Goal: Task Accomplishment & Management: Manage account settings

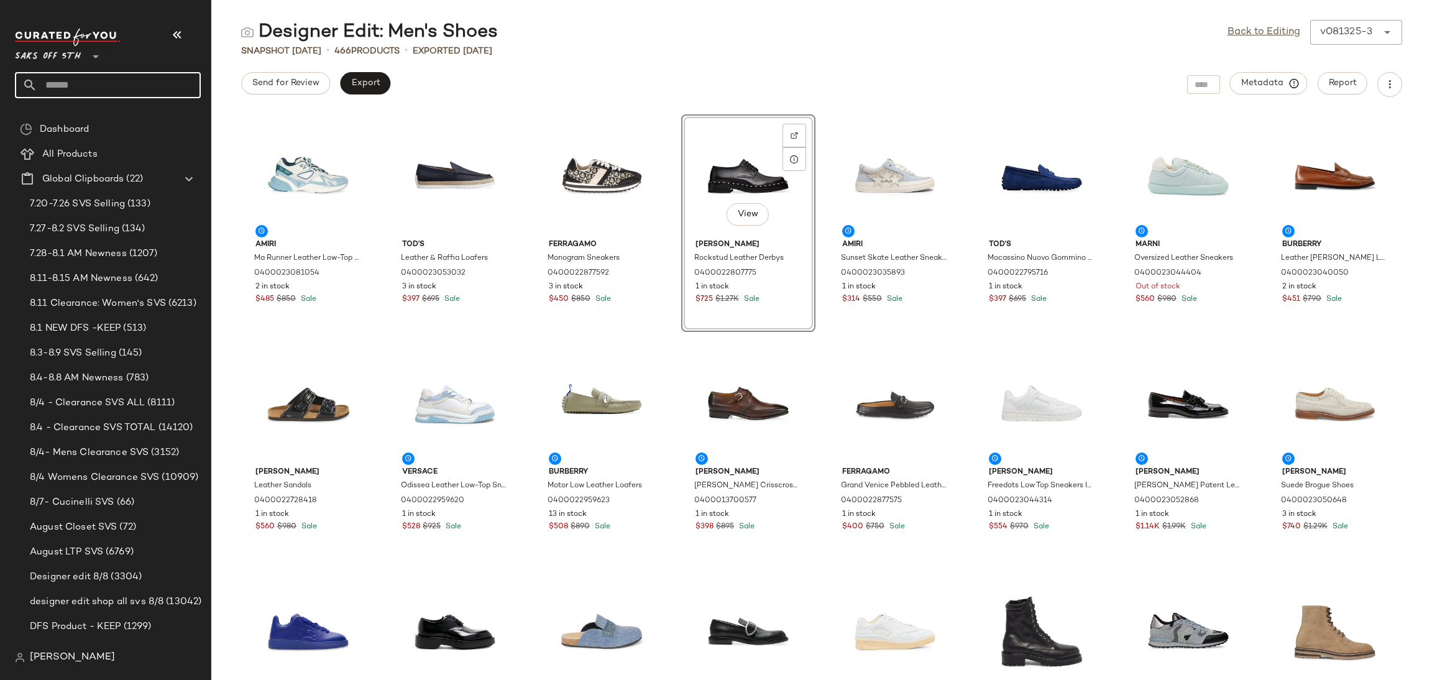
click at [116, 86] on input "text" at bounding box center [118, 85] width 163 height 26
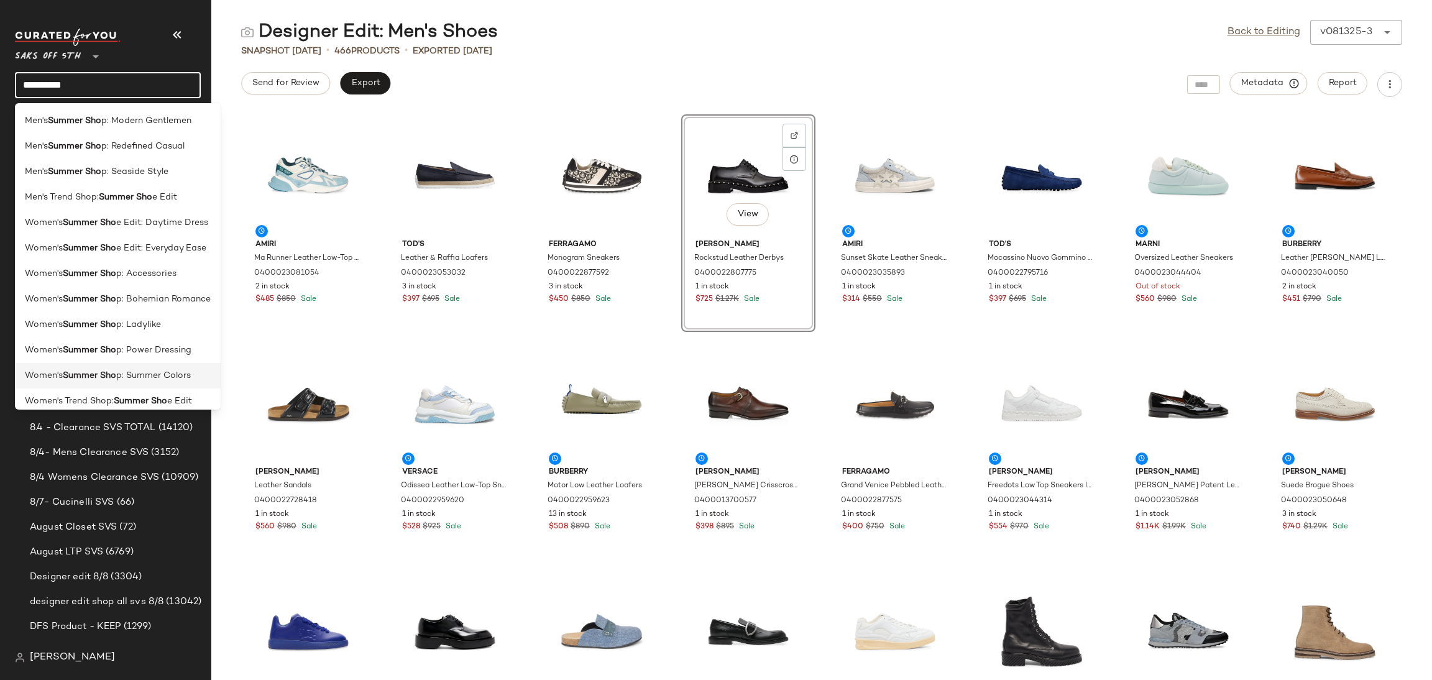
scroll to position [9, 0]
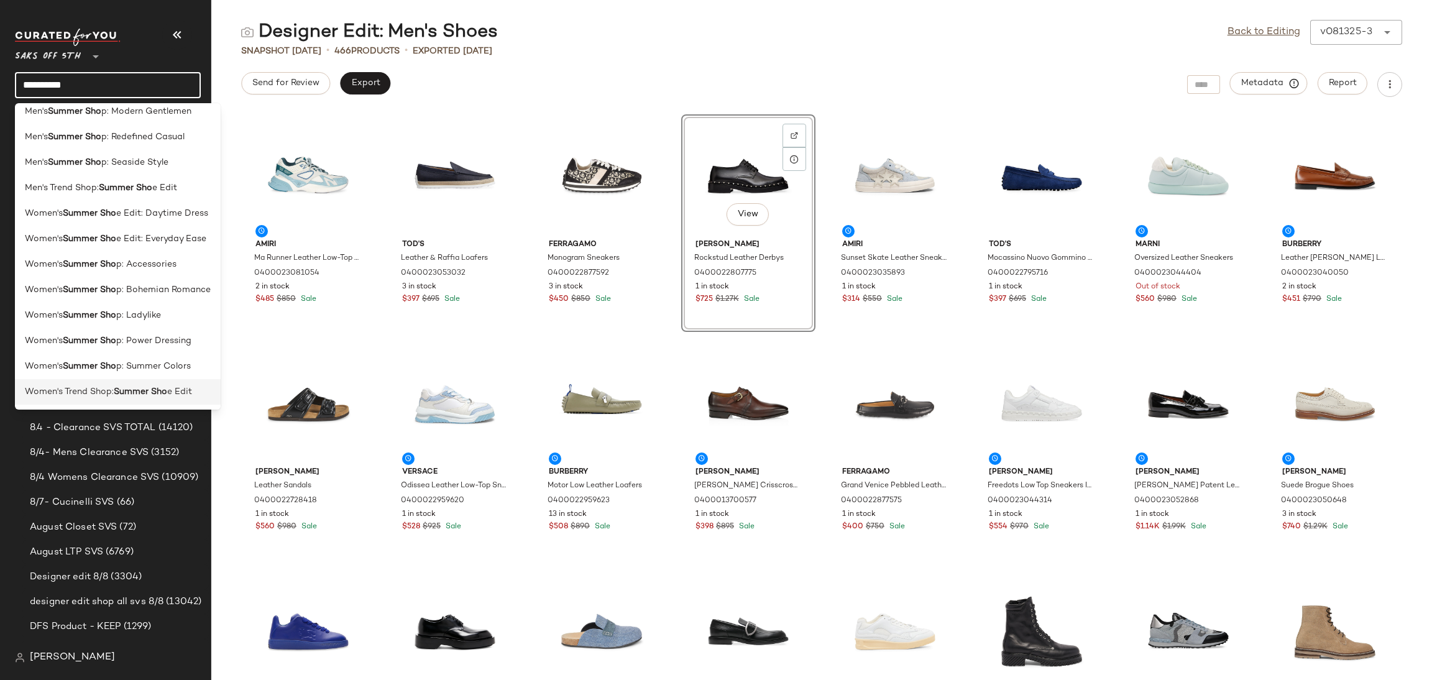
type input "**********"
click at [154, 385] on b "Summer Sho" at bounding box center [140, 391] width 53 height 13
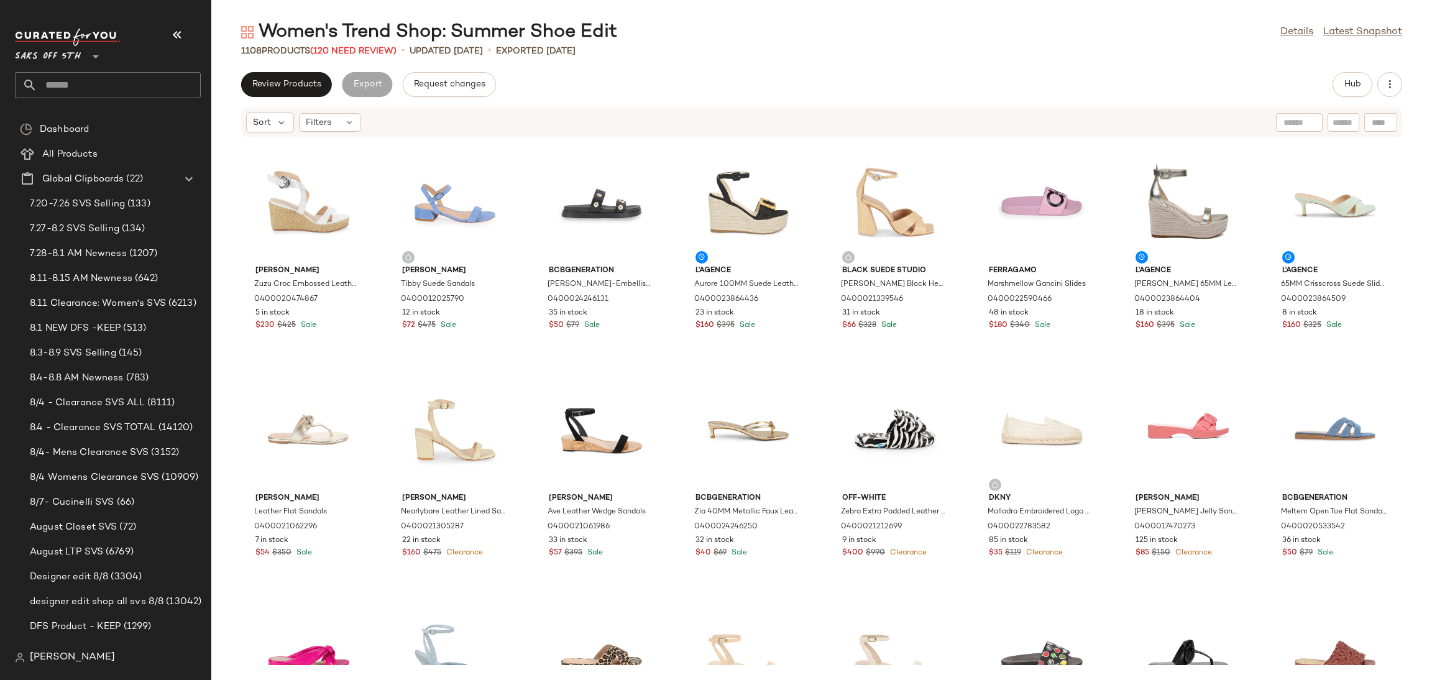
click at [359, 56] on div "1108 Products (120 Need Review)" at bounding box center [318, 51] width 155 height 13
click at [354, 52] on span "(120 Need Review)" at bounding box center [353, 51] width 86 height 9
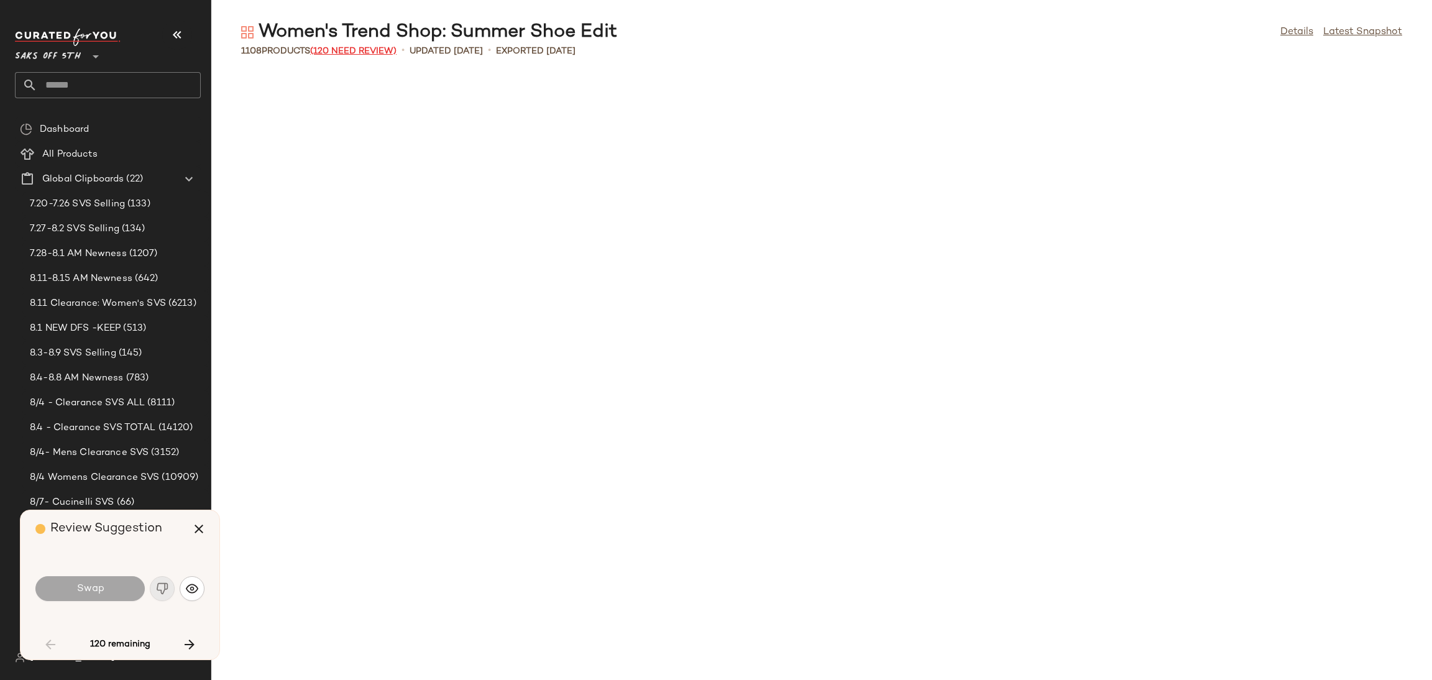
scroll to position [920, 0]
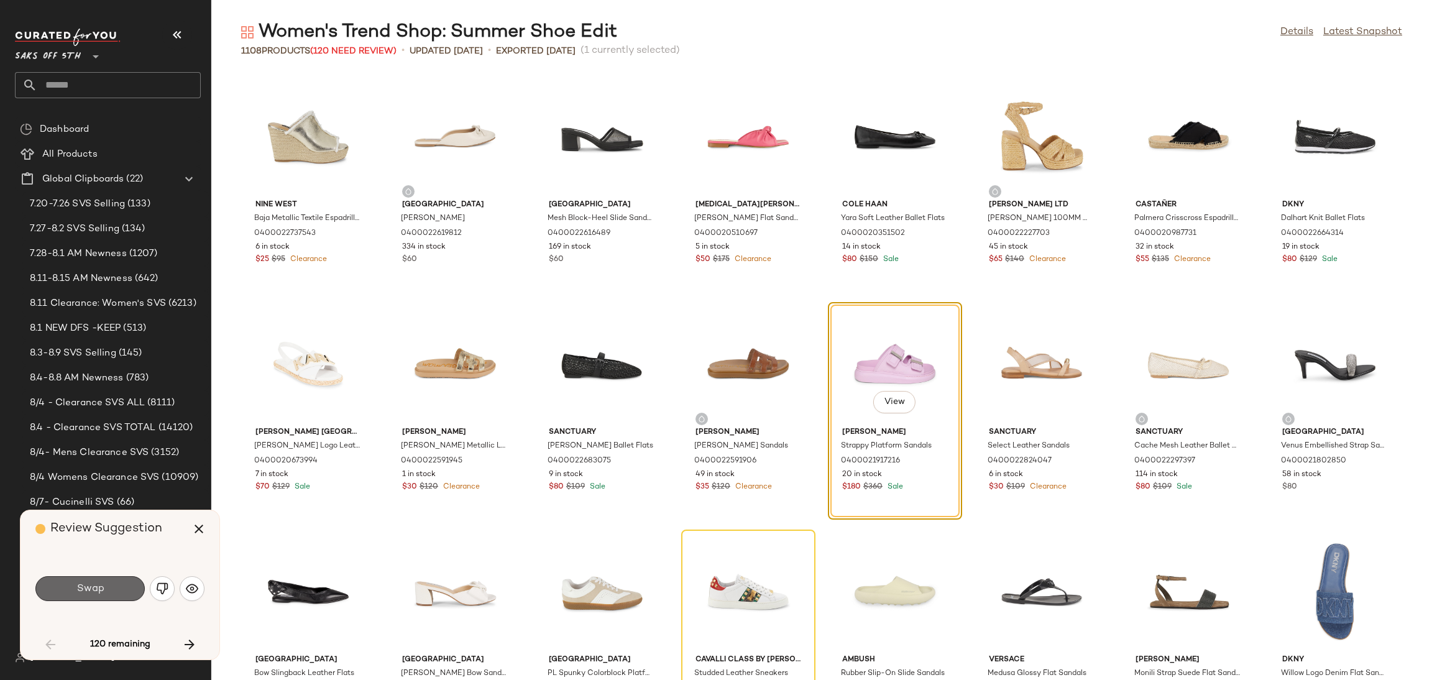
click at [95, 583] on span "Swap" at bounding box center [90, 589] width 28 height 12
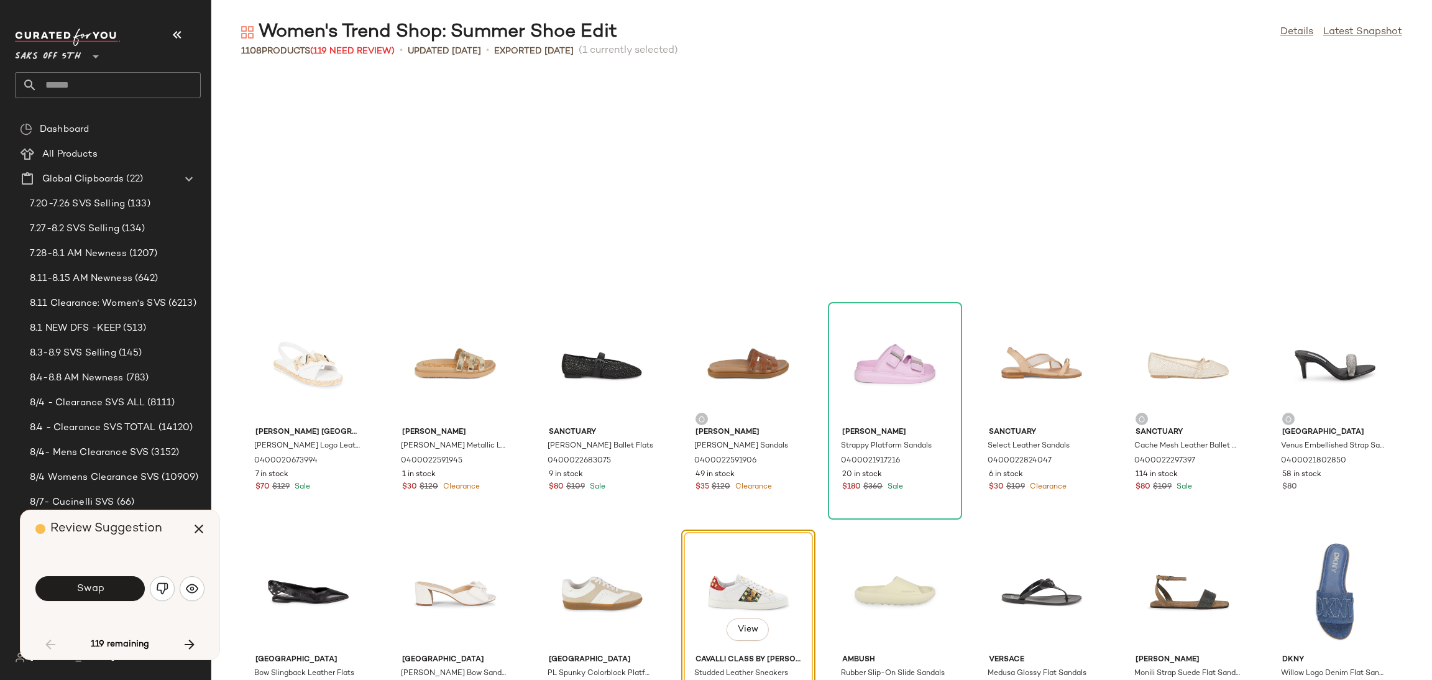
scroll to position [1137, 0]
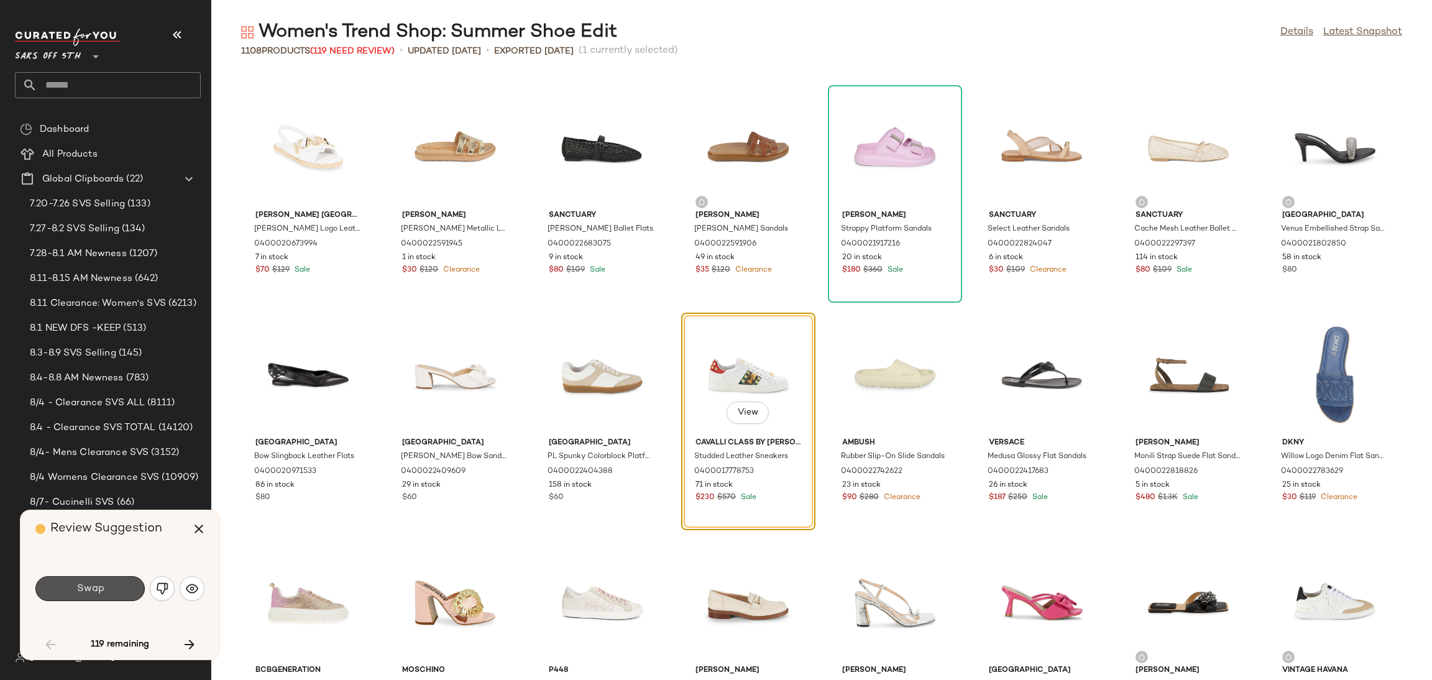
click at [95, 583] on span "Swap" at bounding box center [90, 589] width 28 height 12
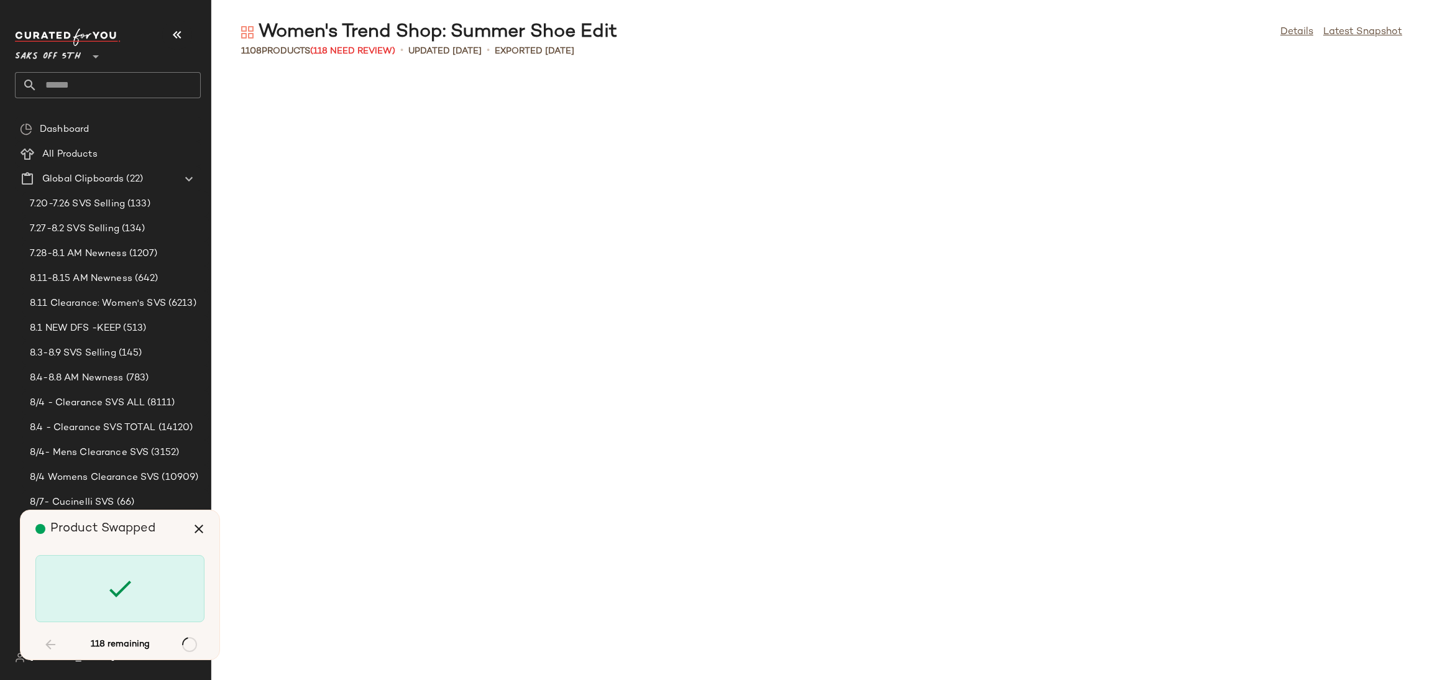
scroll to position [2729, 0]
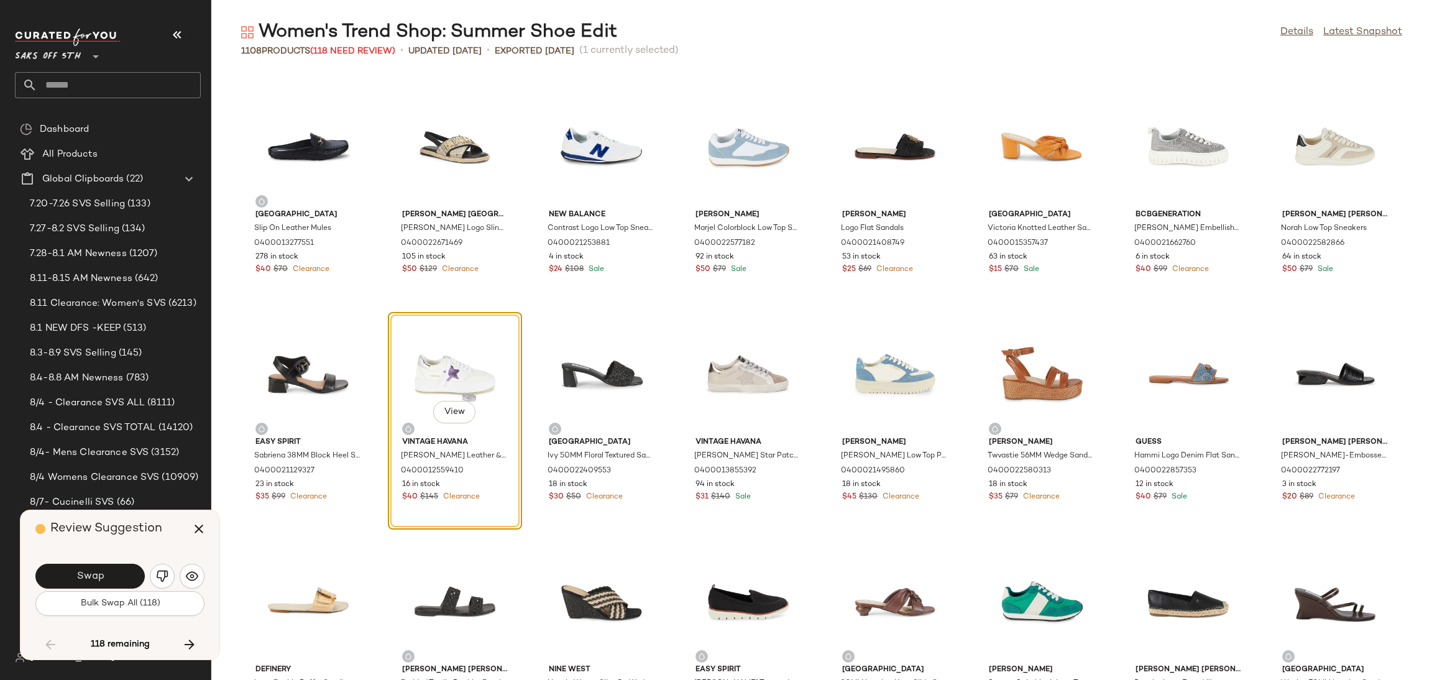
click at [115, 616] on div "Swap Bulk Swap All (118)" at bounding box center [119, 588] width 169 height 67
click at [120, 607] on span "Bulk Swap All (118)" at bounding box center [120, 603] width 80 height 10
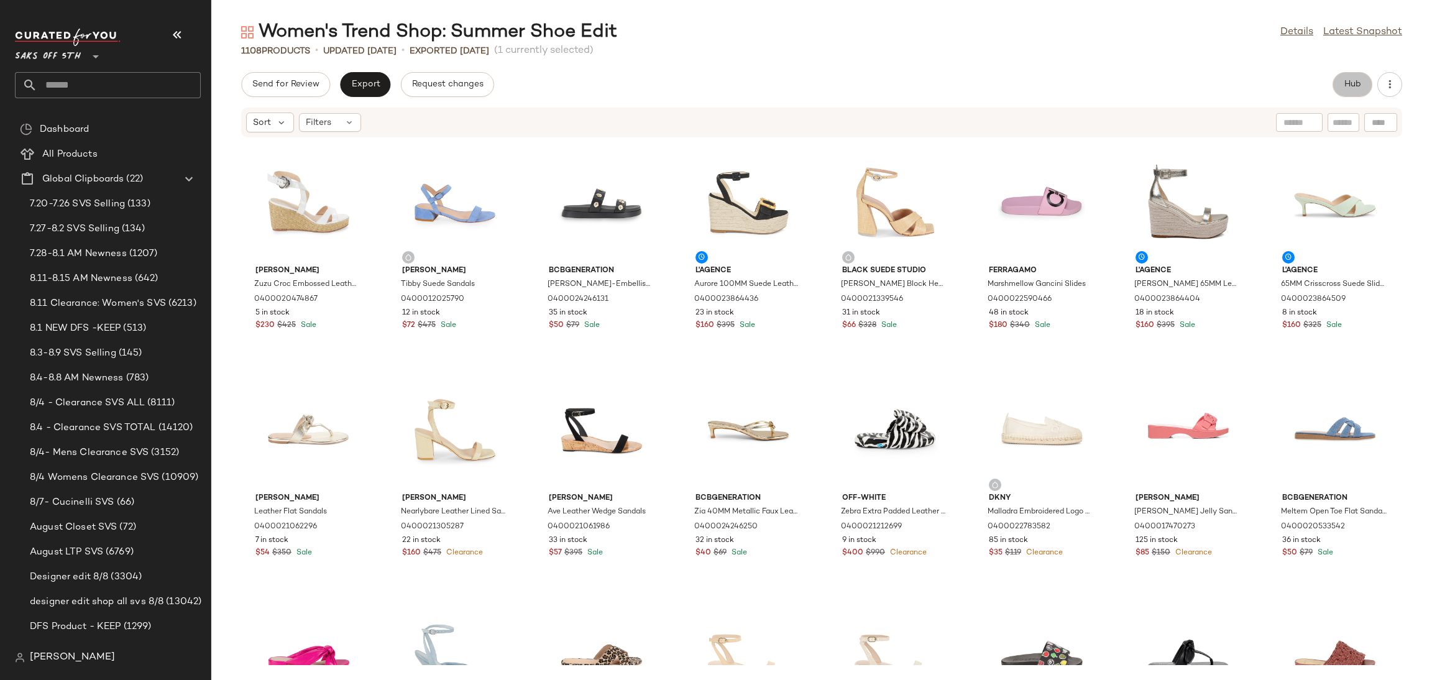
click at [1349, 89] on span "Hub" at bounding box center [1351, 85] width 17 height 10
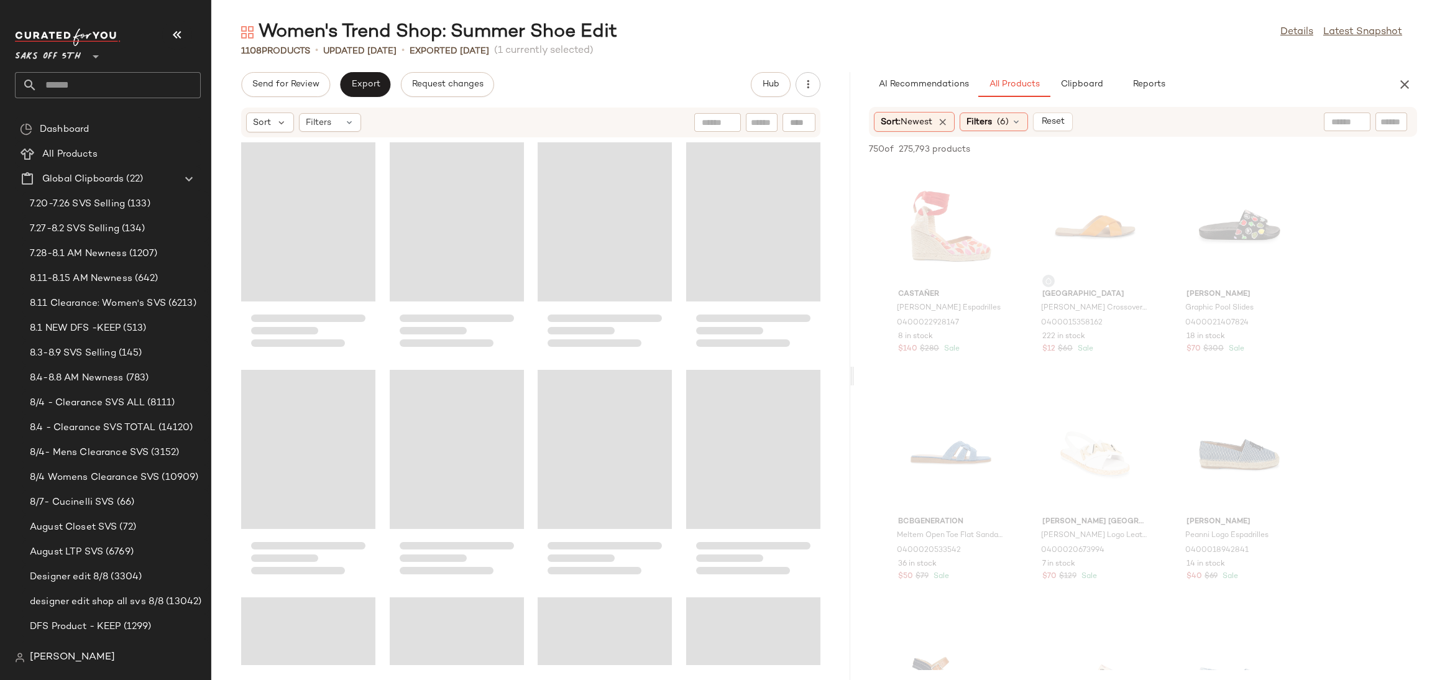
drag, startPoint x: 822, startPoint y: 373, endPoint x: 855, endPoint y: 376, distance: 33.1
click at [855, 376] on div "Women's Trend Shop: Summer Shoe Edit Details Latest Snapshot 1108 Products • up…" at bounding box center [821, 350] width 1220 height 660
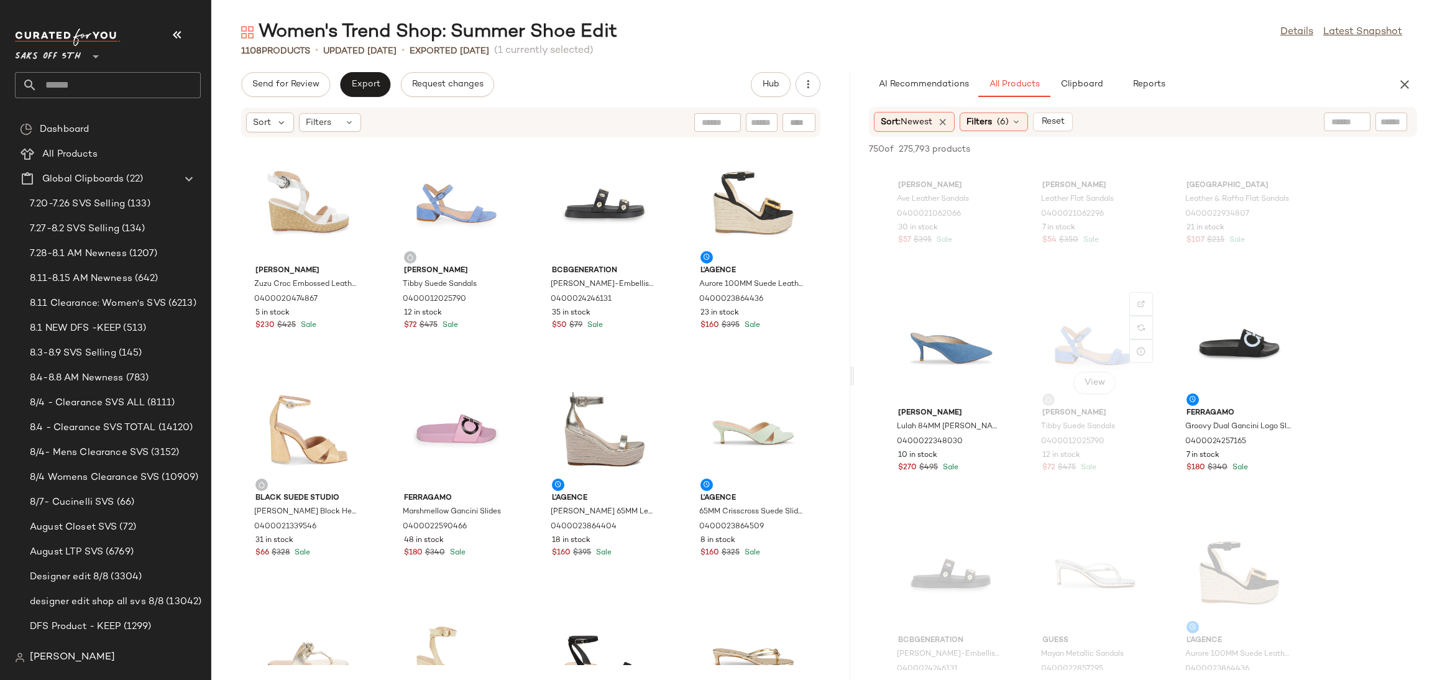
scroll to position [2840, 0]
click at [949, 330] on div "View" at bounding box center [951, 343] width 126 height 116
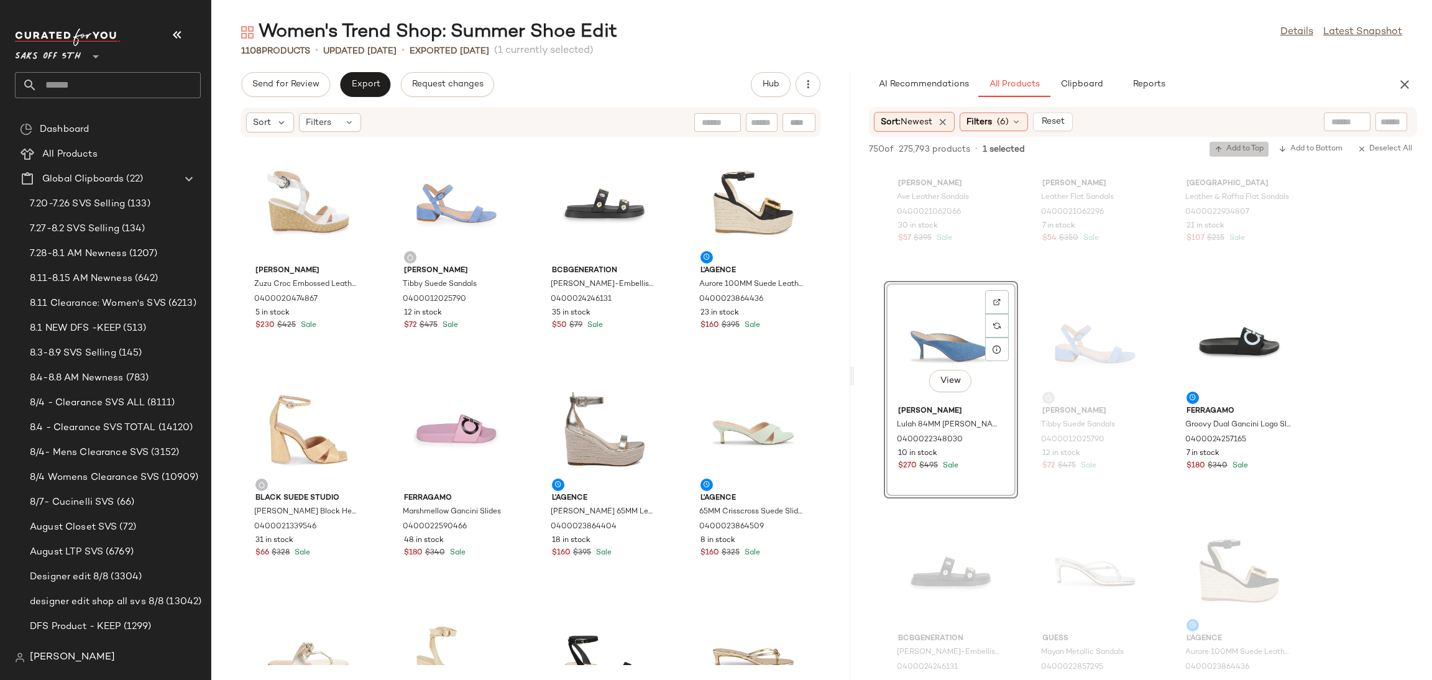
click at [1233, 149] on span "Add to Top" at bounding box center [1238, 149] width 49 height 9
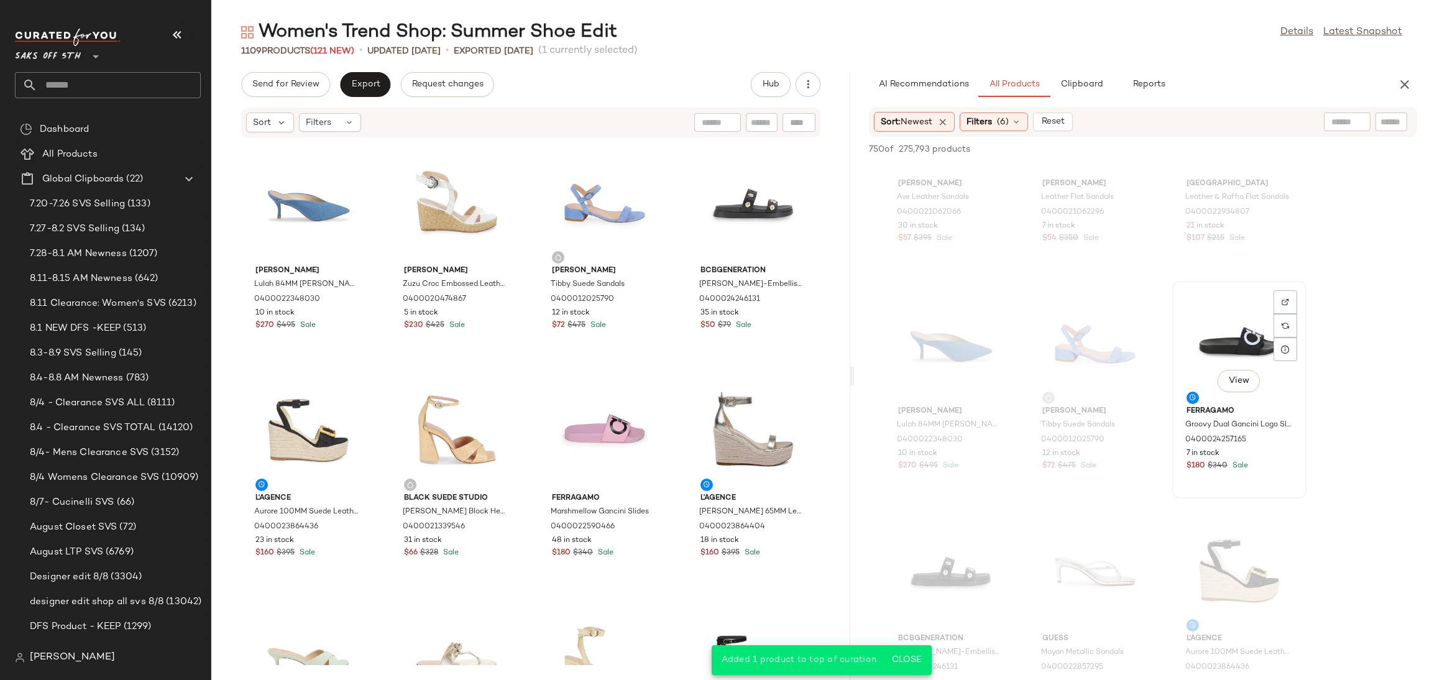
click at [1244, 294] on div "View" at bounding box center [1239, 343] width 126 height 116
click at [1243, 153] on span "Add to Top" at bounding box center [1238, 149] width 49 height 9
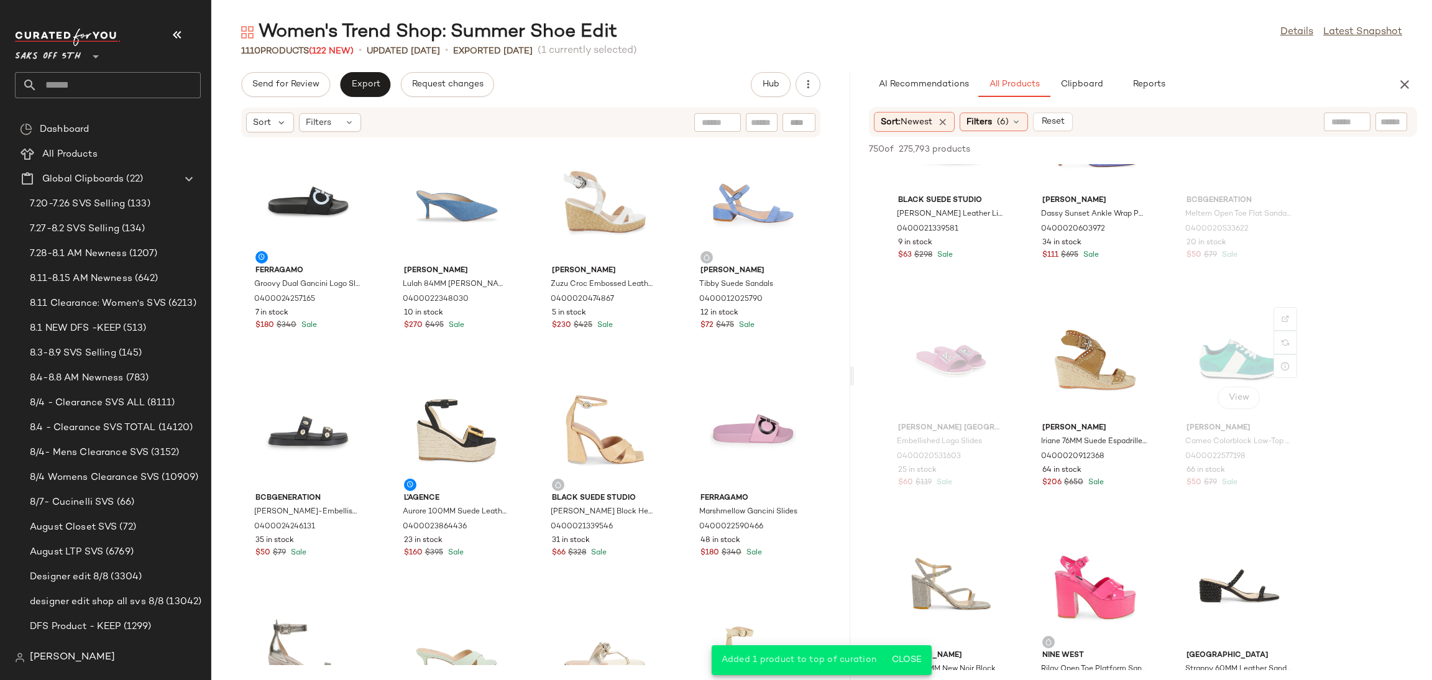
scroll to position [4417, 0]
click at [1103, 352] on div "View" at bounding box center [1095, 358] width 126 height 116
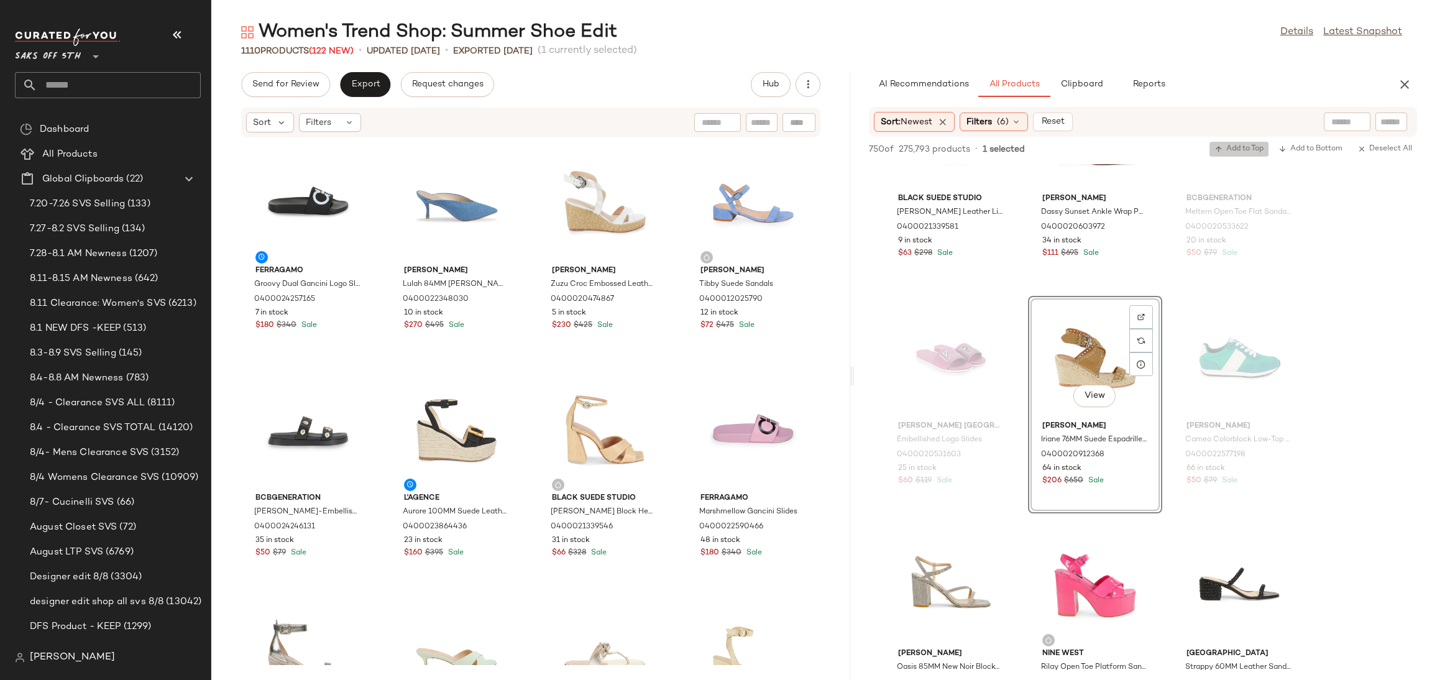
click at [1245, 147] on span "Add to Top" at bounding box center [1238, 149] width 49 height 9
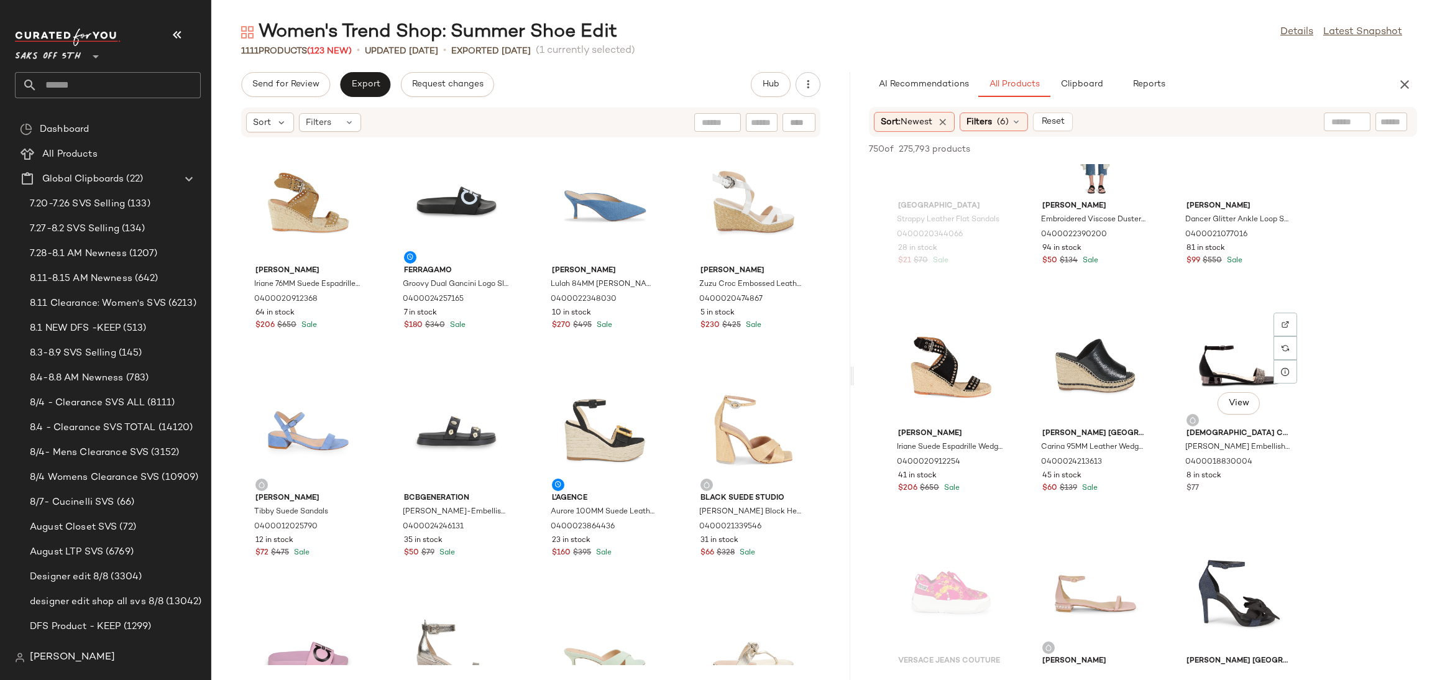
scroll to position [6003, 0]
click at [1214, 359] on div "View" at bounding box center [1239, 364] width 126 height 116
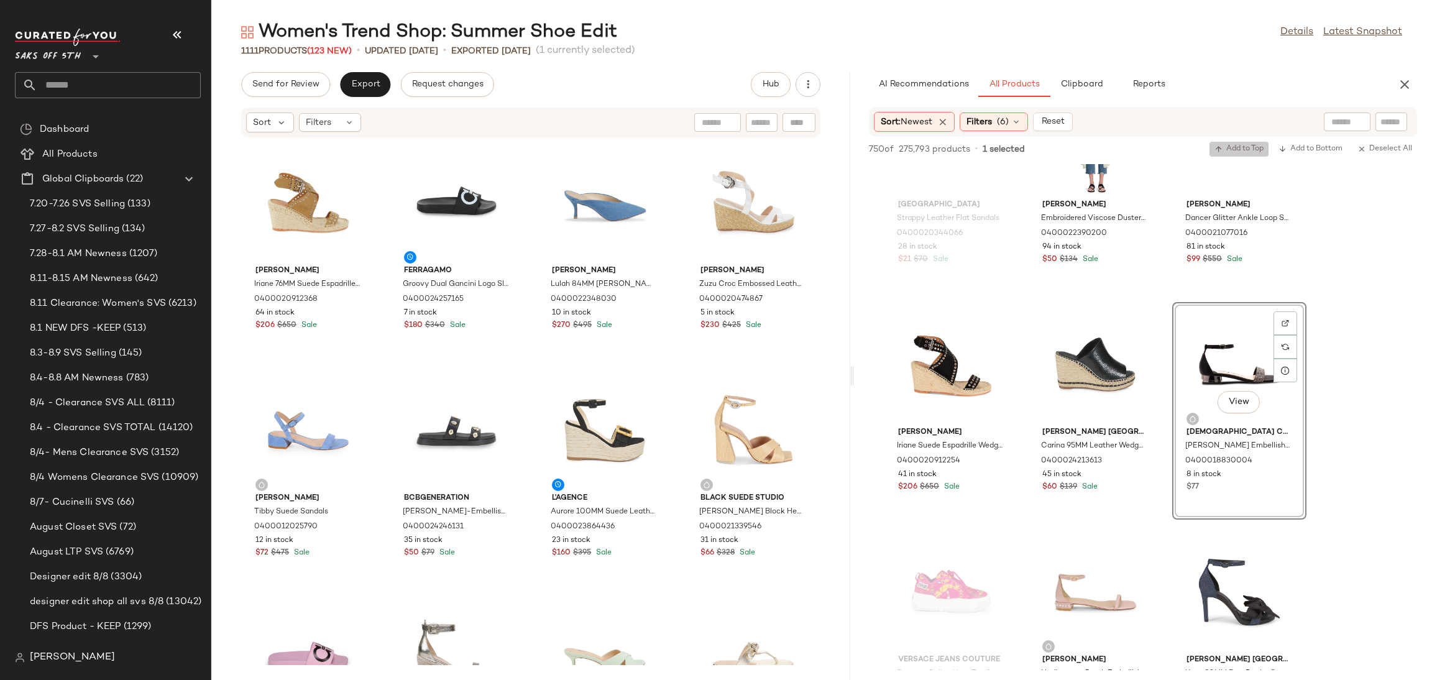
click at [1247, 142] on button "Add to Top" at bounding box center [1238, 149] width 59 height 15
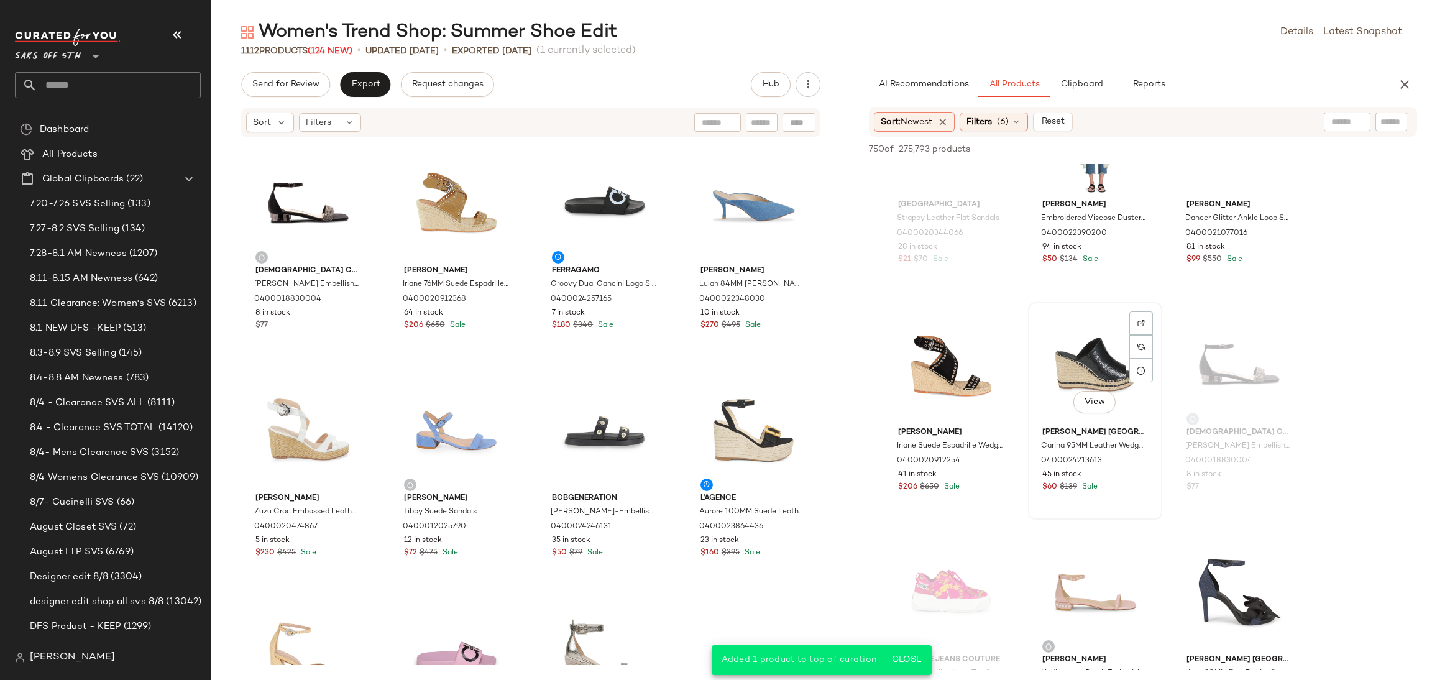
click at [1095, 348] on div "View" at bounding box center [1095, 364] width 126 height 116
click at [1236, 147] on span "Add to Top" at bounding box center [1238, 149] width 49 height 9
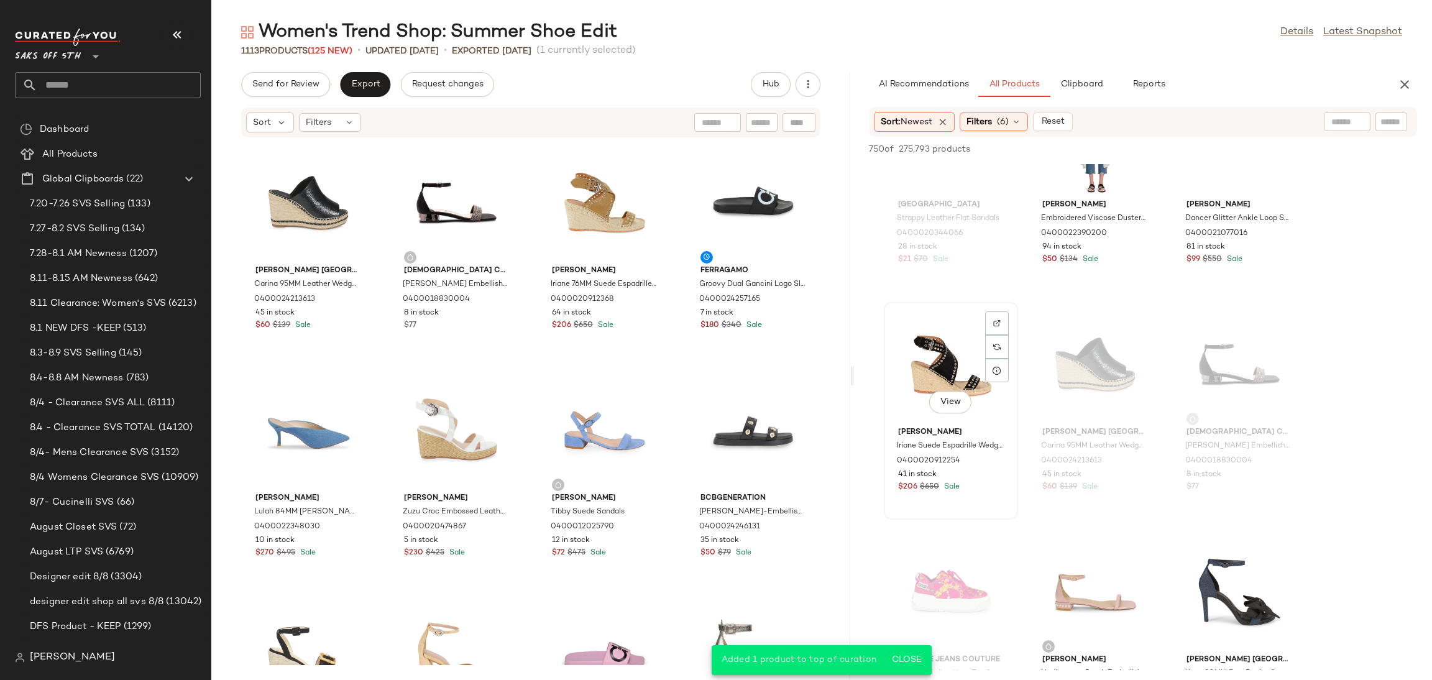
click at [938, 368] on div "View" at bounding box center [951, 364] width 126 height 116
click at [1244, 147] on span "Add to Top" at bounding box center [1238, 149] width 49 height 9
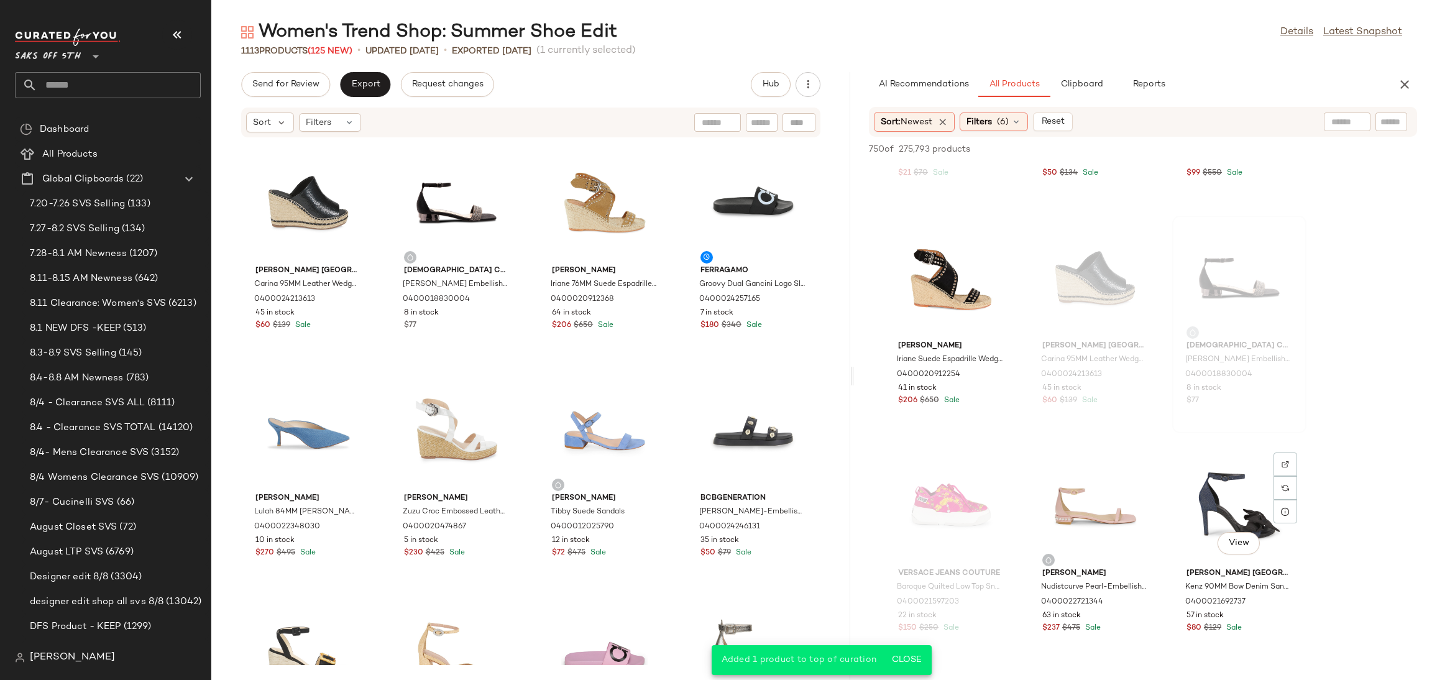
scroll to position [6075, 0]
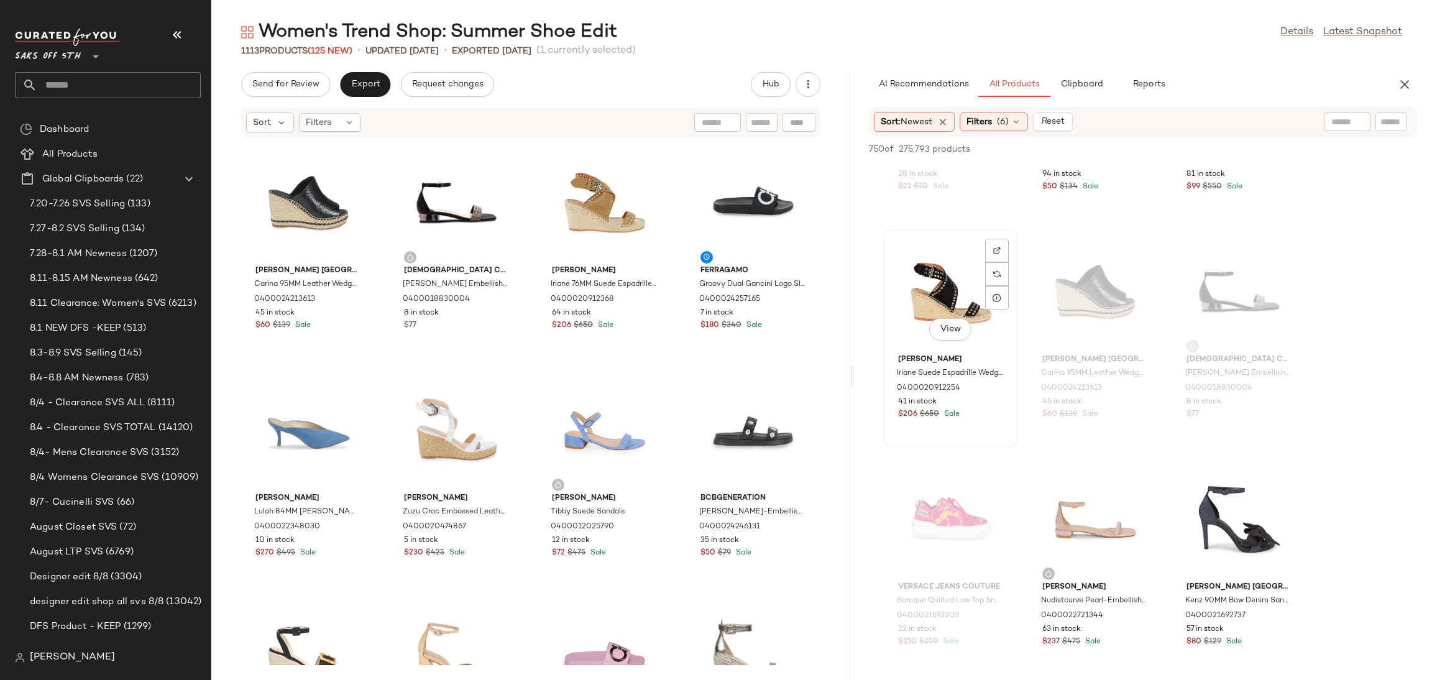
click at [955, 296] on div "View" at bounding box center [951, 292] width 126 height 116
click at [1258, 145] on span "Add to Top" at bounding box center [1238, 149] width 49 height 9
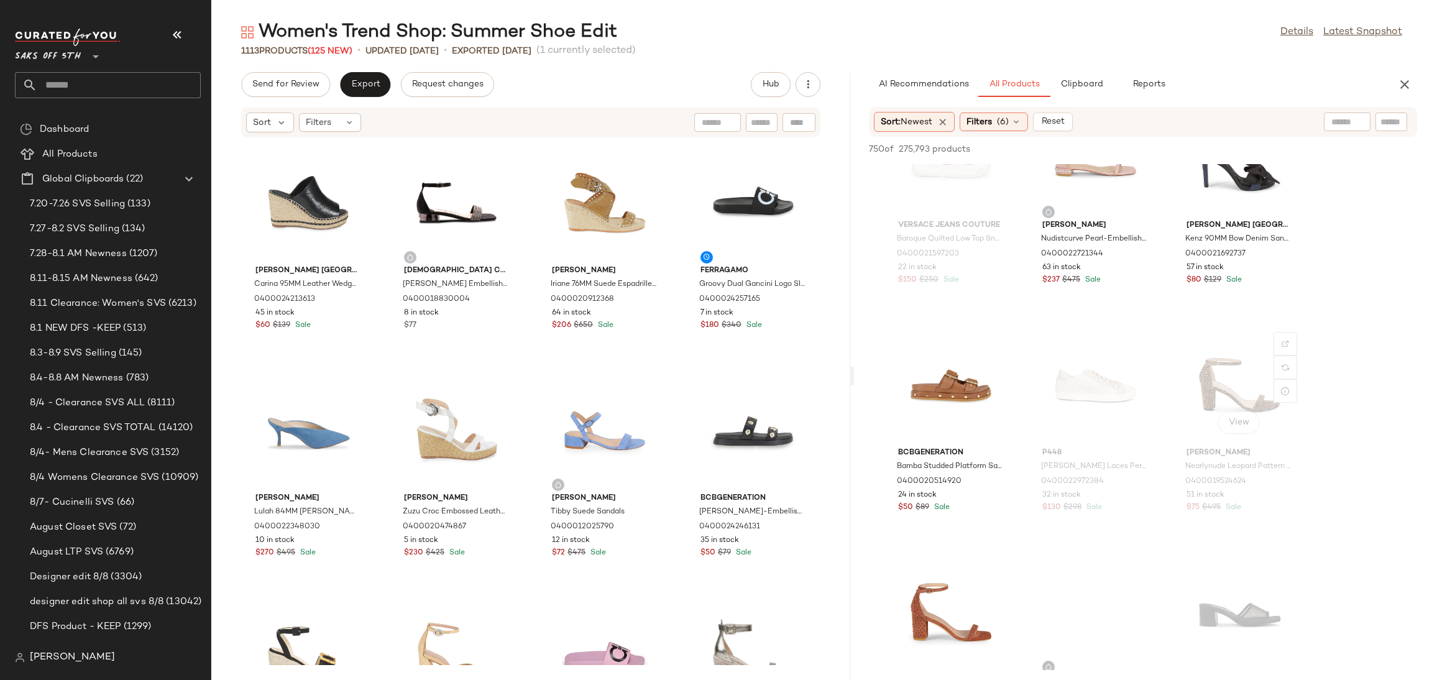
scroll to position [6438, 0]
click at [963, 377] on div "View" at bounding box center [951, 384] width 126 height 116
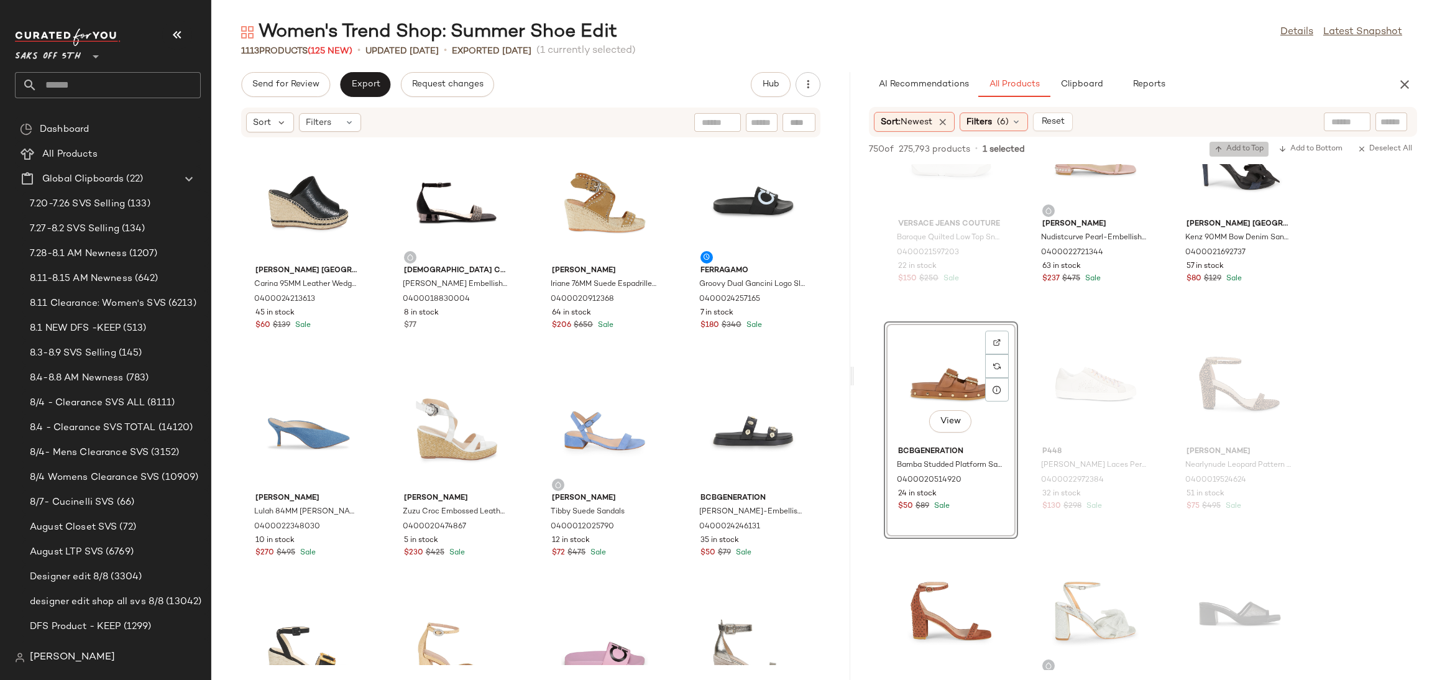
click at [1231, 145] on span "Add to Top" at bounding box center [1238, 149] width 49 height 9
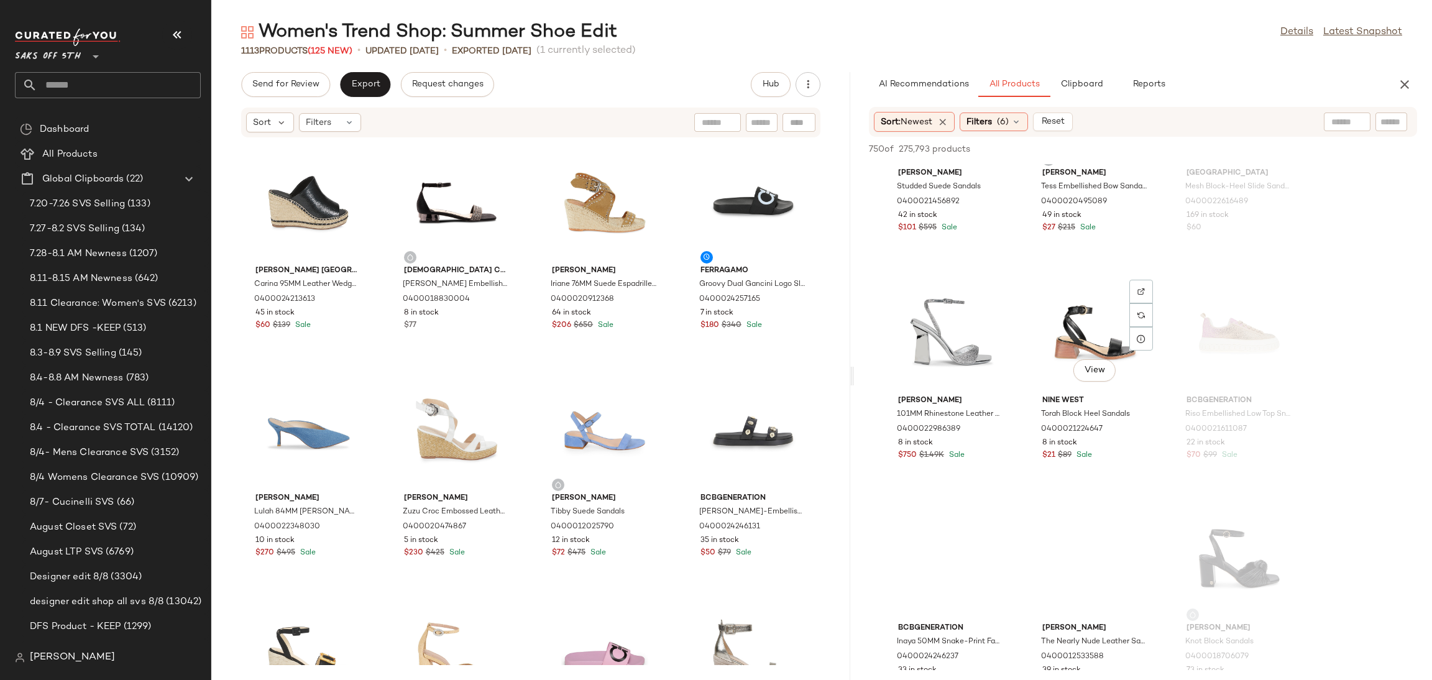
scroll to position [6945, 0]
click at [1078, 313] on div "View" at bounding box center [1095, 332] width 126 height 116
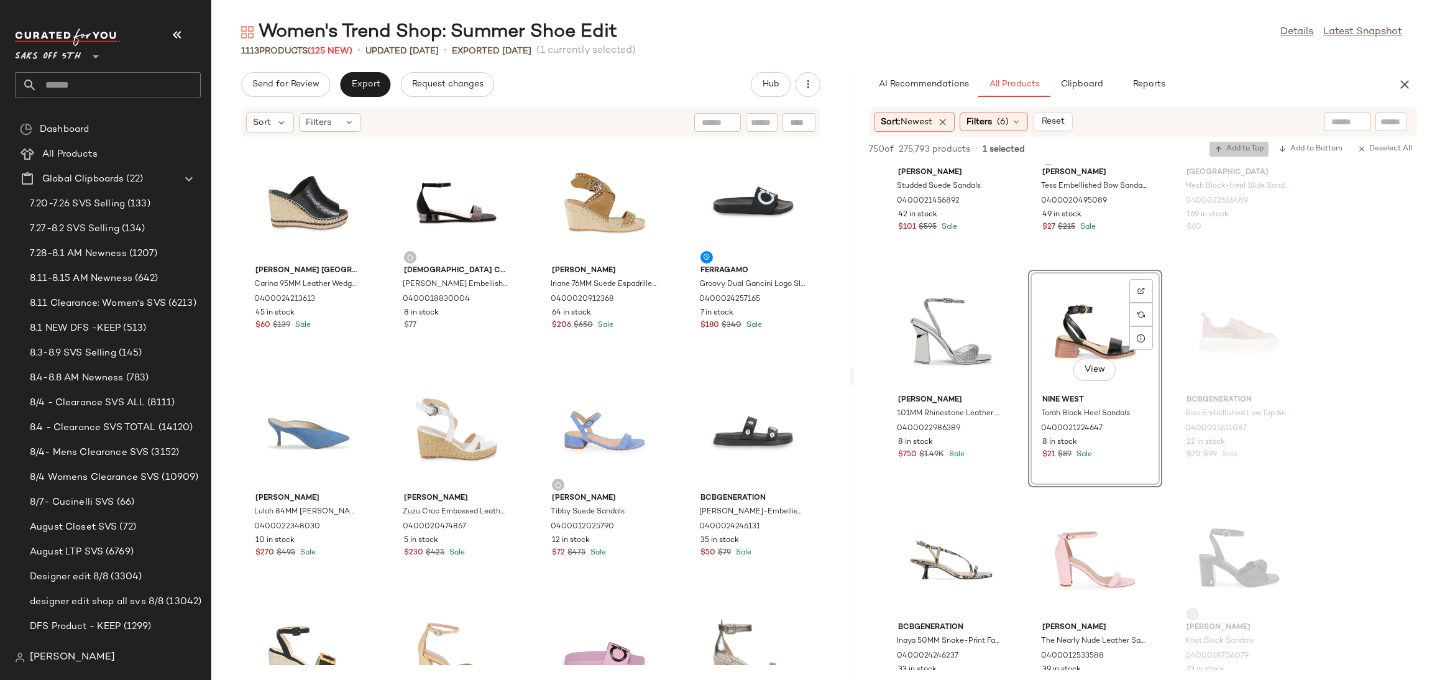
click at [1251, 142] on button "Add to Top" at bounding box center [1238, 149] width 59 height 15
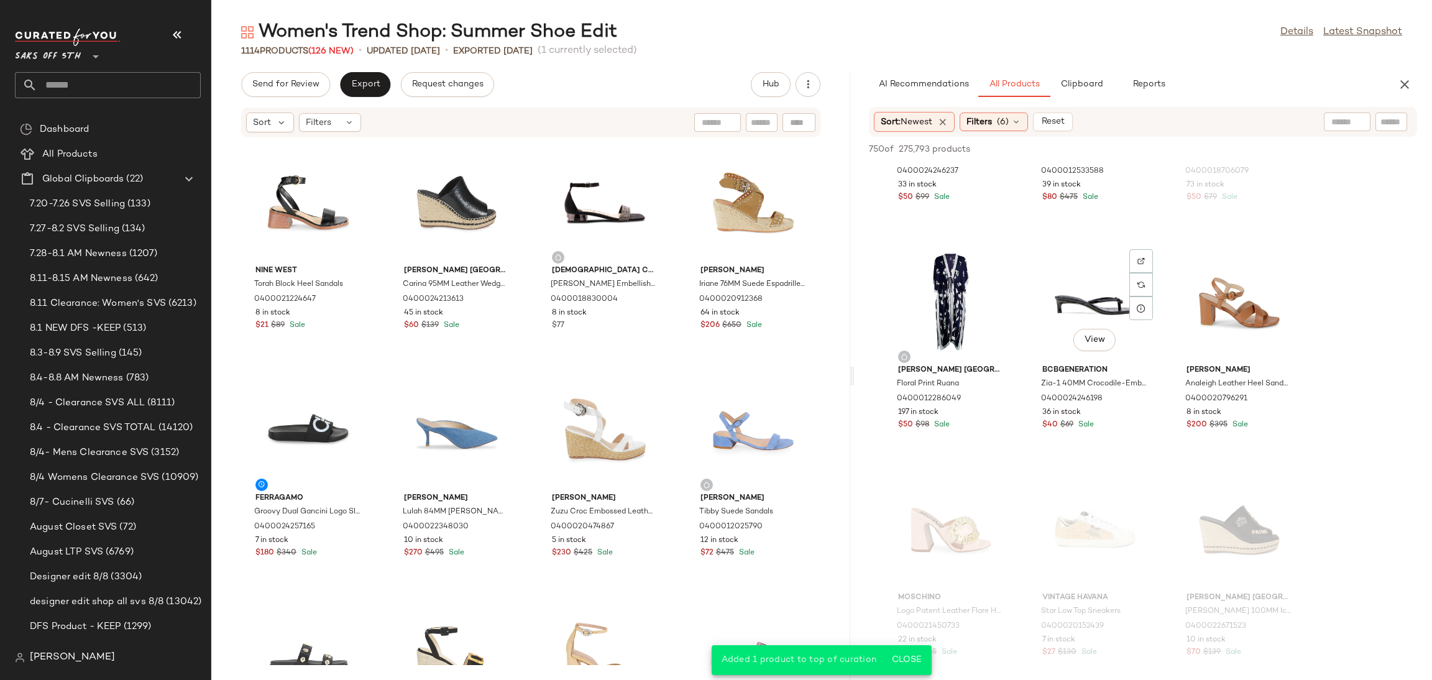
scroll to position [7433, 0]
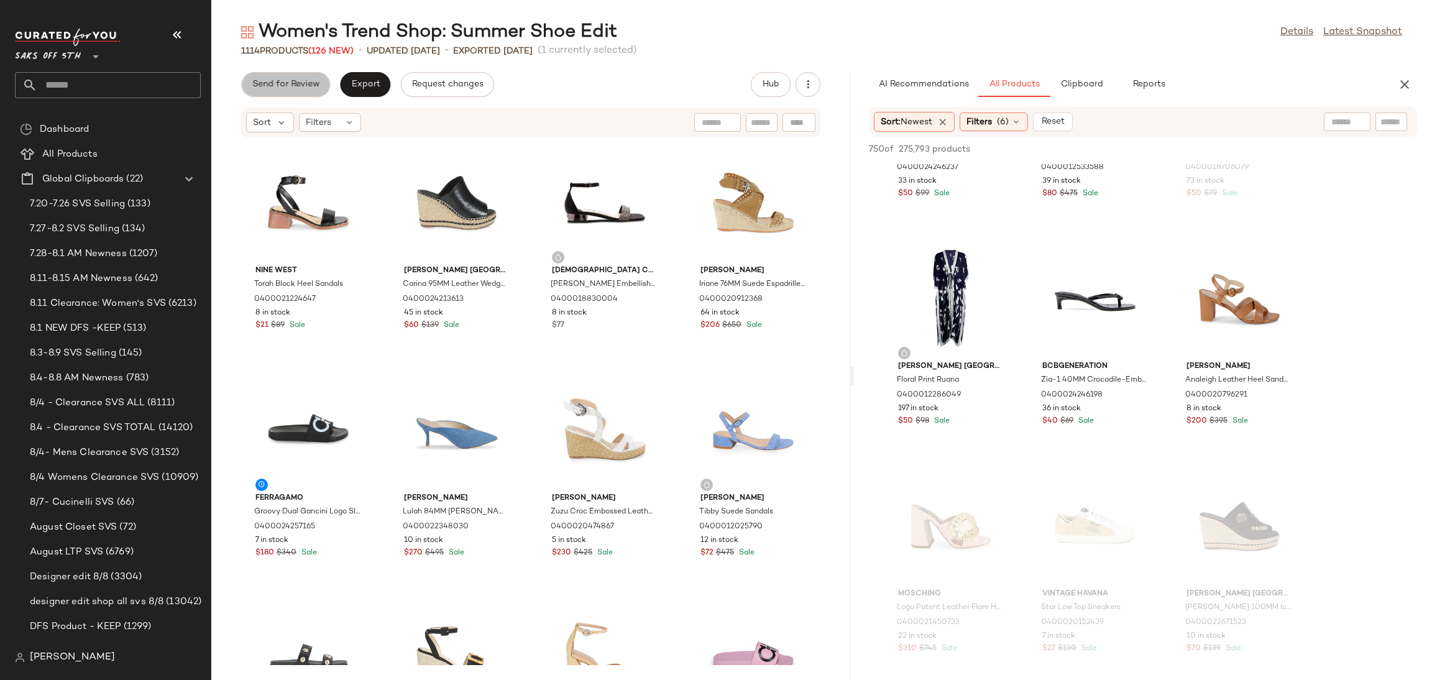
click at [309, 86] on span "Send for Review" at bounding box center [286, 85] width 68 height 10
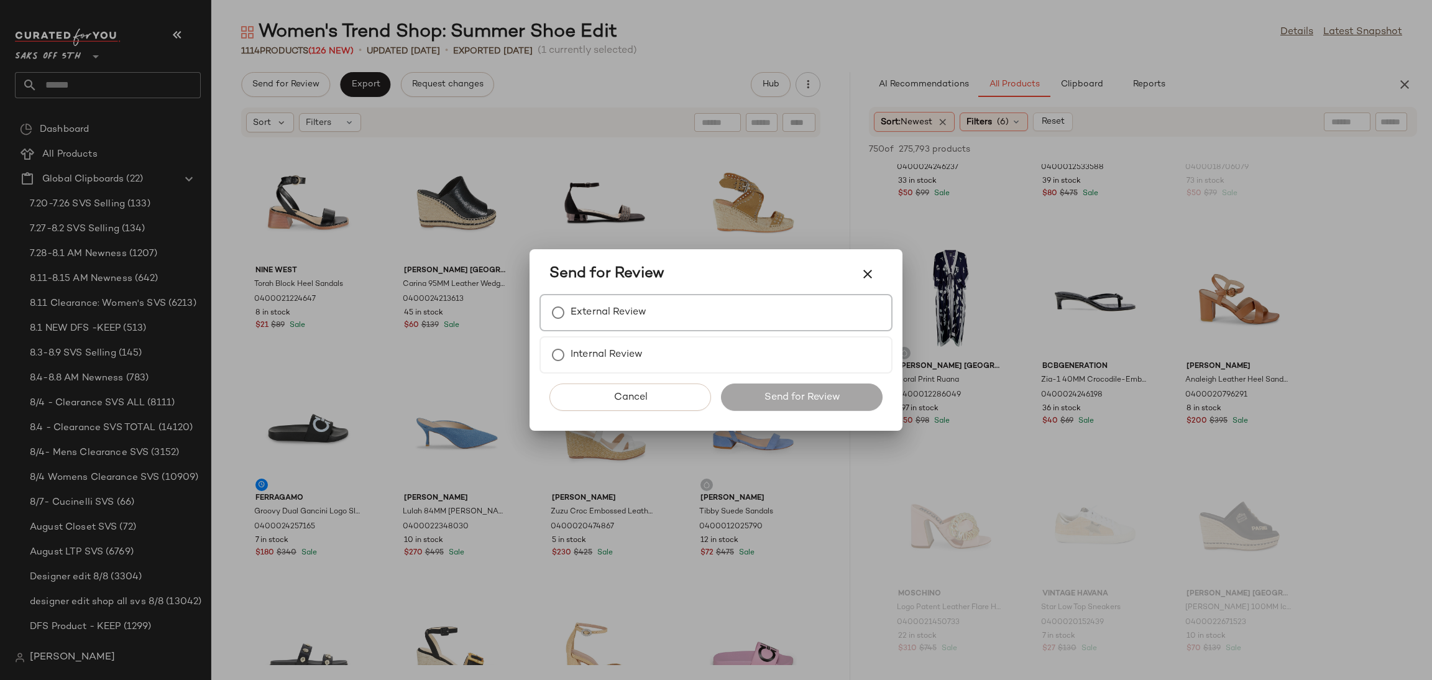
click at [763, 310] on div "External Review" at bounding box center [715, 312] width 353 height 37
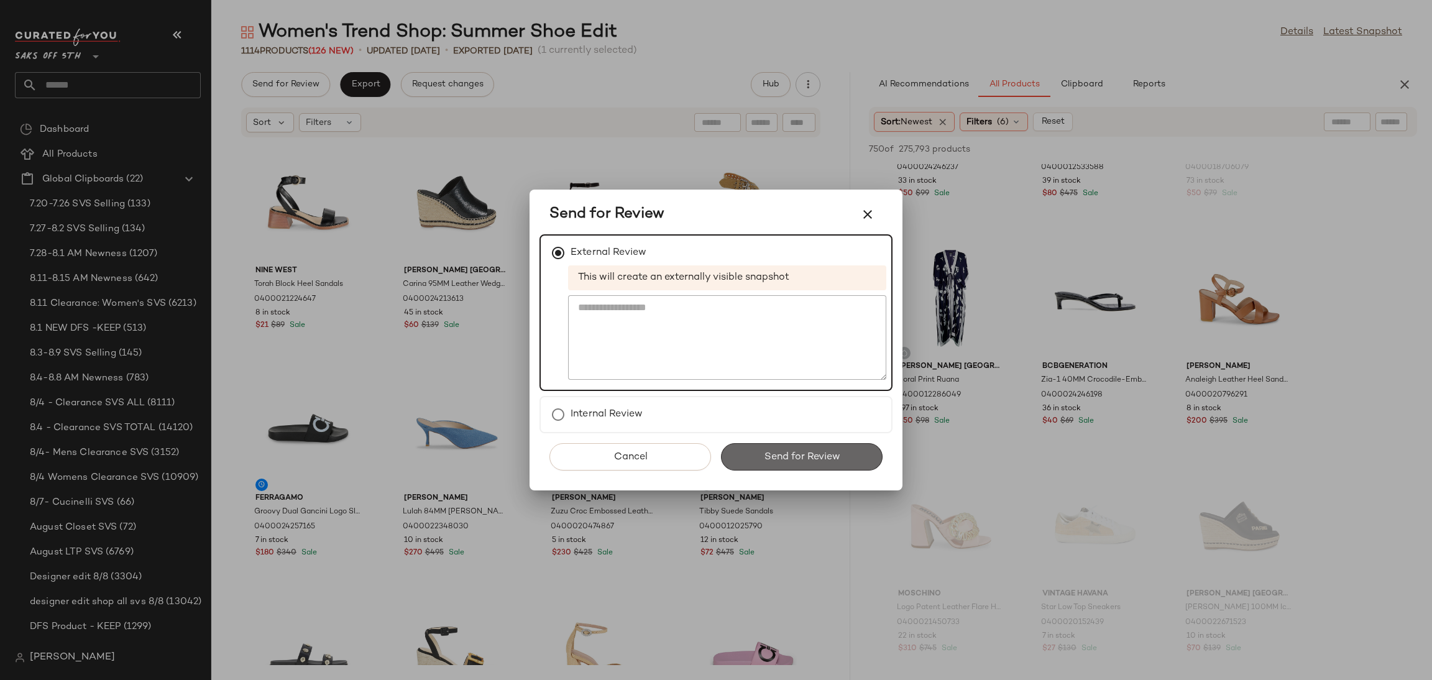
click at [817, 455] on span "Send for Review" at bounding box center [801, 457] width 76 height 12
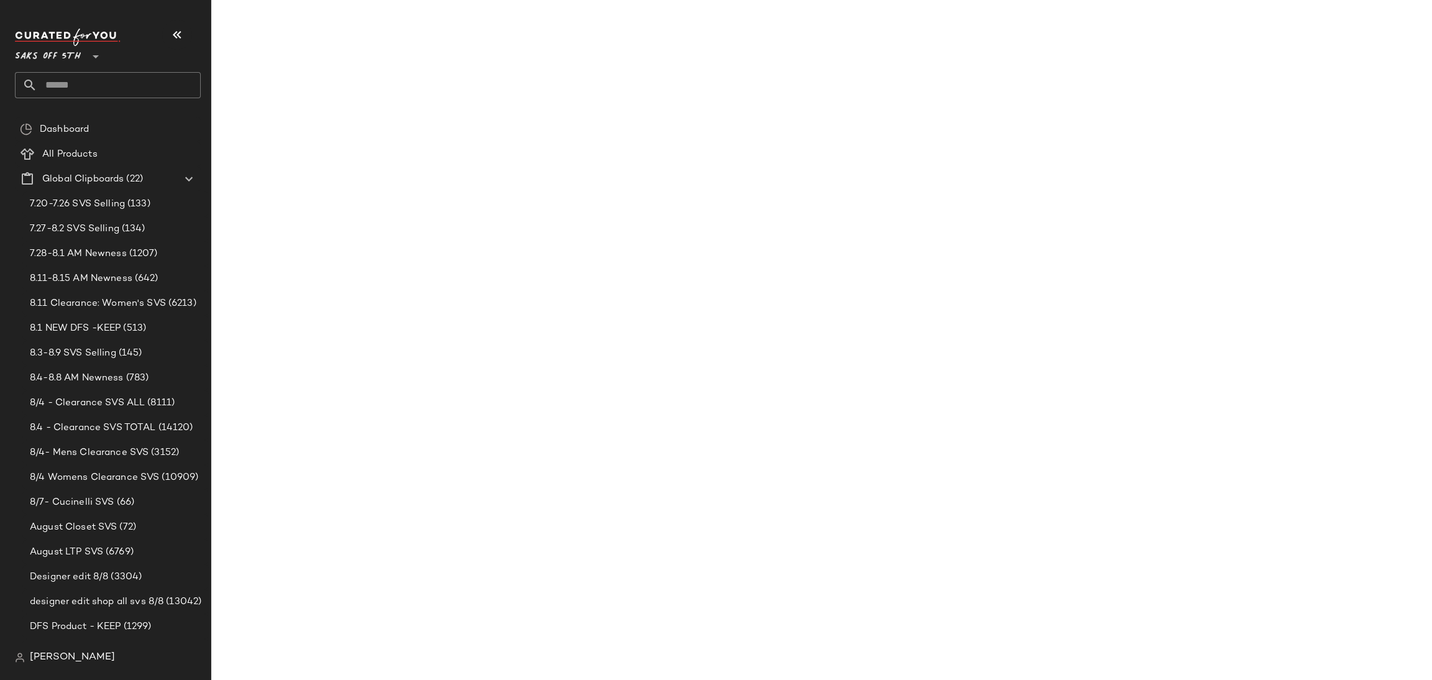
scroll to position [11071, 0]
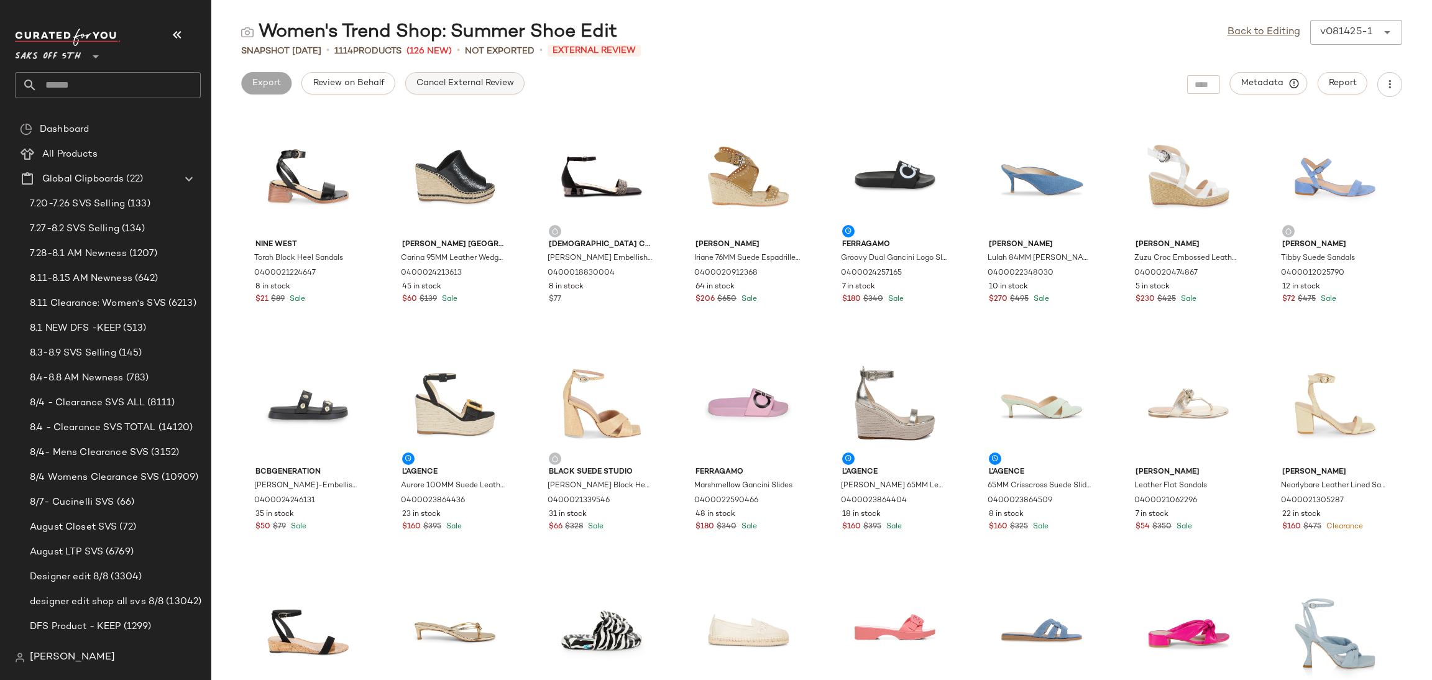
click at [436, 91] on button "Cancel External Review" at bounding box center [464, 83] width 119 height 22
click at [1242, 33] on link "Back to Editing" at bounding box center [1263, 32] width 73 height 15
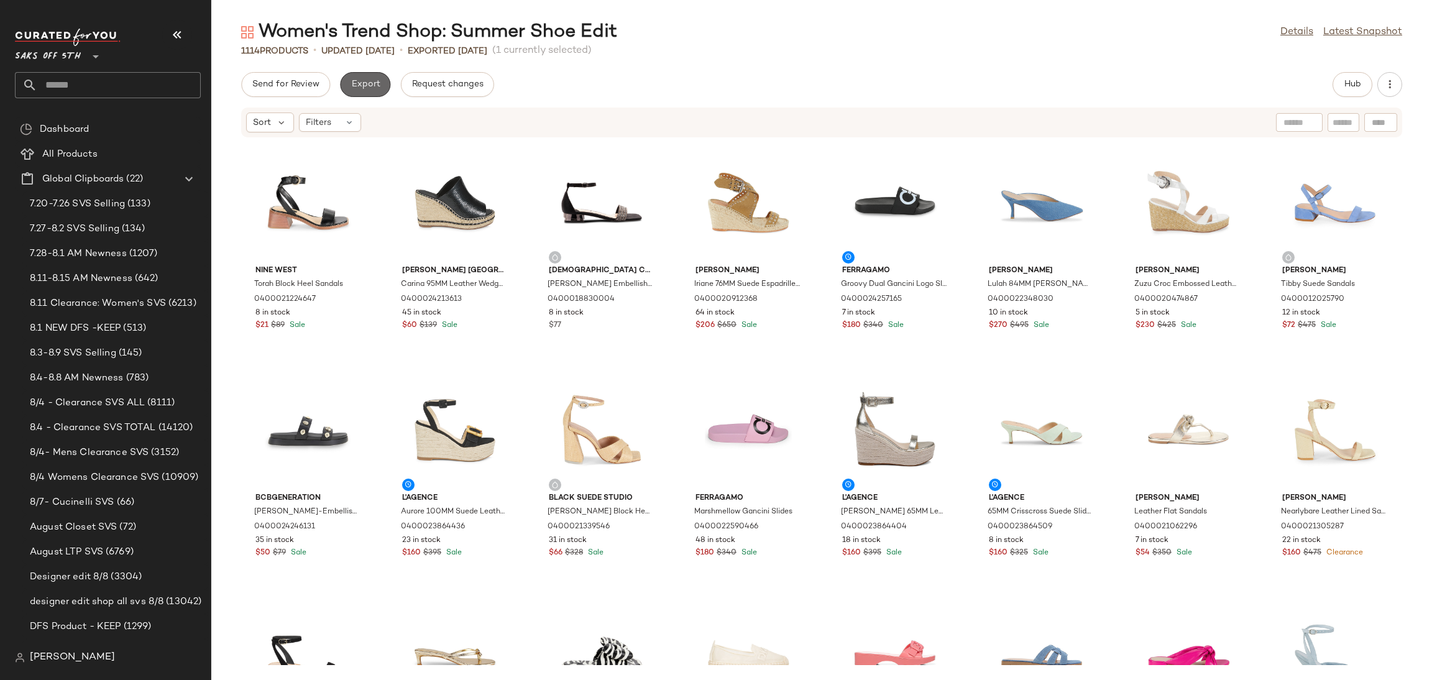
click at [357, 82] on span "Export" at bounding box center [364, 85] width 29 height 10
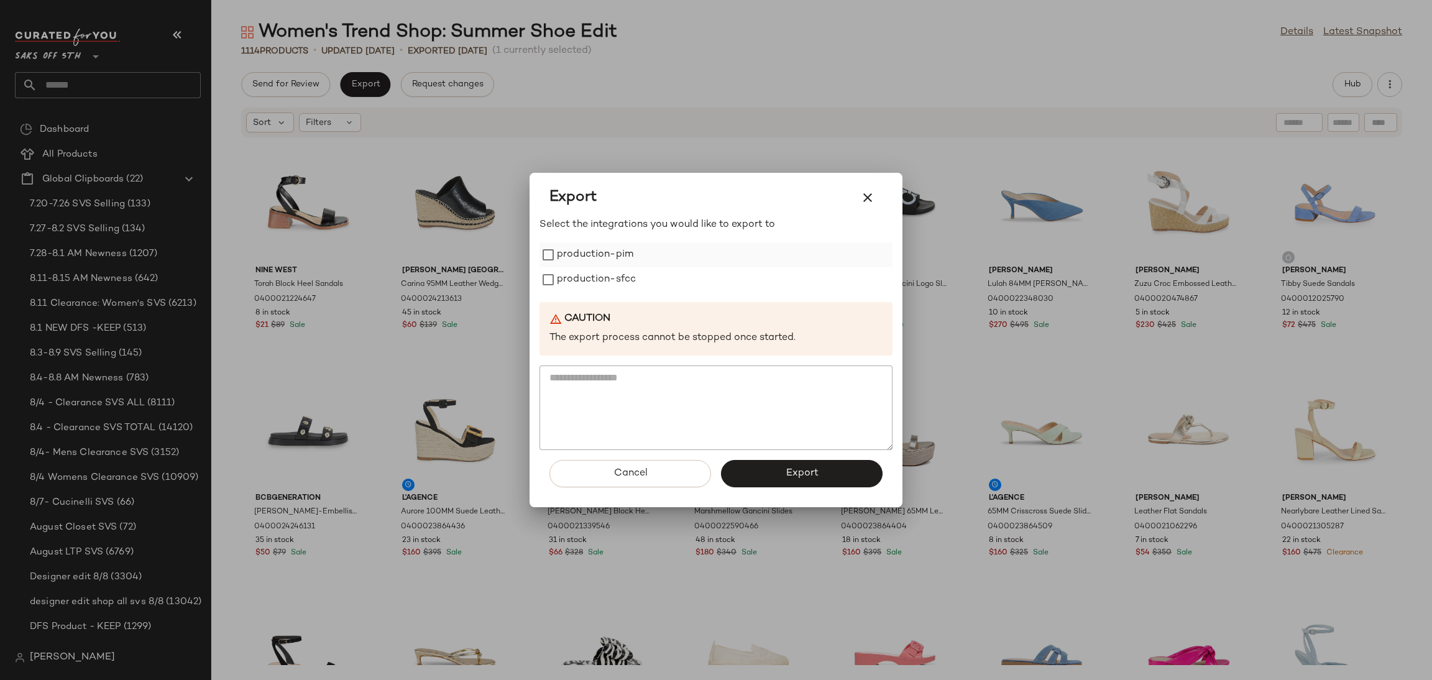
click at [616, 254] on label "production-pim" at bounding box center [595, 254] width 76 height 25
click at [616, 278] on label "production-sfcc" at bounding box center [596, 279] width 79 height 25
click at [760, 478] on button "Export" at bounding box center [802, 473] width 162 height 27
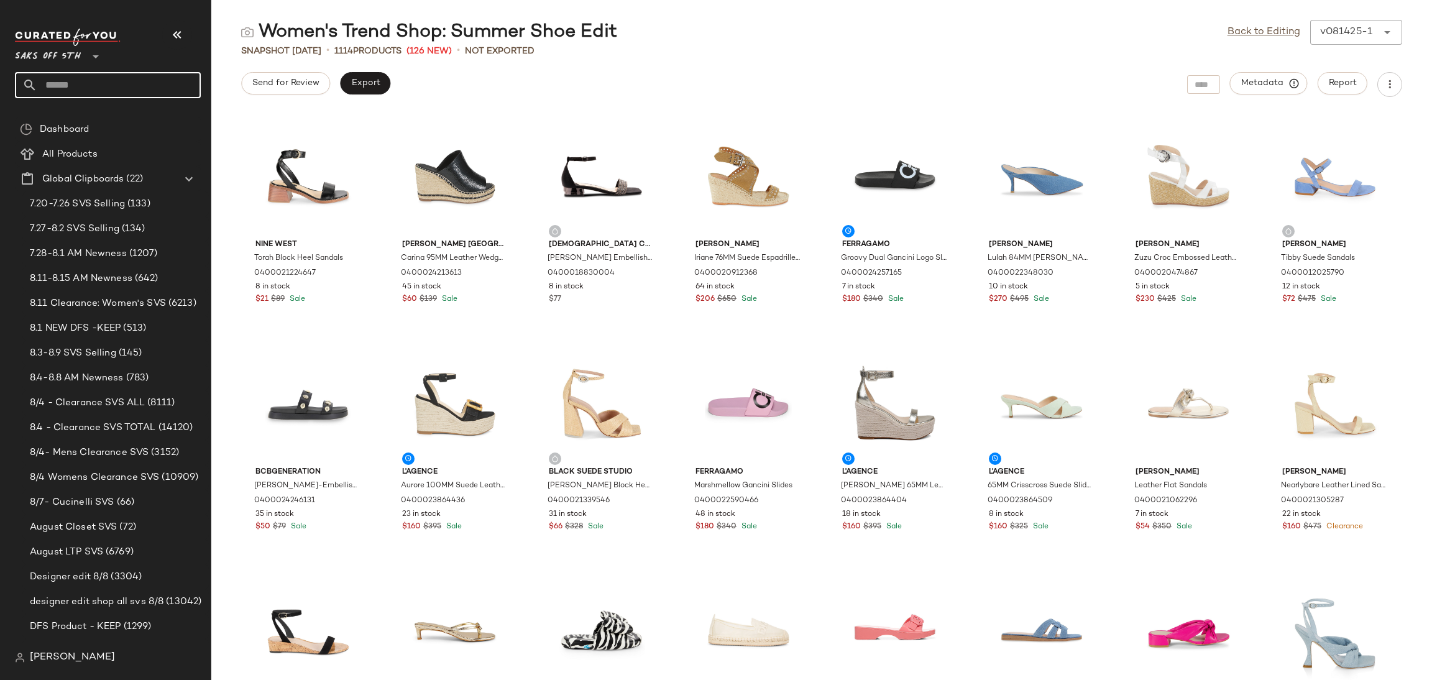
click at [135, 87] on input "text" at bounding box center [118, 85] width 163 height 26
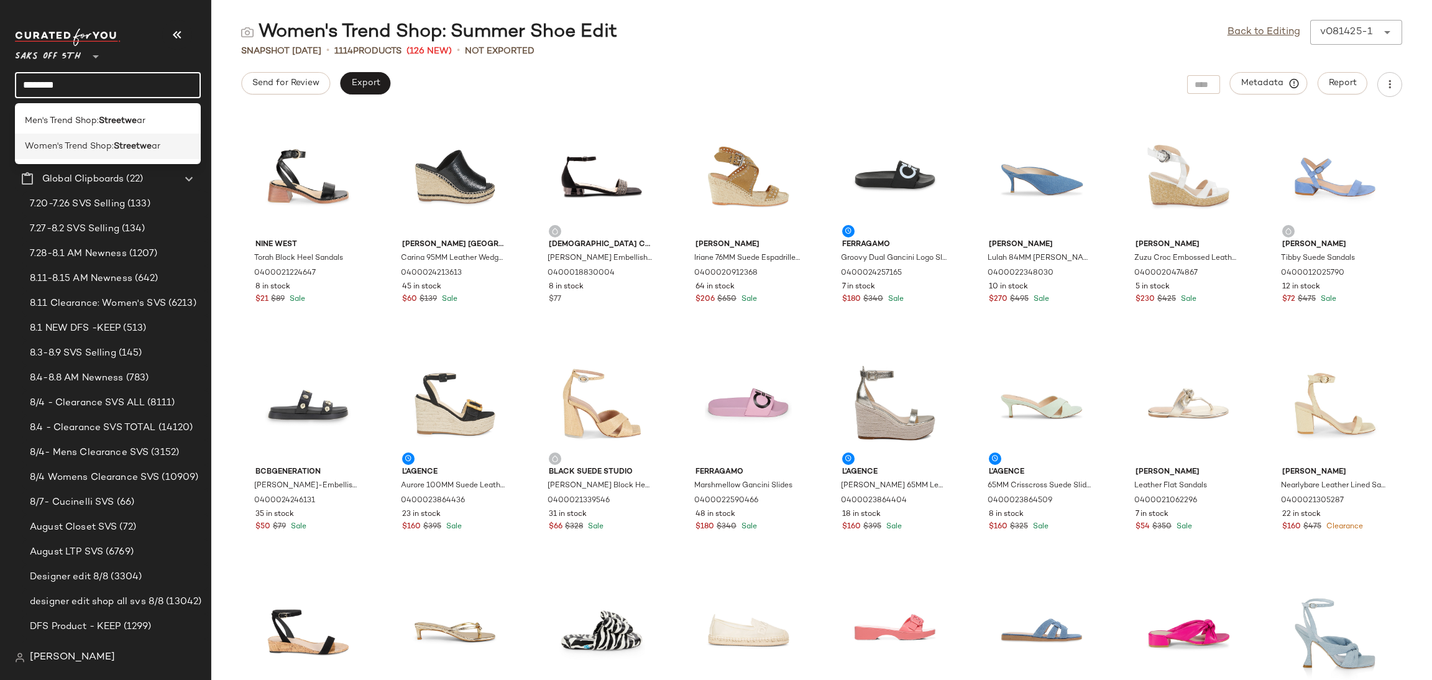
type input "********"
click at [121, 145] on b "Streetwe" at bounding box center [133, 146] width 38 height 13
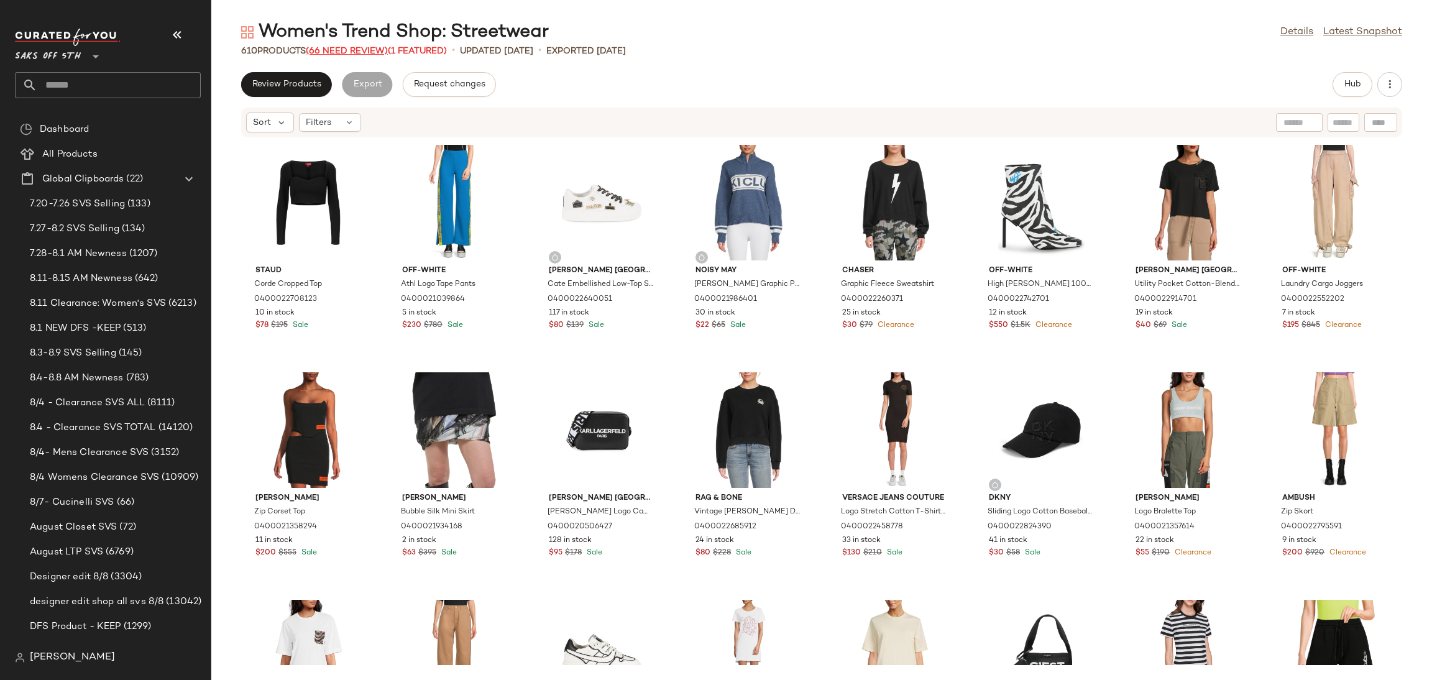
click at [337, 48] on span "(66 Need Review)" at bounding box center [347, 51] width 82 height 9
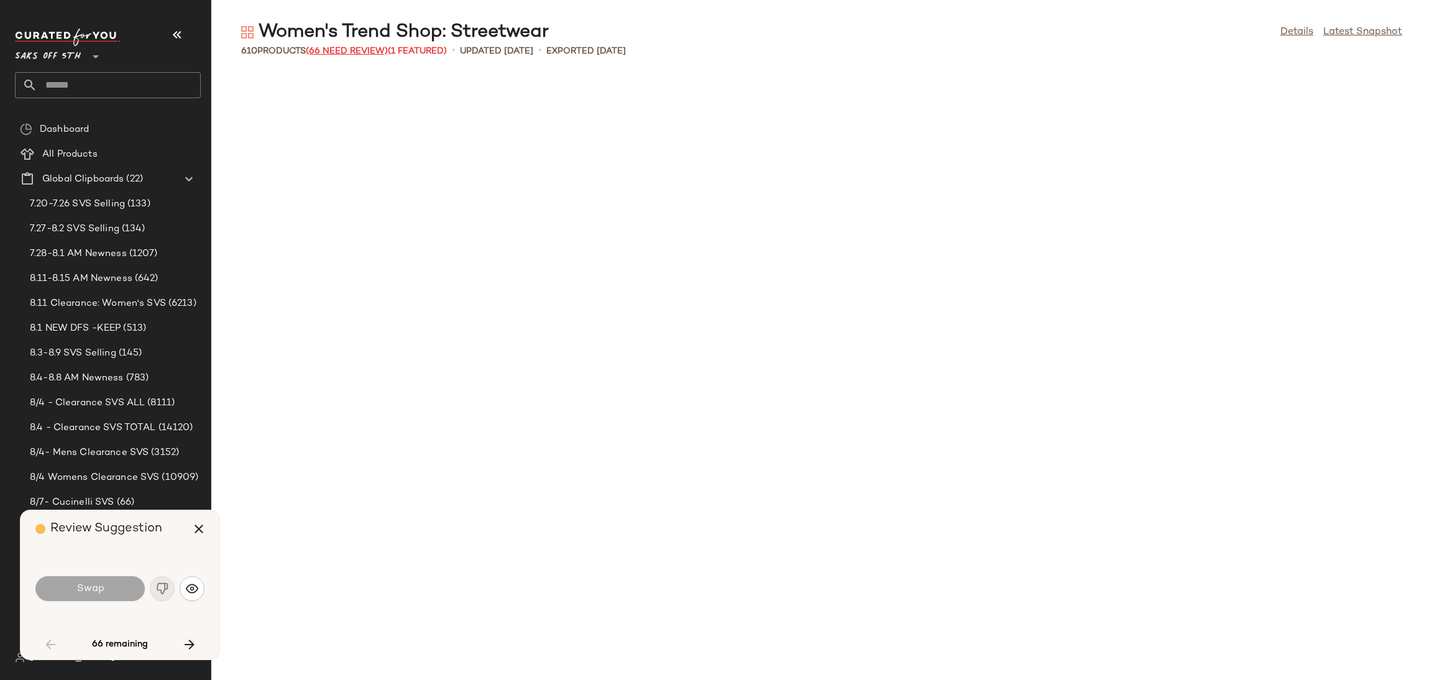
scroll to position [920, 0]
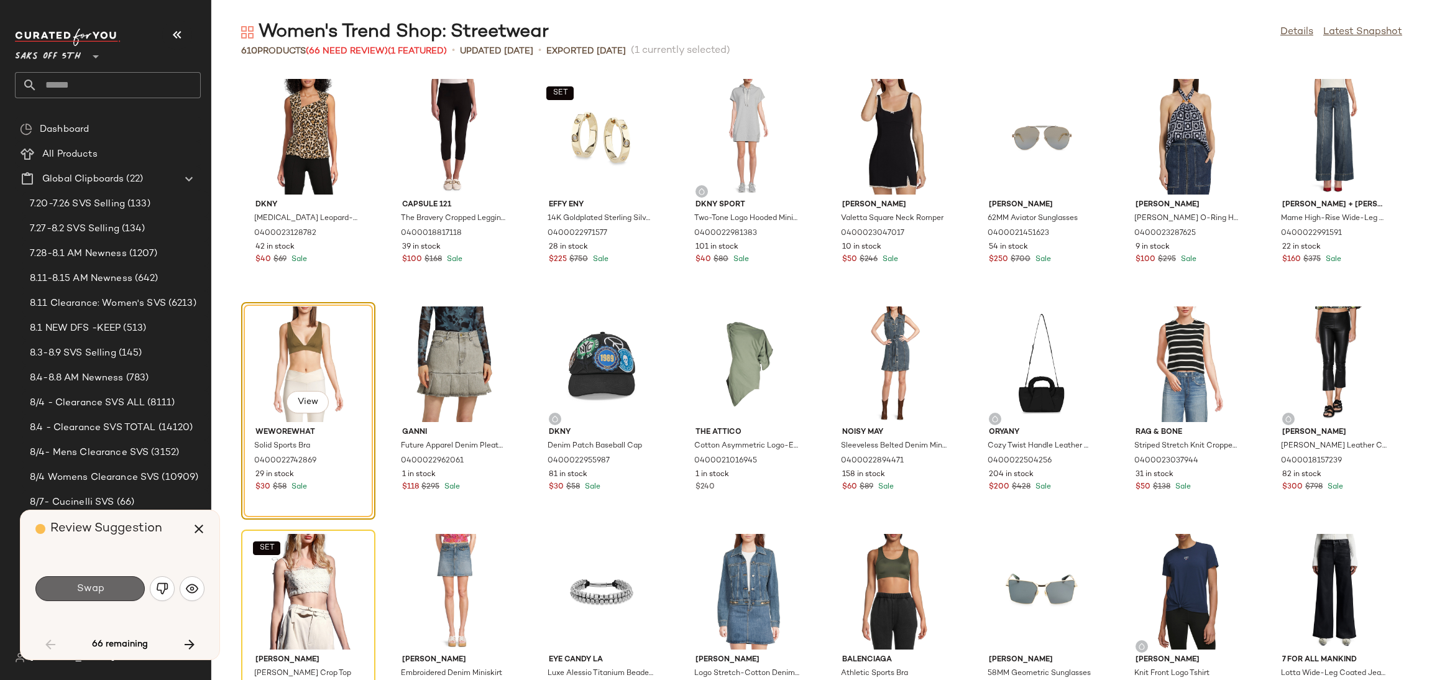
click at [121, 590] on button "Swap" at bounding box center [89, 588] width 109 height 25
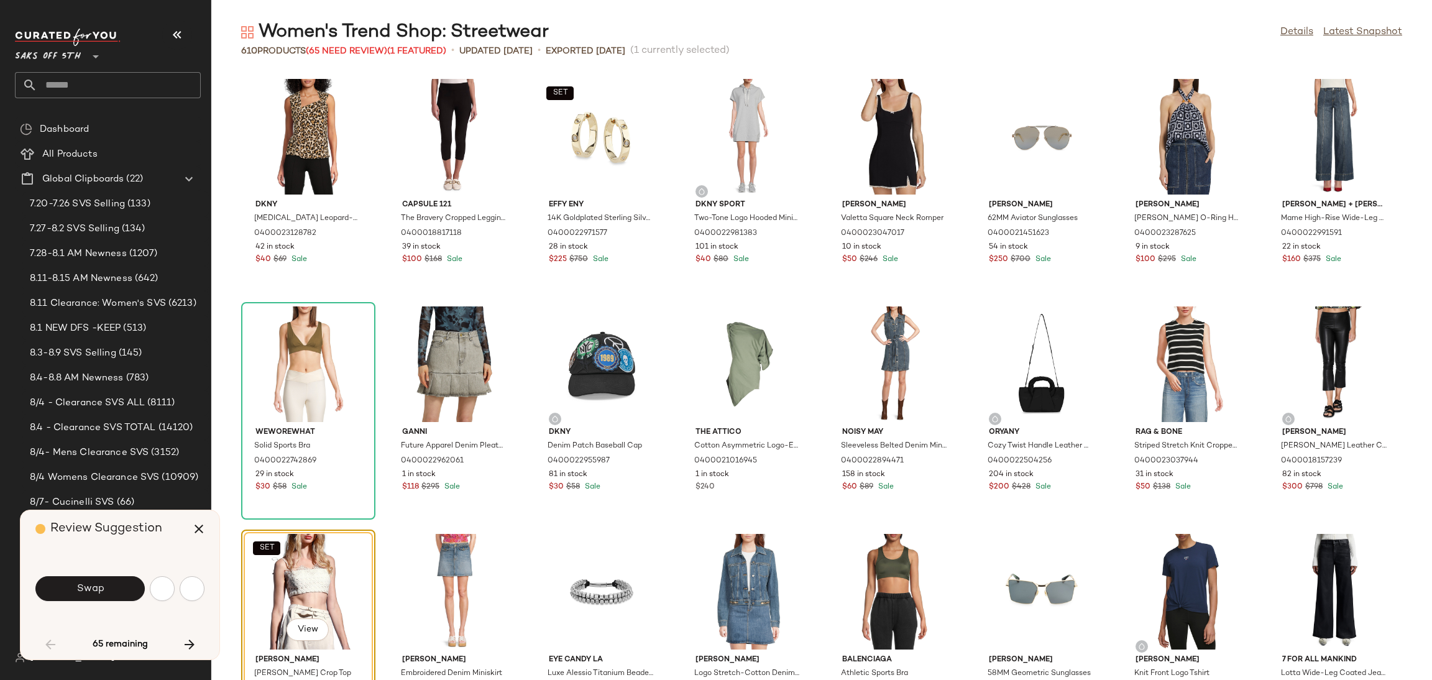
scroll to position [1137, 0]
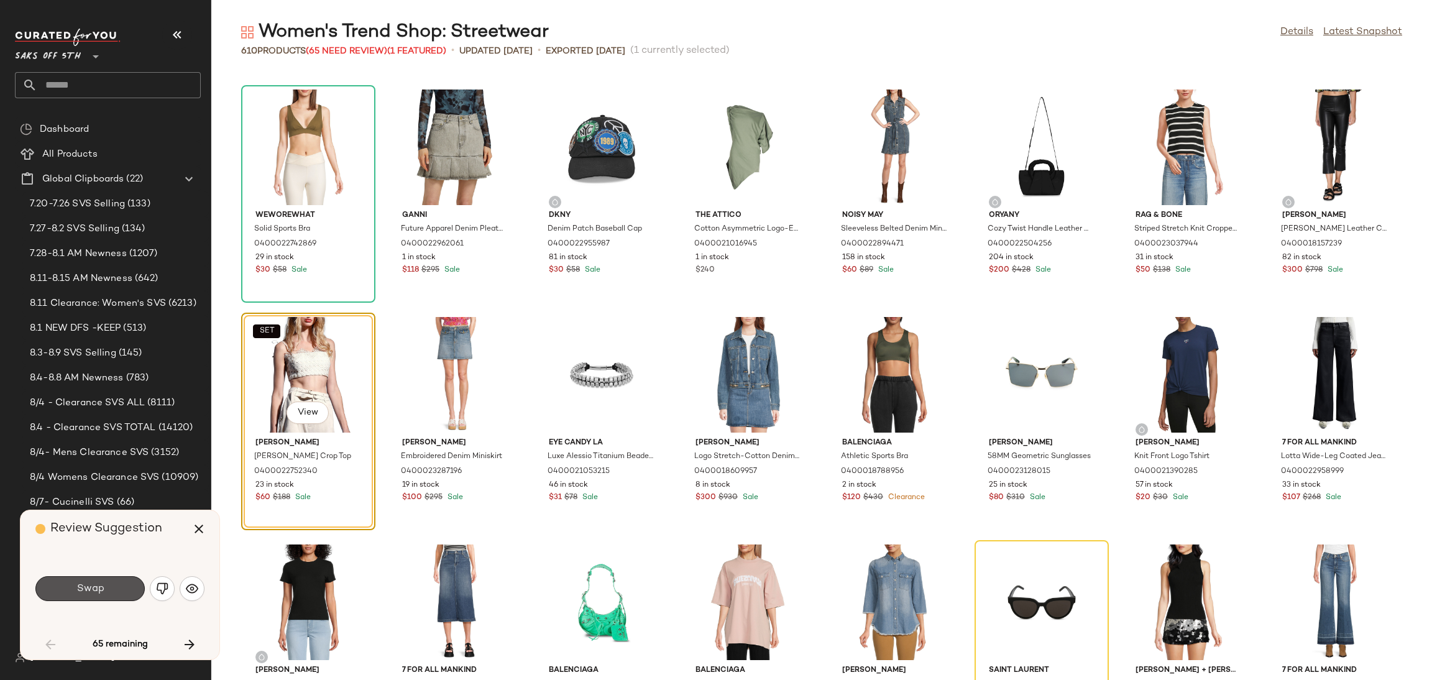
click at [121, 590] on button "Swap" at bounding box center [89, 588] width 109 height 25
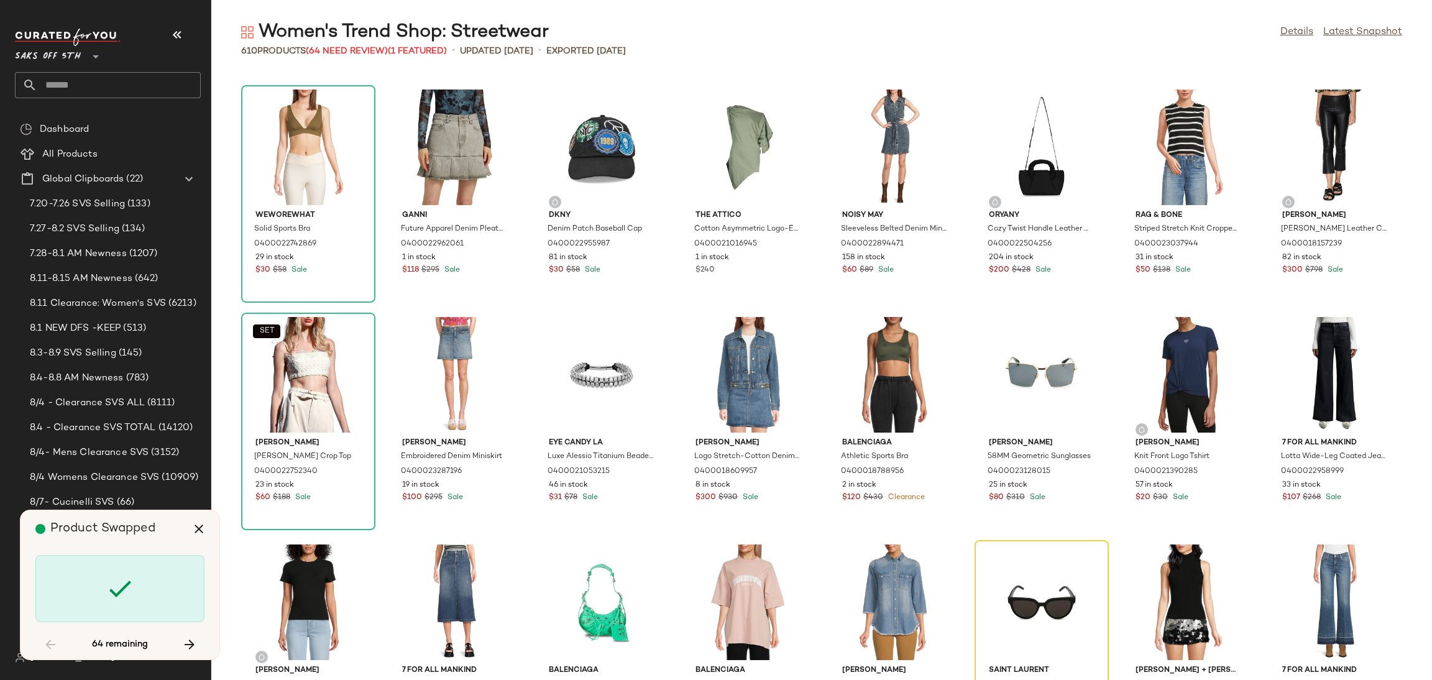
scroll to position [1365, 0]
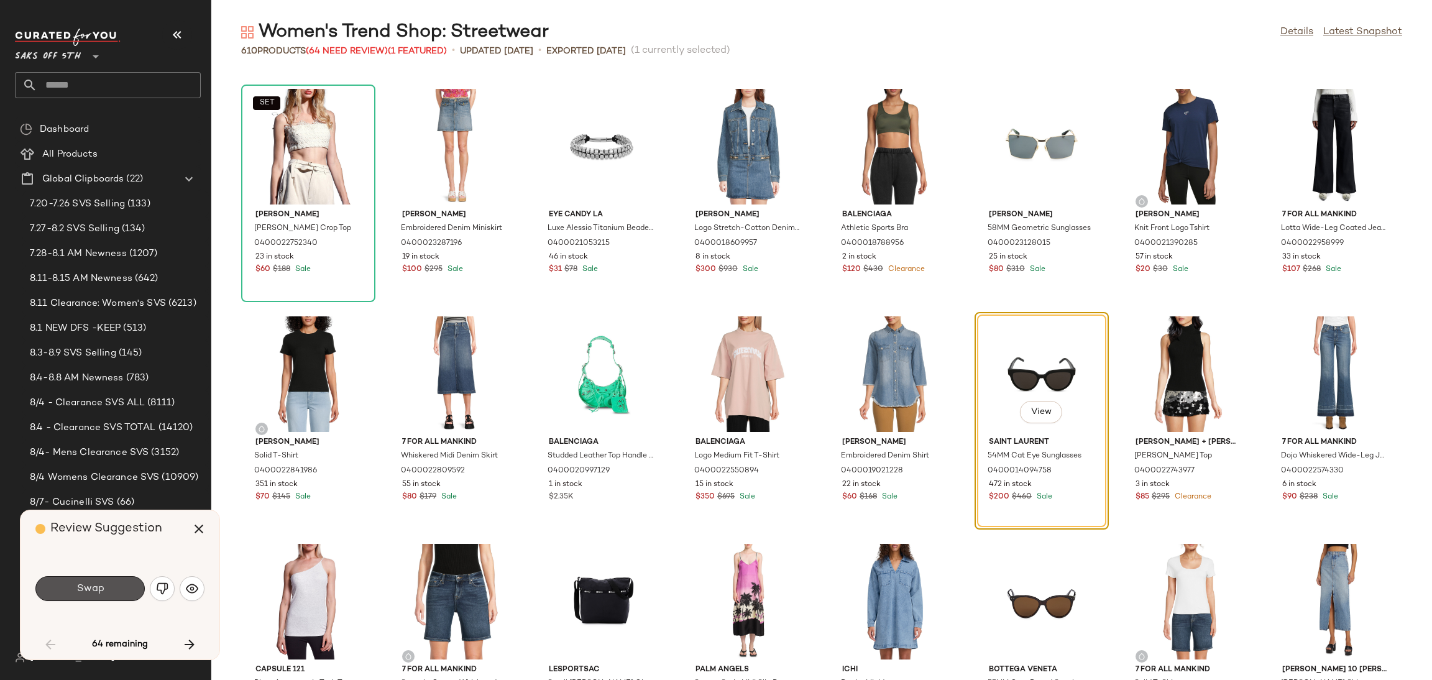
click at [121, 590] on button "Swap" at bounding box center [89, 588] width 109 height 25
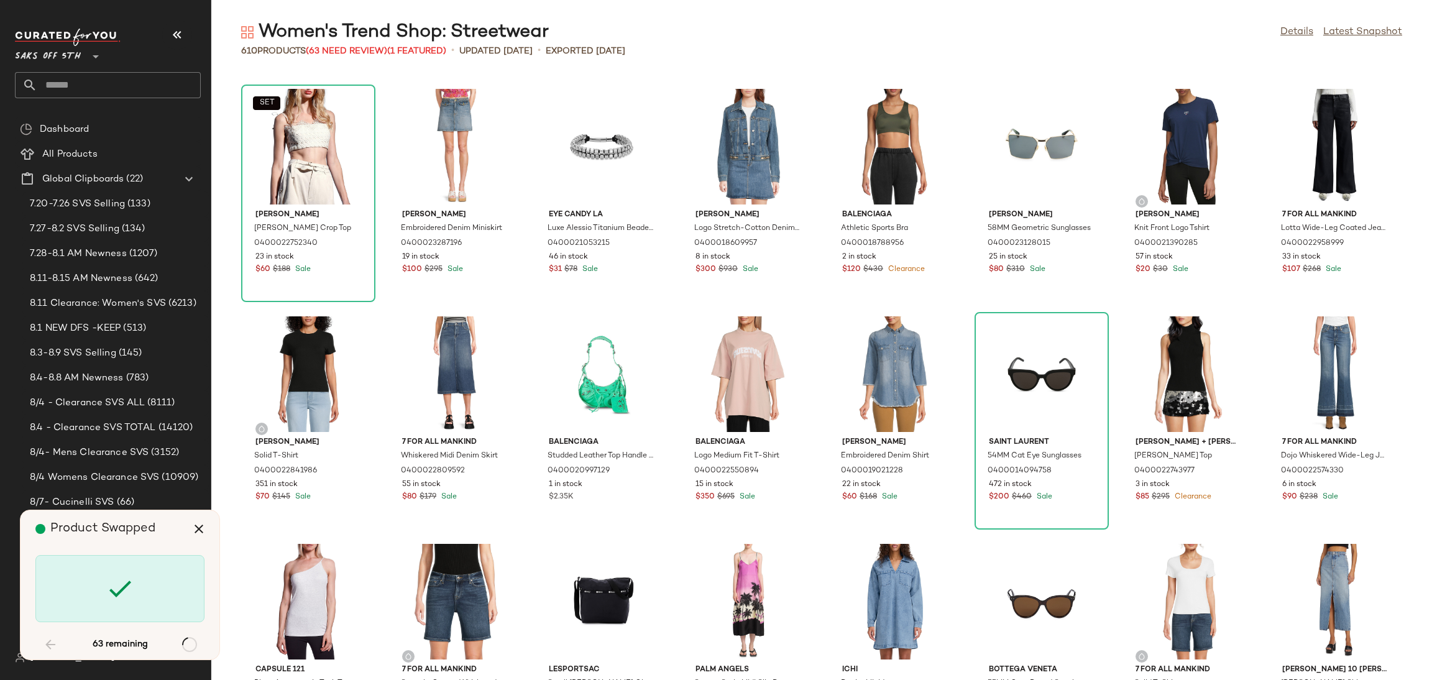
scroll to position [2729, 0]
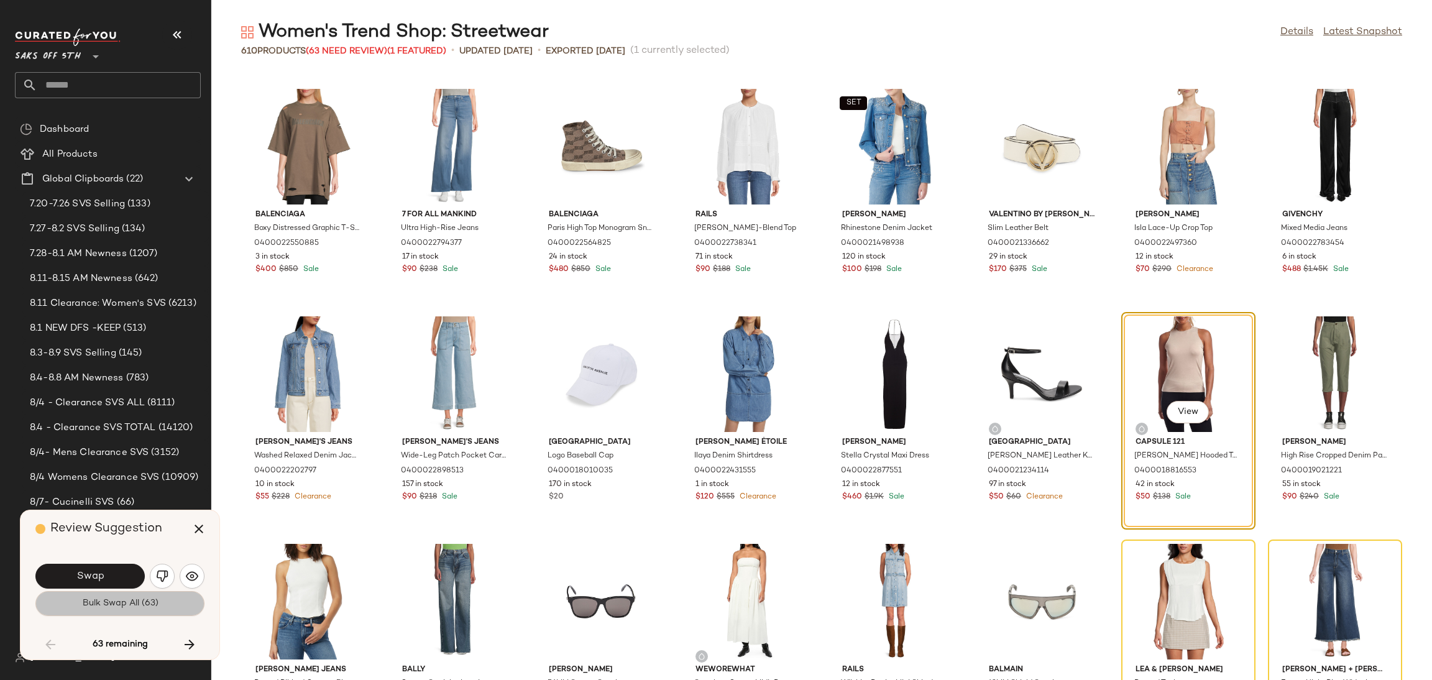
click at [144, 608] on span "Bulk Swap All (63)" at bounding box center [119, 603] width 76 height 10
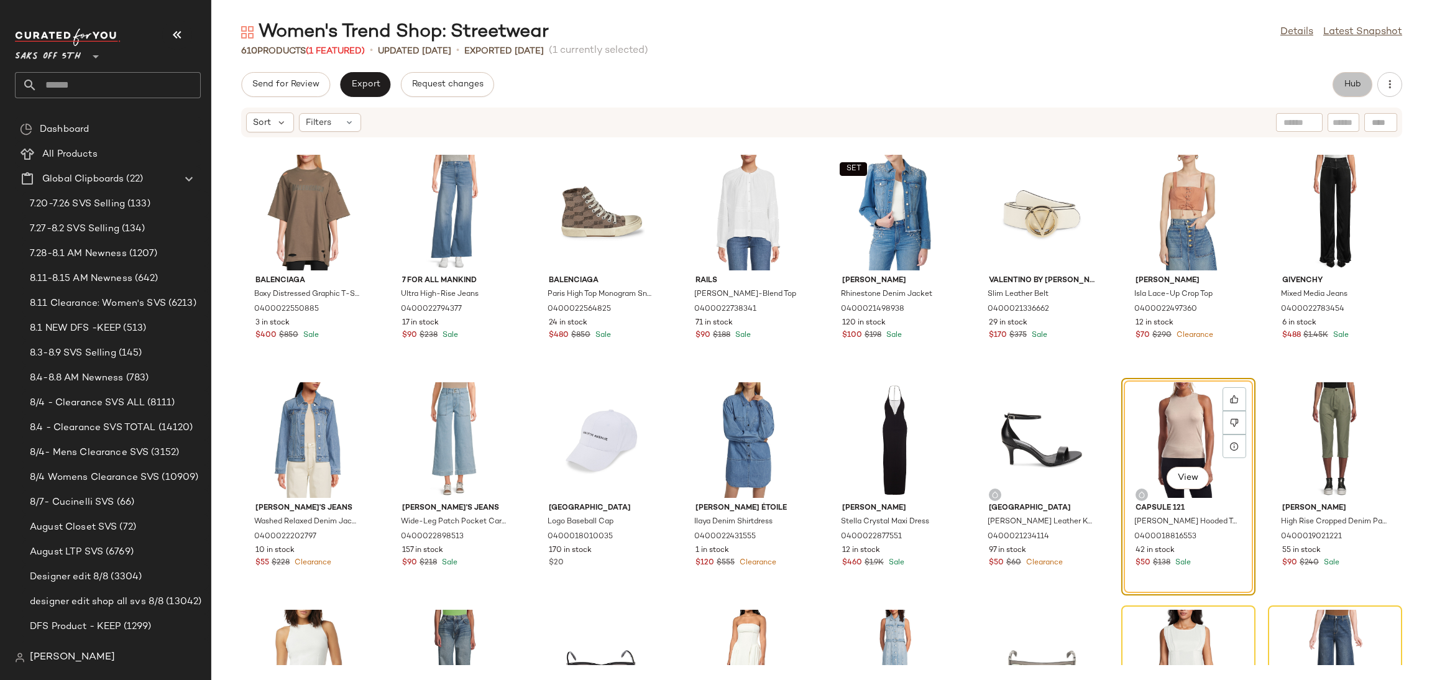
click at [1338, 85] on button "Hub" at bounding box center [1352, 84] width 40 height 25
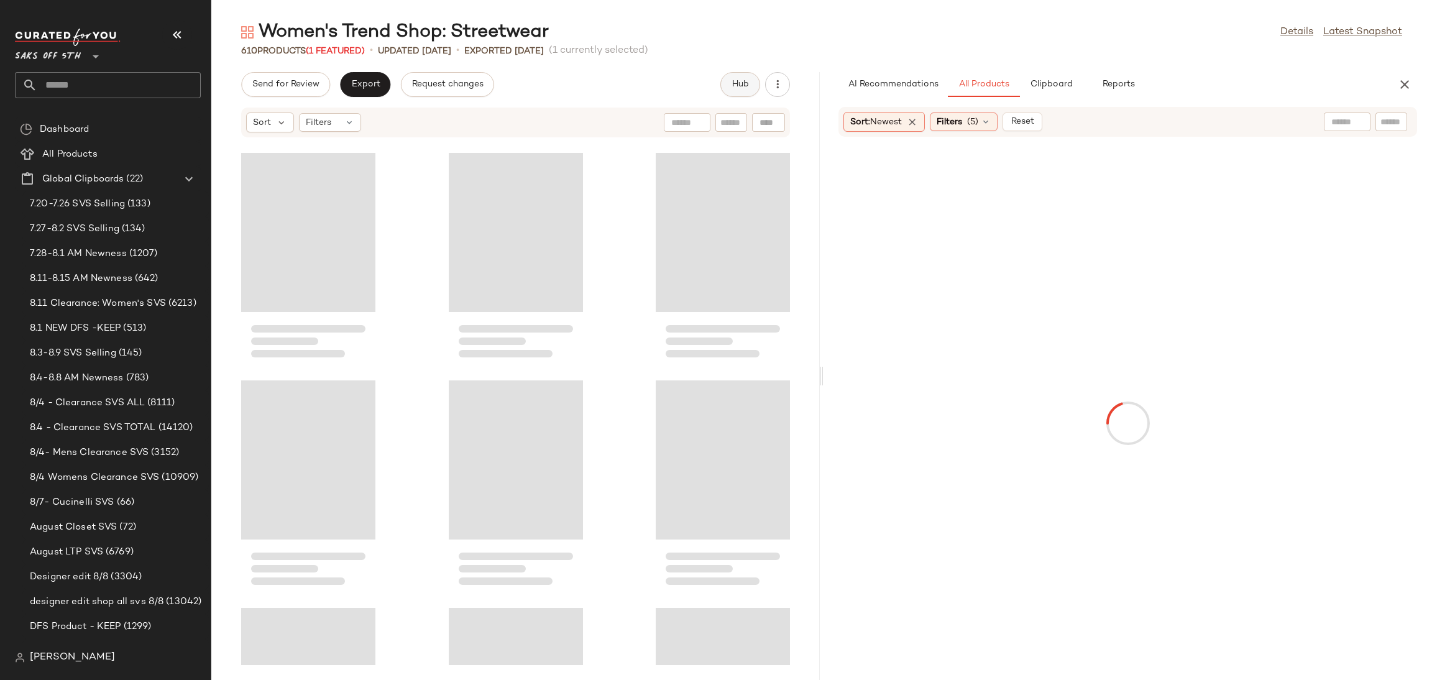
scroll to position [7050, 0]
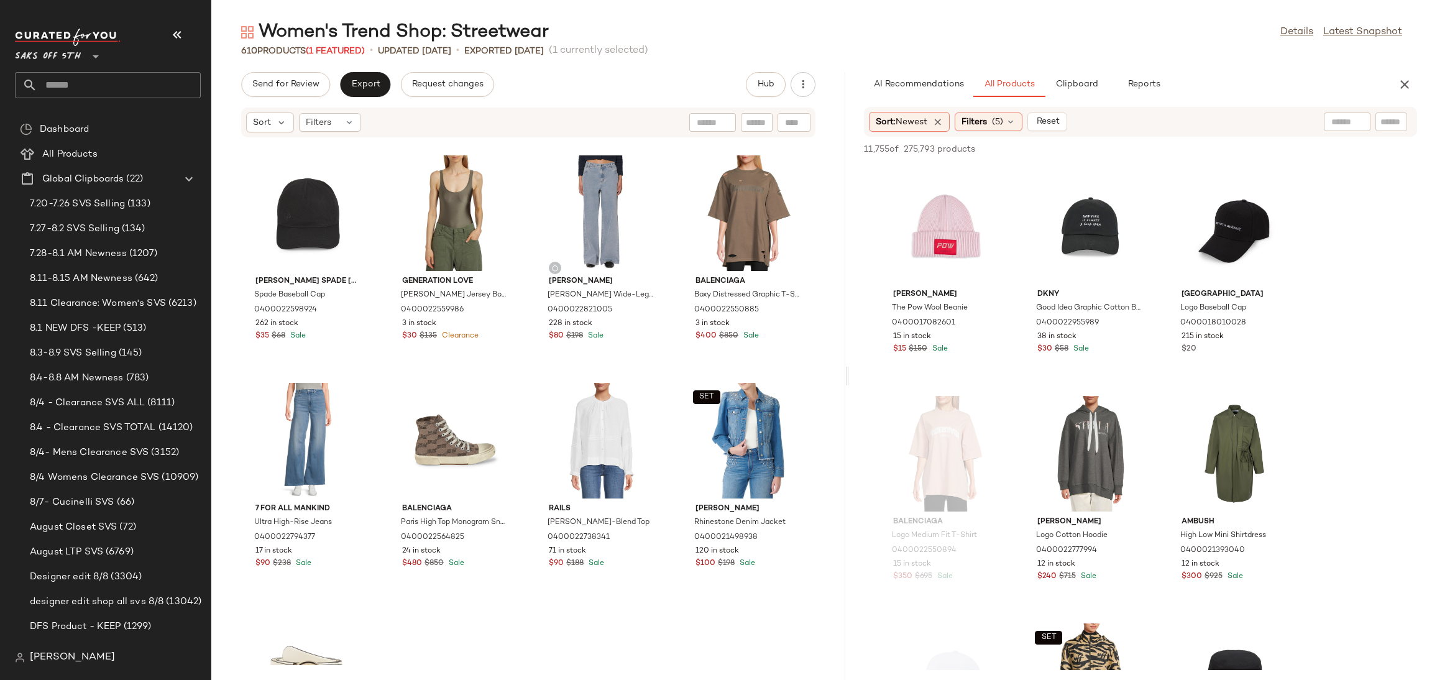
drag, startPoint x: 821, startPoint y: 373, endPoint x: 852, endPoint y: 380, distance: 31.2
click at [852, 380] on div "Women's Trend Shop: Streetwear Details Latest Snapshot 610 Products (1 Featured…" at bounding box center [821, 350] width 1220 height 660
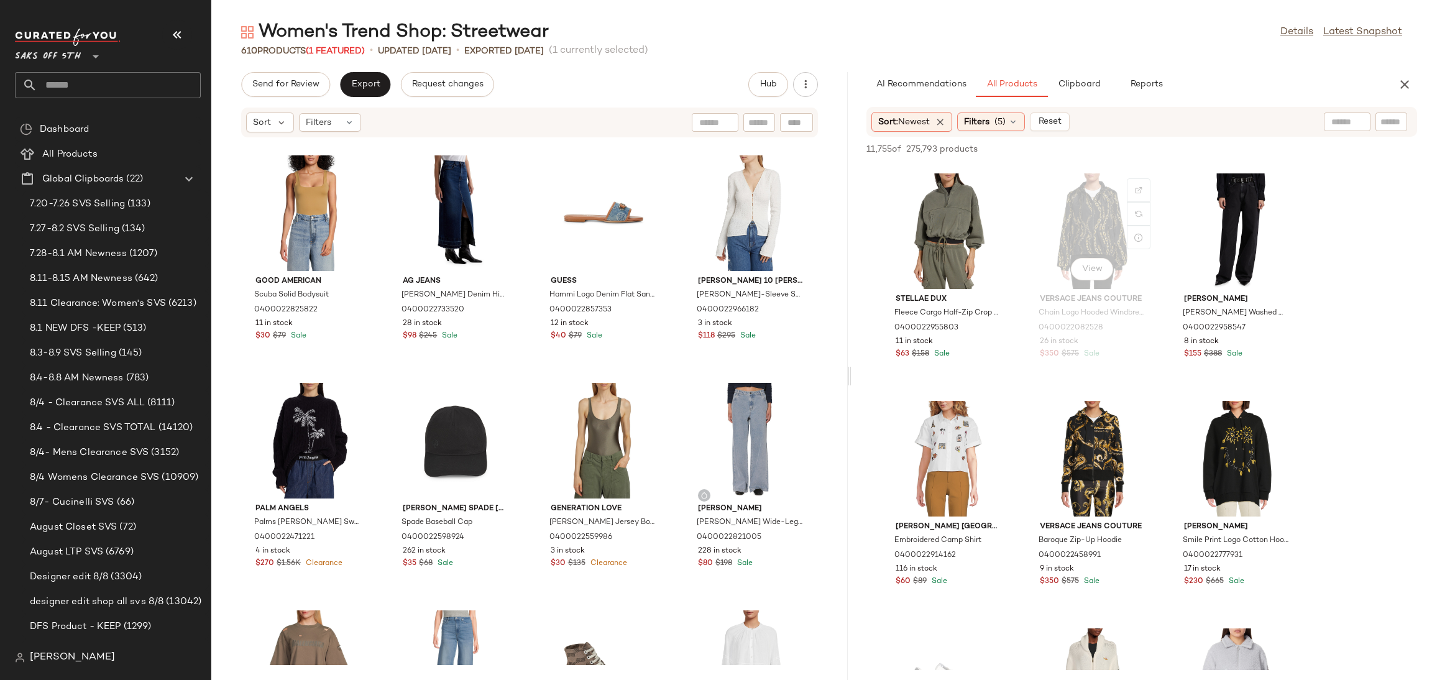
scroll to position [4319, 0]
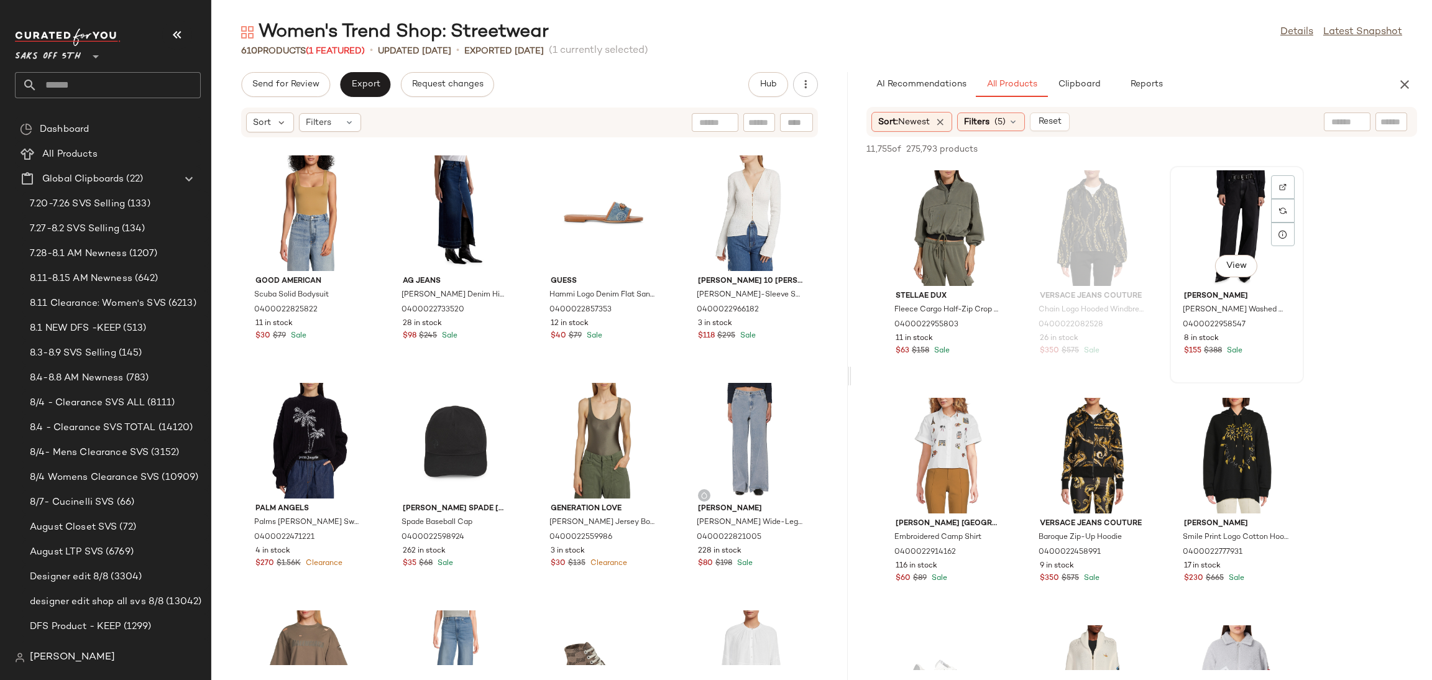
click at [1213, 193] on div "View" at bounding box center [1237, 228] width 126 height 116
click at [1257, 140] on div "11,755 of 275,793 products • 1 selected Add to Top Add to Bottom Deselect All" at bounding box center [1141, 150] width 580 height 27
click at [1247, 143] on button "Add to Top" at bounding box center [1238, 149] width 59 height 15
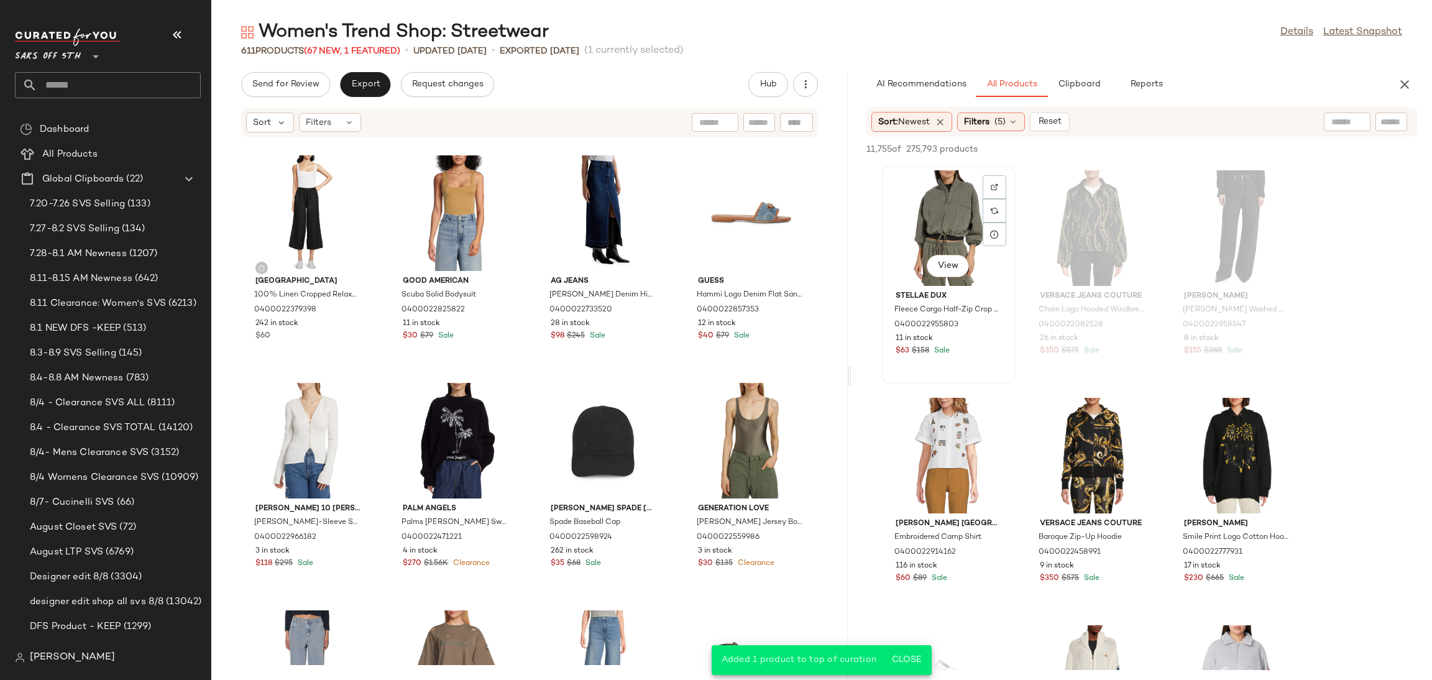
click at [960, 178] on div "View" at bounding box center [948, 228] width 126 height 116
click at [1225, 147] on span "Add to Top" at bounding box center [1238, 149] width 49 height 9
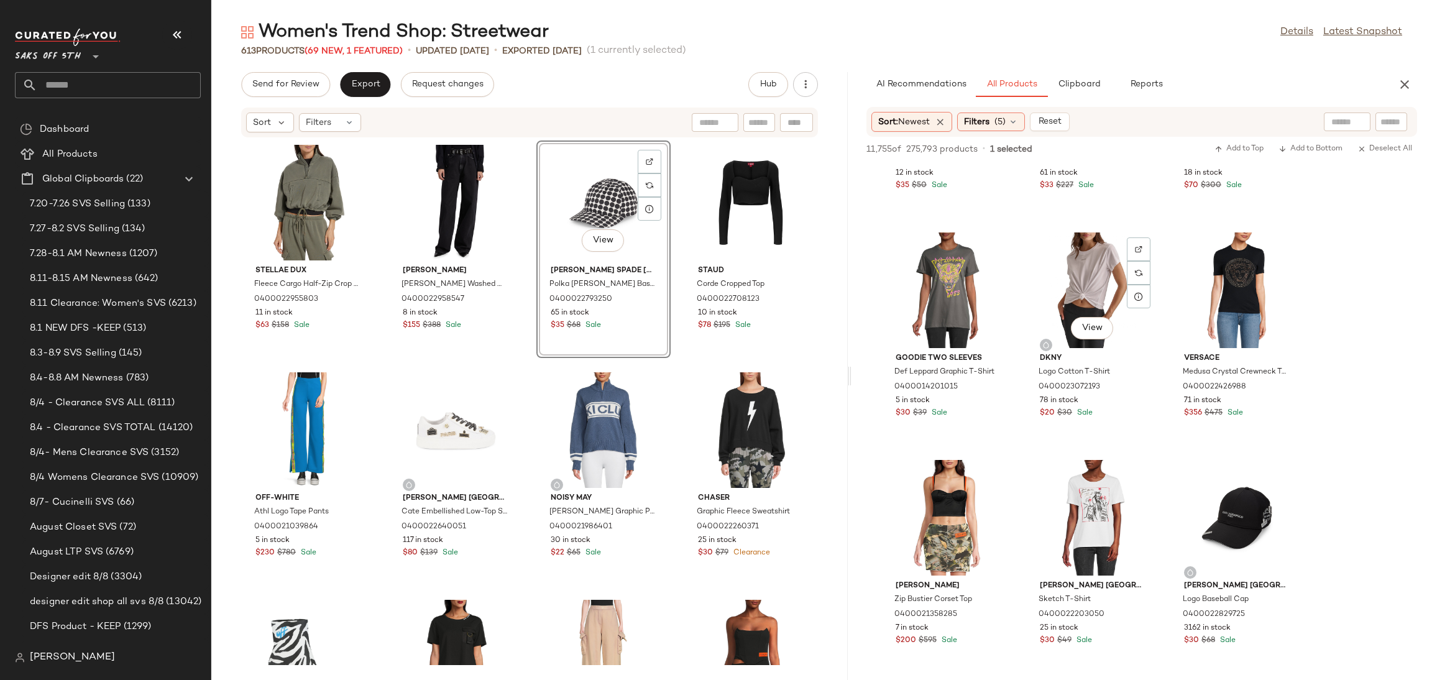
scroll to position [6533, 0]
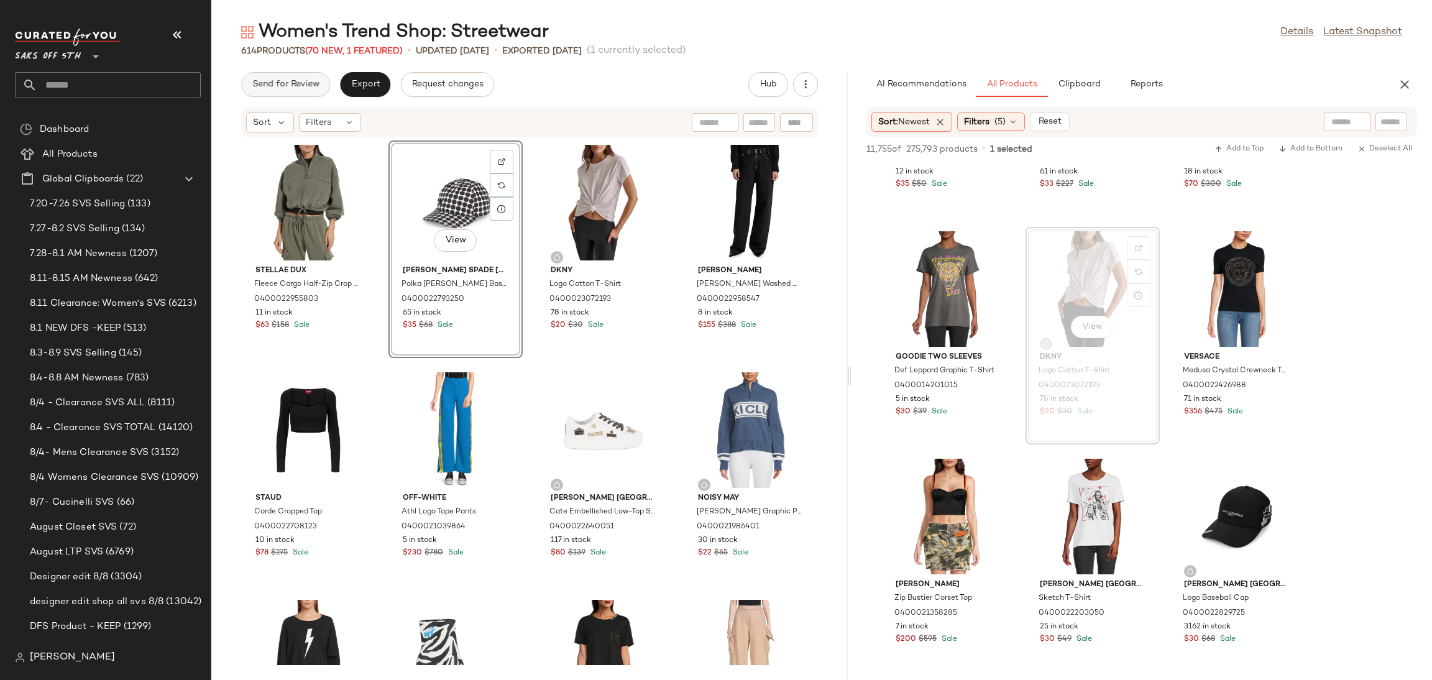
click at [295, 80] on span "Send for Review" at bounding box center [286, 85] width 68 height 10
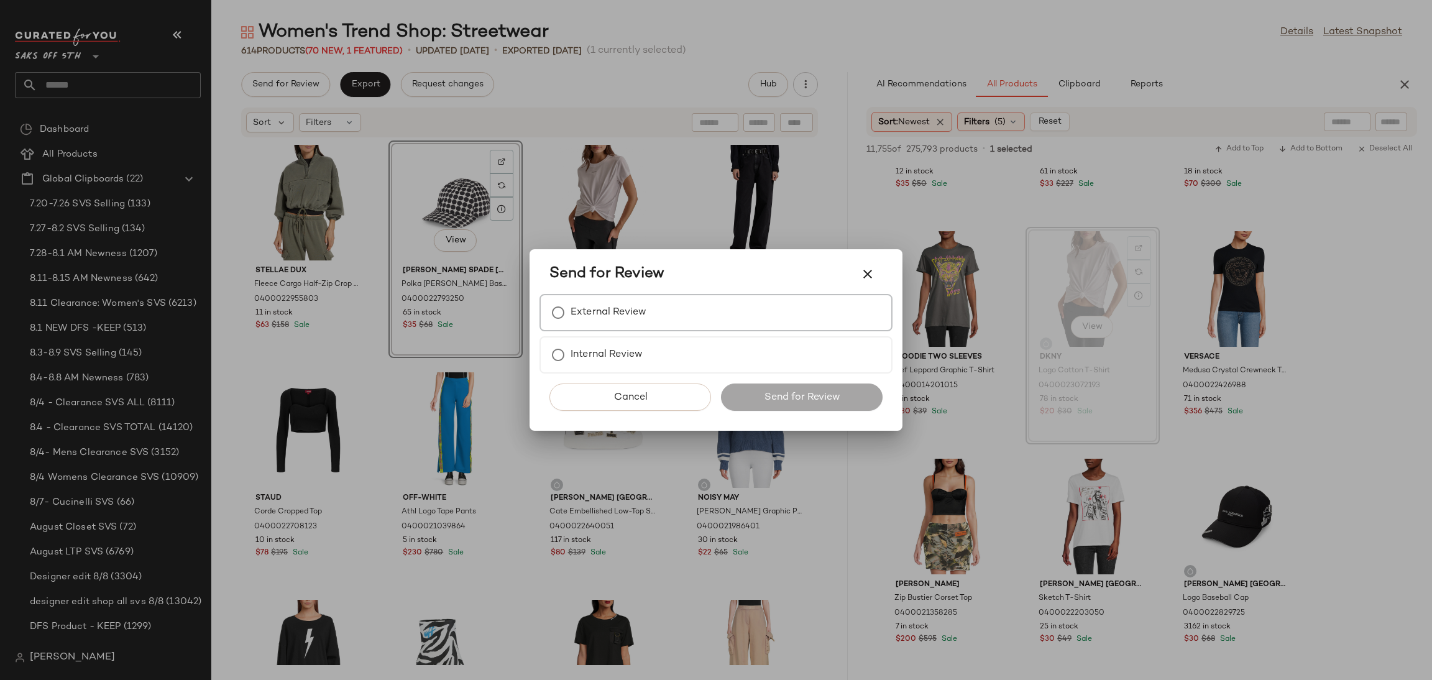
click at [646, 309] on div "External Review" at bounding box center [715, 312] width 353 height 37
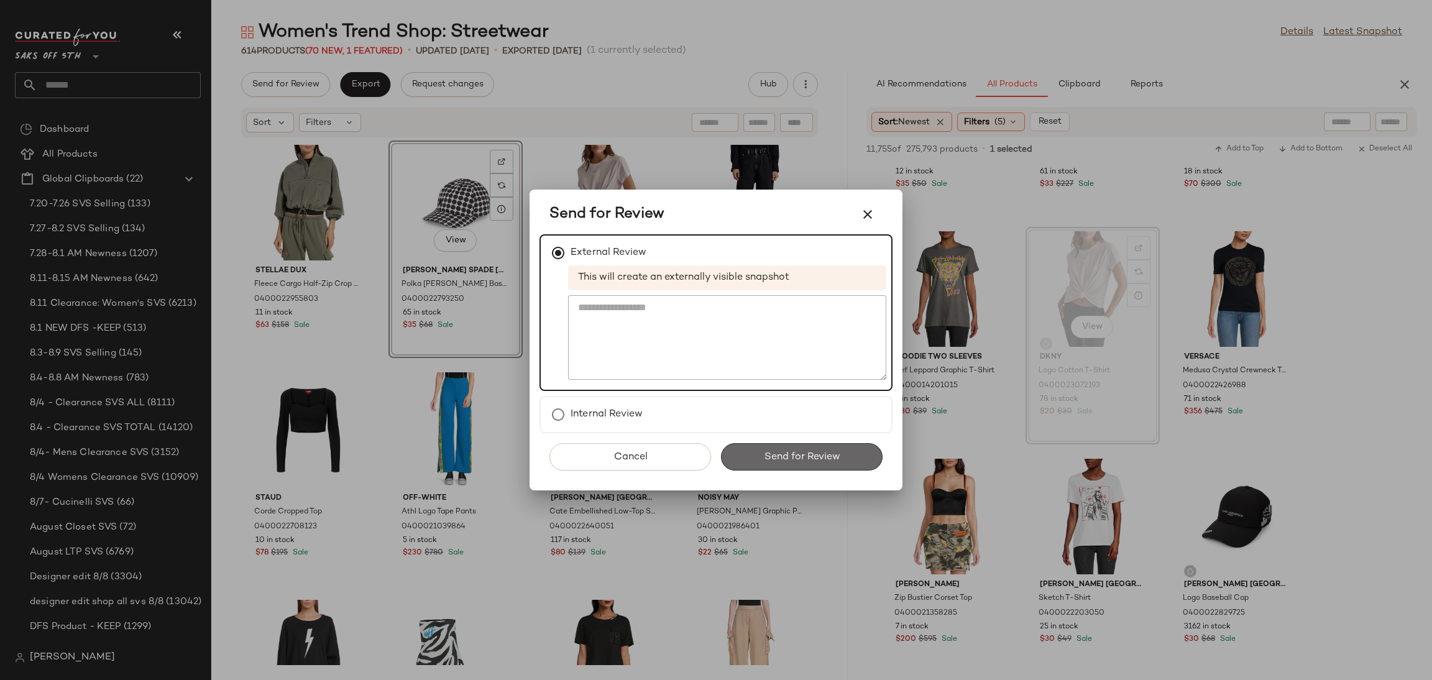
click at [801, 451] on span "Send for Review" at bounding box center [801, 457] width 76 height 12
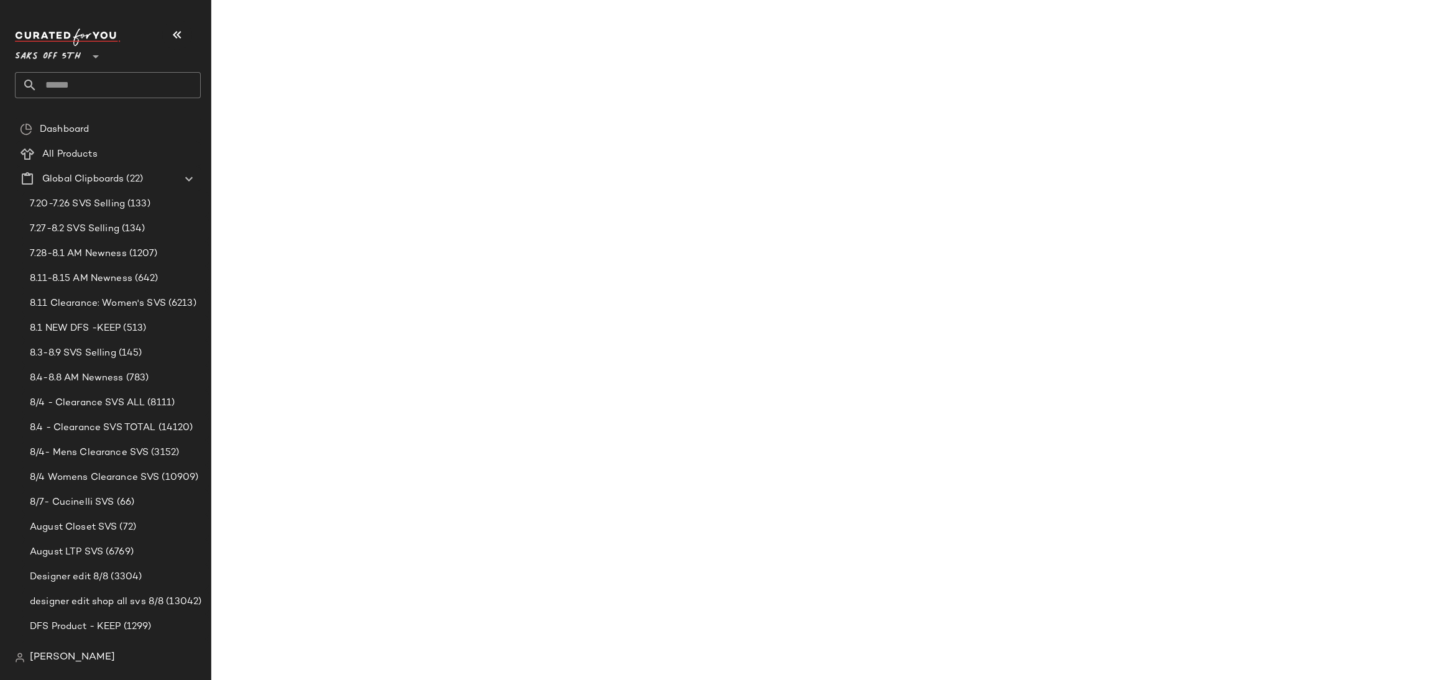
scroll to position [9717, 0]
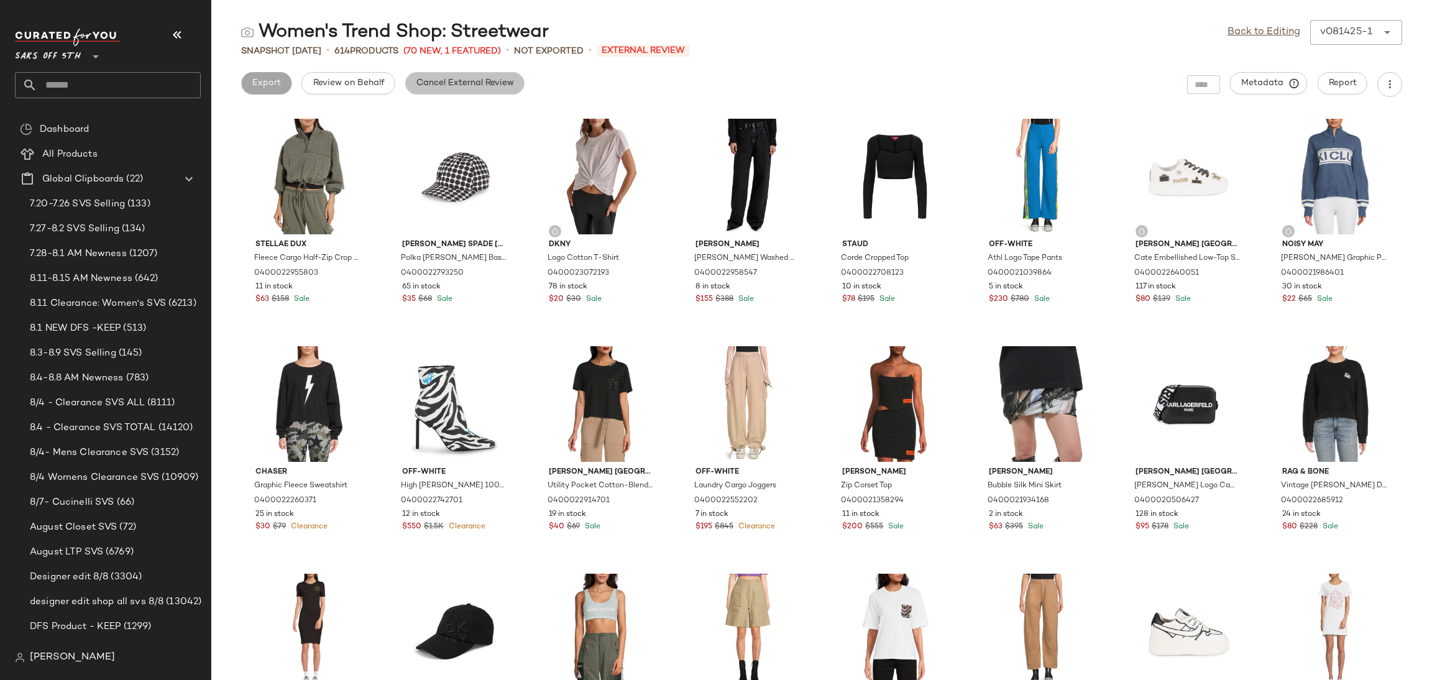
click at [478, 84] on span "Cancel External Review" at bounding box center [465, 83] width 98 height 10
click at [1277, 26] on link "Back to Editing" at bounding box center [1263, 32] width 73 height 15
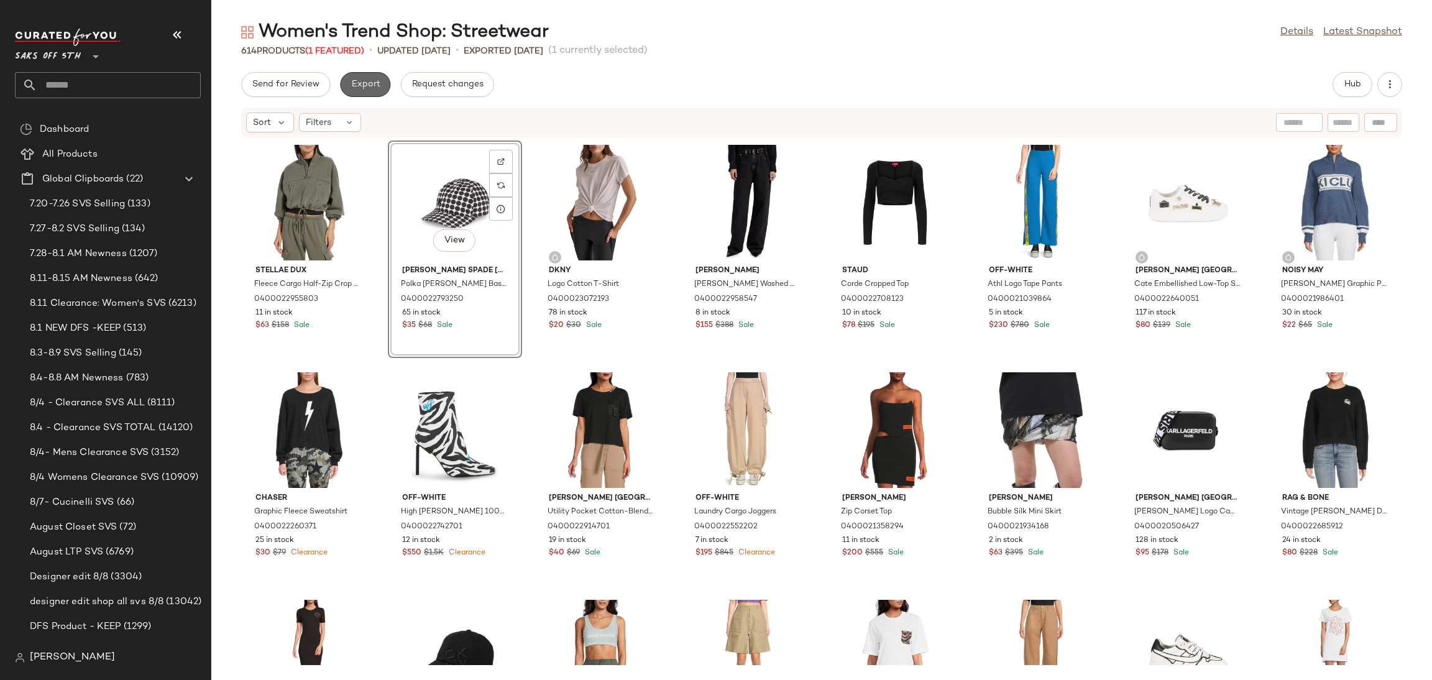
click at [368, 84] on span "Export" at bounding box center [364, 85] width 29 height 10
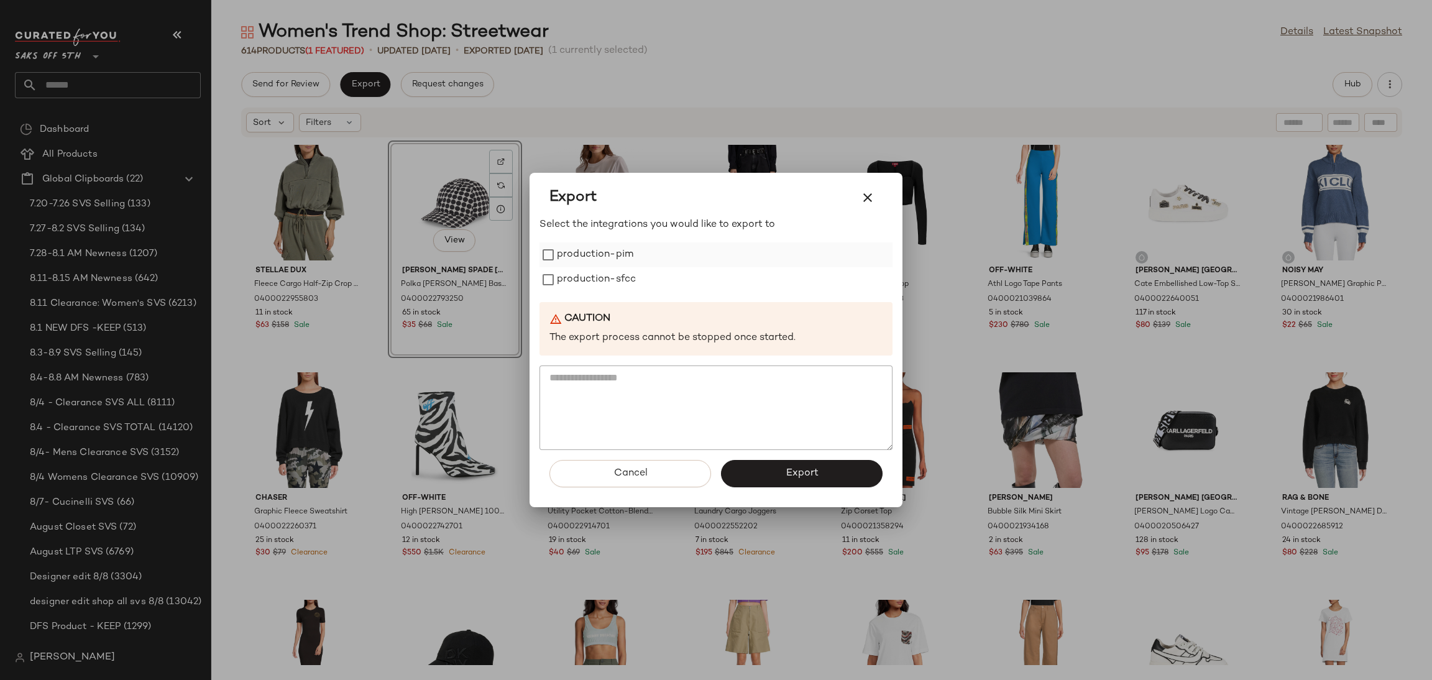
click at [587, 261] on label "production-pim" at bounding box center [595, 254] width 76 height 25
click at [599, 283] on label "production-sfcc" at bounding box center [596, 279] width 79 height 25
click at [797, 473] on span "Export" at bounding box center [801, 473] width 33 height 12
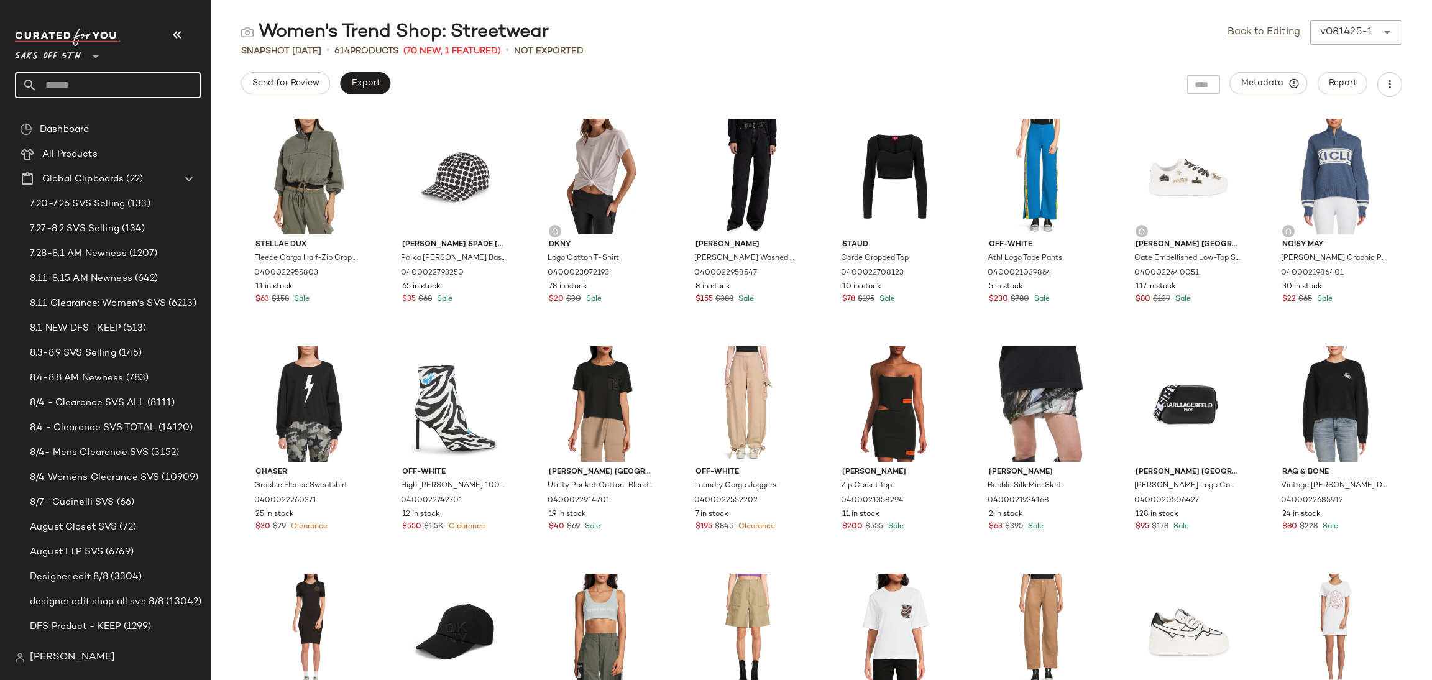
click at [105, 94] on input "text" at bounding box center [118, 85] width 163 height 26
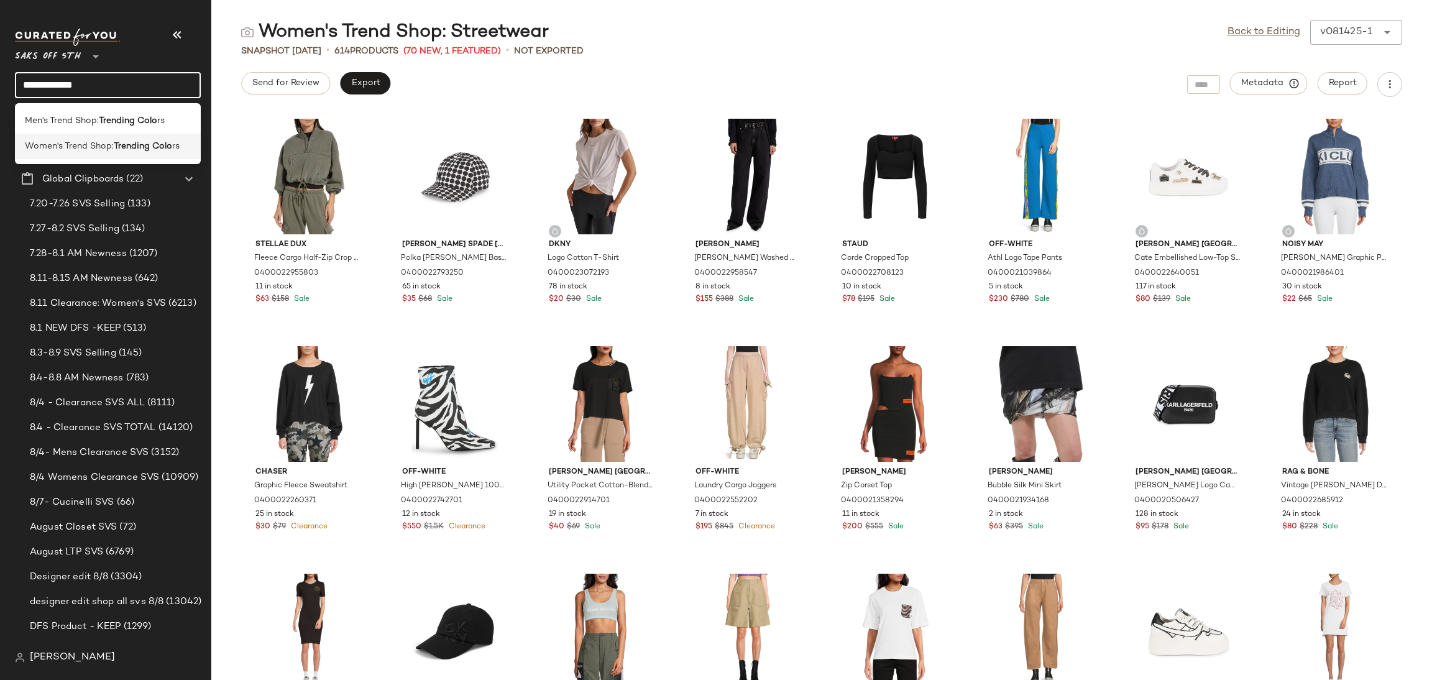
type input "**********"
click at [109, 149] on span "Women's Trend Shop:" at bounding box center [69, 146] width 89 height 13
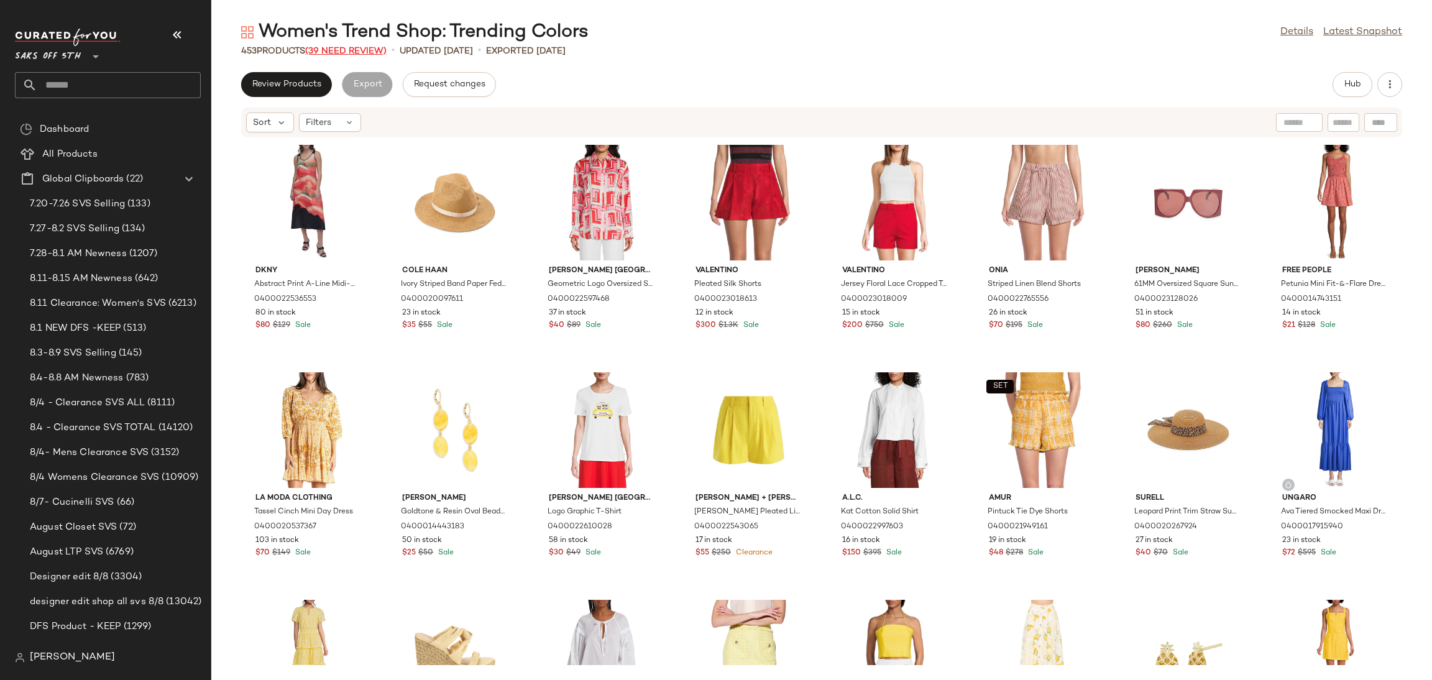
click at [351, 47] on span "(39 Need Review)" at bounding box center [345, 51] width 81 height 9
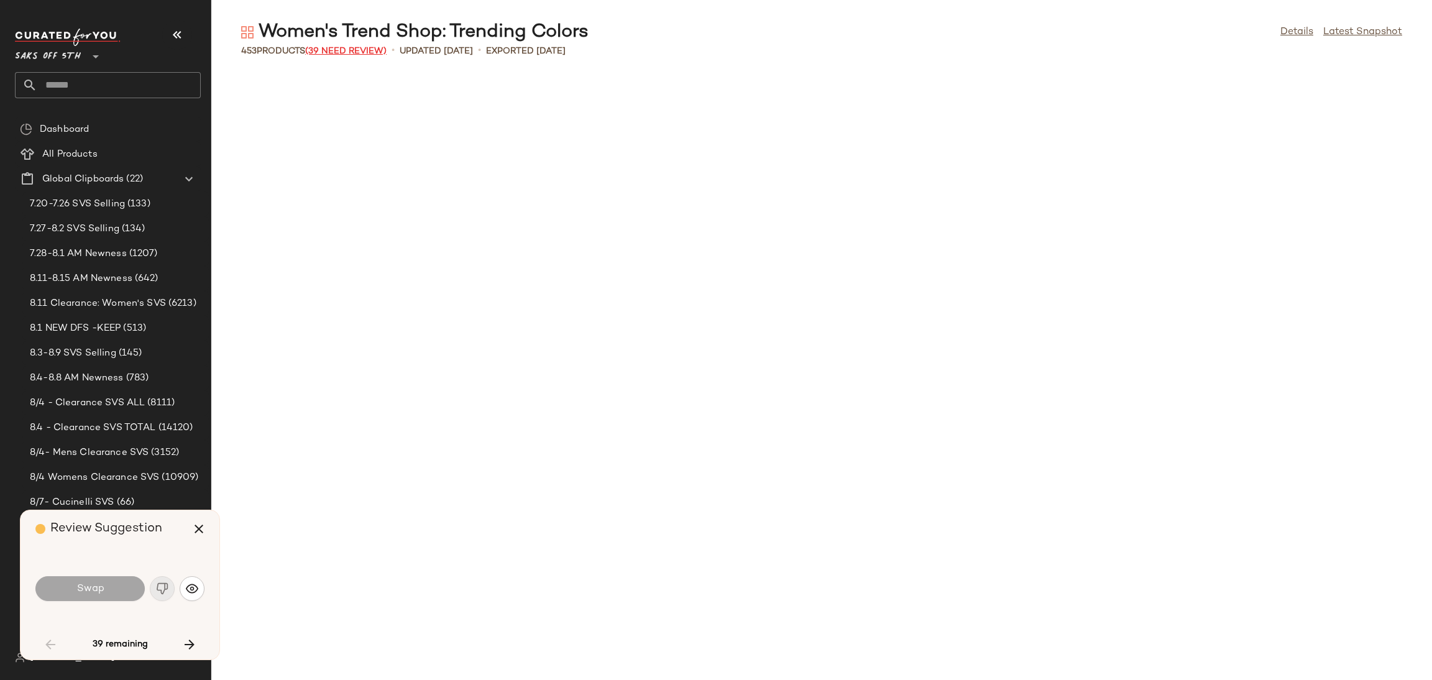
scroll to position [1365, 0]
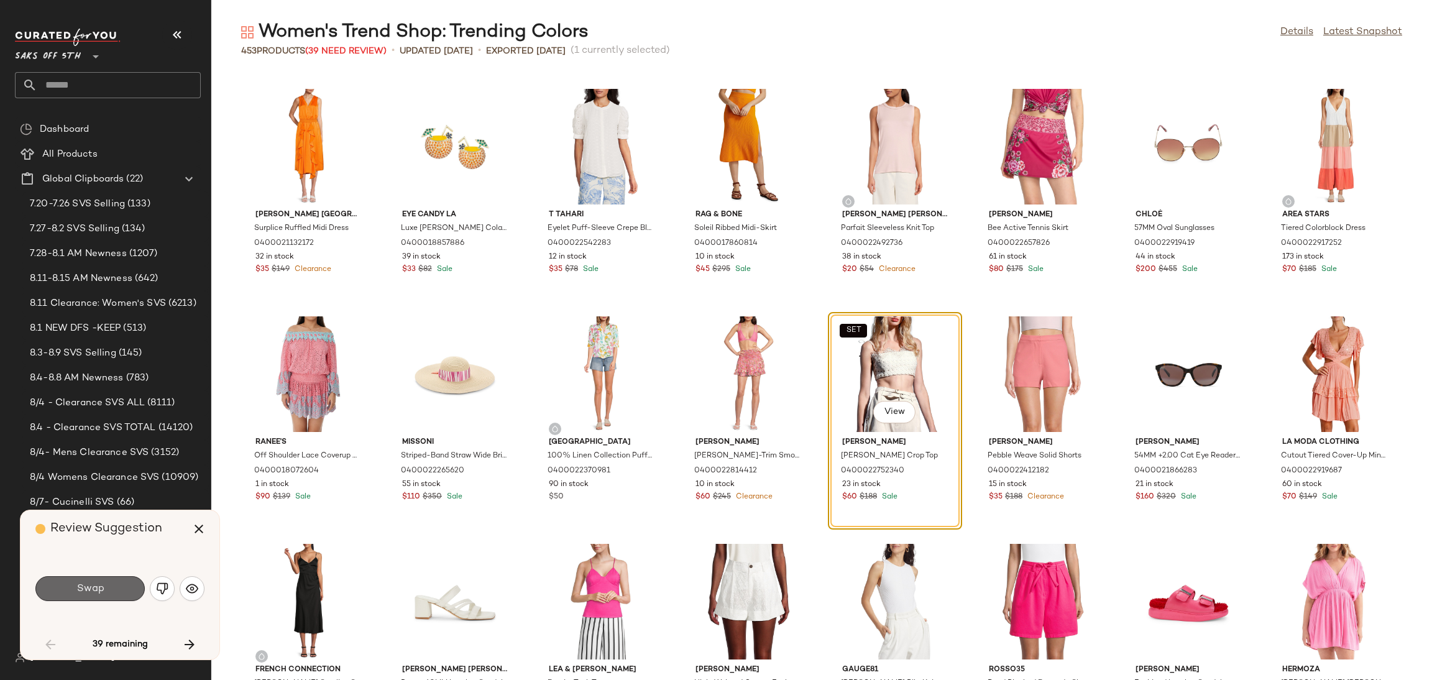
click at [95, 592] on span "Swap" at bounding box center [90, 589] width 28 height 12
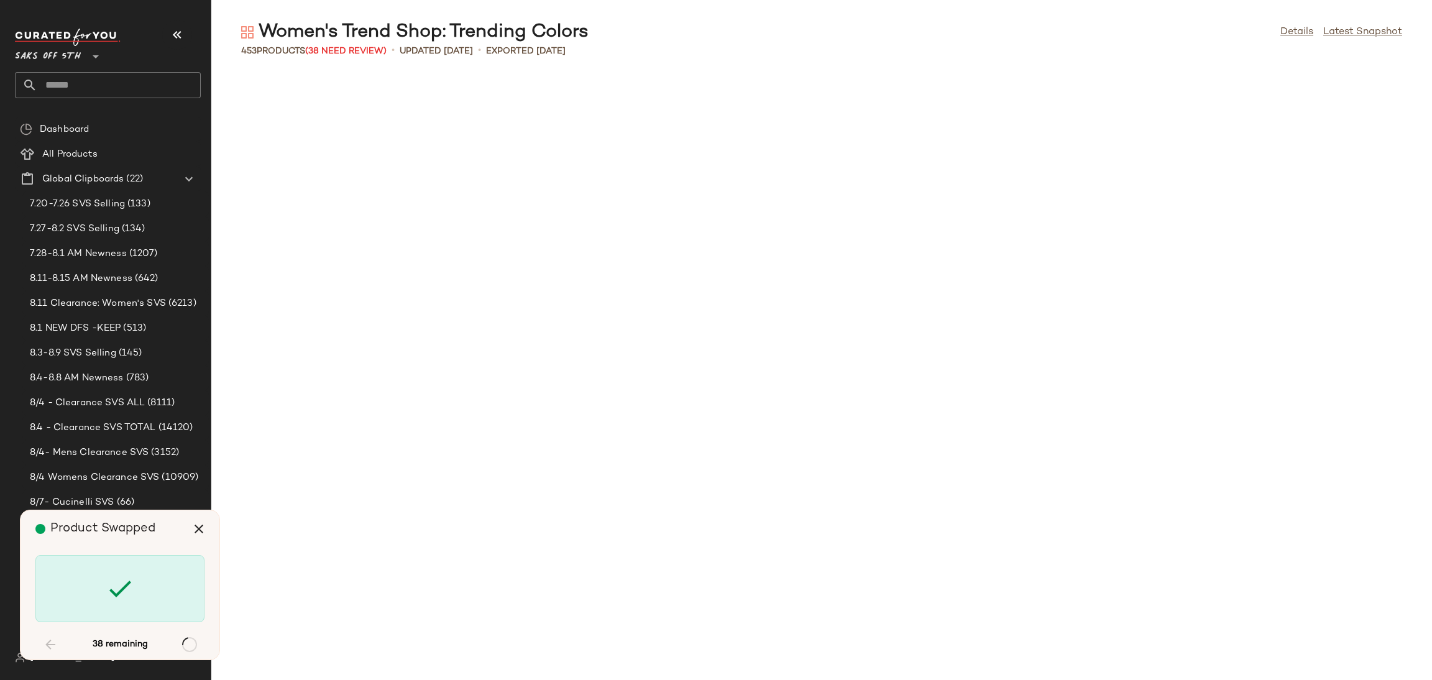
scroll to position [2501, 0]
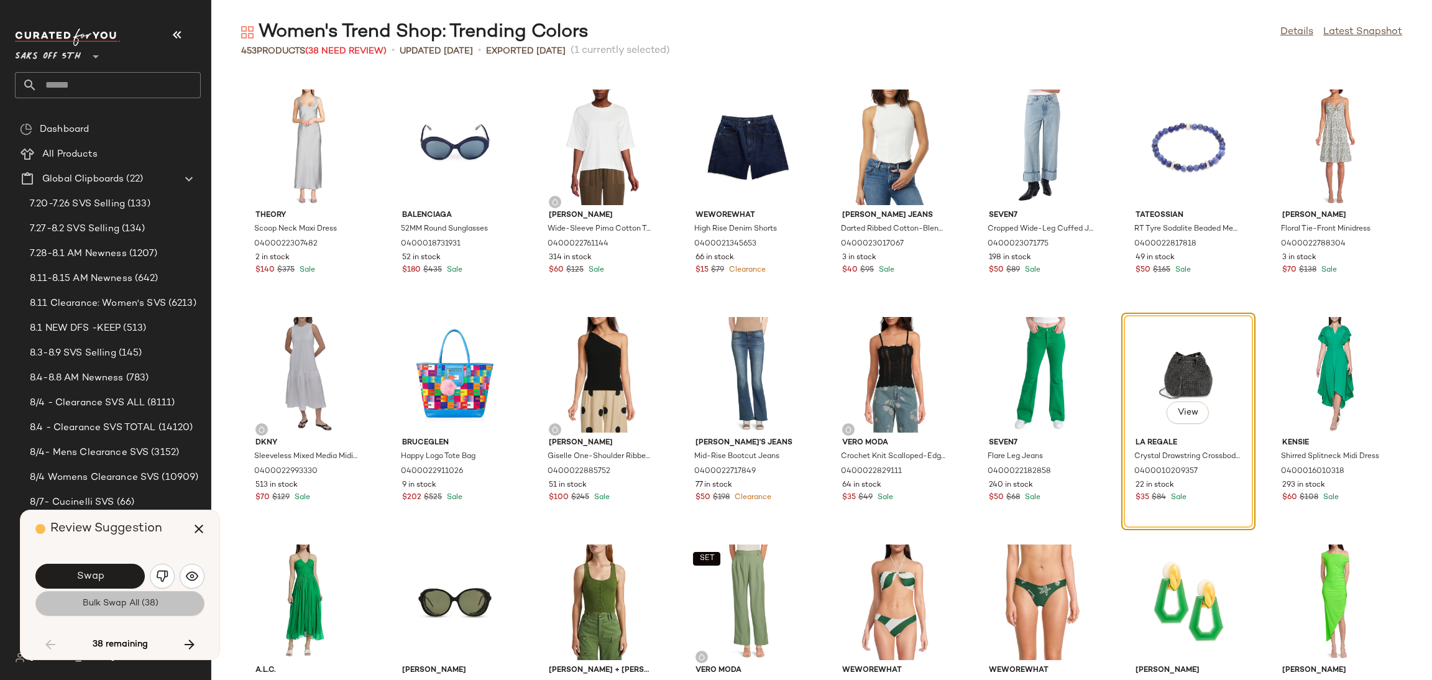
click at [99, 600] on span "Bulk Swap All (38)" at bounding box center [119, 603] width 76 height 10
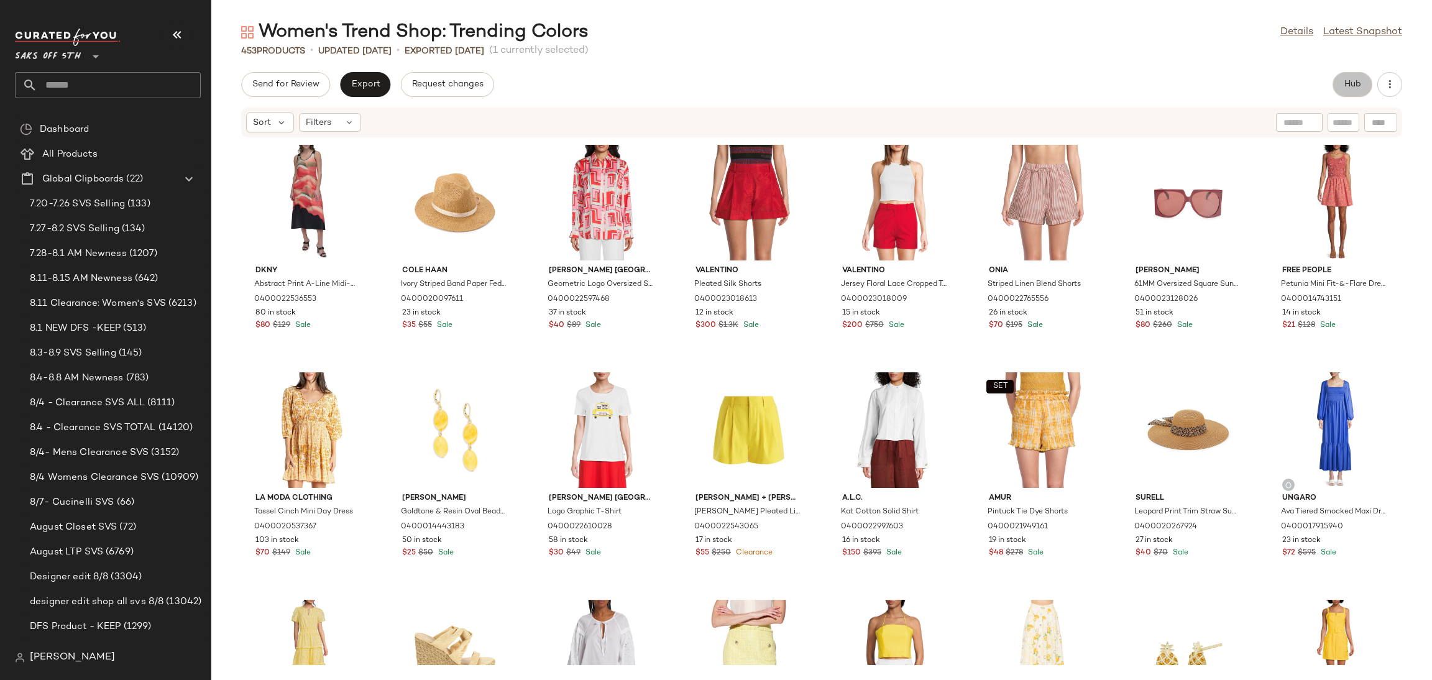
click at [1358, 91] on button "Hub" at bounding box center [1352, 84] width 40 height 25
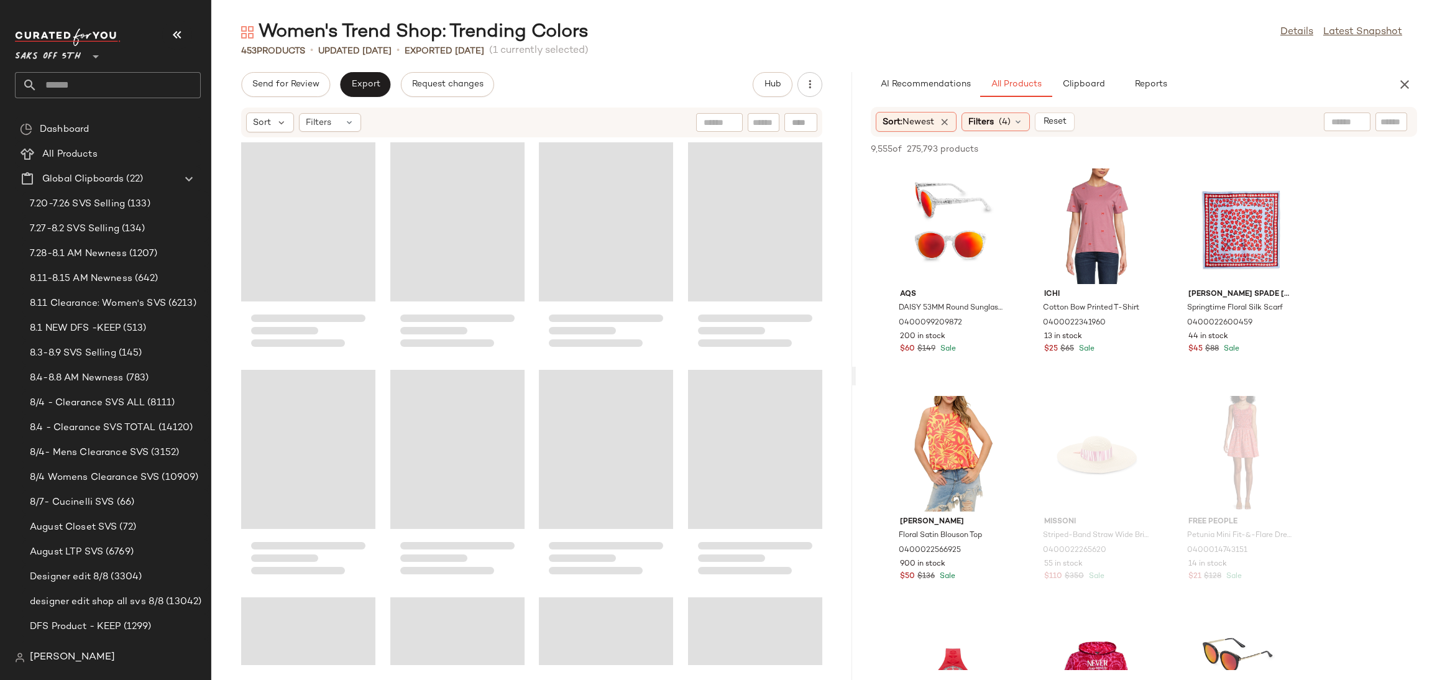
drag, startPoint x: 821, startPoint y: 377, endPoint x: 856, endPoint y: 380, distance: 35.0
click at [856, 380] on div "Women's Trend Shop: Trending Colors Details Latest Snapshot 453 Products • upda…" at bounding box center [821, 350] width 1220 height 660
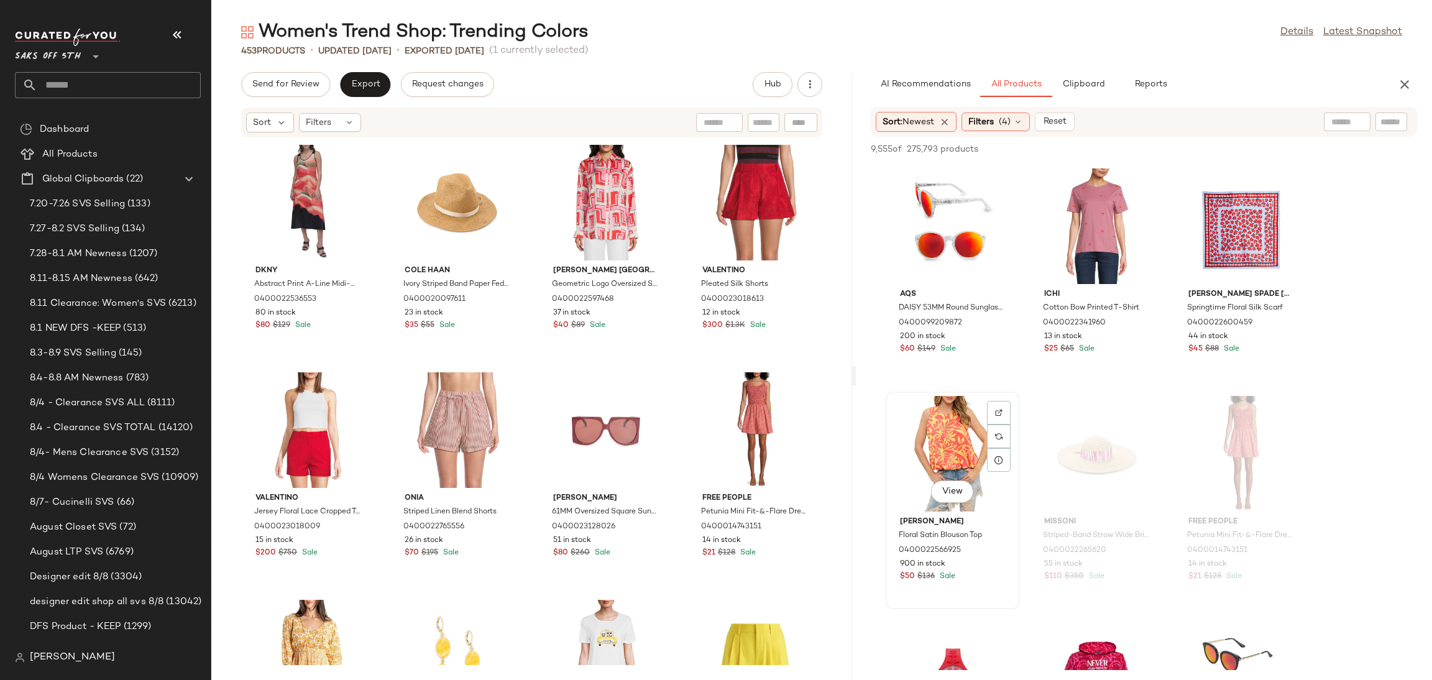
click at [968, 409] on div "View" at bounding box center [953, 454] width 126 height 116
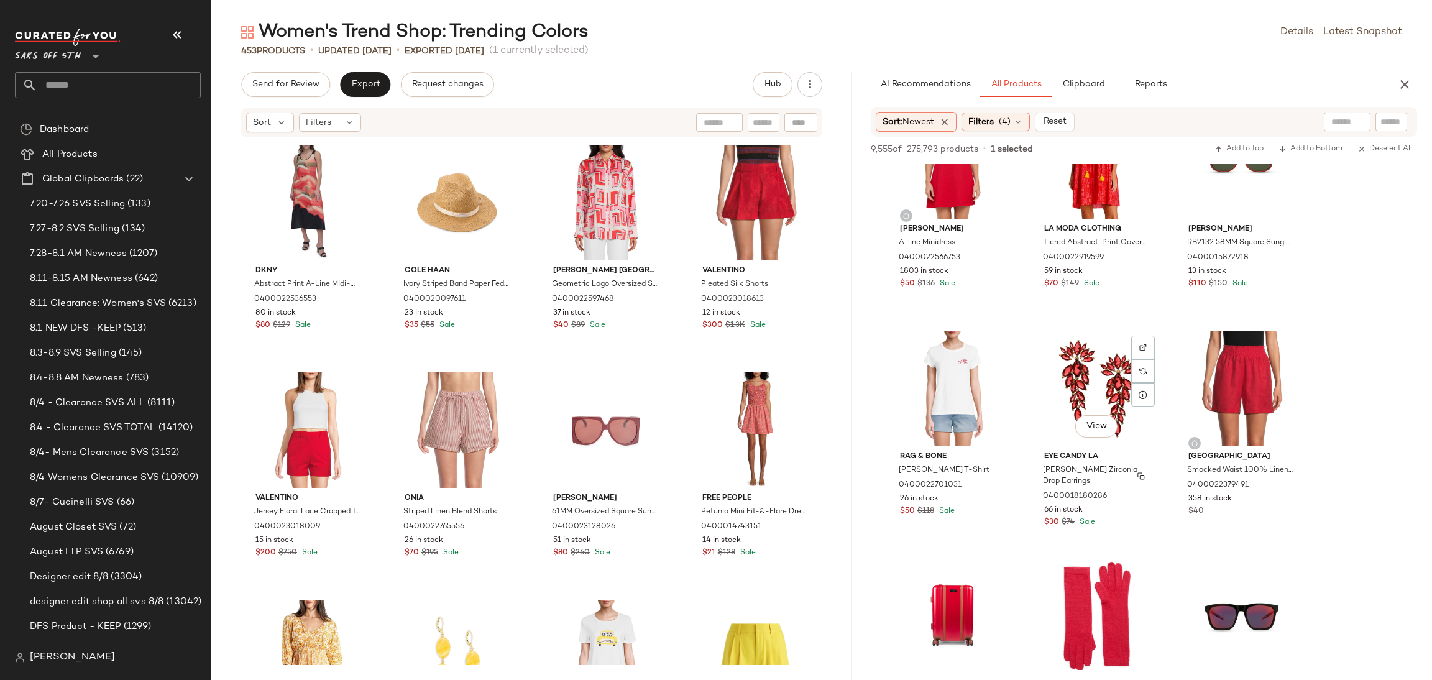
scroll to position [1203, 0]
click at [1240, 370] on div "View" at bounding box center [1241, 388] width 126 height 116
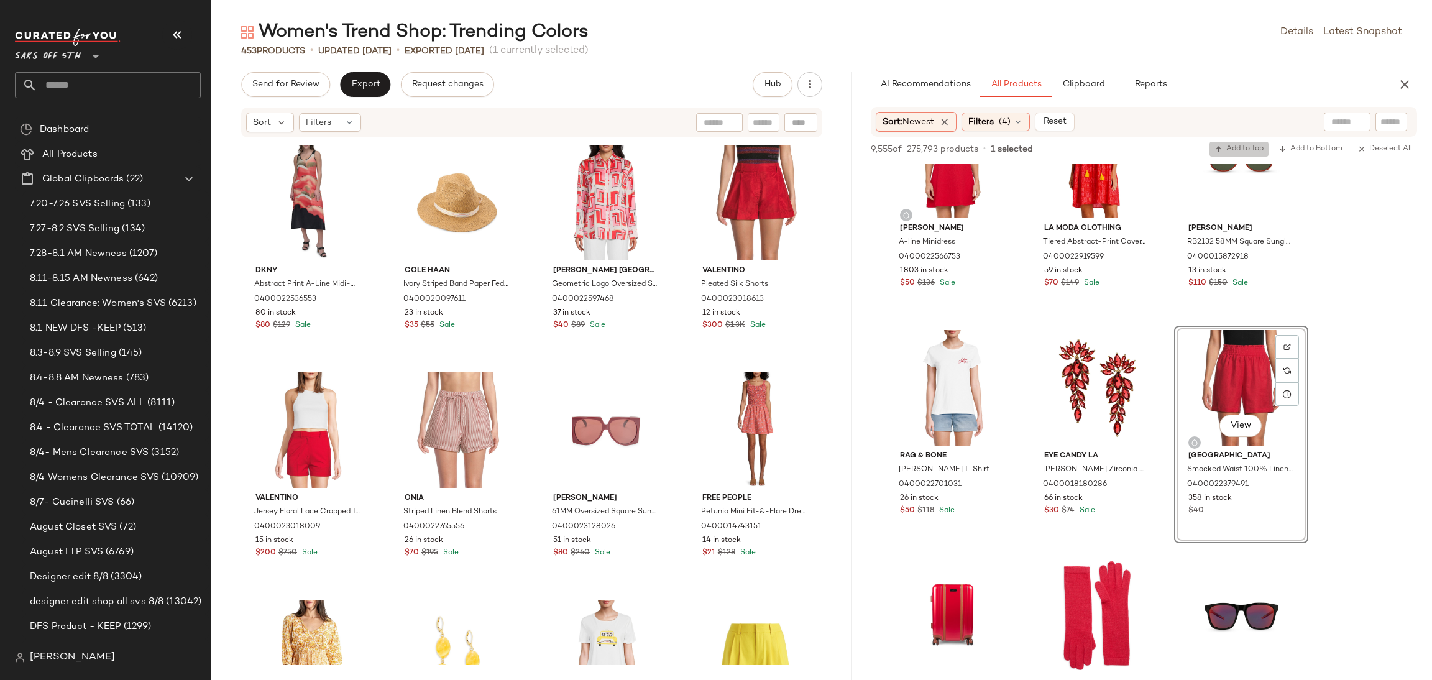
click at [1235, 154] on button "Add to Top" at bounding box center [1238, 149] width 59 height 15
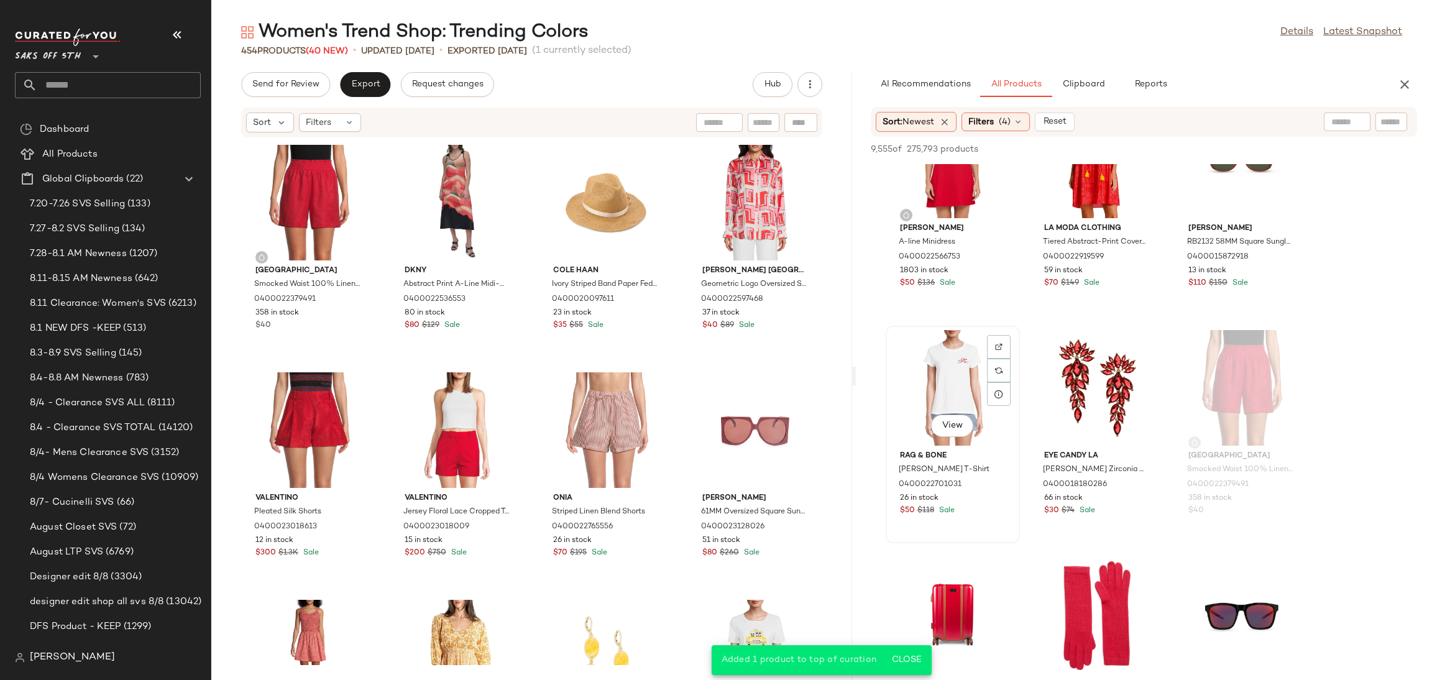
click at [956, 360] on div "View" at bounding box center [953, 388] width 126 height 116
click at [1243, 149] on span "Add to Top" at bounding box center [1238, 149] width 49 height 9
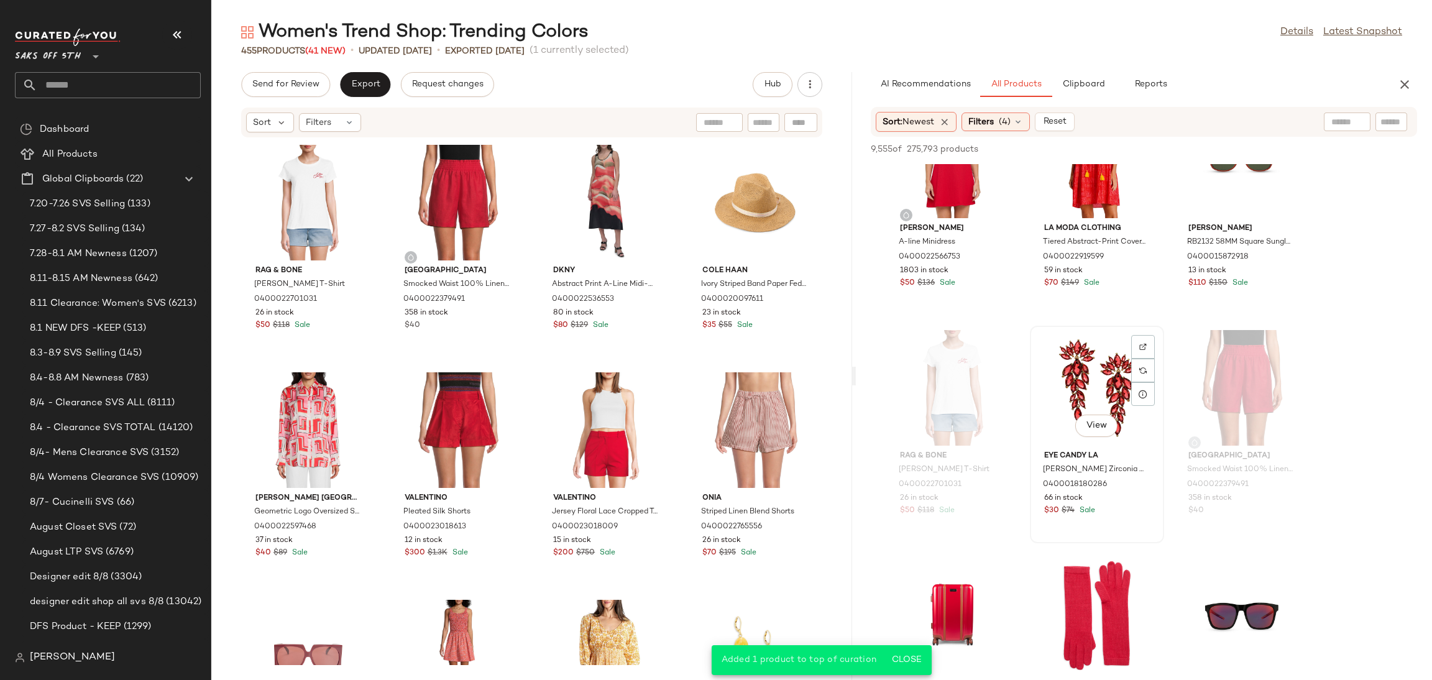
click at [1098, 359] on div "View" at bounding box center [1097, 388] width 126 height 116
click at [1232, 143] on button "Add to Top" at bounding box center [1238, 149] width 59 height 15
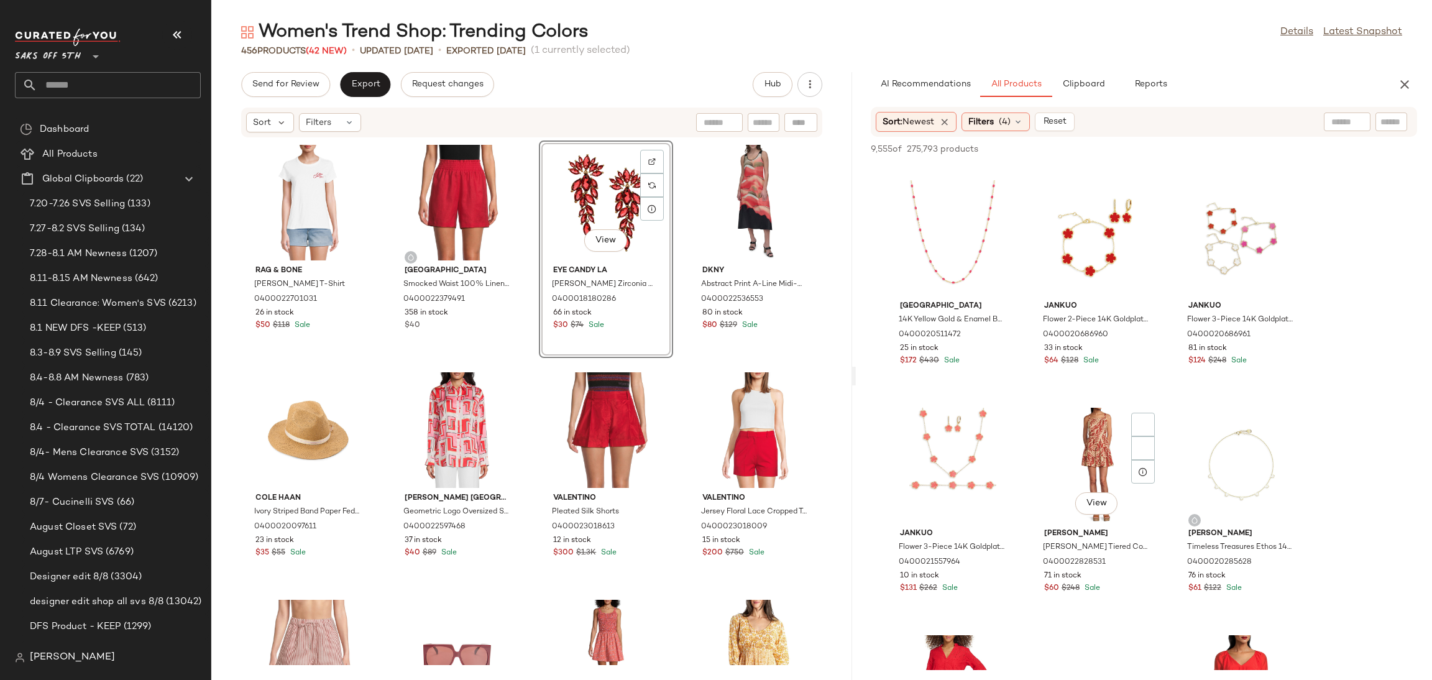
scroll to position [4083, 0]
click at [1094, 431] on div "View" at bounding box center [1097, 464] width 126 height 116
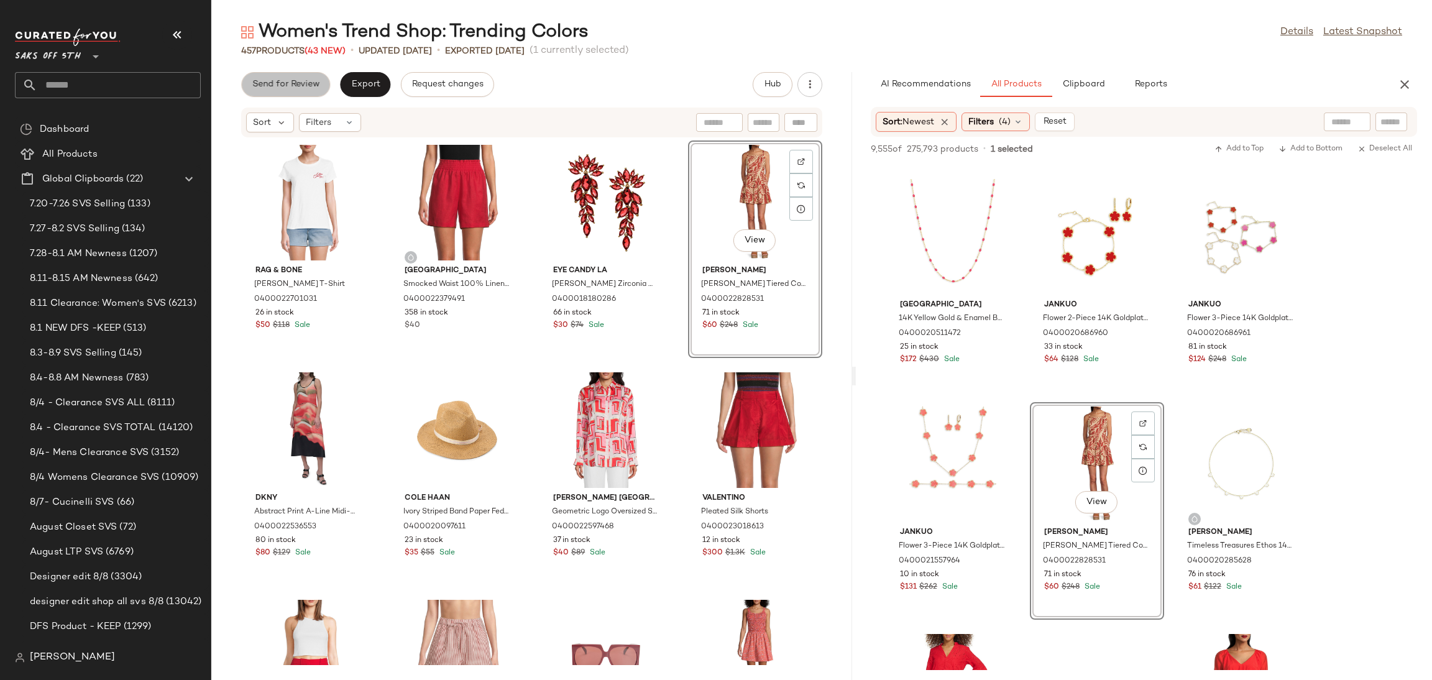
click at [285, 93] on button "Send for Review" at bounding box center [285, 84] width 89 height 25
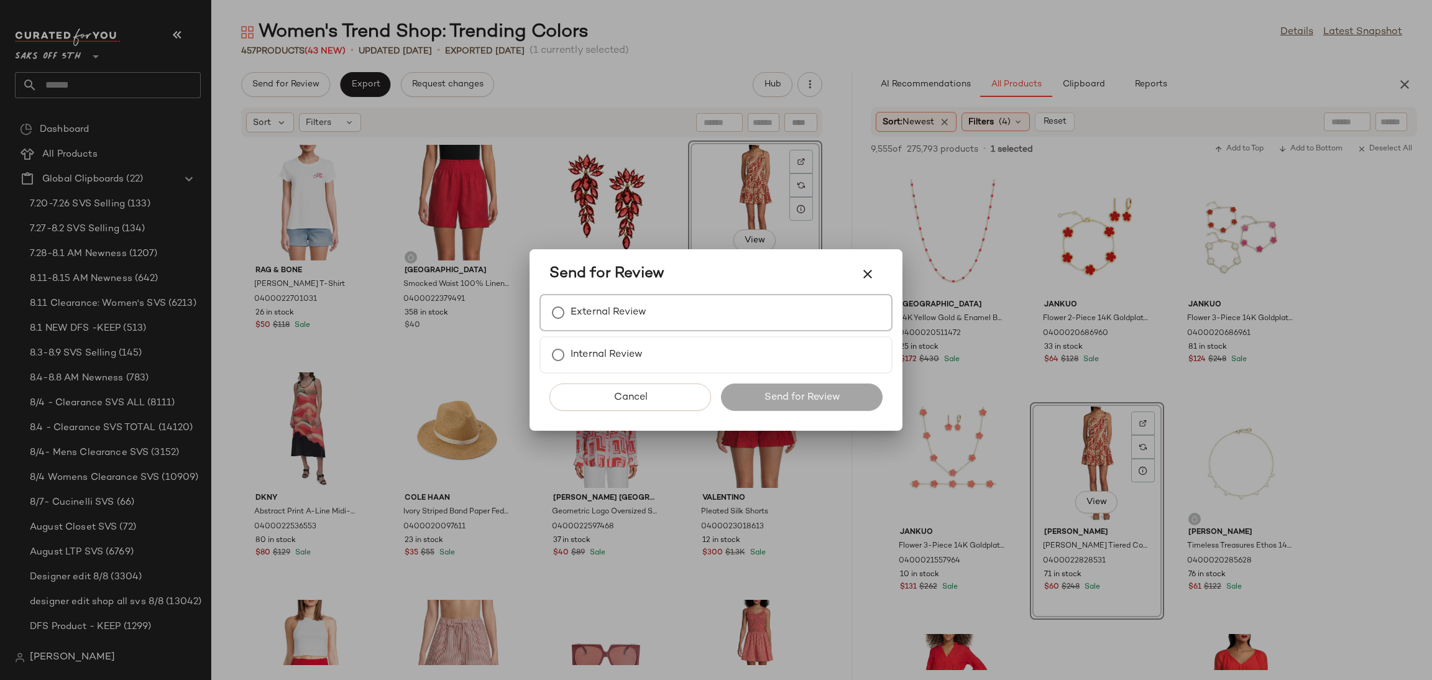
click at [611, 300] on label "External Review" at bounding box center [608, 312] width 76 height 25
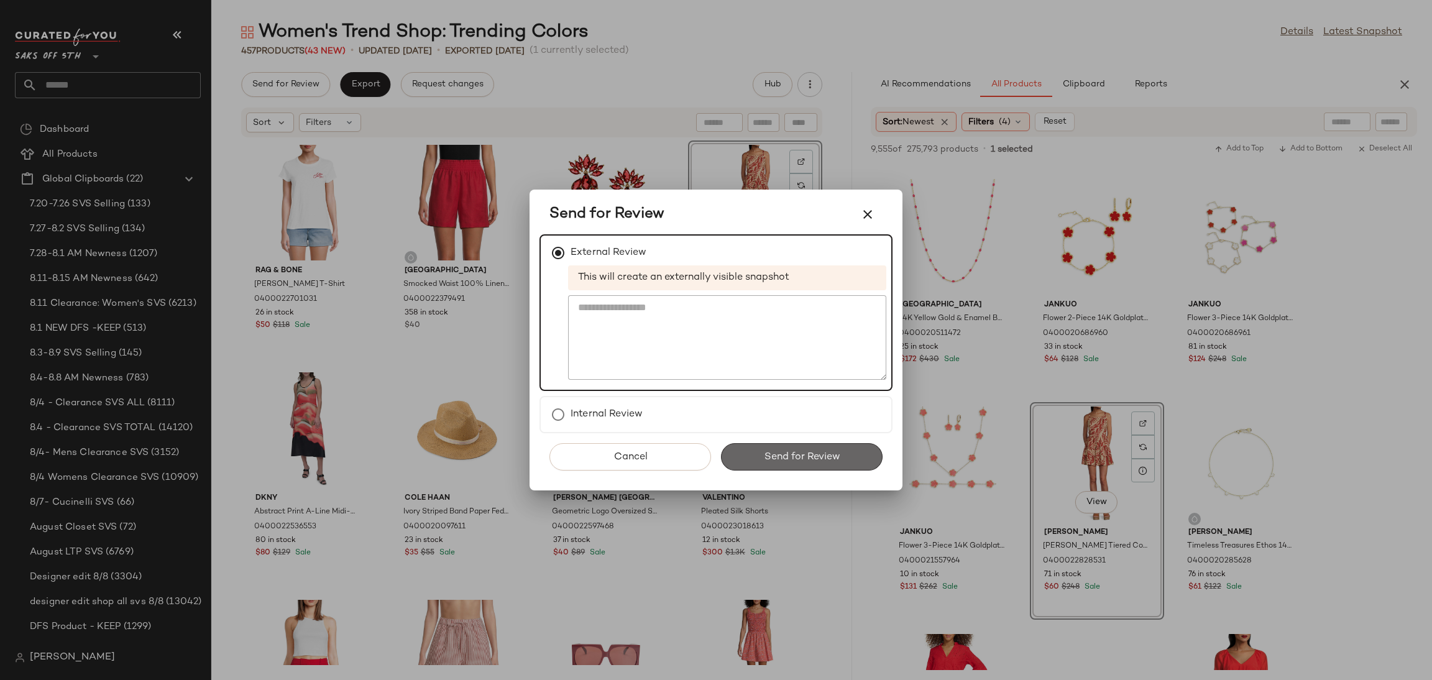
click at [771, 445] on button "Send for Review" at bounding box center [802, 456] width 162 height 27
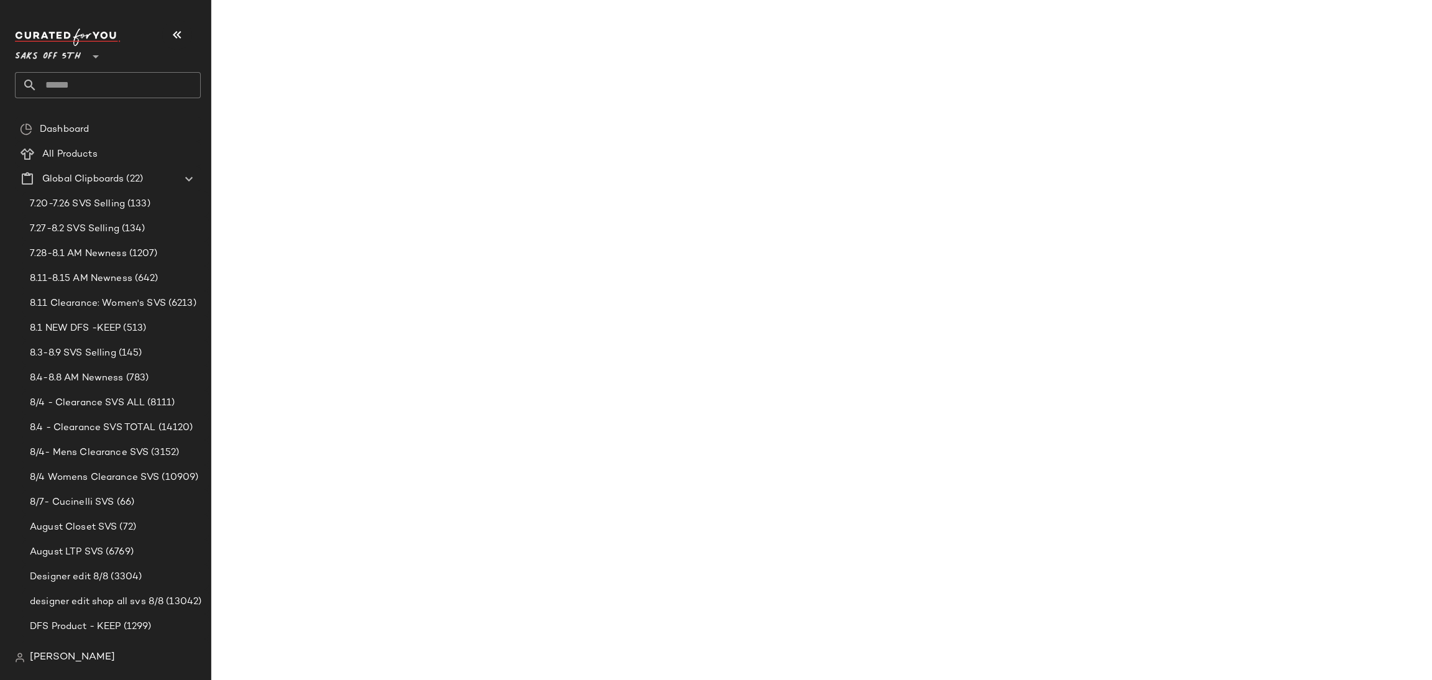
scroll to position [5903, 0]
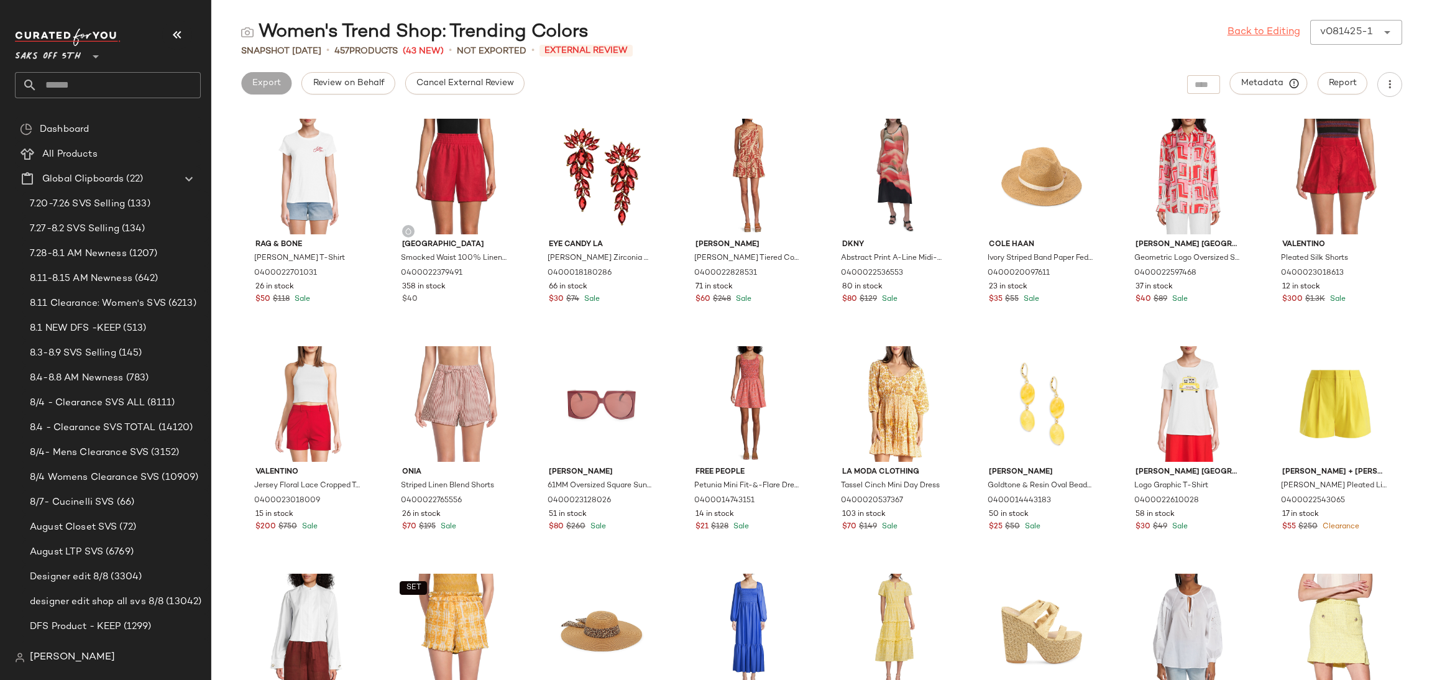
click at [1267, 34] on link "Back to Editing" at bounding box center [1263, 32] width 73 height 15
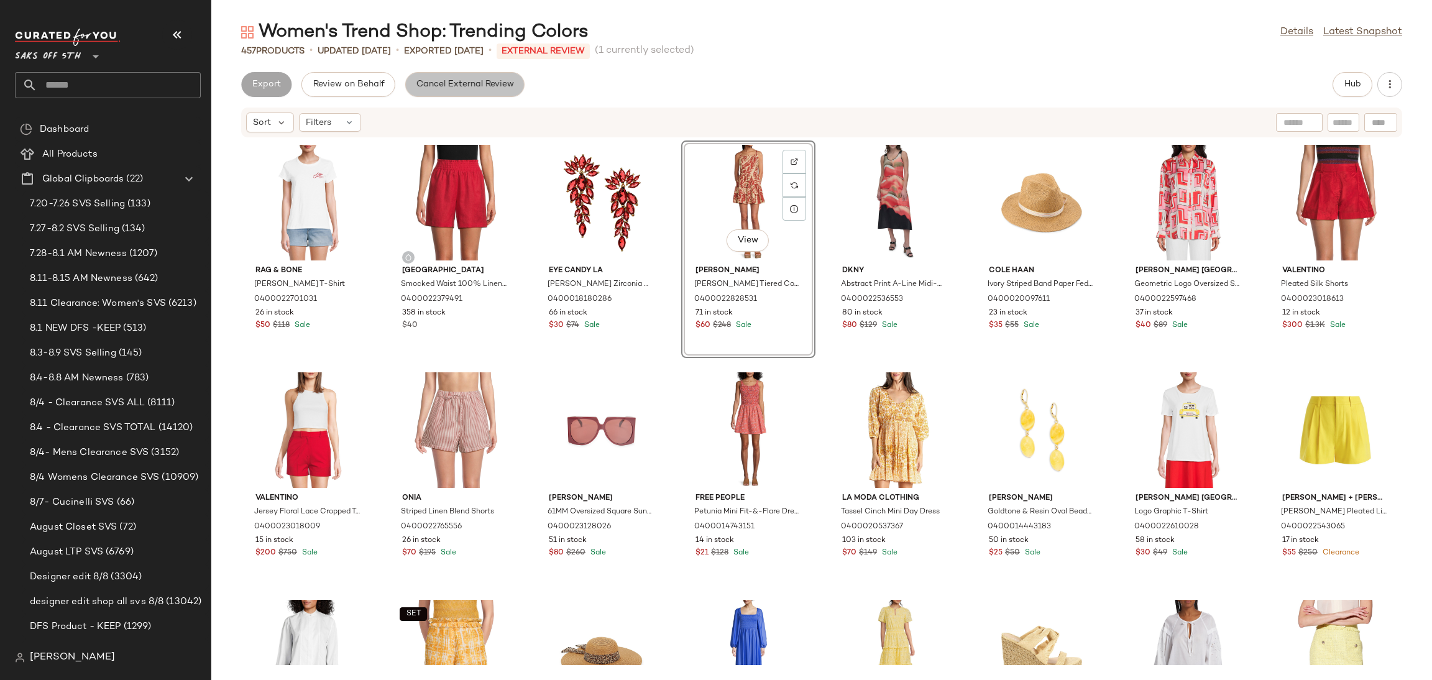
click at [460, 82] on span "Cancel External Review" at bounding box center [465, 85] width 98 height 10
click at [375, 76] on button "Export" at bounding box center [365, 84] width 50 height 25
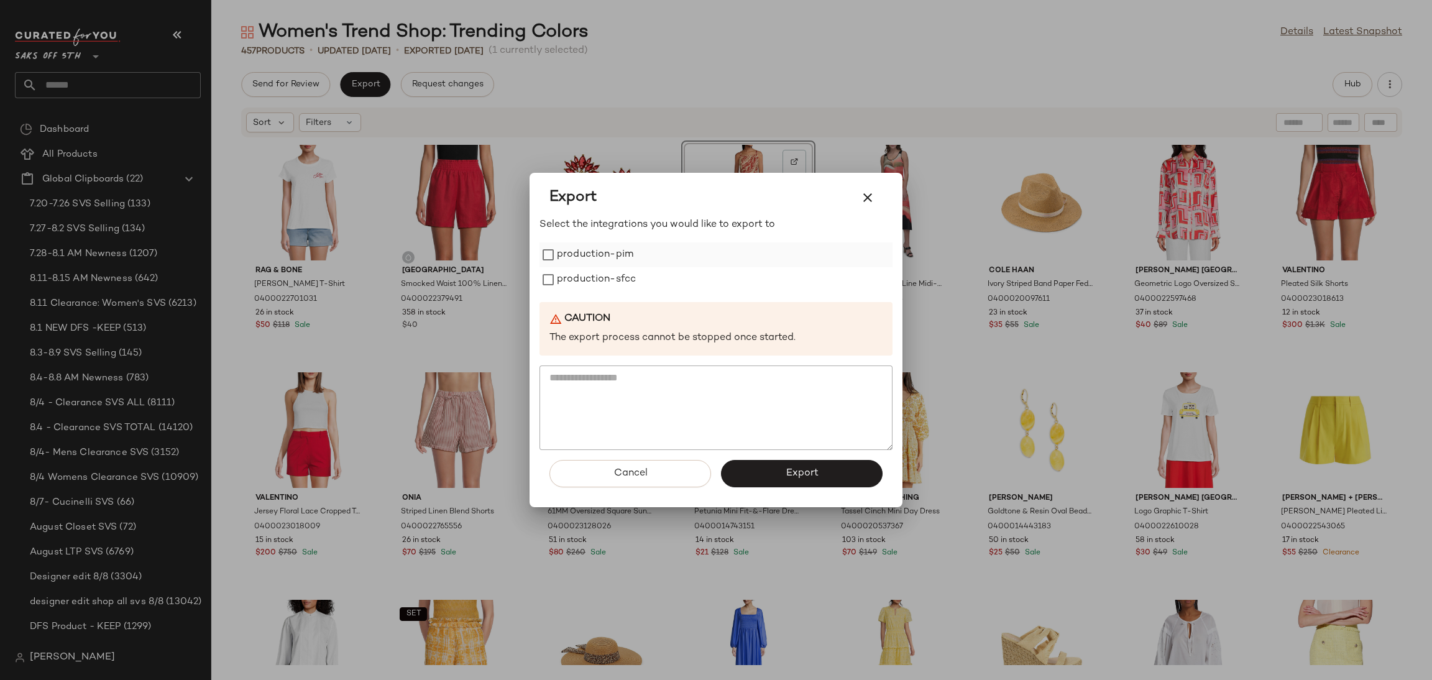
click at [598, 247] on label "production-pim" at bounding box center [595, 254] width 76 height 25
click at [629, 288] on label "production-sfcc" at bounding box center [596, 279] width 79 height 25
click at [790, 469] on span "Export" at bounding box center [801, 473] width 33 height 12
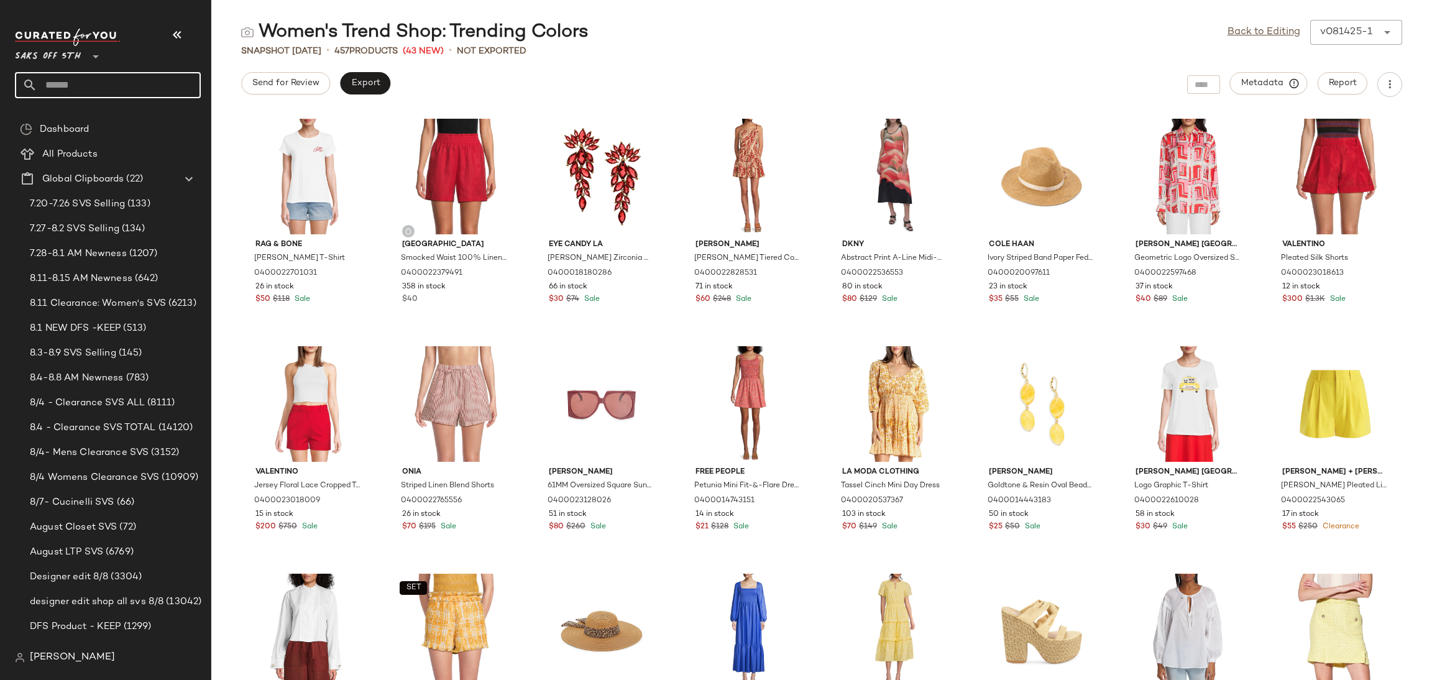
click at [167, 89] on input "text" at bounding box center [118, 85] width 163 height 26
type input "*****"
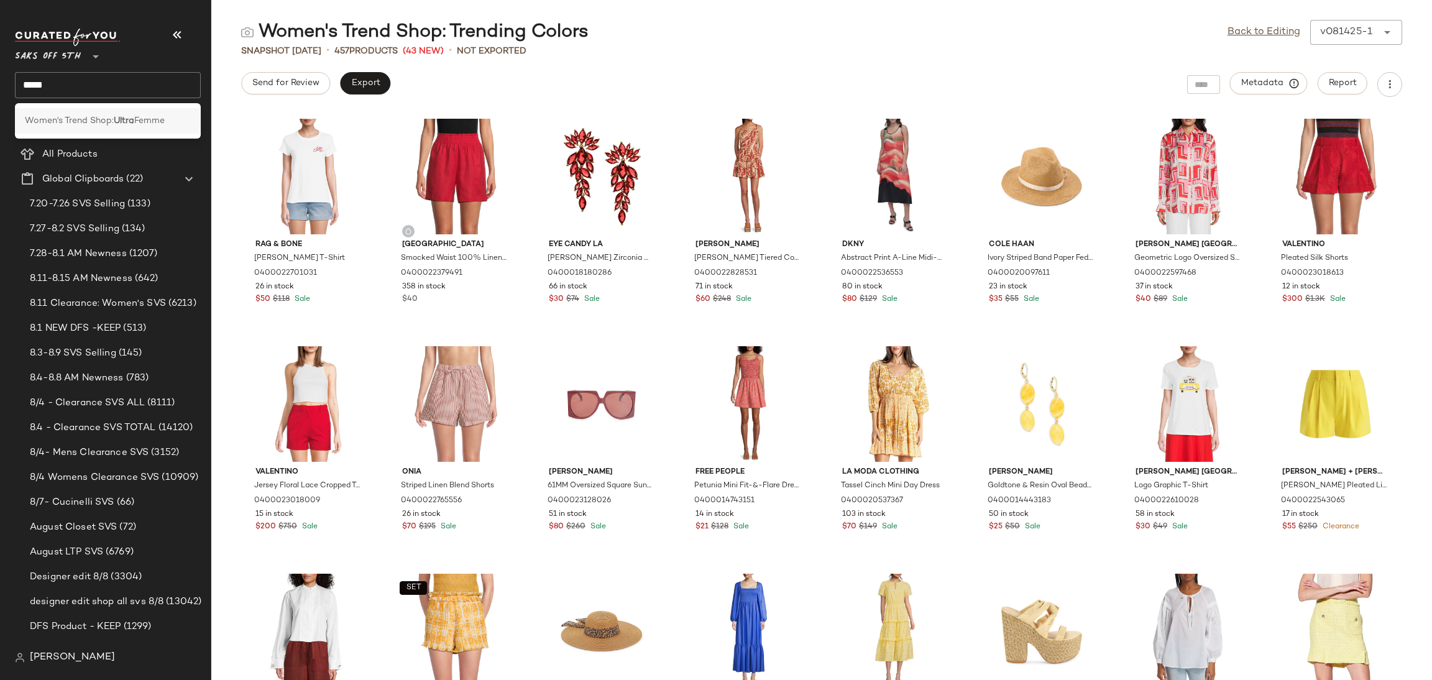
click at [152, 130] on div "Women's Trend Shop: Ultra Femme" at bounding box center [108, 120] width 186 height 25
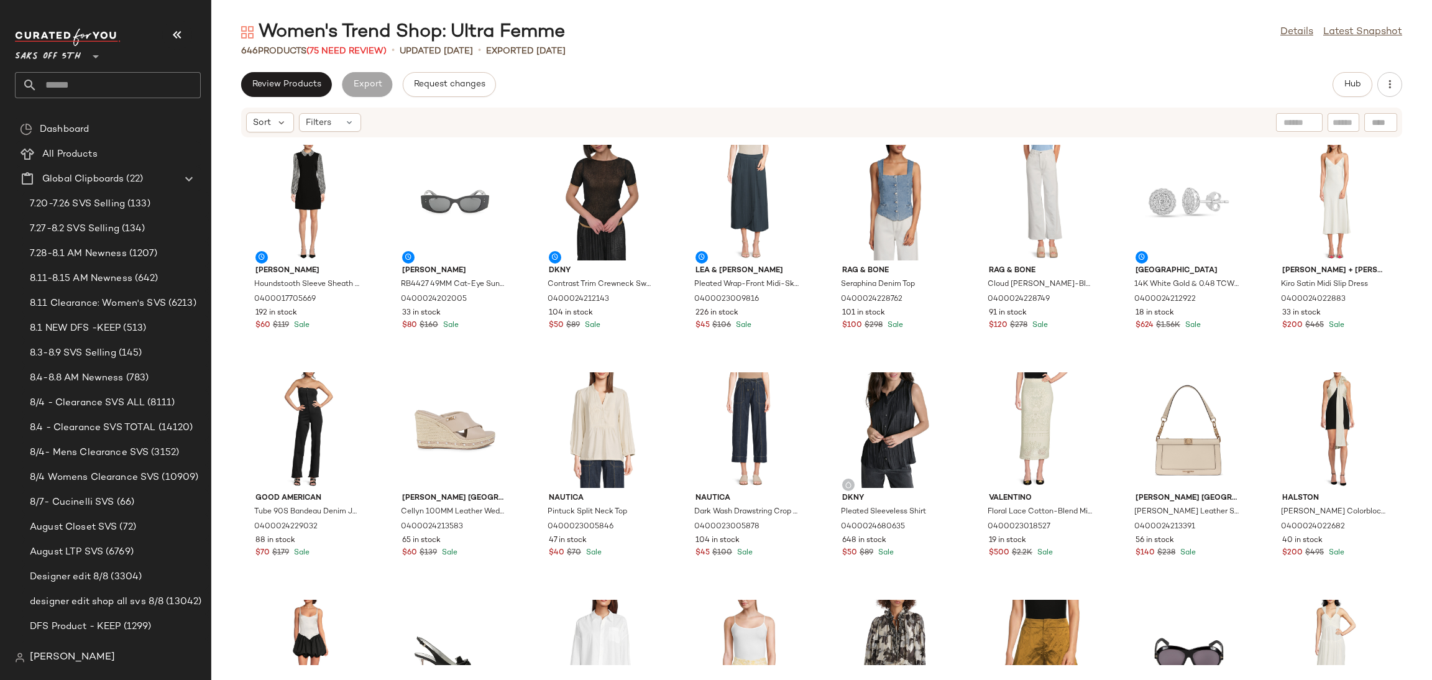
click at [363, 57] on div "Women's Trend Shop: Ultra Femme Details Latest Snapshot 646 Products (75 Need R…" at bounding box center [821, 350] width 1220 height 660
click at [373, 48] on span "(75 Need Review)" at bounding box center [346, 51] width 80 height 9
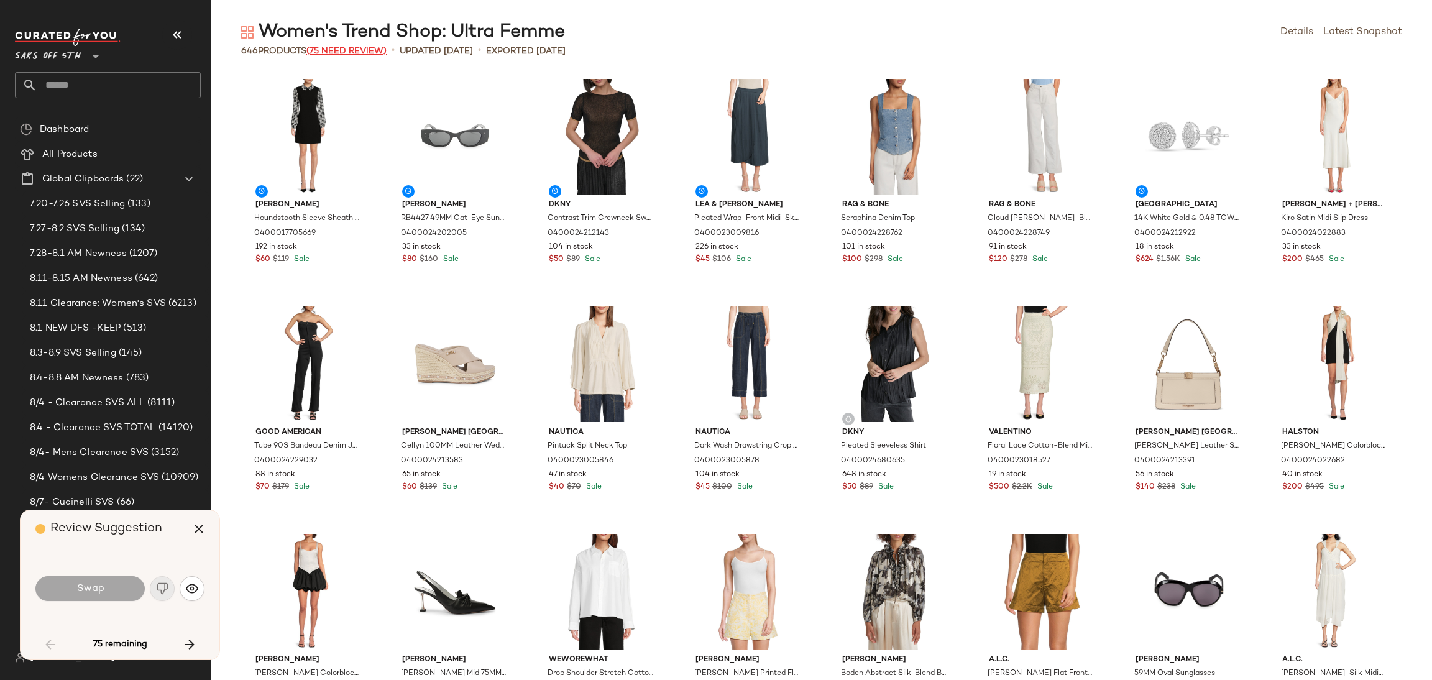
scroll to position [920, 0]
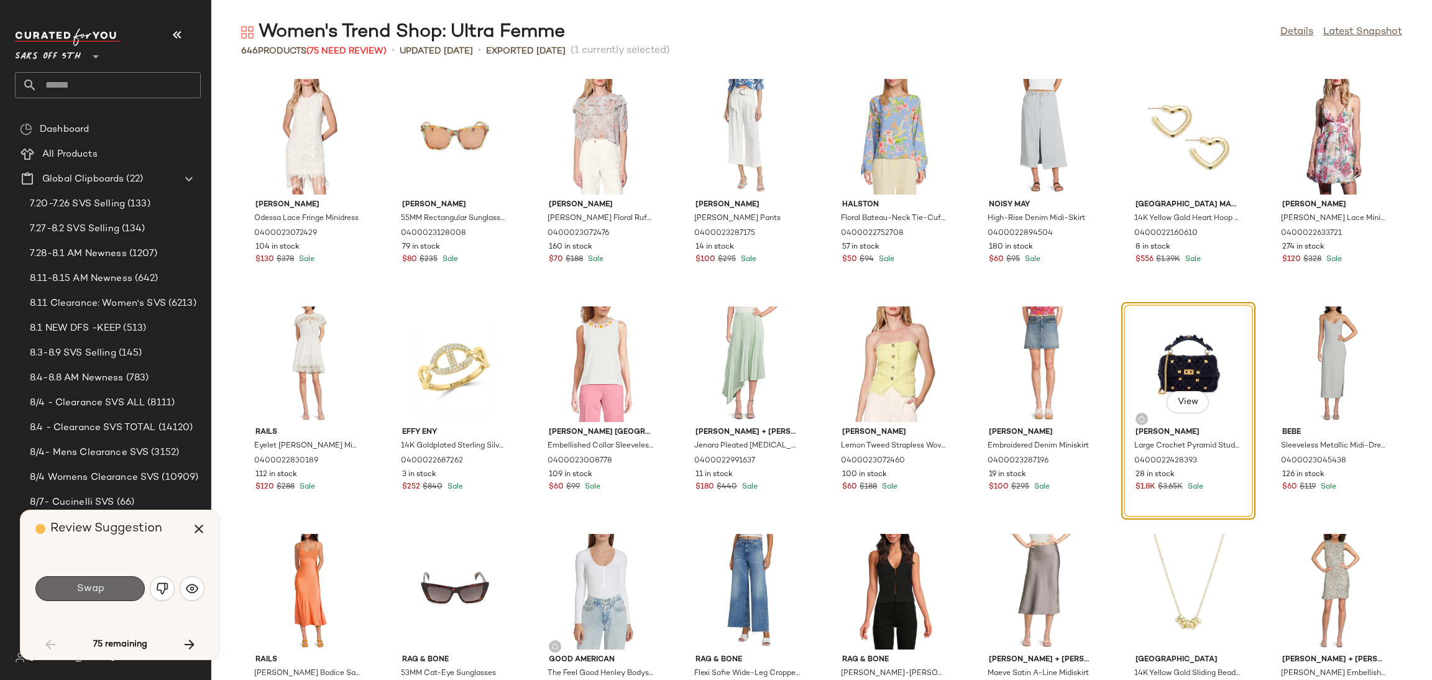
click at [114, 583] on button "Swap" at bounding box center [89, 588] width 109 height 25
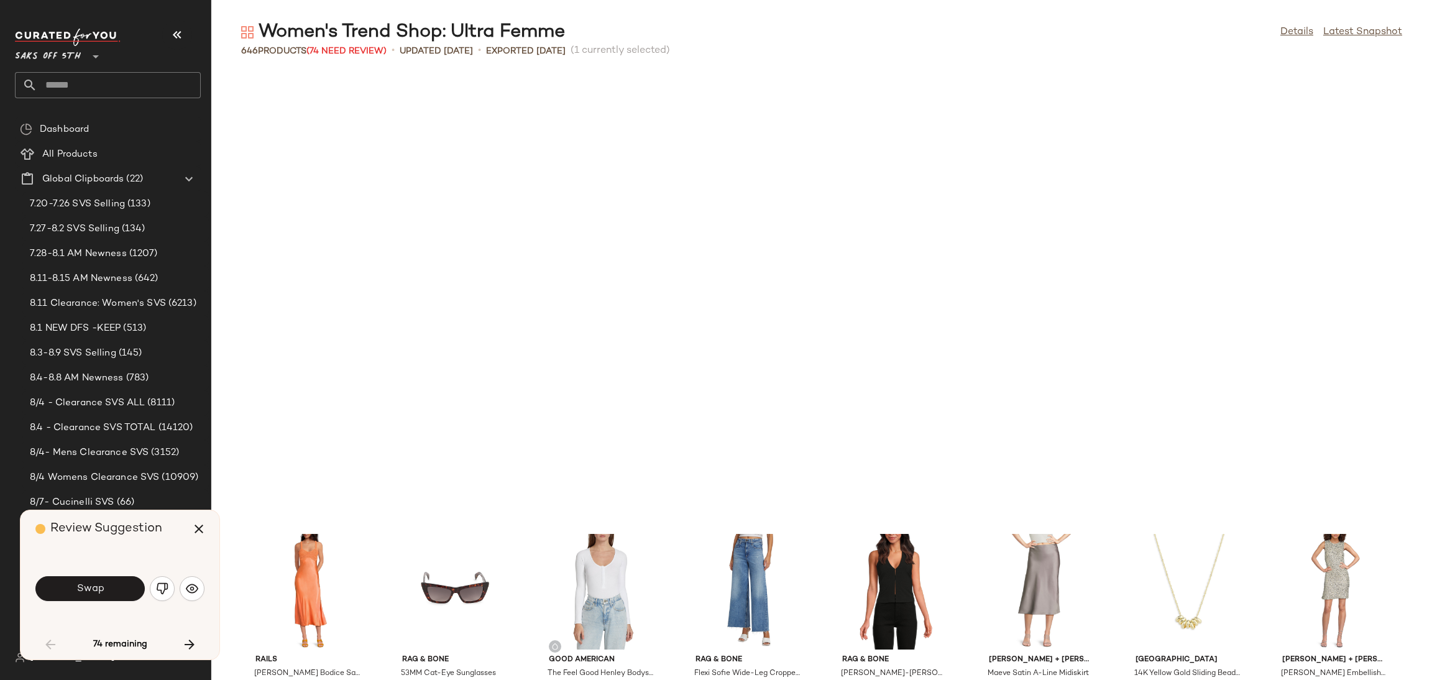
scroll to position [1365, 0]
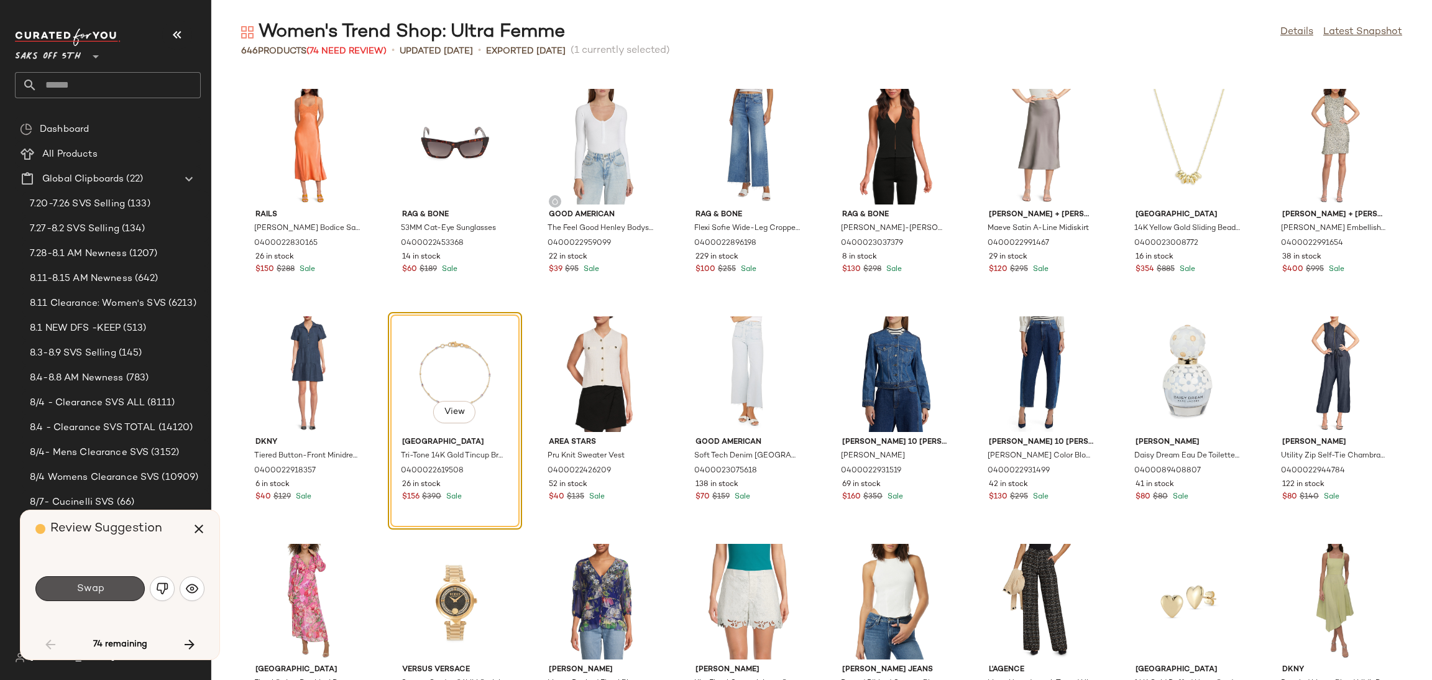
click at [114, 583] on button "Swap" at bounding box center [89, 588] width 109 height 25
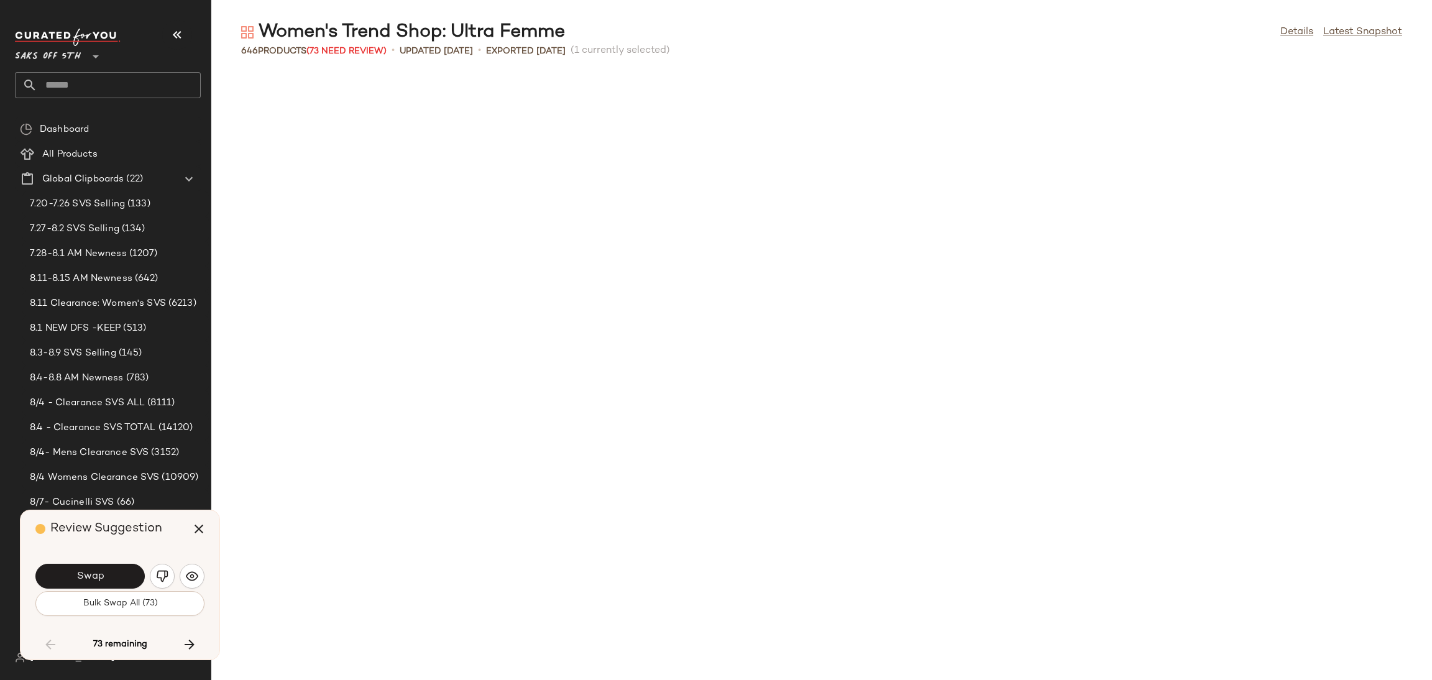
scroll to position [2046, 0]
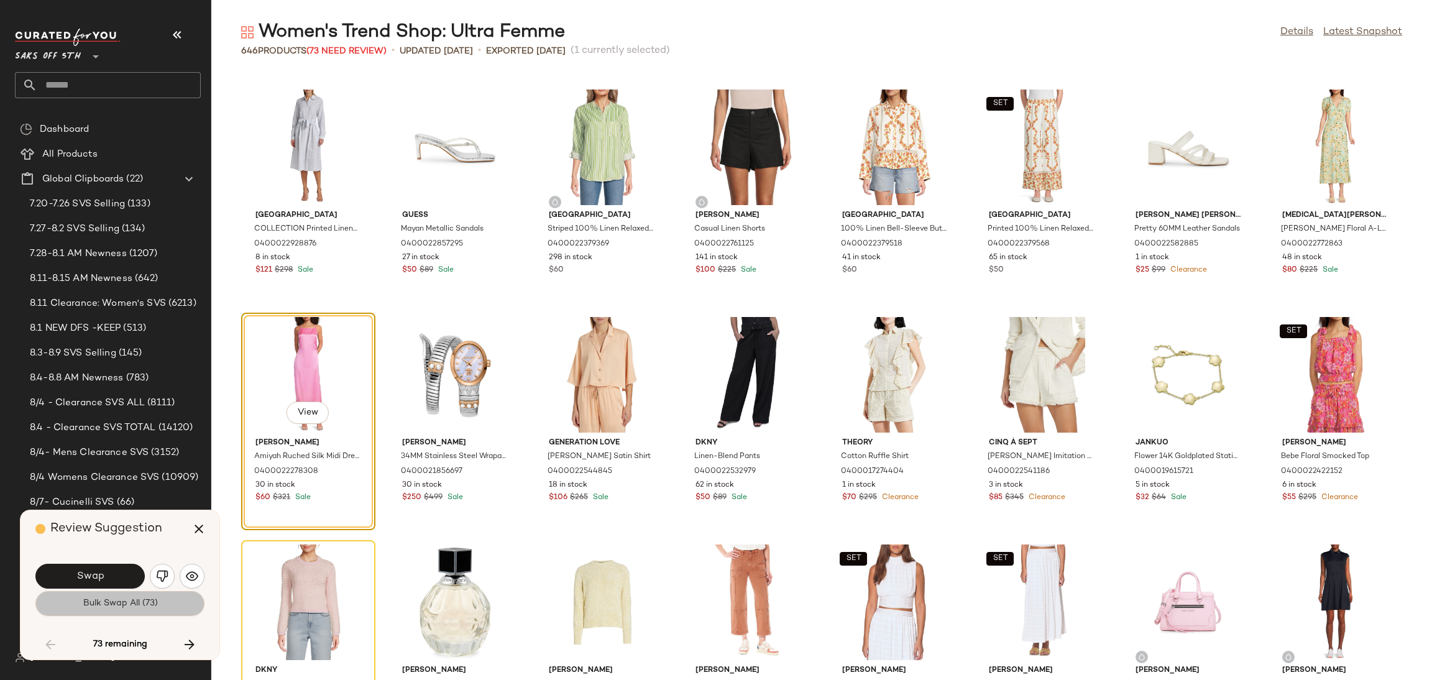
click at [111, 606] on span "Bulk Swap All (73)" at bounding box center [119, 603] width 75 height 10
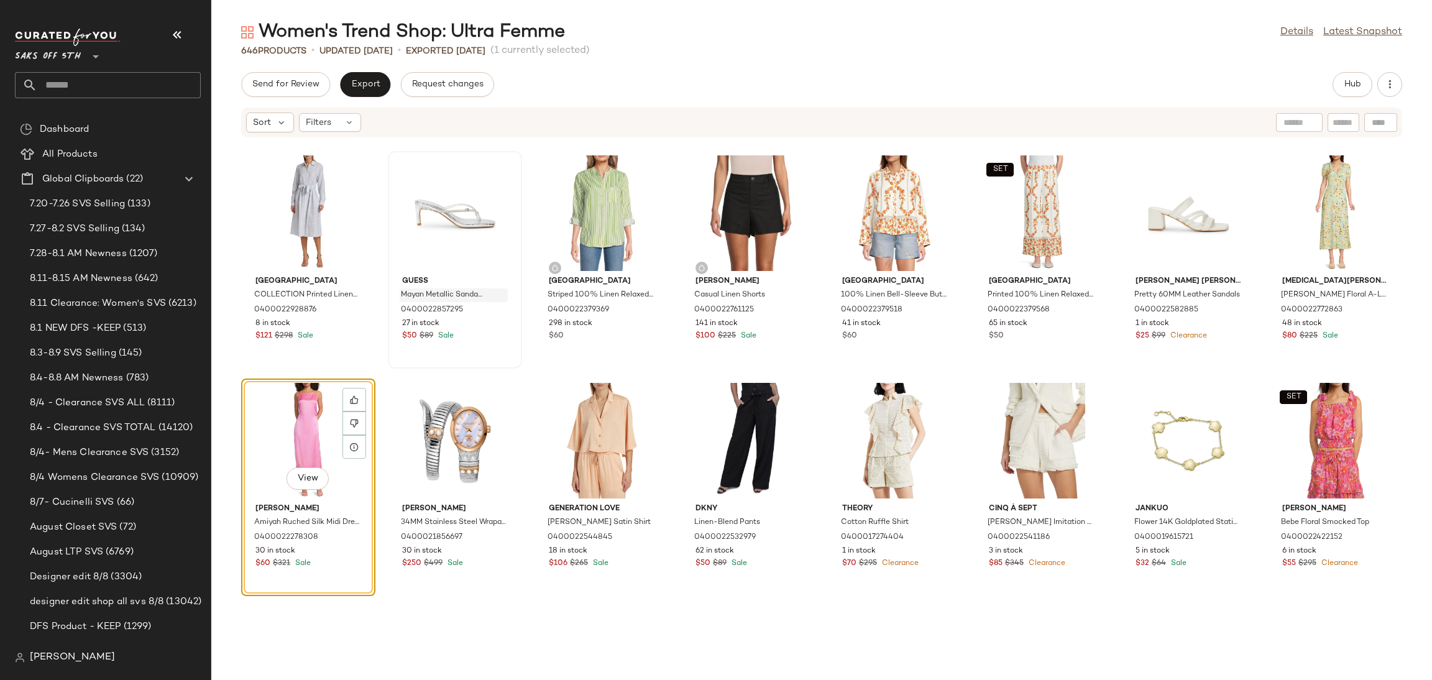
scroll to position [994, 0]
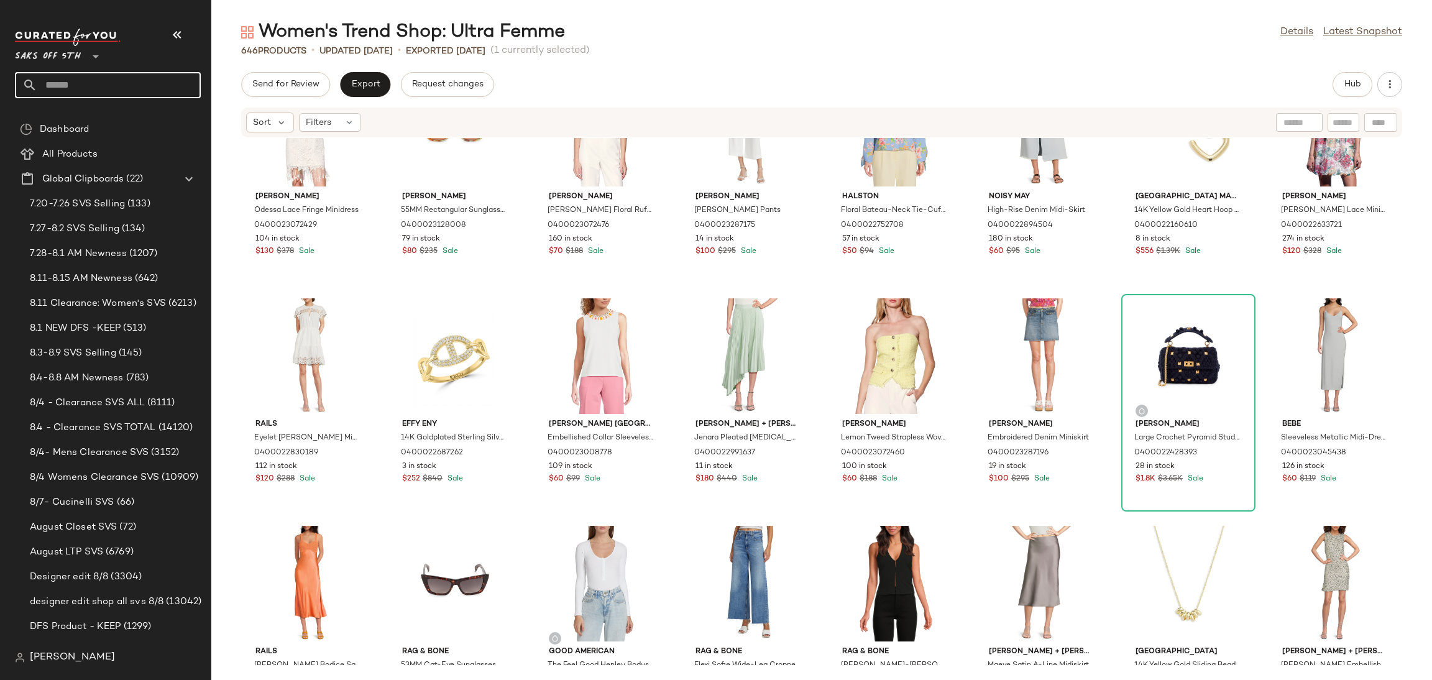
click at [158, 75] on input "text" at bounding box center [118, 85] width 163 height 26
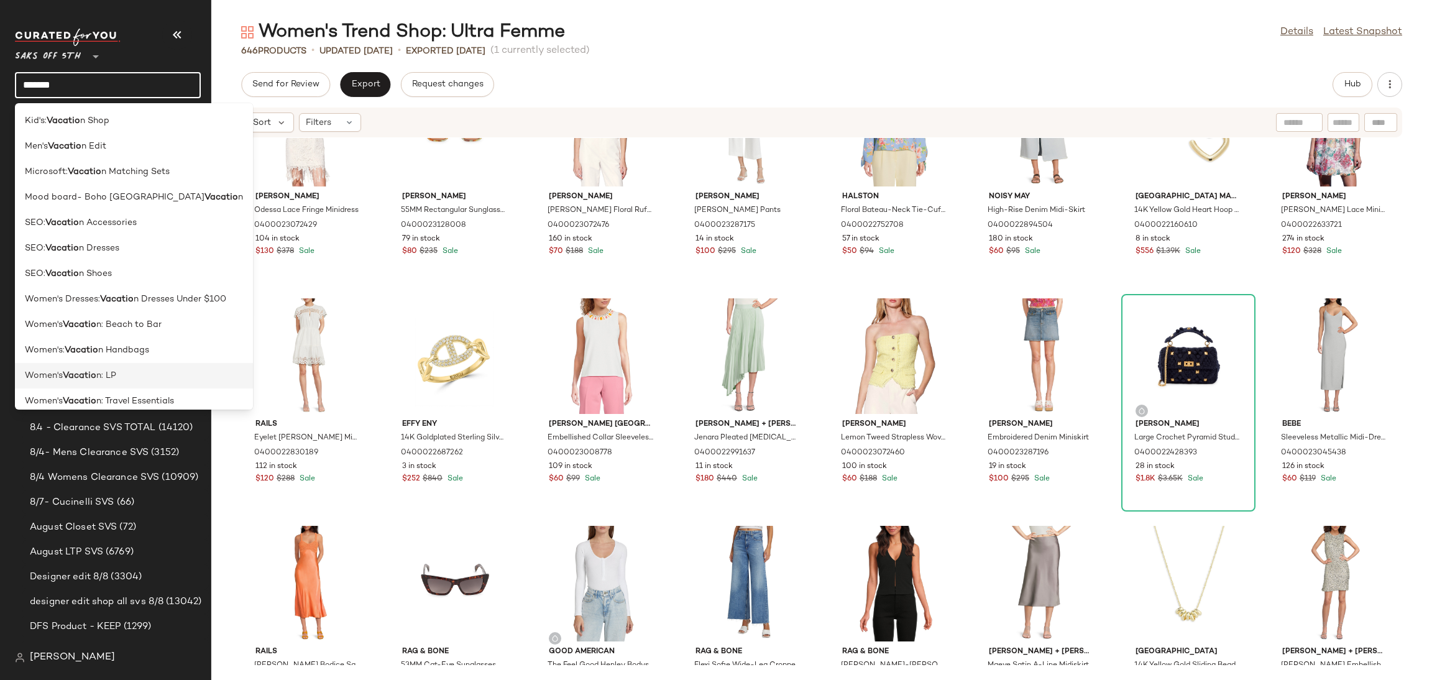
type input "*******"
click at [102, 376] on span "n: LP" at bounding box center [106, 375] width 20 height 13
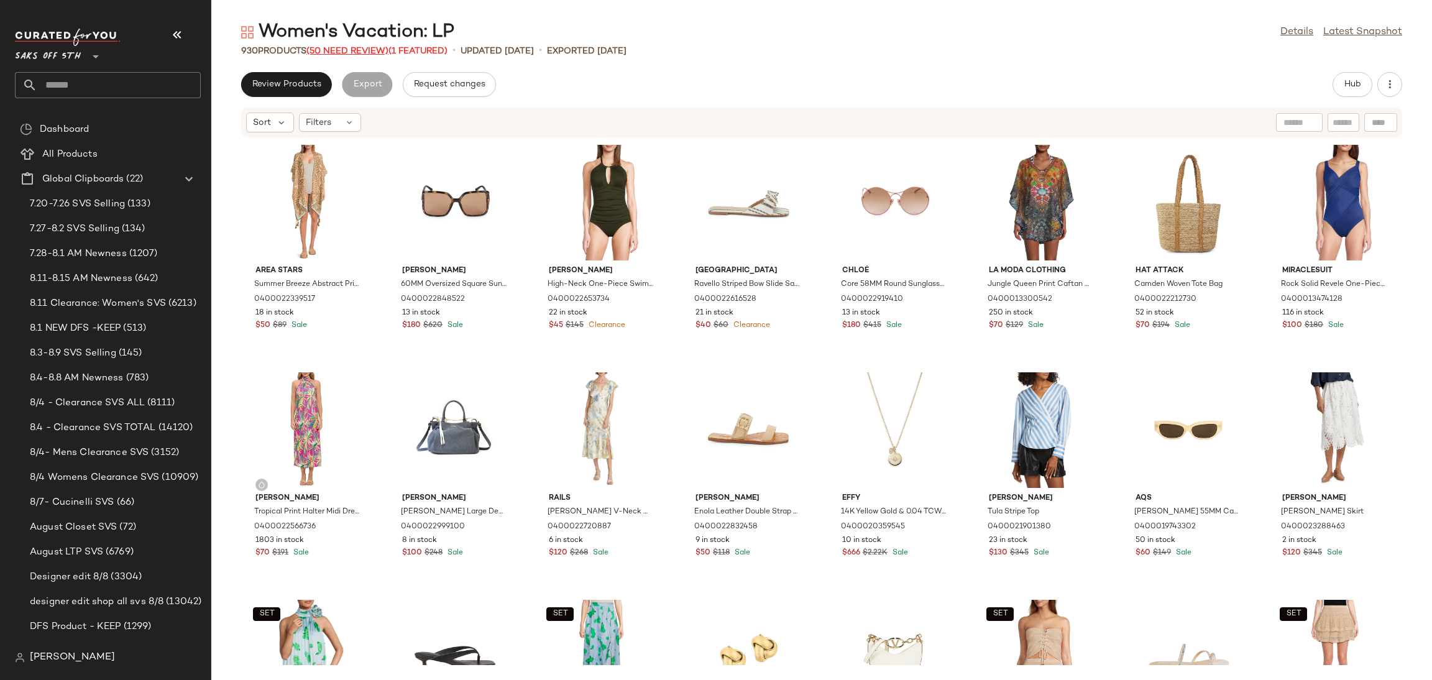
click at [368, 53] on span "(50 Need Review)" at bounding box center [347, 51] width 82 height 9
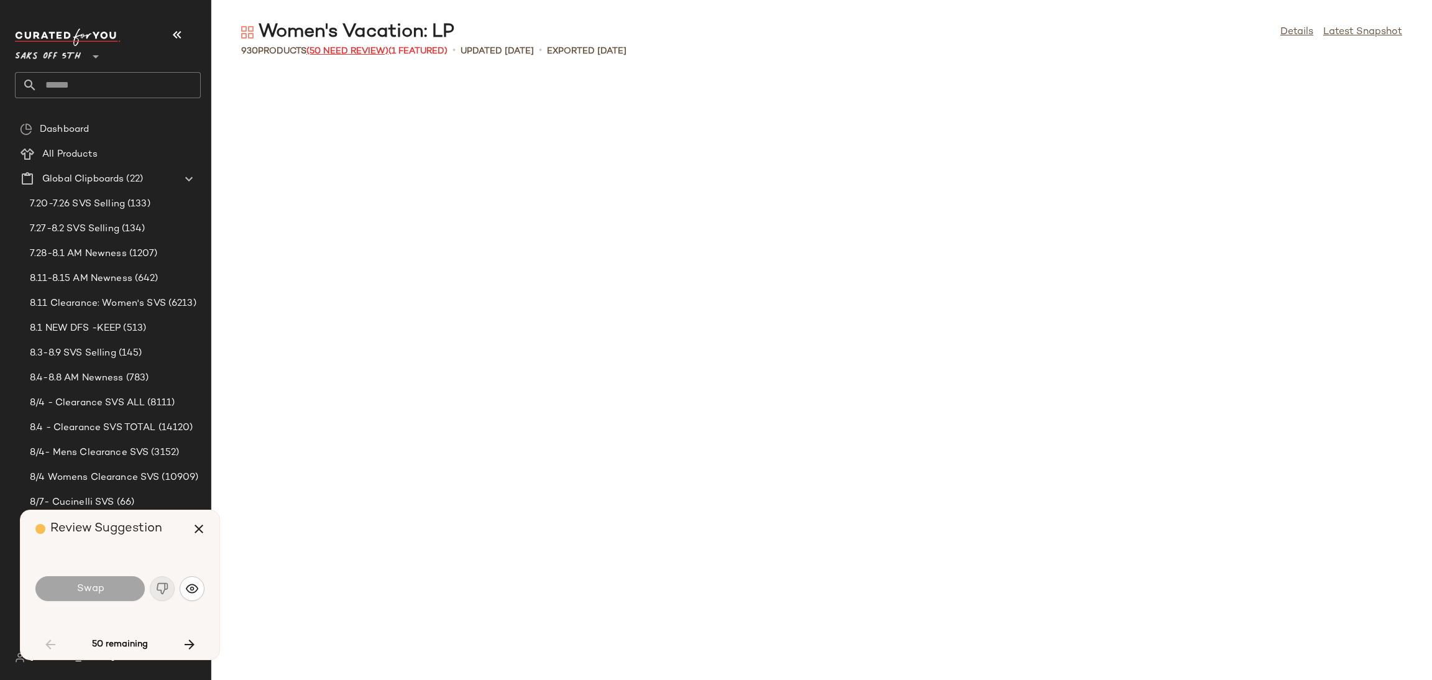
scroll to position [920, 0]
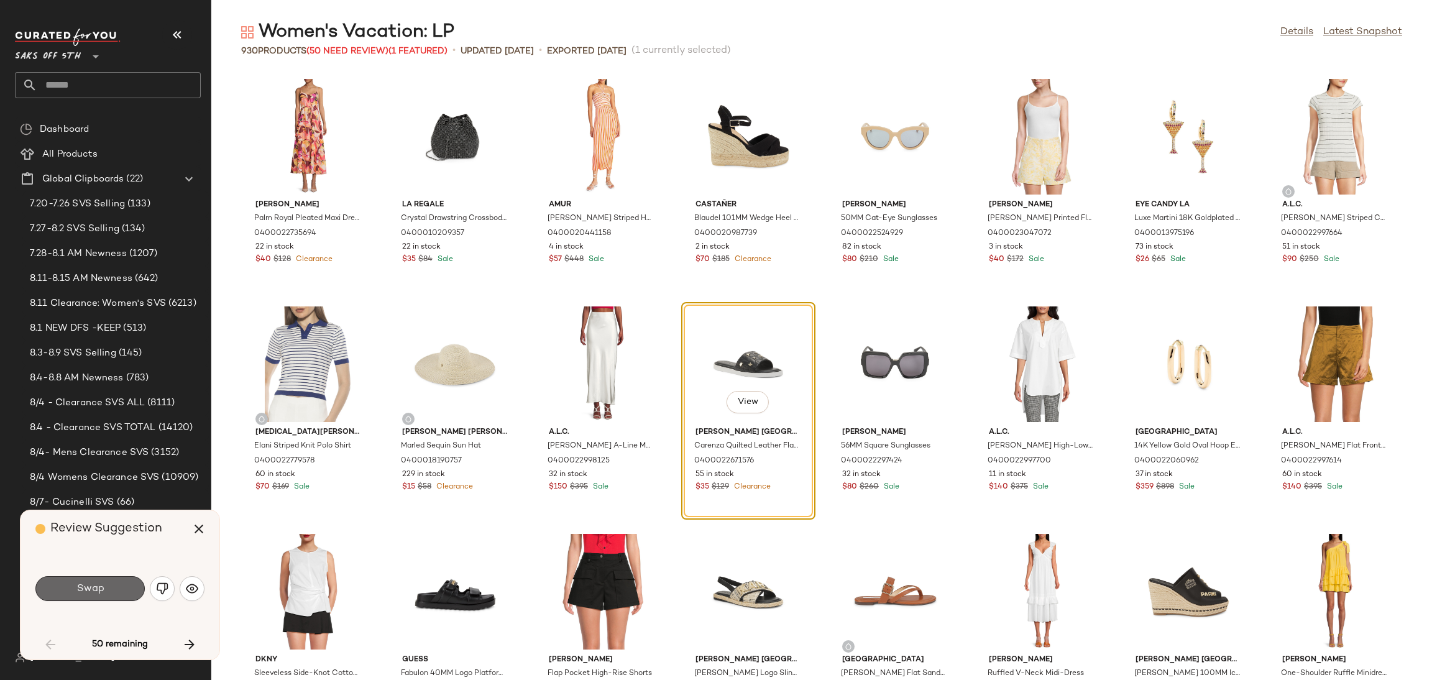
click at [99, 583] on span "Swap" at bounding box center [90, 589] width 28 height 12
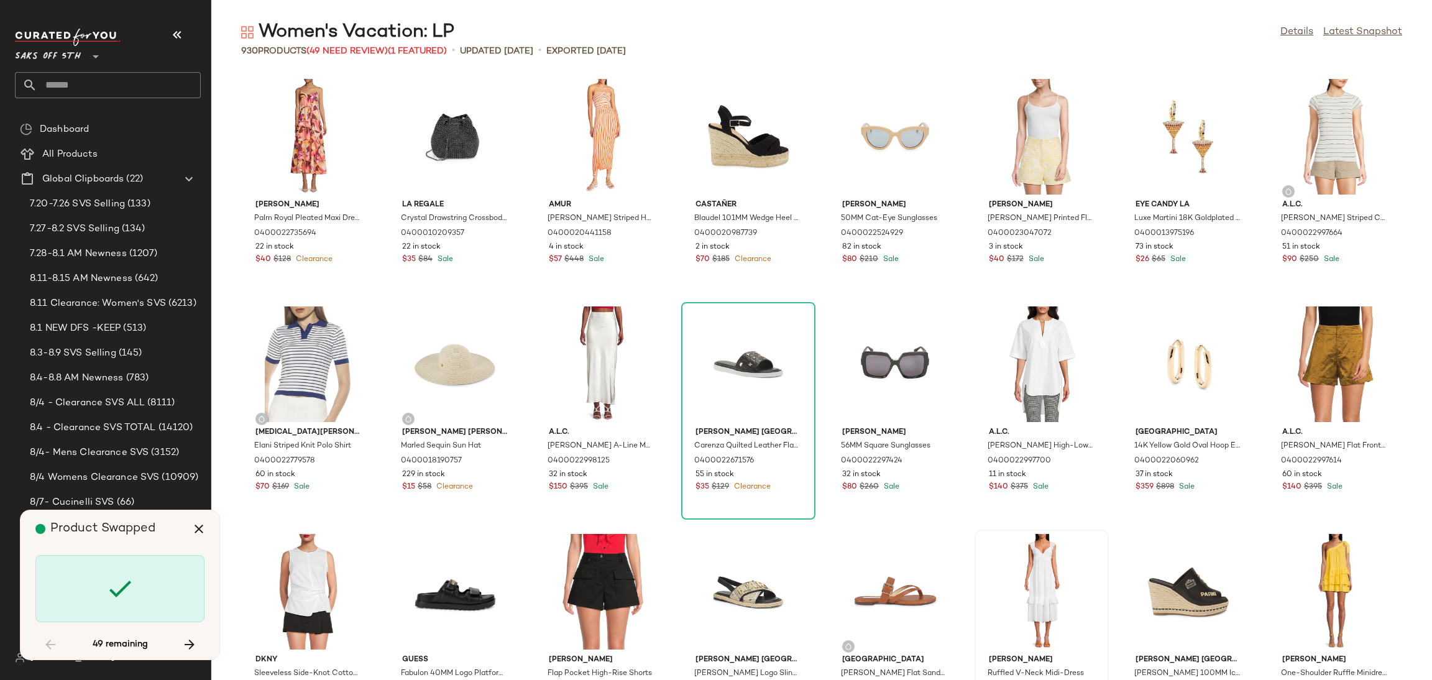
scroll to position [2501, 0]
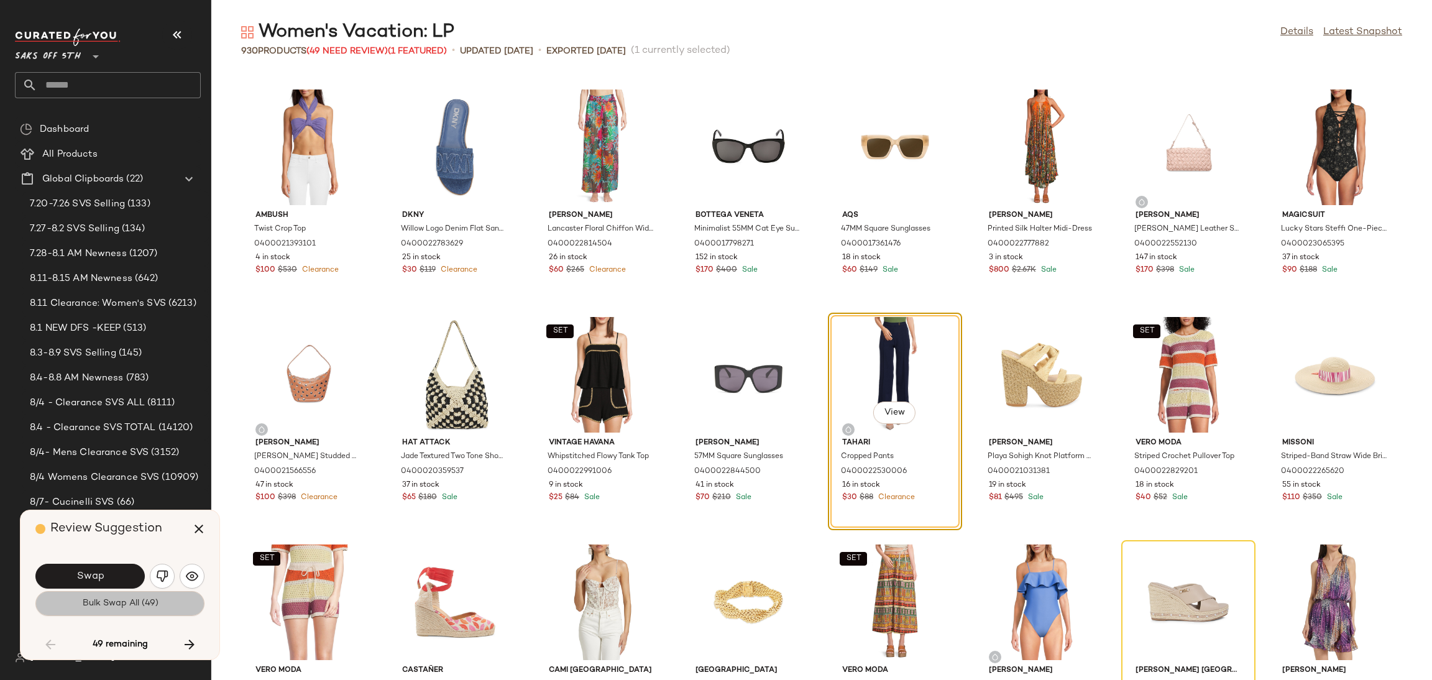
click at [158, 609] on button "Bulk Swap All (49)" at bounding box center [119, 603] width 169 height 25
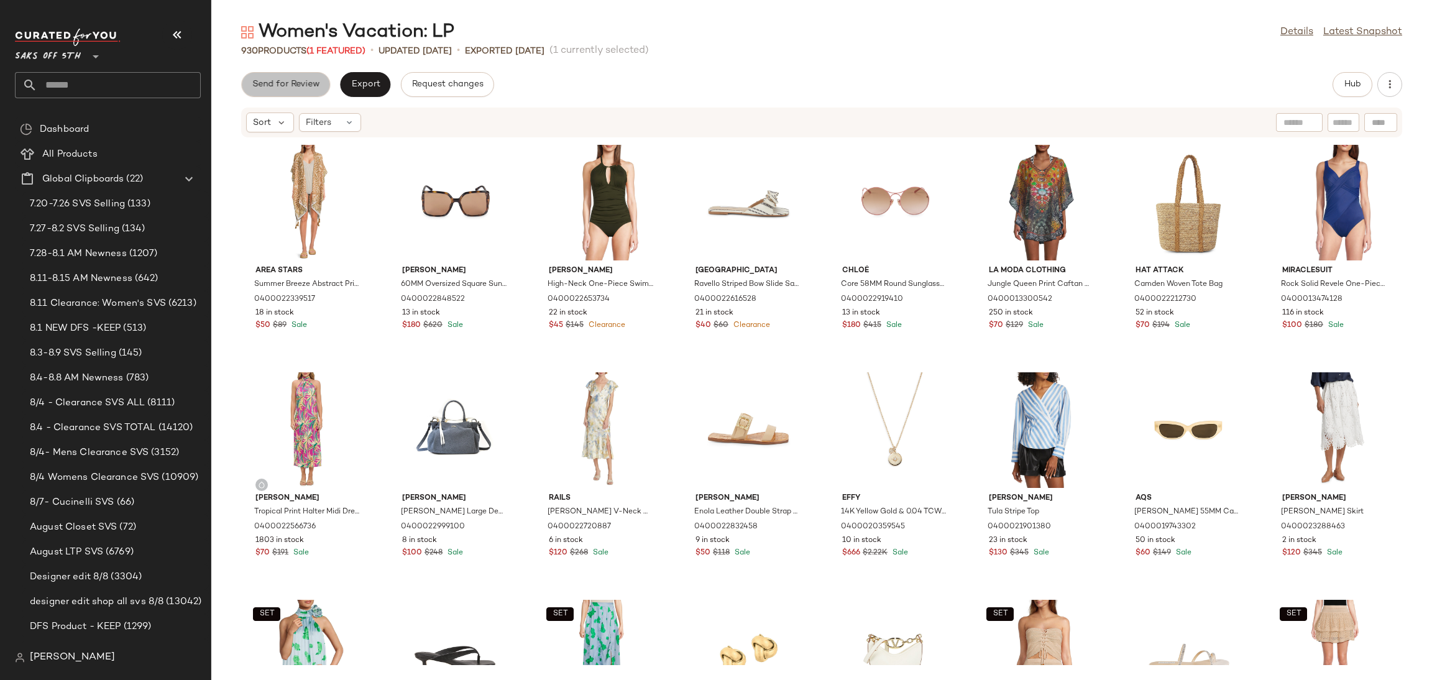
click at [286, 83] on span "Send for Review" at bounding box center [286, 85] width 68 height 10
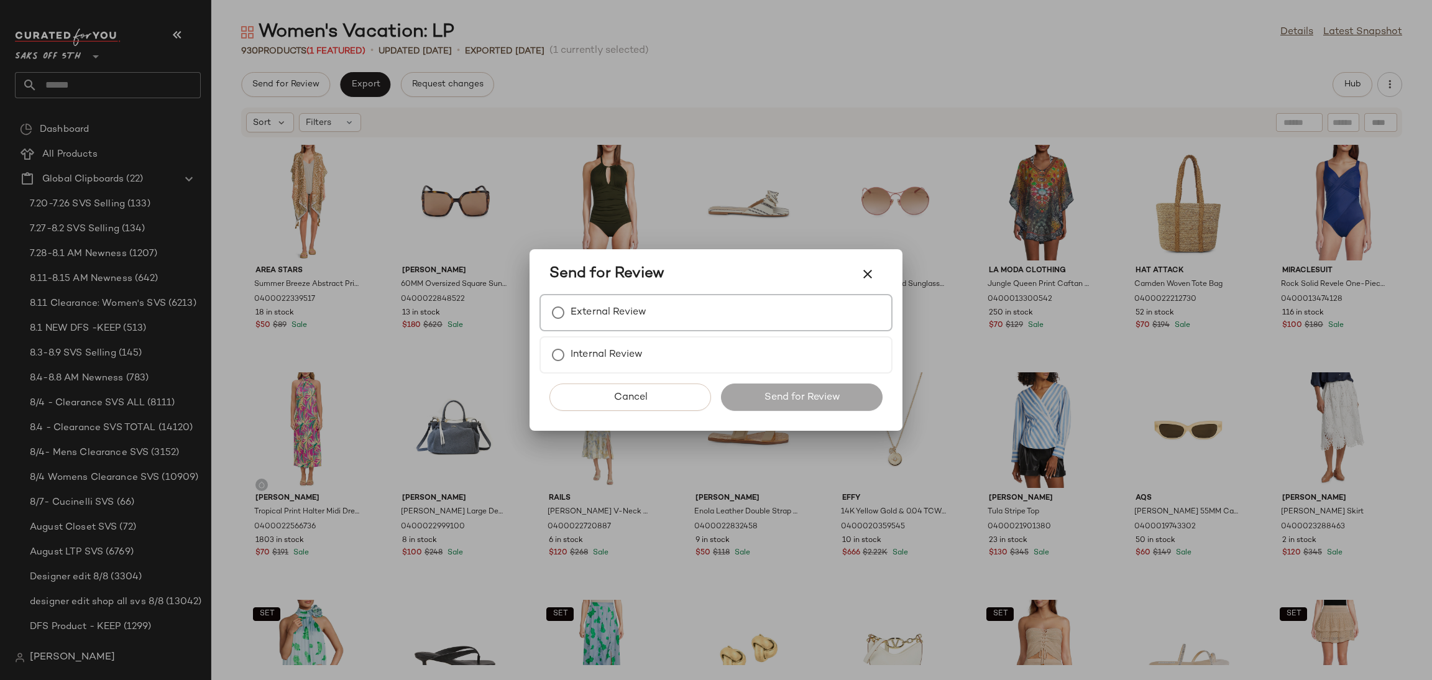
click at [601, 311] on label "External Review" at bounding box center [608, 312] width 76 height 25
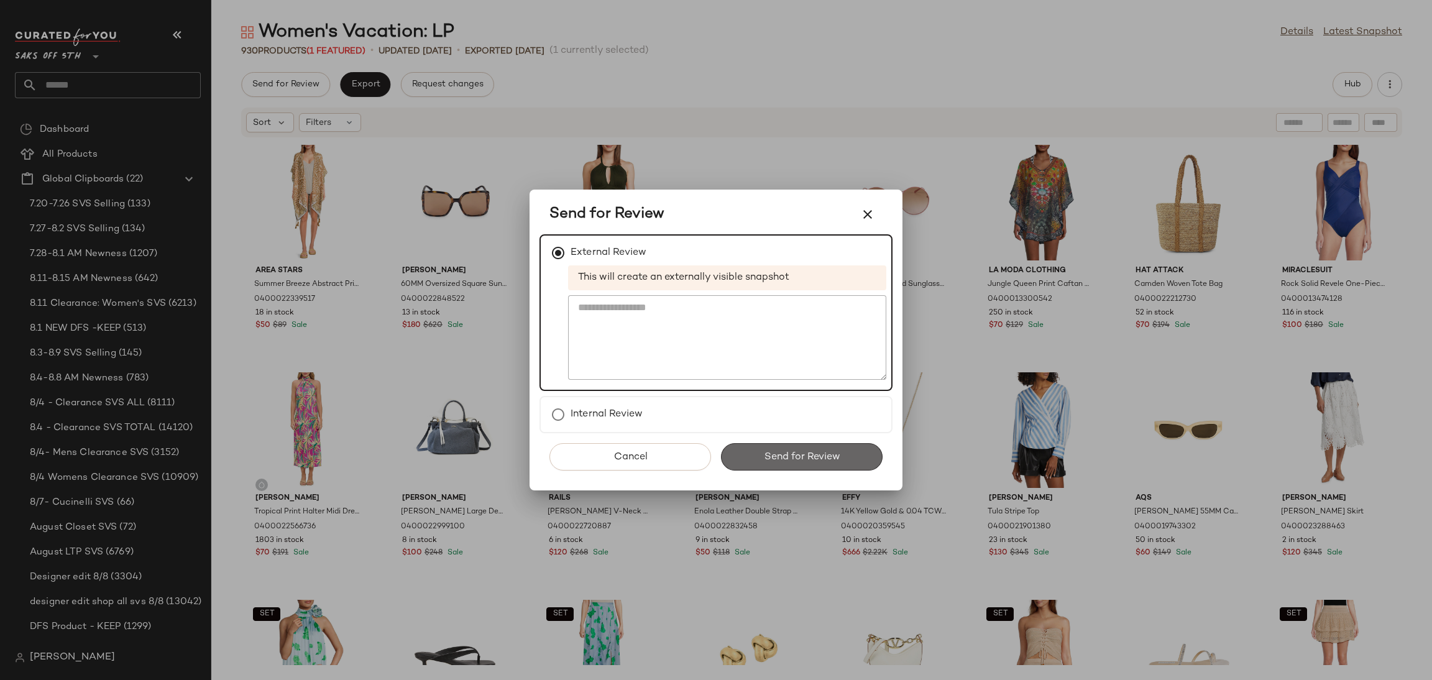
click at [760, 454] on button "Send for Review" at bounding box center [802, 456] width 162 height 27
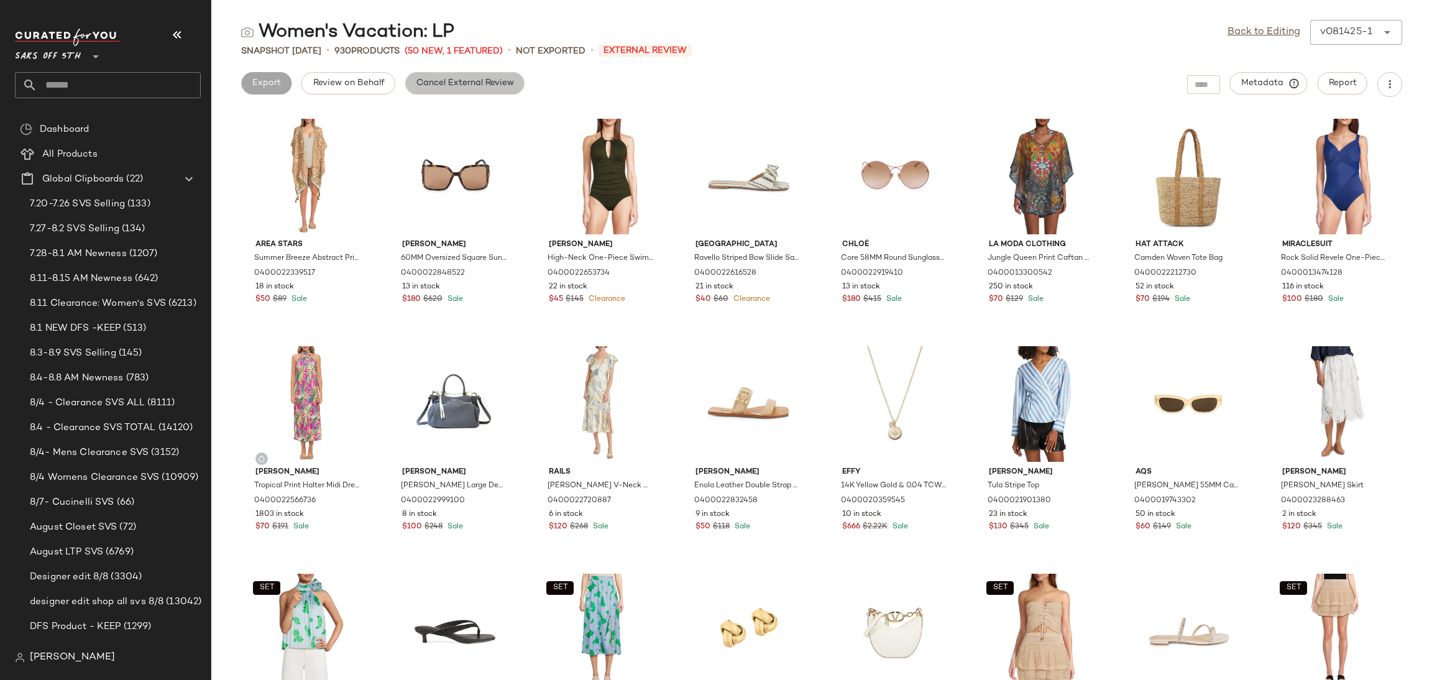
click at [468, 86] on span "Cancel External Review" at bounding box center [465, 83] width 98 height 10
click at [1263, 31] on link "Back to Editing" at bounding box center [1263, 32] width 73 height 15
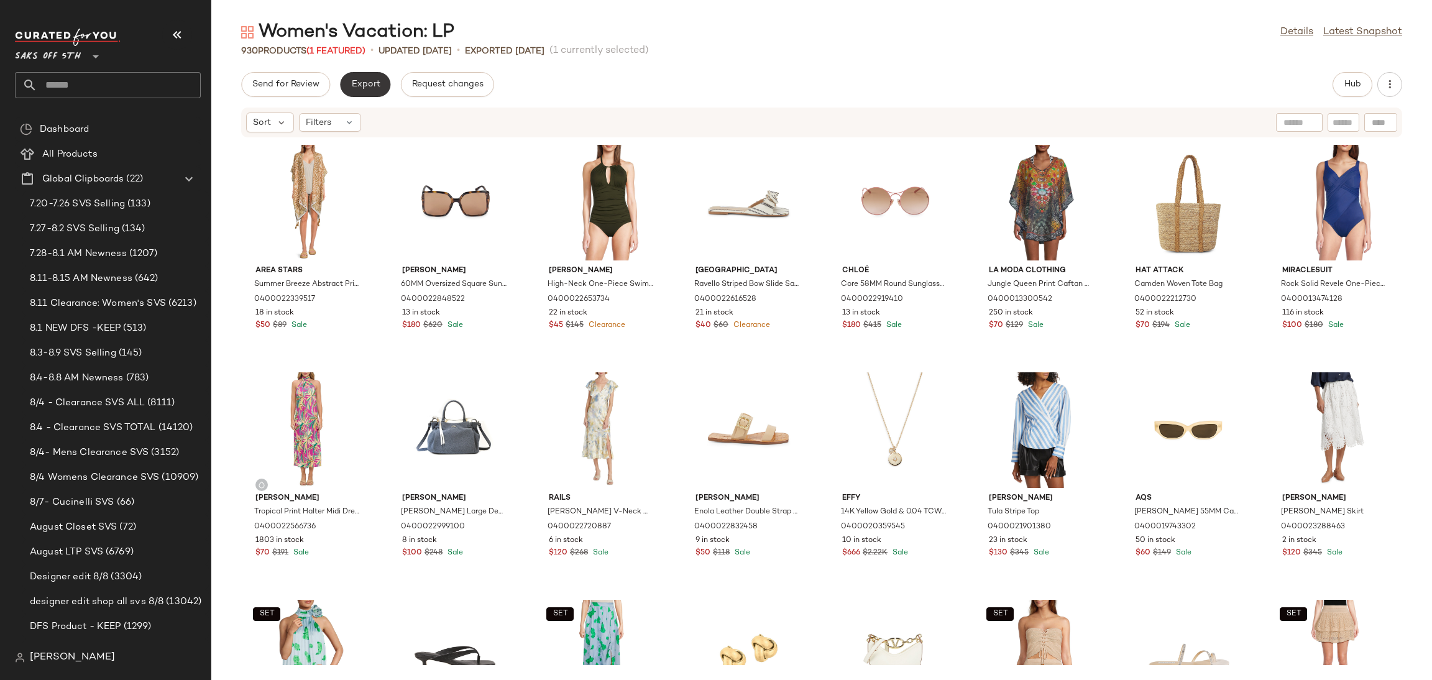
click at [359, 84] on span "Export" at bounding box center [364, 85] width 29 height 10
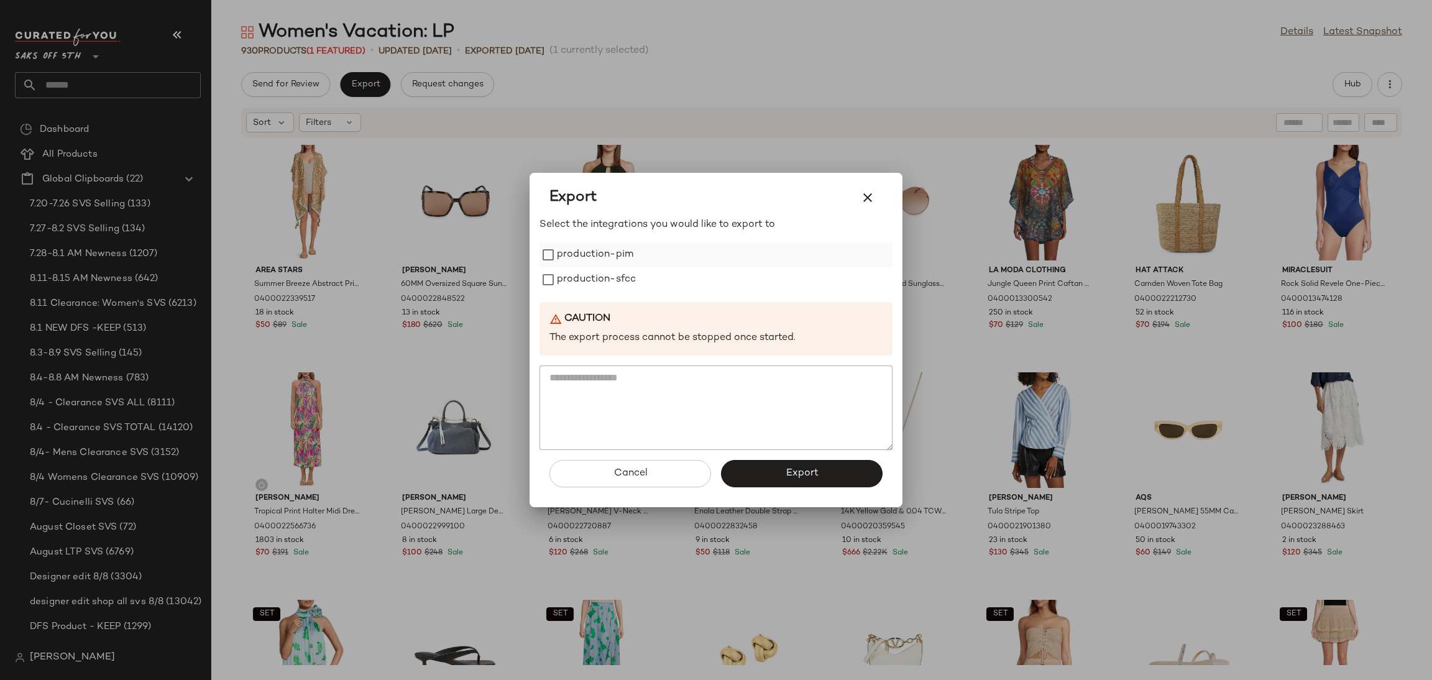
click at [576, 255] on label "production-pim" at bounding box center [595, 254] width 76 height 25
click at [583, 283] on label "production-sfcc" at bounding box center [596, 279] width 79 height 25
click at [771, 475] on button "Export" at bounding box center [802, 473] width 162 height 27
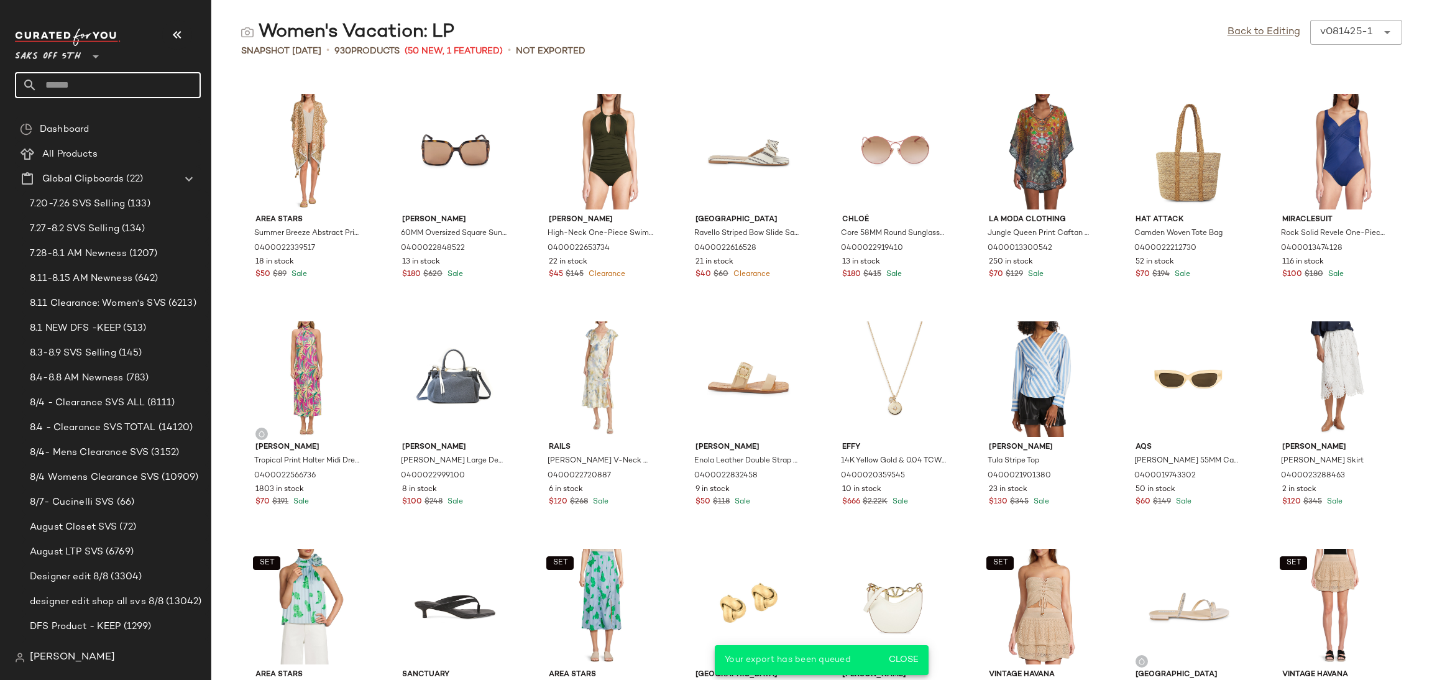
click at [81, 93] on input "text" at bounding box center [118, 85] width 163 height 26
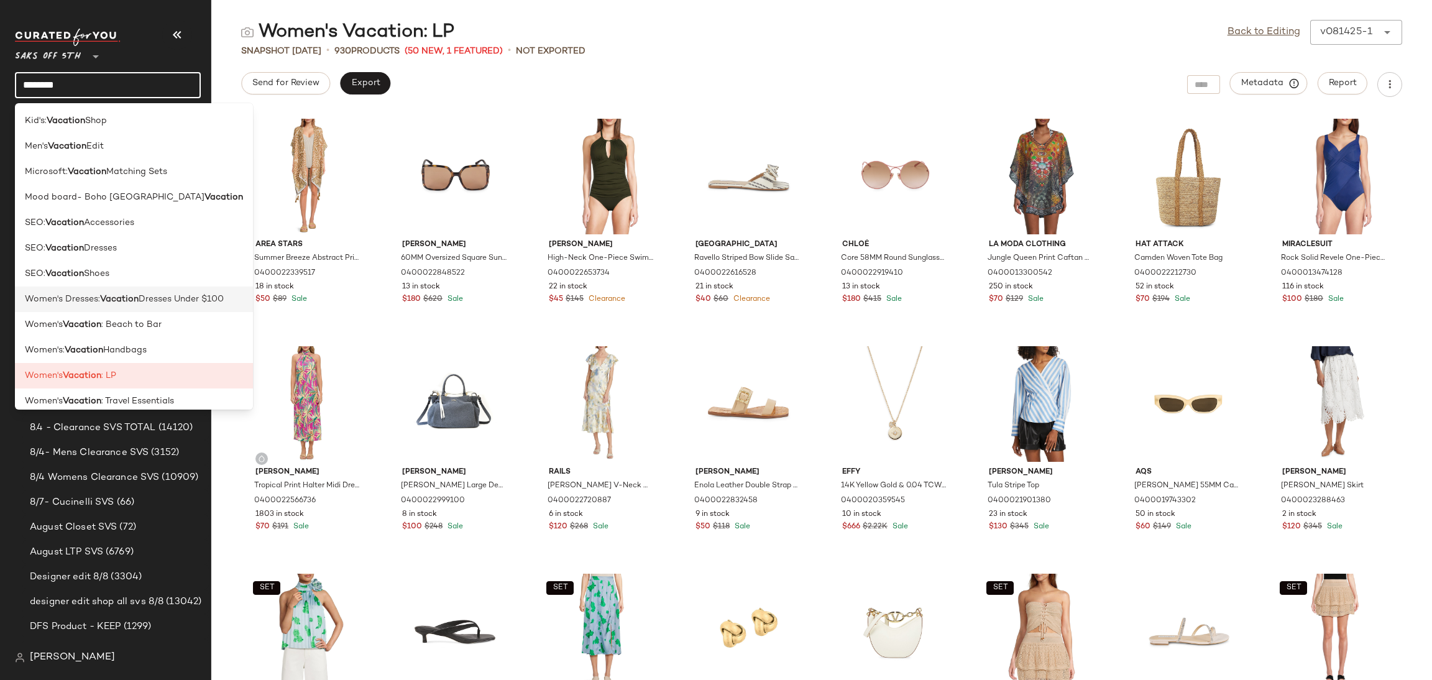
type input "********"
click at [180, 300] on span "Dresses Under $100" at bounding box center [181, 299] width 85 height 13
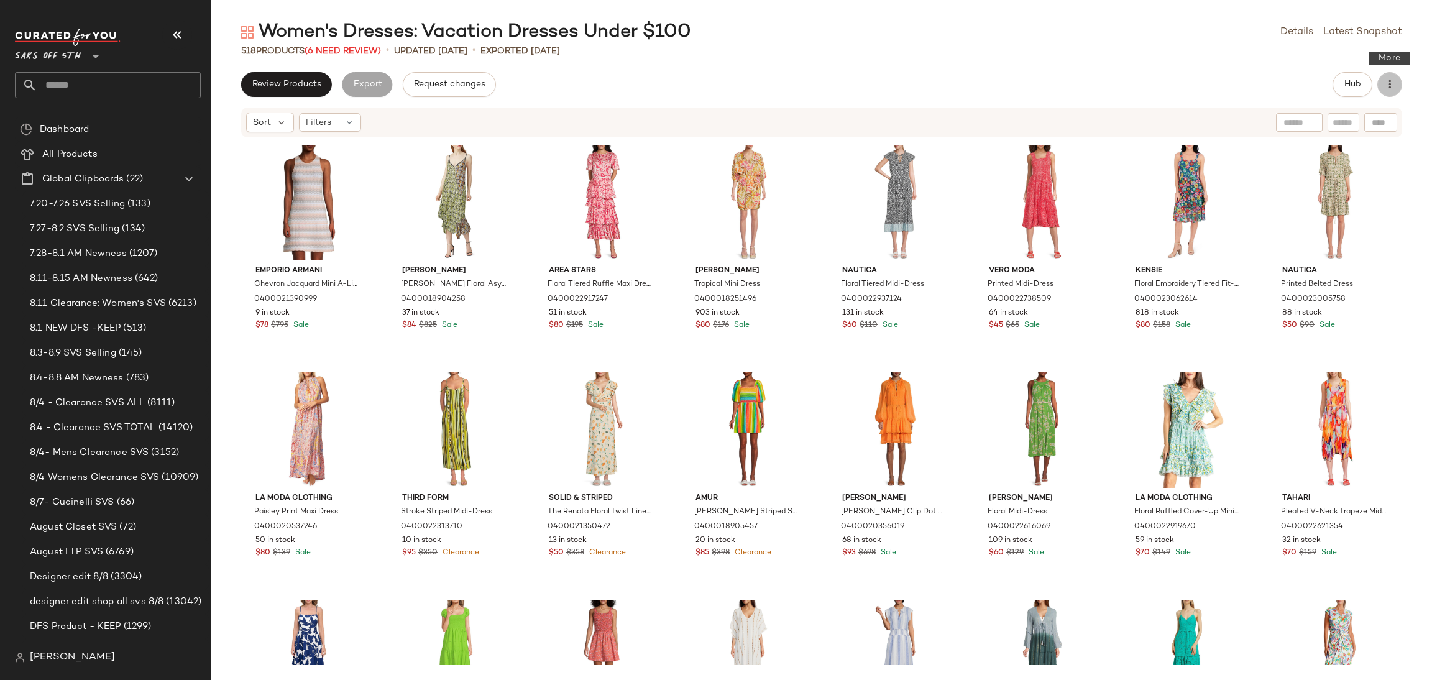
click at [1396, 86] on button "button" at bounding box center [1389, 84] width 25 height 25
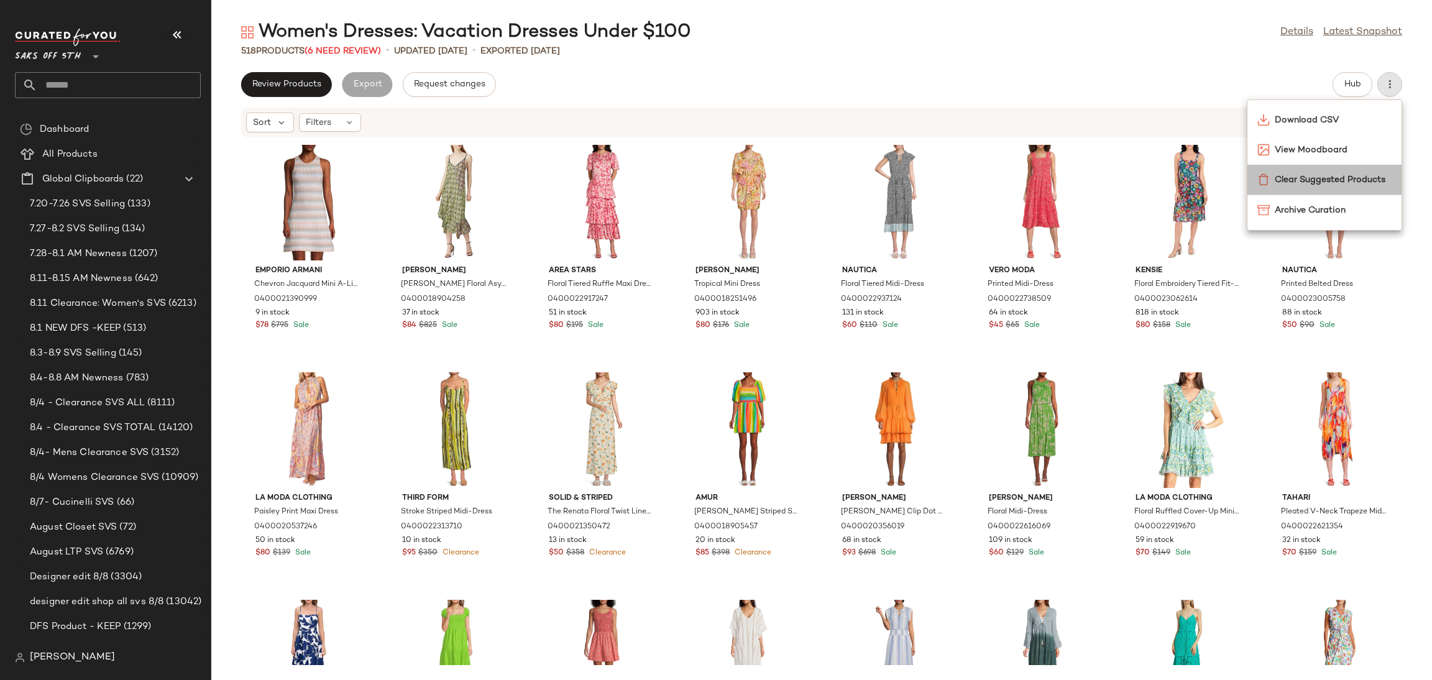
click at [1347, 184] on span "Clear Suggested Products" at bounding box center [1332, 179] width 117 height 13
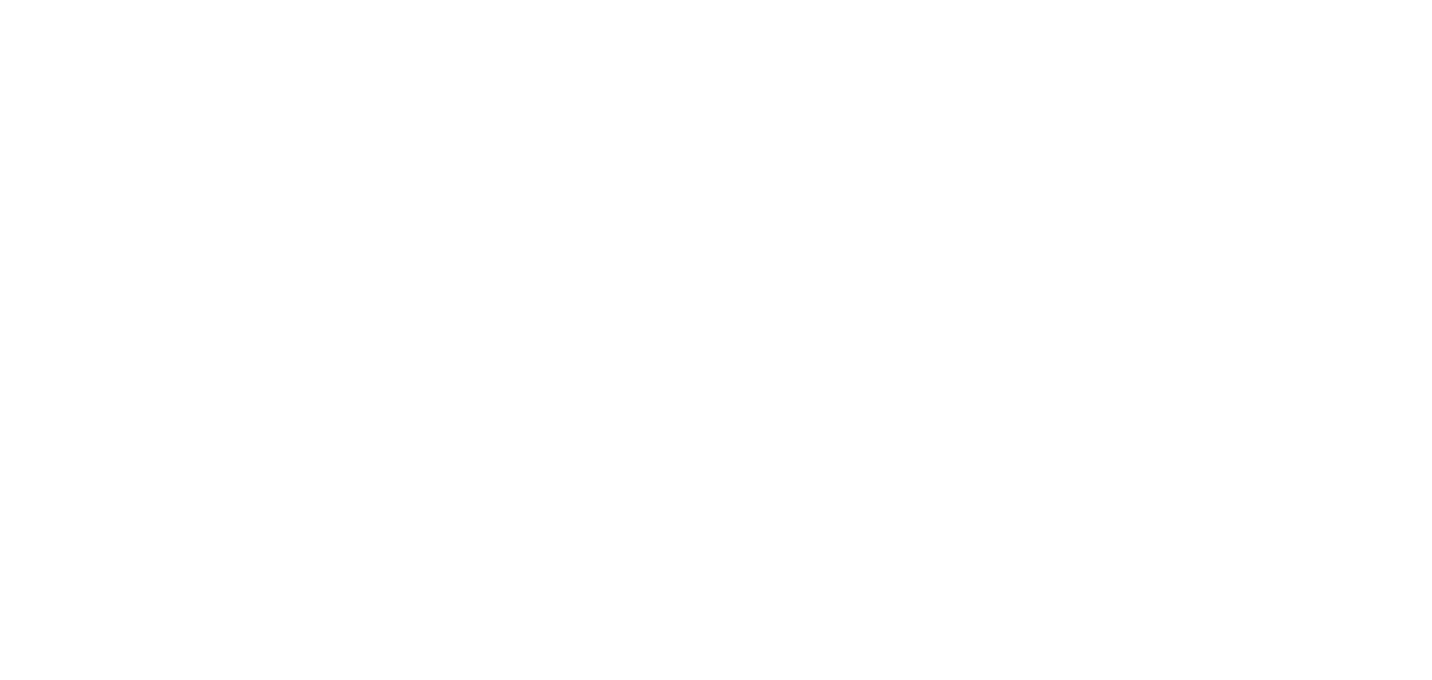
click at [901, 0] on html at bounding box center [716, 0] width 1432 height 0
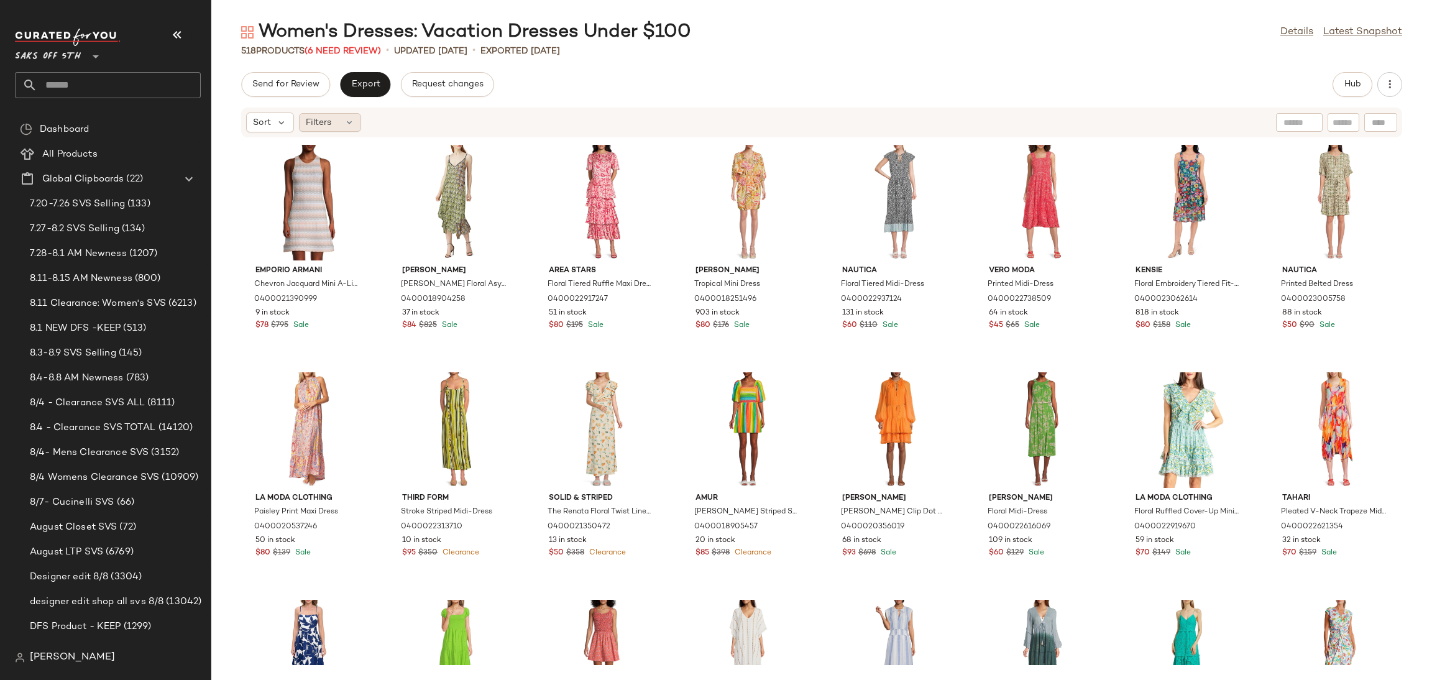
click at [345, 117] on icon at bounding box center [349, 122] width 10 height 10
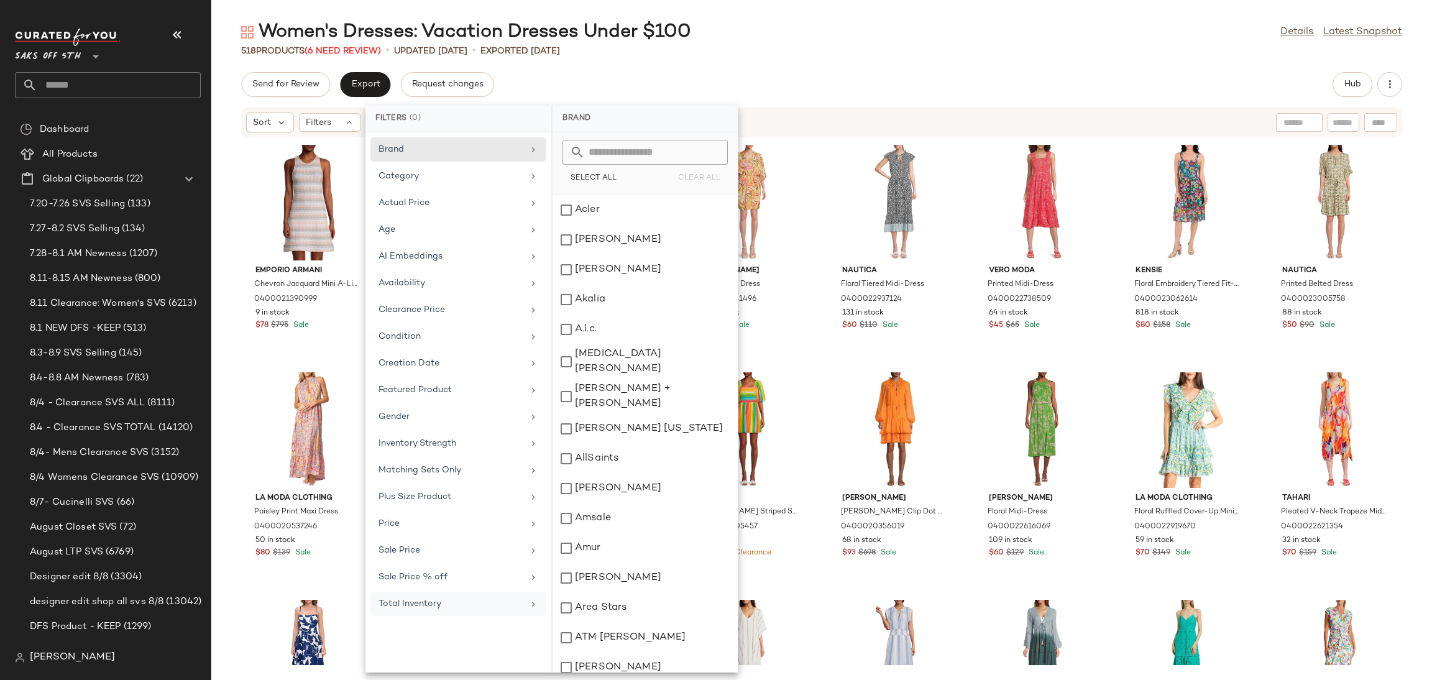
click at [460, 616] on div "Total Inventory" at bounding box center [458, 604] width 176 height 24
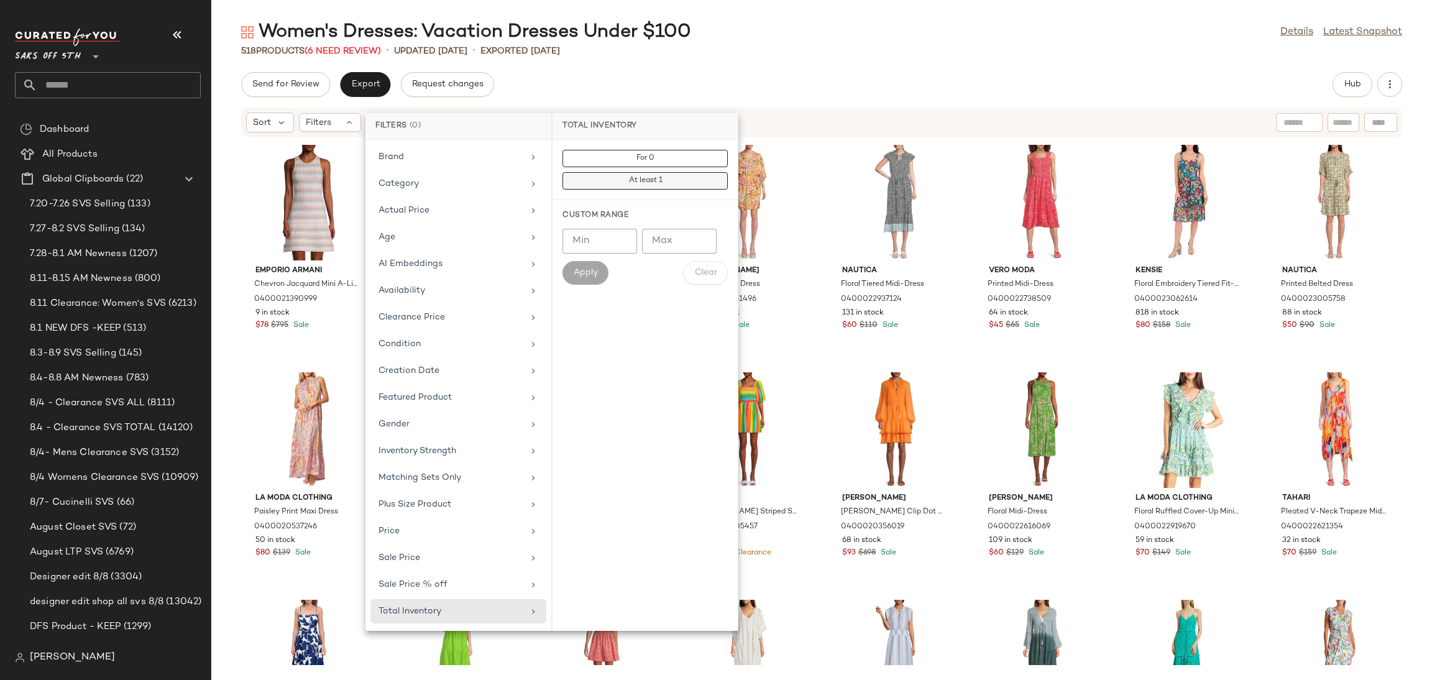
click at [661, 178] on span "At least 1" at bounding box center [645, 180] width 34 height 9
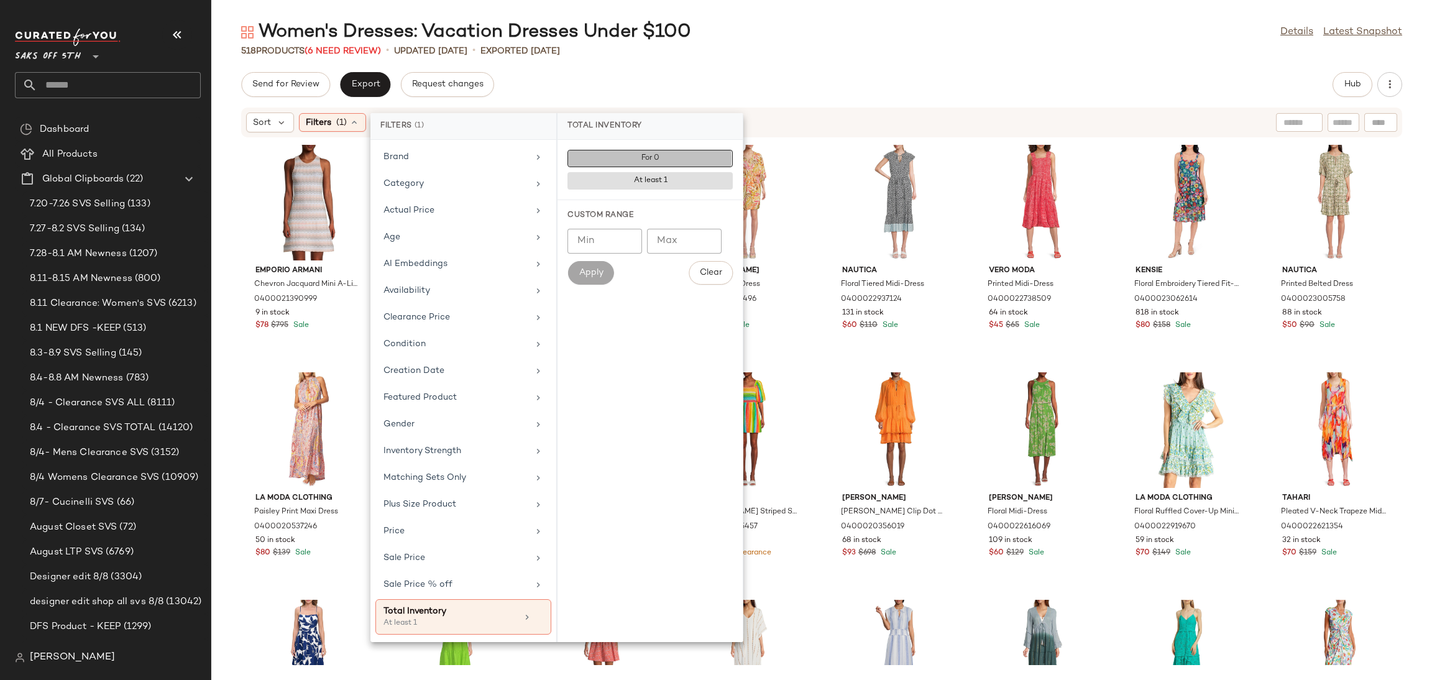
click at [666, 154] on button "For 0" at bounding box center [649, 158] width 165 height 17
click at [730, 84] on div "Send for Review Export Request changes Hub" at bounding box center [821, 84] width 1161 height 25
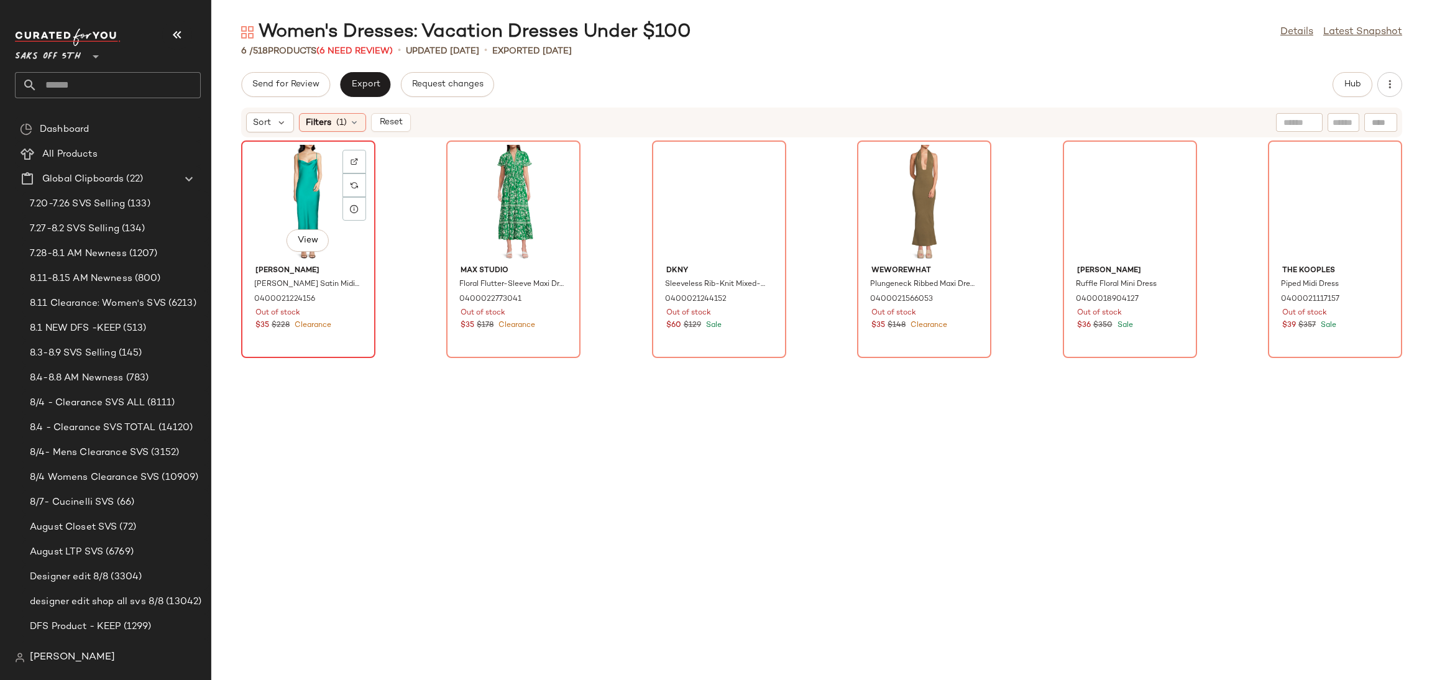
click at [265, 163] on div "View" at bounding box center [308, 203] width 126 height 116
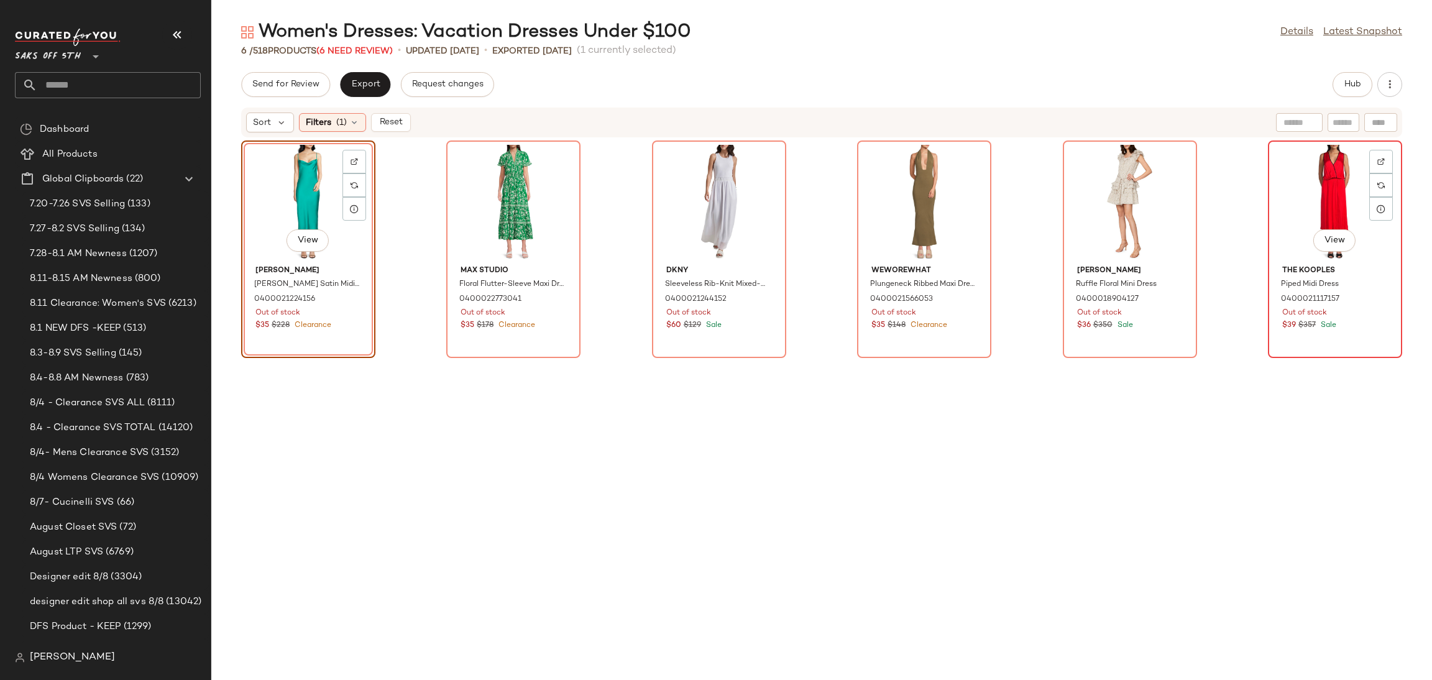
click at [1318, 186] on div "View" at bounding box center [1335, 203] width 126 height 116
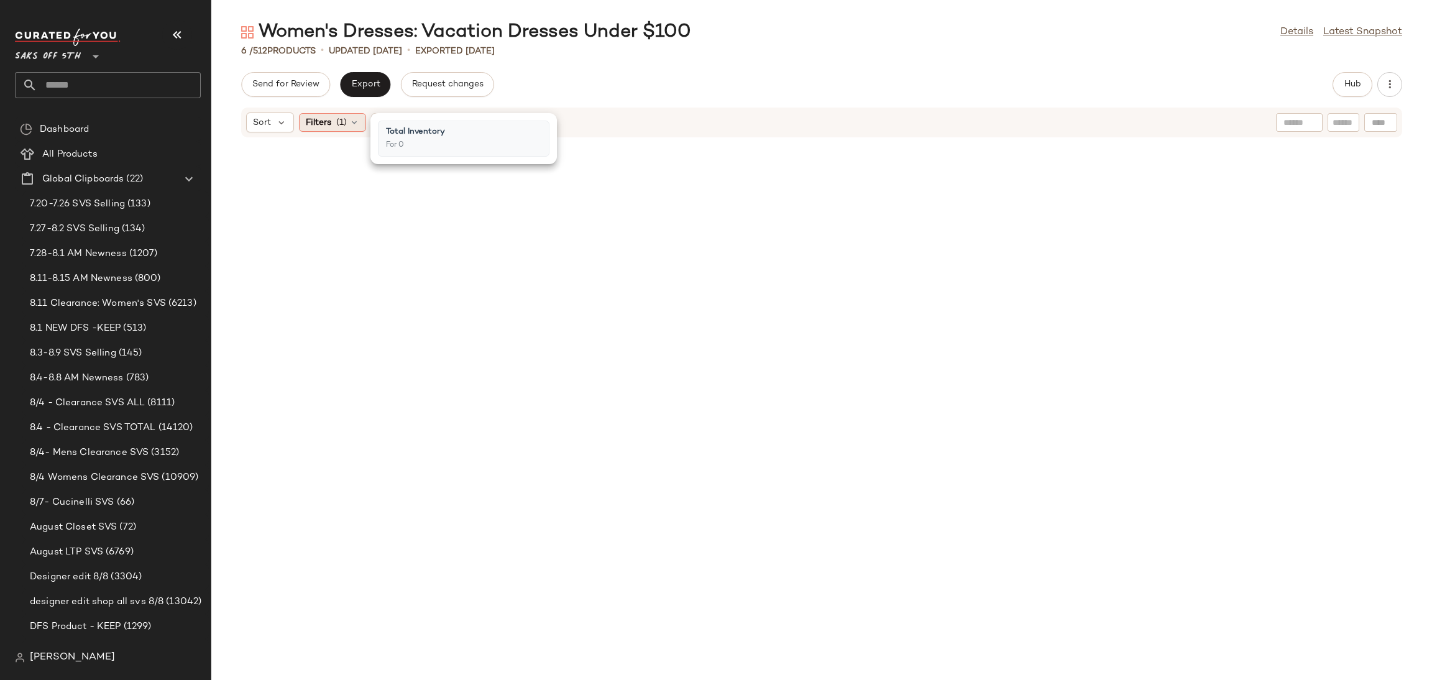
click at [333, 124] on div "Filters (1)" at bounding box center [332, 122] width 67 height 19
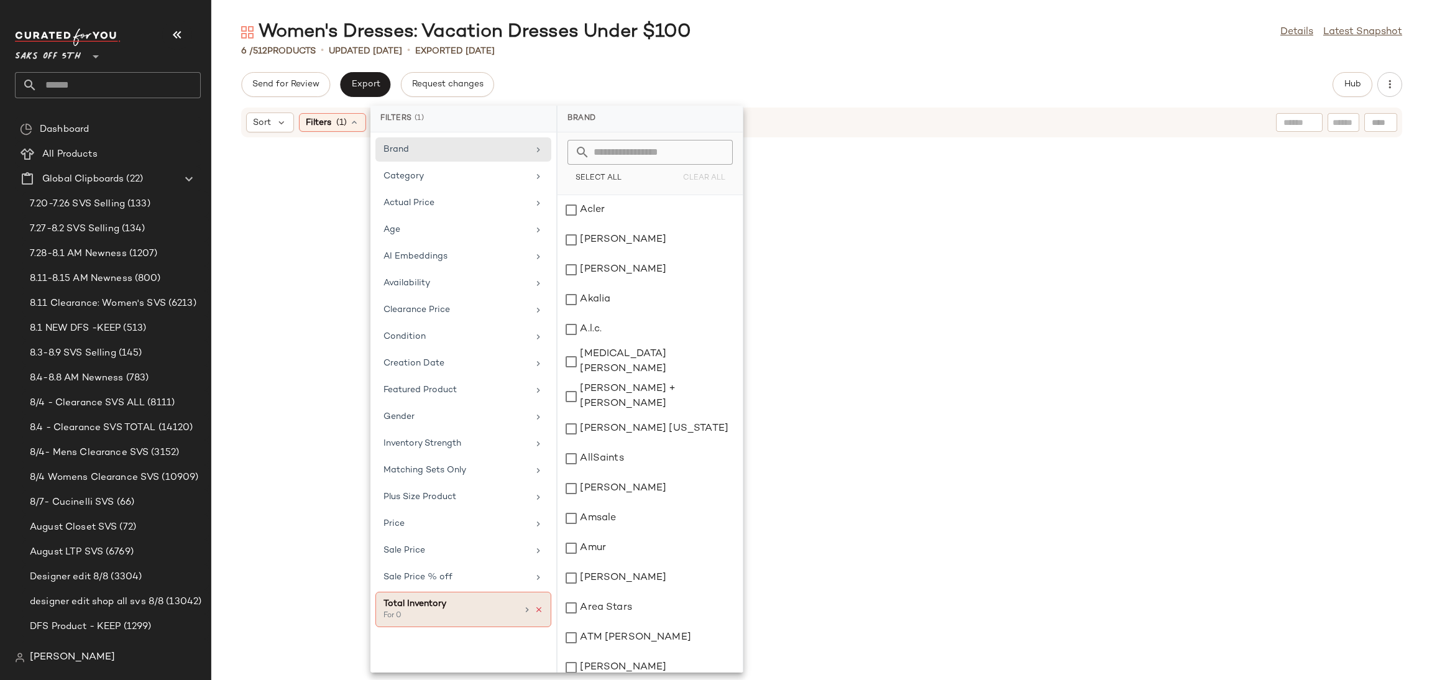
click at [542, 613] on icon at bounding box center [538, 609] width 9 height 9
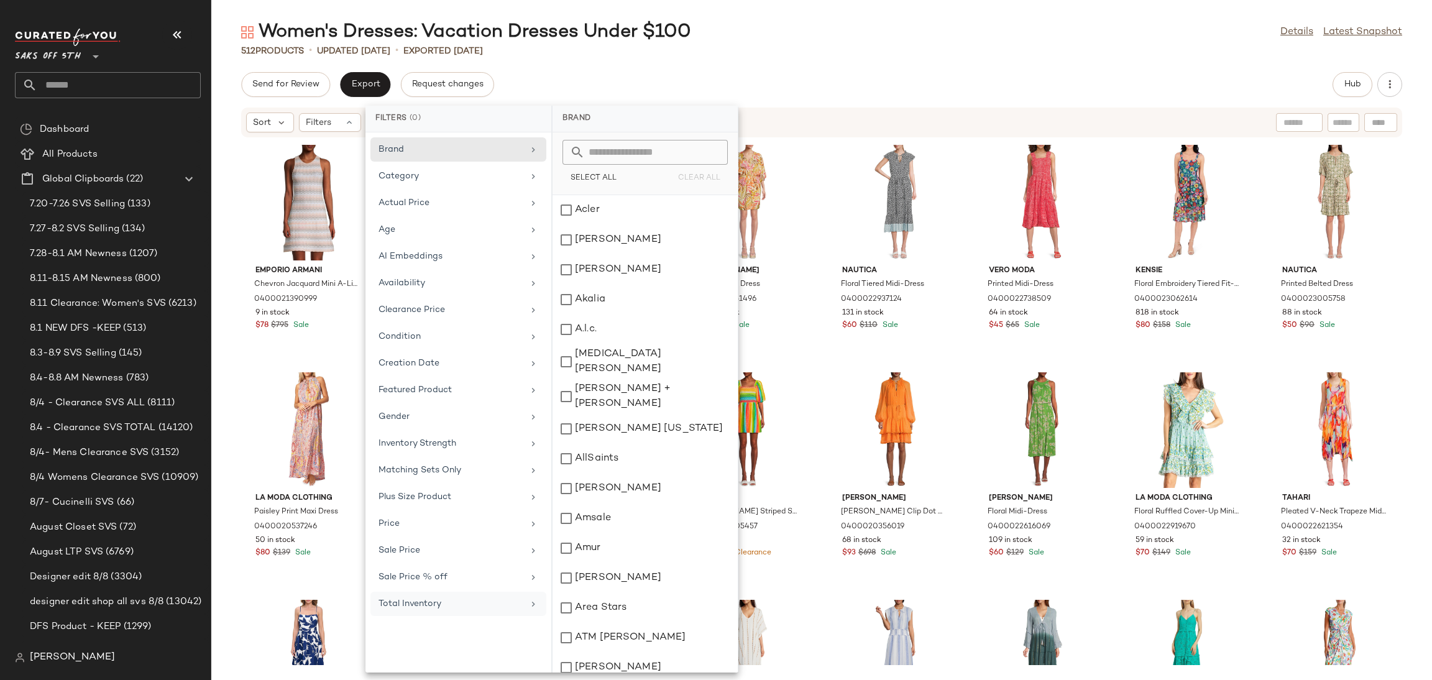
click at [1240, 63] on div "Women's Dresses: Vacation Dresses Under $100 Details Latest Snapshot 512 Produc…" at bounding box center [821, 350] width 1220 height 660
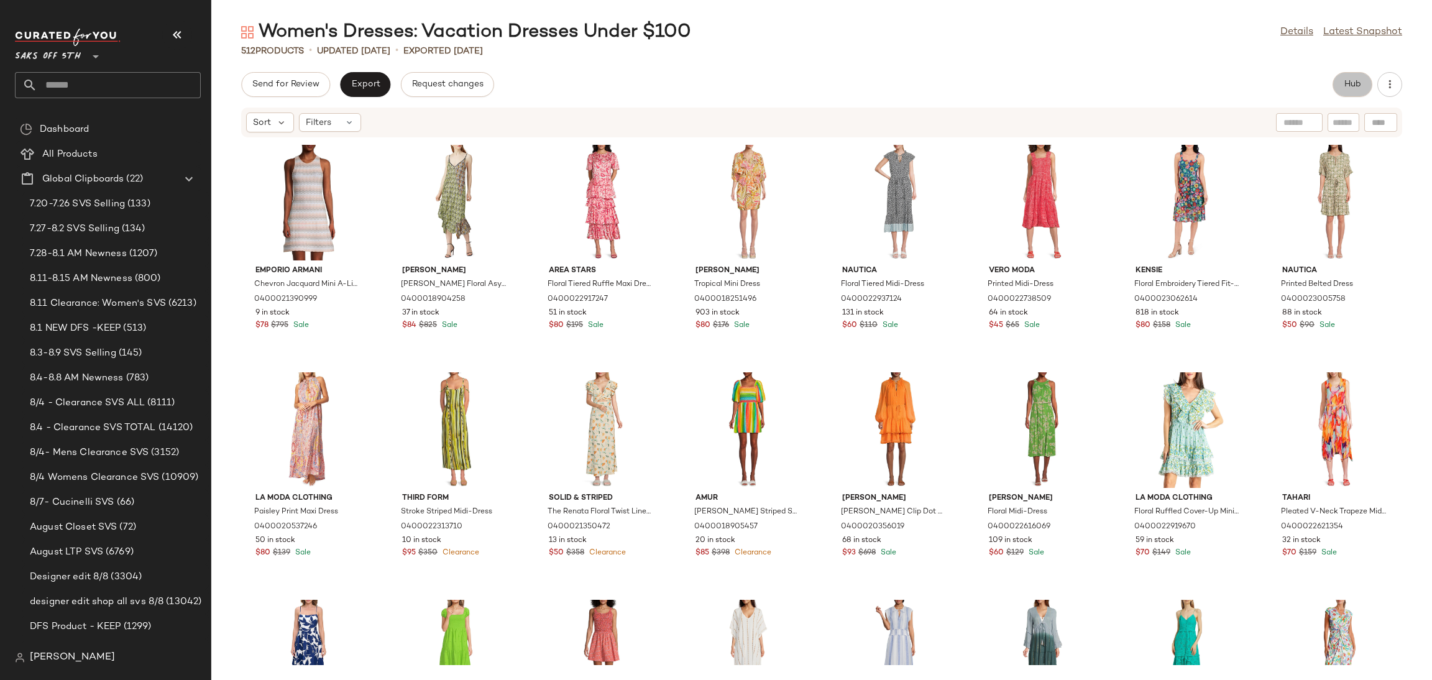
click at [1337, 82] on button "Hub" at bounding box center [1352, 84] width 40 height 25
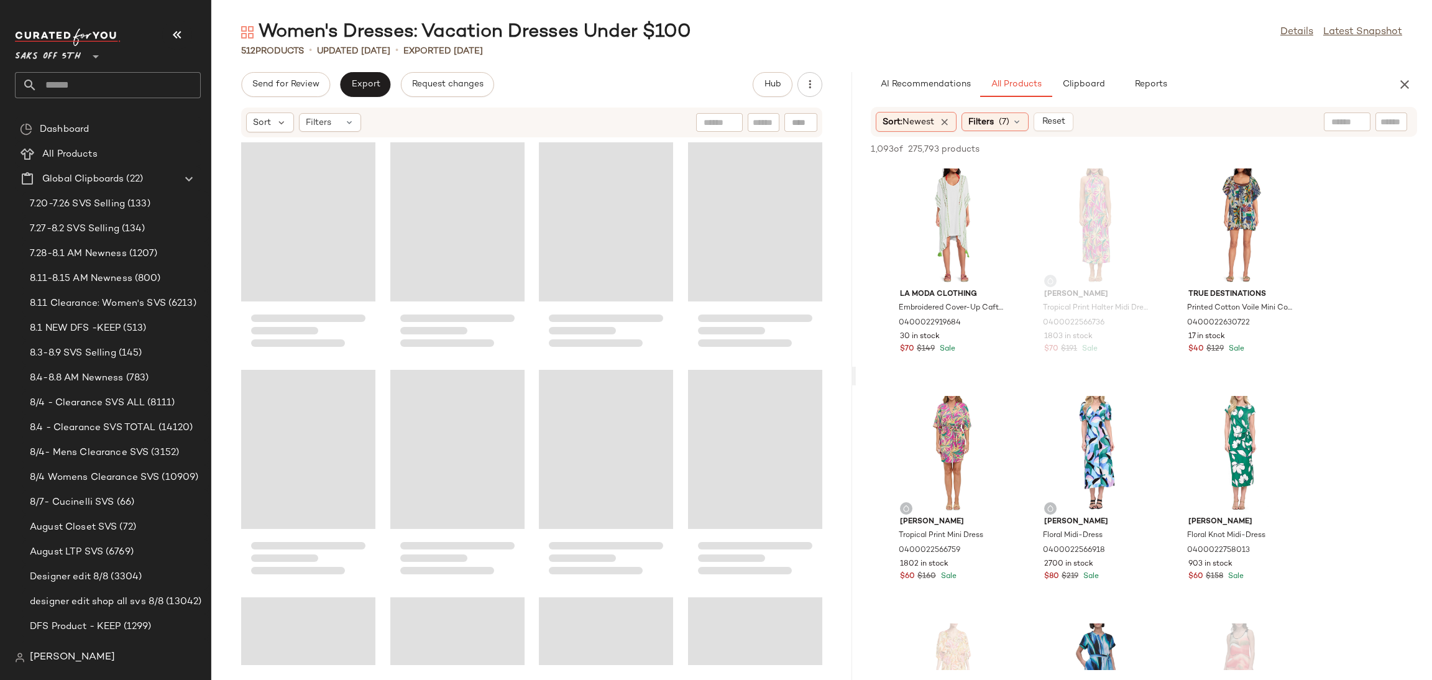
drag, startPoint x: 818, startPoint y: 370, endPoint x: 853, endPoint y: 373, distance: 34.9
click at [853, 373] on div "Women's Dresses: Vacation Dresses Under $100 Details Latest Snapshot 512 Produc…" at bounding box center [821, 350] width 1220 height 660
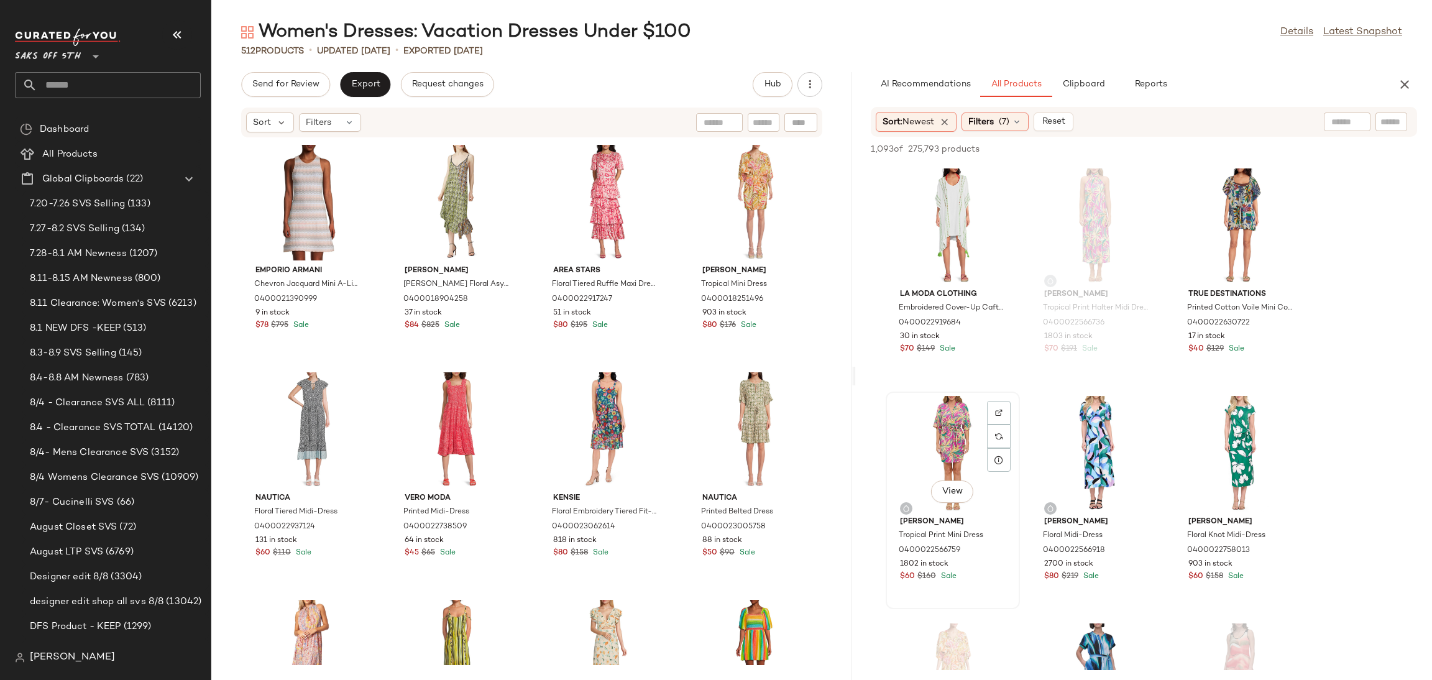
click at [924, 410] on div "View" at bounding box center [953, 454] width 126 height 116
click at [1222, 415] on div "View" at bounding box center [1241, 454] width 126 height 116
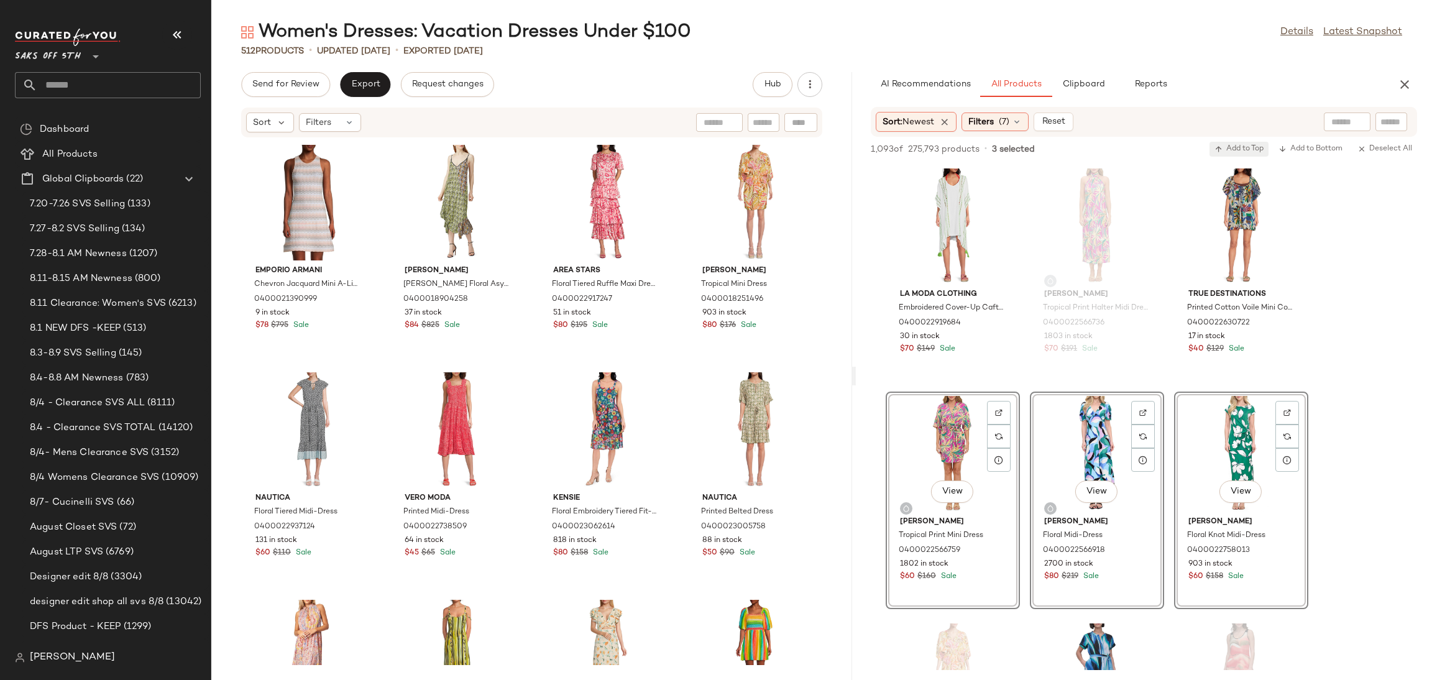
click at [1235, 156] on button "Add to Top" at bounding box center [1238, 149] width 59 height 15
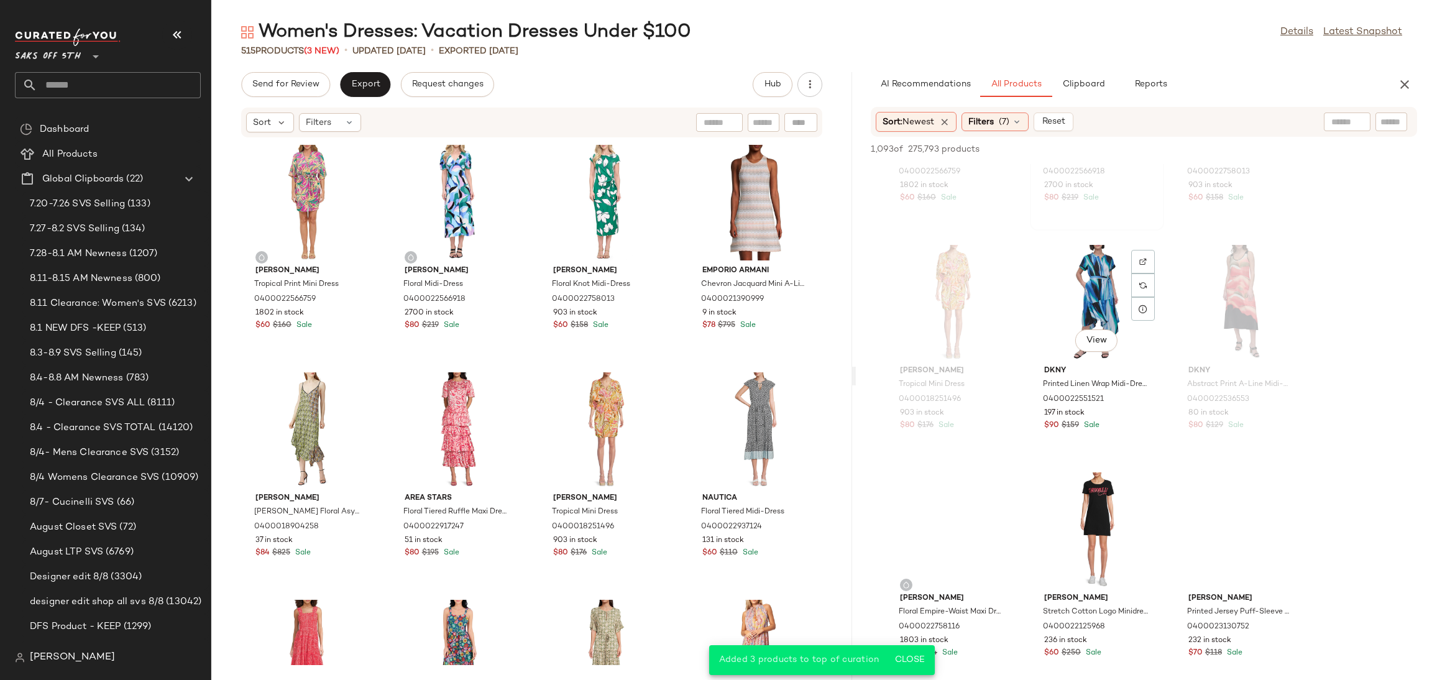
scroll to position [383, 0]
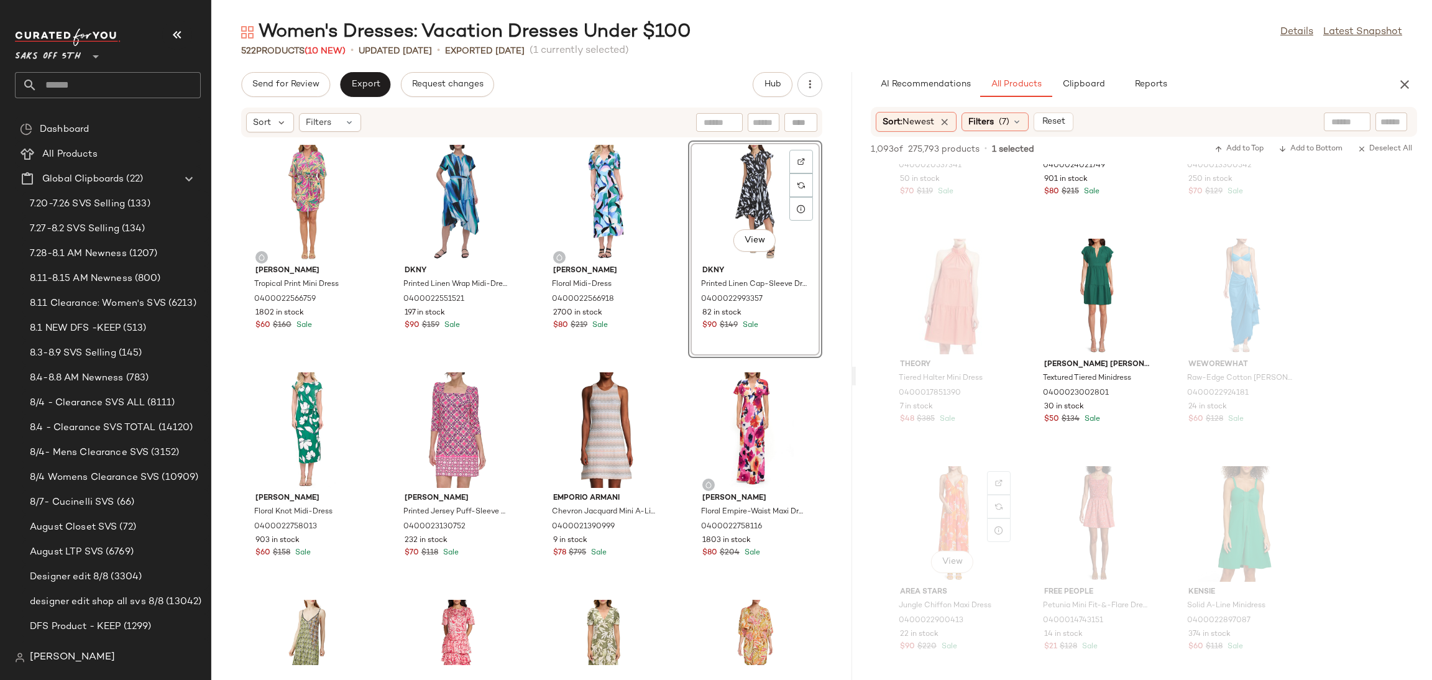
scroll to position [2433, 0]
click at [1082, 277] on div "View" at bounding box center [1097, 295] width 126 height 116
click at [1218, 150] on icon "button" at bounding box center [1218, 149] width 9 height 9
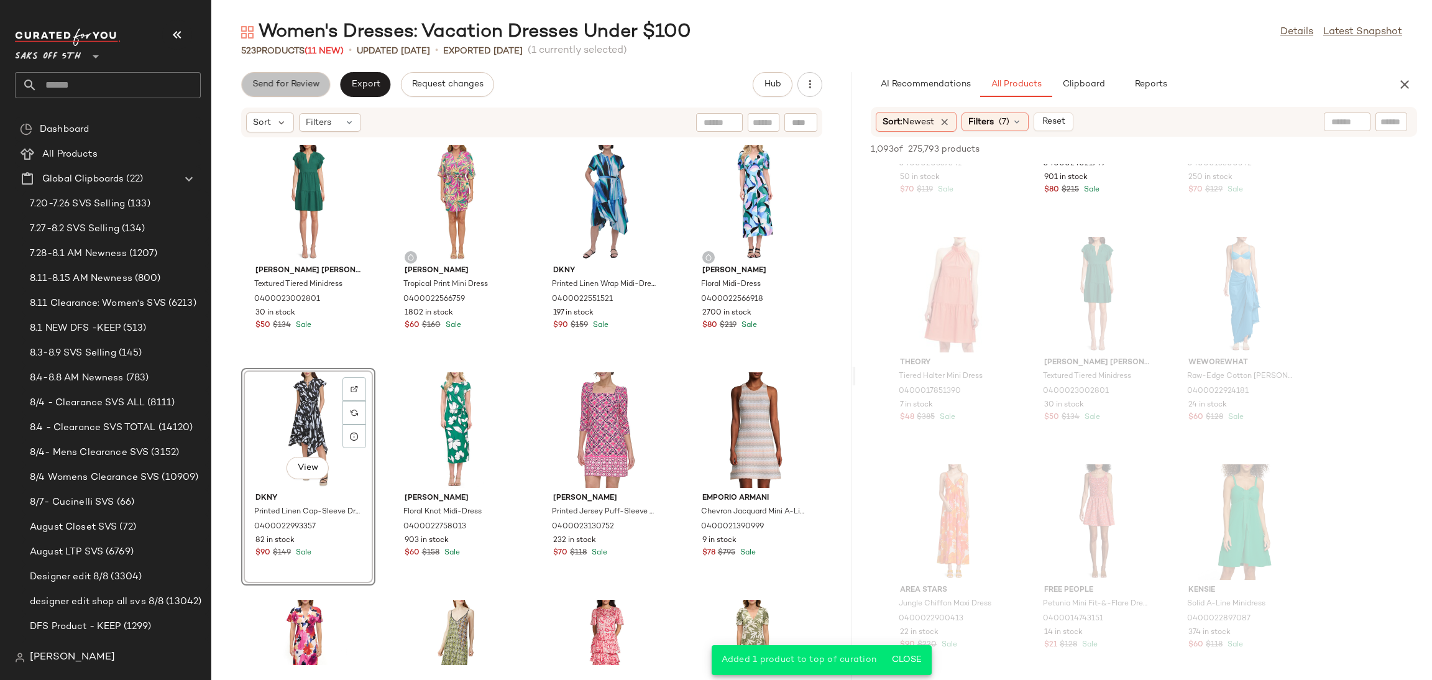
click at [281, 80] on span "Send for Review" at bounding box center [286, 85] width 68 height 10
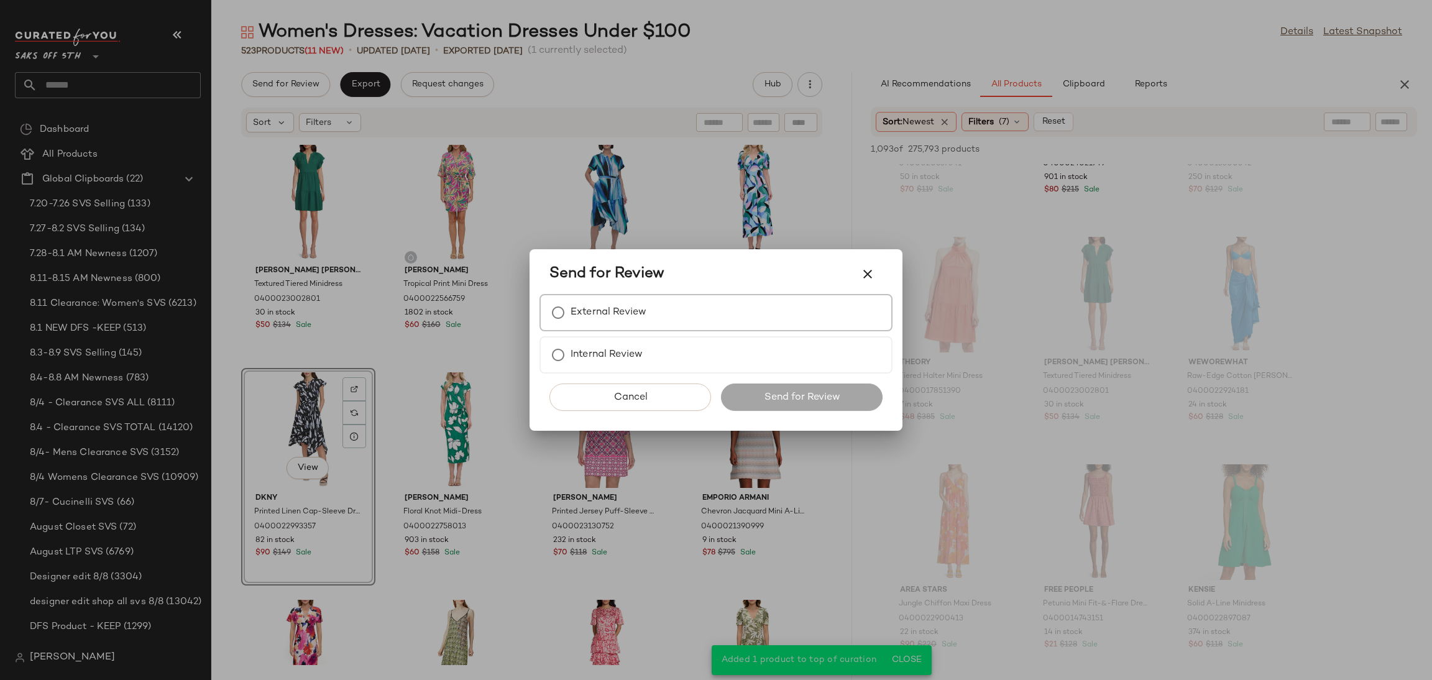
click at [579, 316] on label "External Review" at bounding box center [608, 312] width 76 height 25
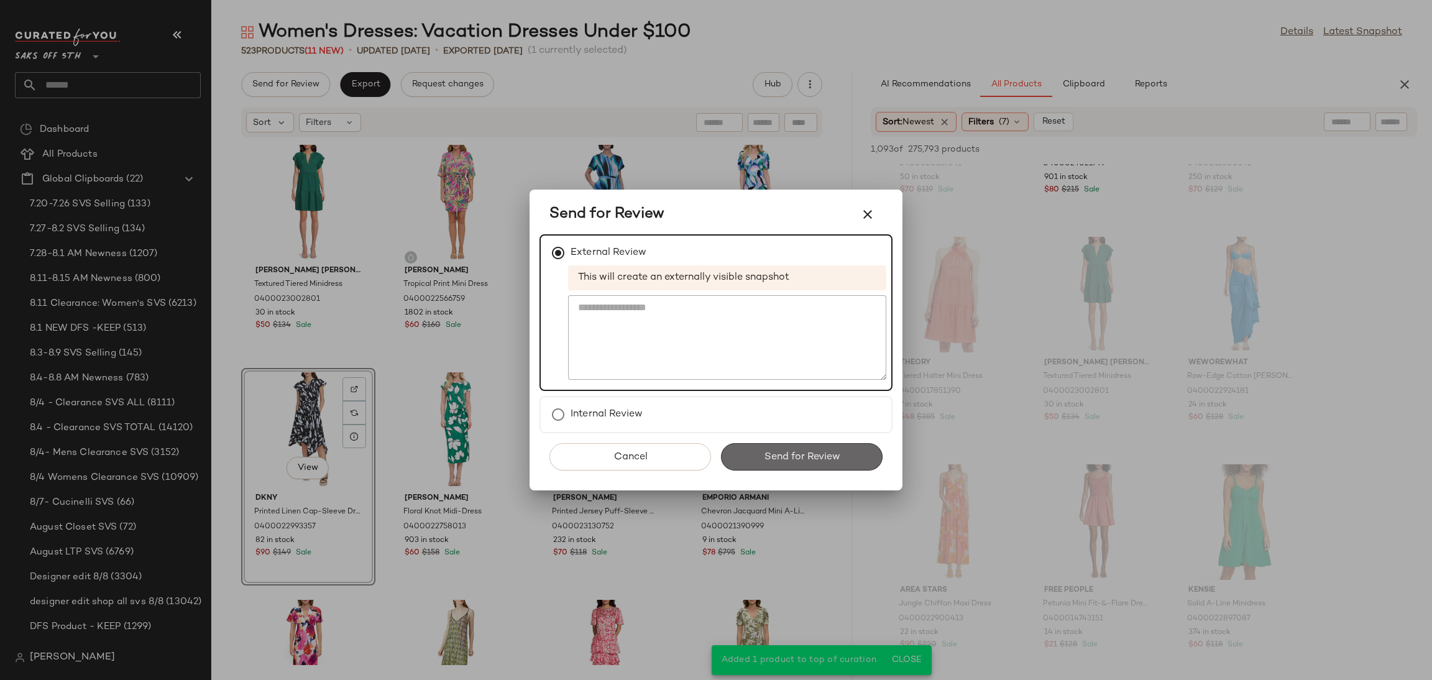
click at [764, 451] on span "Send for Review" at bounding box center [801, 457] width 76 height 12
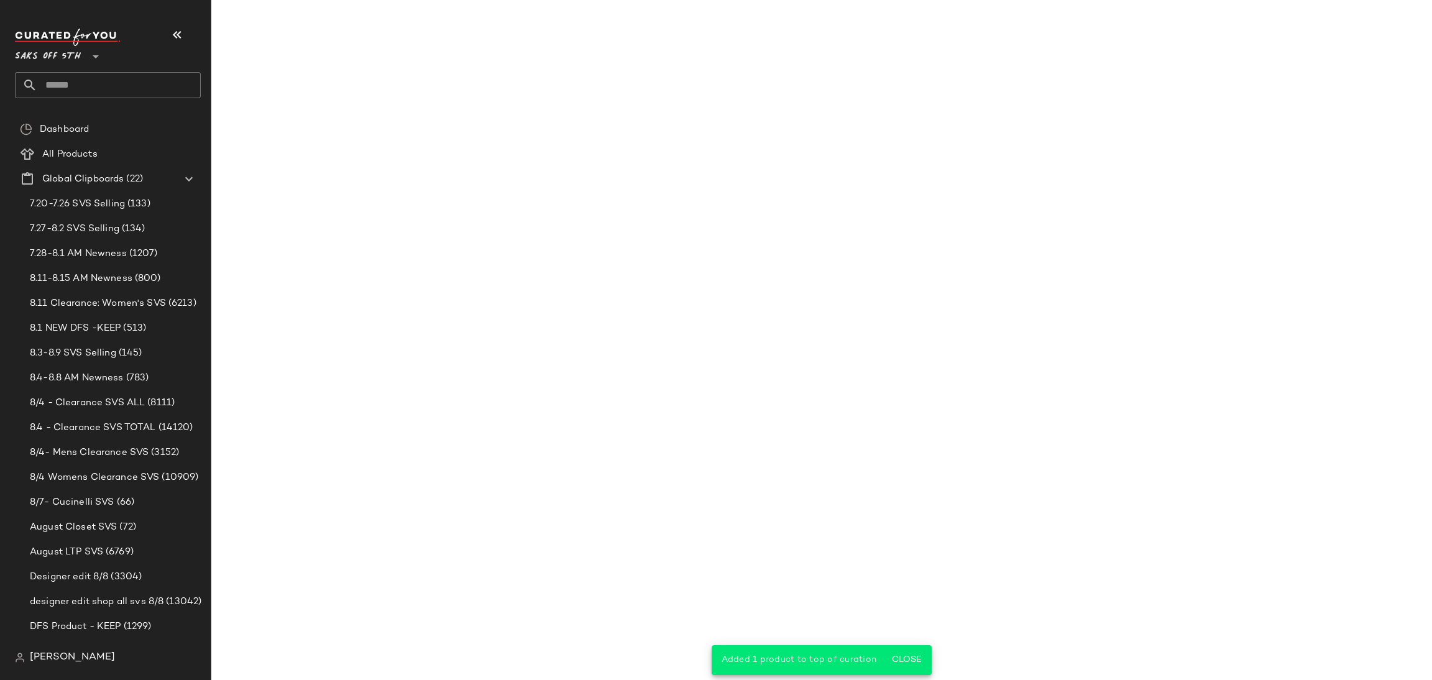
scroll to position [3571, 0]
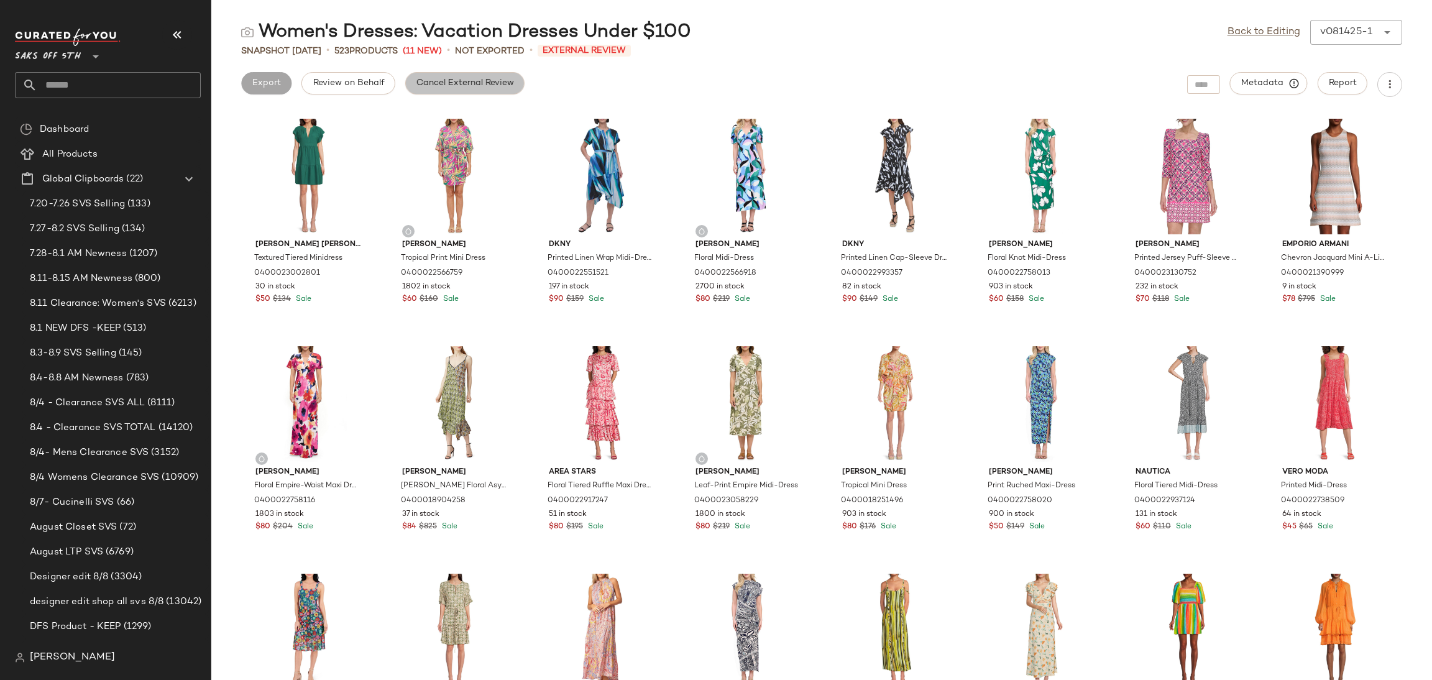
click at [501, 83] on span "Cancel External Review" at bounding box center [465, 83] width 98 height 10
click at [1252, 34] on link "Back to Editing" at bounding box center [1263, 32] width 73 height 15
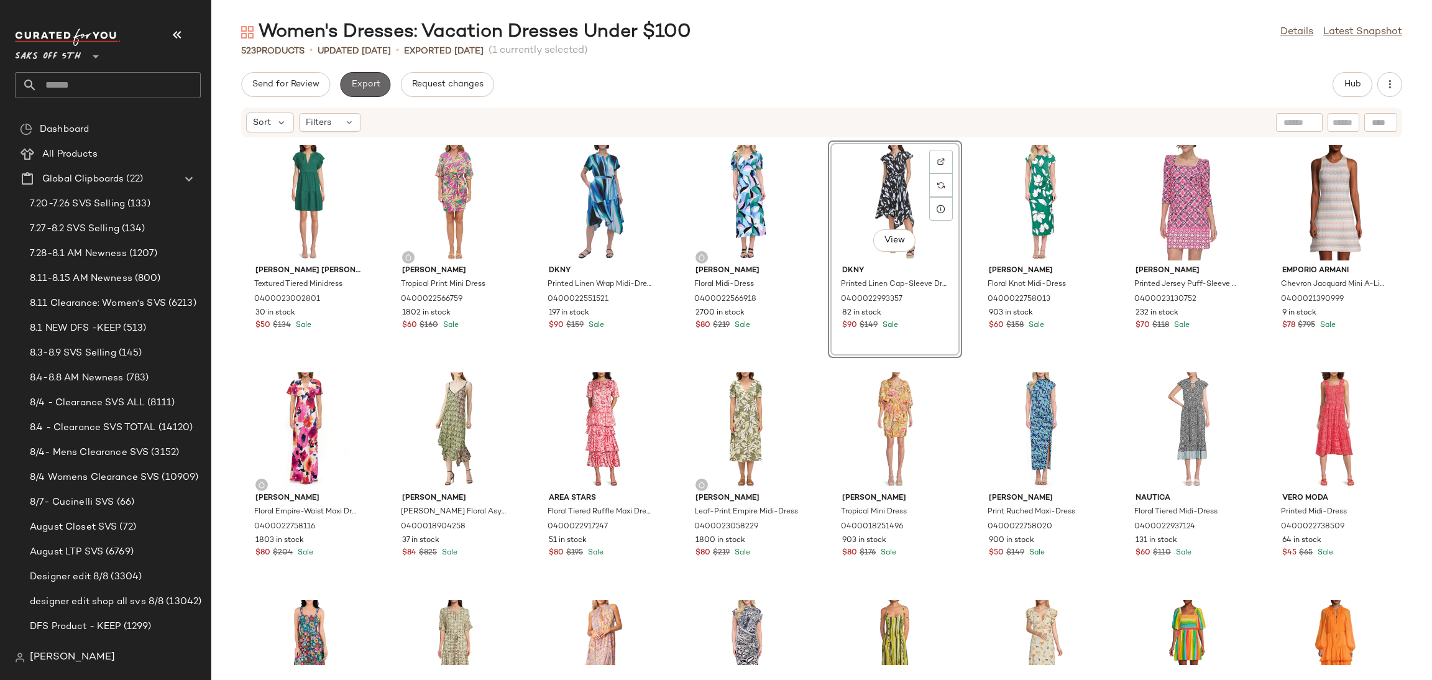
click at [363, 94] on button "Export" at bounding box center [365, 84] width 50 height 25
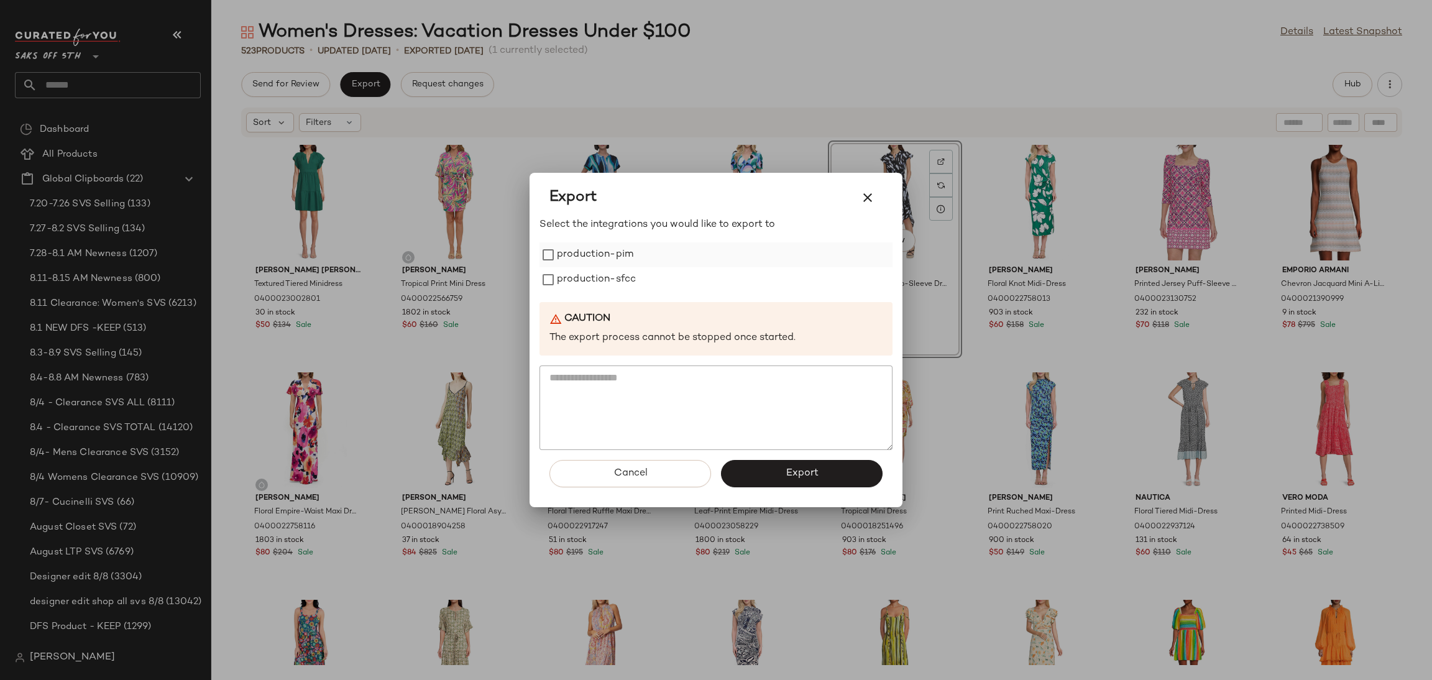
click at [570, 257] on label "production-pim" at bounding box center [595, 254] width 76 height 25
click at [583, 278] on label "production-sfcc" at bounding box center [596, 279] width 79 height 25
click at [743, 483] on button "Export" at bounding box center [802, 473] width 162 height 27
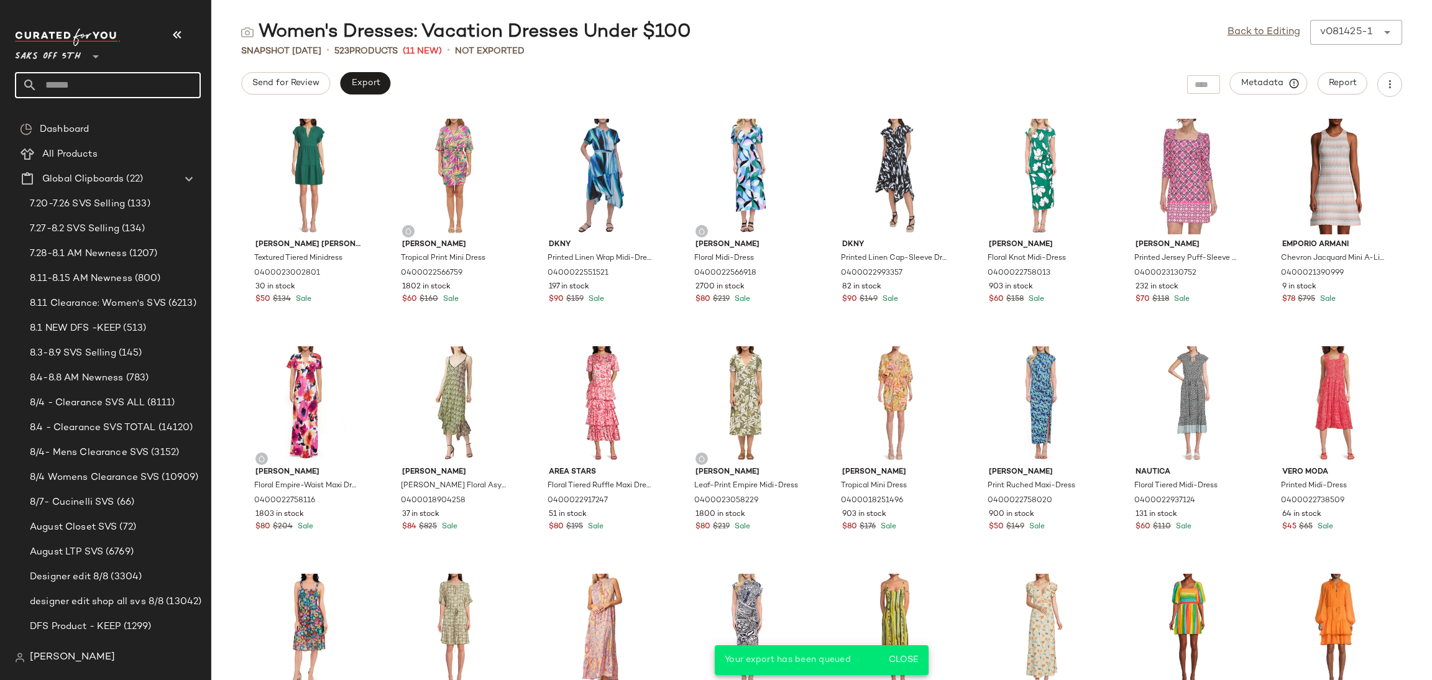
click at [77, 93] on input "text" at bounding box center [118, 85] width 163 height 26
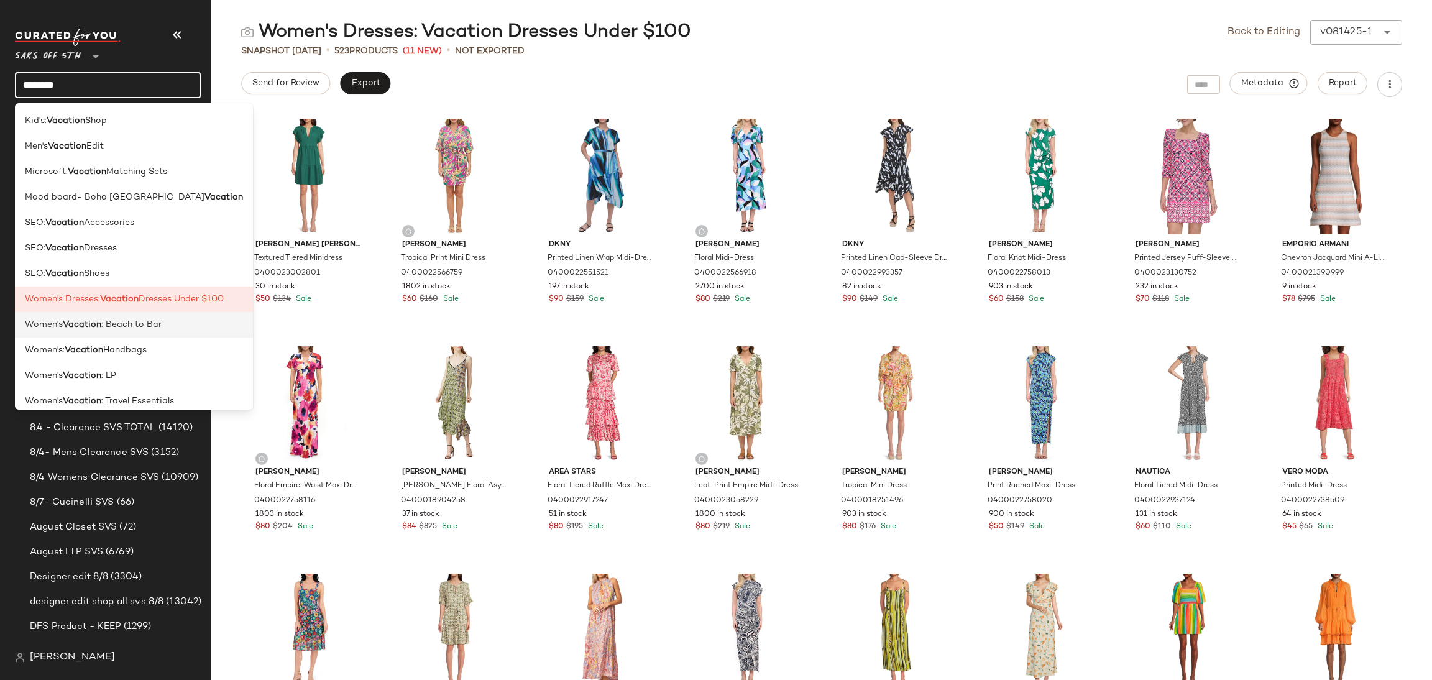
type input "********"
click at [140, 363] on div "Women's Vacation : Beach to Bar" at bounding box center [134, 375] width 238 height 25
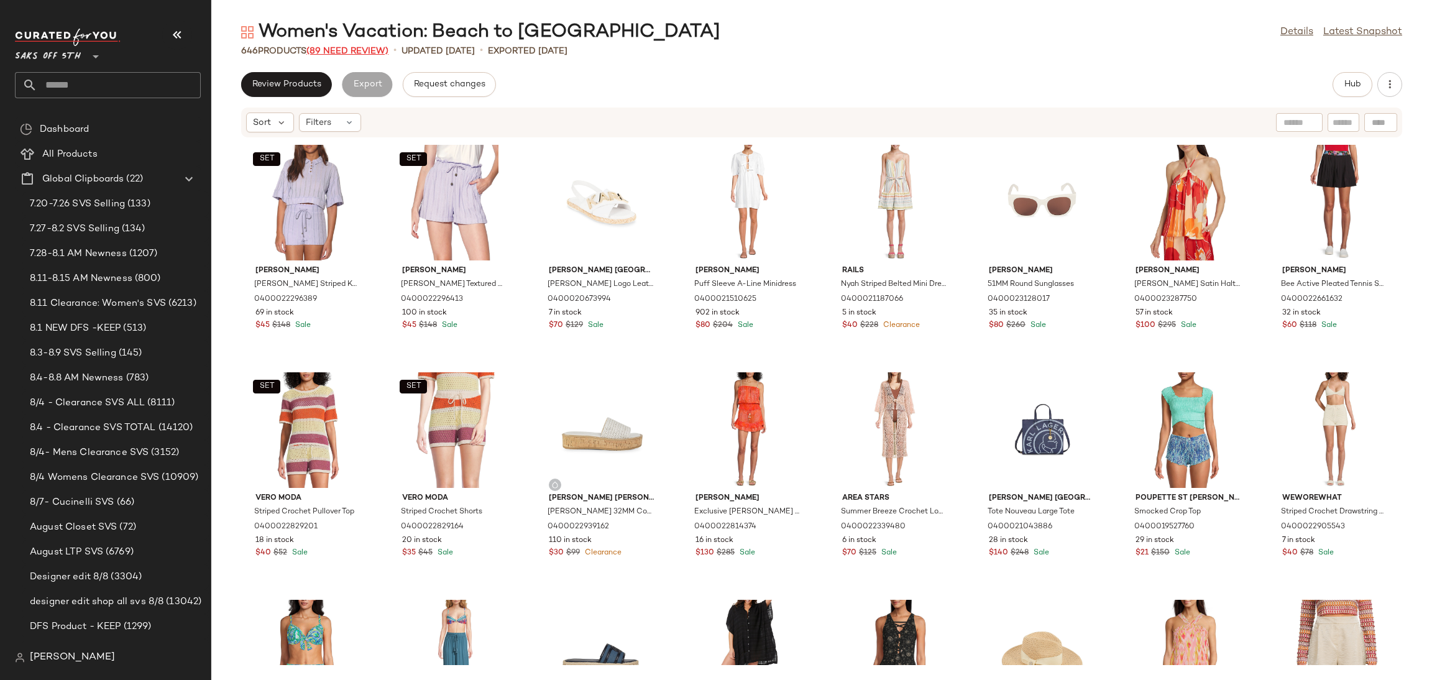
click at [366, 52] on span "(89 Need Review)" at bounding box center [347, 51] width 82 height 9
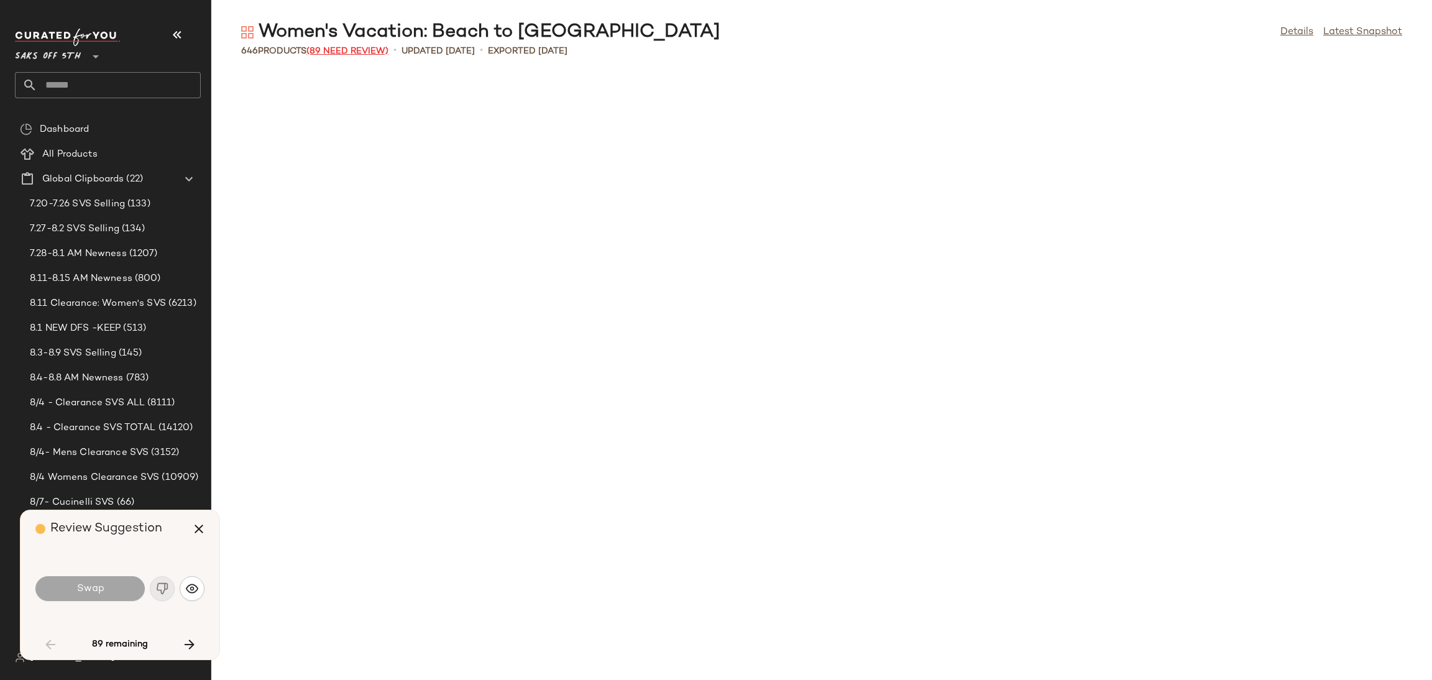
scroll to position [920, 0]
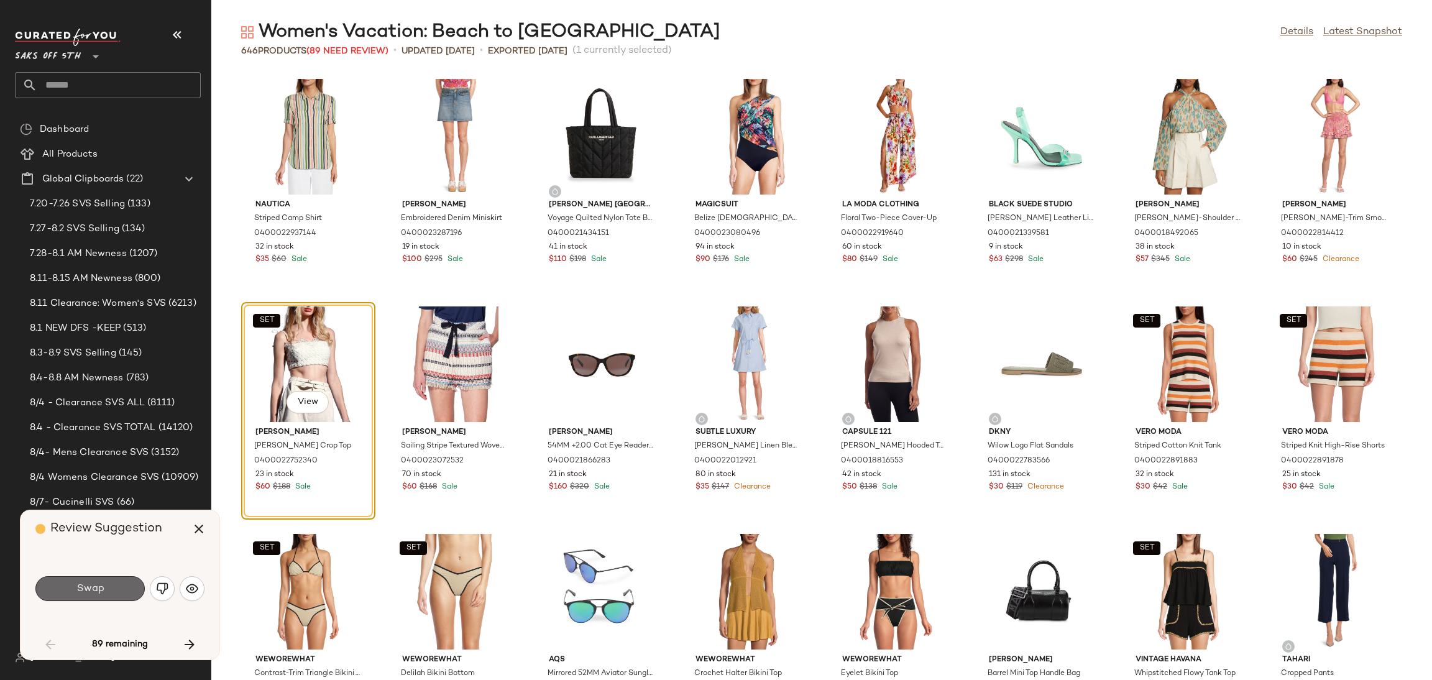
click at [99, 579] on button "Swap" at bounding box center [89, 588] width 109 height 25
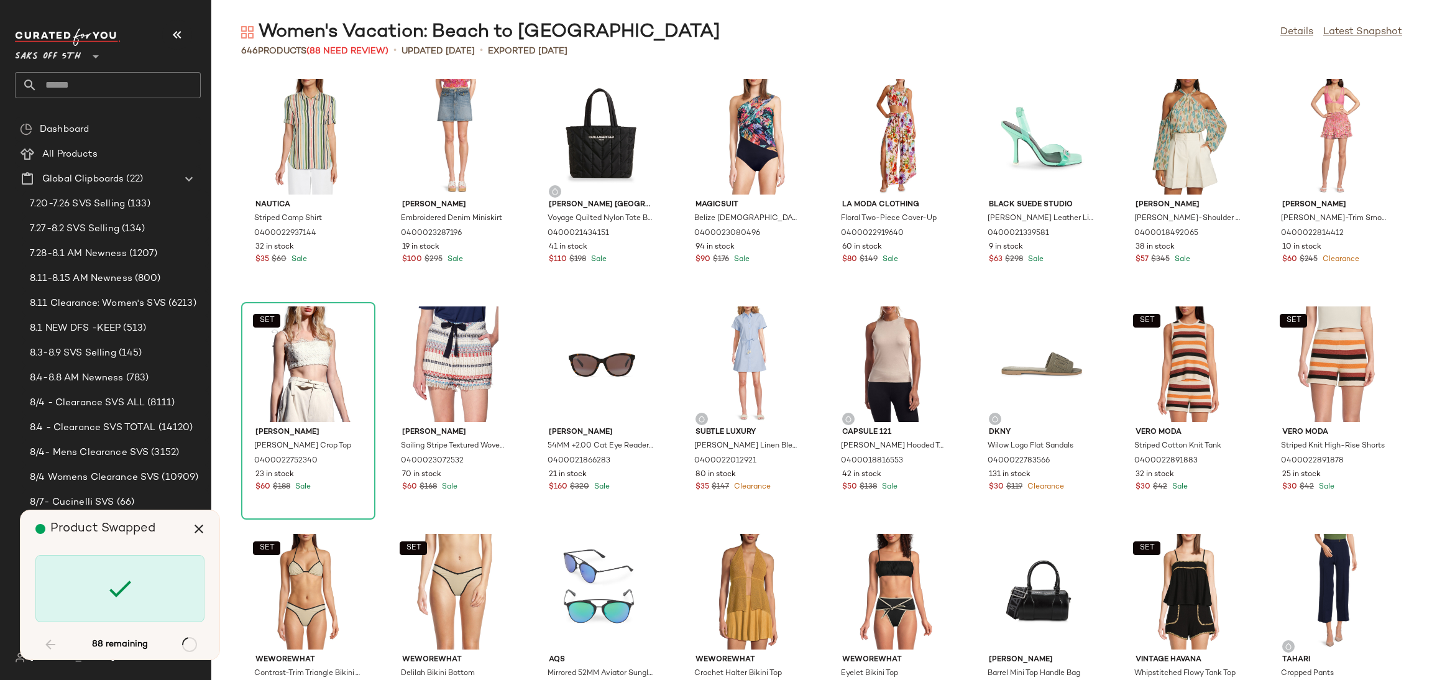
scroll to position [3183, 0]
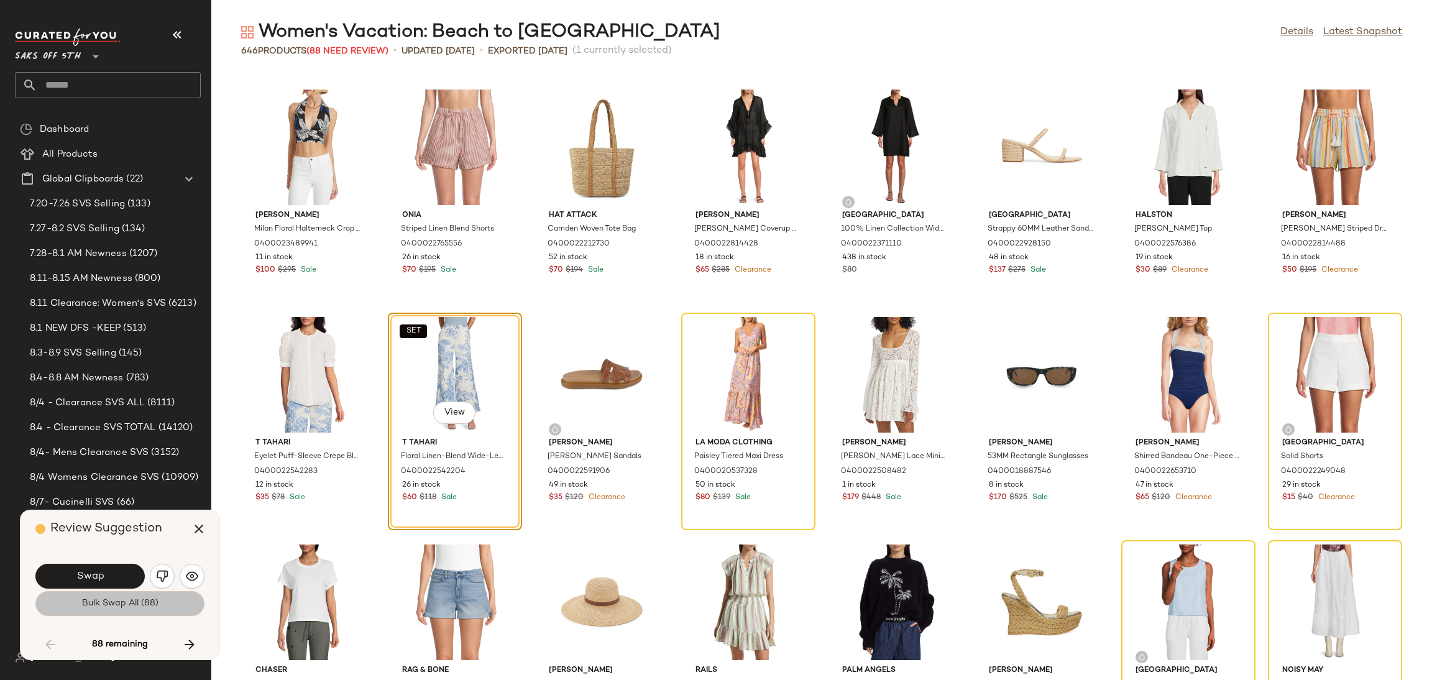
click at [115, 612] on button "Bulk Swap All (88)" at bounding box center [119, 603] width 169 height 25
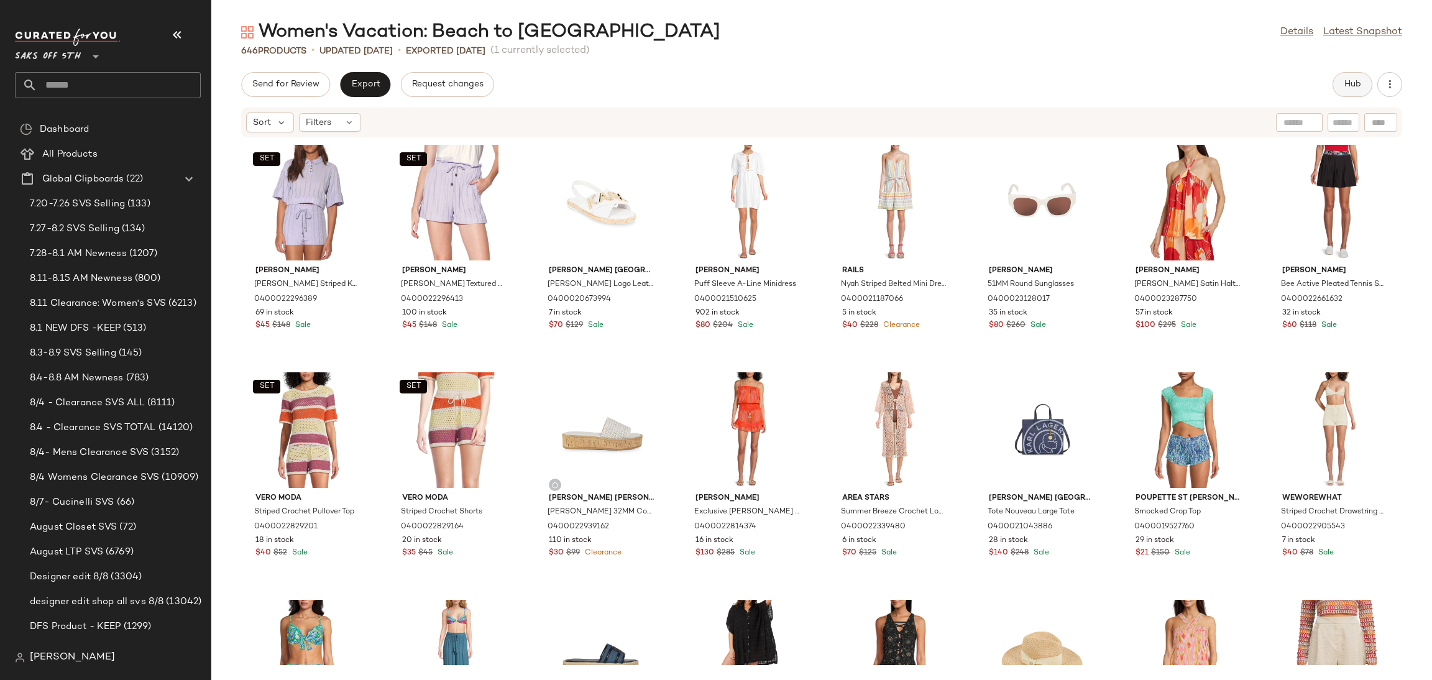
click at [1351, 85] on span "Hub" at bounding box center [1351, 85] width 17 height 10
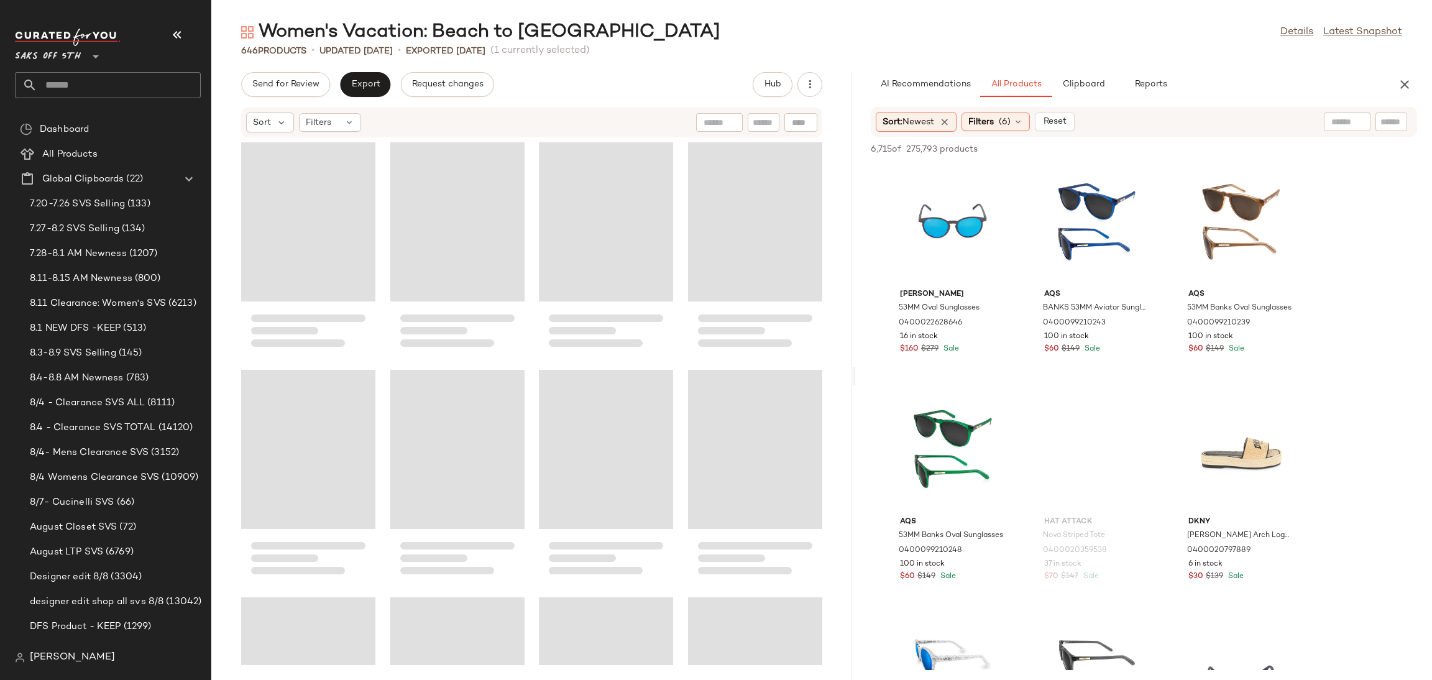
drag, startPoint x: 820, startPoint y: 378, endPoint x: 854, endPoint y: 380, distance: 34.8
click at [854, 380] on div "Women's Vacation: Beach to Bar Details Latest Snapshot 646 Products • updated A…" at bounding box center [821, 350] width 1220 height 660
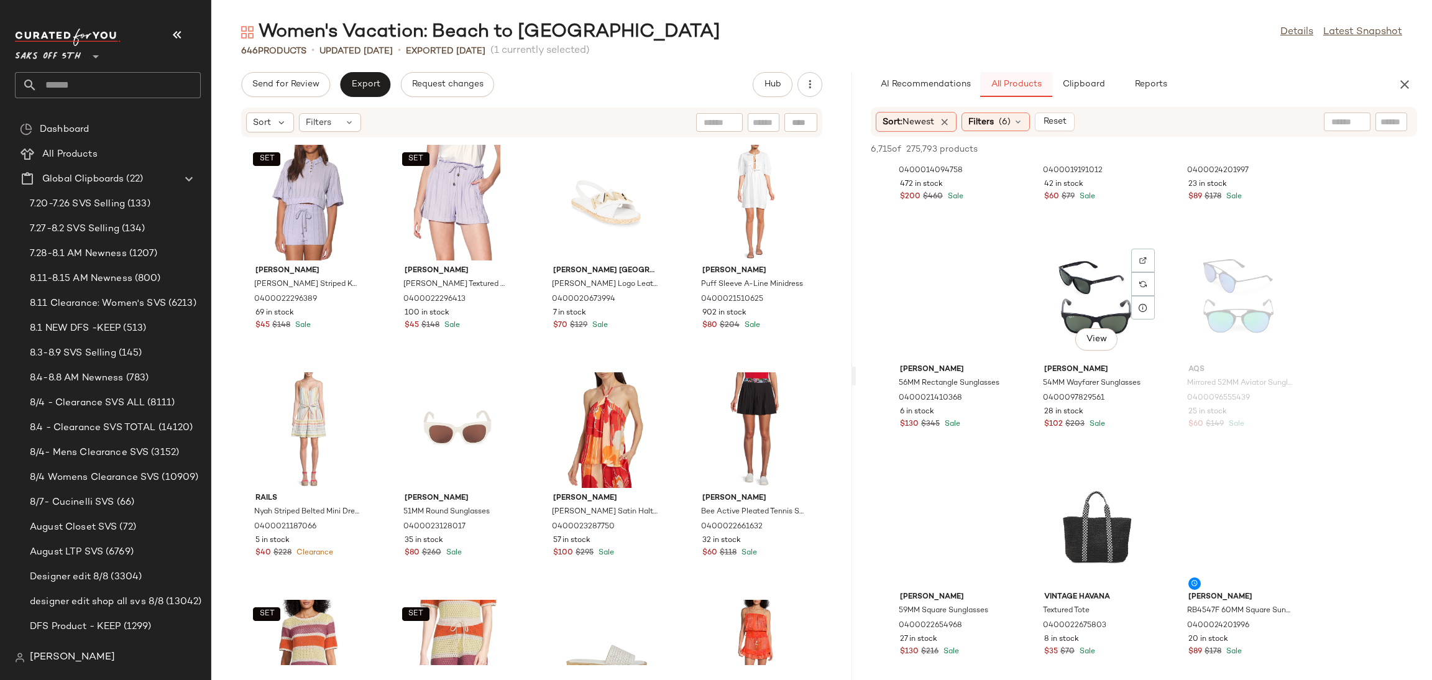
scroll to position [1115, 0]
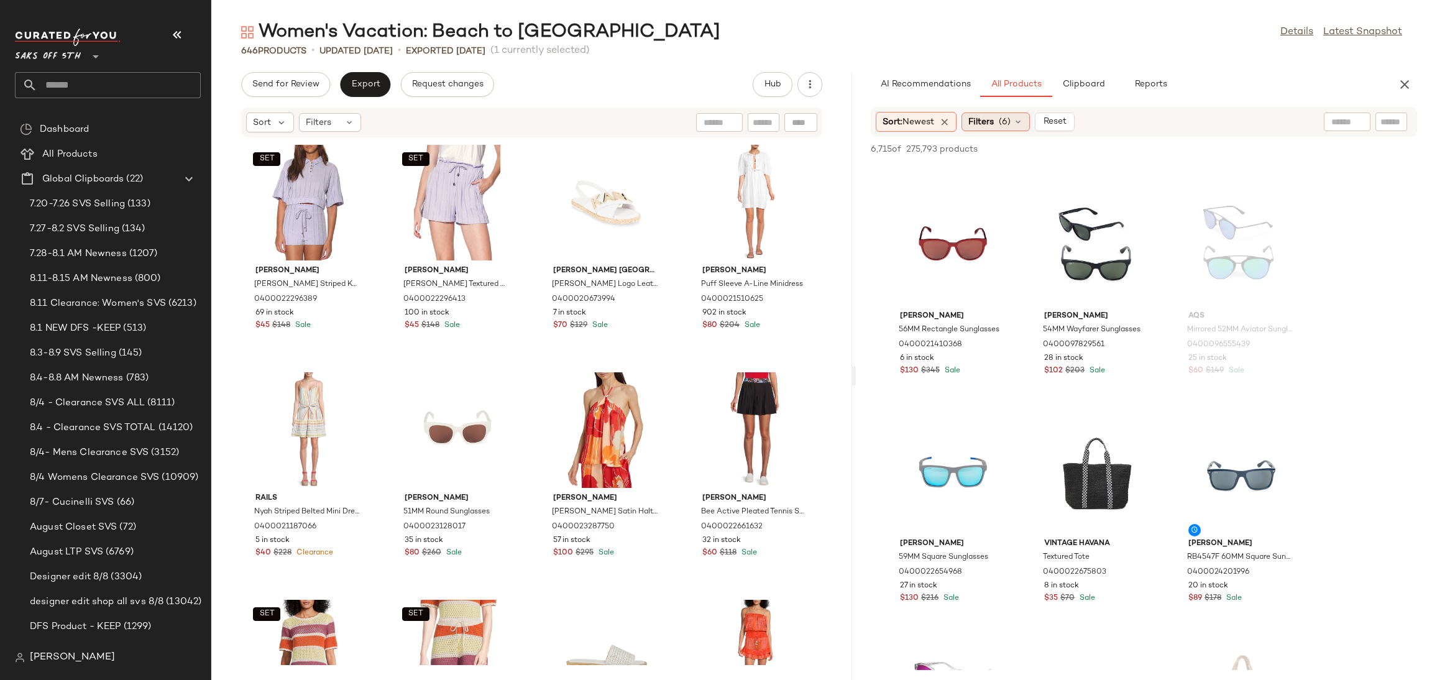
click at [1004, 117] on span "(6)" at bounding box center [1005, 122] width 12 height 13
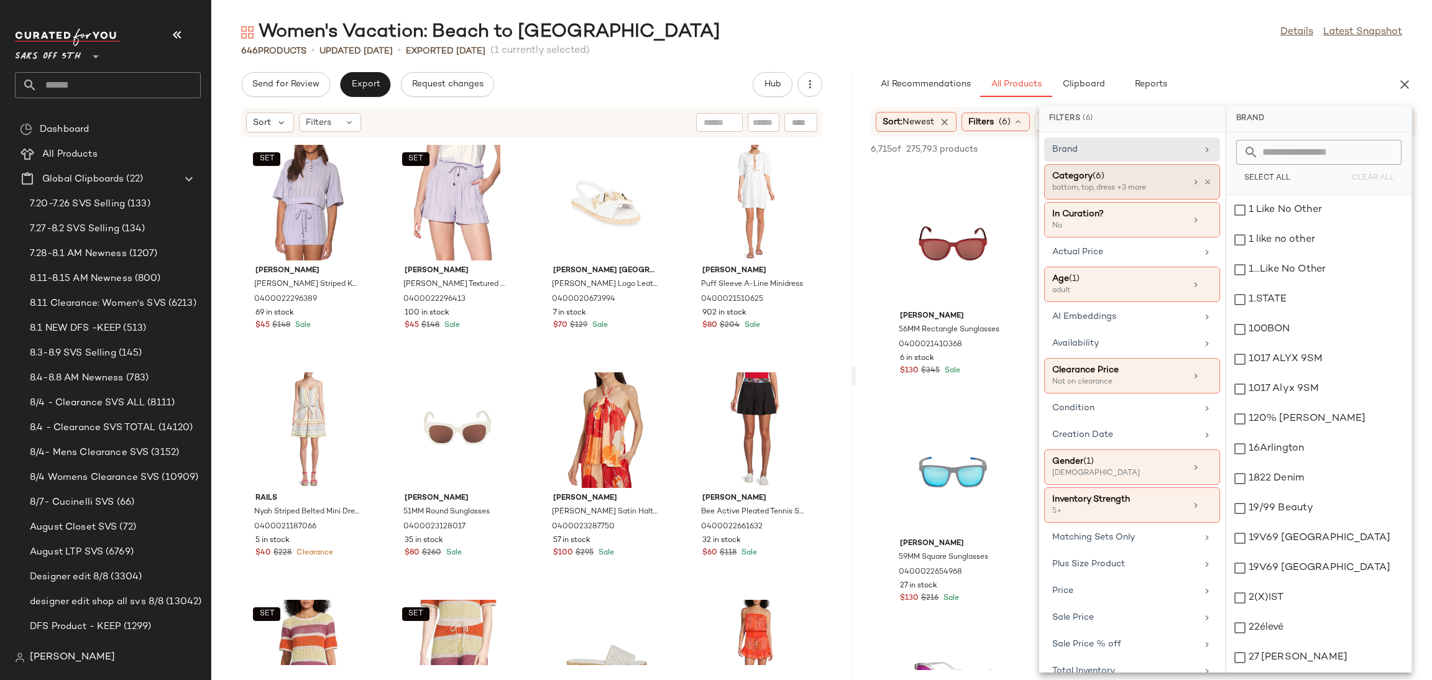
click at [1160, 190] on div "bottom, top, dress +3 more" at bounding box center [1114, 188] width 124 height 11
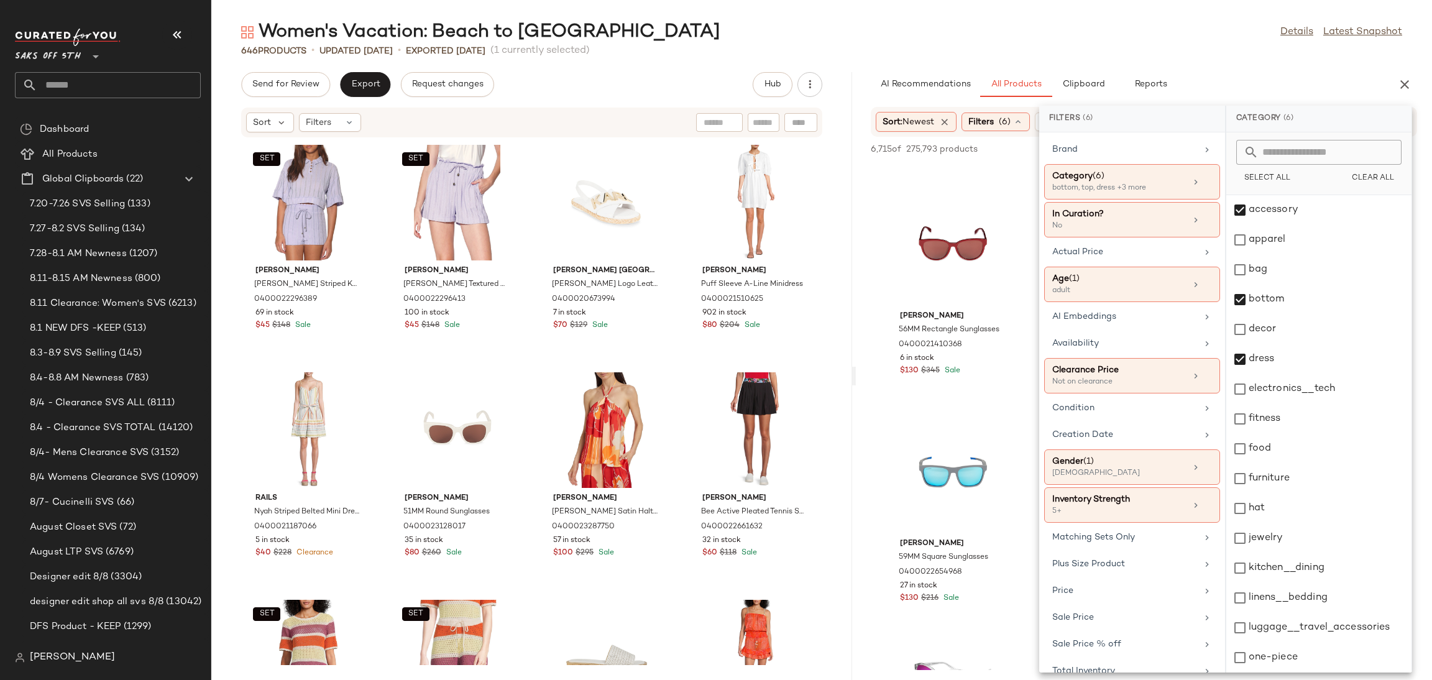
click at [1130, 37] on div "Women's Vacation: Beach to Bar Details Latest Snapshot" at bounding box center [821, 32] width 1220 height 25
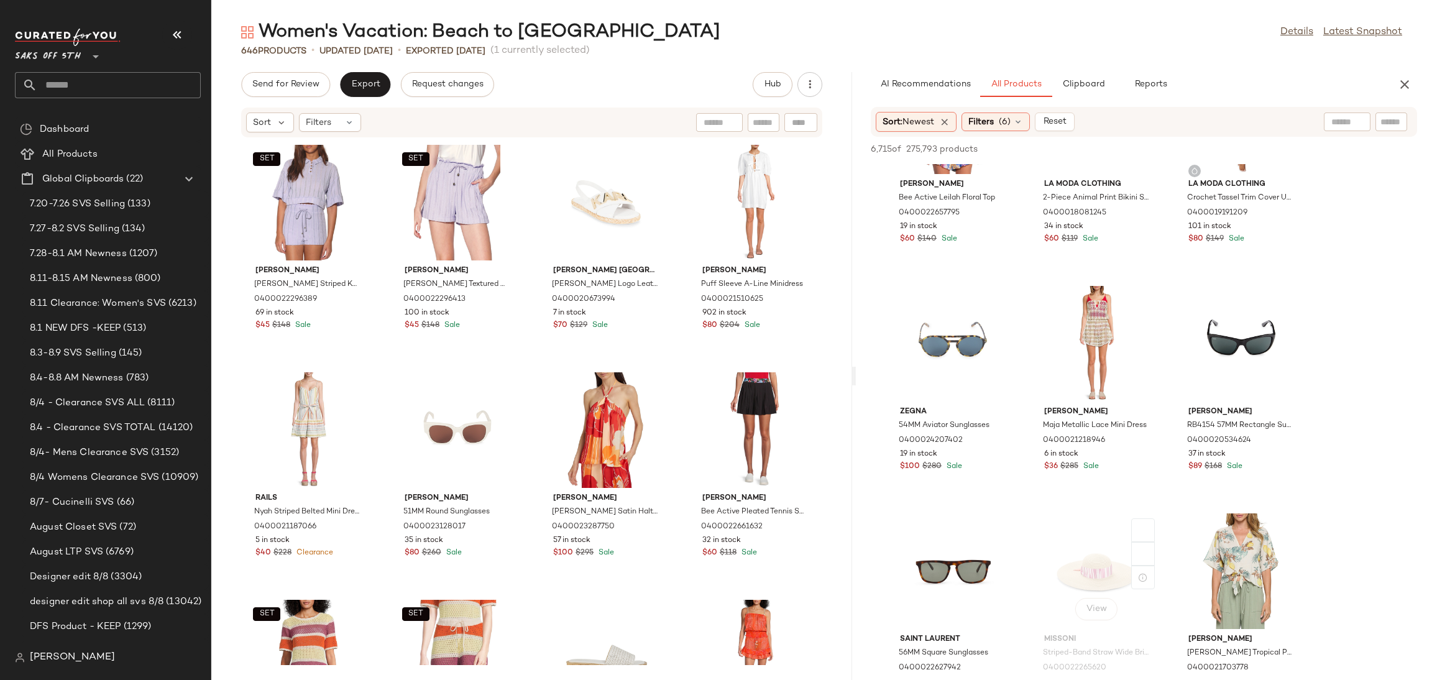
scroll to position [3694, 0]
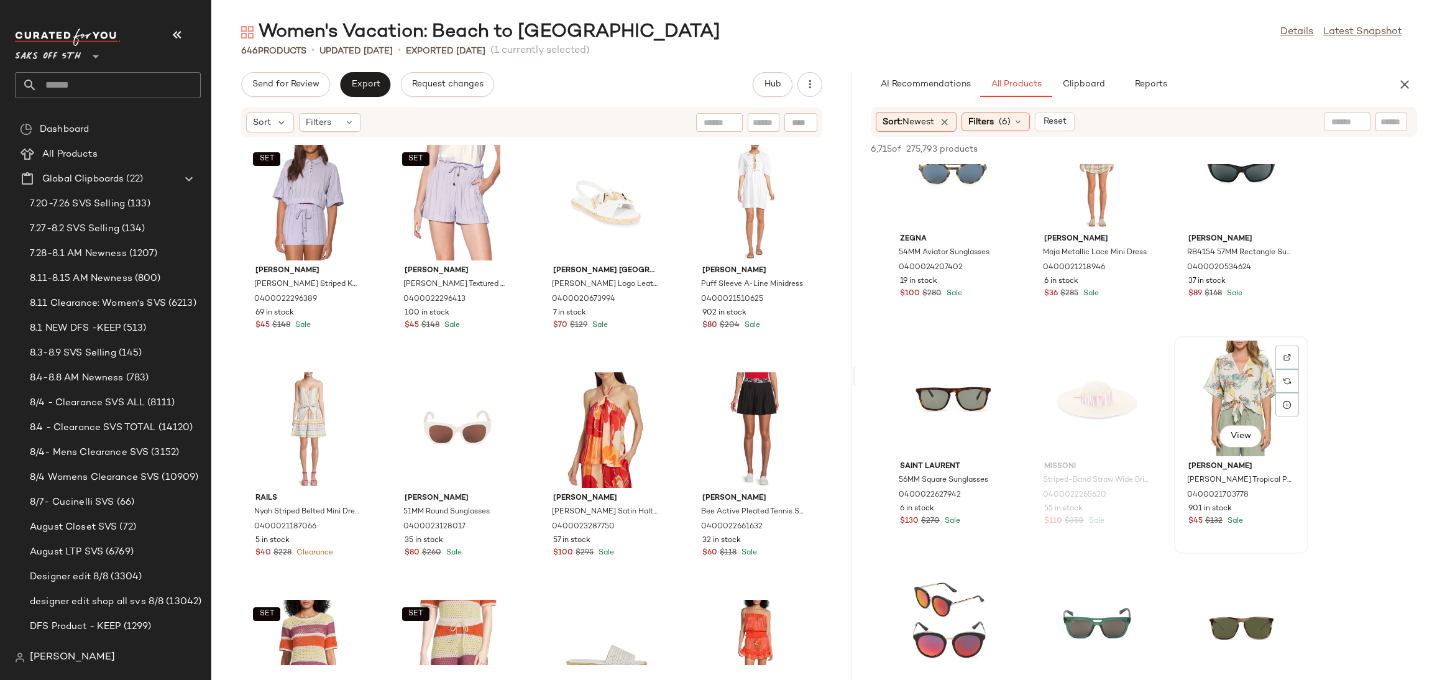
click at [1224, 393] on div "View" at bounding box center [1241, 399] width 126 height 116
click at [1250, 147] on span "Add to Top" at bounding box center [1238, 149] width 49 height 9
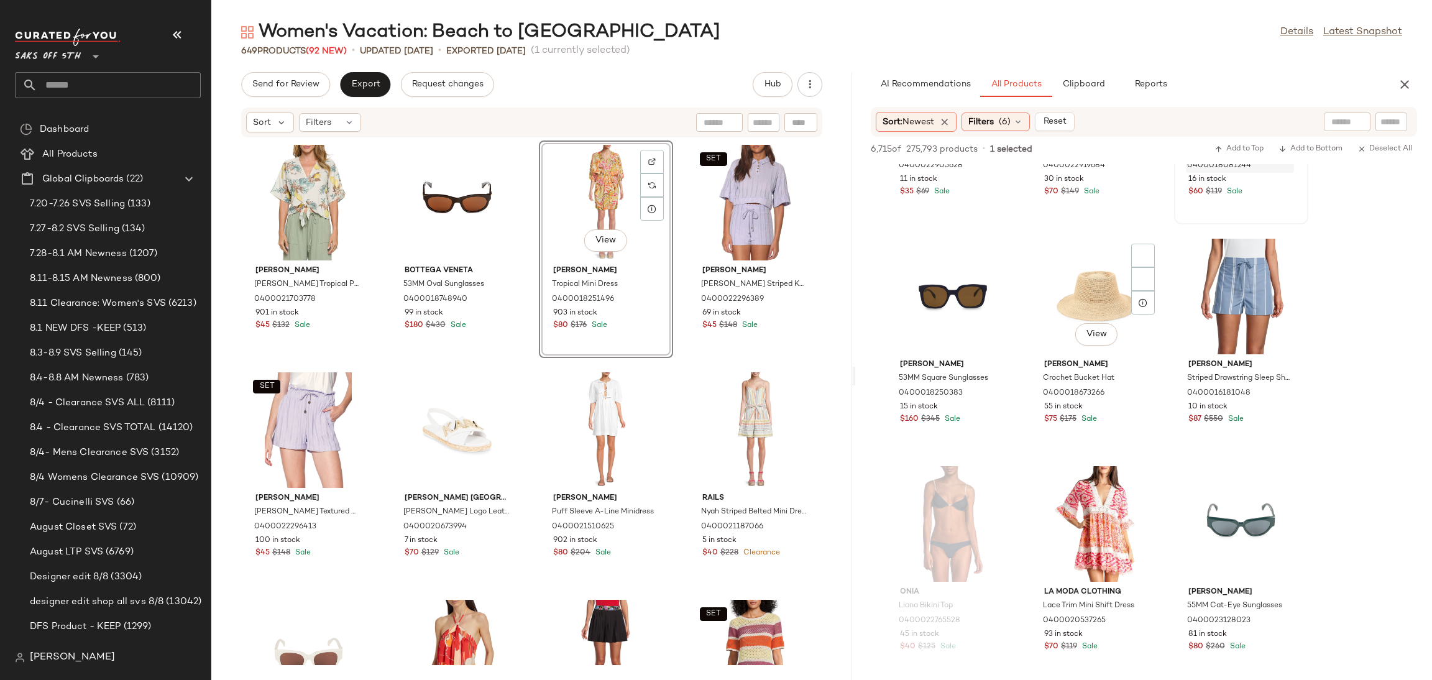
scroll to position [10165, 0]
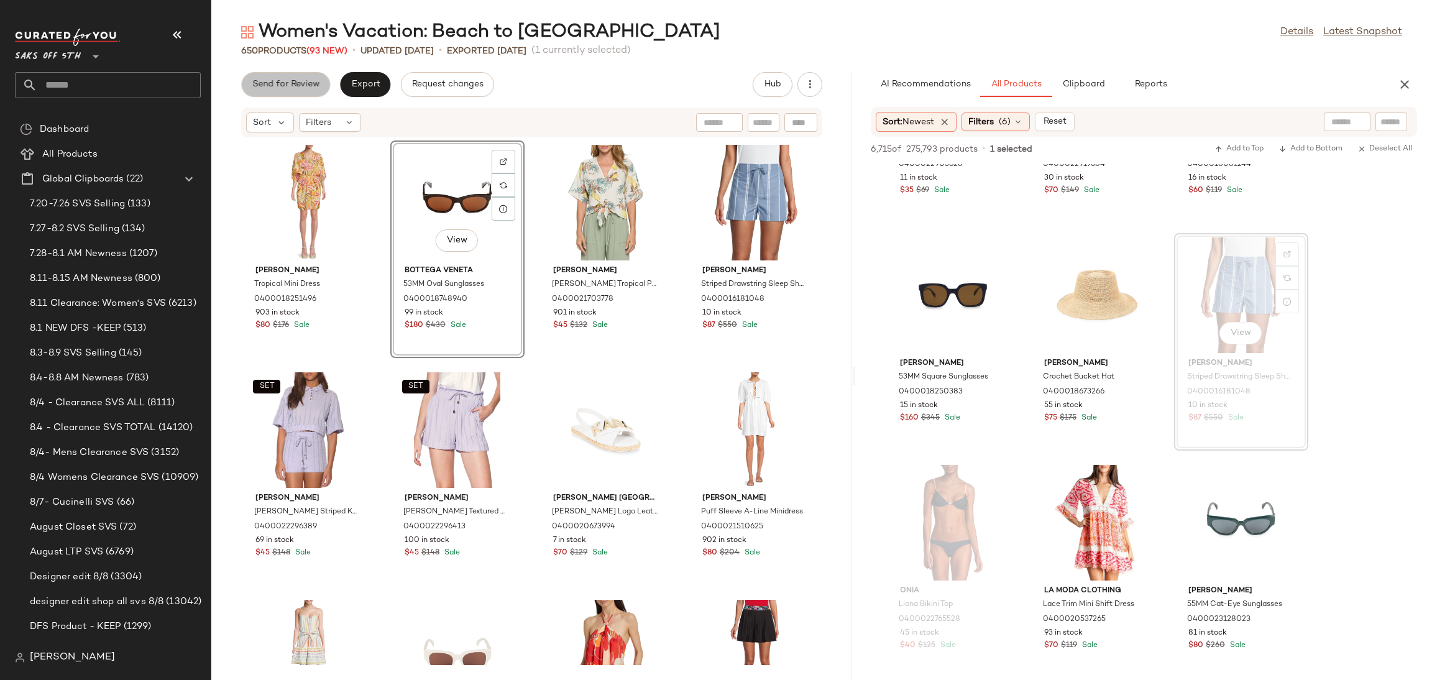
click at [296, 75] on button "Send for Review" at bounding box center [285, 84] width 89 height 25
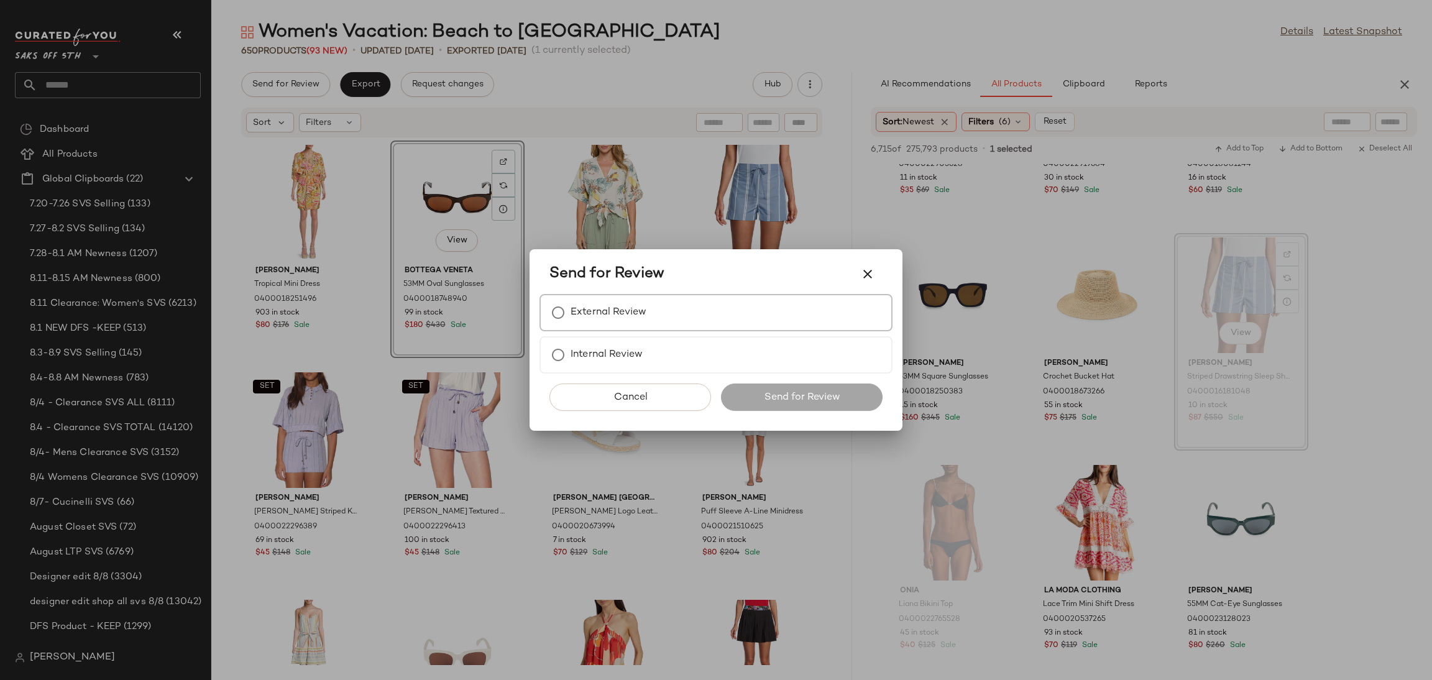
click at [593, 313] on label "External Review" at bounding box center [608, 312] width 76 height 25
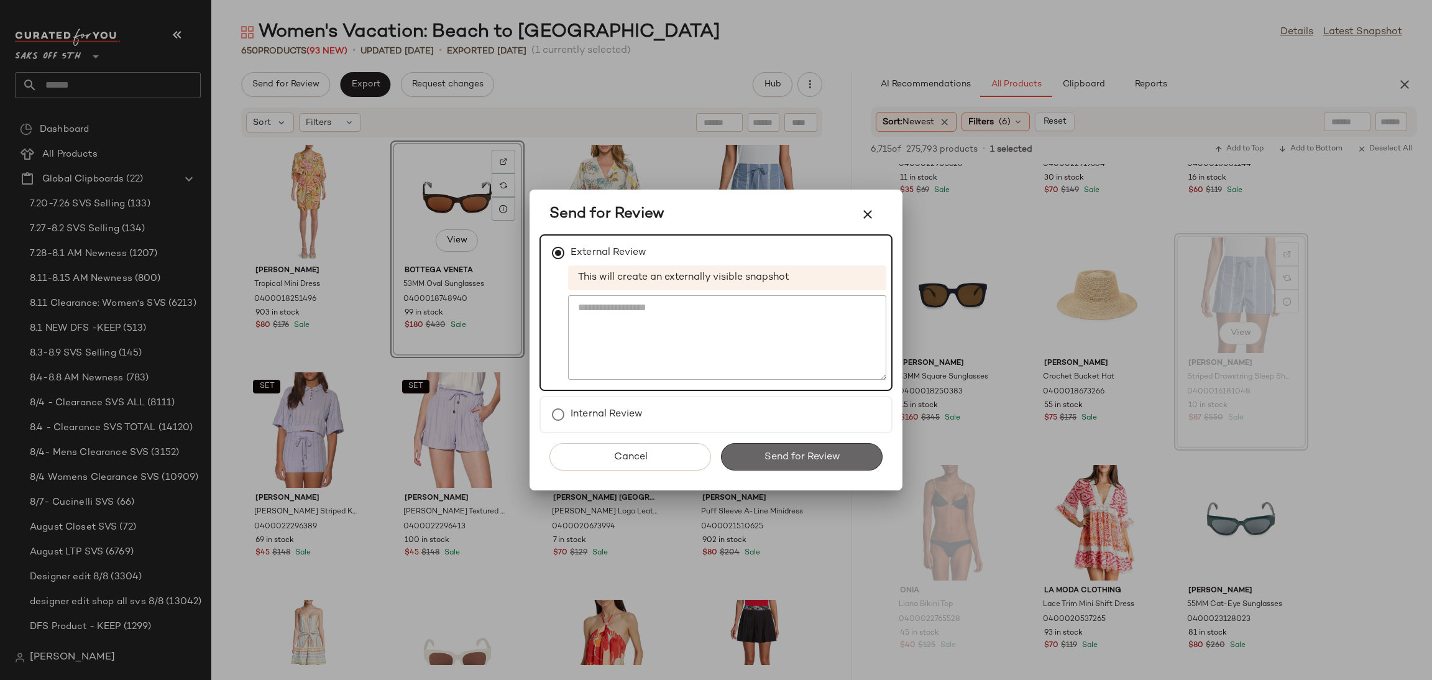
click at [774, 454] on span "Send for Review" at bounding box center [801, 457] width 76 height 12
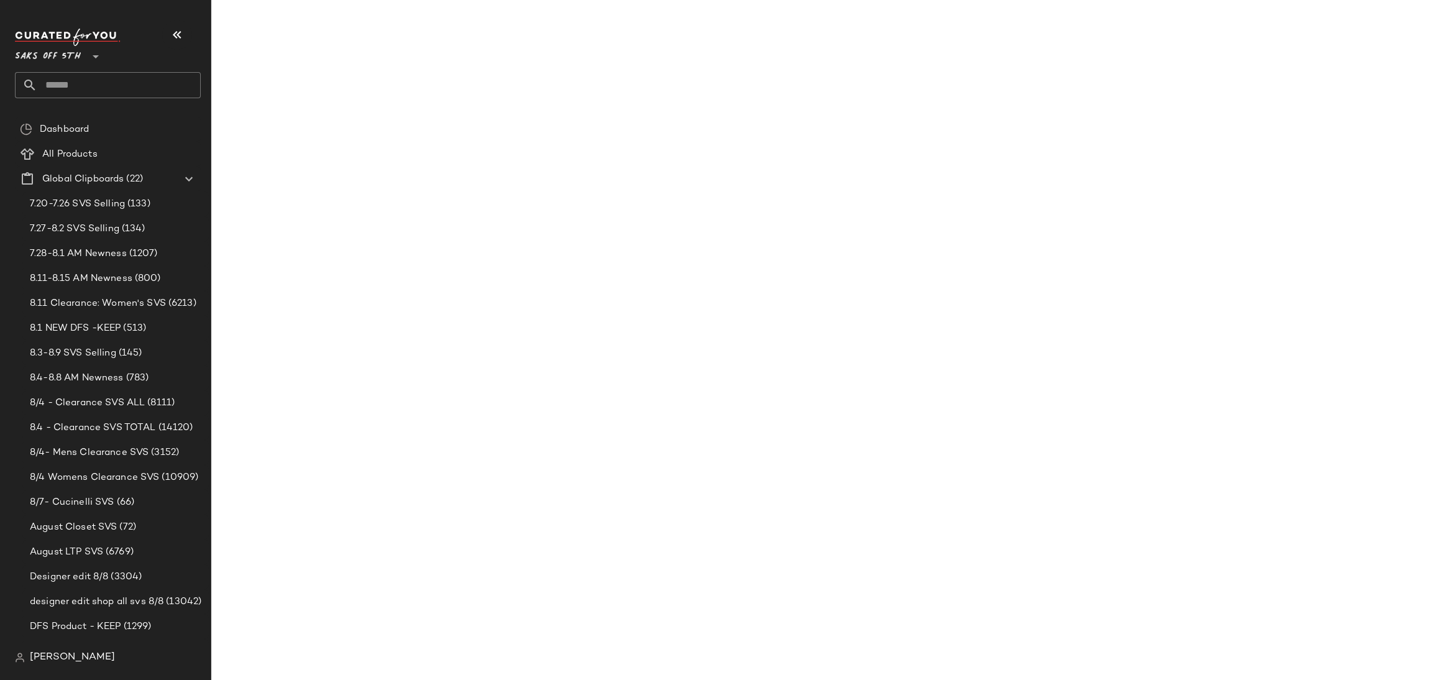
scroll to position [15169, 0]
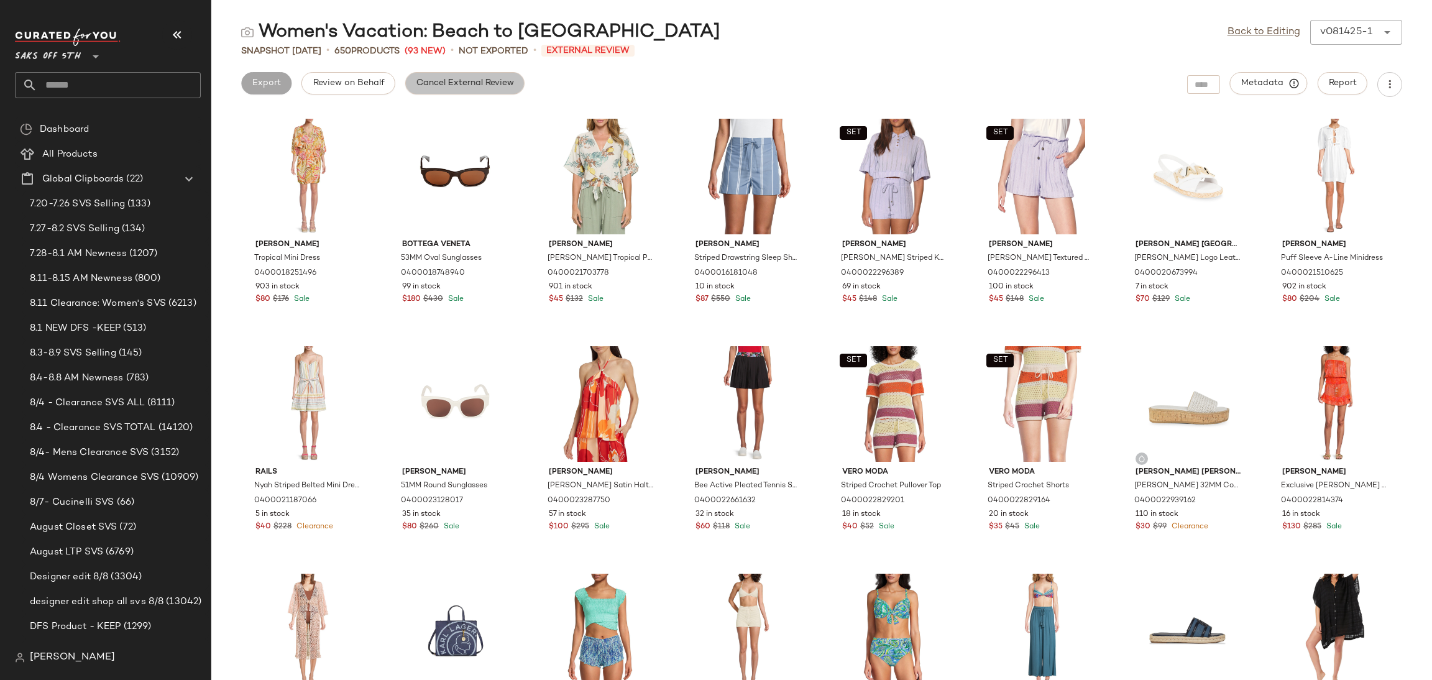
click at [486, 83] on span "Cancel External Review" at bounding box center [465, 83] width 98 height 10
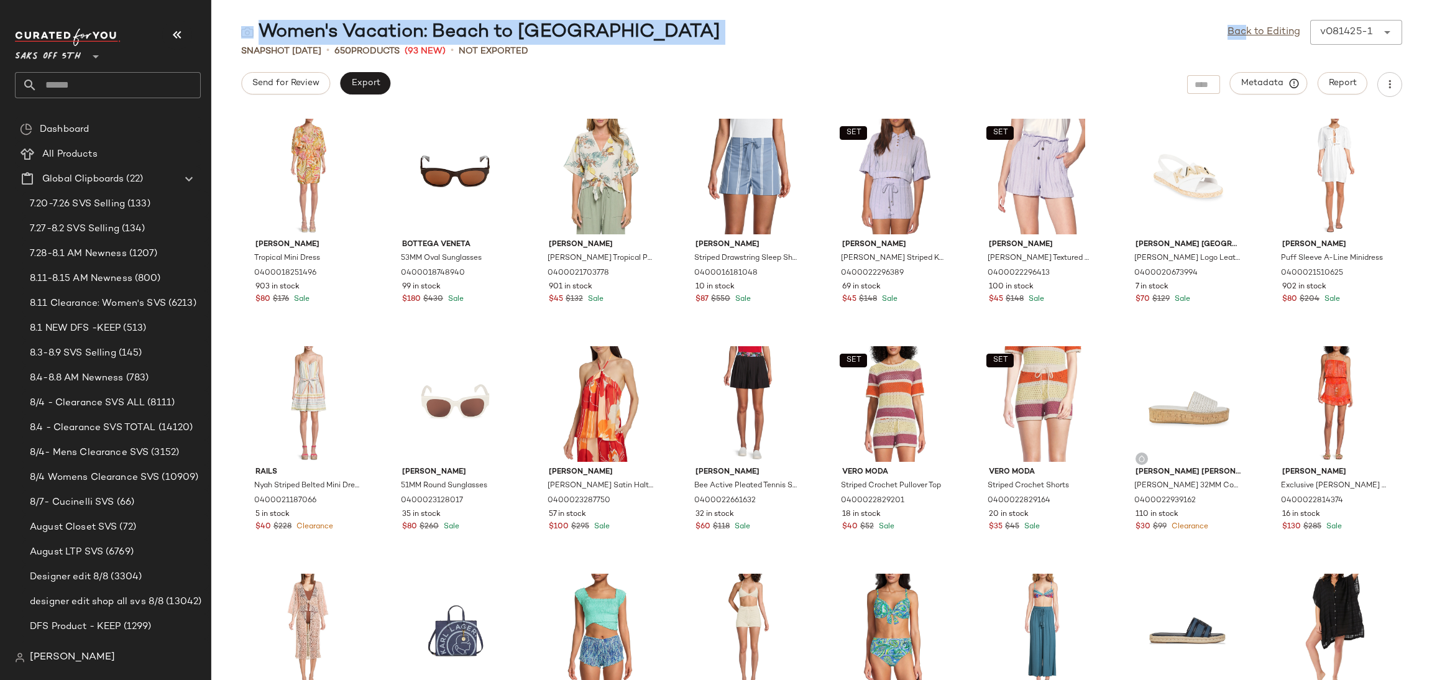
drag, startPoint x: 1242, startPoint y: 40, endPoint x: 1263, endPoint y: 18, distance: 30.3
click at [1263, 18] on main "Women's Vacation: Beach to Bar Back to Editing v081425-1 ****** Snapshot Aug 14…" at bounding box center [716, 340] width 1432 height 680
click at [1255, 25] on link "Back to Editing" at bounding box center [1263, 32] width 73 height 15
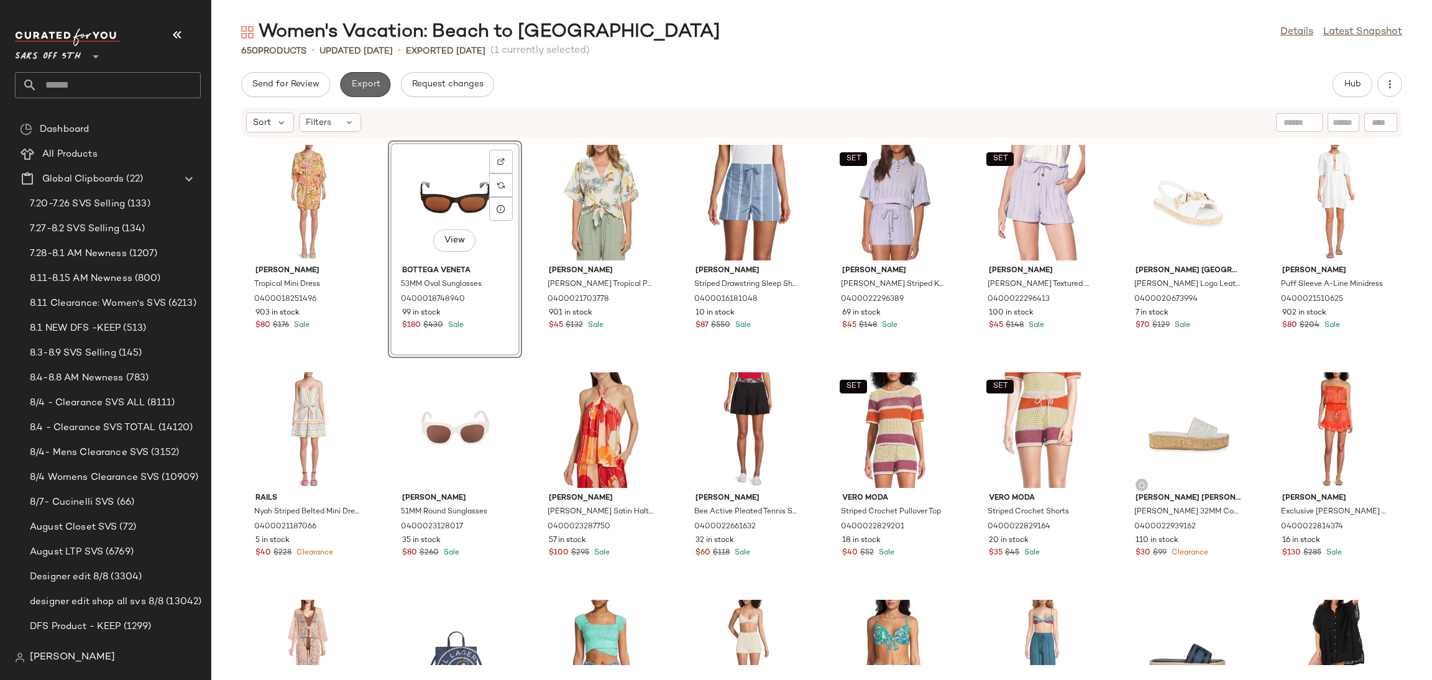
click at [361, 83] on span "Export" at bounding box center [364, 85] width 29 height 10
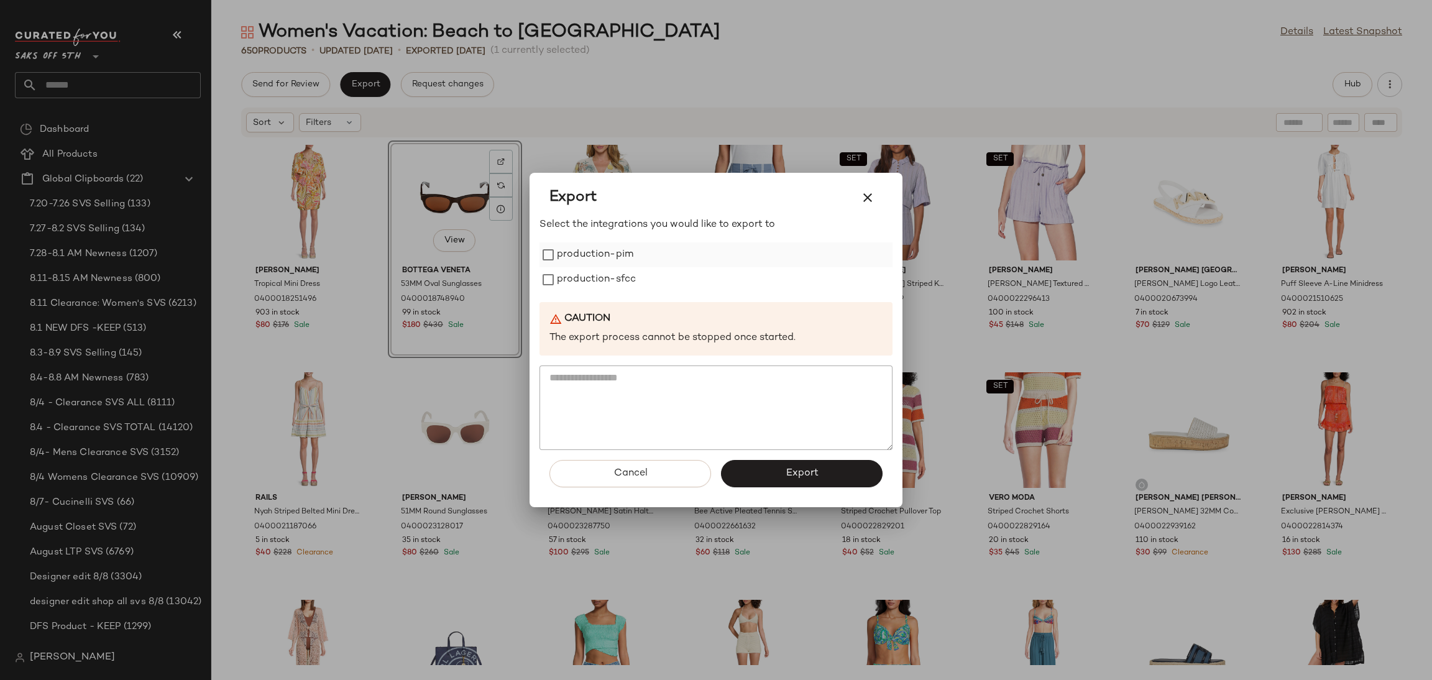
click at [620, 252] on label "production-pim" at bounding box center [595, 254] width 76 height 25
click at [620, 280] on label "production-sfcc" at bounding box center [596, 279] width 79 height 25
click at [794, 467] on span "Export" at bounding box center [801, 473] width 33 height 12
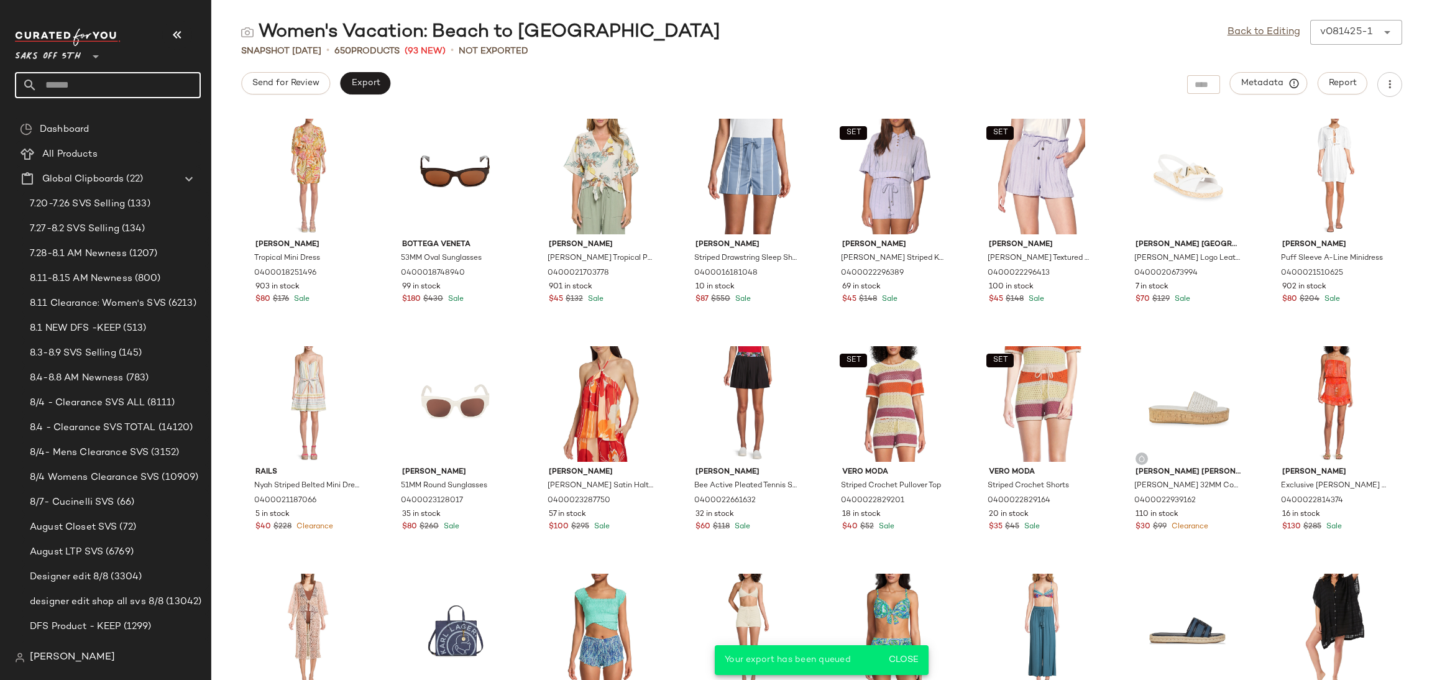
click at [162, 86] on input "text" at bounding box center [118, 85] width 163 height 26
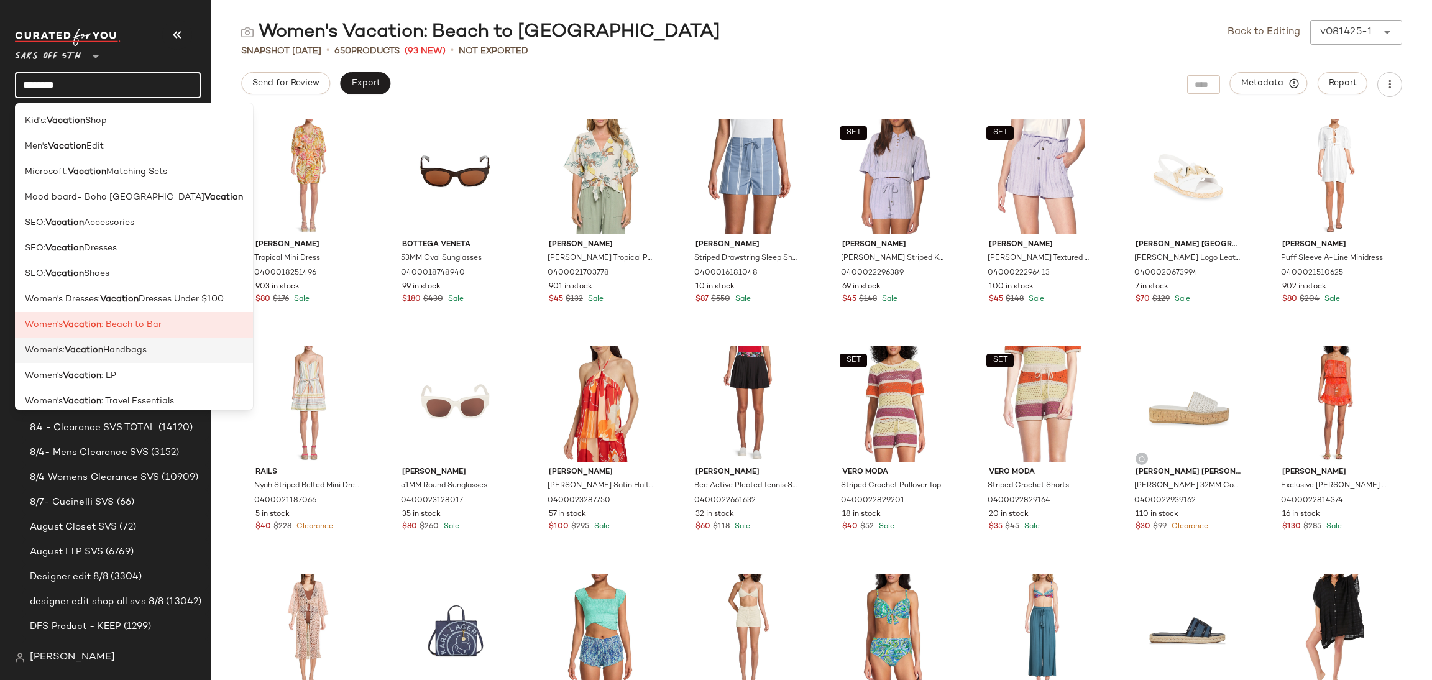
scroll to position [9, 0]
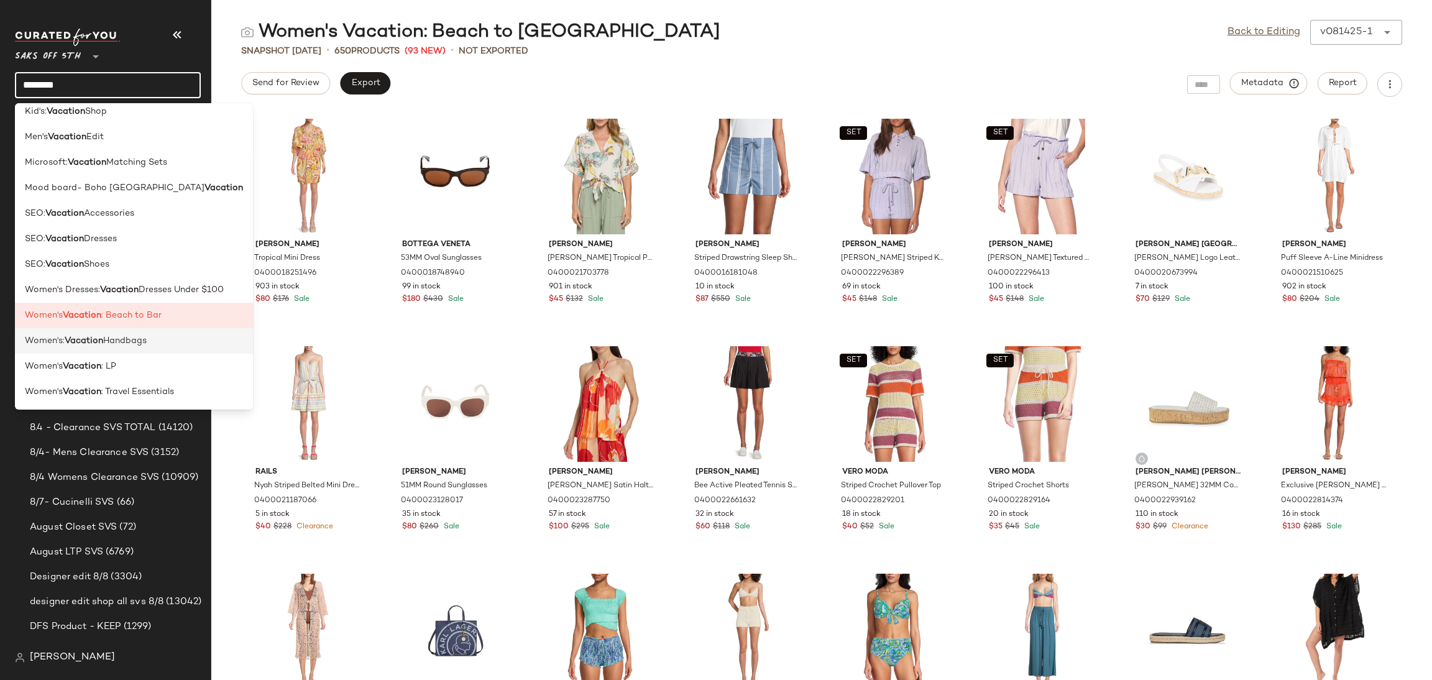
type input "********"
click at [190, 341] on div "Women's: Vacation Handbags" at bounding box center [134, 340] width 218 height 13
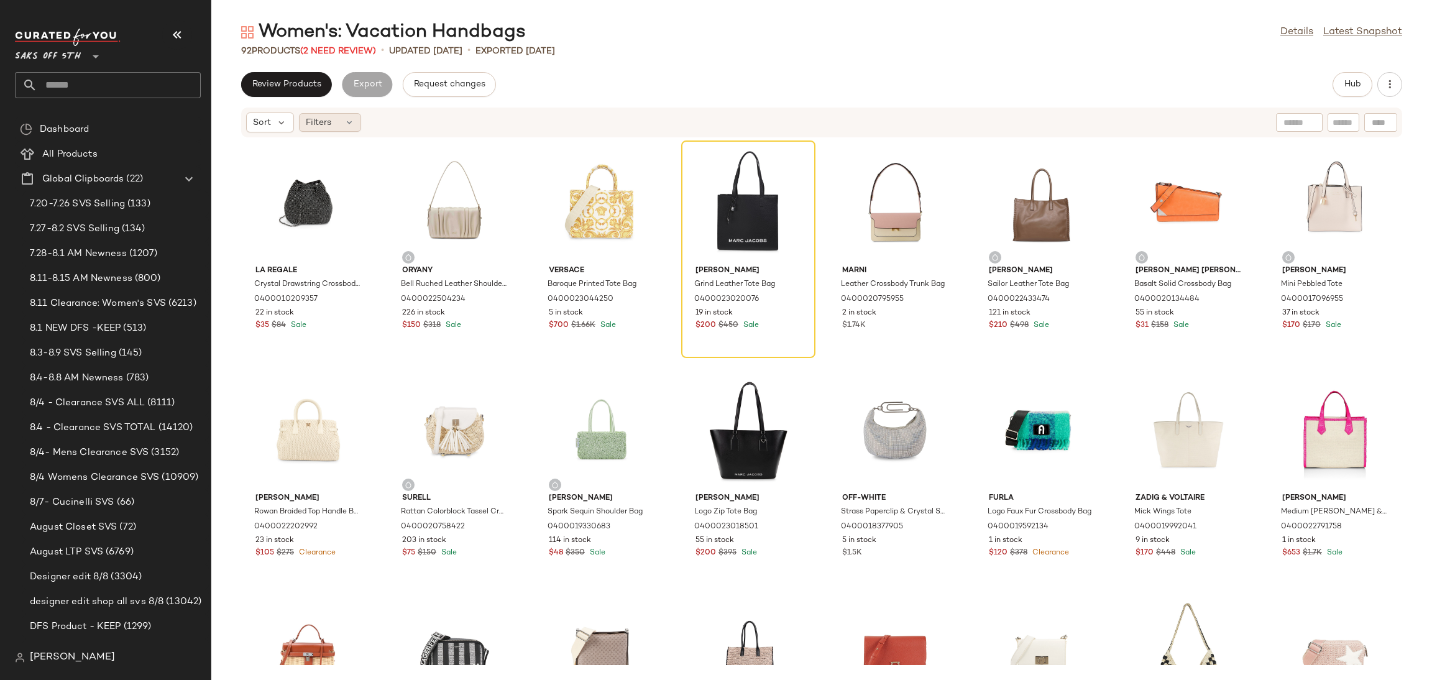
click at [340, 117] on div "Filters" at bounding box center [330, 122] width 62 height 19
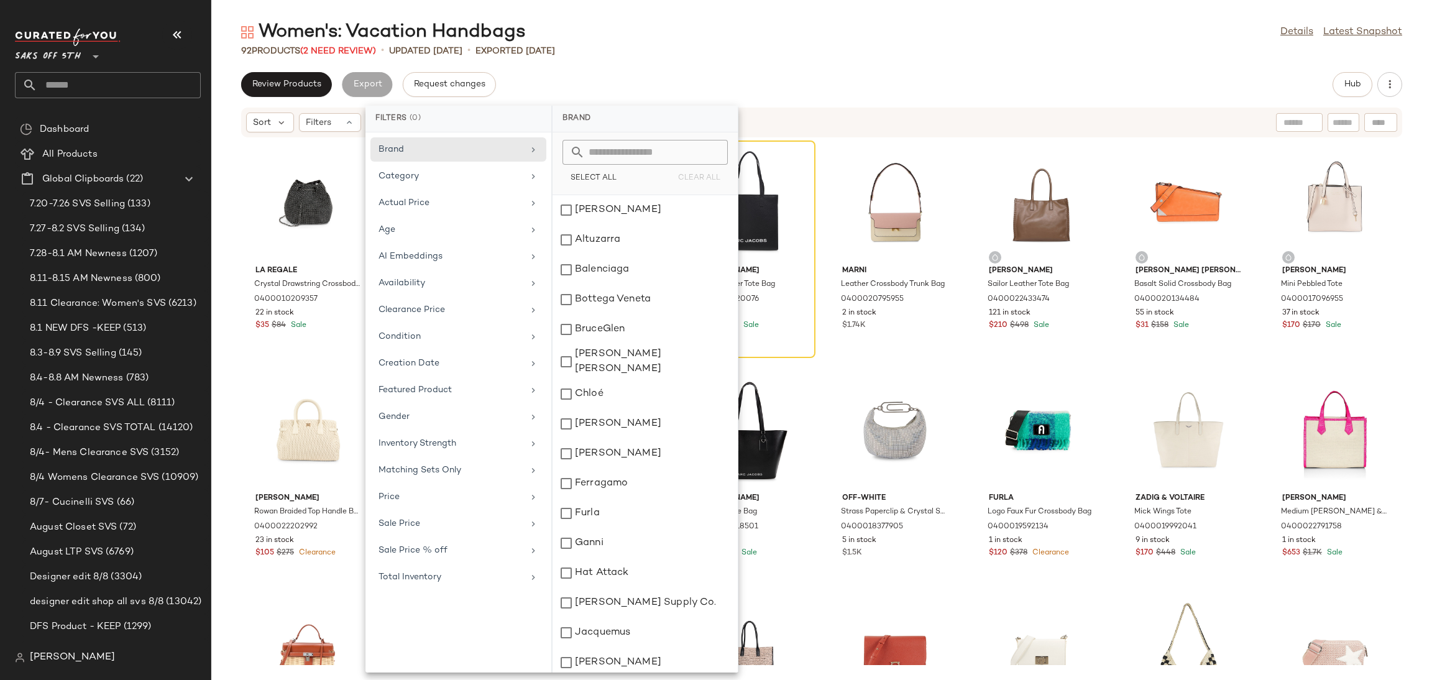
click at [601, 57] on div "Women's: Vacation Handbags Details Latest Snapshot 92 Products (2 Need Review) …" at bounding box center [821, 350] width 1220 height 660
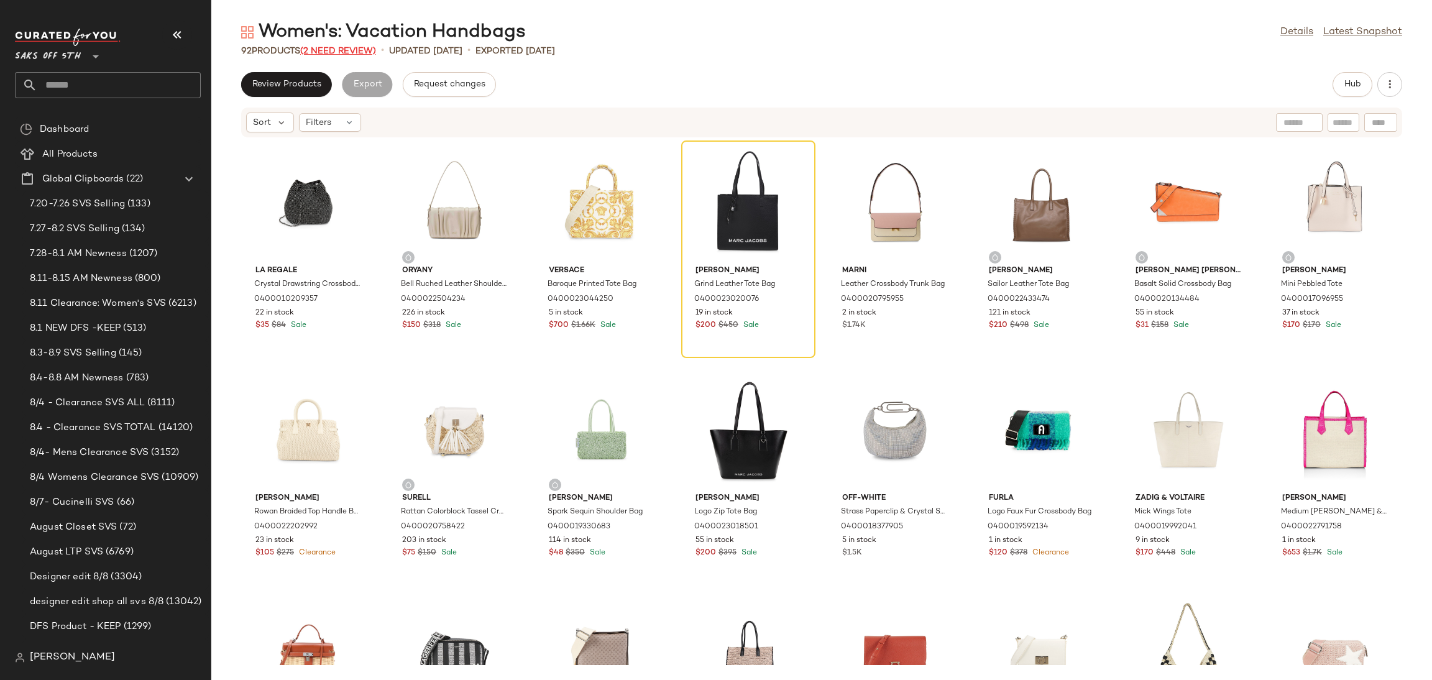
click at [337, 50] on span "(2 Need Review)" at bounding box center [338, 51] width 76 height 9
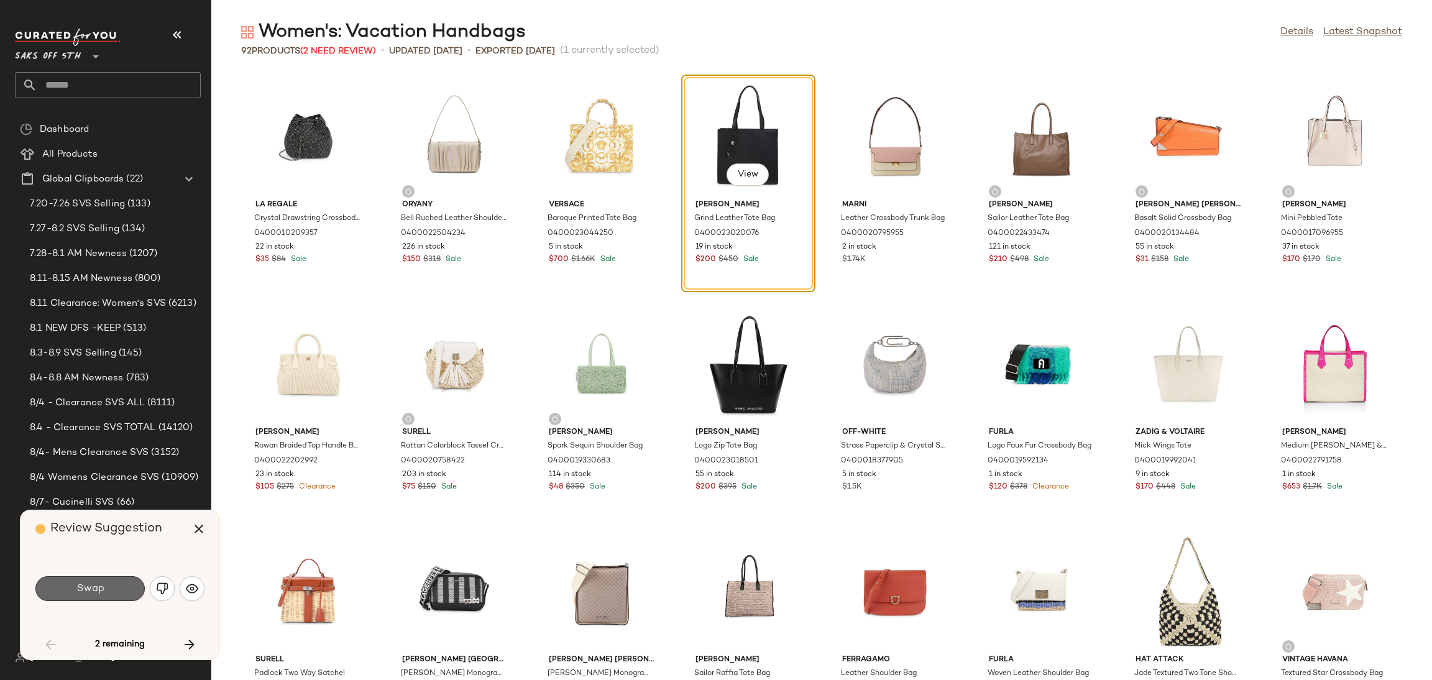
click at [113, 579] on button "Swap" at bounding box center [89, 588] width 109 height 25
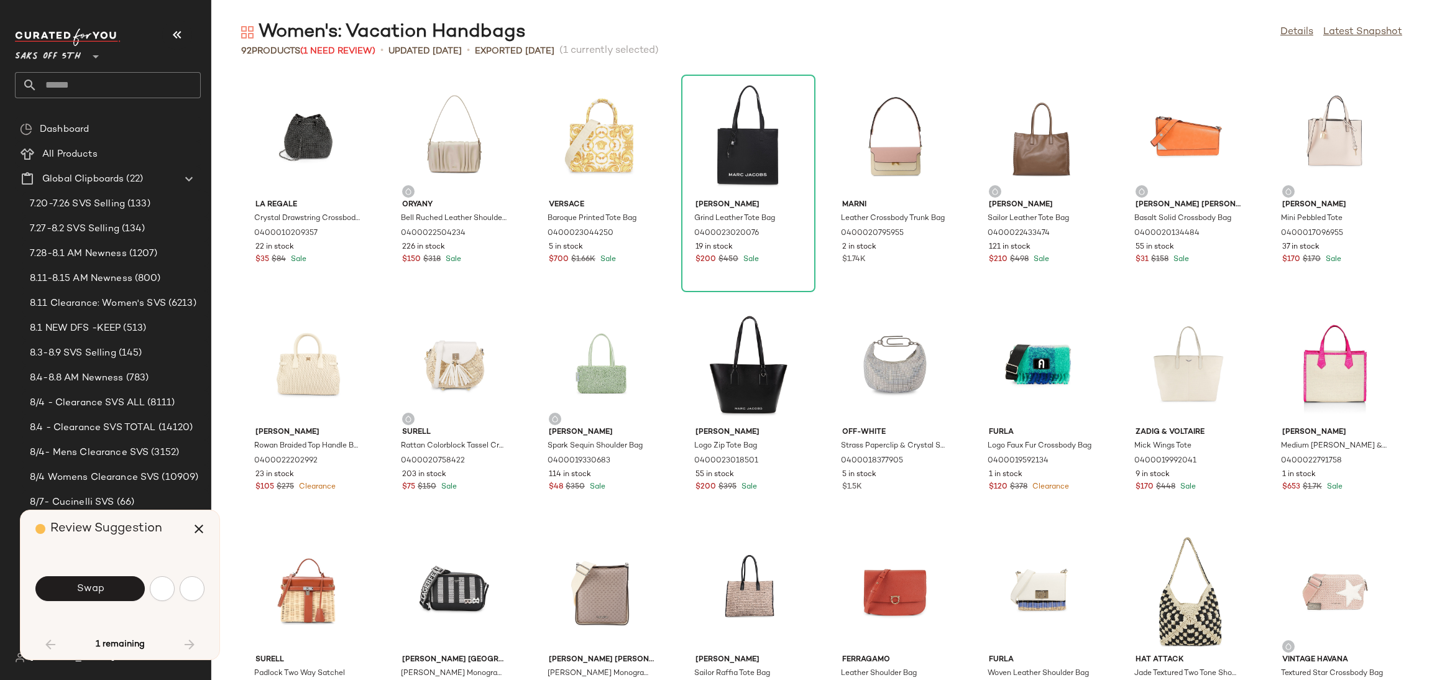
scroll to position [692, 0]
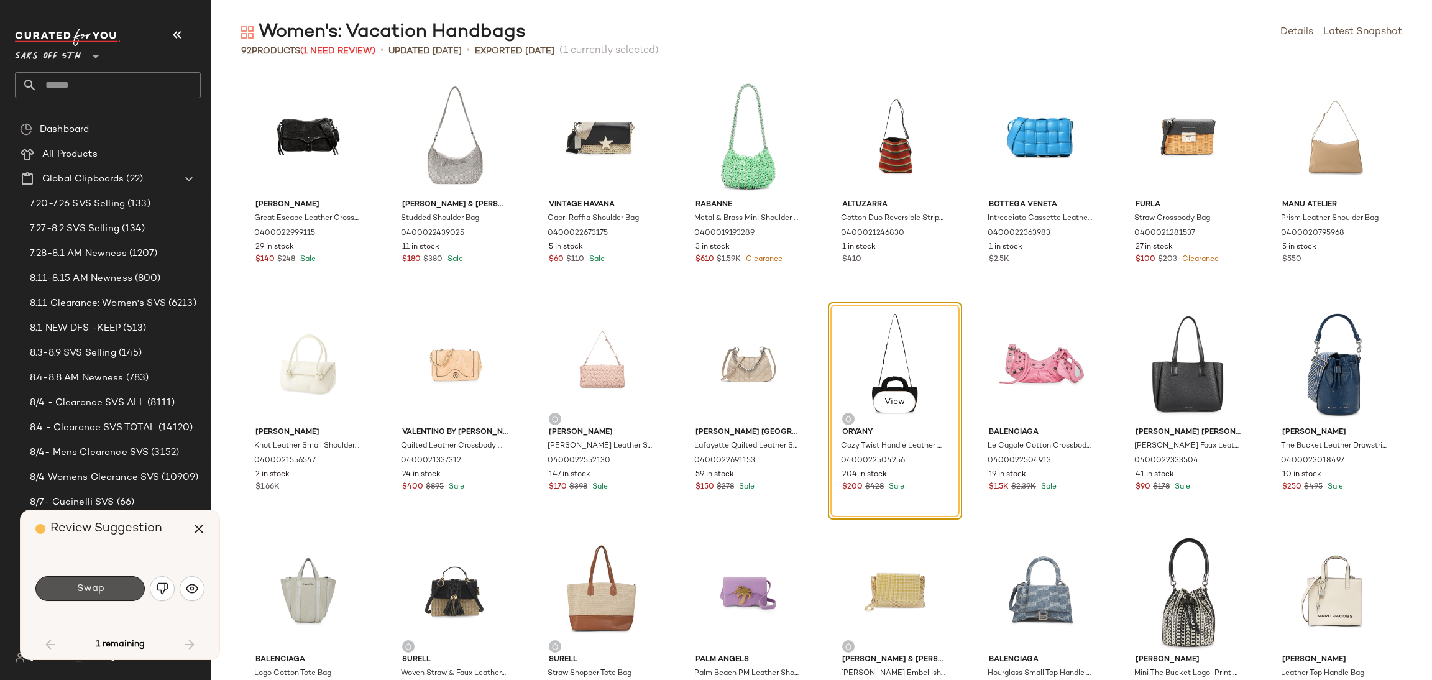
click at [113, 579] on button "Swap" at bounding box center [89, 588] width 109 height 25
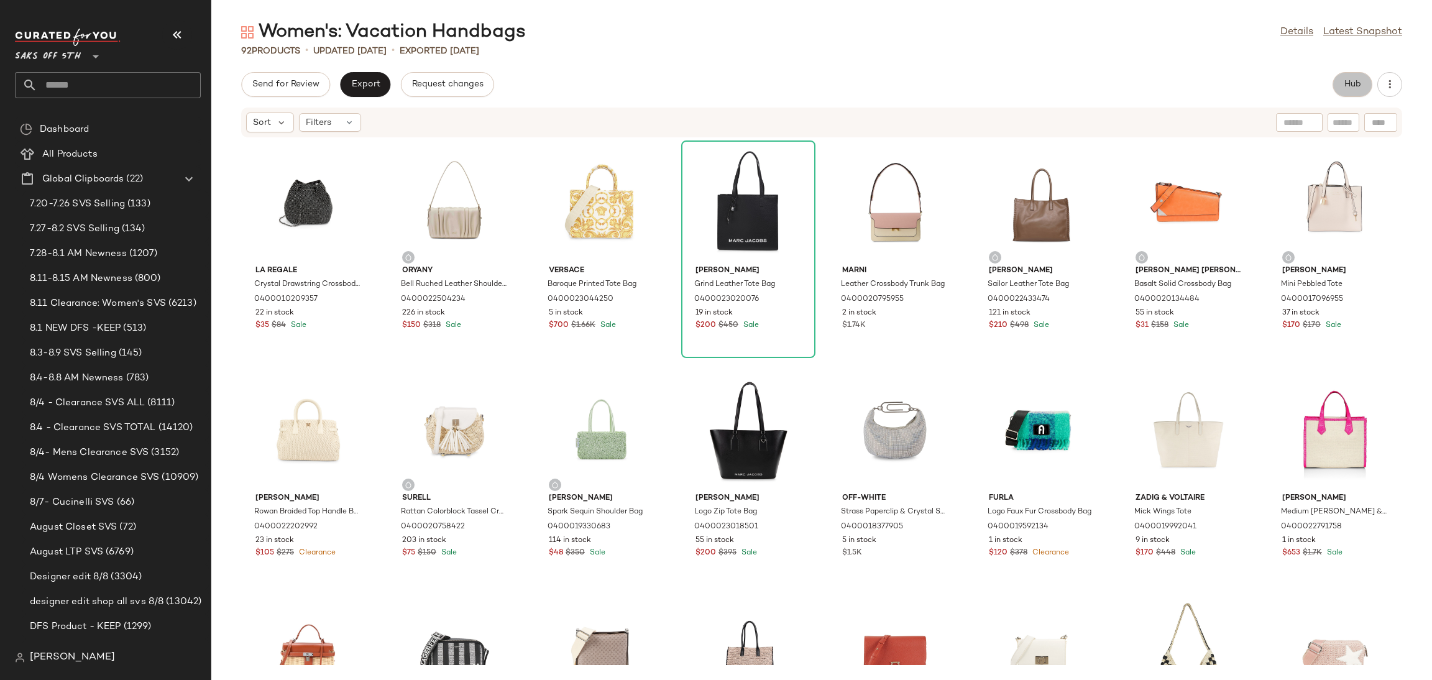
click at [1352, 89] on span "Hub" at bounding box center [1351, 85] width 17 height 10
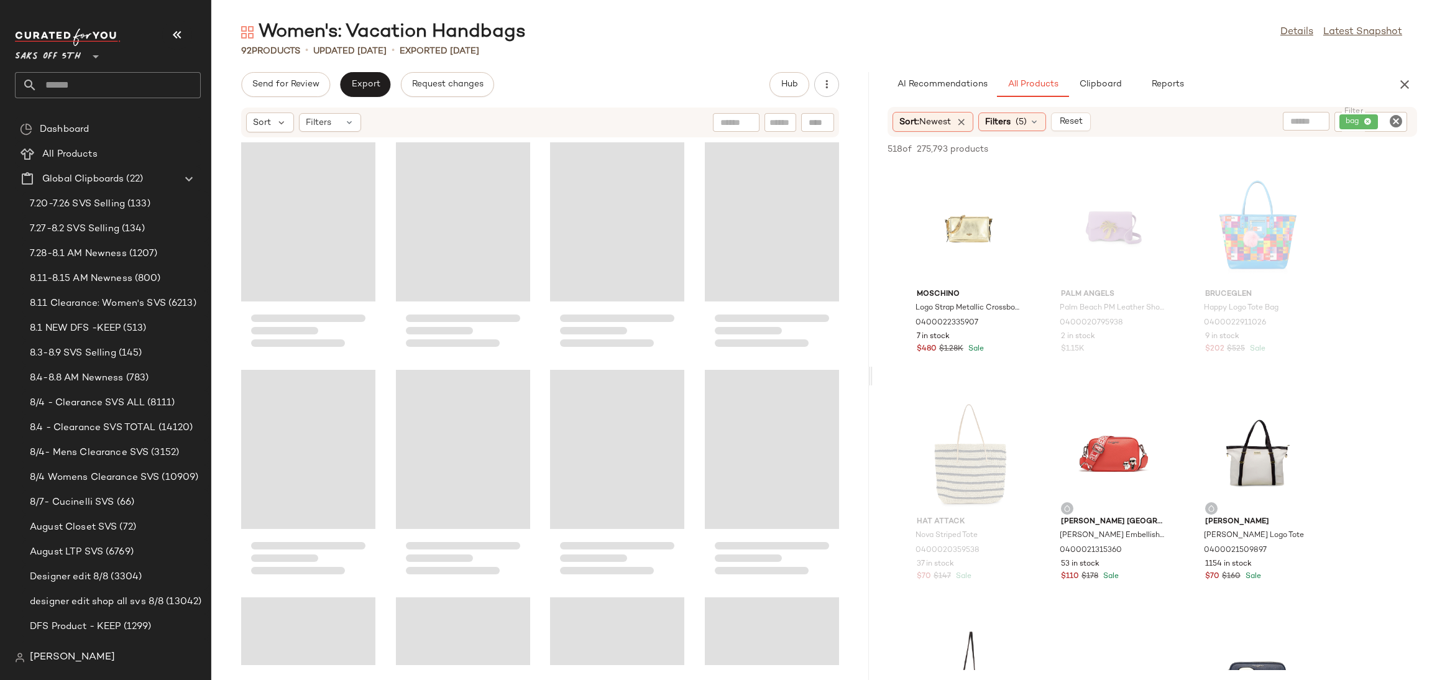
drag, startPoint x: 819, startPoint y: 378, endPoint x: 871, endPoint y: 367, distance: 52.9
click at [871, 367] on div "Women's: Vacation Handbags Details Latest Snapshot 92 Products • updated Aug 12…" at bounding box center [821, 350] width 1220 height 660
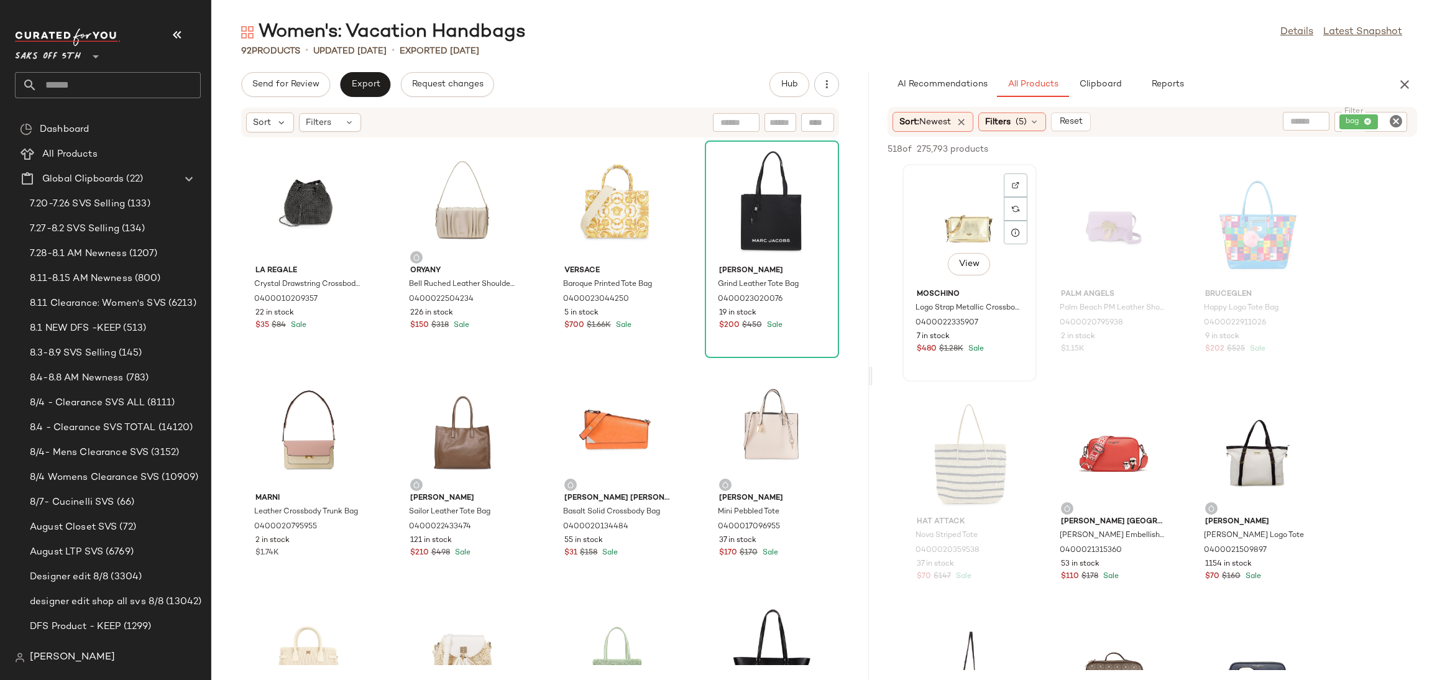
click at [963, 213] on div "View" at bounding box center [970, 226] width 126 height 116
click at [1243, 143] on button "Add to Top" at bounding box center [1238, 149] width 59 height 15
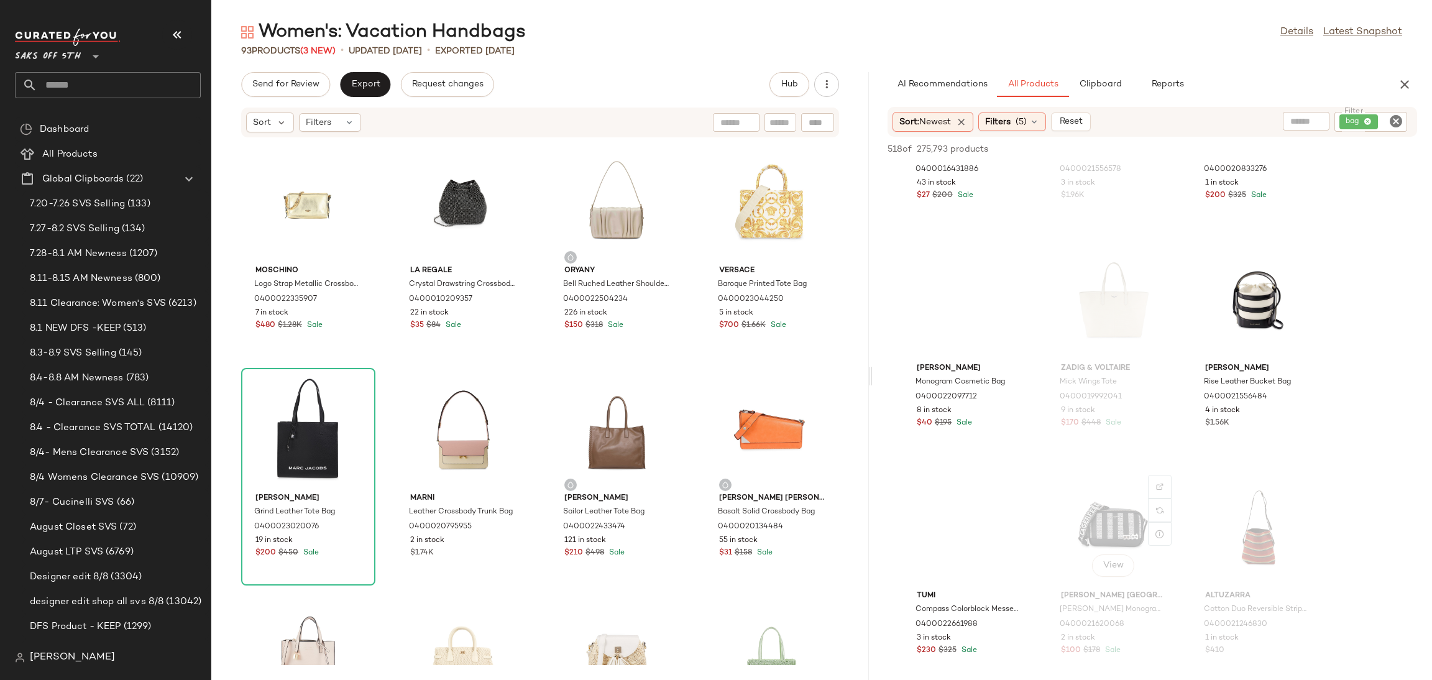
scroll to position [2879, 0]
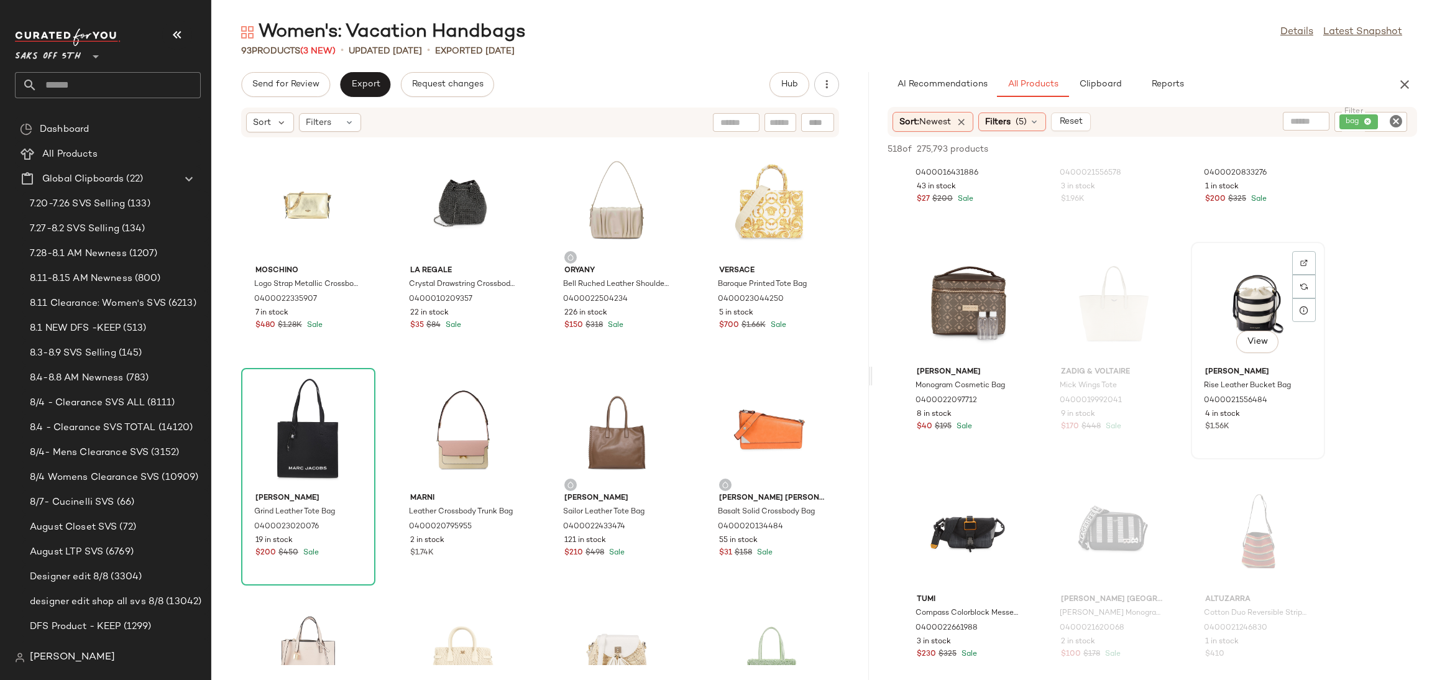
click at [1255, 275] on div "View" at bounding box center [1258, 304] width 126 height 116
click at [1240, 150] on span "Add to Top" at bounding box center [1238, 149] width 49 height 9
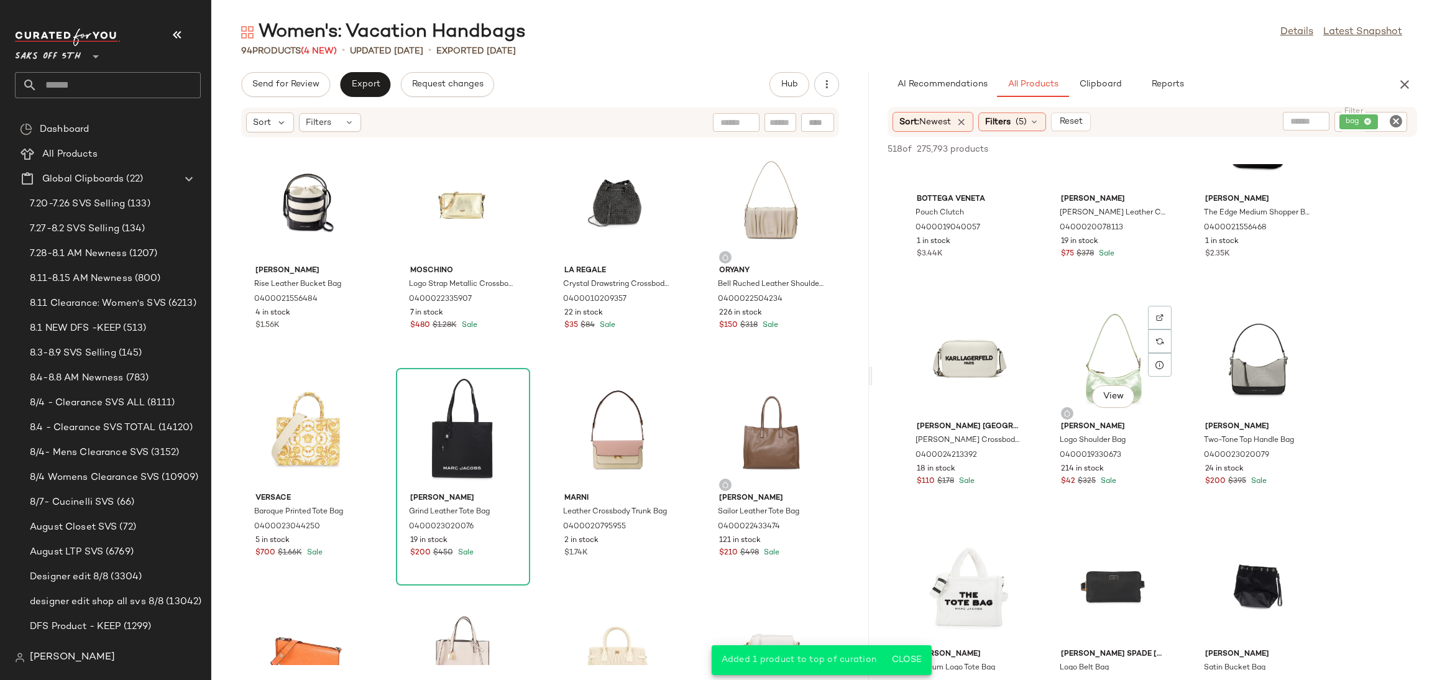
scroll to position [4184, 0]
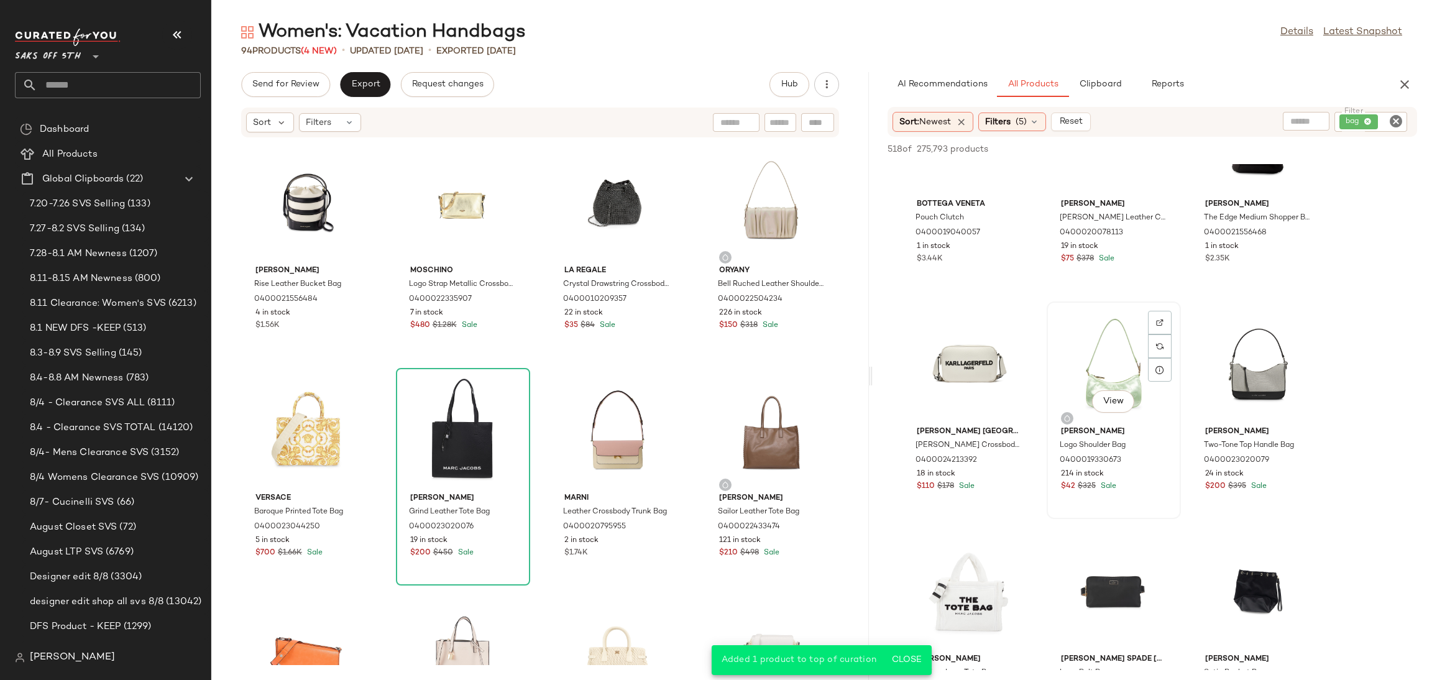
click at [1125, 361] on div "View" at bounding box center [1114, 364] width 126 height 116
click at [1245, 139] on div "518 of 275,793 products • 1 selected Add to Top Add to Bottom Deselect All" at bounding box center [1151, 150] width 559 height 27
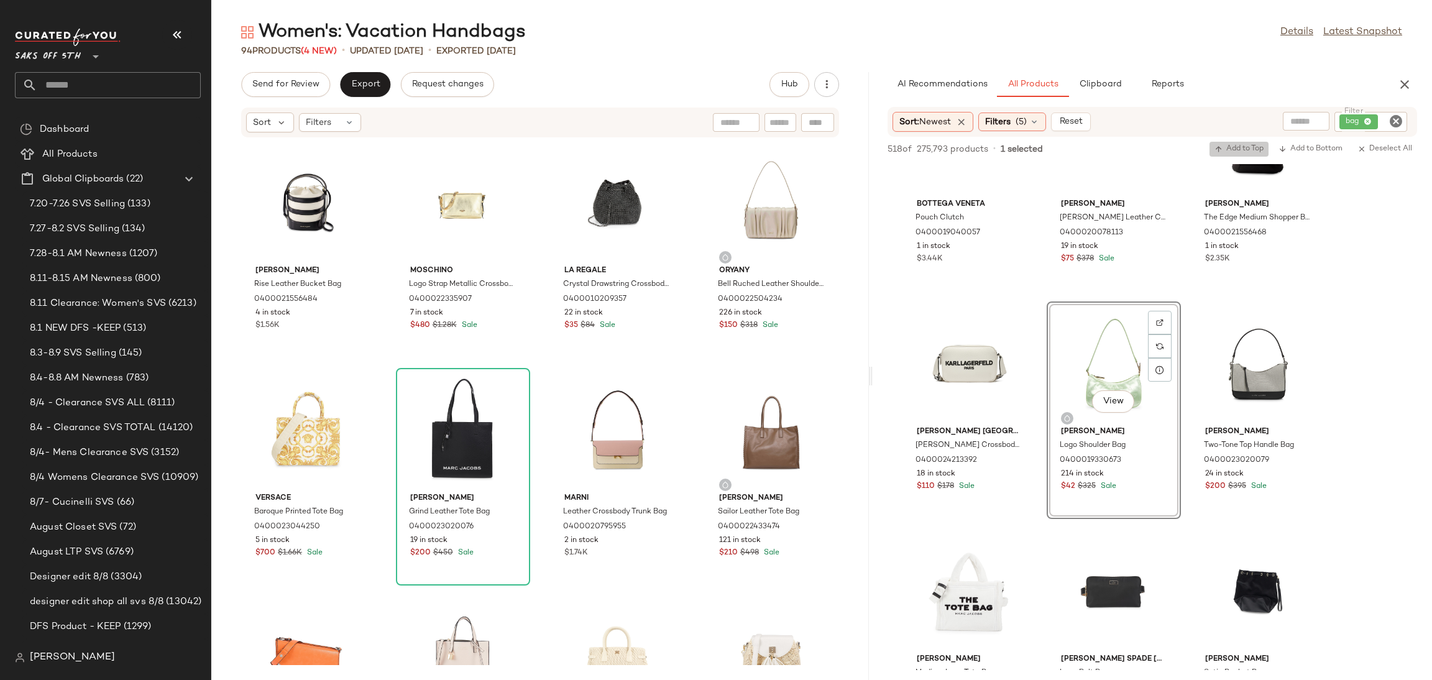
click at [1245, 147] on span "Add to Top" at bounding box center [1238, 149] width 49 height 9
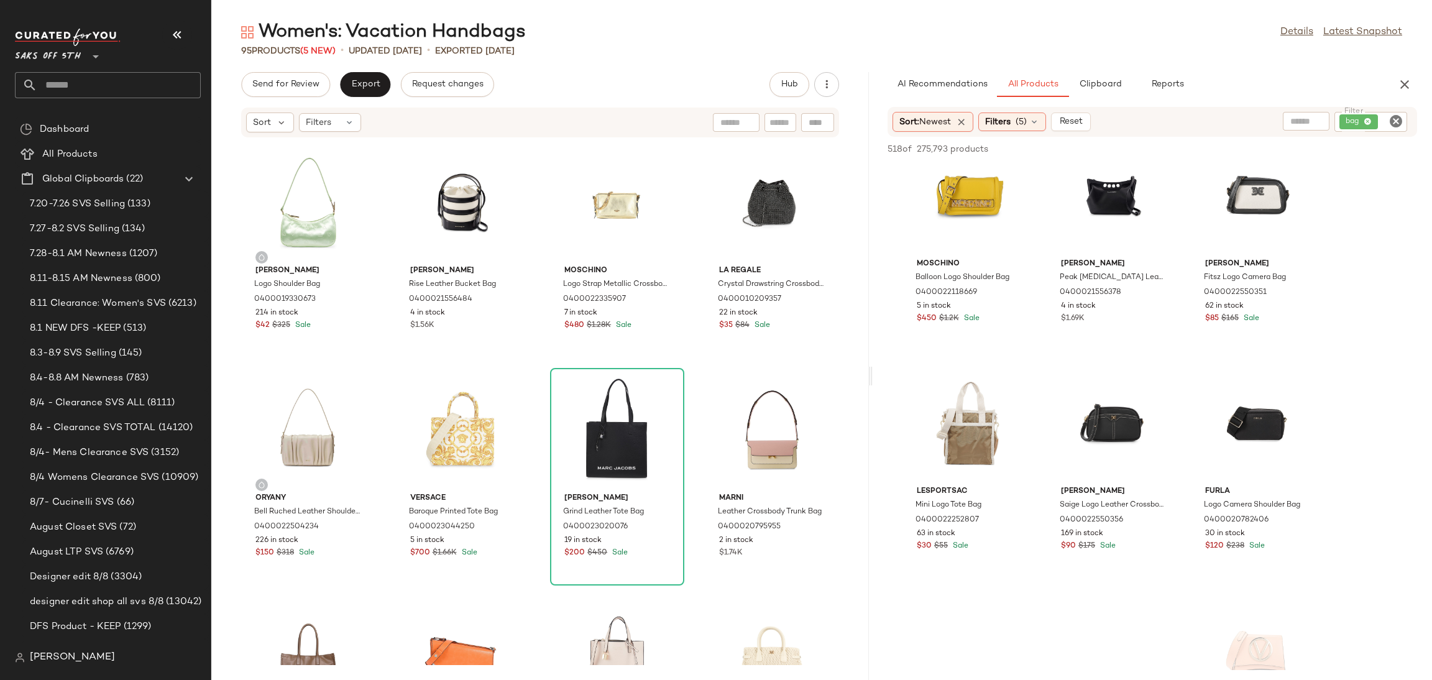
scroll to position [8674, 0]
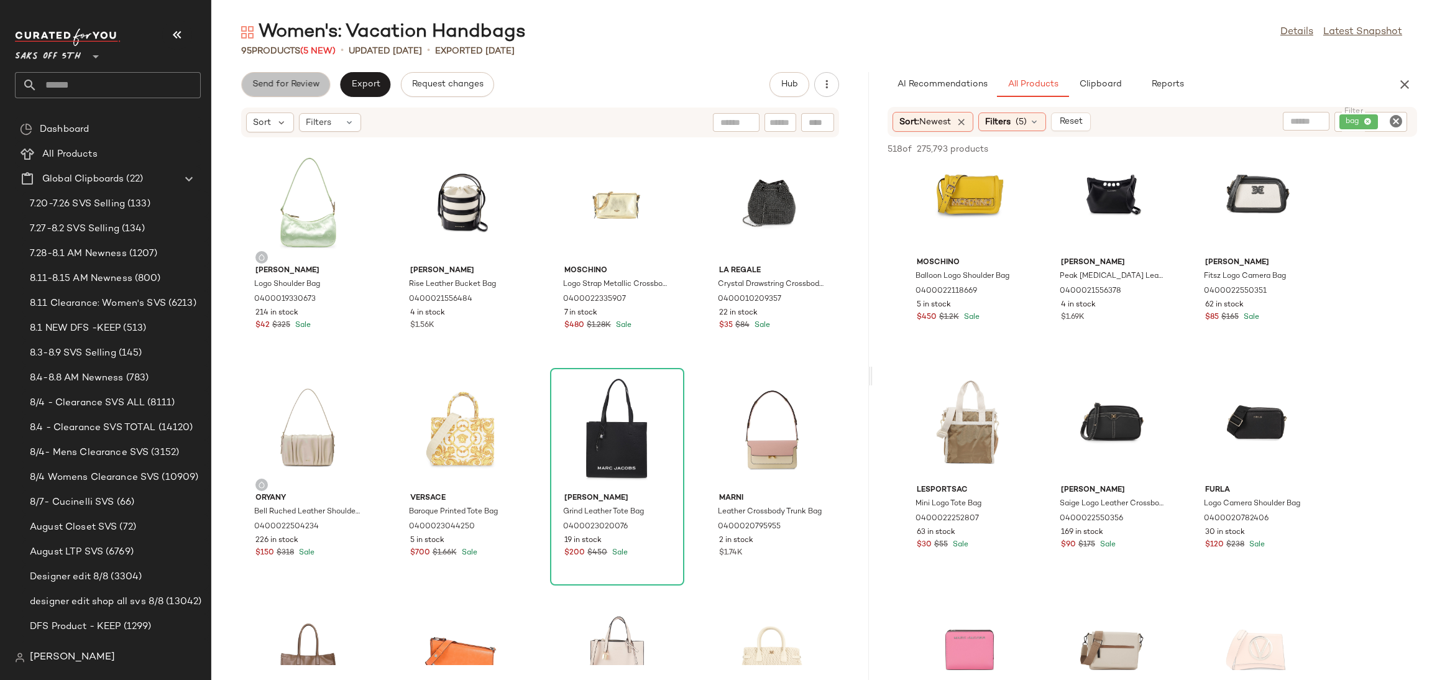
click at [303, 90] on button "Send for Review" at bounding box center [285, 84] width 89 height 25
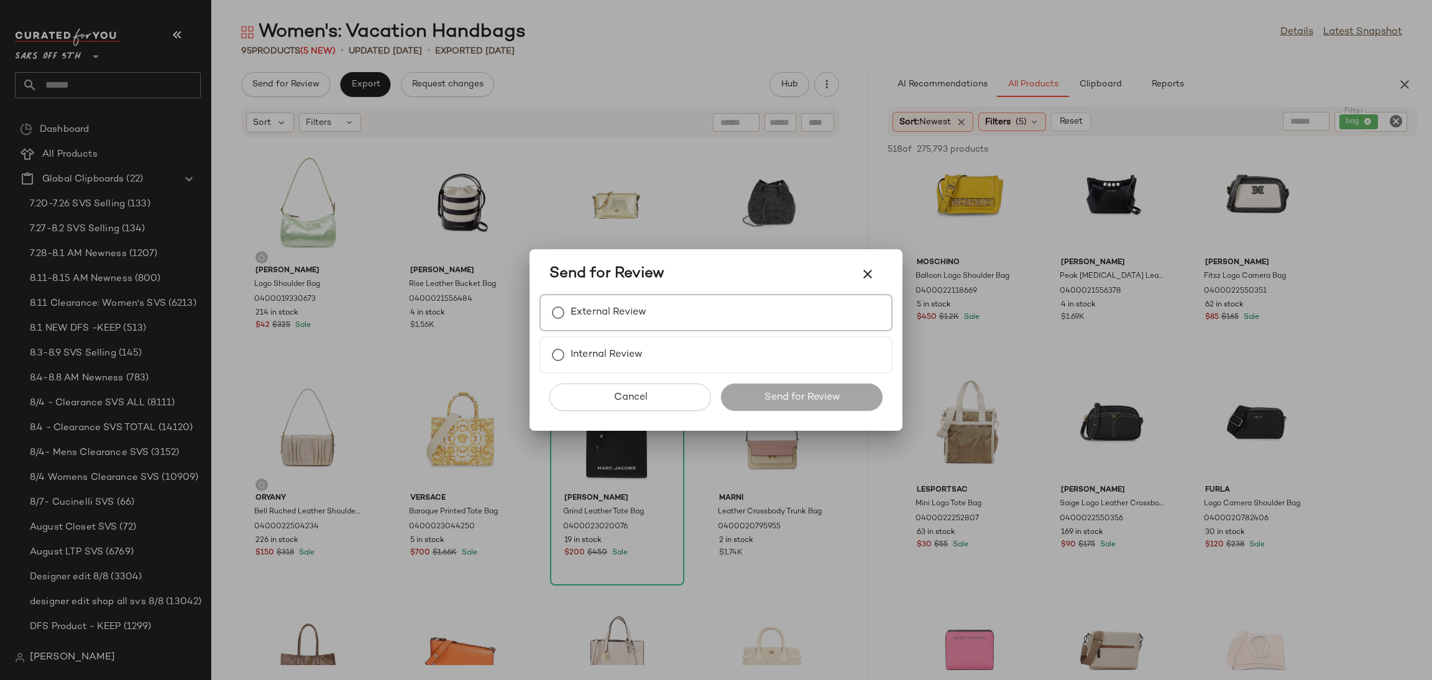
click at [595, 311] on label "External Review" at bounding box center [608, 312] width 76 height 25
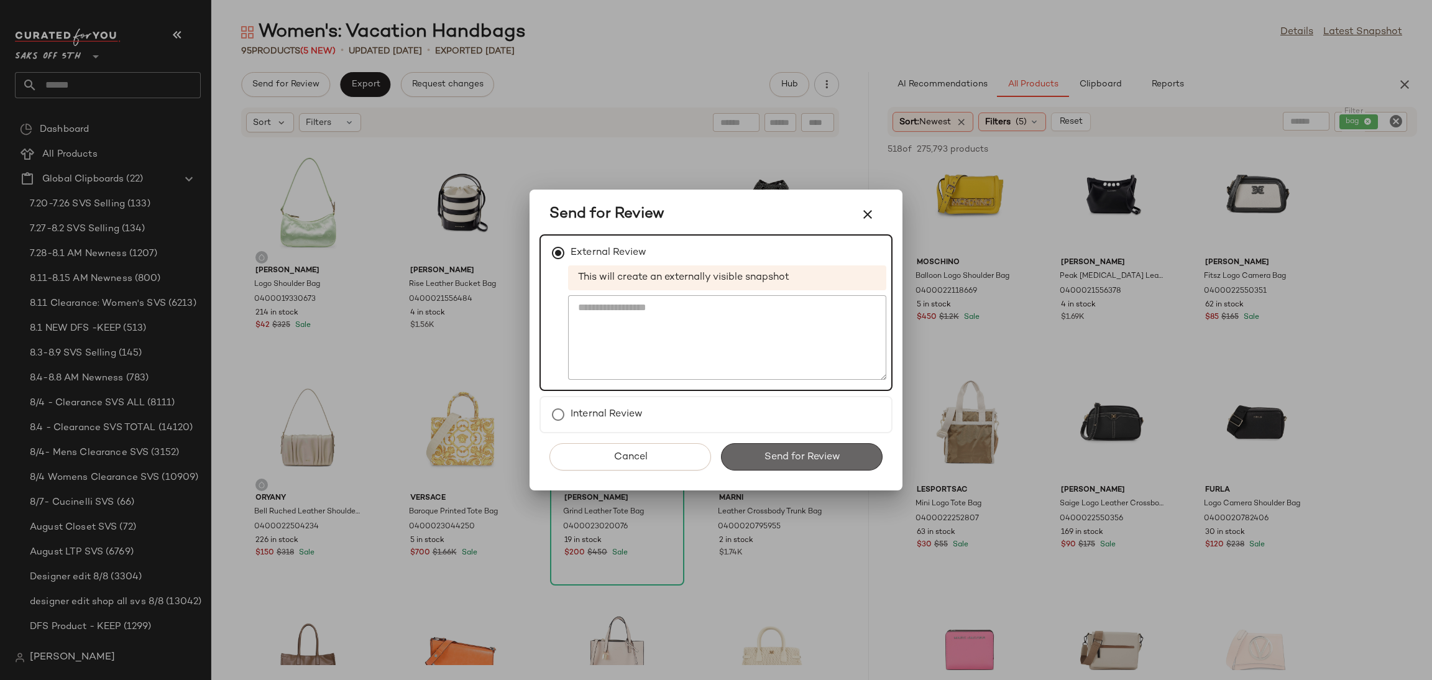
click at [779, 455] on span "Send for Review" at bounding box center [801, 457] width 76 height 12
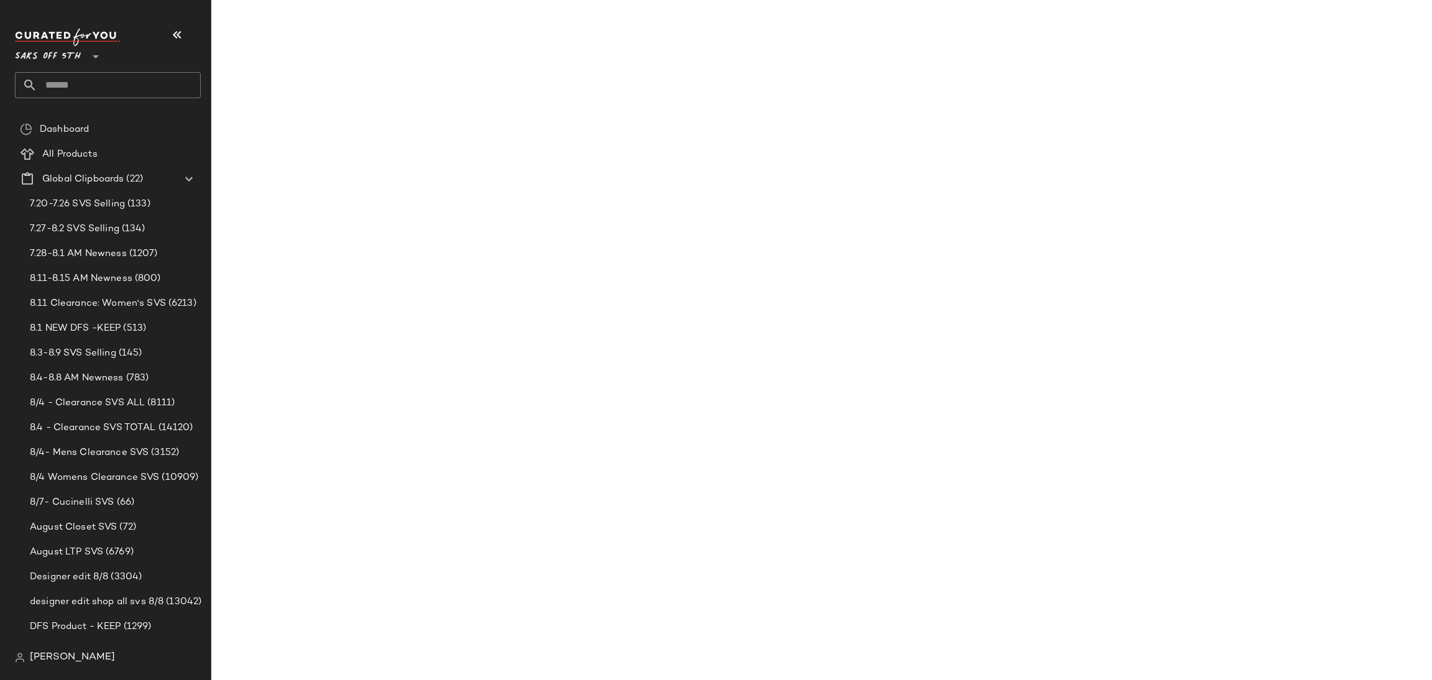
scroll to position [12994, 0]
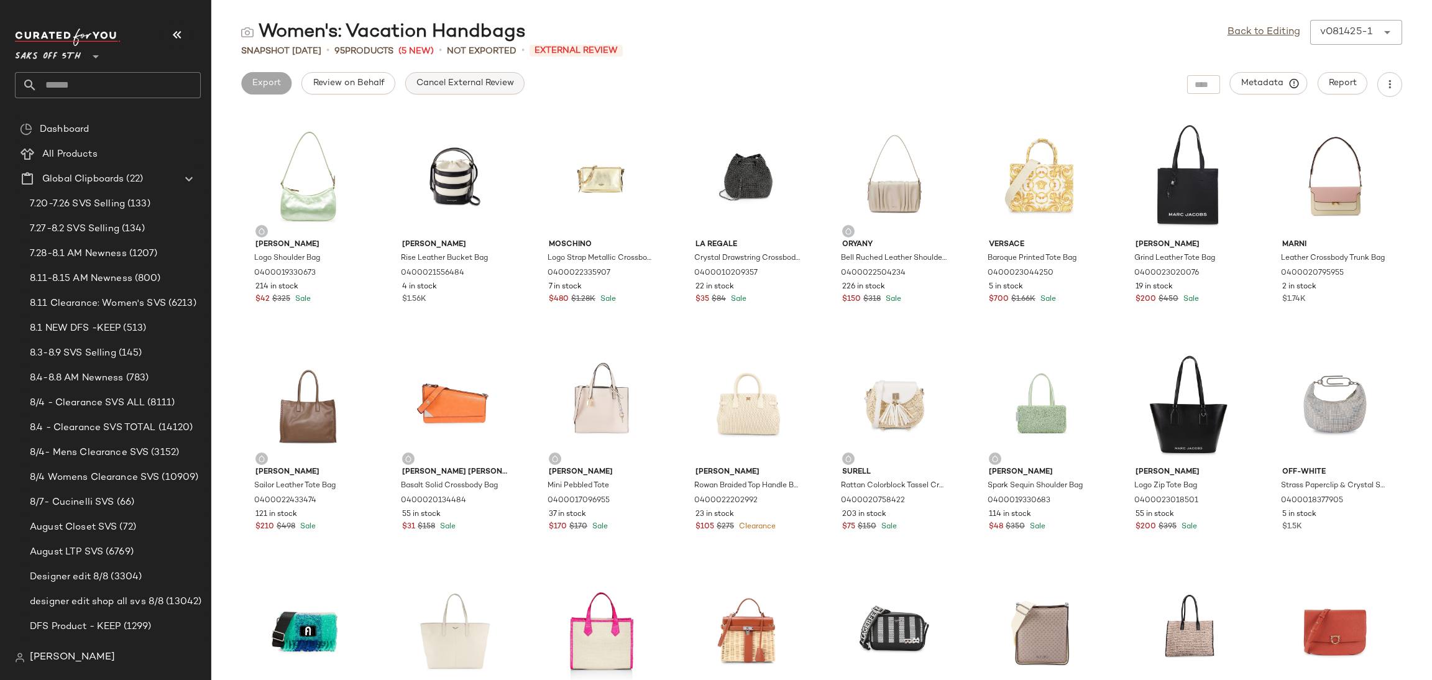
drag, startPoint x: 464, startPoint y: 97, endPoint x: 474, endPoint y: 85, distance: 15.8
click at [474, 85] on div "Women's: Vacation Handbags Back to Editing v081425-1 ****** Snapshot Aug 14th •…" at bounding box center [821, 350] width 1220 height 660
click at [474, 85] on span "Cancel External Review" at bounding box center [465, 83] width 98 height 10
click at [370, 84] on span "Export" at bounding box center [364, 83] width 29 height 10
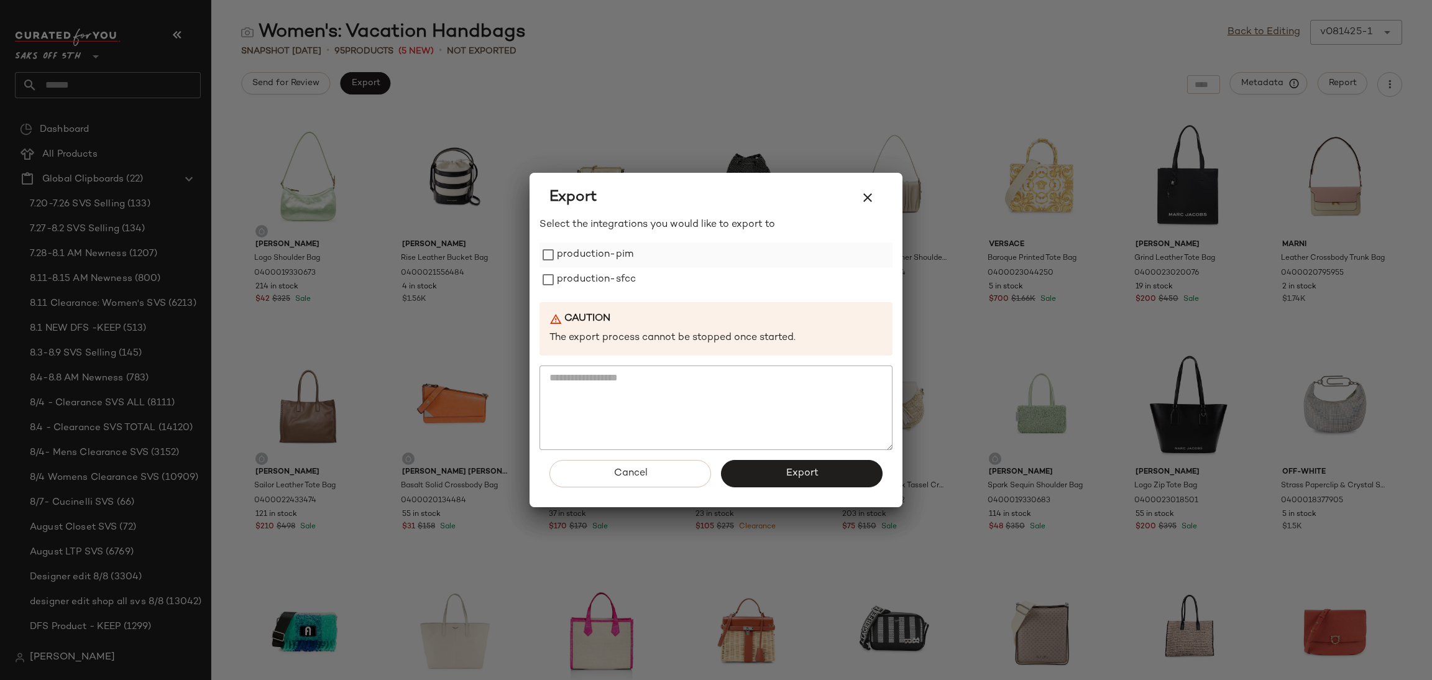
click at [564, 245] on label "production-pim" at bounding box center [595, 254] width 76 height 25
click at [572, 284] on label "production-sfcc" at bounding box center [596, 279] width 79 height 25
click at [759, 481] on button "Export" at bounding box center [802, 473] width 162 height 27
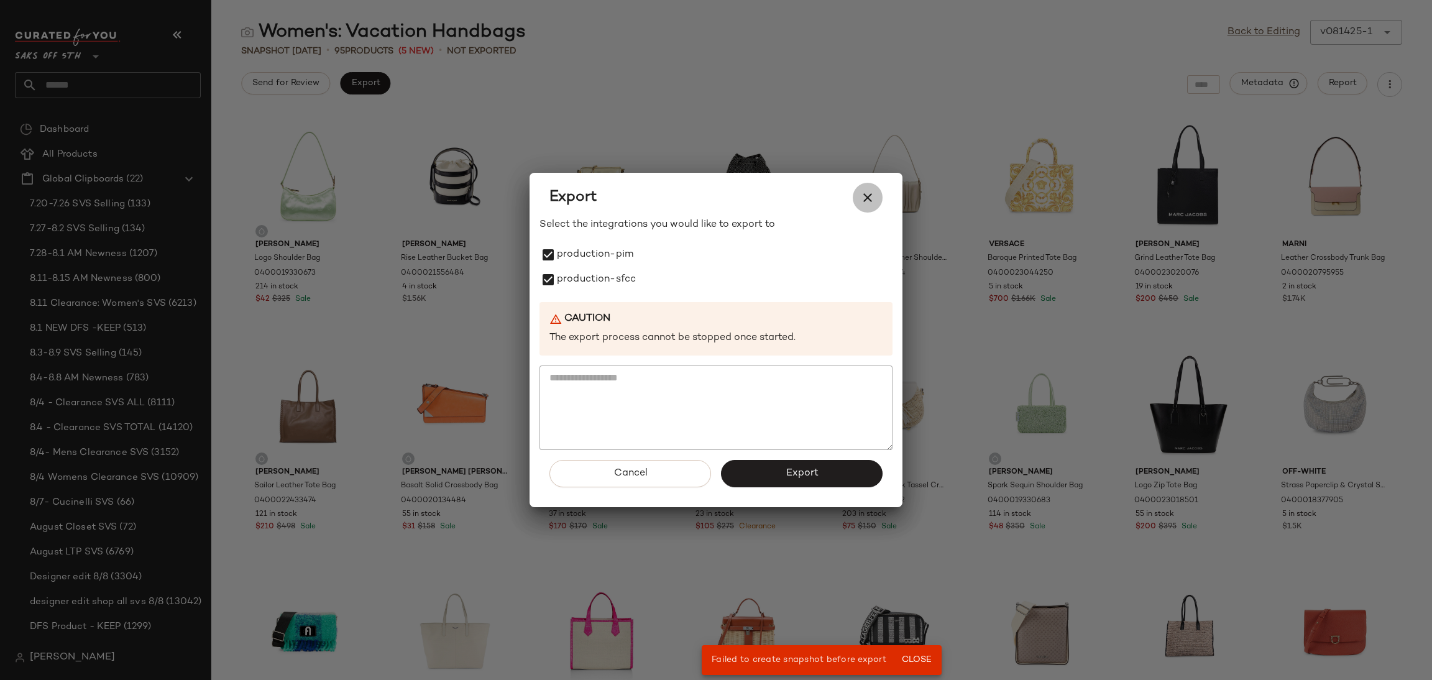
click at [866, 193] on icon "button" at bounding box center [867, 197] width 15 height 15
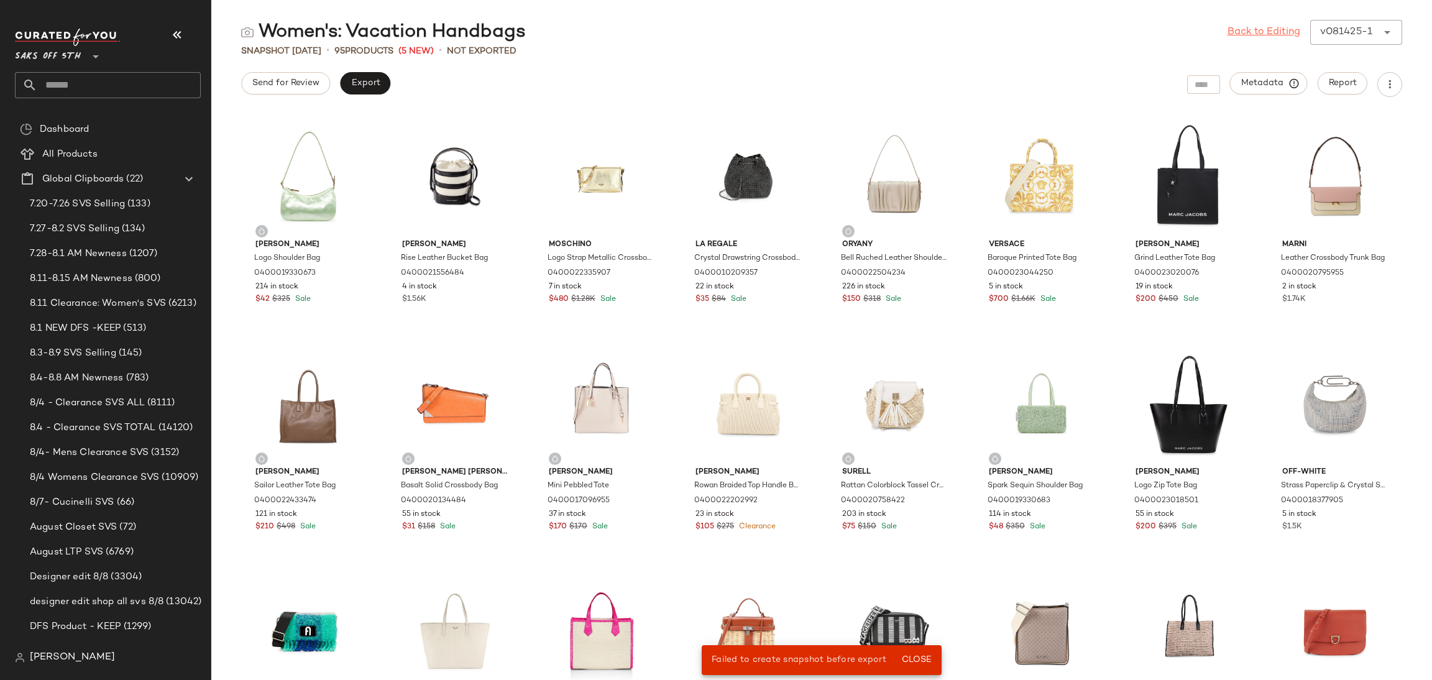
click at [1248, 27] on link "Back to Editing" at bounding box center [1263, 32] width 73 height 15
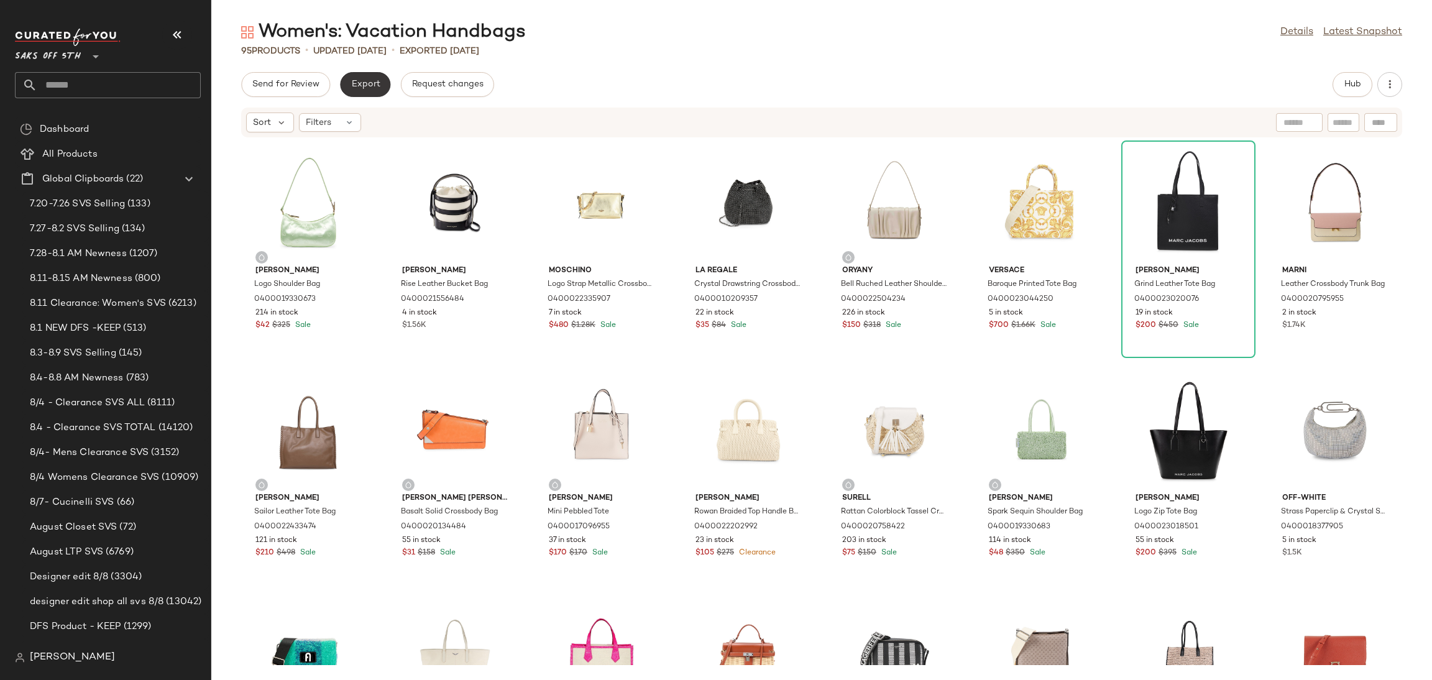
click at [367, 86] on span "Export" at bounding box center [364, 85] width 29 height 10
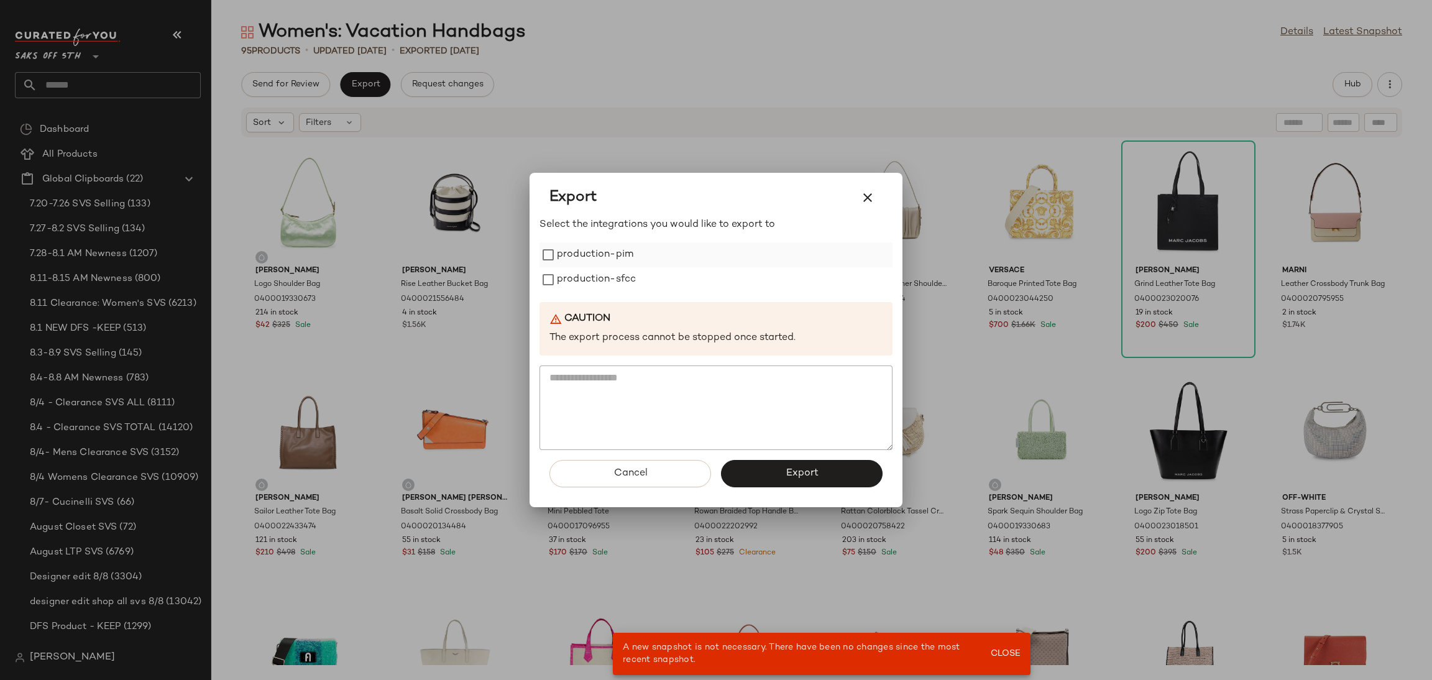
click at [626, 257] on label "production-pim" at bounding box center [595, 254] width 76 height 25
click at [621, 270] on label "production-sfcc" at bounding box center [596, 279] width 79 height 25
click at [777, 478] on button "Export" at bounding box center [802, 473] width 162 height 27
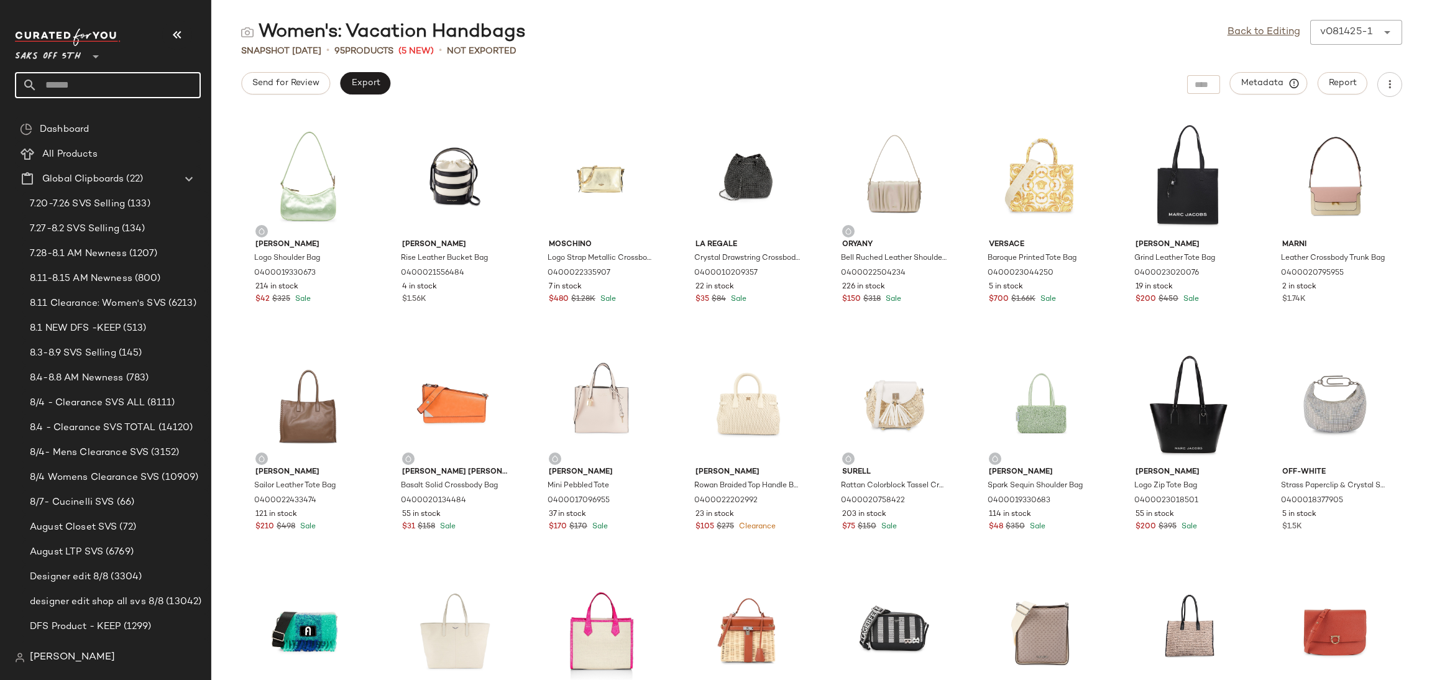
click at [108, 87] on input "text" at bounding box center [118, 85] width 163 height 26
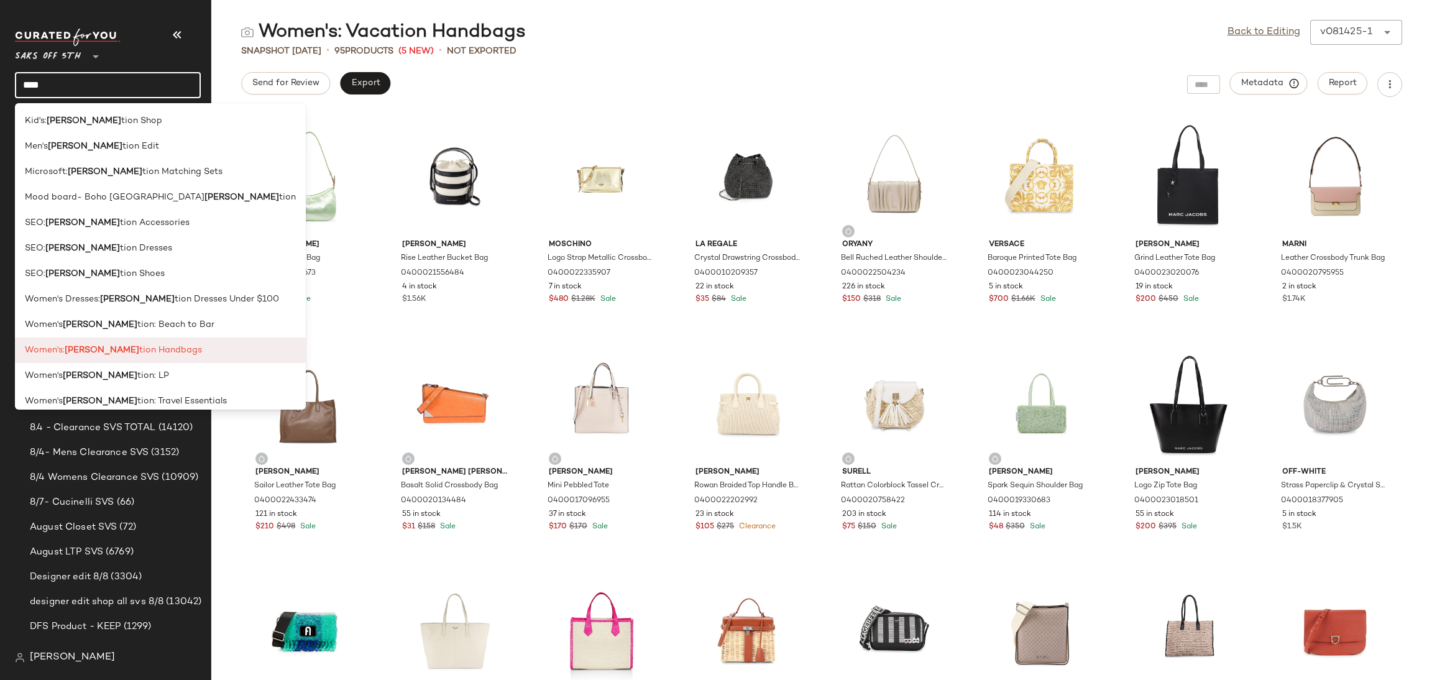
scroll to position [9, 0]
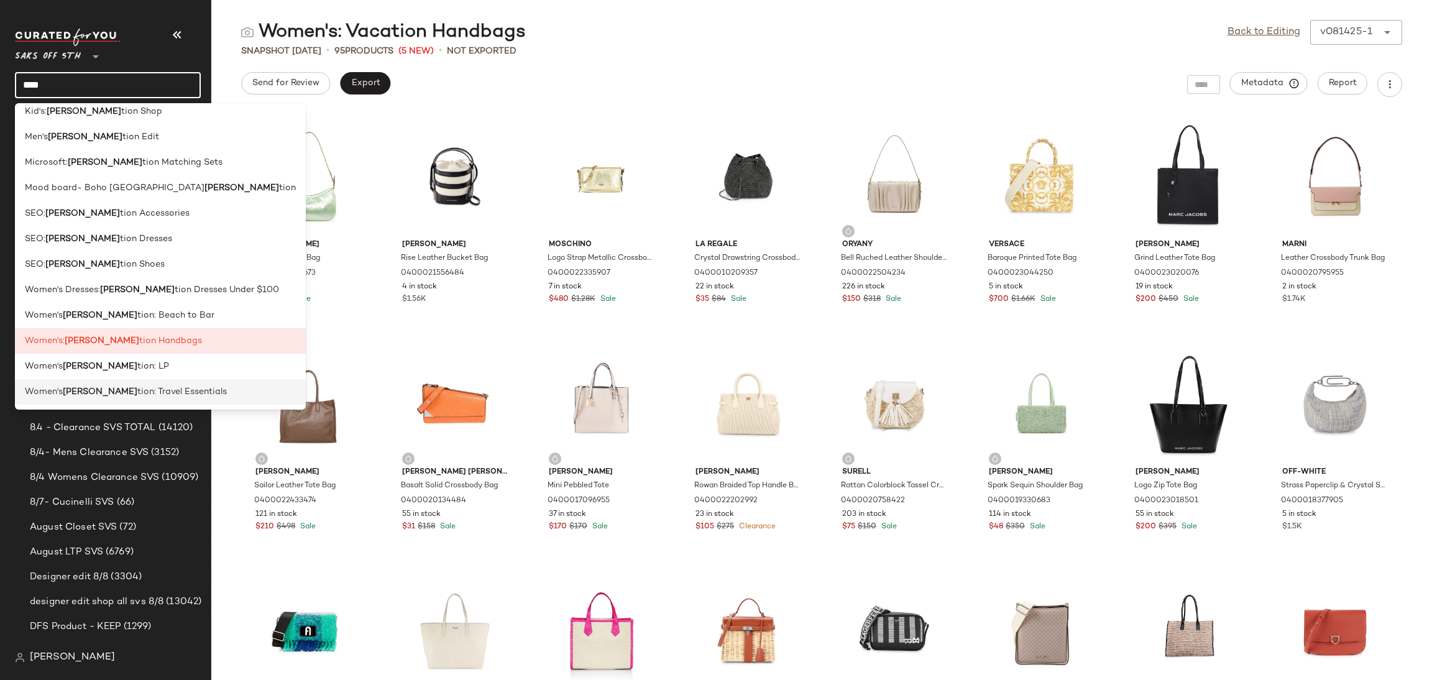
type input "****"
click at [167, 386] on span "tion: Travel Essentials" at bounding box center [181, 391] width 89 height 13
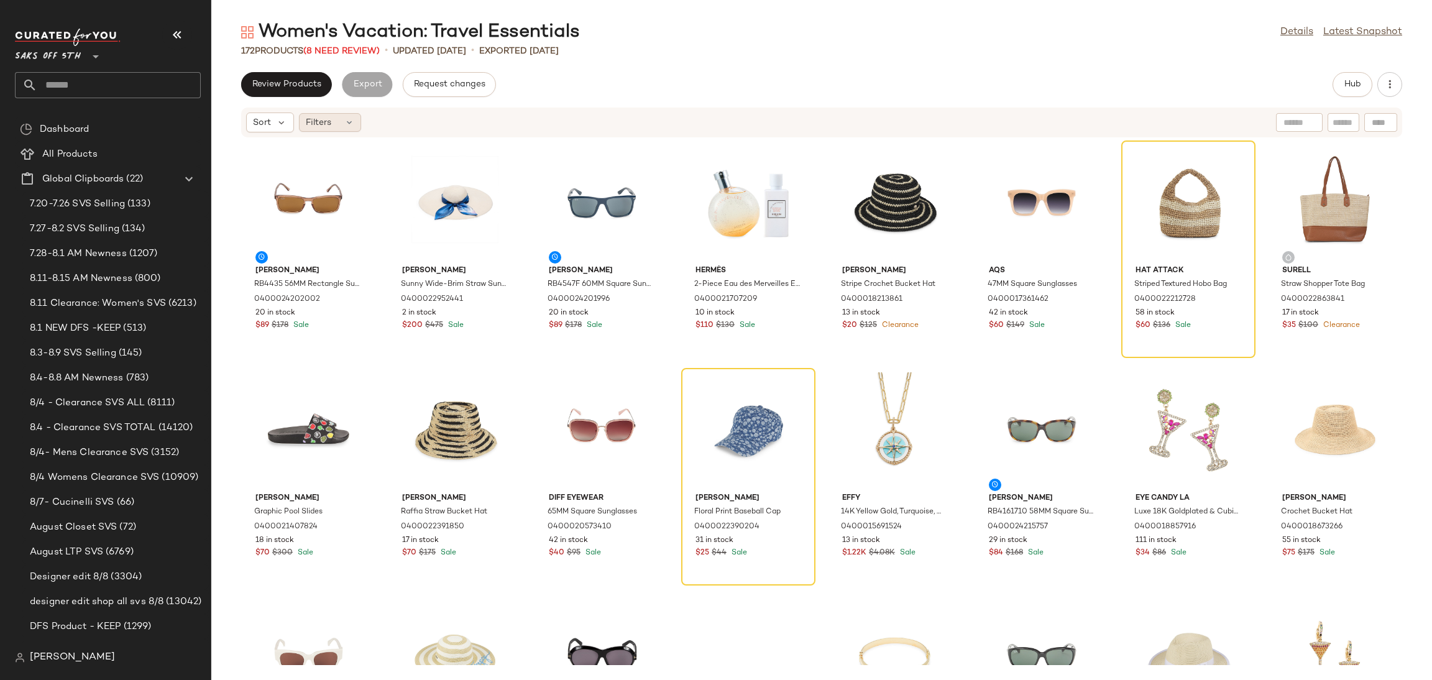
click at [351, 120] on icon at bounding box center [349, 122] width 10 height 10
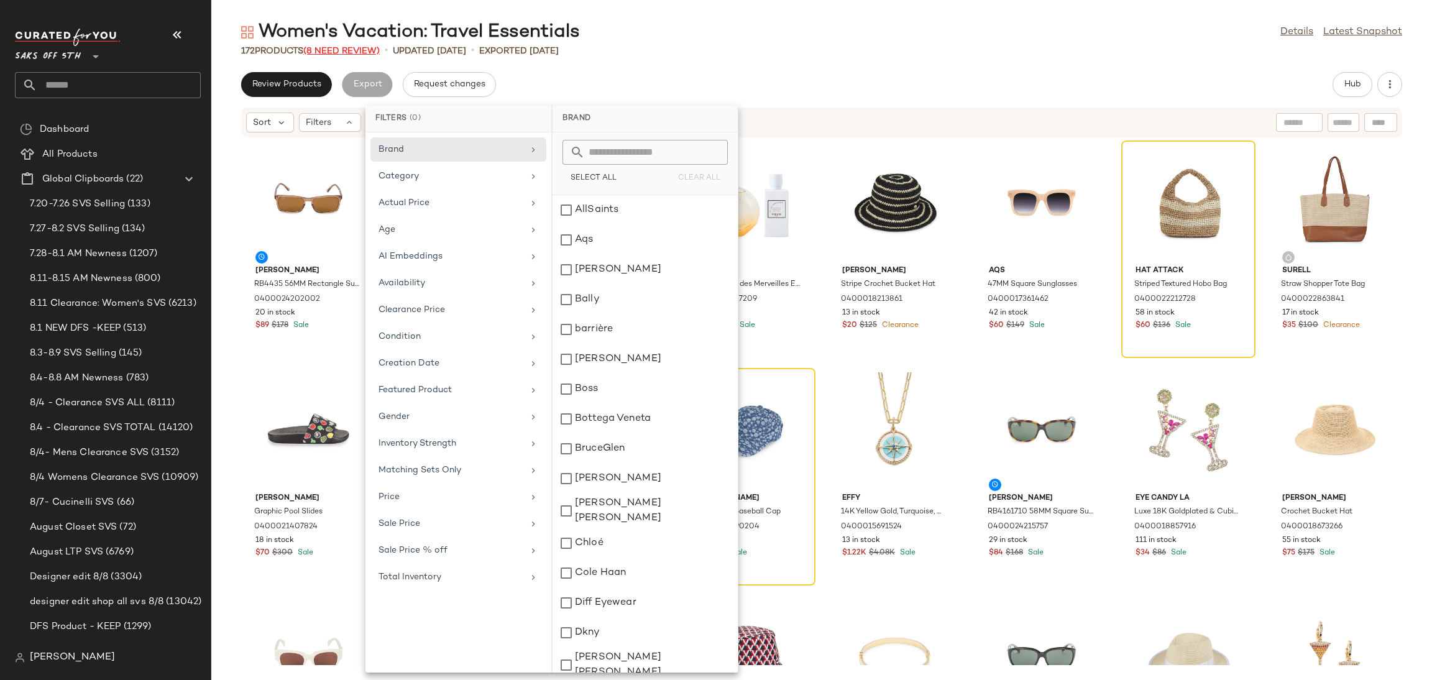
click at [360, 53] on span "(8 Need Review)" at bounding box center [341, 51] width 76 height 9
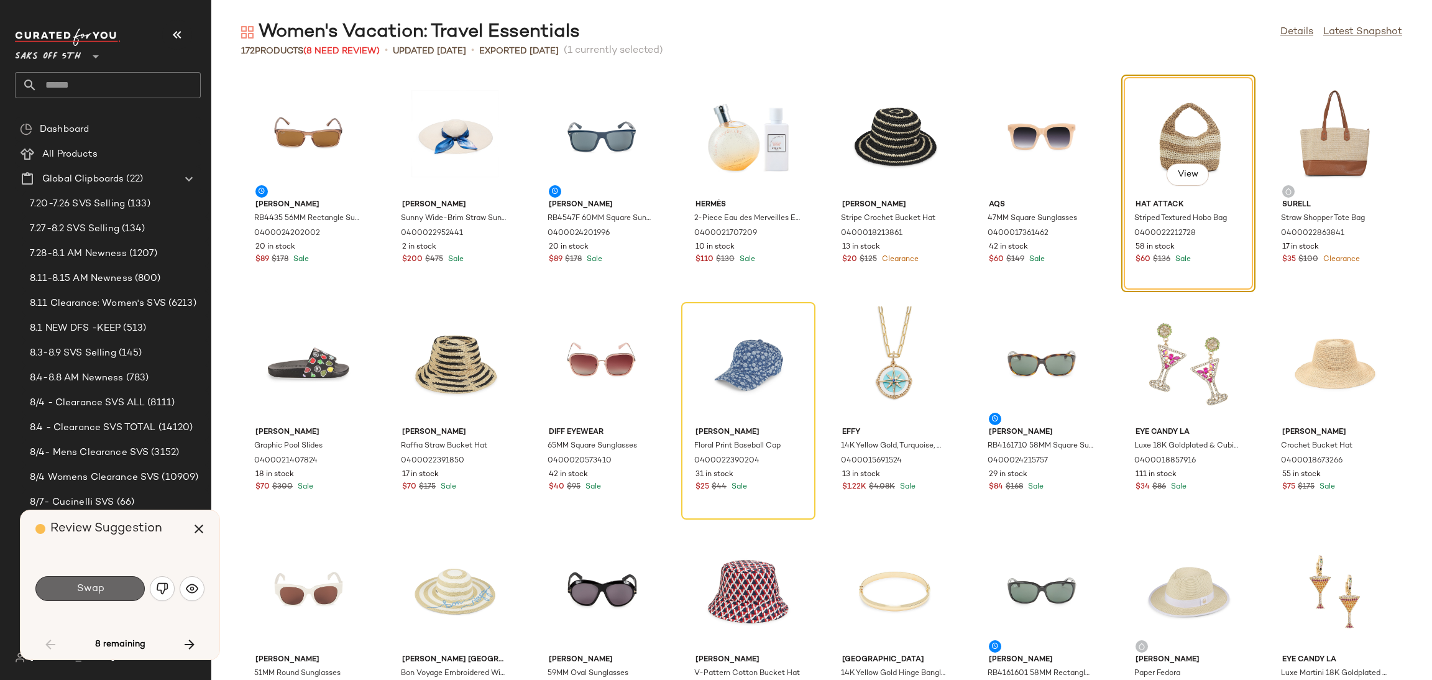
click at [125, 585] on button "Swap" at bounding box center [89, 588] width 109 height 25
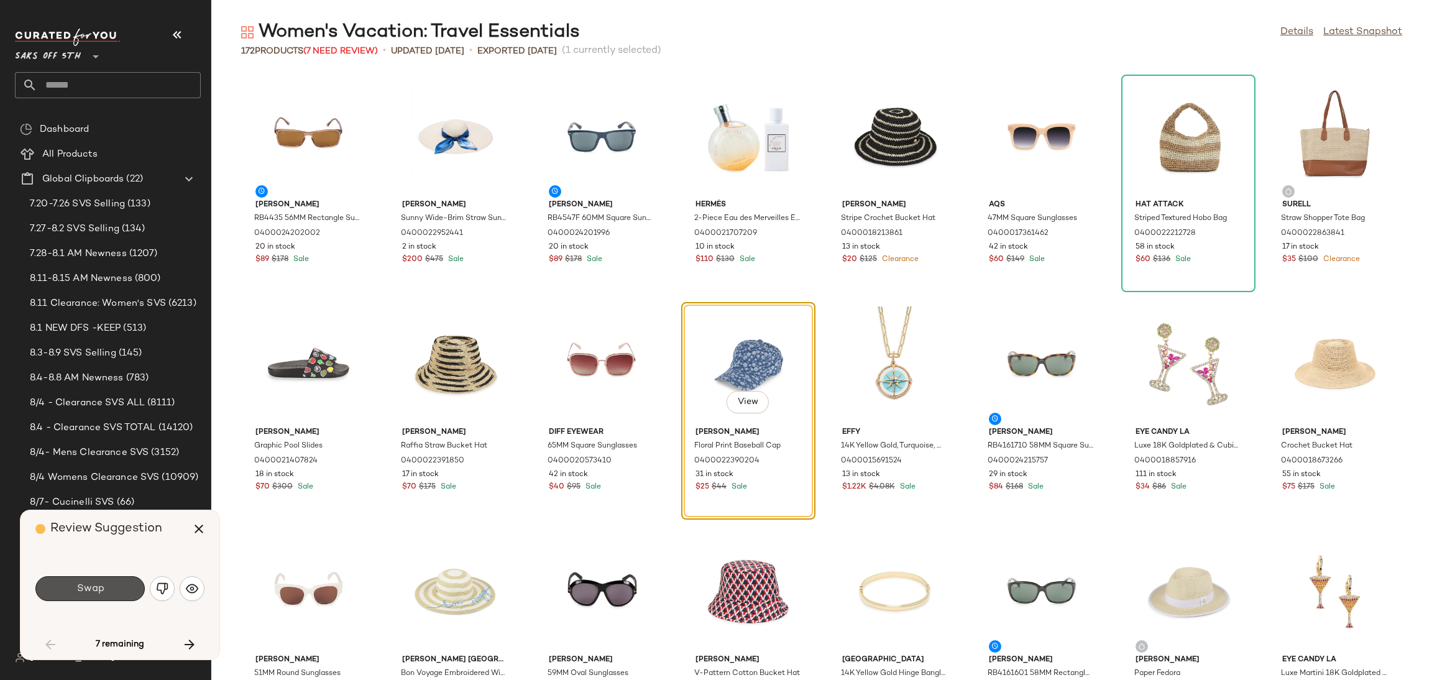
click at [125, 585] on button "Swap" at bounding box center [89, 588] width 109 height 25
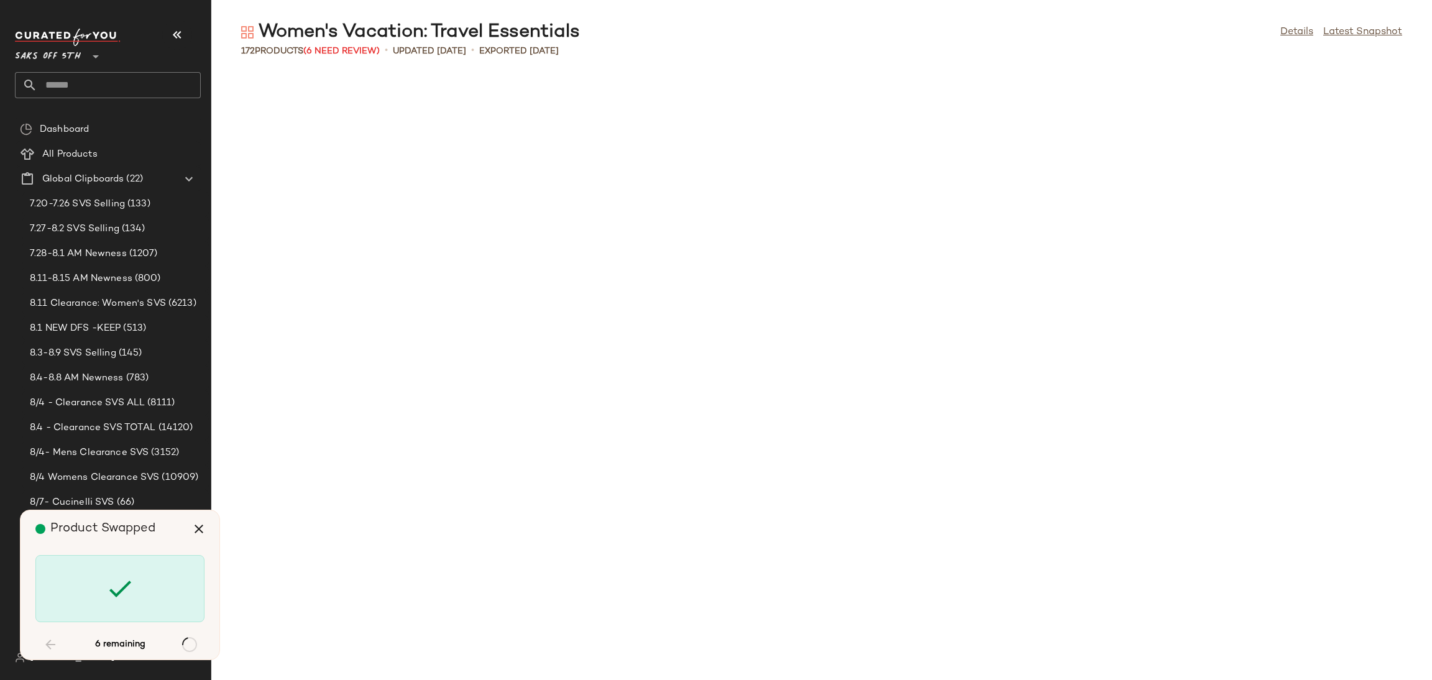
scroll to position [2729, 0]
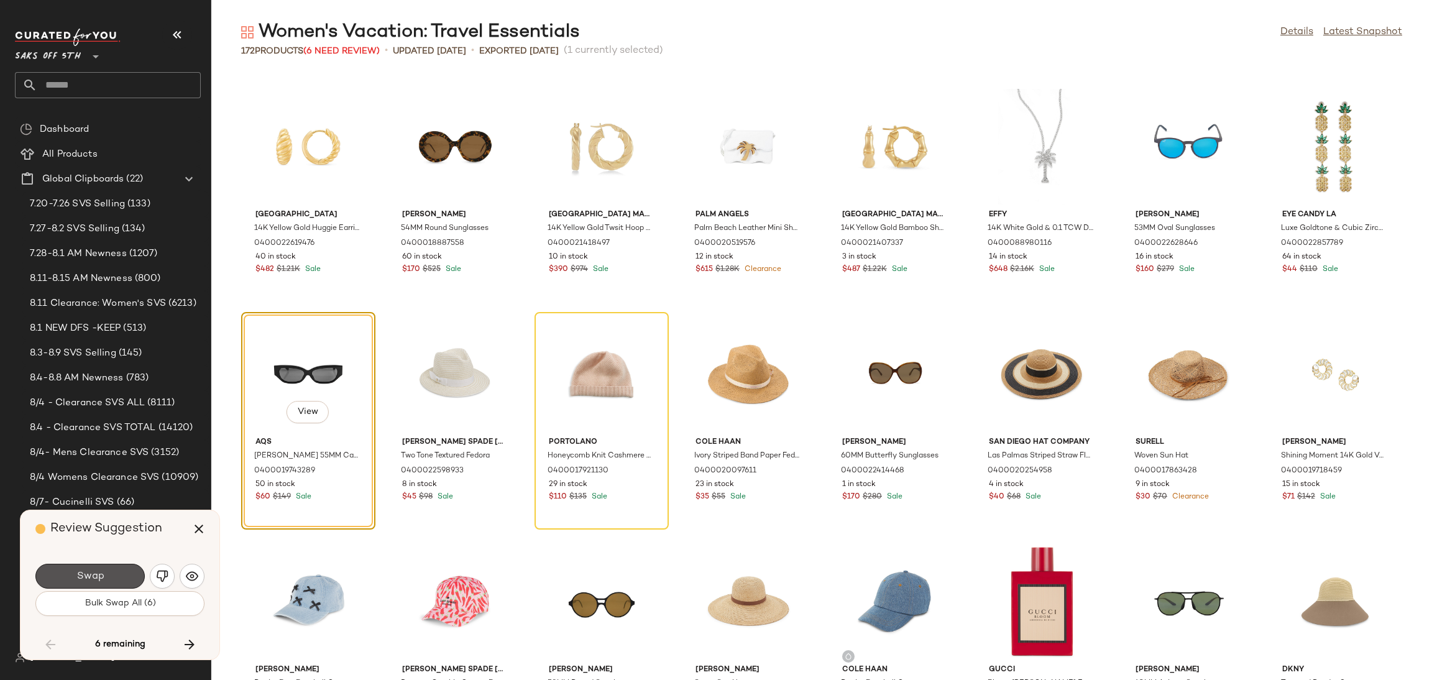
click at [125, 585] on button "Swap" at bounding box center [89, 576] width 109 height 25
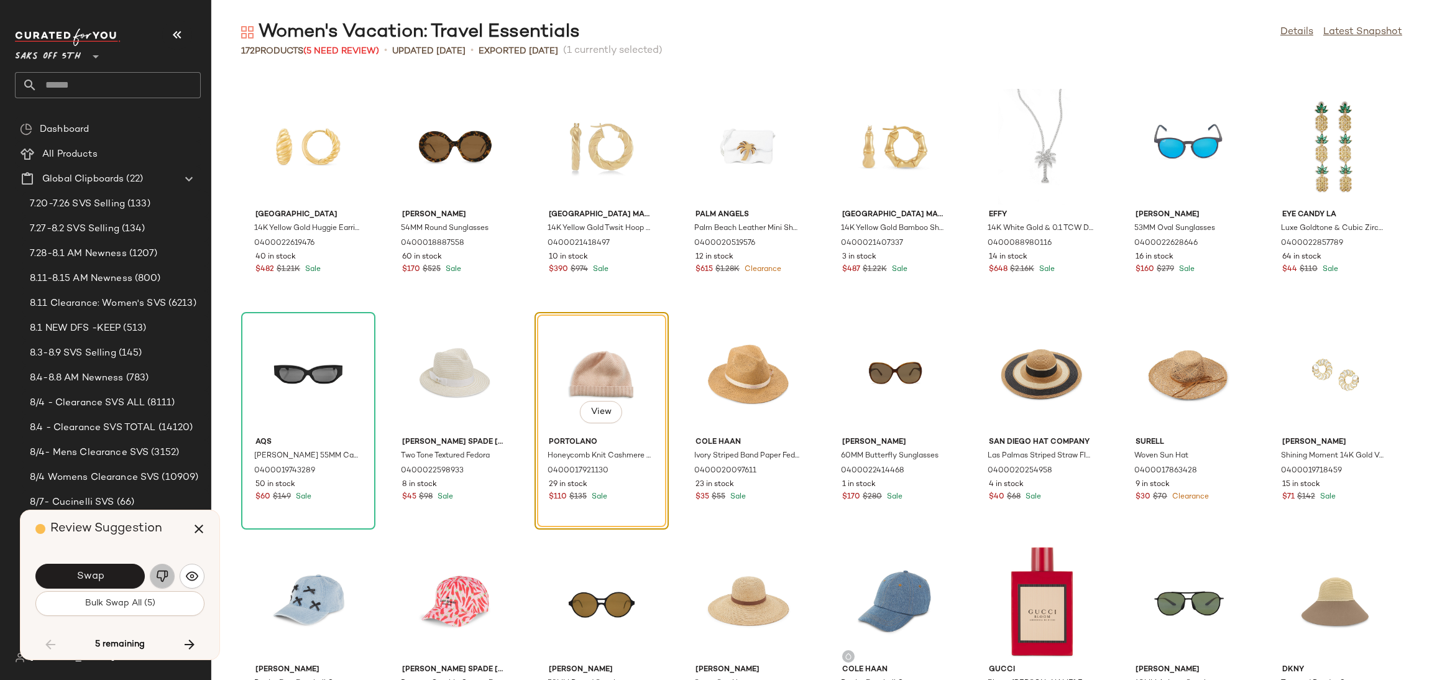
click at [163, 579] on img "button" at bounding box center [162, 576] width 12 height 12
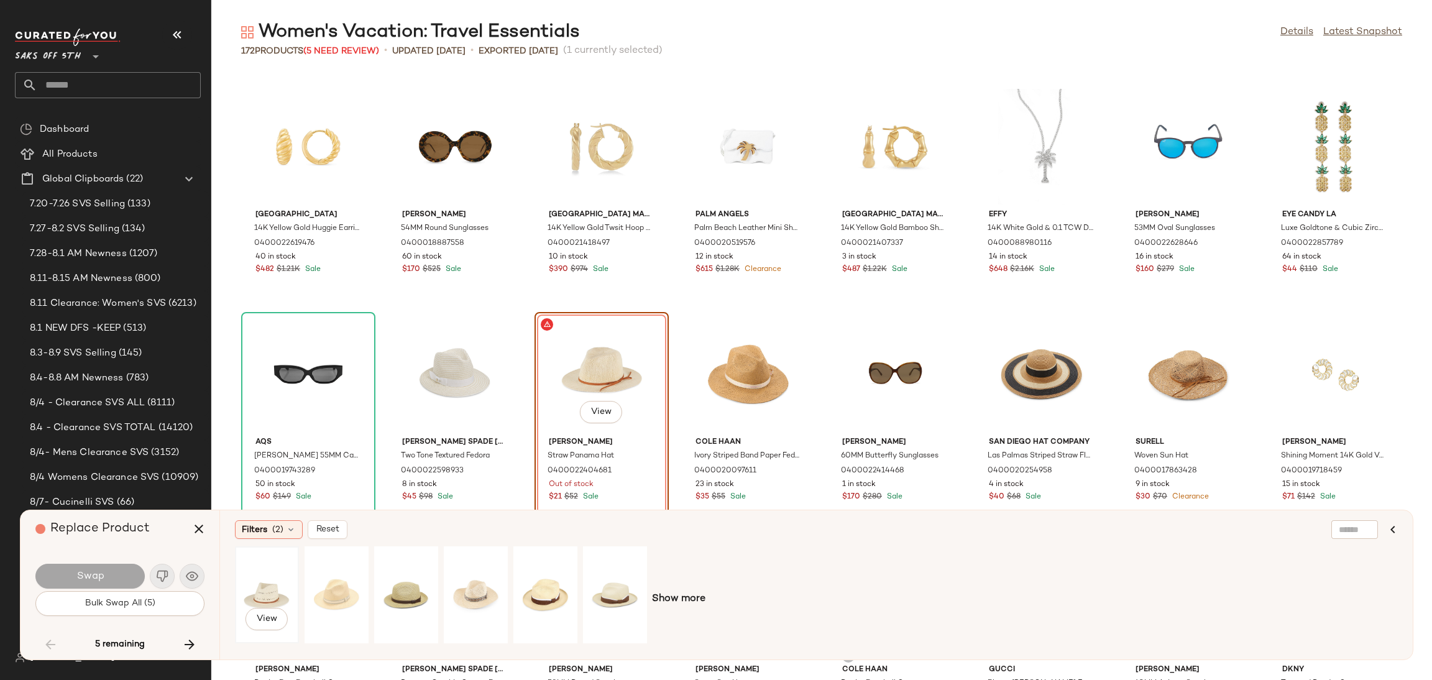
click at [255, 598] on div "View" at bounding box center [266, 595] width 55 height 88
click at [121, 580] on button "Swap" at bounding box center [89, 576] width 109 height 25
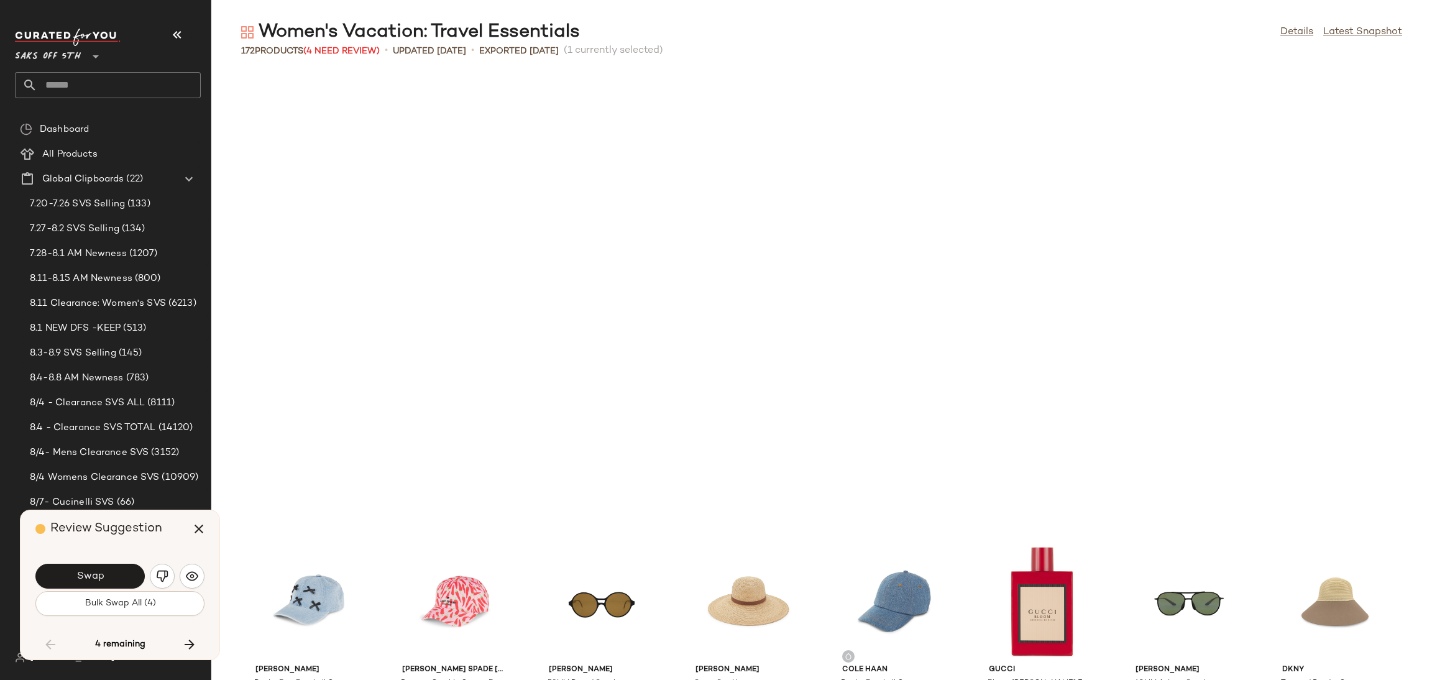
scroll to position [3183, 0]
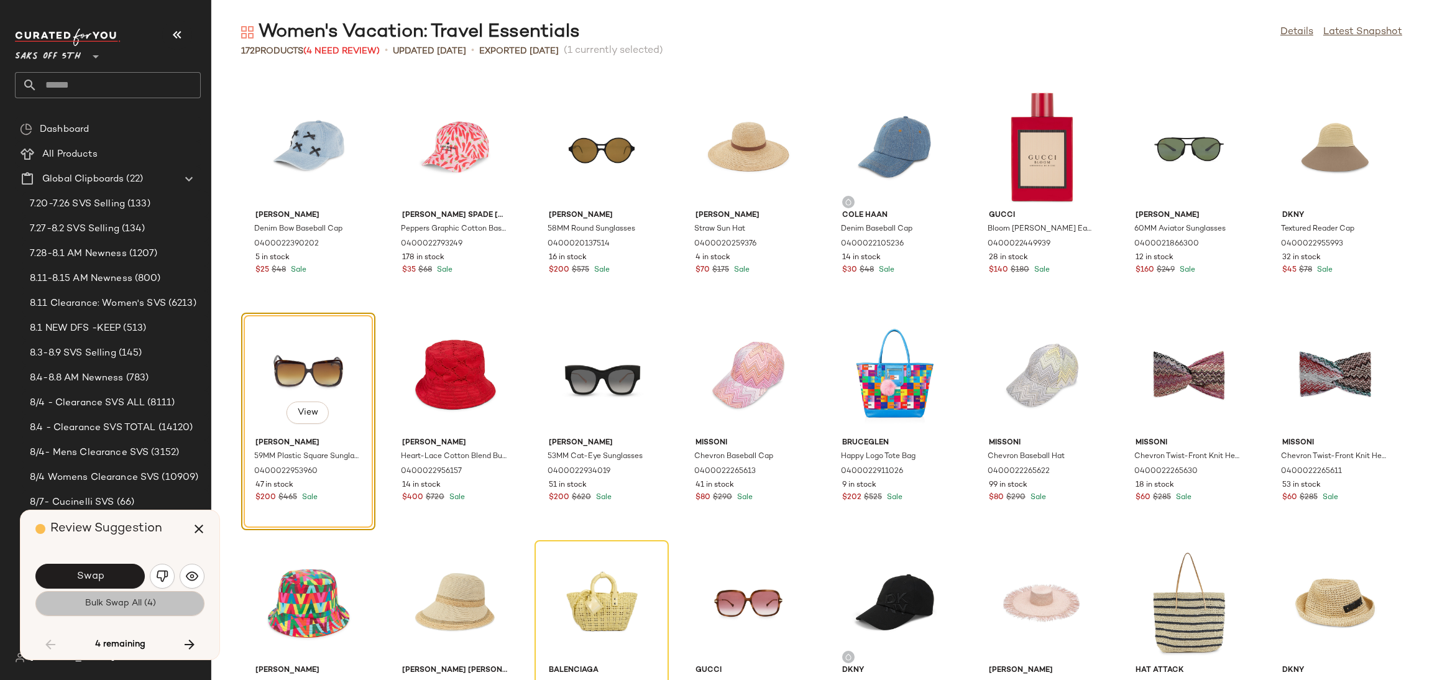
click at [140, 605] on span "Bulk Swap All (4)" at bounding box center [119, 603] width 71 height 10
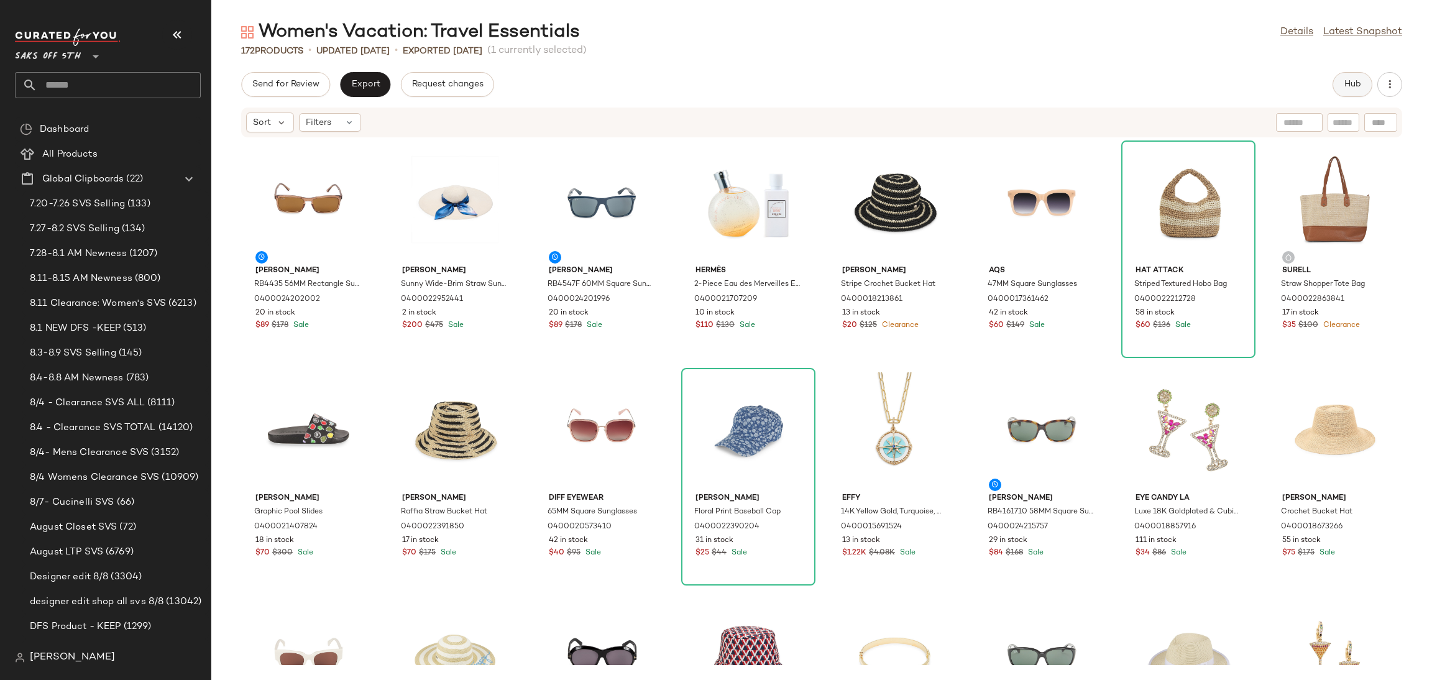
click at [1338, 89] on button "Hub" at bounding box center [1352, 84] width 40 height 25
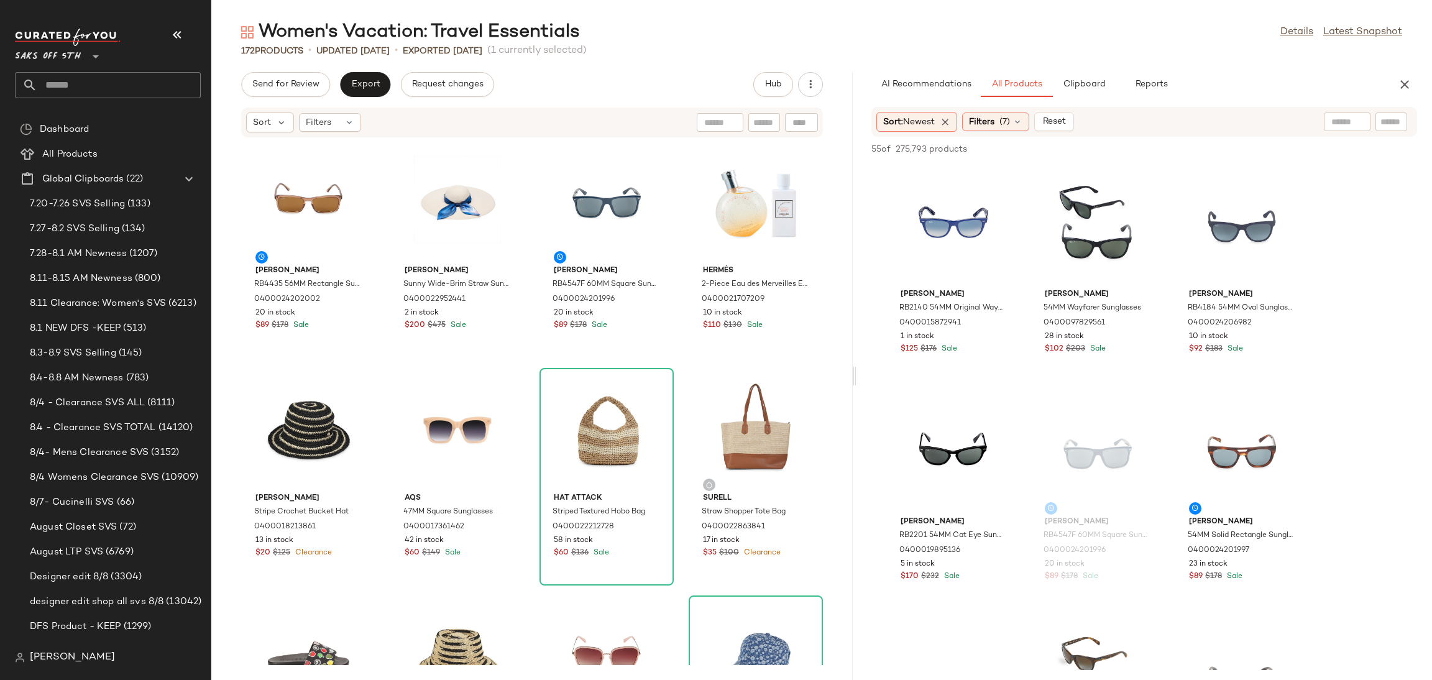
drag, startPoint x: 819, startPoint y: 373, endPoint x: 854, endPoint y: 373, distance: 35.4
click at [854, 373] on div "Women's Vacation: Travel Essentials Details Latest Snapshot 172 Products • upda…" at bounding box center [821, 350] width 1220 height 660
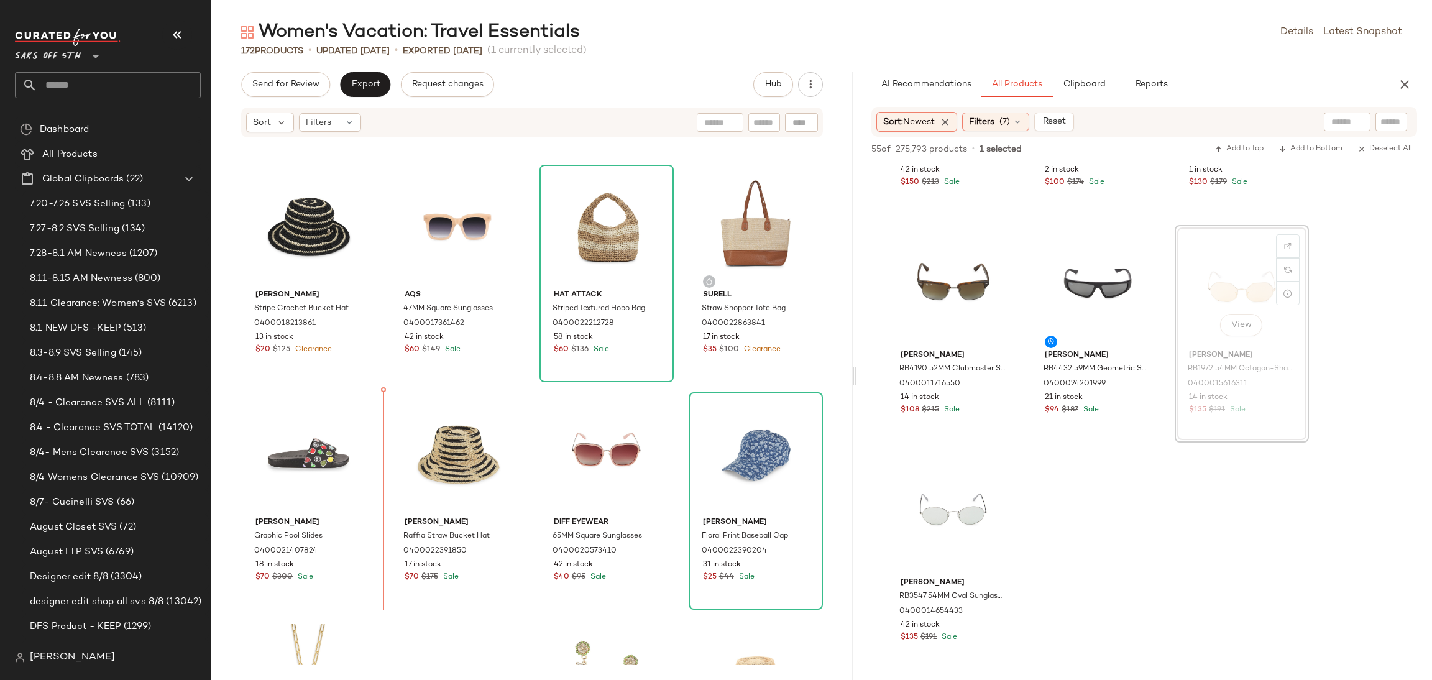
scroll to position [206, 0]
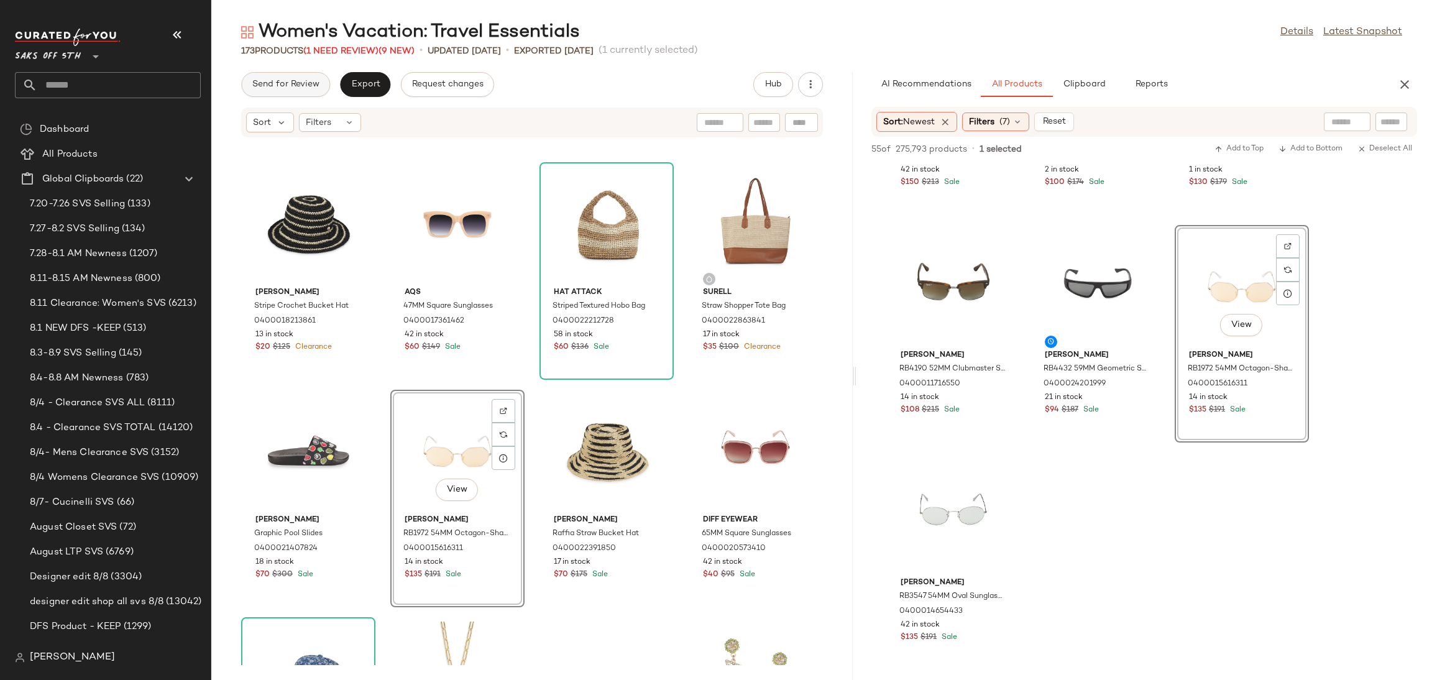
click at [271, 80] on span "Send for Review" at bounding box center [286, 85] width 68 height 10
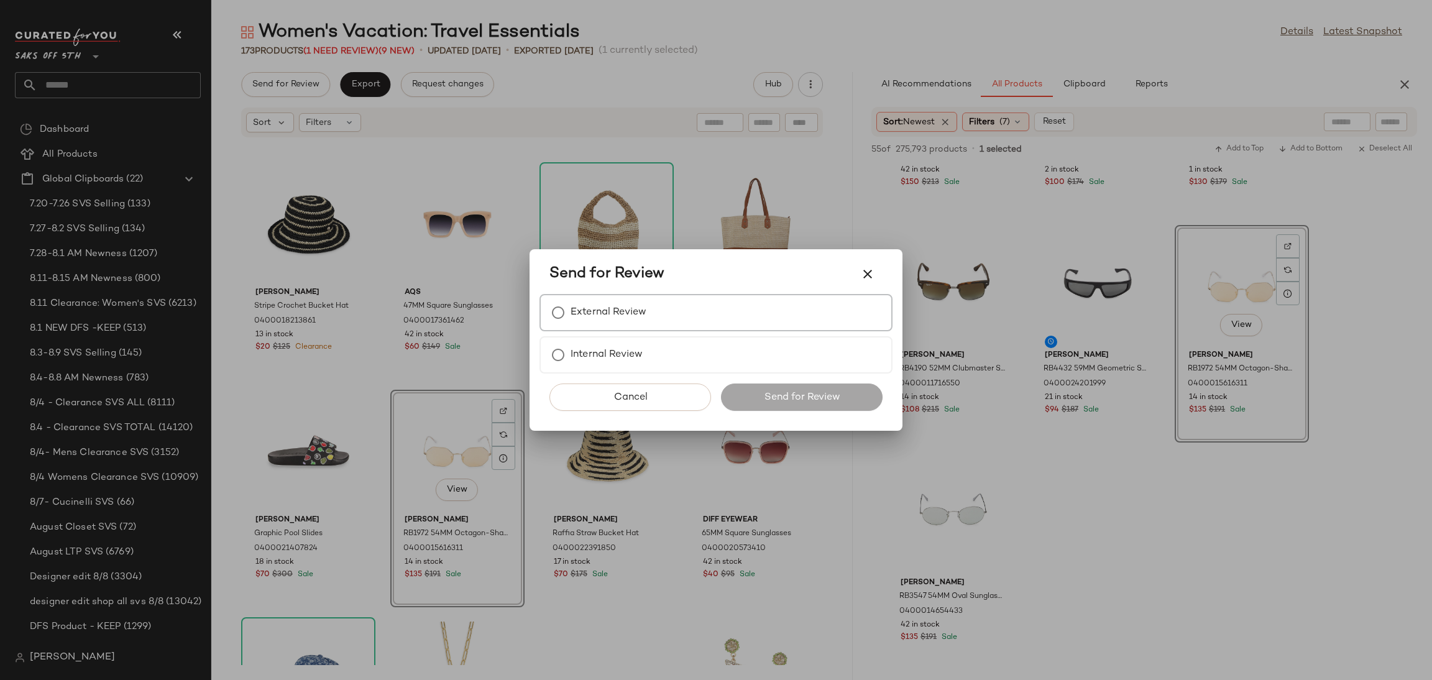
click at [577, 317] on label "External Review" at bounding box center [608, 312] width 76 height 25
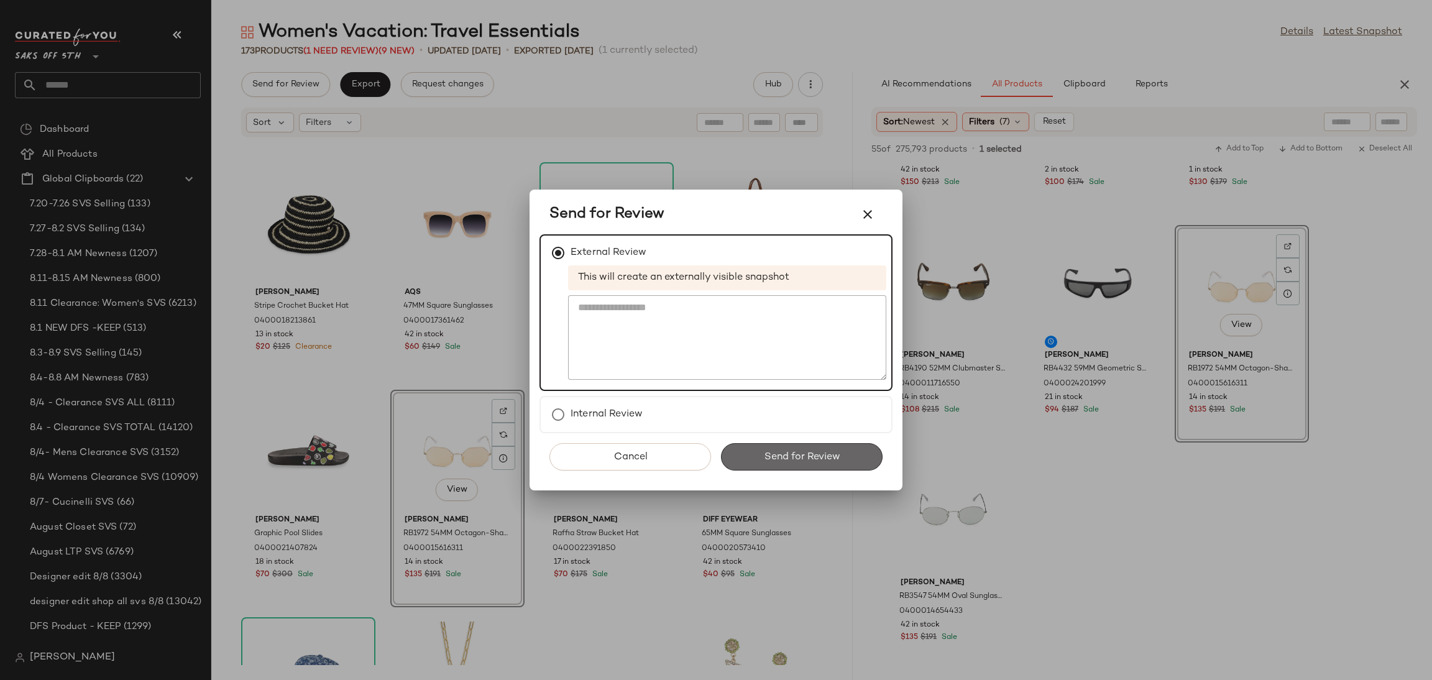
click at [754, 451] on button "Send for Review" at bounding box center [802, 456] width 162 height 27
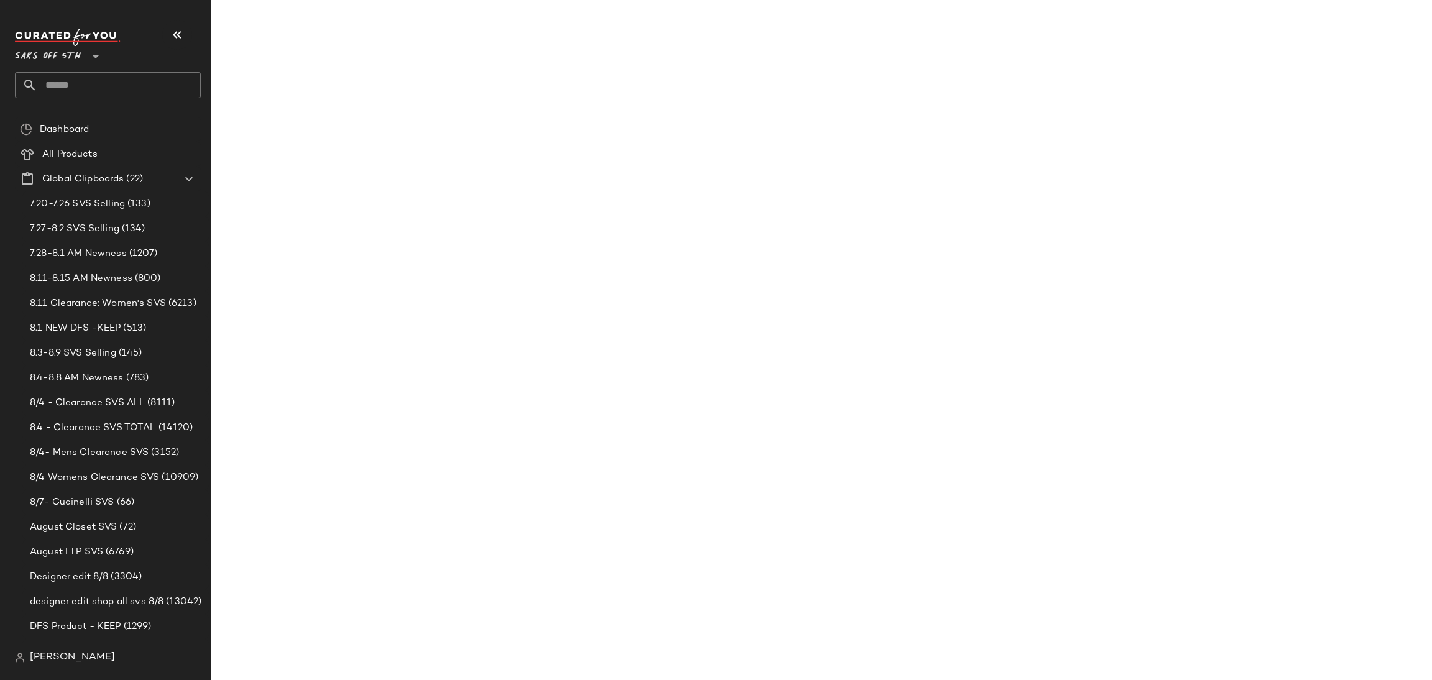
scroll to position [5625, 0]
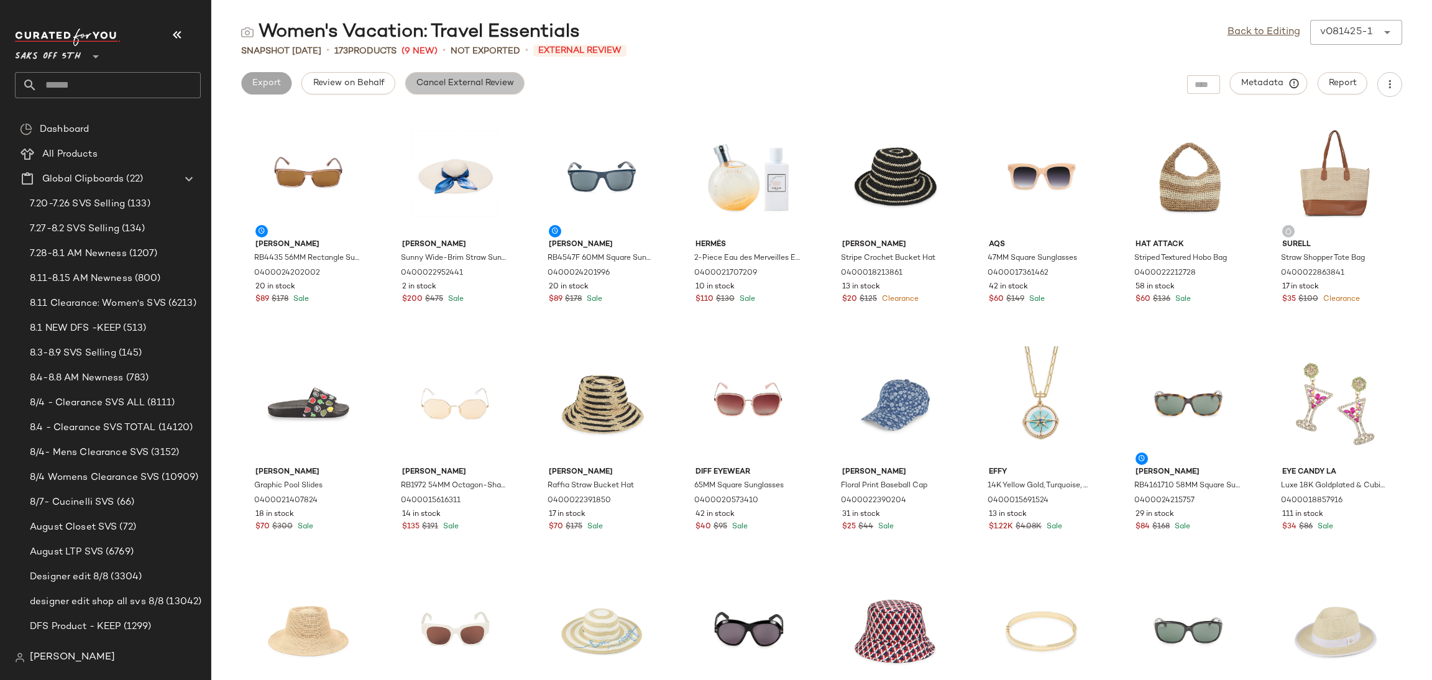
click at [444, 82] on span "Cancel External Review" at bounding box center [465, 83] width 98 height 10
click at [1267, 26] on link "Back to Editing" at bounding box center [1263, 32] width 73 height 15
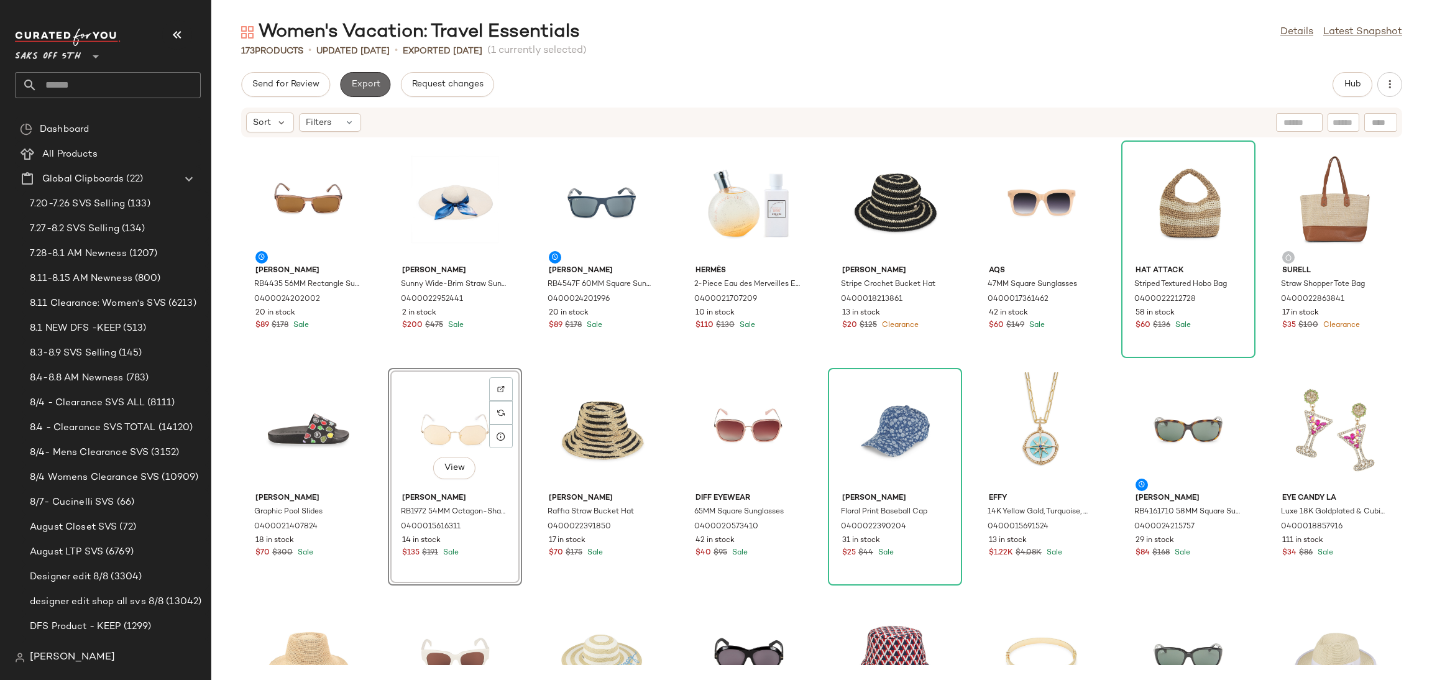
click at [360, 86] on span "Export" at bounding box center [364, 85] width 29 height 10
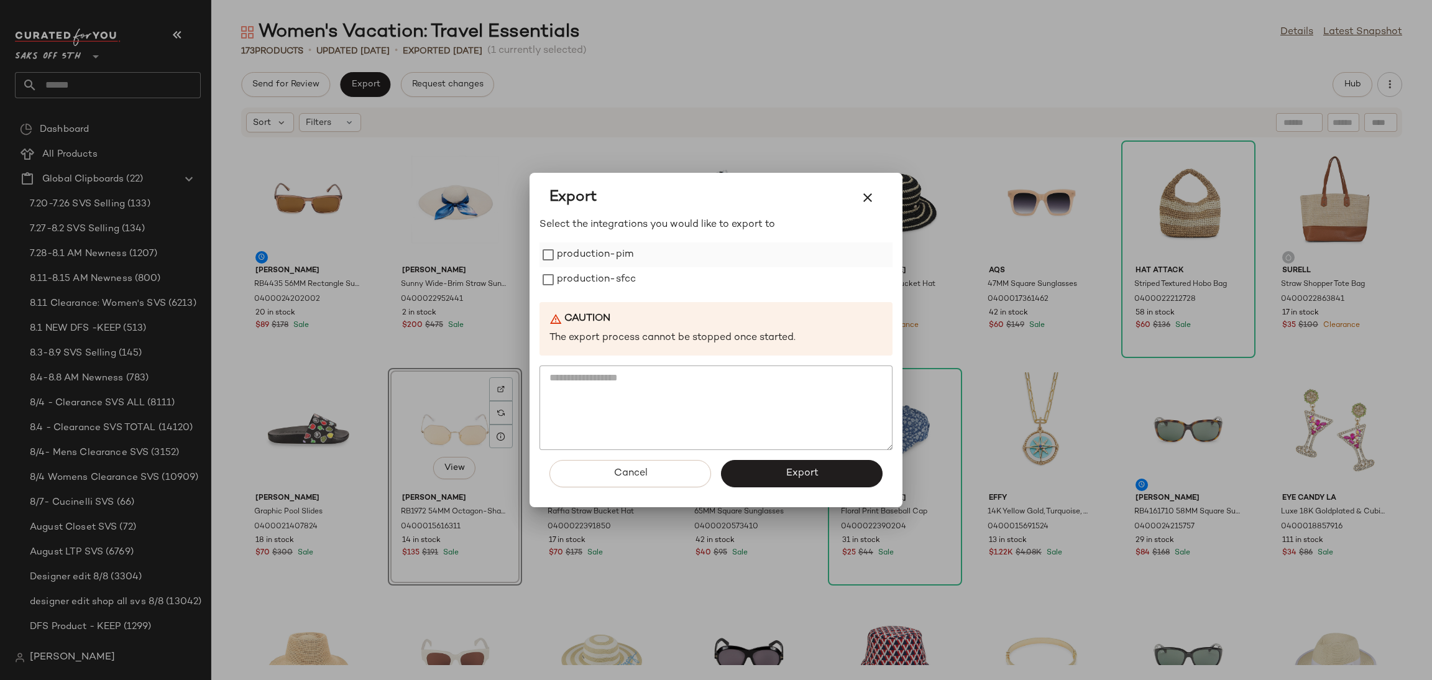
click at [560, 245] on label "production-pim" at bounding box center [595, 254] width 76 height 25
click at [557, 270] on label "production-sfcc" at bounding box center [596, 279] width 79 height 25
click at [777, 485] on button "Export" at bounding box center [802, 473] width 162 height 27
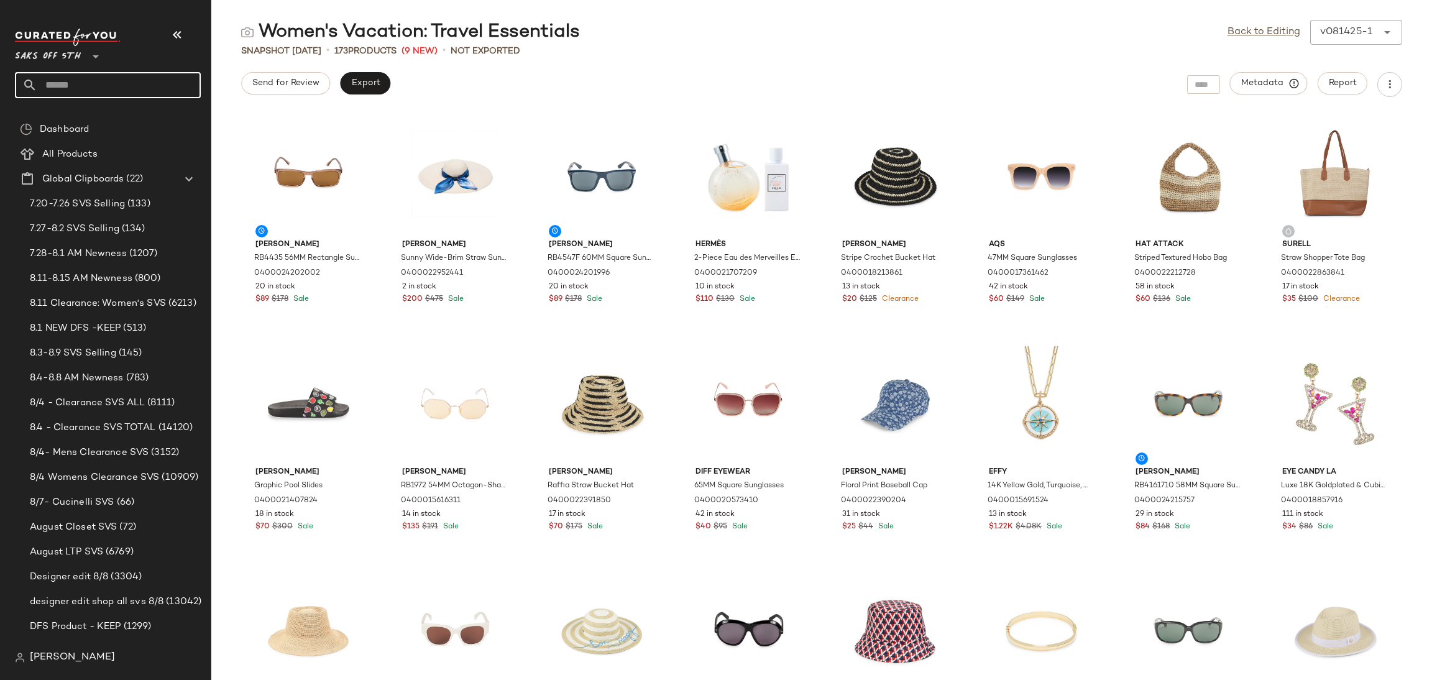
click at [149, 84] on input "text" at bounding box center [118, 85] width 163 height 26
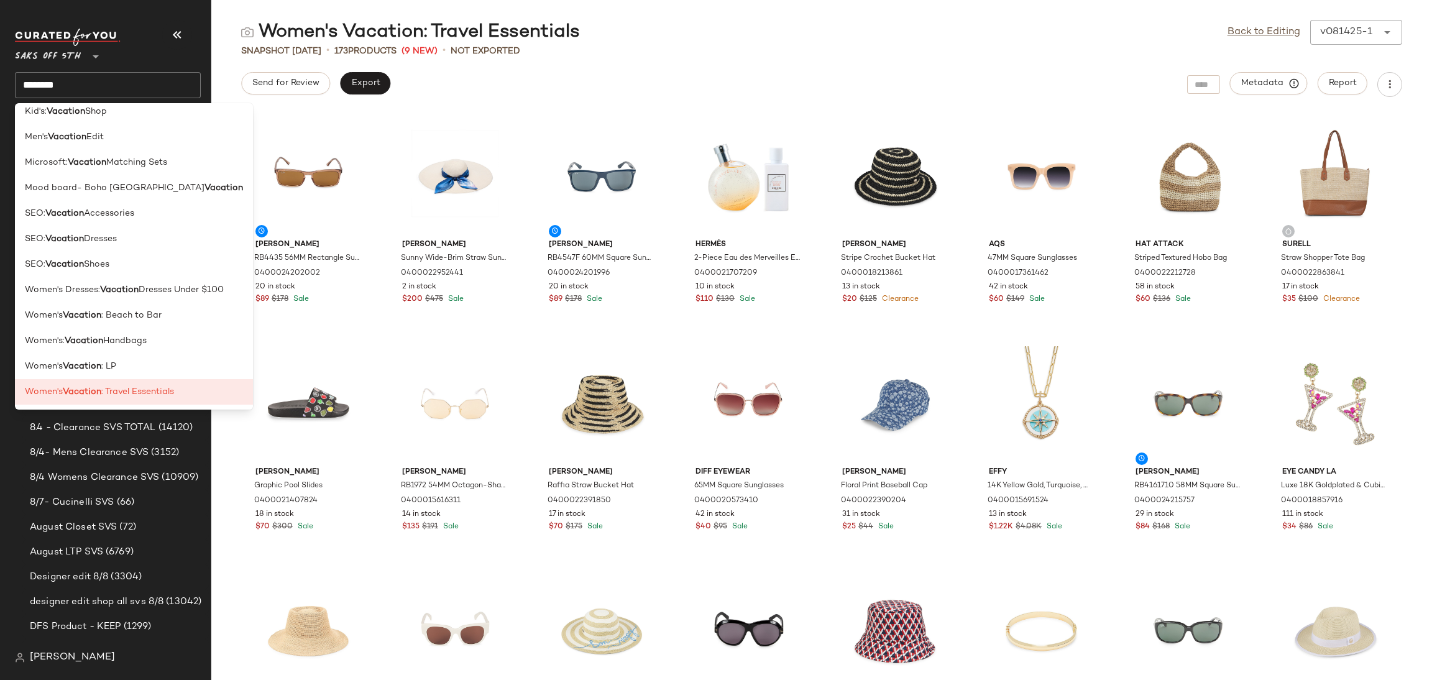
scroll to position [5, 0]
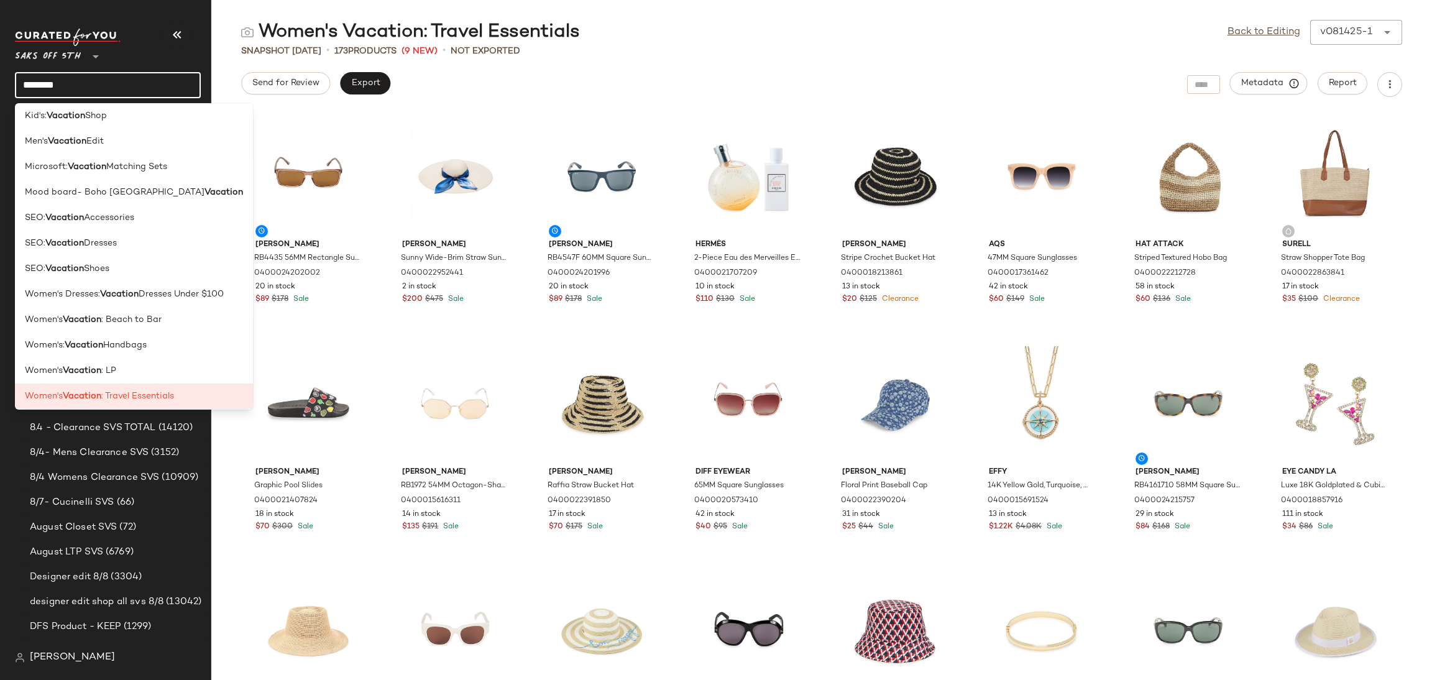
drag, startPoint x: 129, startPoint y: 73, endPoint x: 0, endPoint y: 127, distance: 140.1
click at [0, 127] on nav "Saks OFF 5TH ** ******** Dashboard All Products Global Clipboards (22) 7.20-7.2…" at bounding box center [105, 340] width 211 height 680
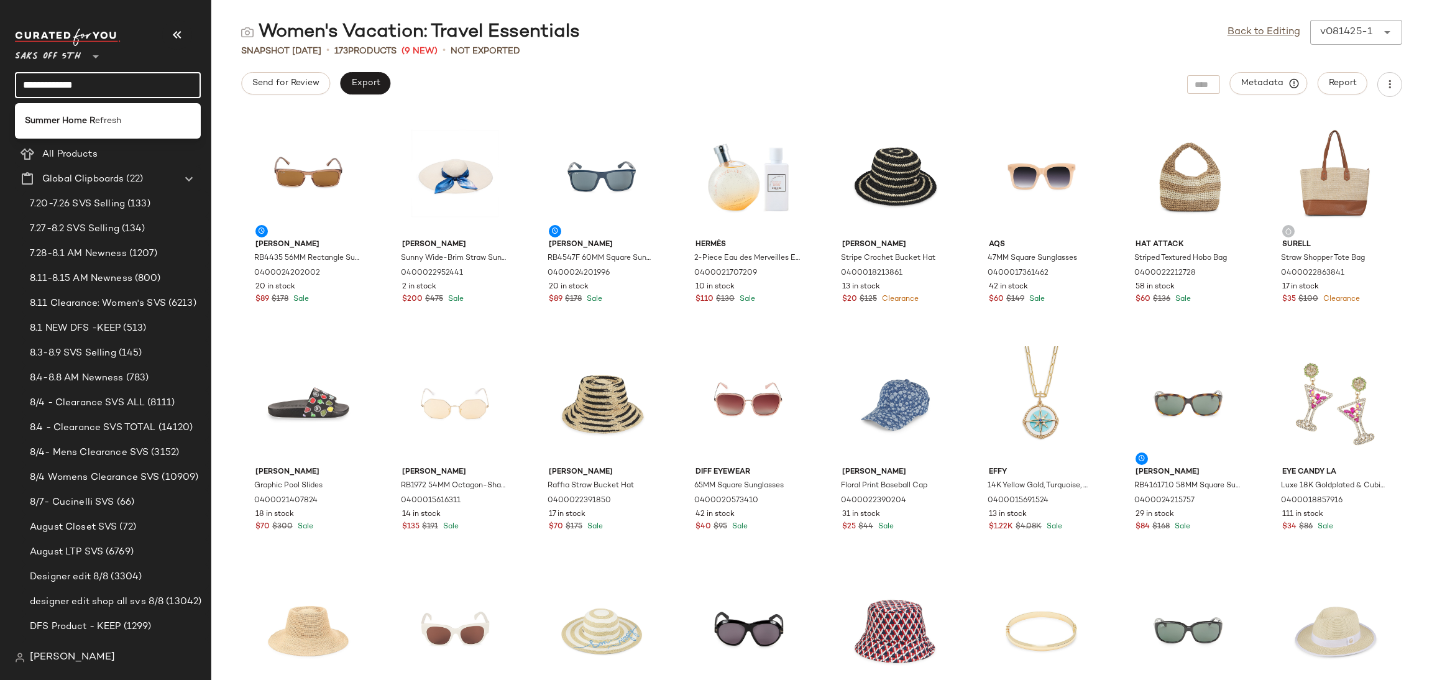
scroll to position [0, 0]
type input "**********"
click at [79, 116] on b "Summer Home Re" at bounding box center [62, 120] width 75 height 13
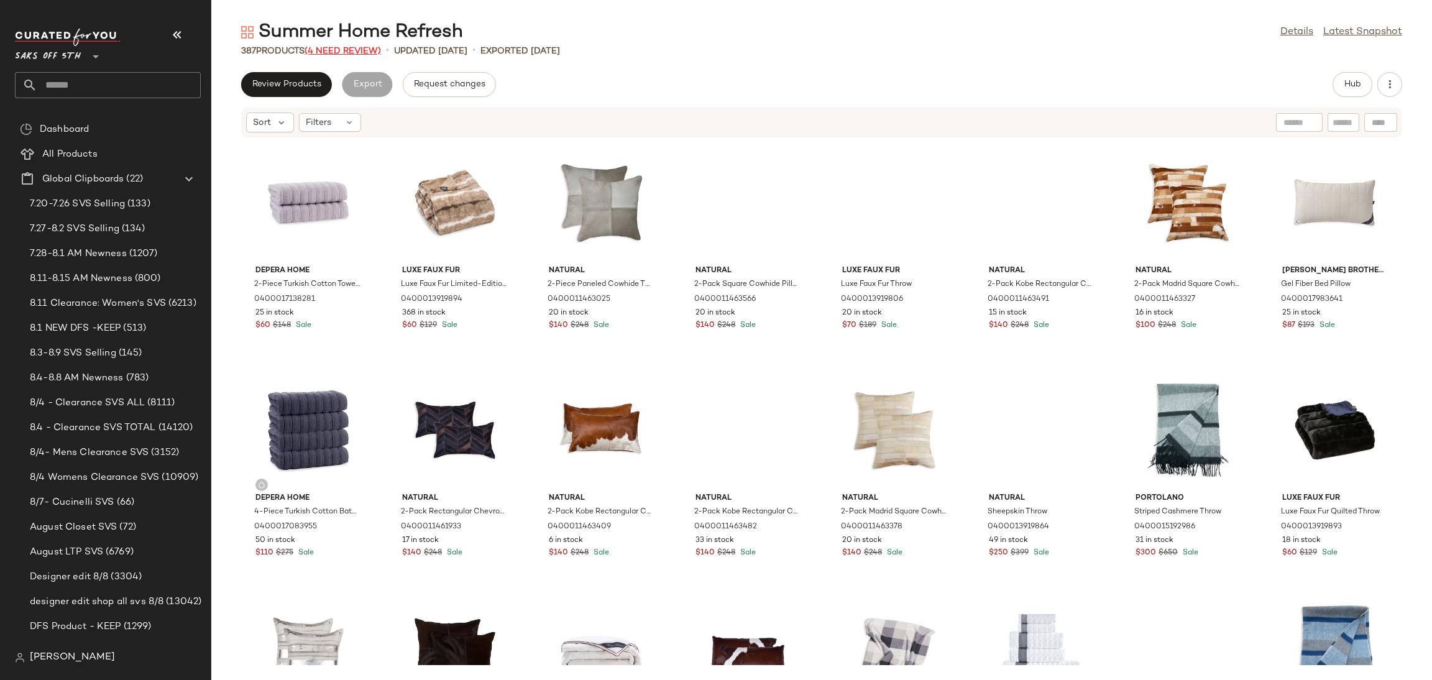
click at [355, 49] on span "(4 Need Review)" at bounding box center [342, 51] width 76 height 9
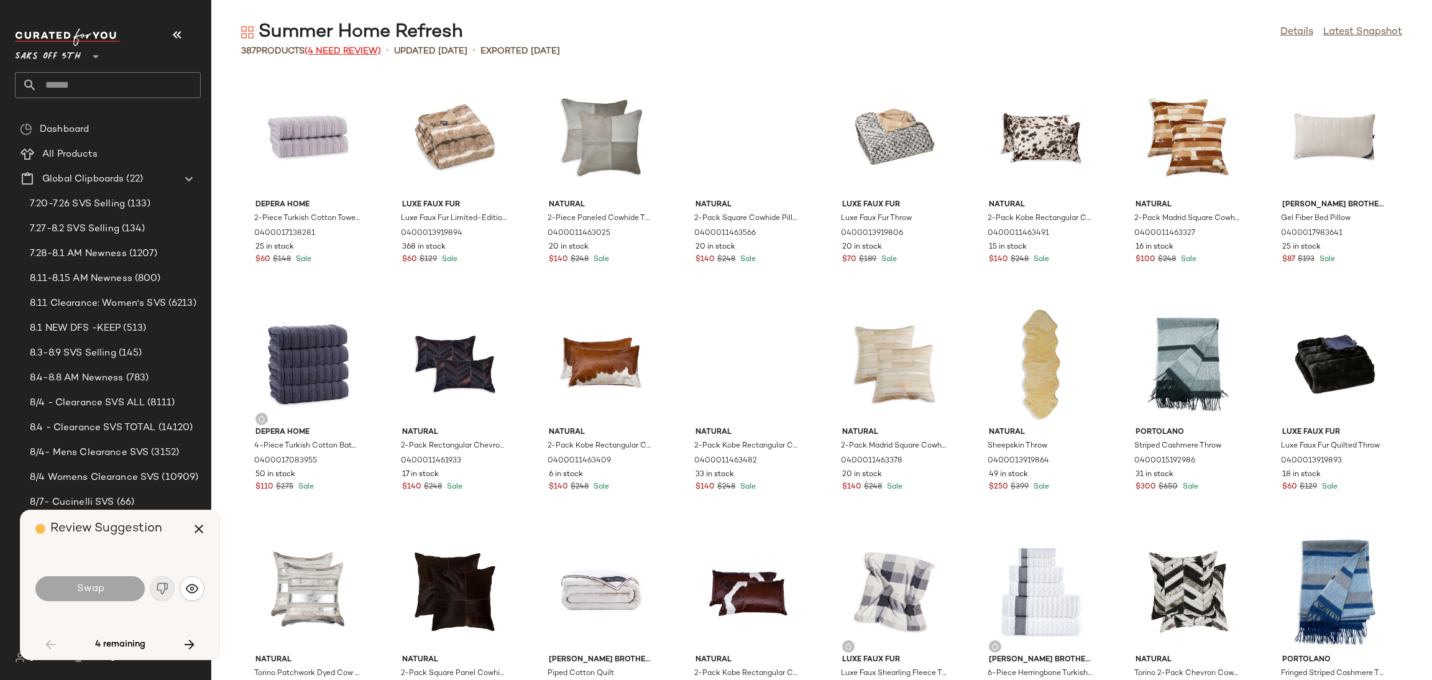
scroll to position [1137, 0]
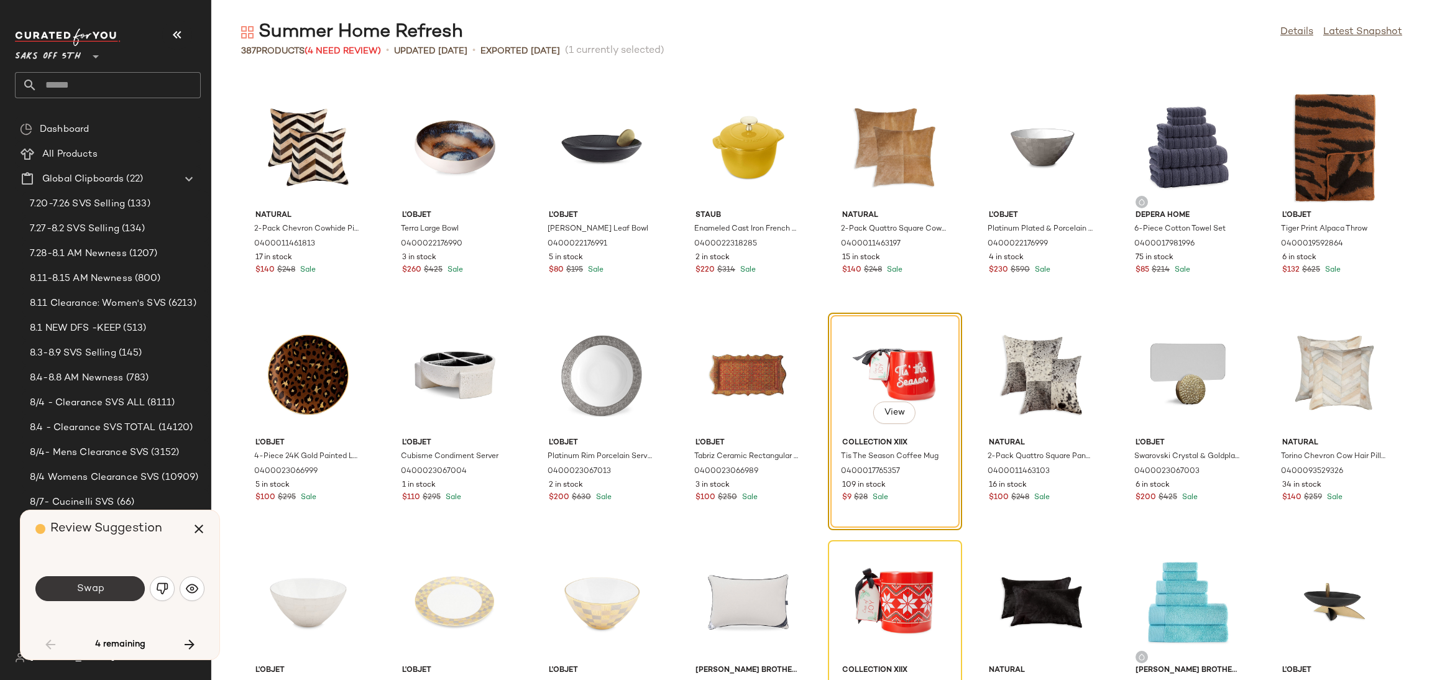
click at [99, 600] on button "Swap" at bounding box center [89, 588] width 109 height 25
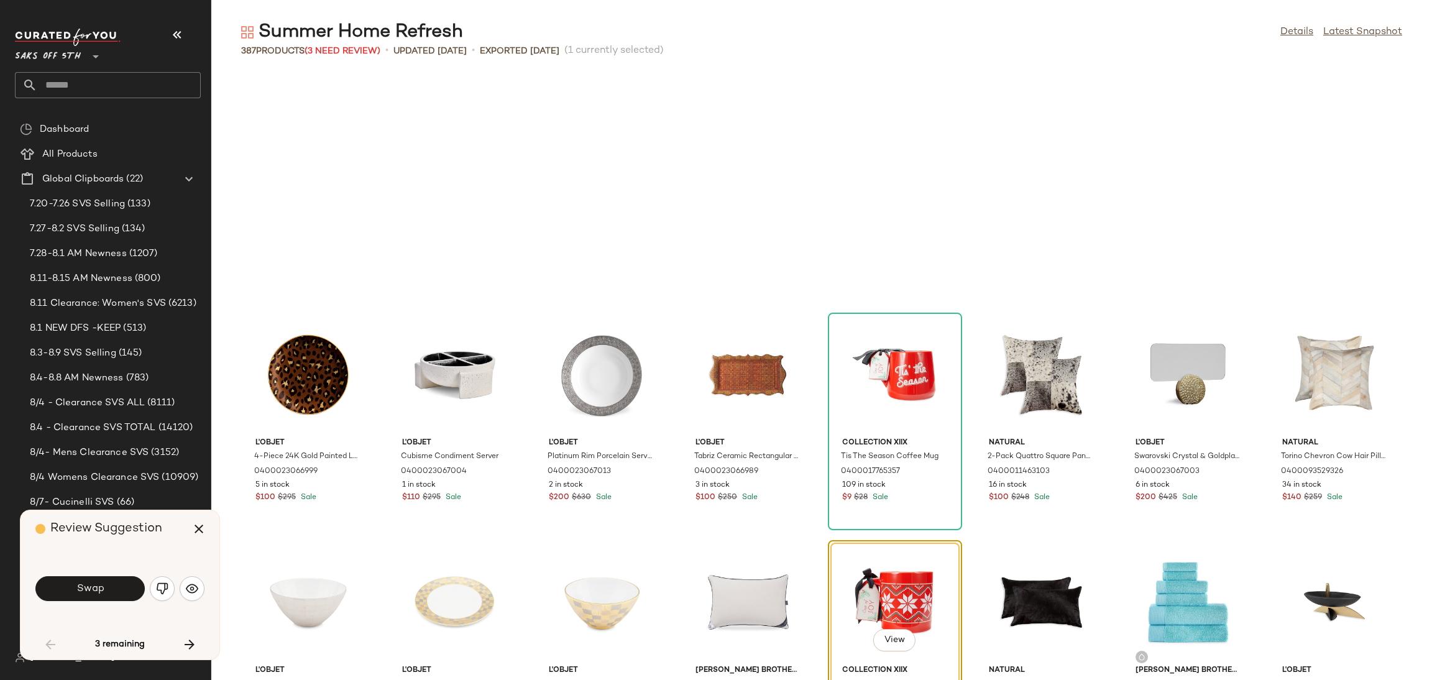
scroll to position [1365, 0]
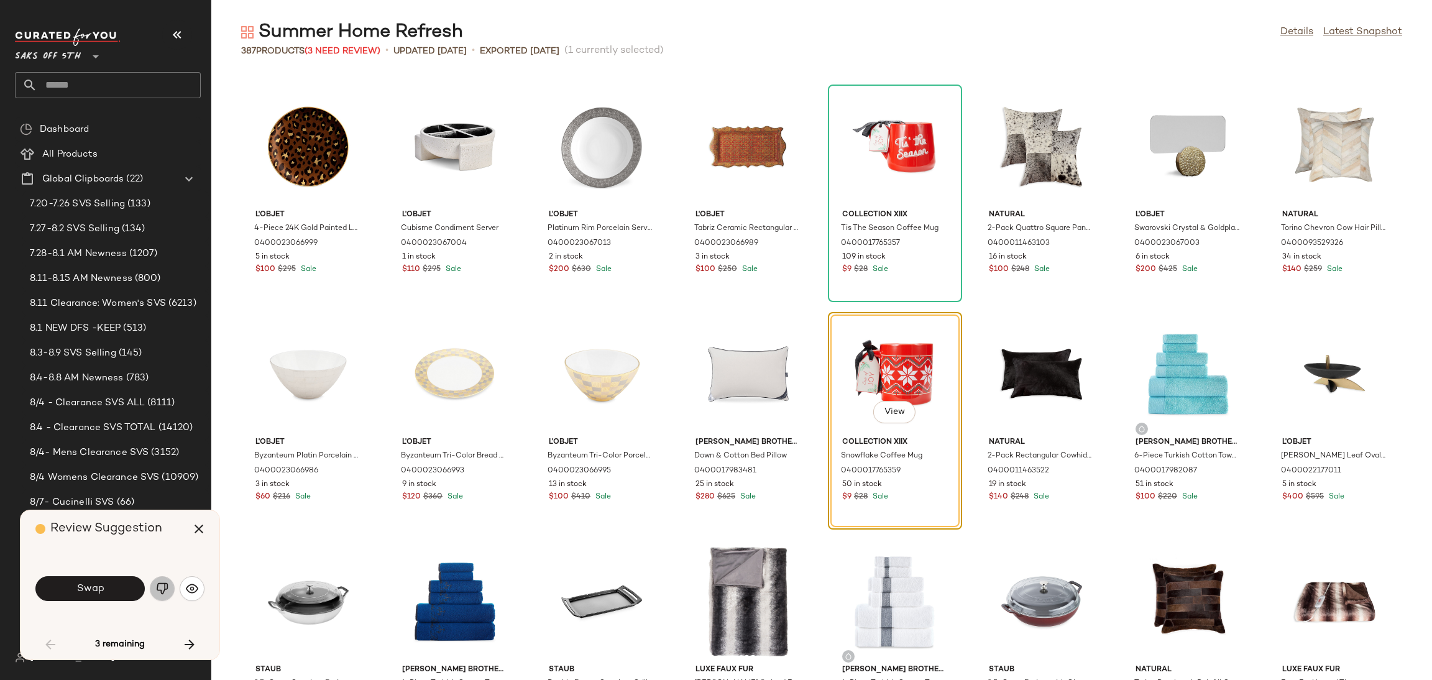
click at [159, 594] on img "button" at bounding box center [162, 588] width 12 height 12
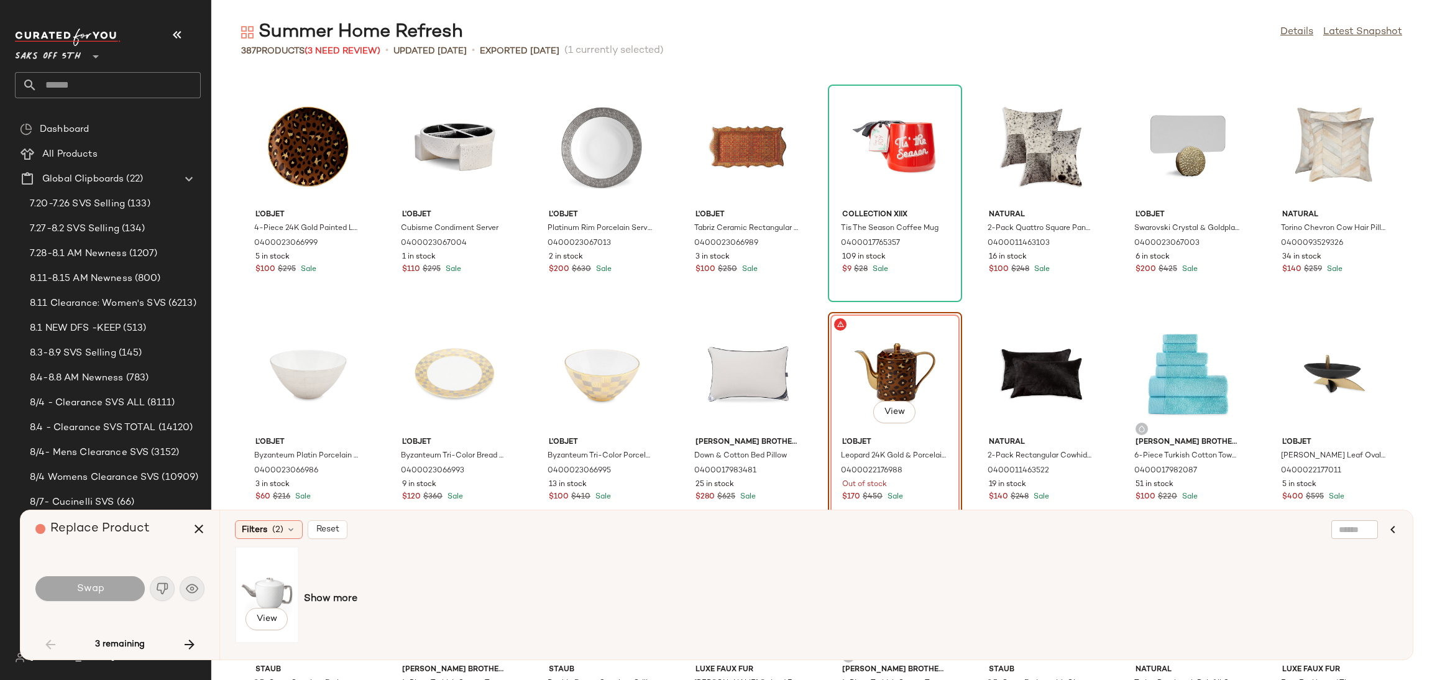
click at [267, 596] on div "View" at bounding box center [266, 595] width 55 height 88
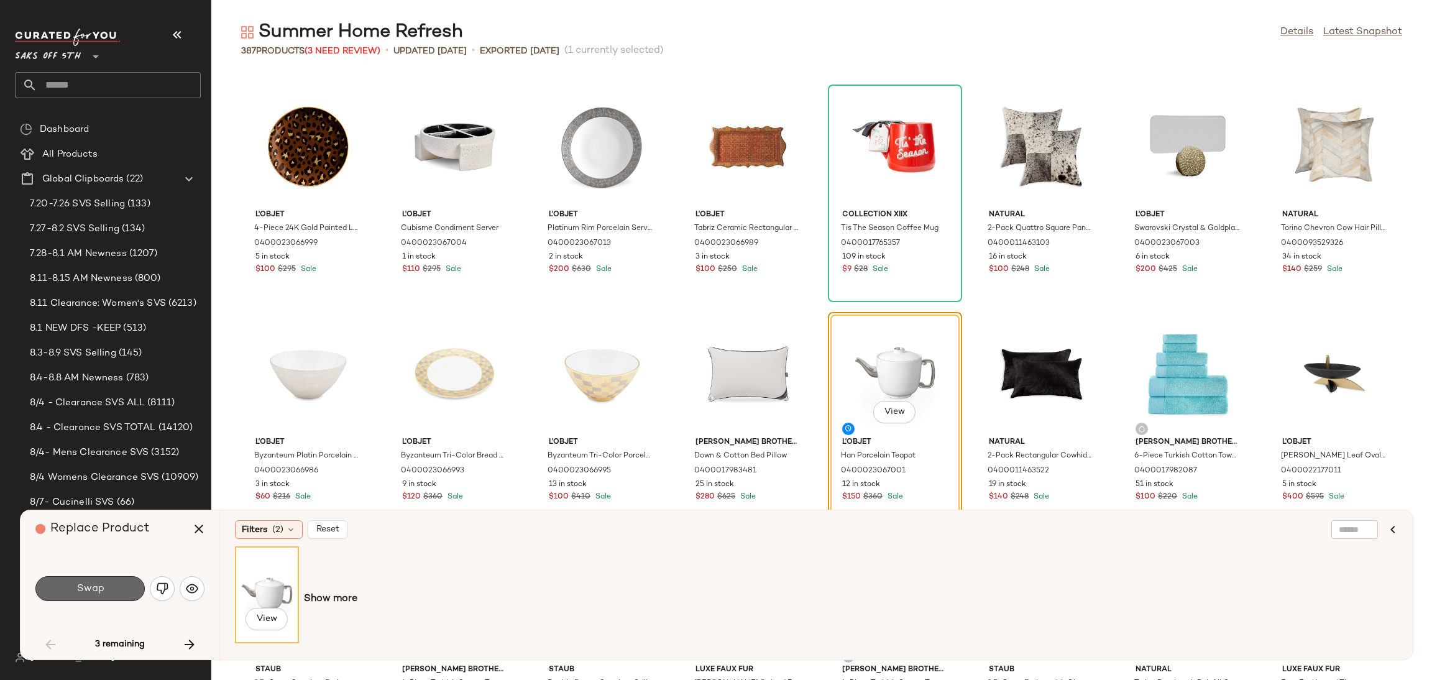
click at [92, 589] on span "Swap" at bounding box center [90, 589] width 28 height 12
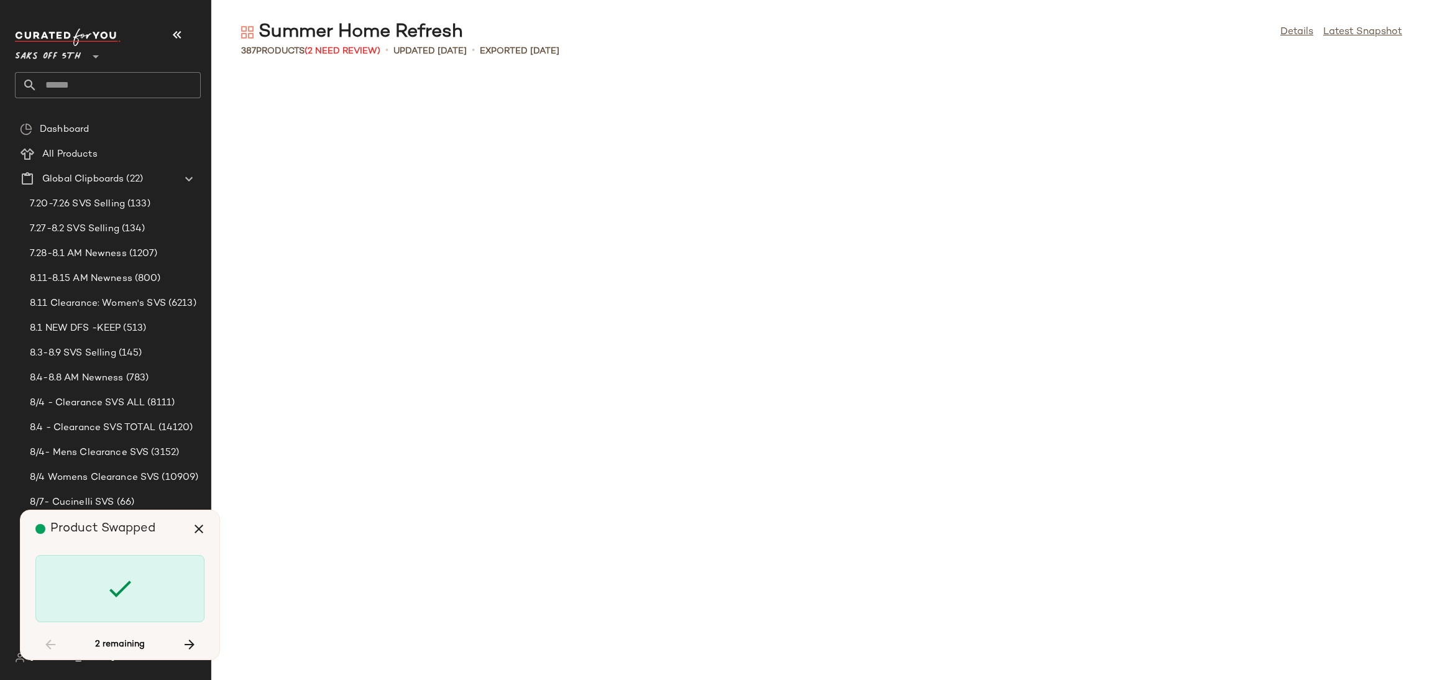
scroll to position [8642, 0]
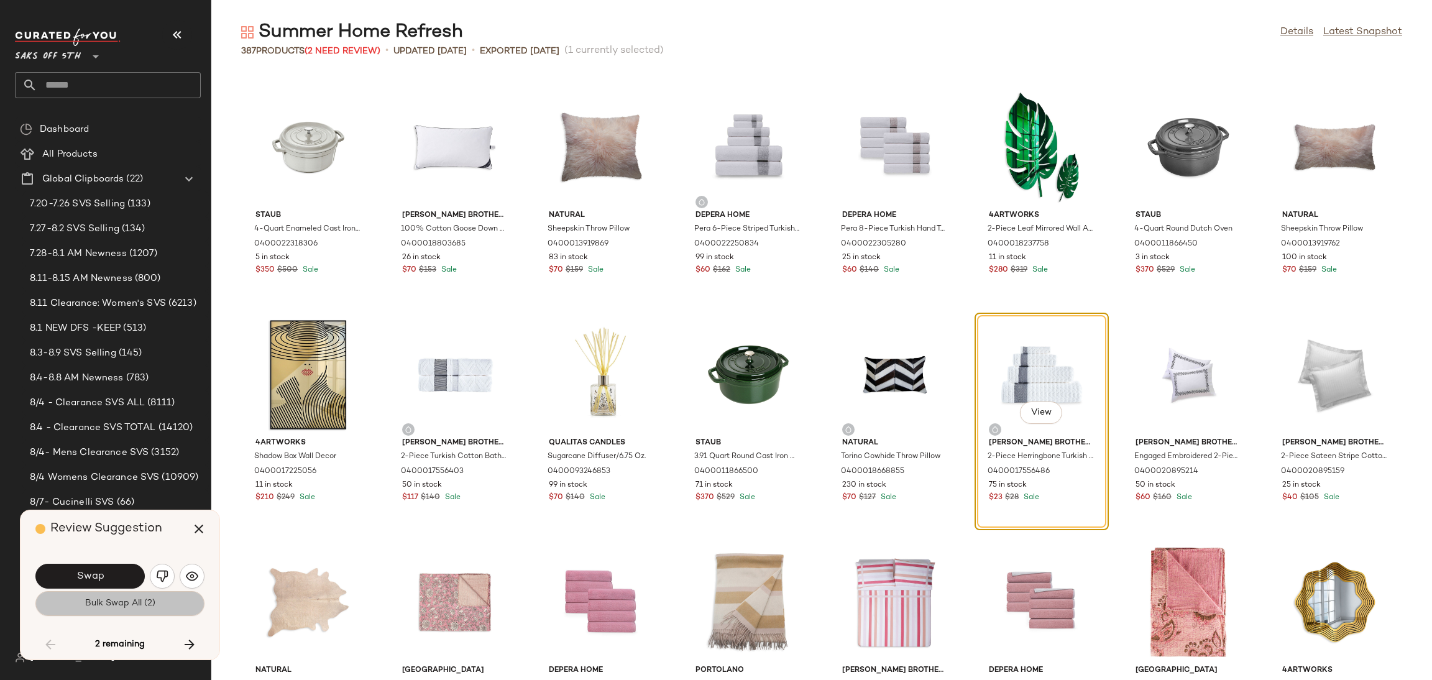
click at [152, 601] on span "Bulk Swap All (2)" at bounding box center [120, 603] width 71 height 10
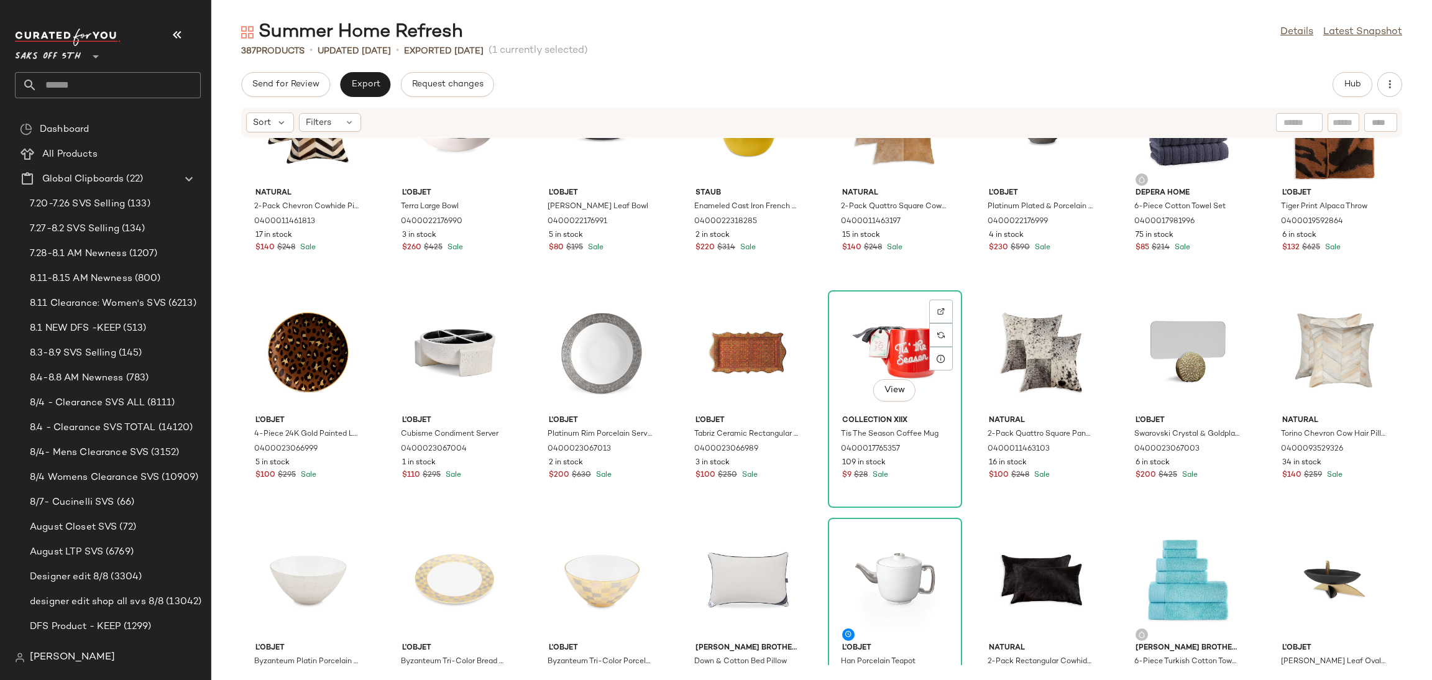
scroll to position [1224, 0]
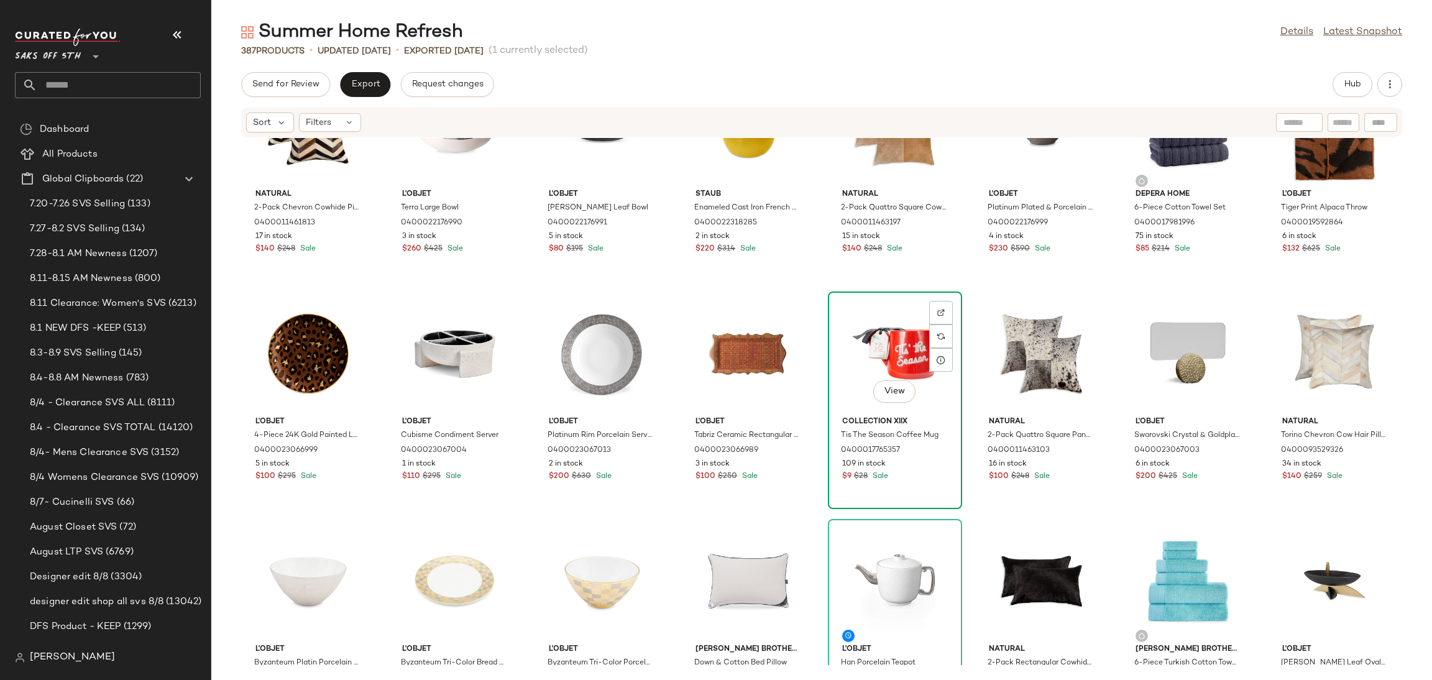
click at [884, 345] on div "View" at bounding box center [895, 354] width 126 height 116
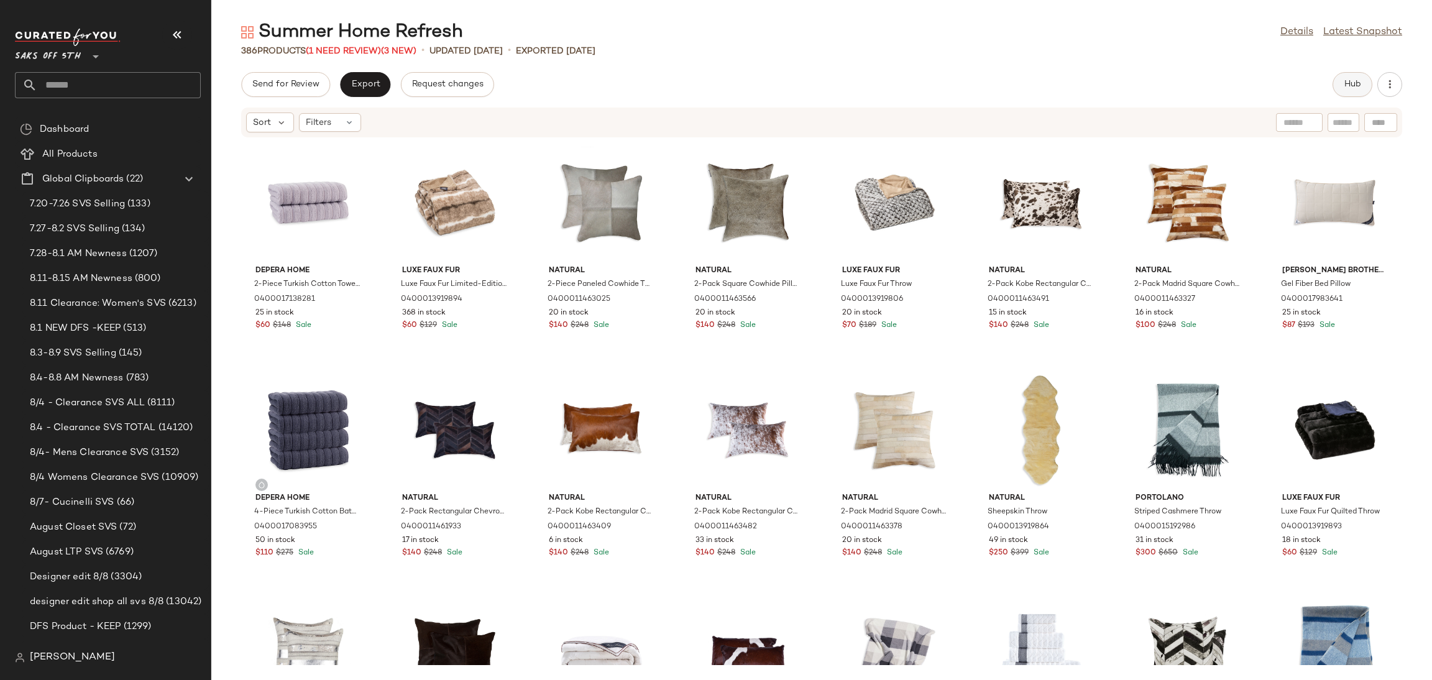
click at [1340, 87] on button "Hub" at bounding box center [1352, 84] width 40 height 25
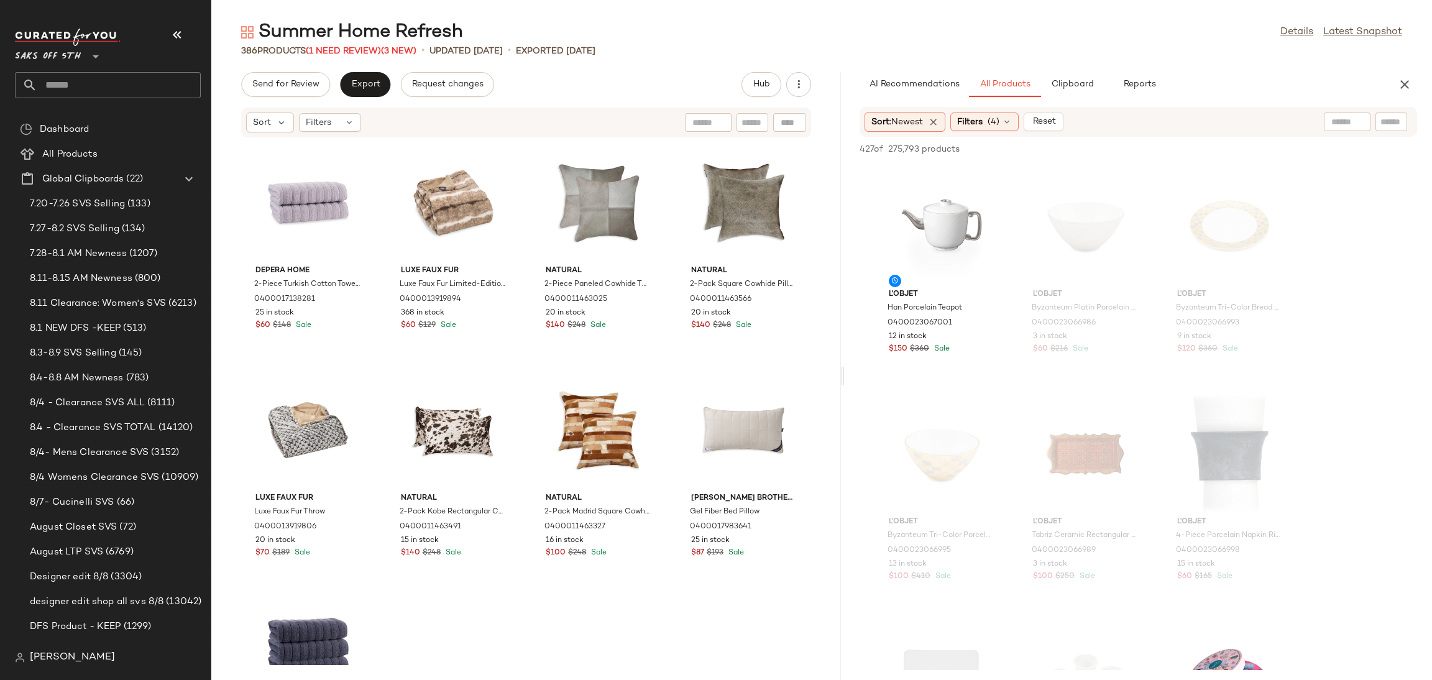
drag, startPoint x: 818, startPoint y: 375, endPoint x: 846, endPoint y: 375, distance: 27.3
click at [846, 375] on div "Summer Home Refresh Details Latest Snapshot 386 Products (1 Need Review) (3 New…" at bounding box center [821, 350] width 1220 height 660
click at [846, 375] on div at bounding box center [846, 376] width 4 height 608
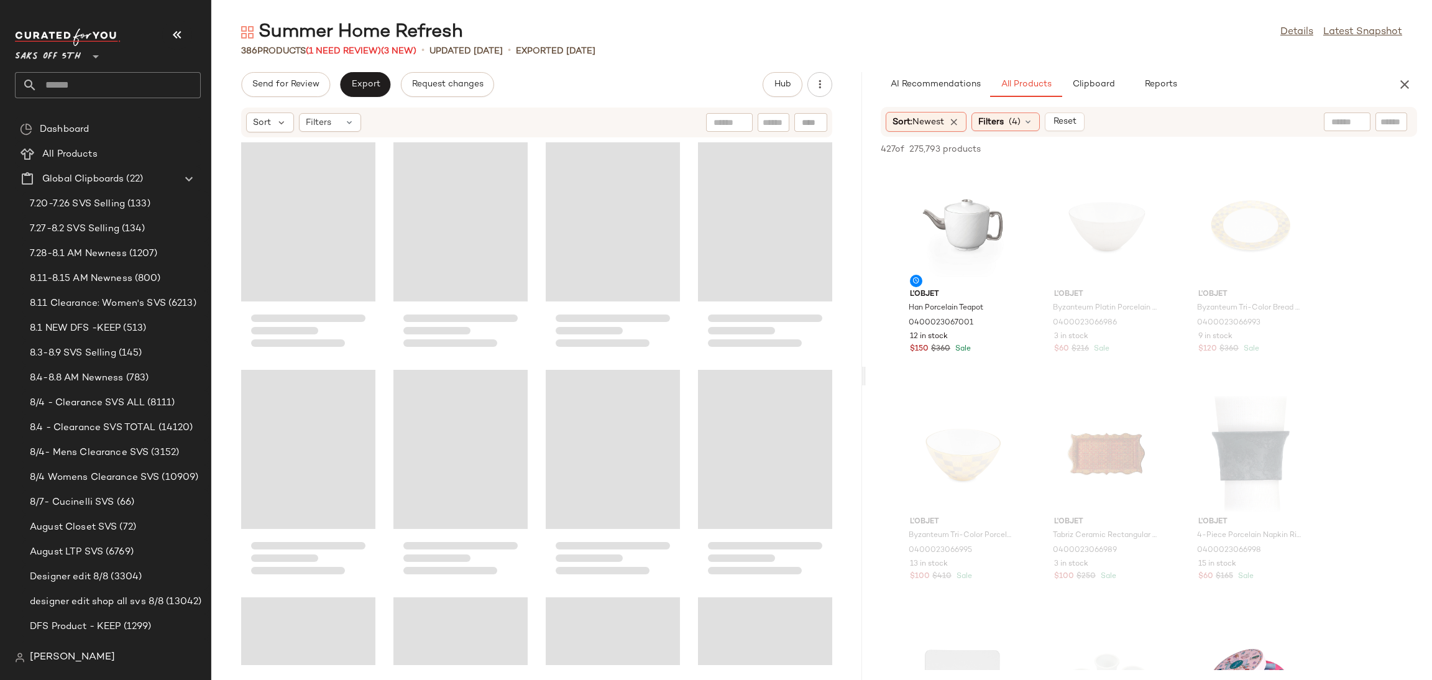
drag, startPoint x: 846, startPoint y: 375, endPoint x: 866, endPoint y: 370, distance: 20.5
click at [866, 370] on div "Summer Home Refresh Details Latest Snapshot 386 Products (1 Need Review) (3 New…" at bounding box center [821, 350] width 1220 height 660
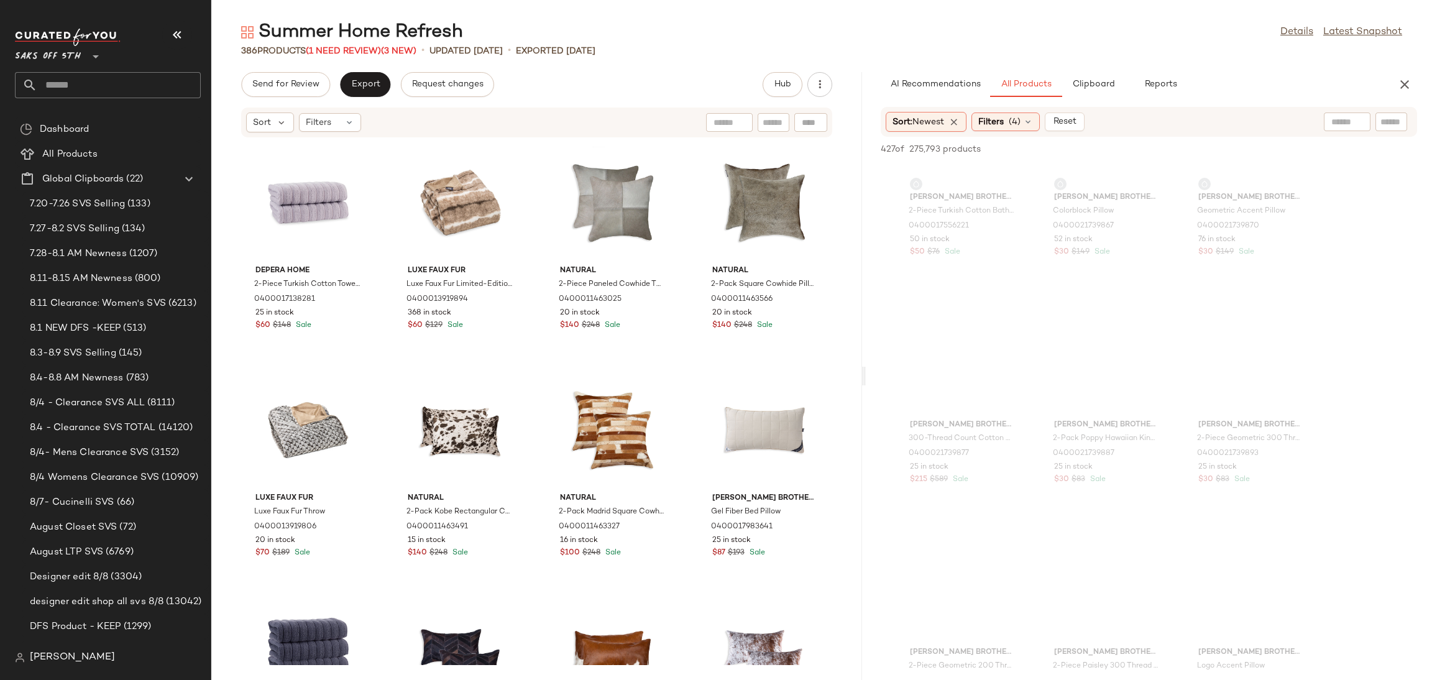
scroll to position [5595, 0]
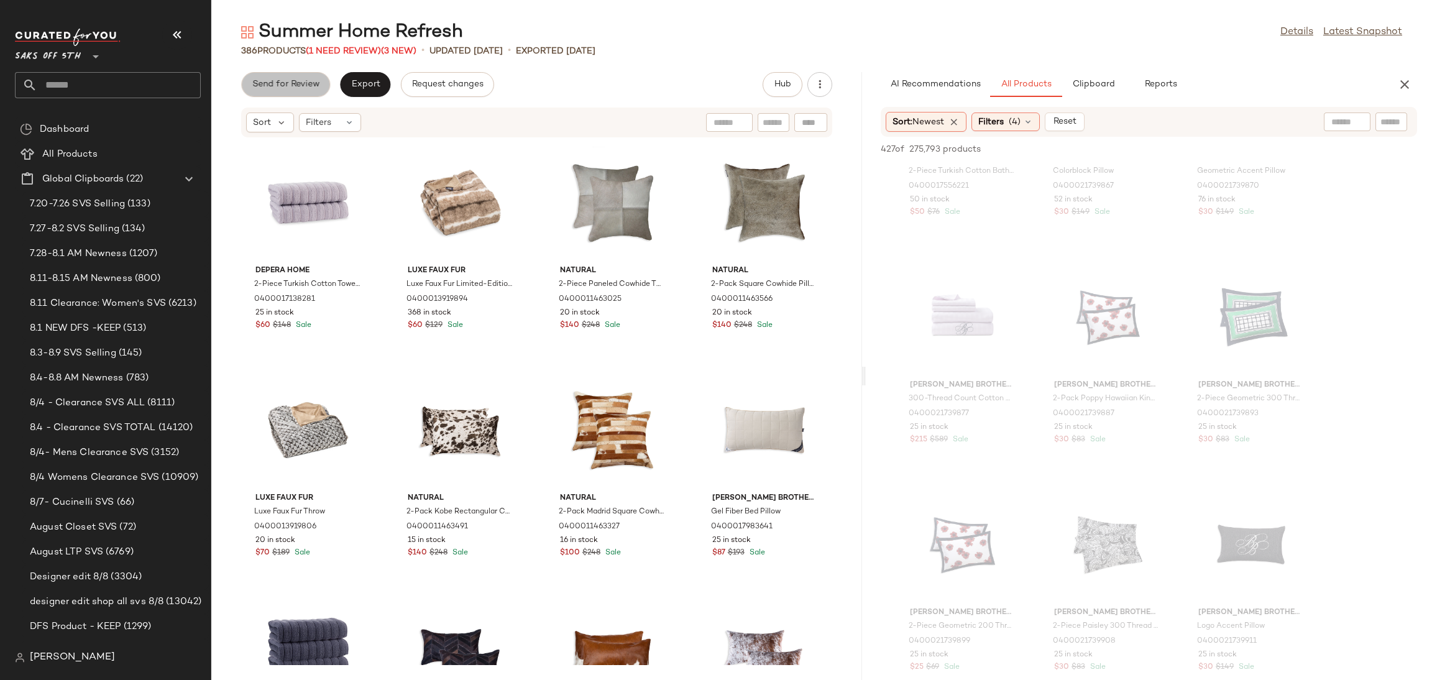
click at [262, 89] on span "Send for Review" at bounding box center [286, 85] width 68 height 10
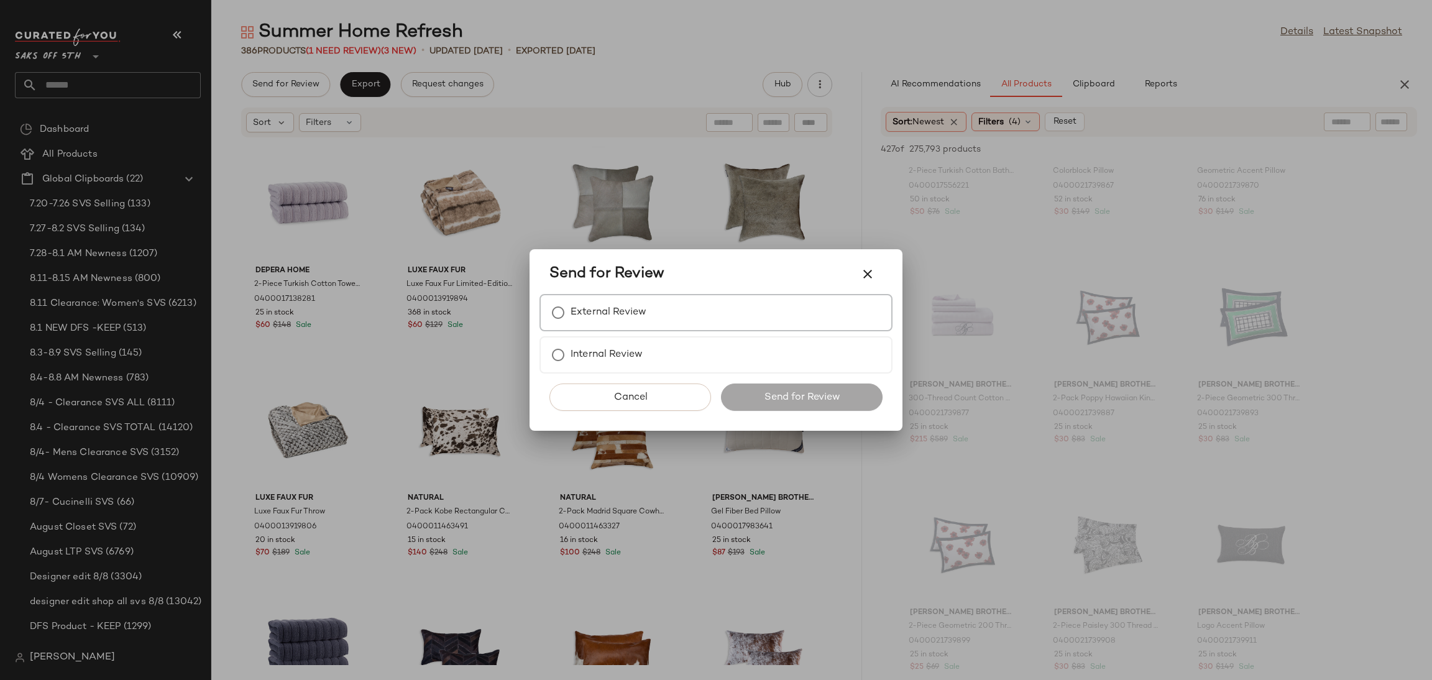
click at [605, 305] on label "External Review" at bounding box center [608, 312] width 76 height 25
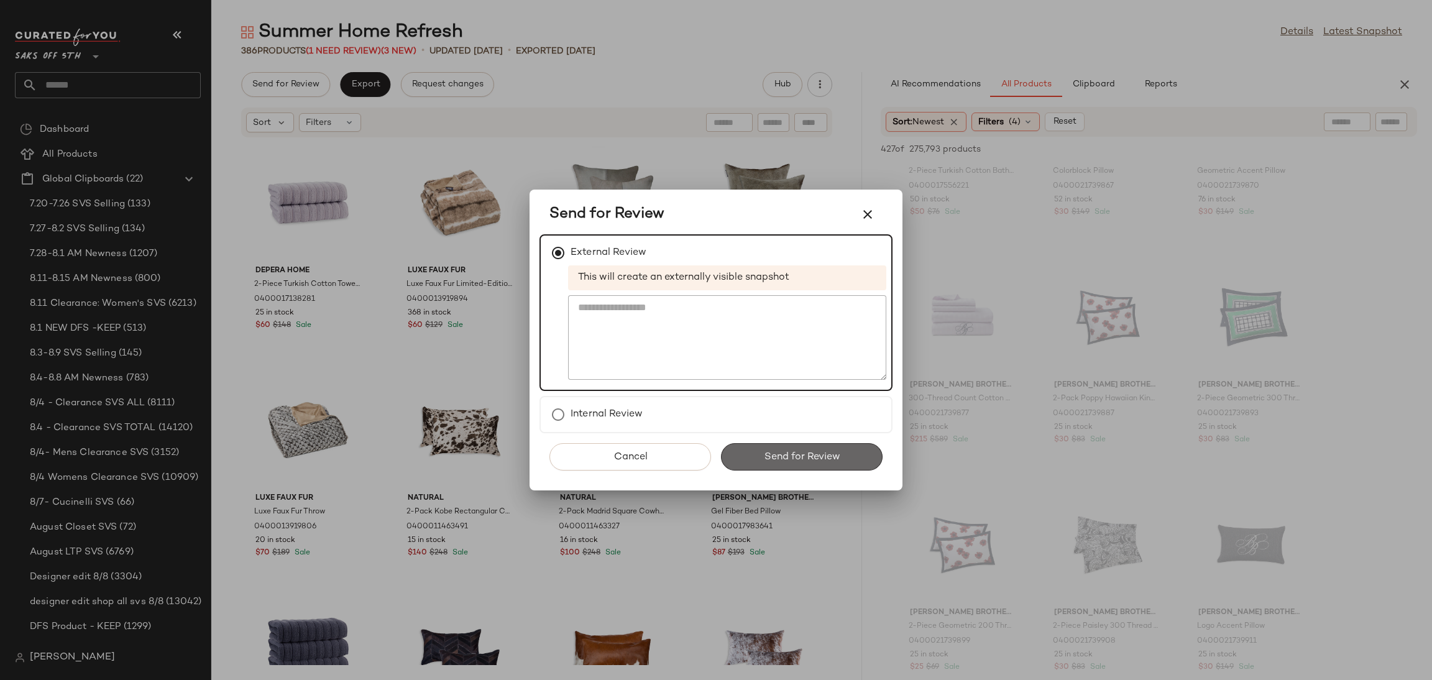
click at [780, 464] on button "Send for Review" at bounding box center [802, 456] width 162 height 27
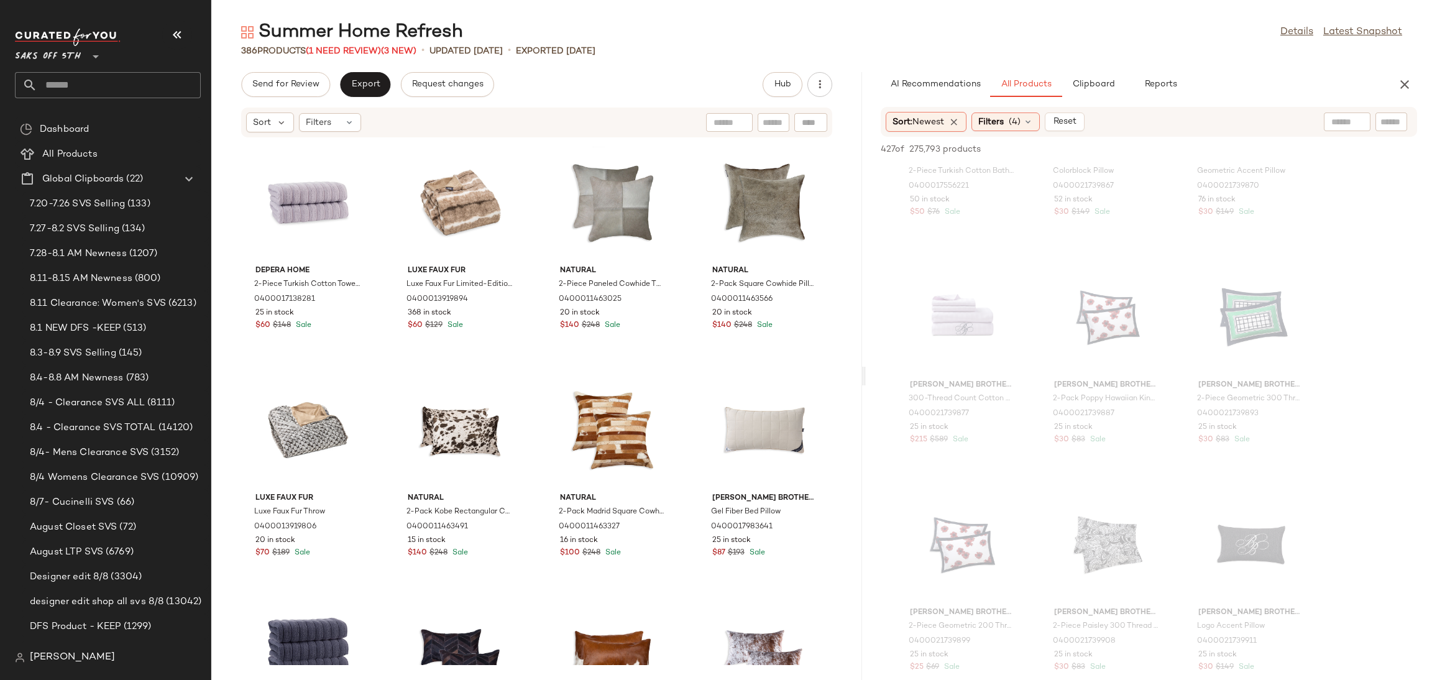
scroll to position [8324, 0]
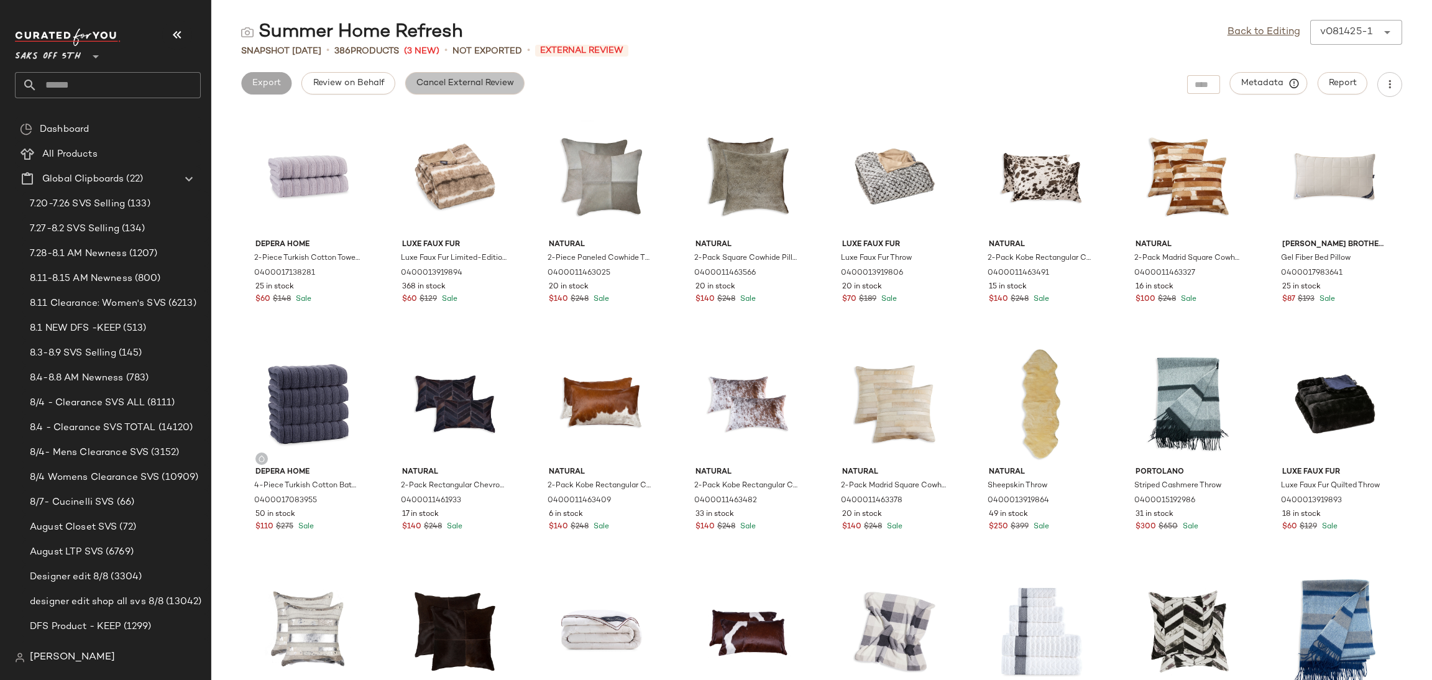
click at [437, 76] on button "Cancel External Review" at bounding box center [464, 83] width 119 height 22
click at [375, 94] on button "Export" at bounding box center [365, 83] width 50 height 22
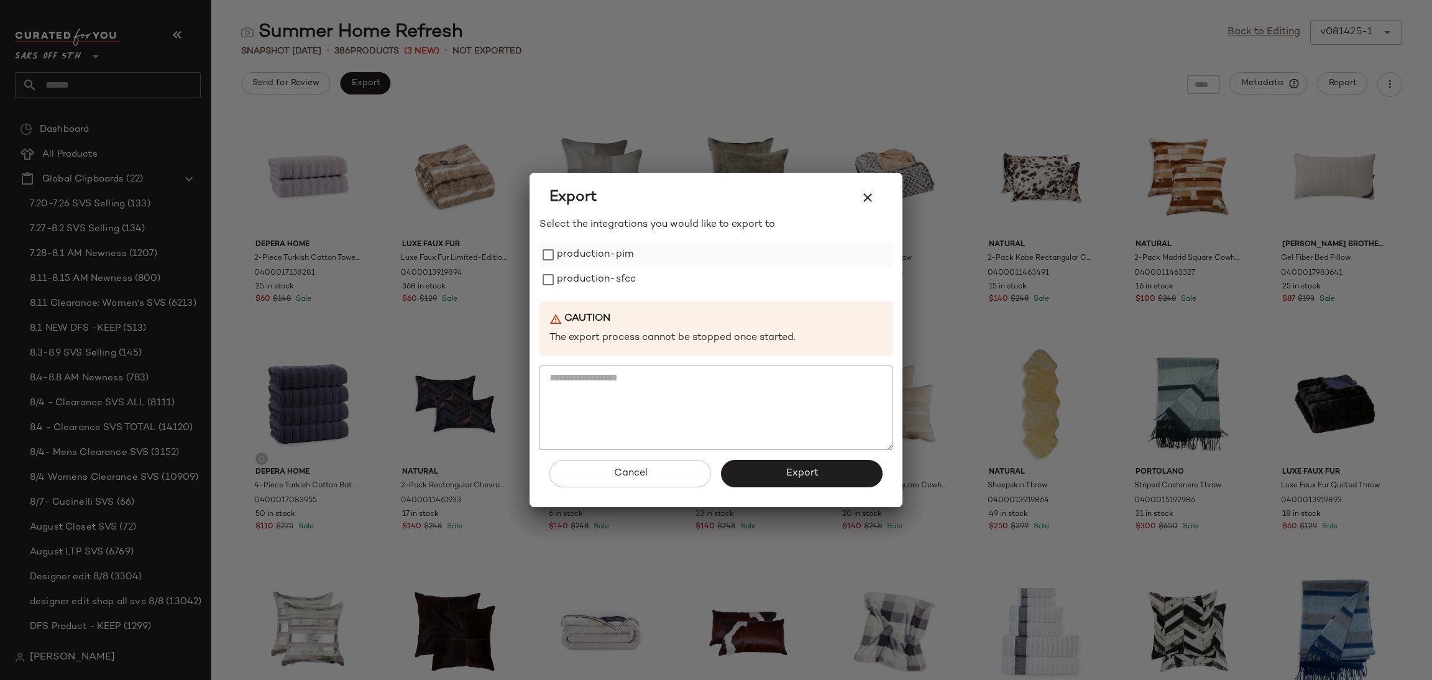
click at [582, 253] on label "production-pim" at bounding box center [595, 254] width 76 height 25
click at [583, 283] on label "production-sfcc" at bounding box center [596, 279] width 79 height 25
click at [771, 472] on button "Export" at bounding box center [802, 473] width 162 height 27
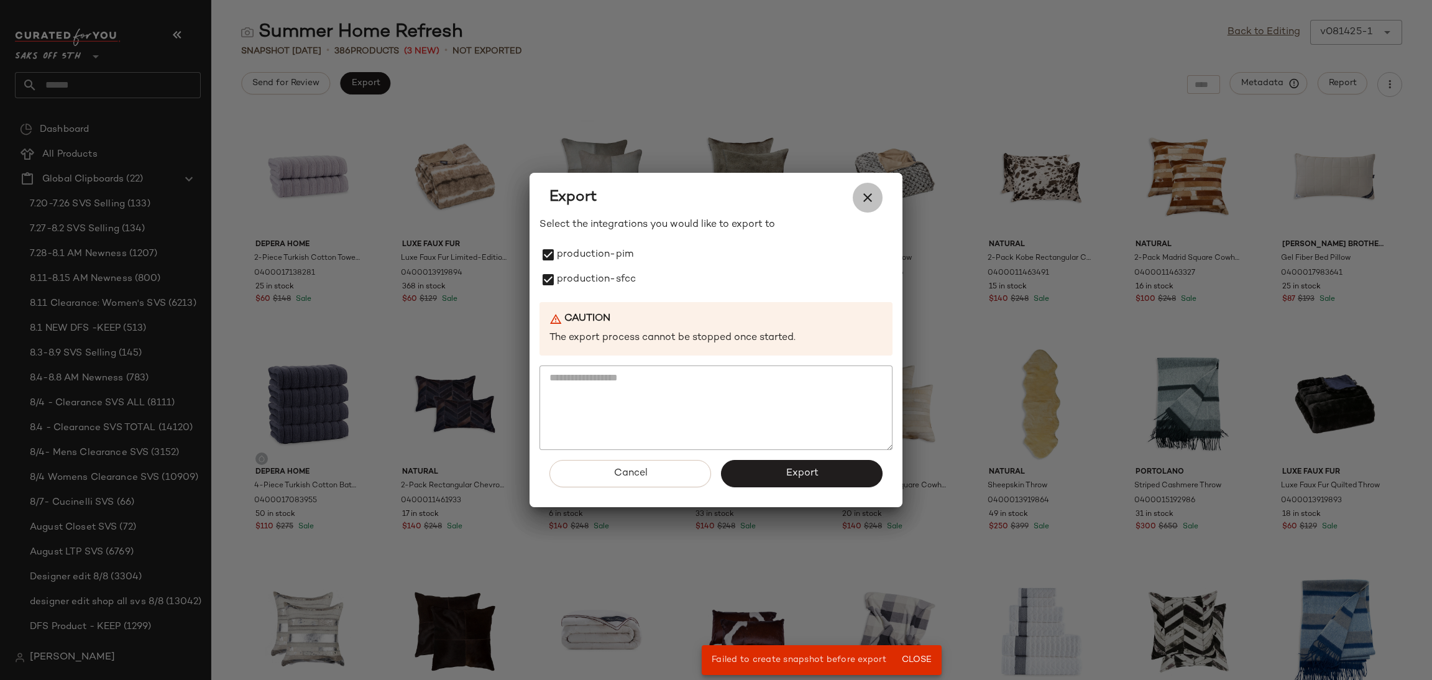
click at [877, 199] on button "button" at bounding box center [868, 198] width 30 height 30
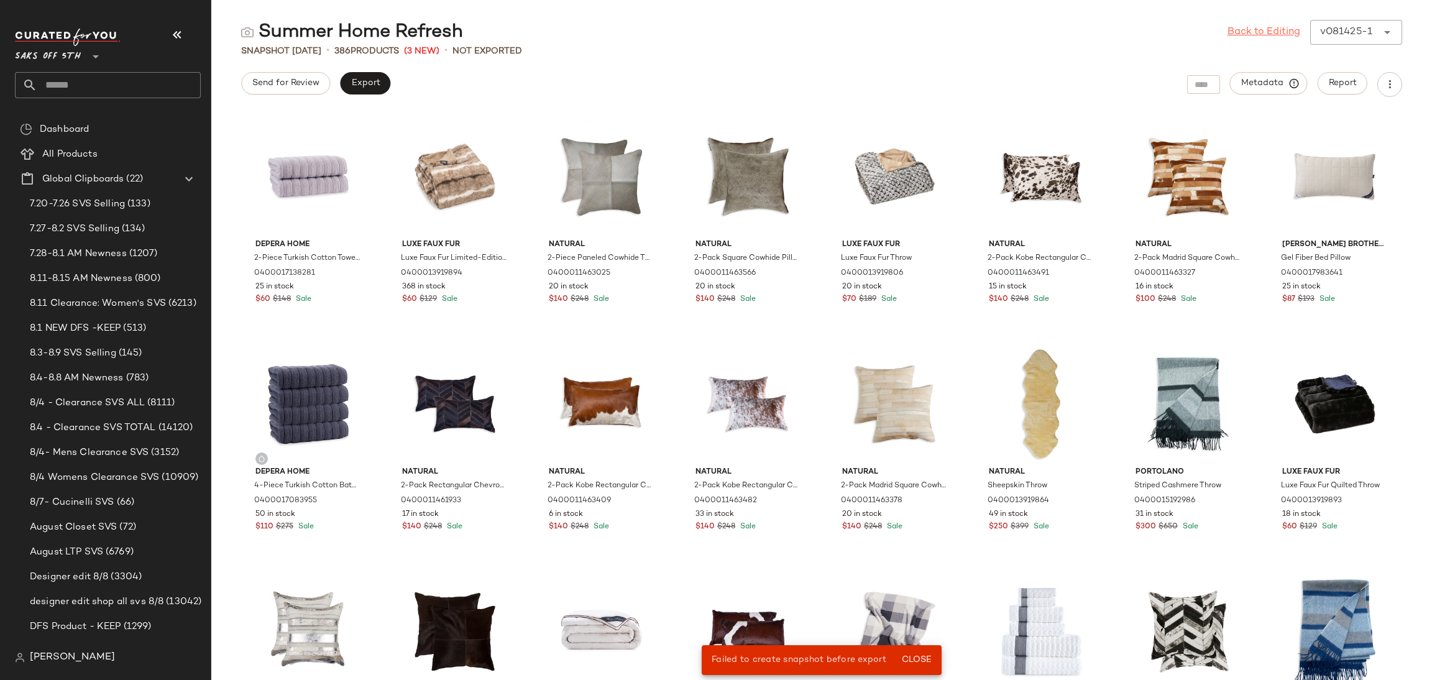
click at [1260, 33] on link "Back to Editing" at bounding box center [1263, 32] width 73 height 15
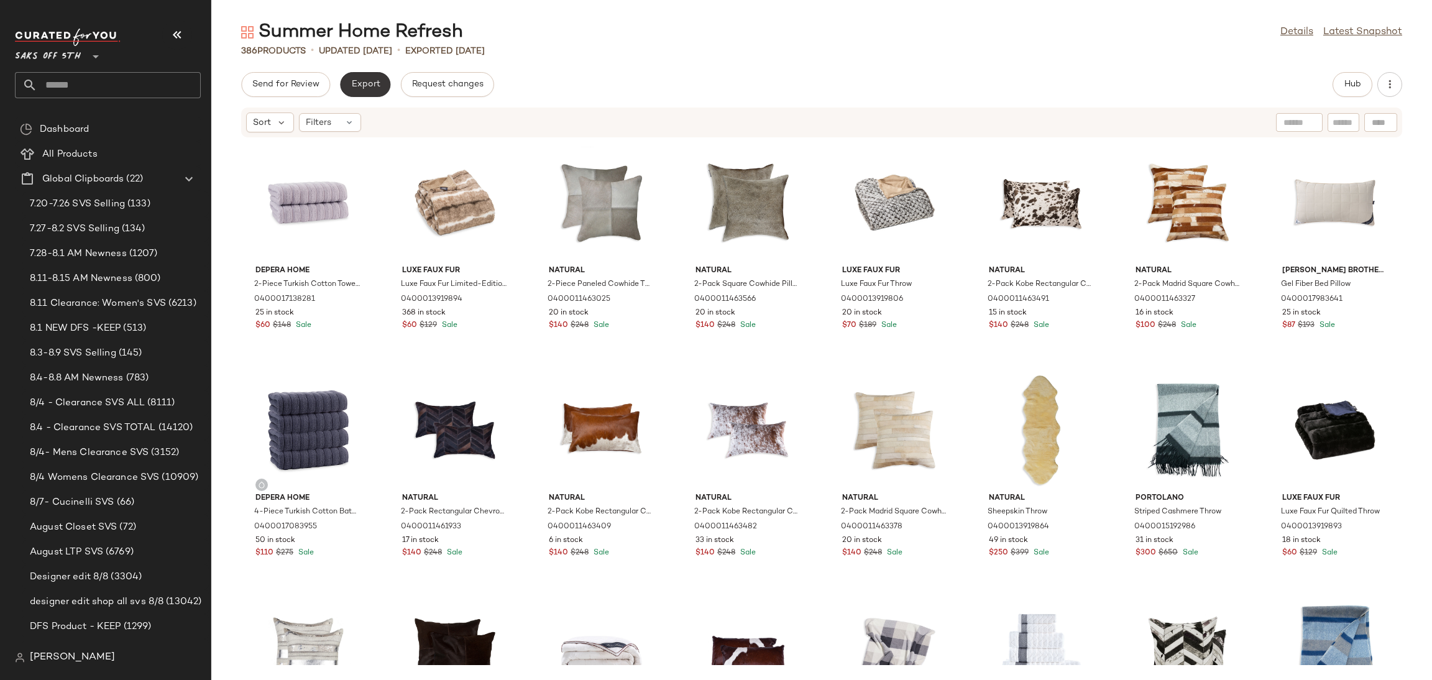
click at [360, 89] on span "Export" at bounding box center [364, 85] width 29 height 10
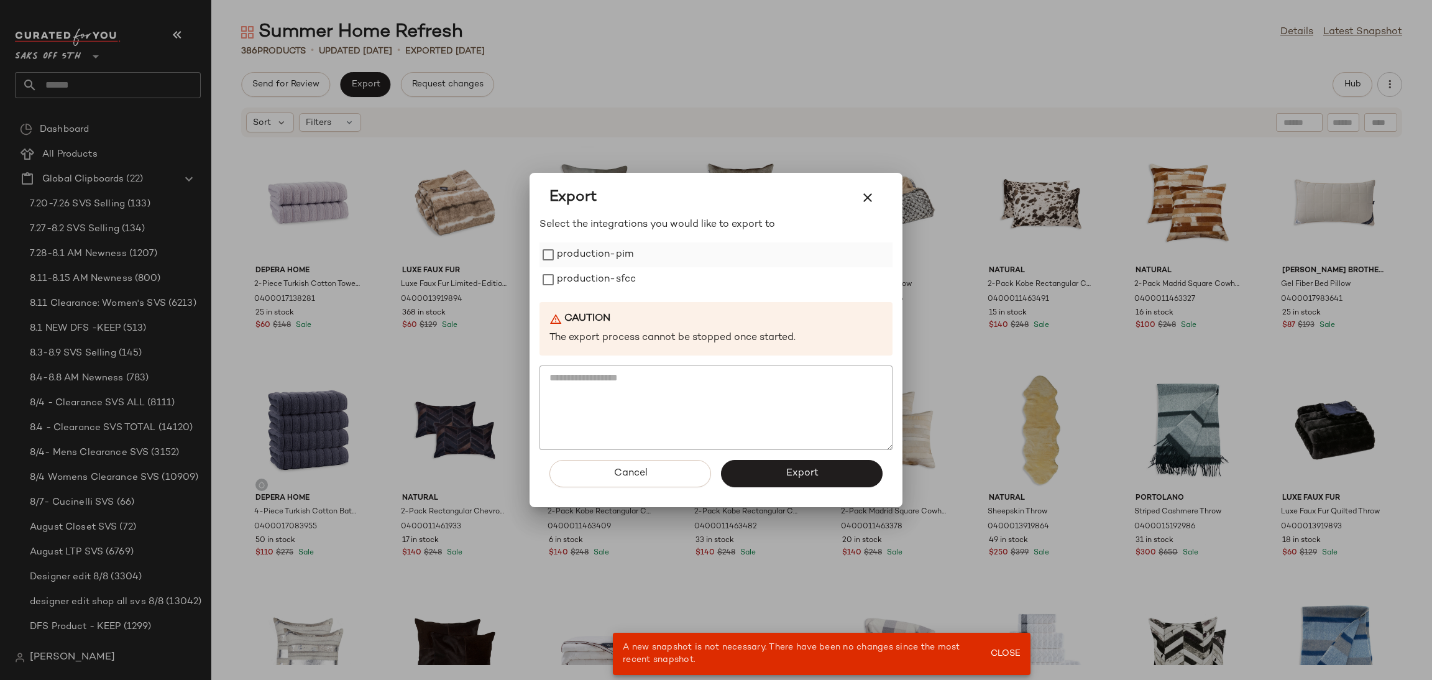
click at [579, 254] on label "production-pim" at bounding box center [595, 254] width 76 height 25
click at [582, 275] on label "production-sfcc" at bounding box center [596, 279] width 79 height 25
click at [767, 462] on button "Export" at bounding box center [802, 473] width 162 height 27
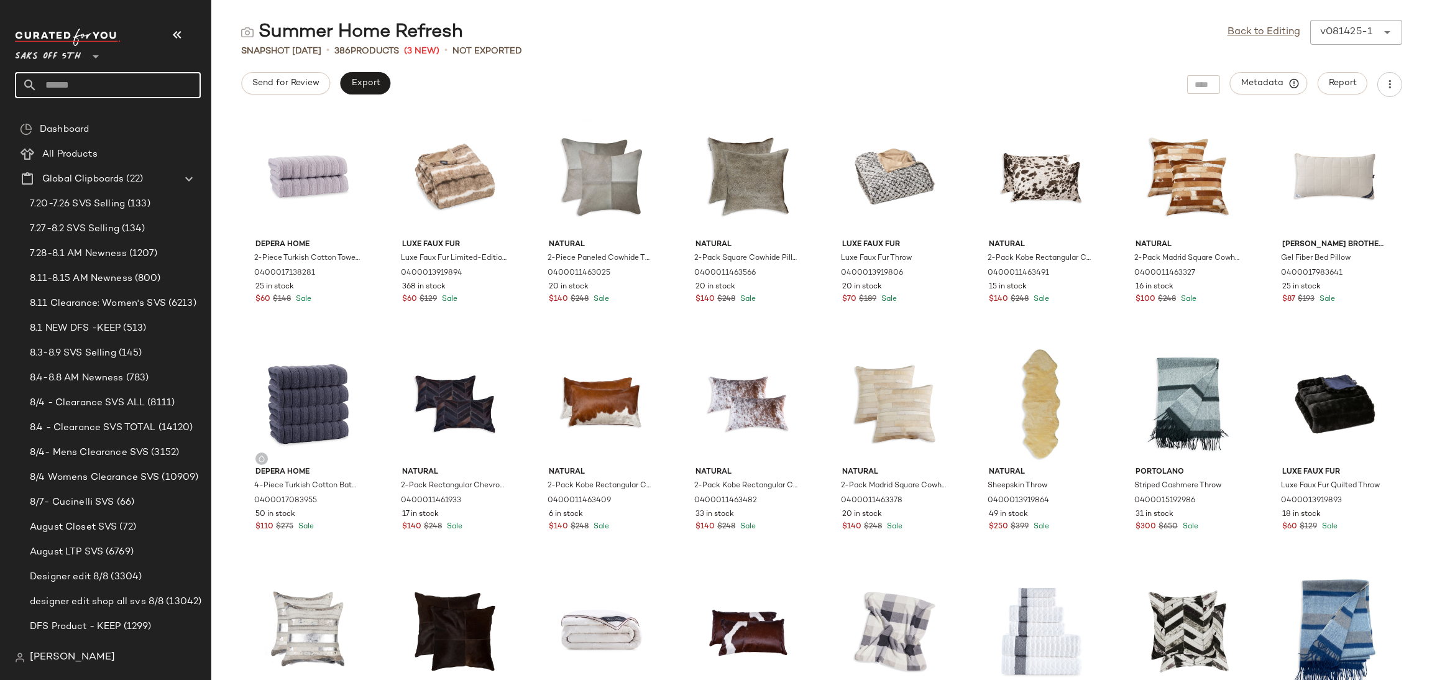
click at [113, 90] on input "text" at bounding box center [118, 85] width 163 height 26
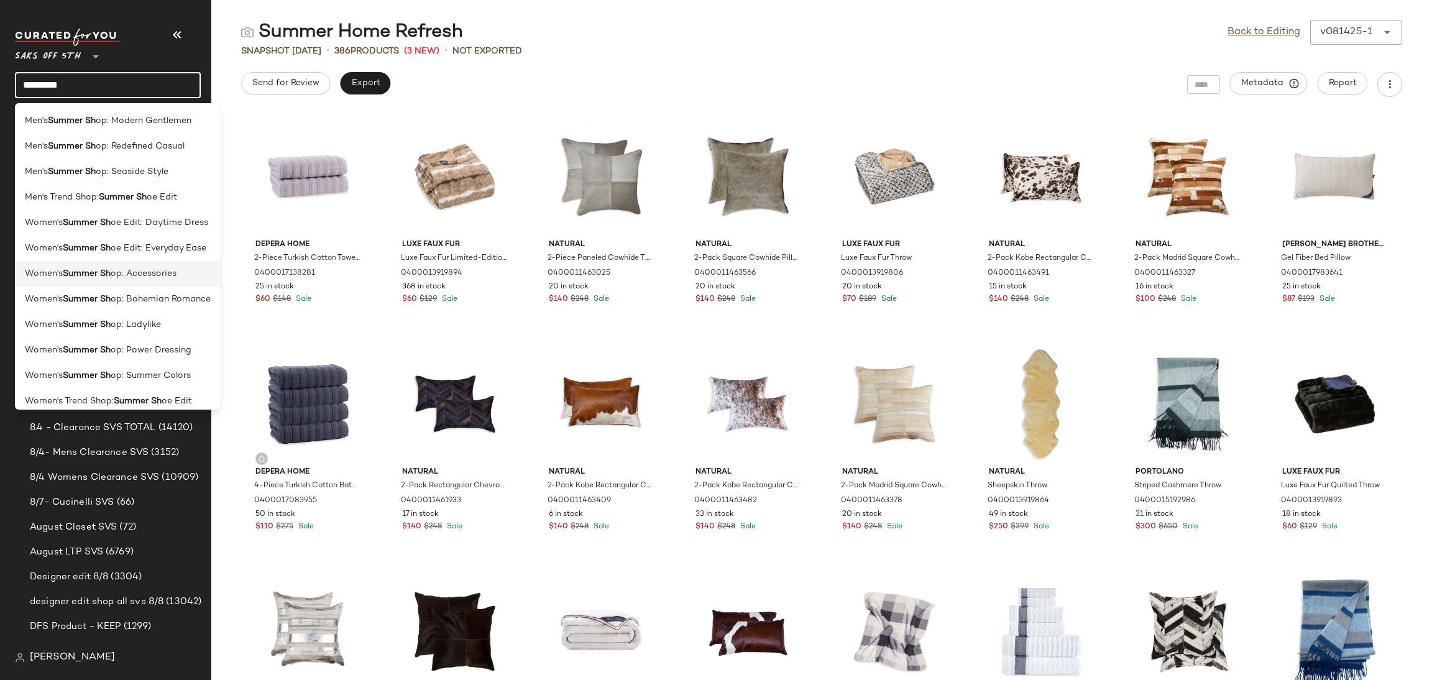
type input "*********"
click at [154, 270] on span "op: Accessories" at bounding box center [144, 273] width 66 height 13
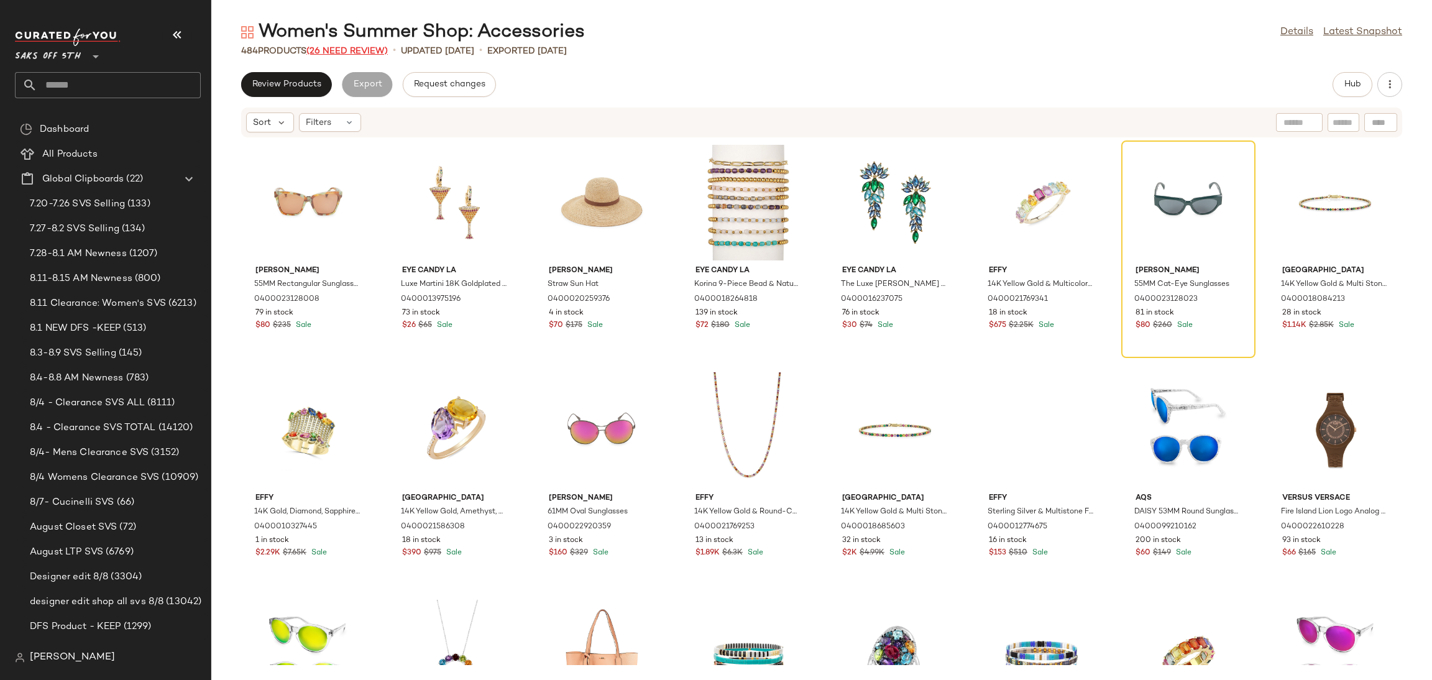
click at [318, 50] on span "(26 Need Review)" at bounding box center [346, 51] width 81 height 9
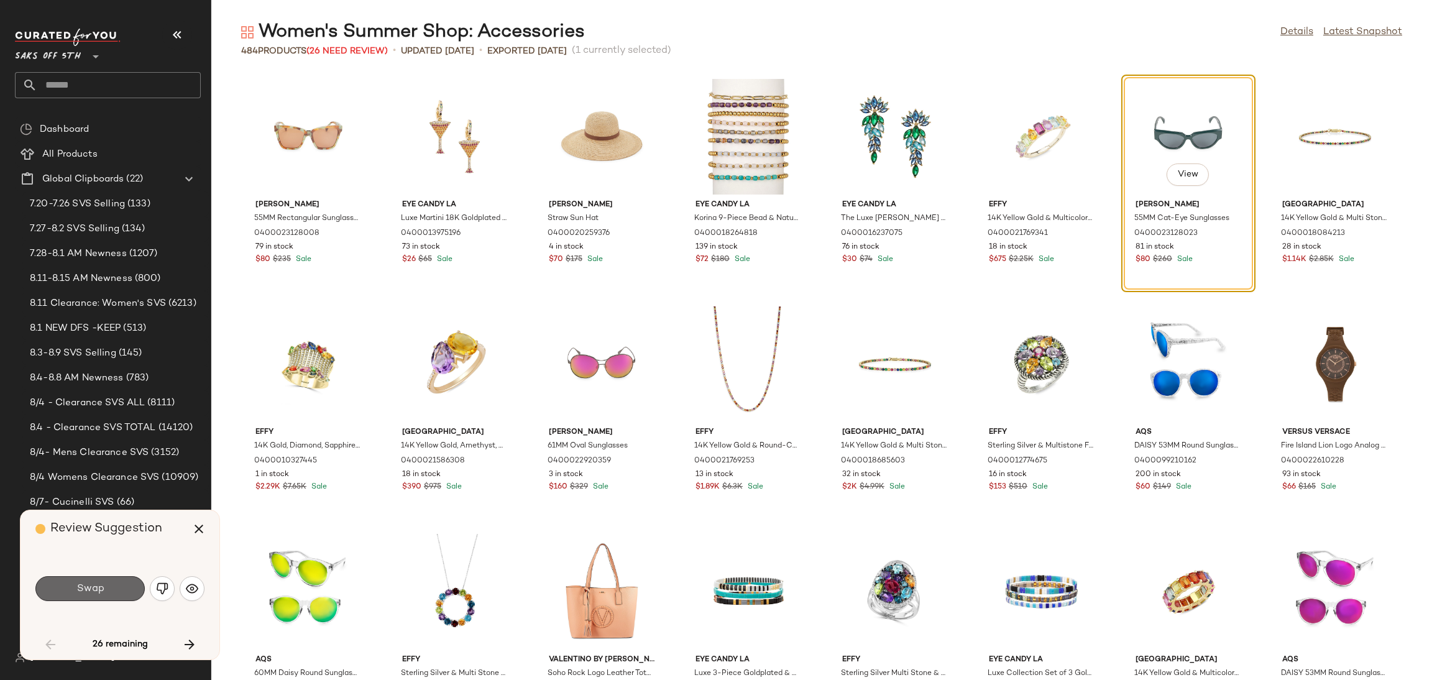
click at [98, 591] on span "Swap" at bounding box center [90, 589] width 28 height 12
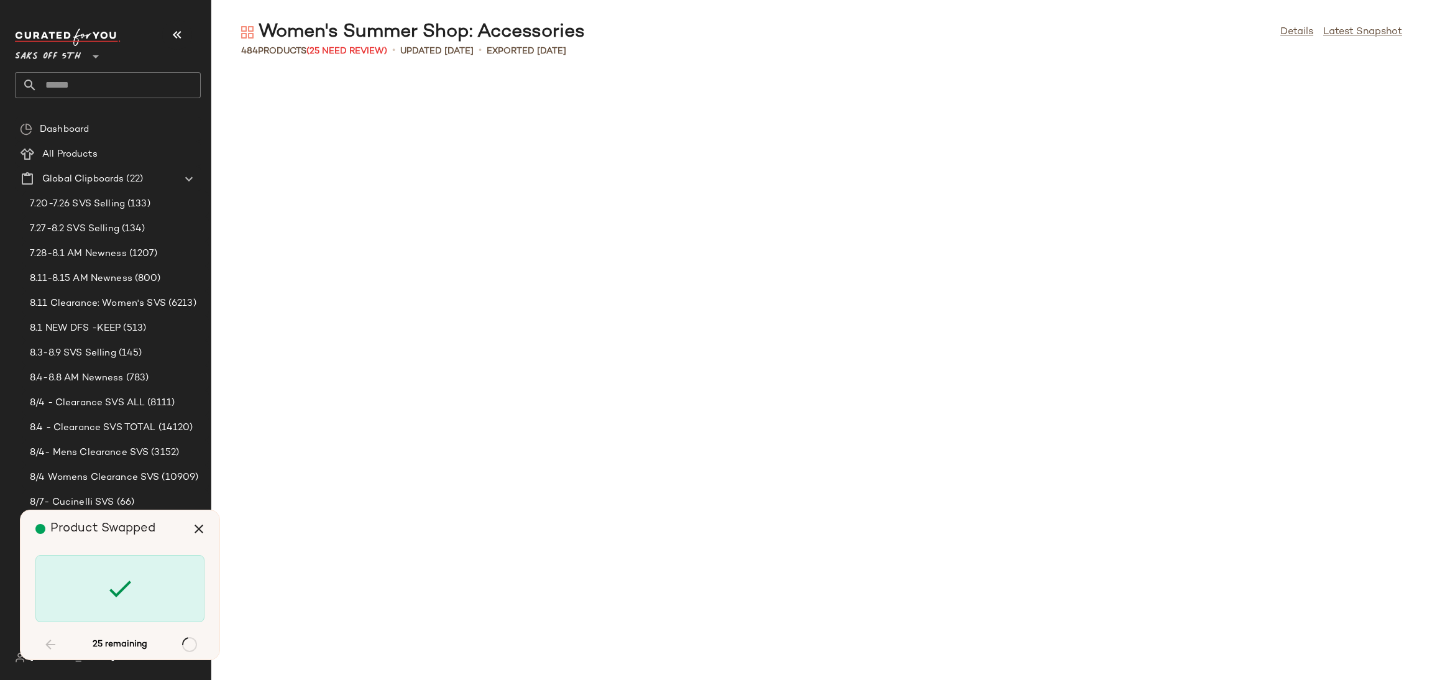
scroll to position [2729, 0]
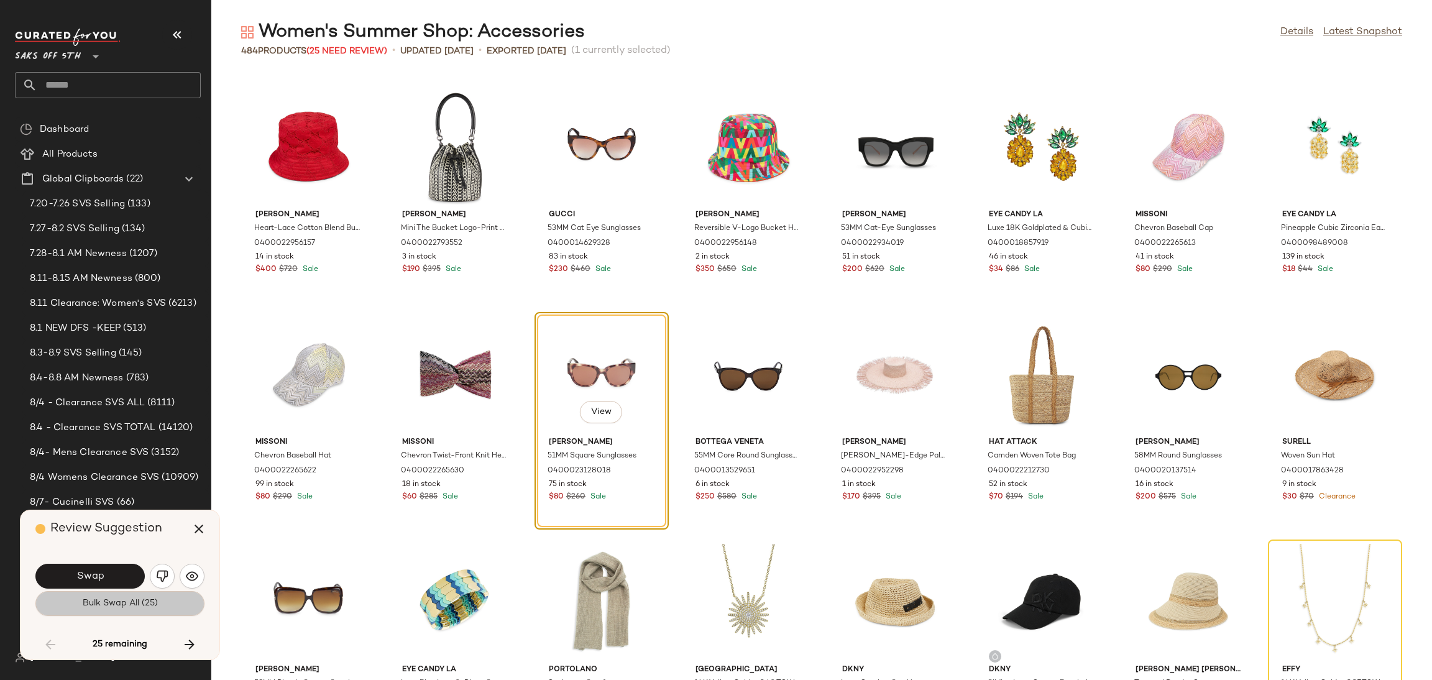
click at [98, 591] on button "Bulk Swap All (25)" at bounding box center [119, 603] width 169 height 25
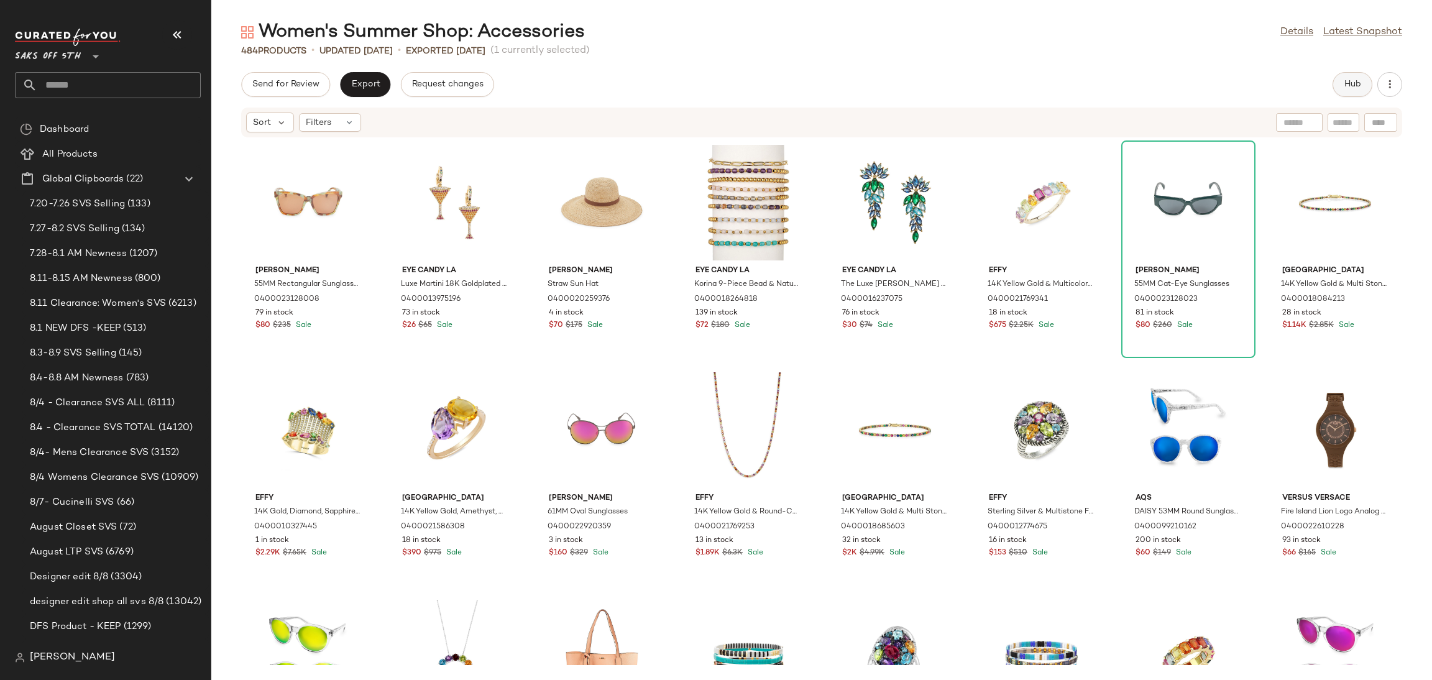
click at [1350, 80] on span "Hub" at bounding box center [1351, 85] width 17 height 10
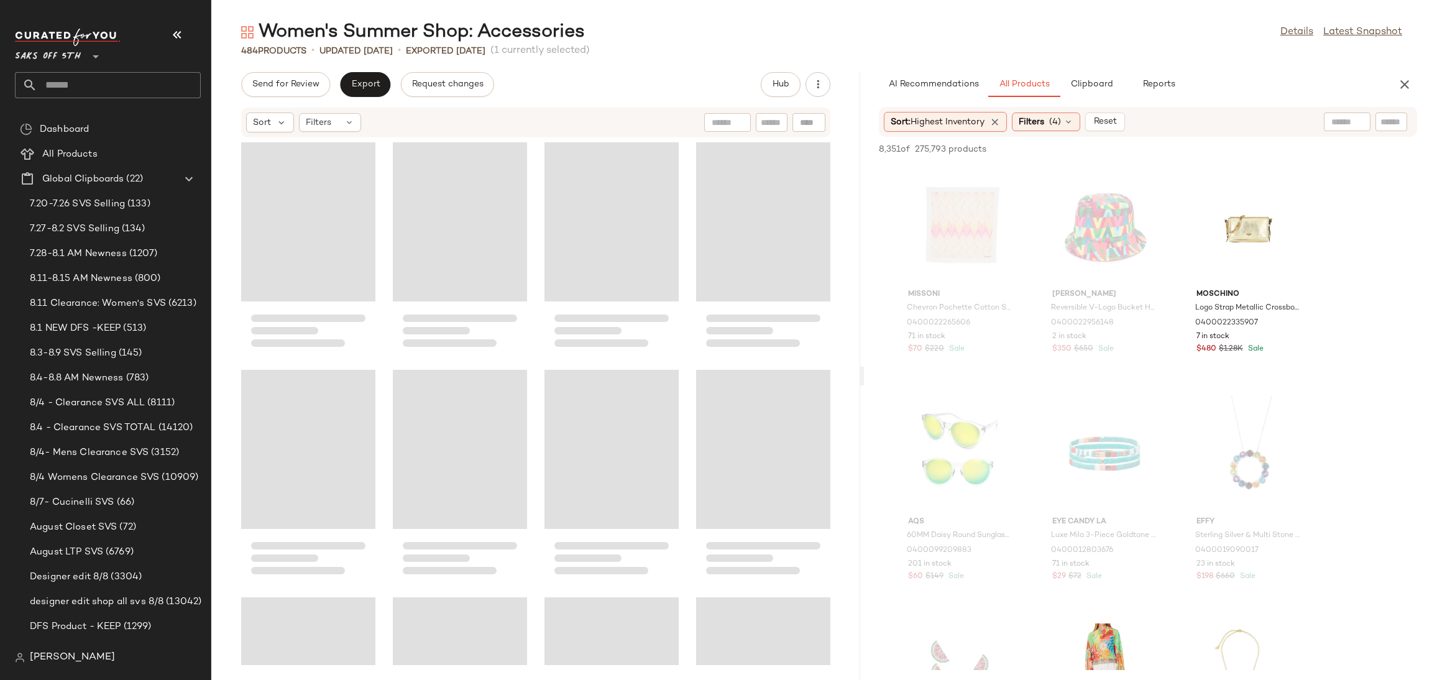
drag, startPoint x: 819, startPoint y: 372, endPoint x: 862, endPoint y: 366, distance: 43.3
click at [862, 366] on div "Women's Summer Shop: Accessories Details Latest Snapshot 484 Products • updated…" at bounding box center [821, 350] width 1220 height 660
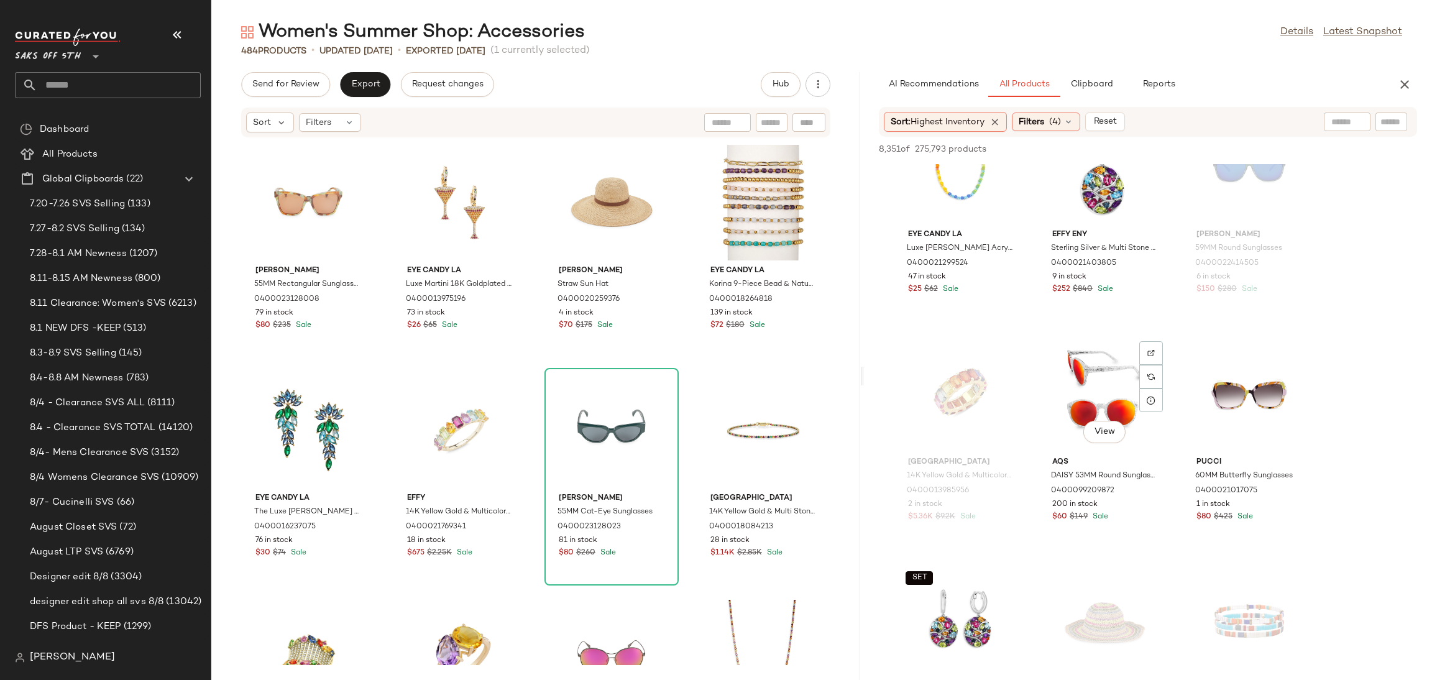
scroll to position [743, 0]
click at [1238, 374] on div "View" at bounding box center [1249, 394] width 126 height 116
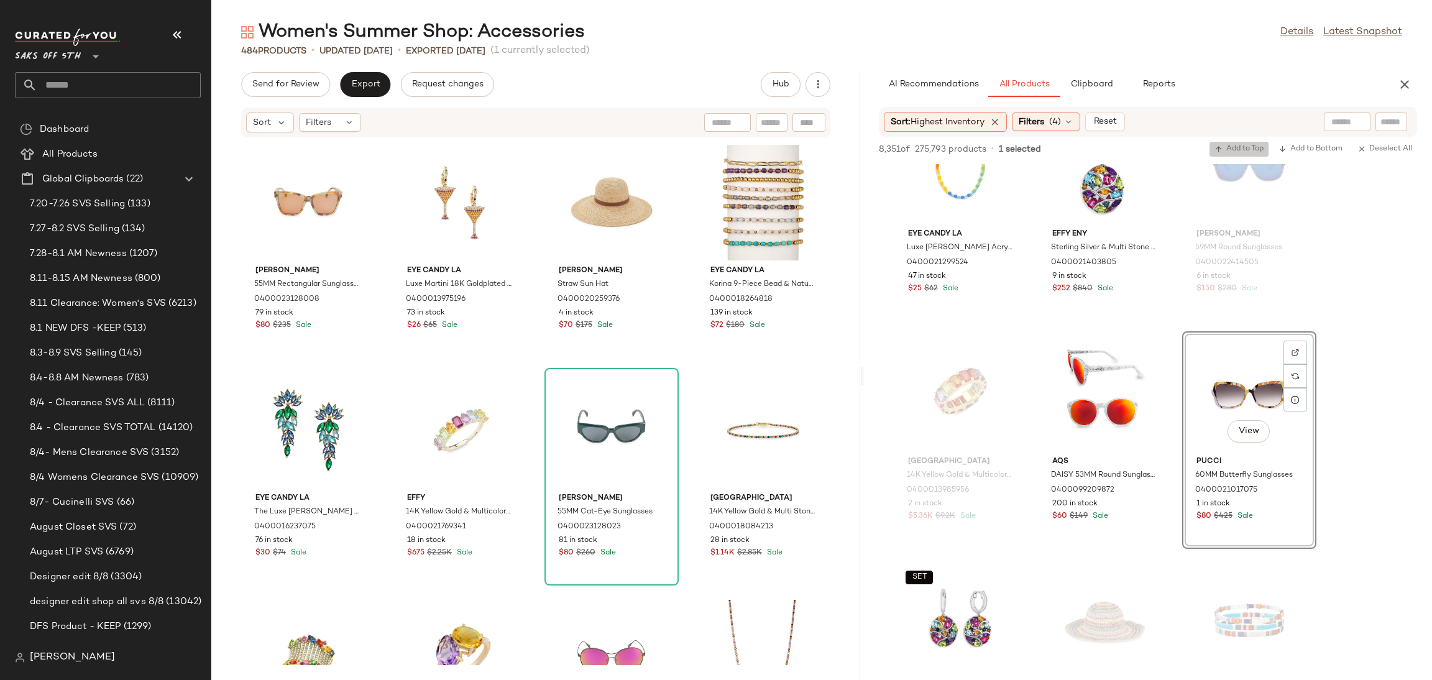
click at [1255, 145] on span "Add to Top" at bounding box center [1238, 149] width 49 height 9
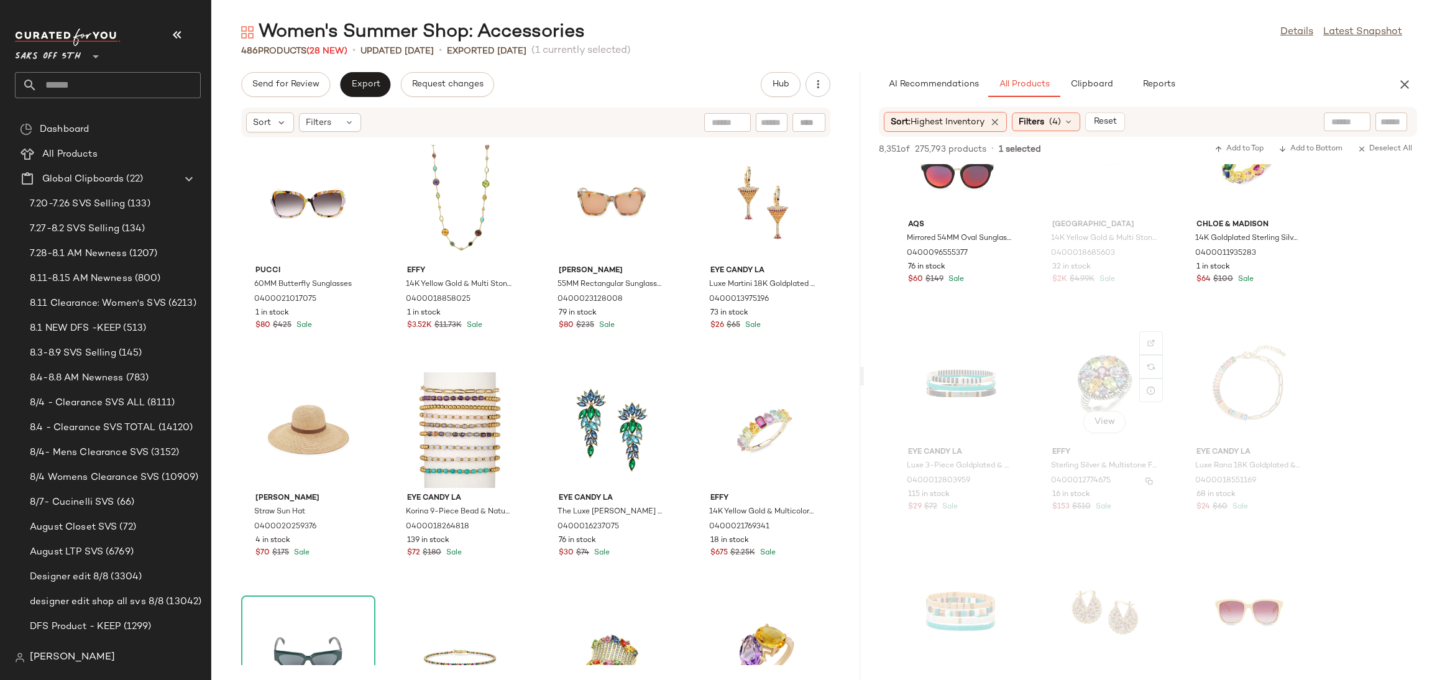
scroll to position [3254, 0]
click at [314, 90] on button "Send for Review" at bounding box center [285, 84] width 89 height 25
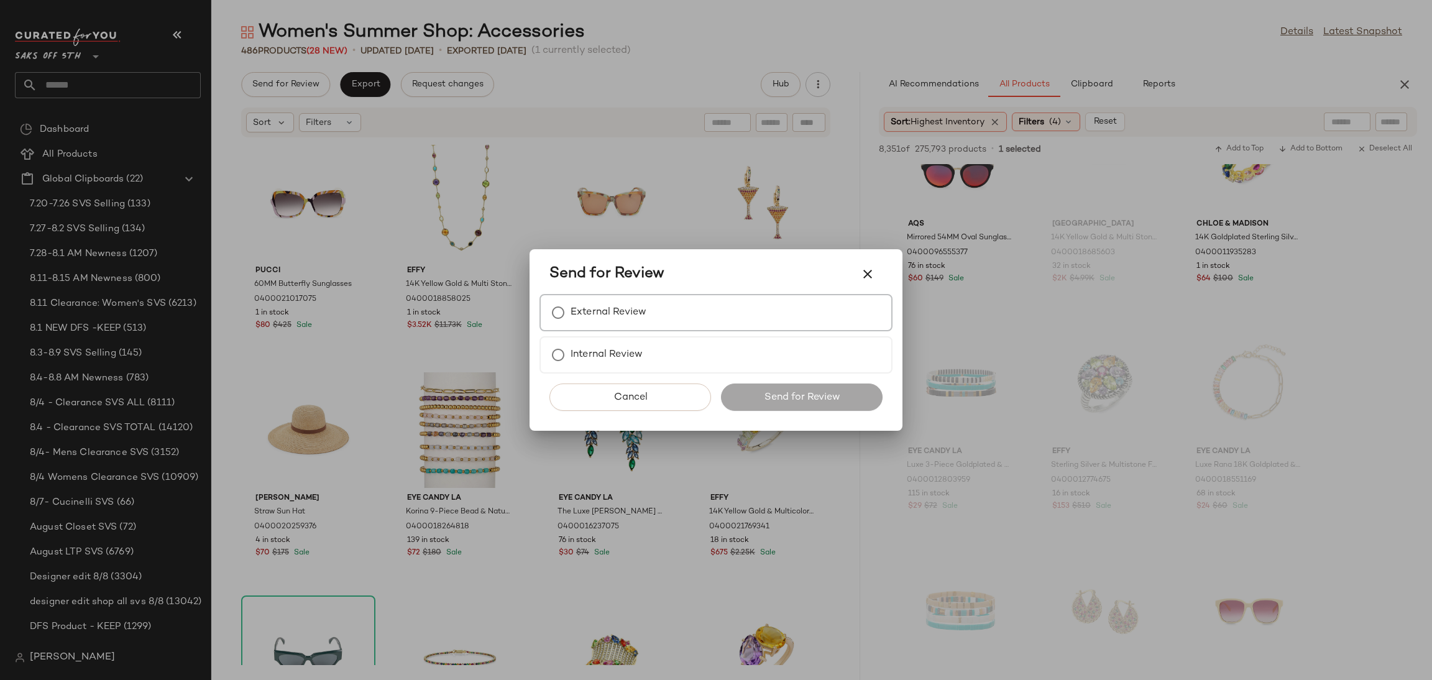
click at [605, 317] on label "External Review" at bounding box center [608, 312] width 76 height 25
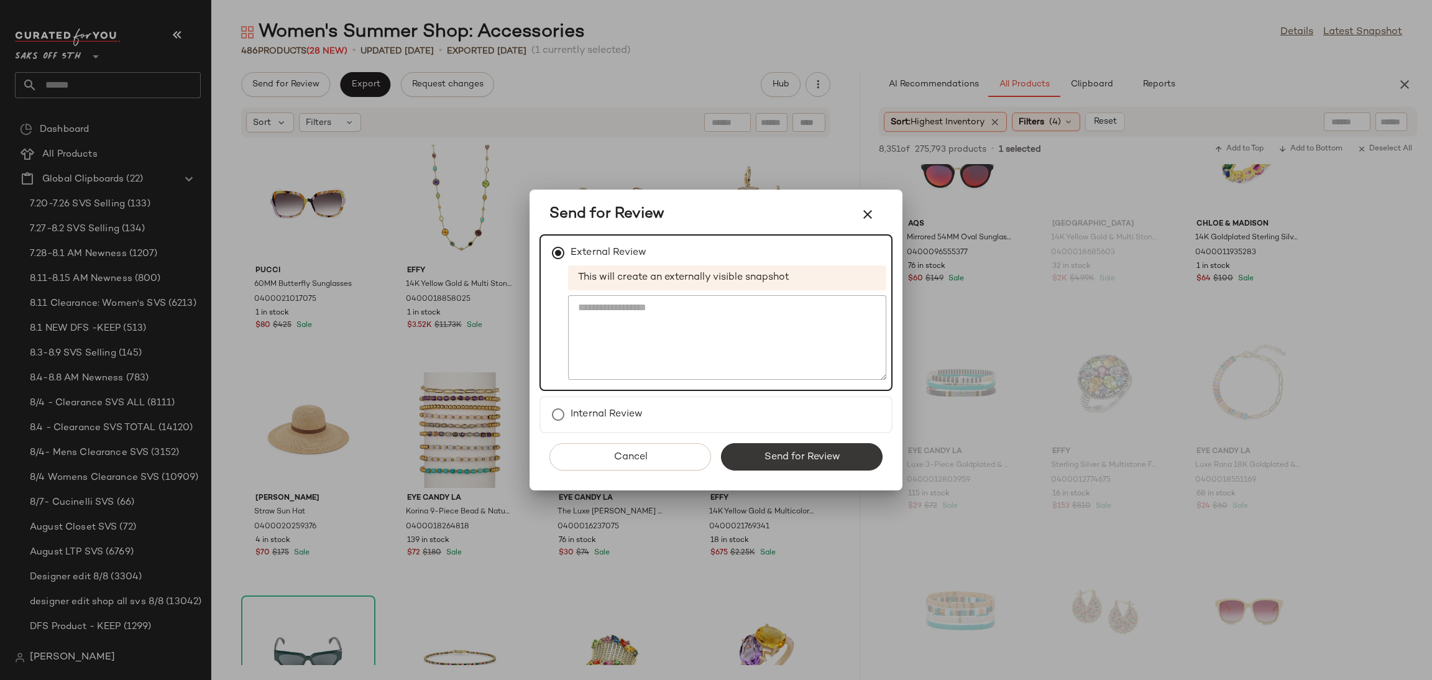
click at [748, 459] on button "Send for Review" at bounding box center [802, 456] width 162 height 27
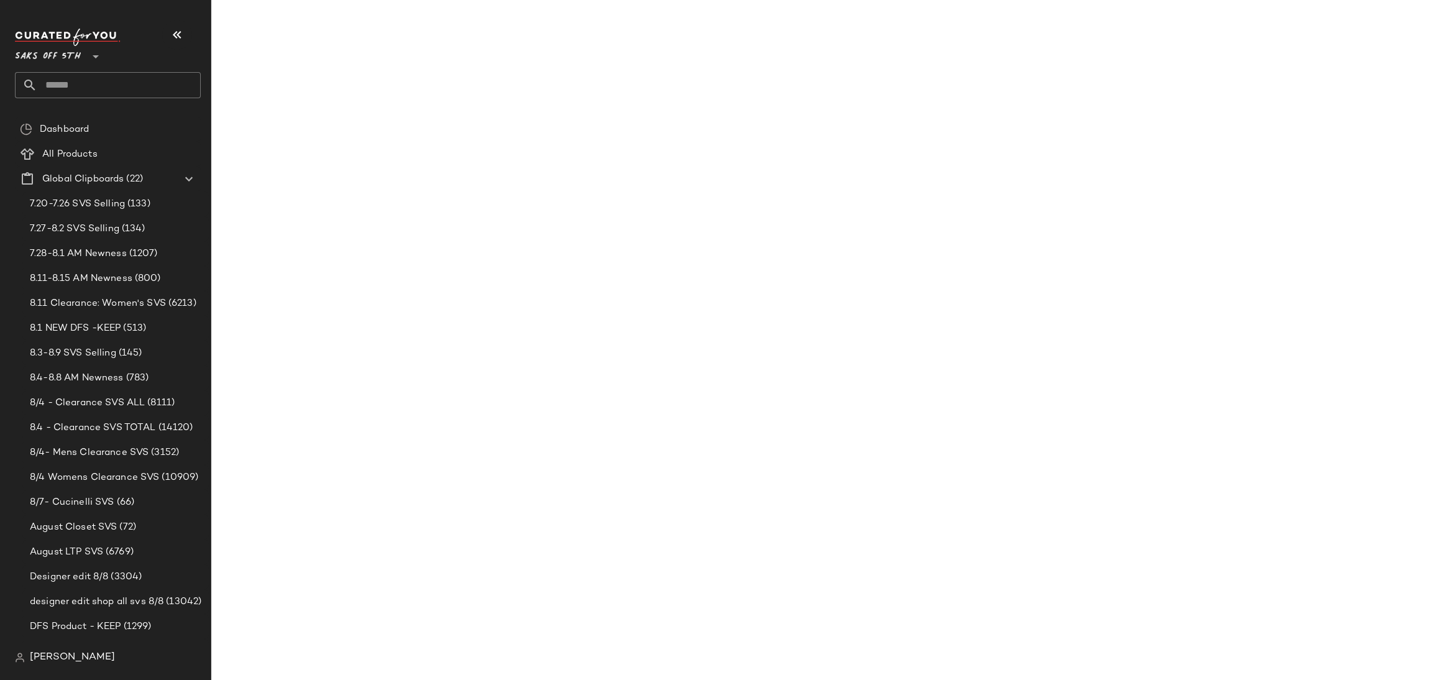
scroll to position [4846, 0]
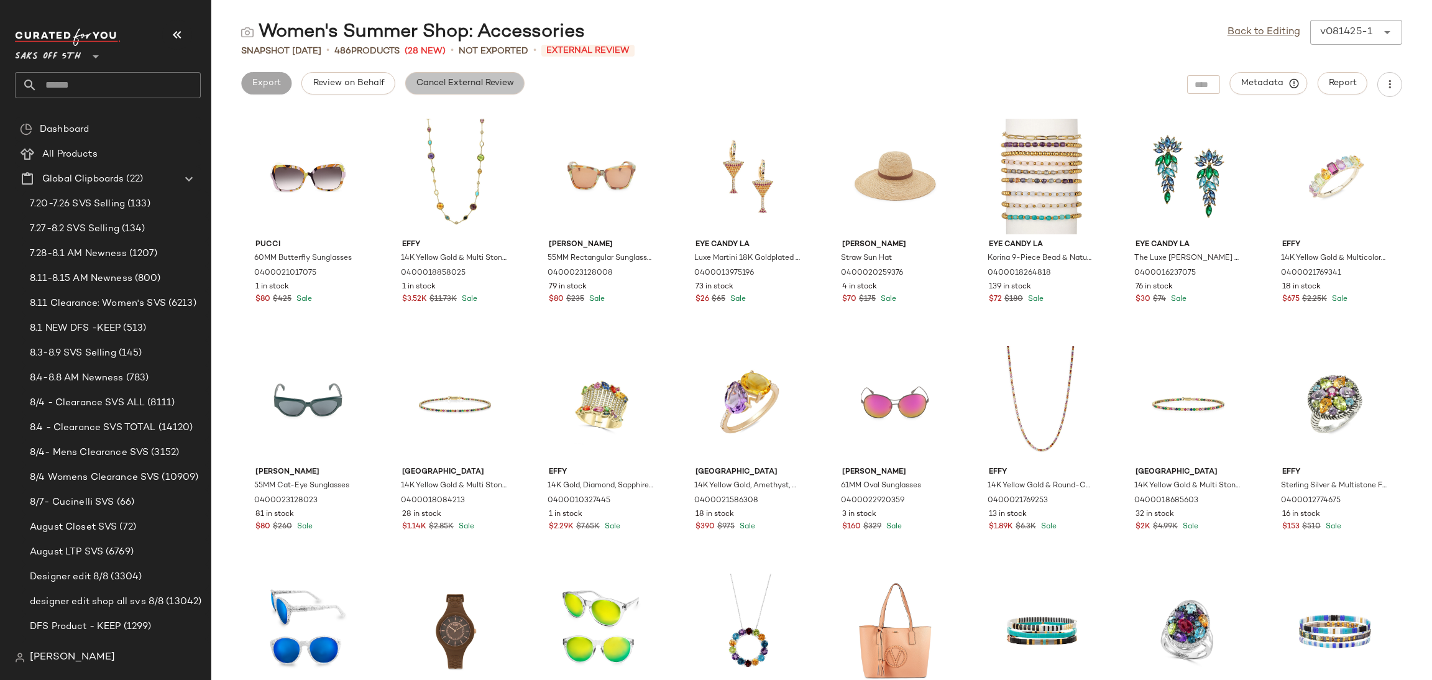
click at [465, 83] on span "Cancel External Review" at bounding box center [465, 83] width 98 height 10
click at [382, 86] on button "Export" at bounding box center [365, 83] width 50 height 22
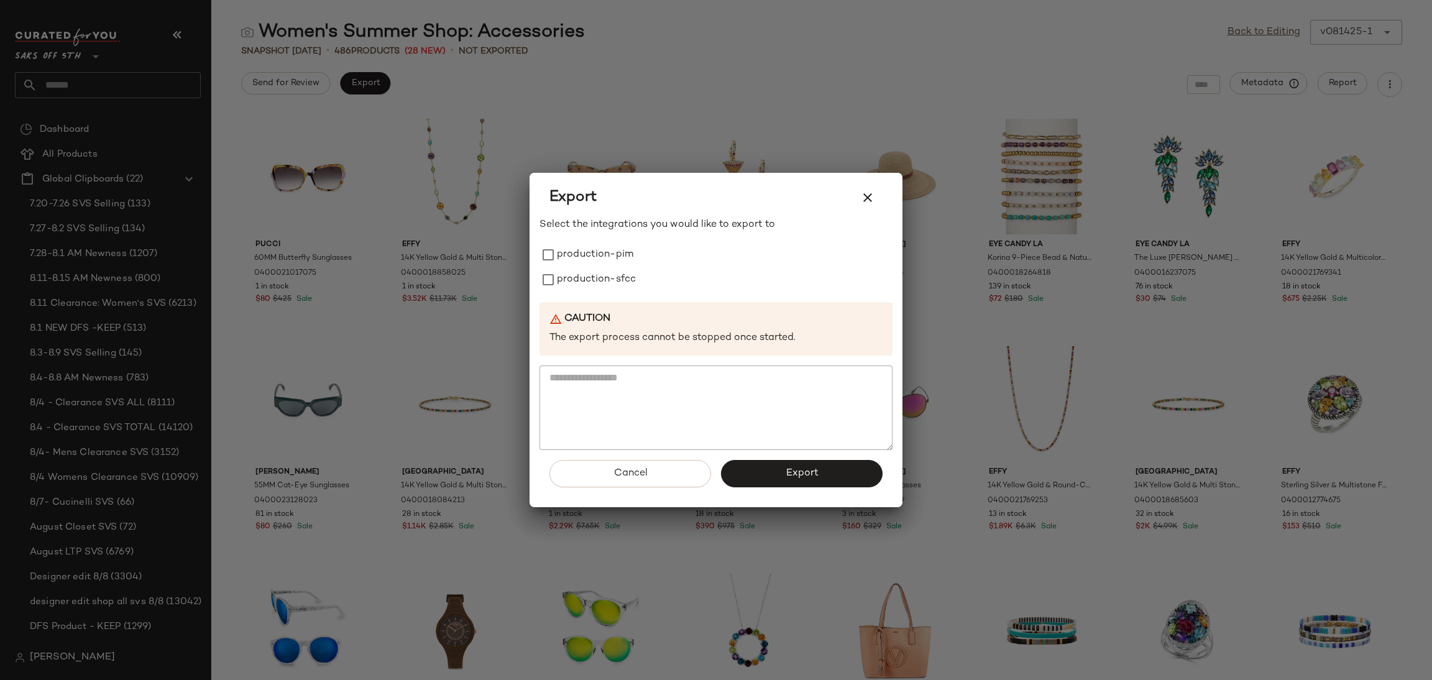
click at [562, 240] on div "Select the integrations you would like to export to production-pim production-s…" at bounding box center [715, 333] width 353 height 232
click at [569, 254] on label "production-pim" at bounding box center [595, 254] width 76 height 25
click at [580, 277] on label "production-sfcc" at bounding box center [596, 279] width 79 height 25
click at [773, 475] on button "Export" at bounding box center [802, 473] width 162 height 27
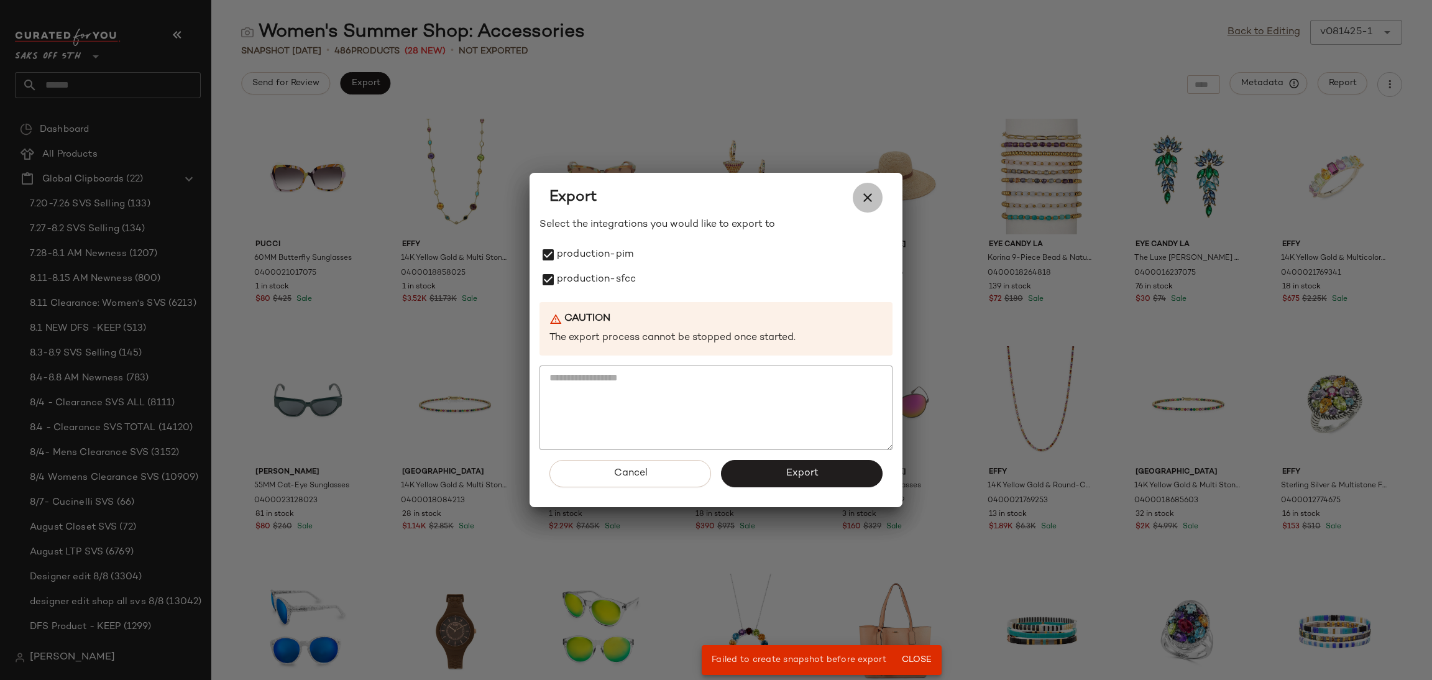
click at [867, 194] on icon "button" at bounding box center [867, 197] width 15 height 15
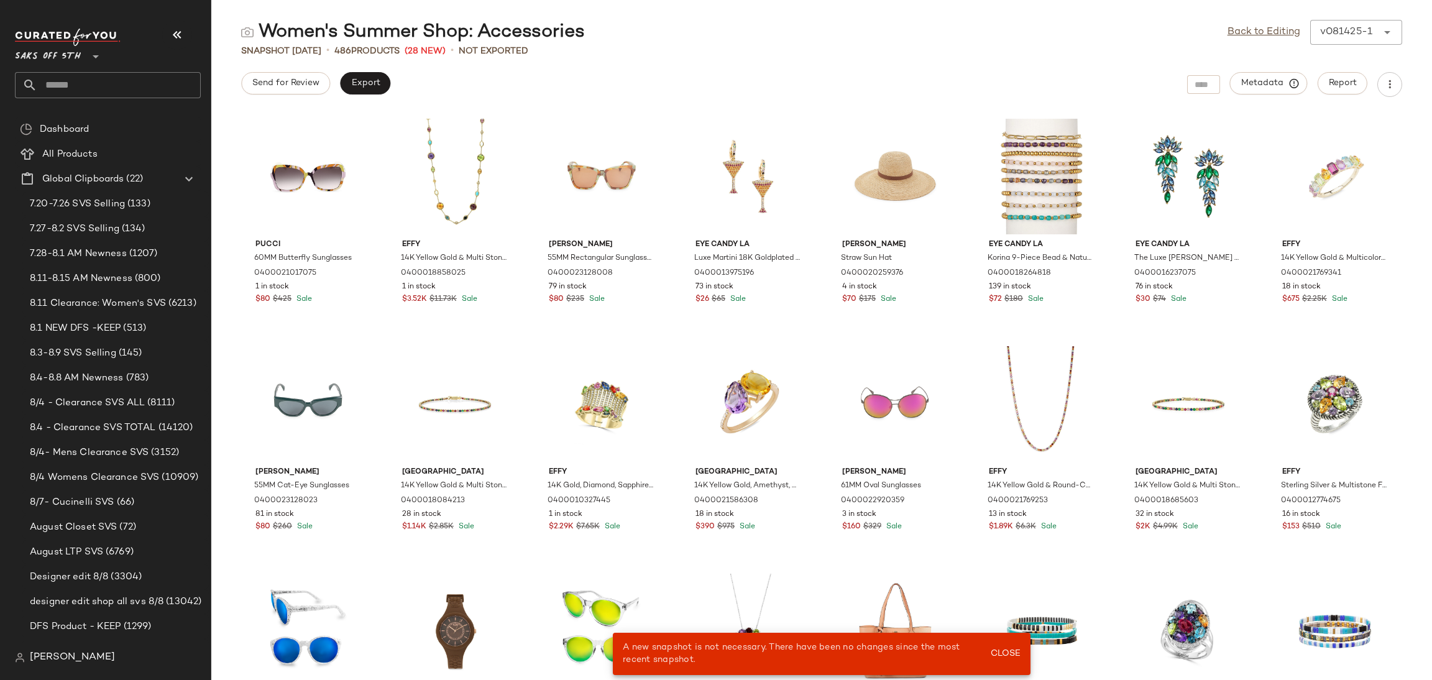
click at [1258, 22] on div "Back to Editing v081425-1 ******" at bounding box center [1314, 32] width 175 height 25
click at [1256, 35] on link "Back to Editing" at bounding box center [1263, 32] width 73 height 15
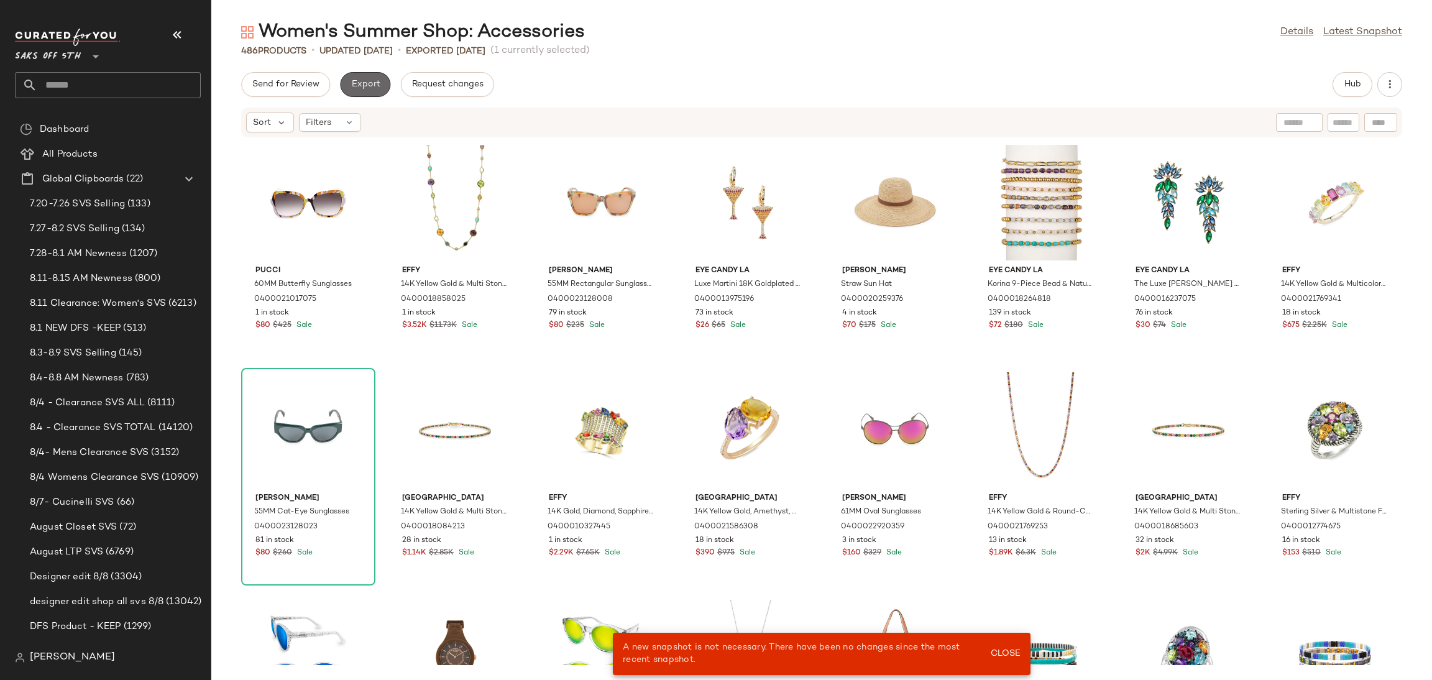
click at [360, 94] on button "Export" at bounding box center [365, 84] width 50 height 25
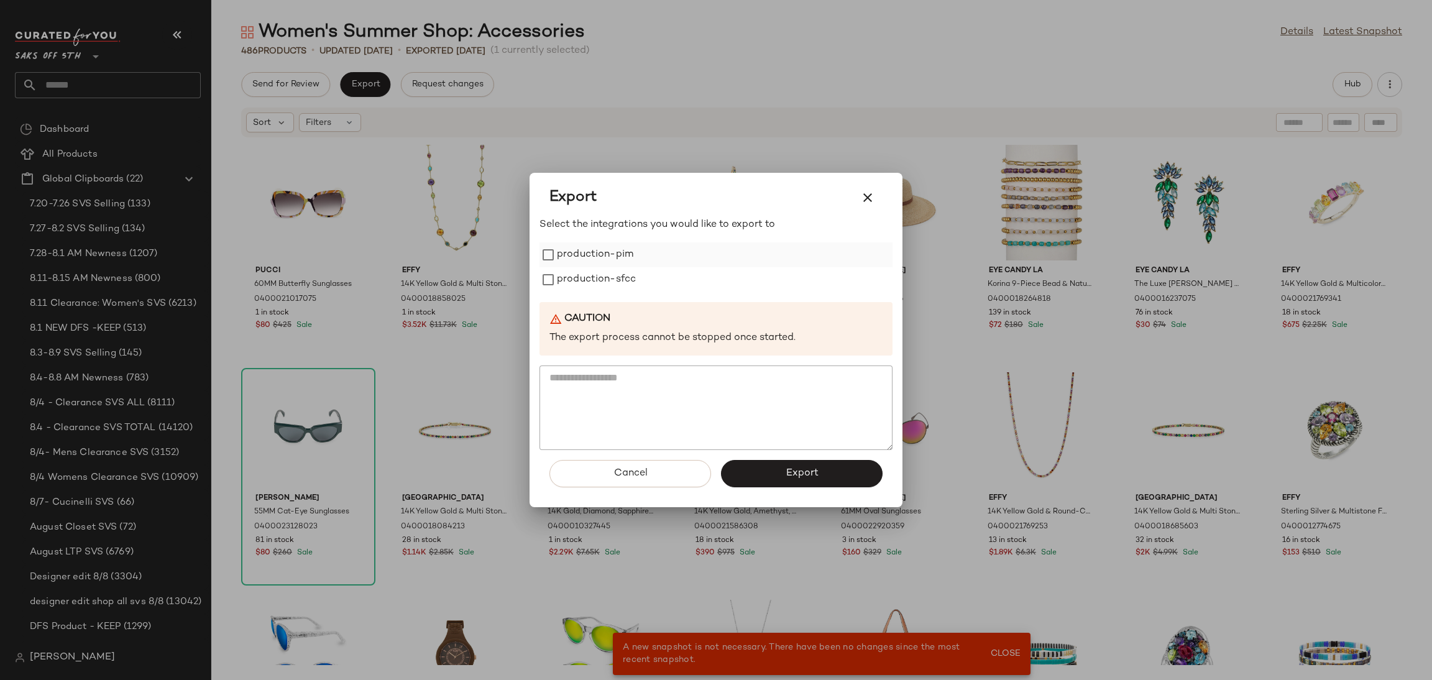
click at [564, 254] on label "production-pim" at bounding box center [595, 254] width 76 height 25
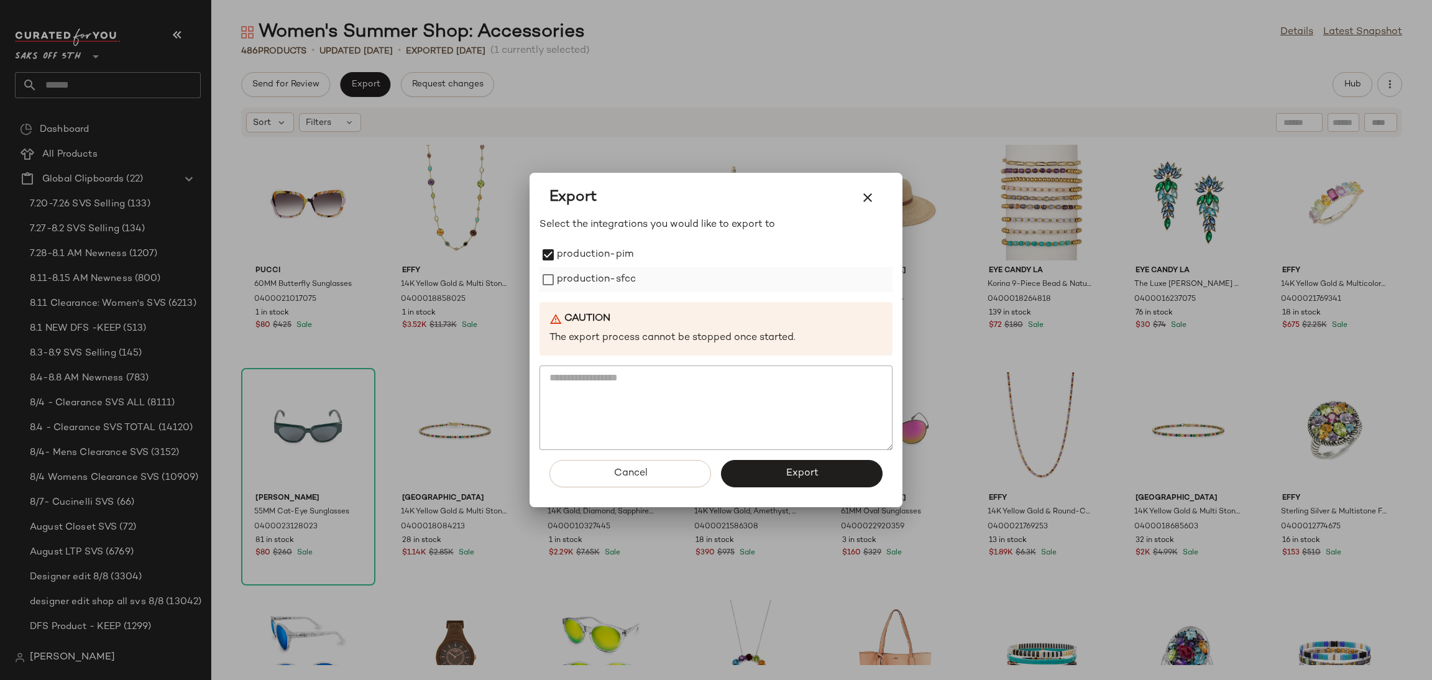
click at [576, 273] on label "production-sfcc" at bounding box center [596, 279] width 79 height 25
click at [792, 480] on button "Export" at bounding box center [802, 473] width 162 height 27
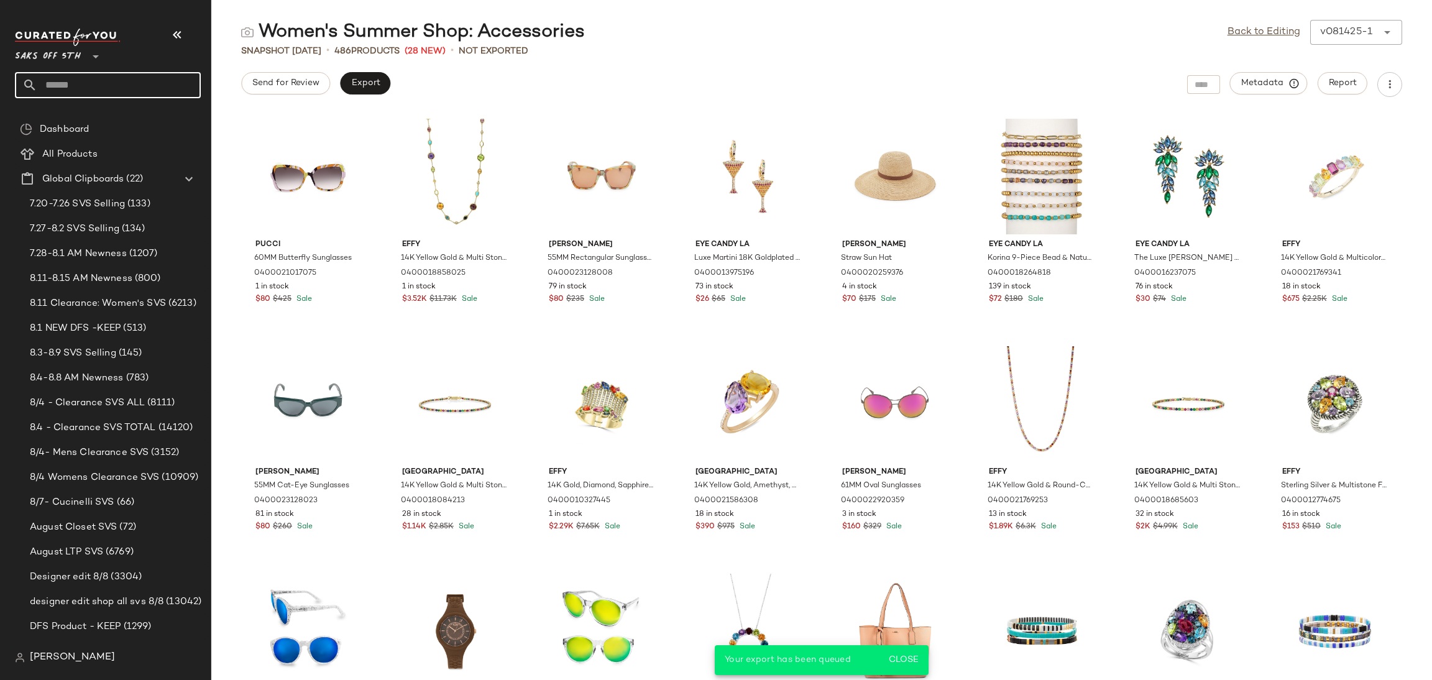
click at [105, 73] on input "text" at bounding box center [118, 85] width 163 height 26
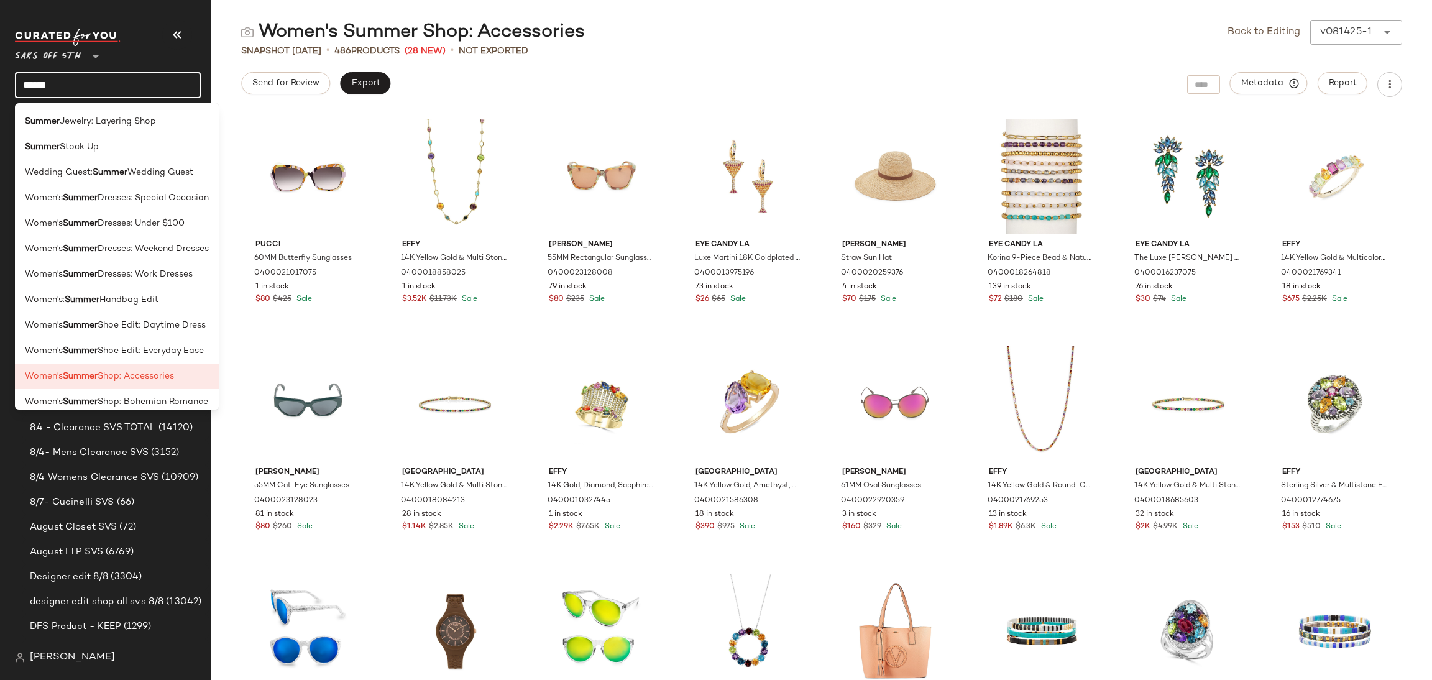
scroll to position [206, 0]
type input "******"
click at [152, 295] on span "Handbag Edit" at bounding box center [128, 296] width 59 height 13
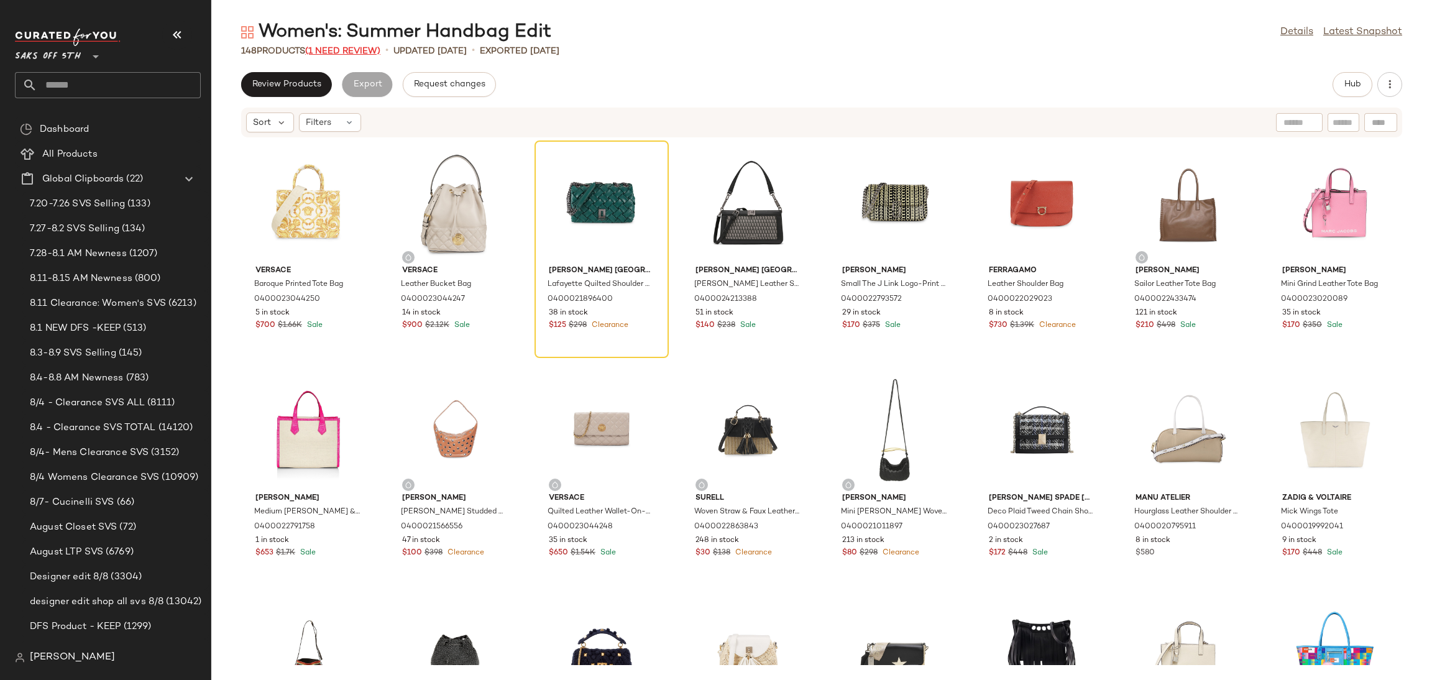
click at [349, 49] on span "(1 Need Review)" at bounding box center [342, 51] width 75 height 9
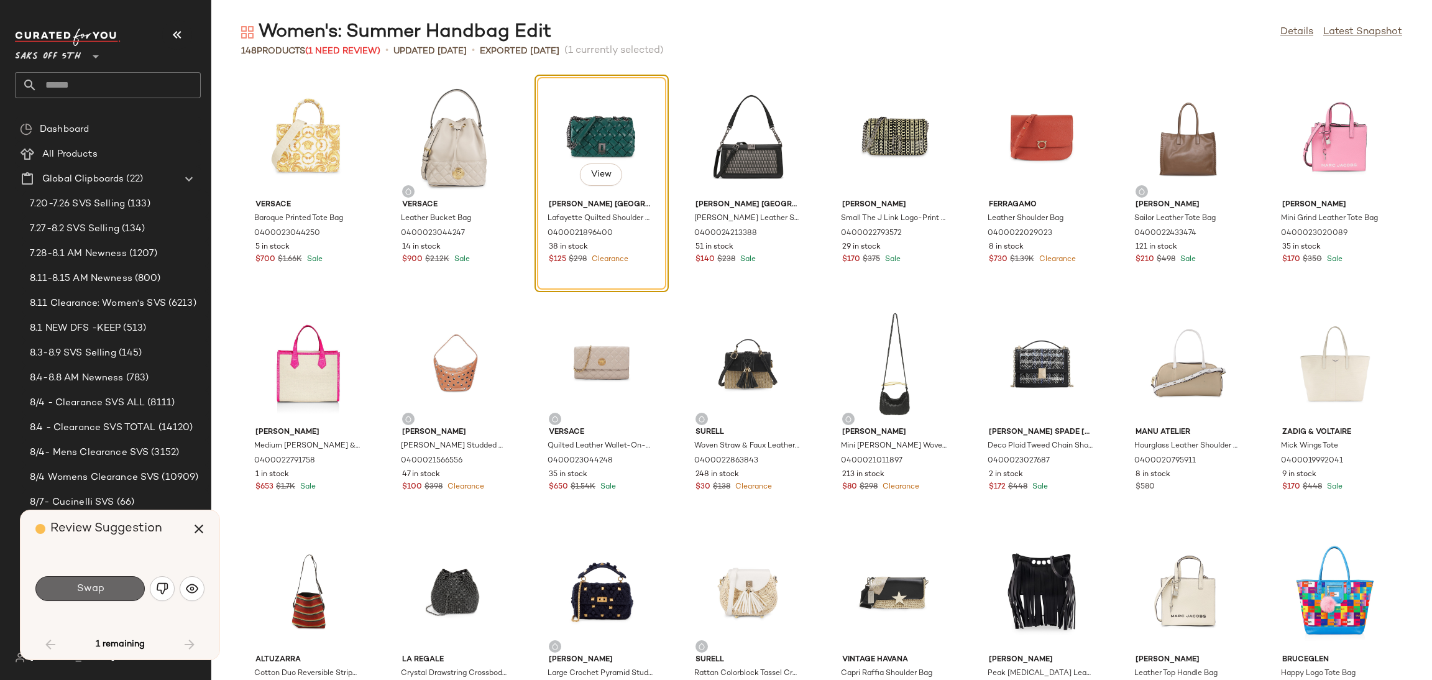
click at [107, 580] on button "Swap" at bounding box center [89, 588] width 109 height 25
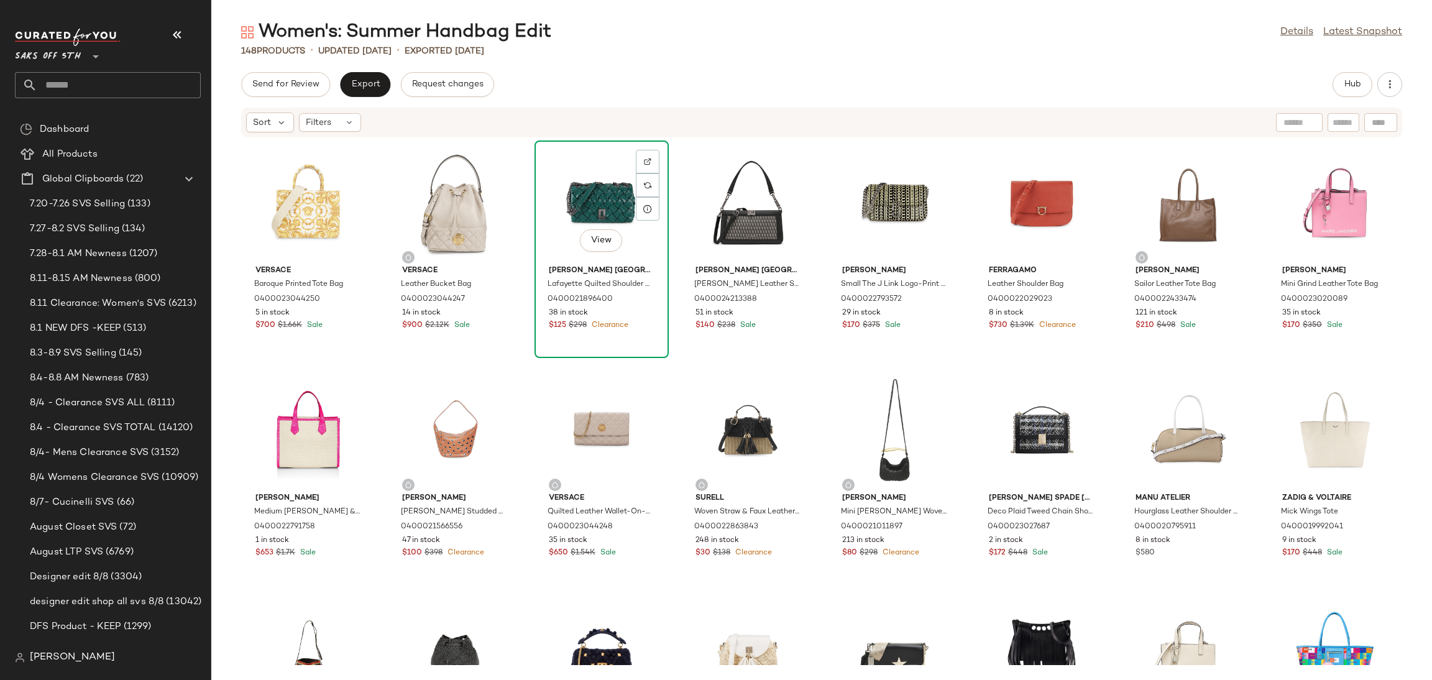
click at [612, 203] on div "View" at bounding box center [602, 203] width 126 height 116
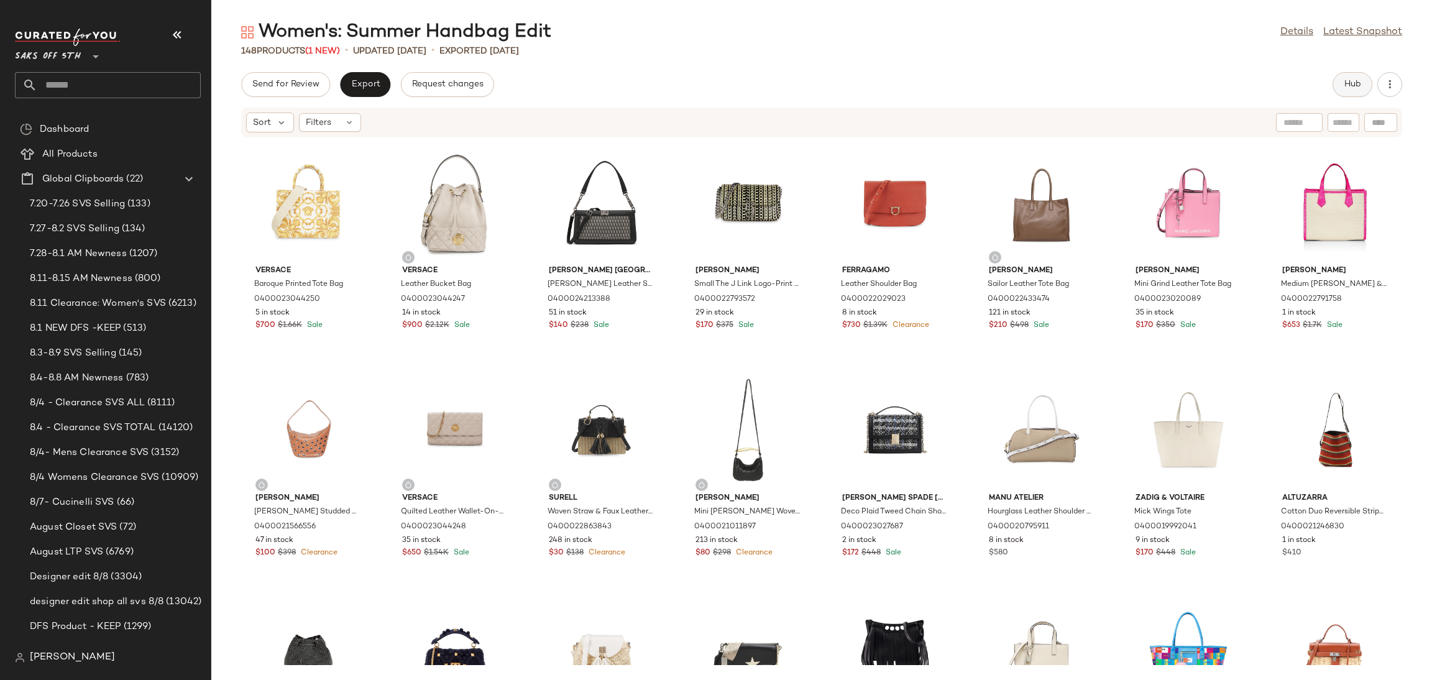
click at [1355, 91] on button "Hub" at bounding box center [1352, 84] width 40 height 25
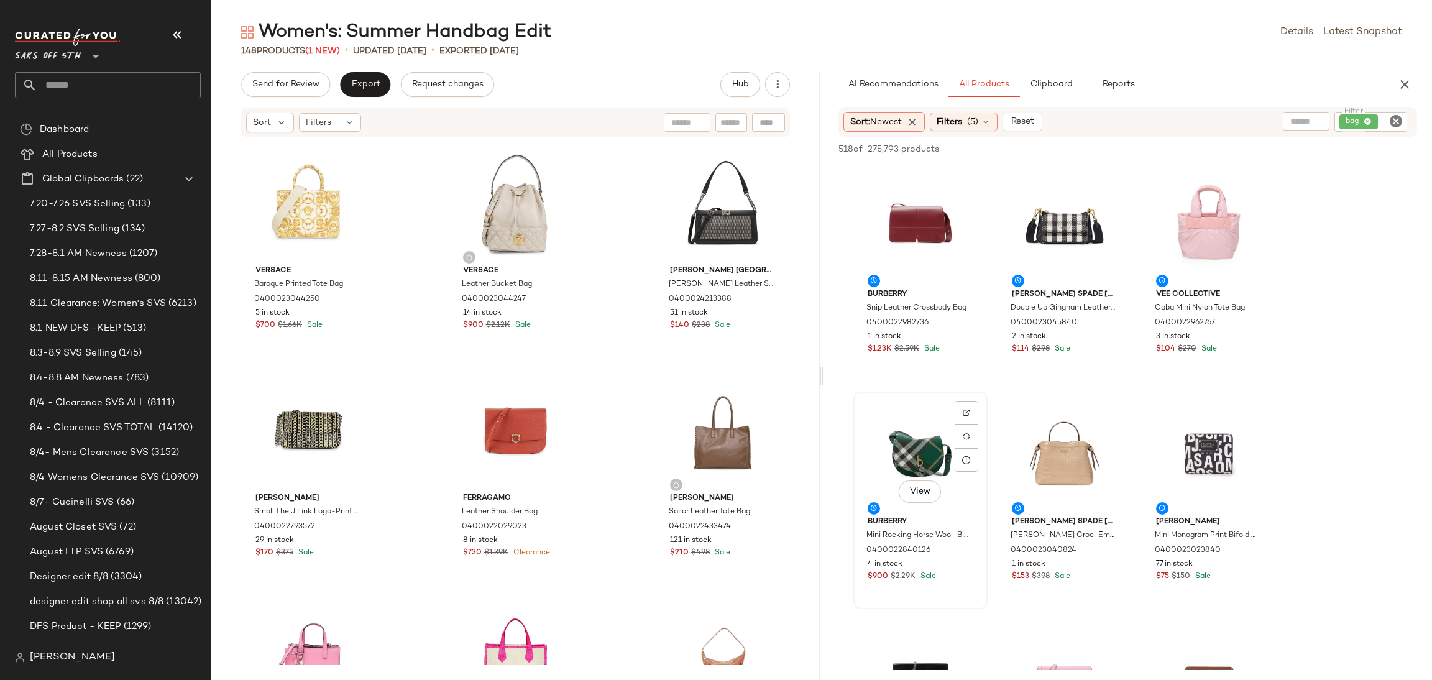
click at [899, 440] on div "View" at bounding box center [921, 454] width 126 height 116
click at [1242, 152] on span "Add to Top" at bounding box center [1238, 149] width 49 height 9
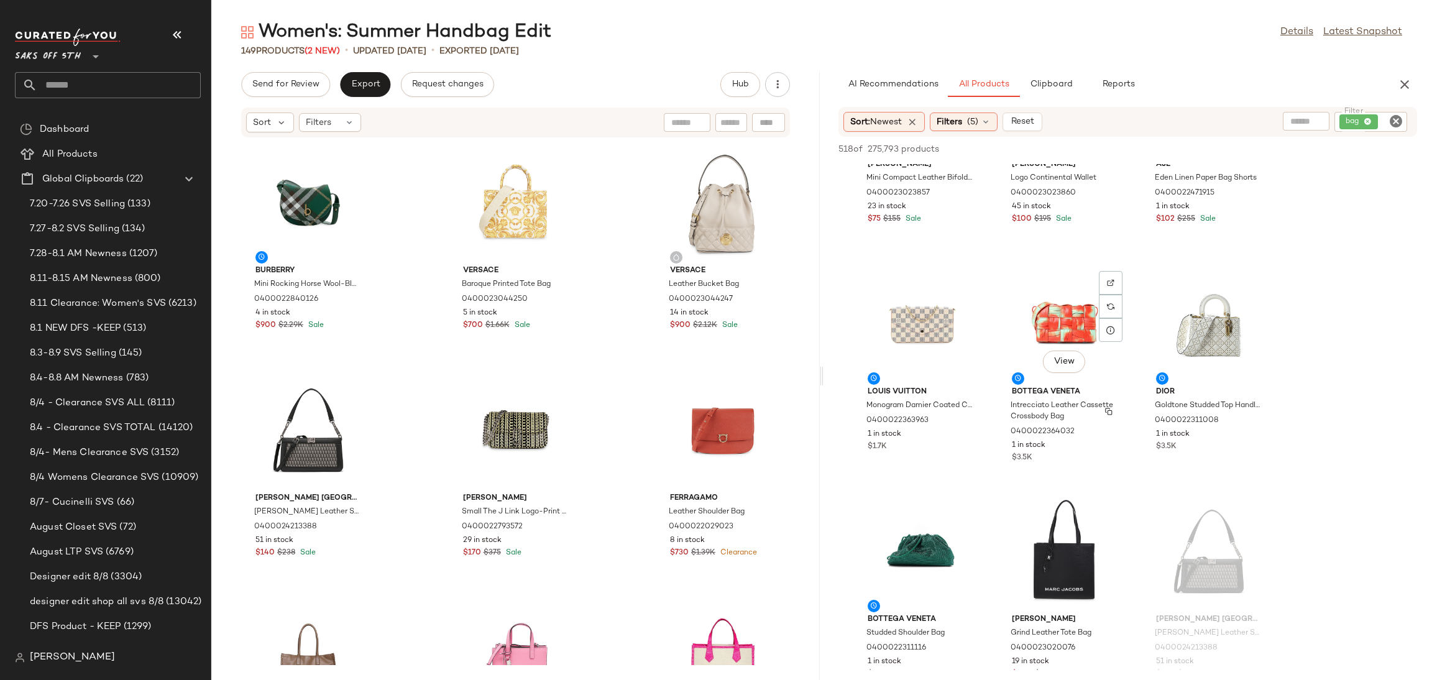
scroll to position [1041, 0]
click at [1056, 321] on div "View" at bounding box center [1065, 323] width 126 height 116
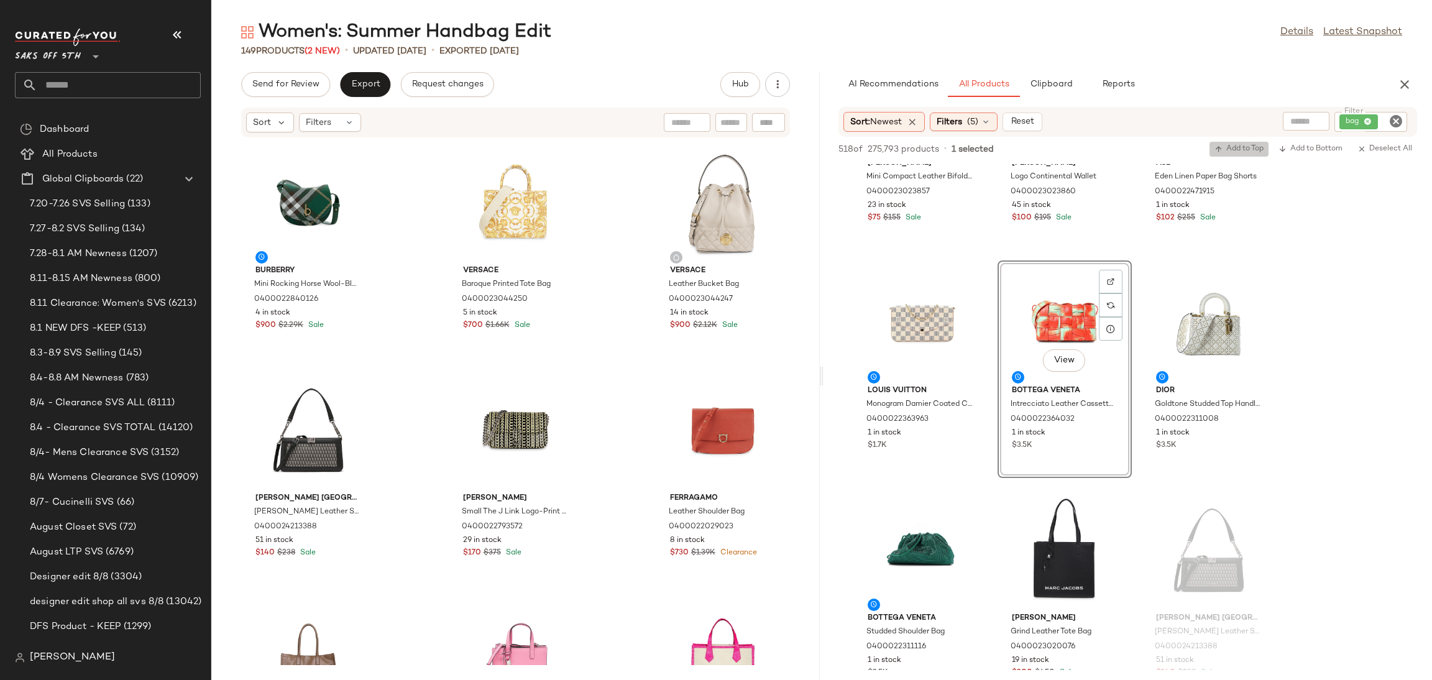
click at [1229, 153] on span "Add to Top" at bounding box center [1238, 149] width 49 height 9
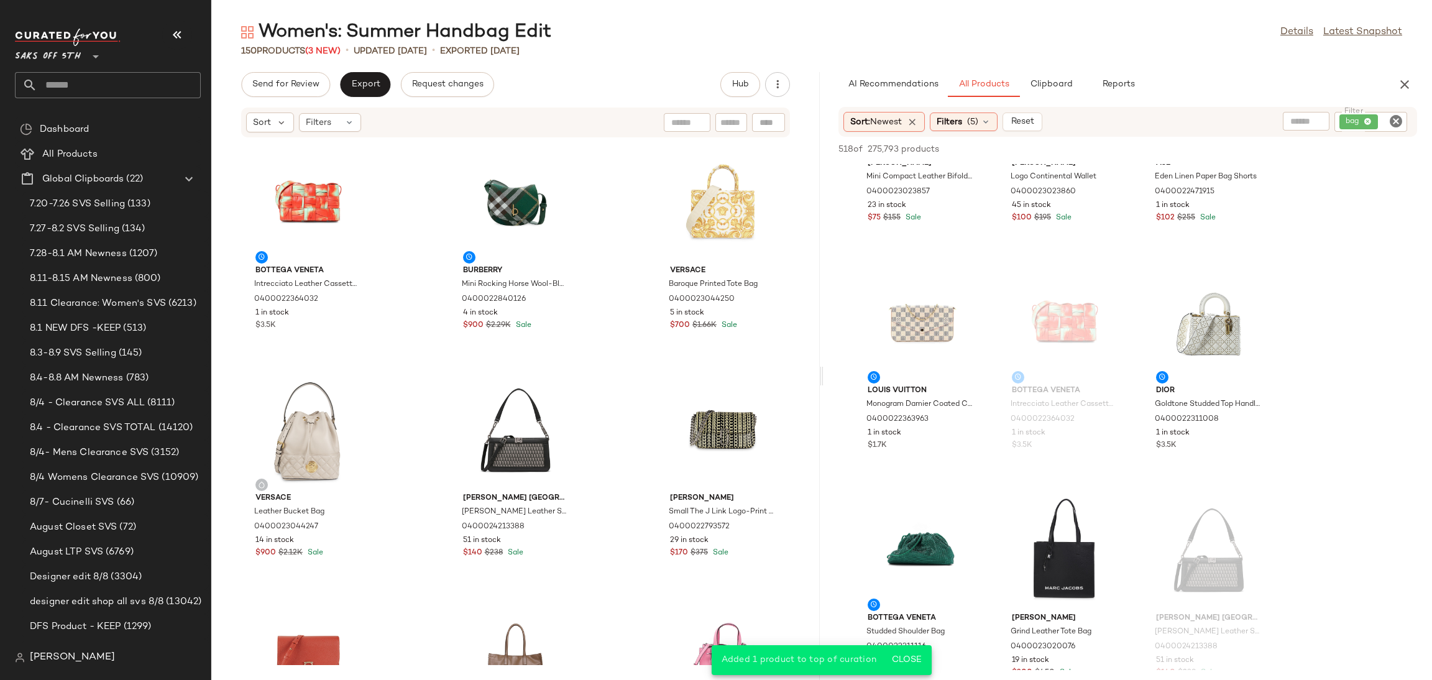
click at [331, 75] on div "Send for Review Export Request changes" at bounding box center [367, 84] width 253 height 25
drag, startPoint x: 288, startPoint y: 98, endPoint x: 310, endPoint y: 85, distance: 25.9
click at [310, 85] on div "Send for Review Export Request changes Hub Sort Filters Bottega Veneta Intrecci…" at bounding box center [515, 376] width 608 height 608
click at [310, 85] on span "Send for Review" at bounding box center [286, 85] width 68 height 10
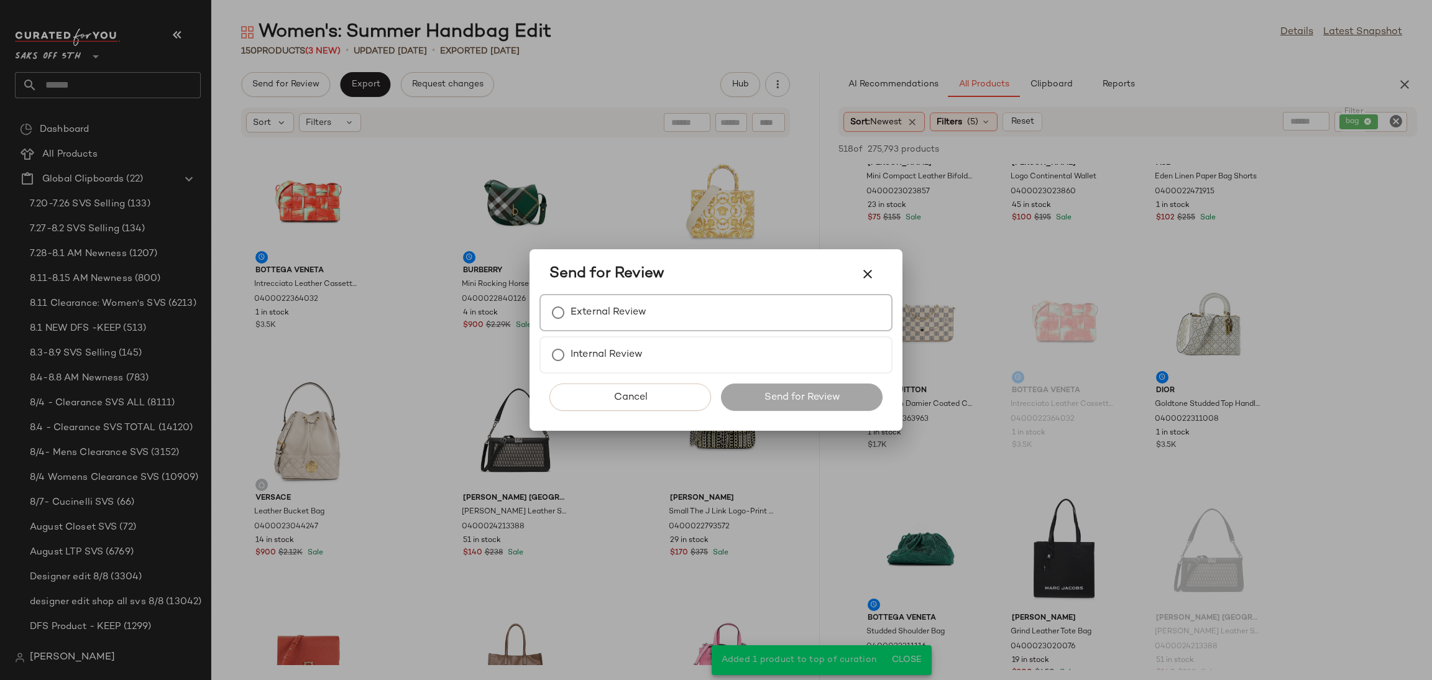
click at [579, 300] on label "External Review" at bounding box center [608, 312] width 76 height 25
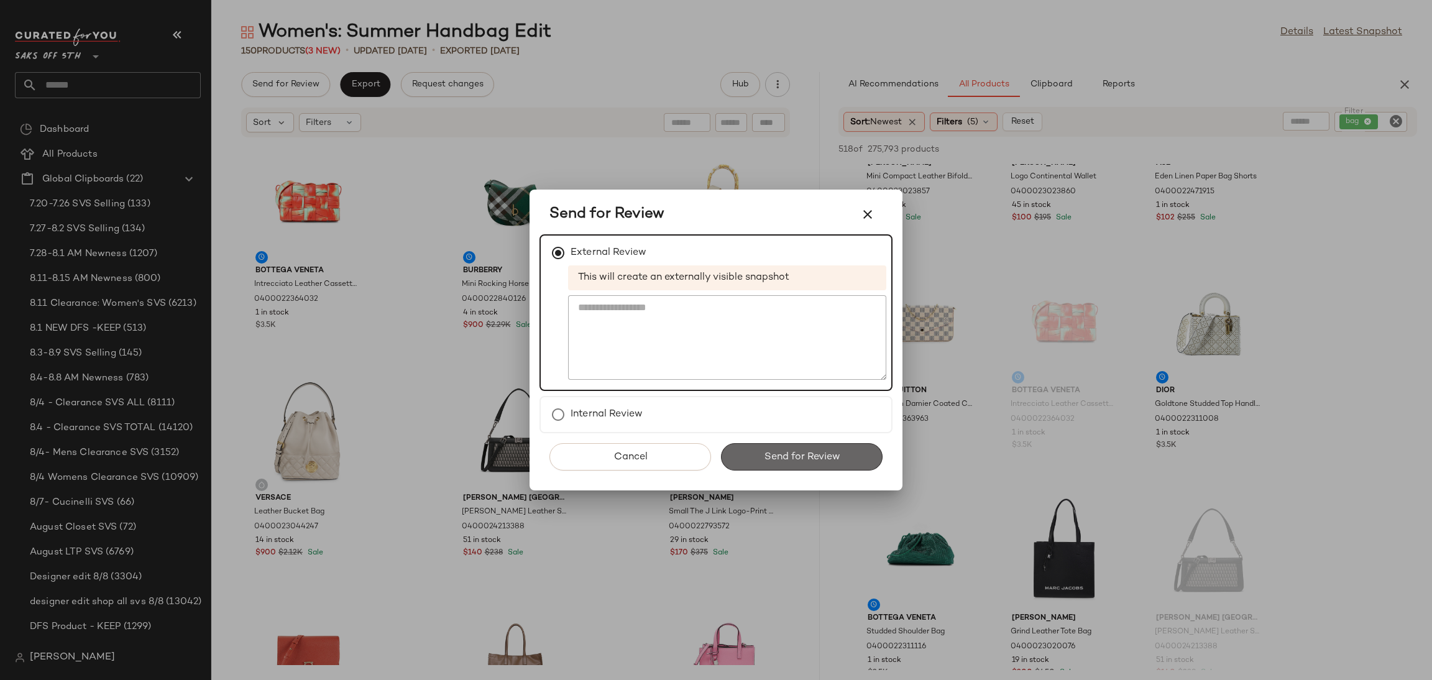
click at [796, 462] on span "Send for Review" at bounding box center [801, 457] width 76 height 12
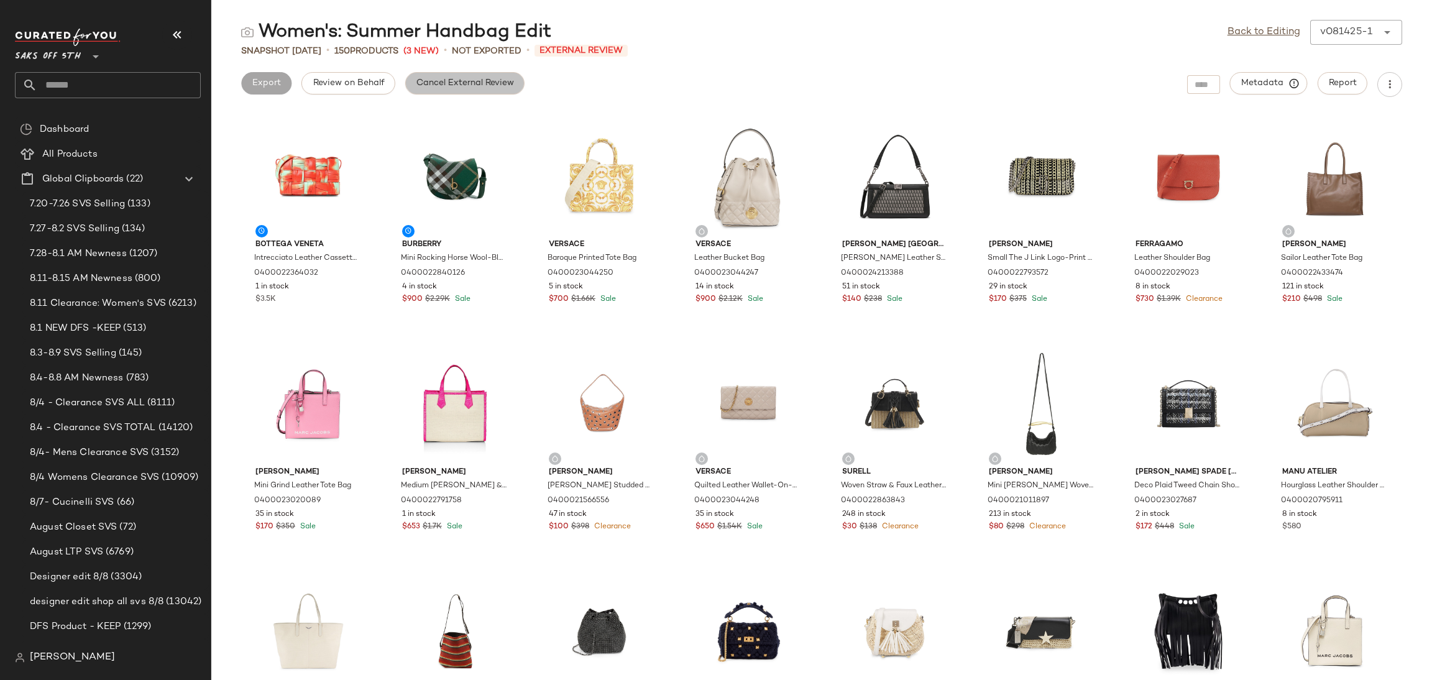
click at [501, 83] on span "Cancel External Review" at bounding box center [465, 83] width 98 height 10
click at [1256, 37] on link "Back to Editing" at bounding box center [1263, 32] width 73 height 15
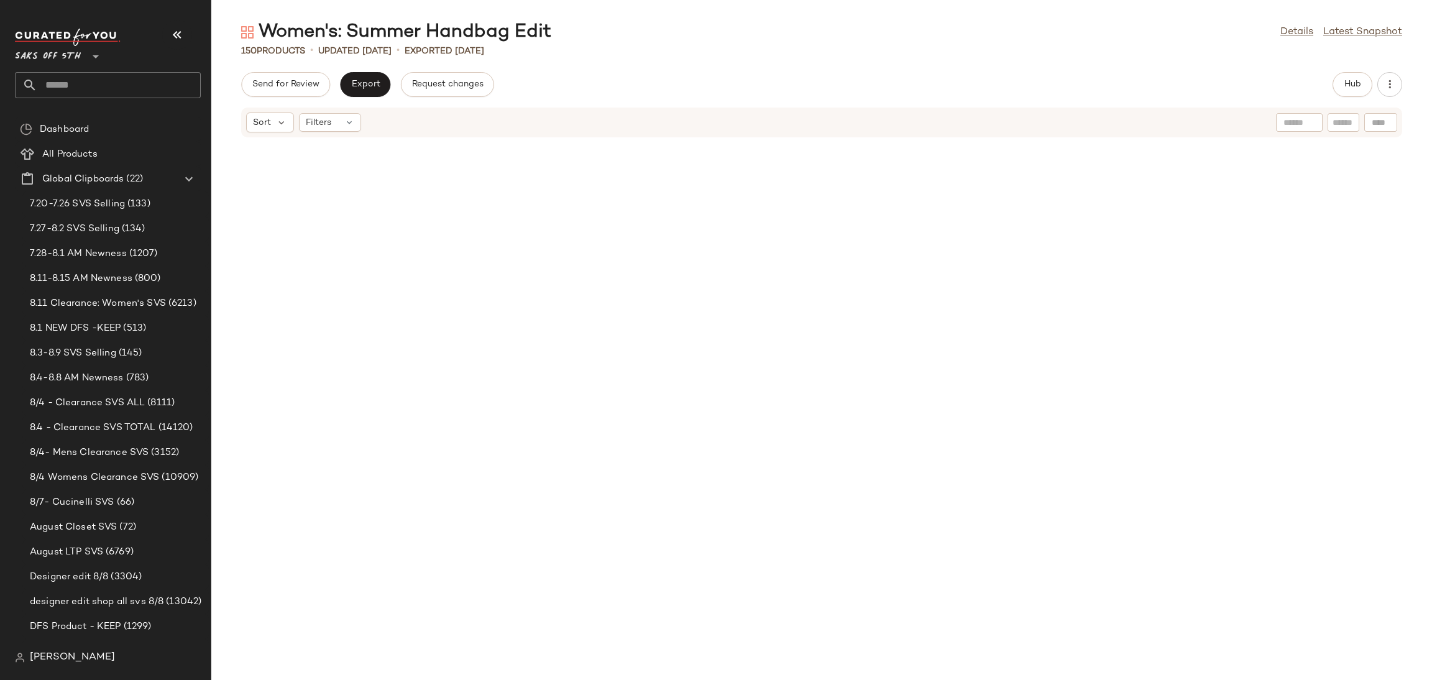
scroll to position [3796, 0]
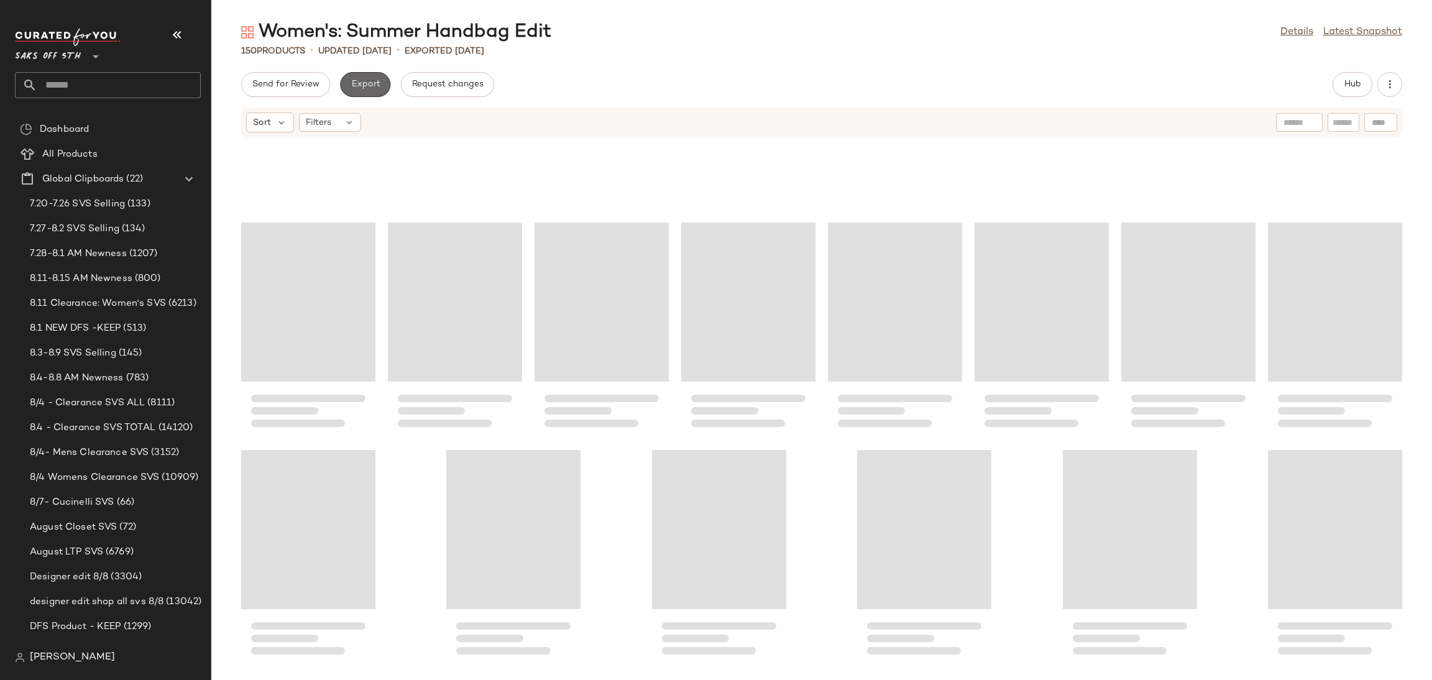
click at [360, 87] on span "Export" at bounding box center [364, 85] width 29 height 10
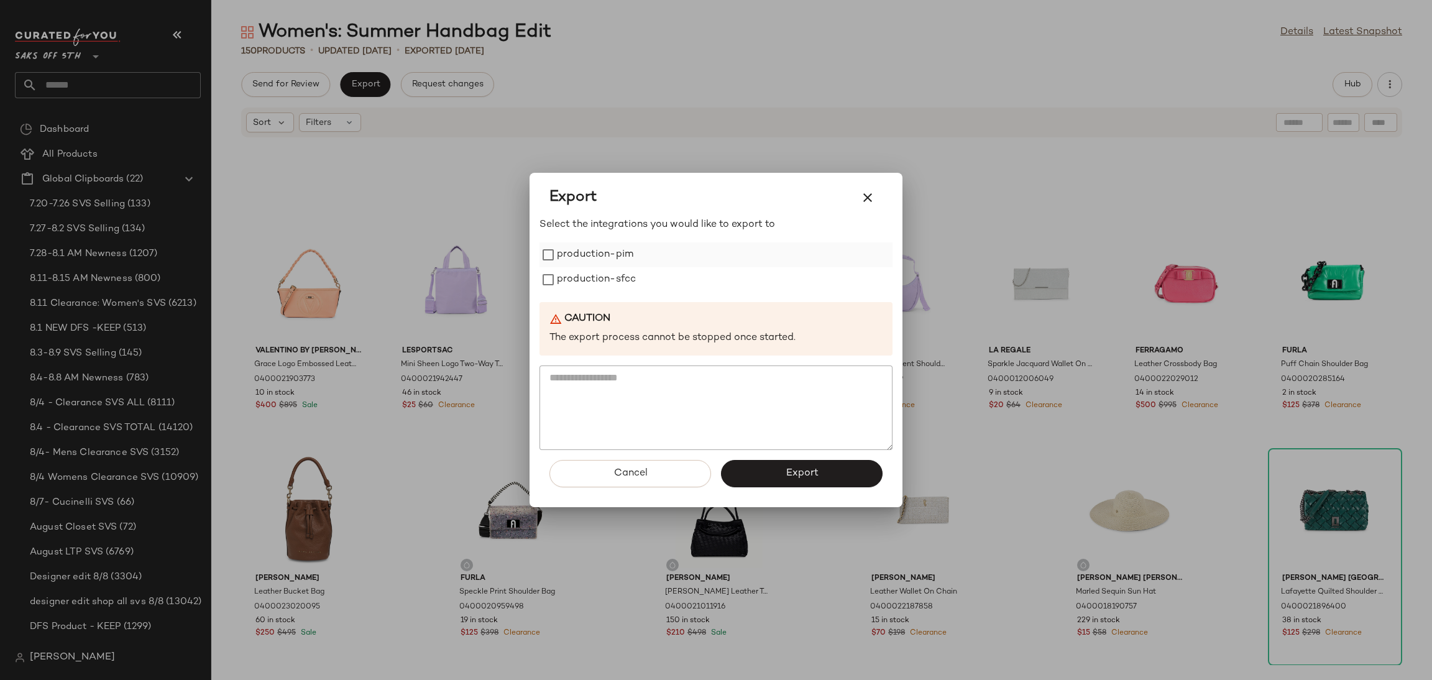
click at [564, 254] on label "production-pim" at bounding box center [595, 254] width 76 height 25
click at [565, 275] on label "production-sfcc" at bounding box center [596, 279] width 79 height 25
click at [791, 478] on span "Export" at bounding box center [801, 473] width 33 height 12
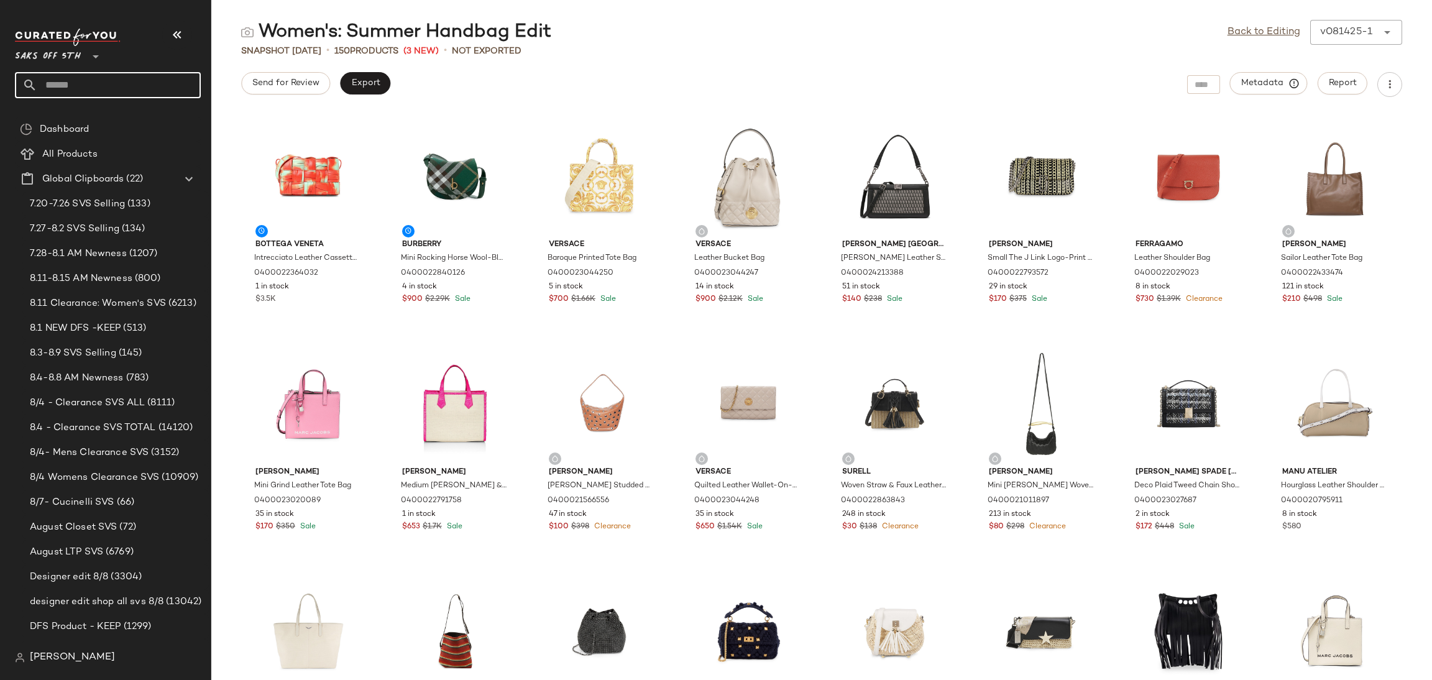
click at [121, 88] on input "text" at bounding box center [118, 85] width 163 height 26
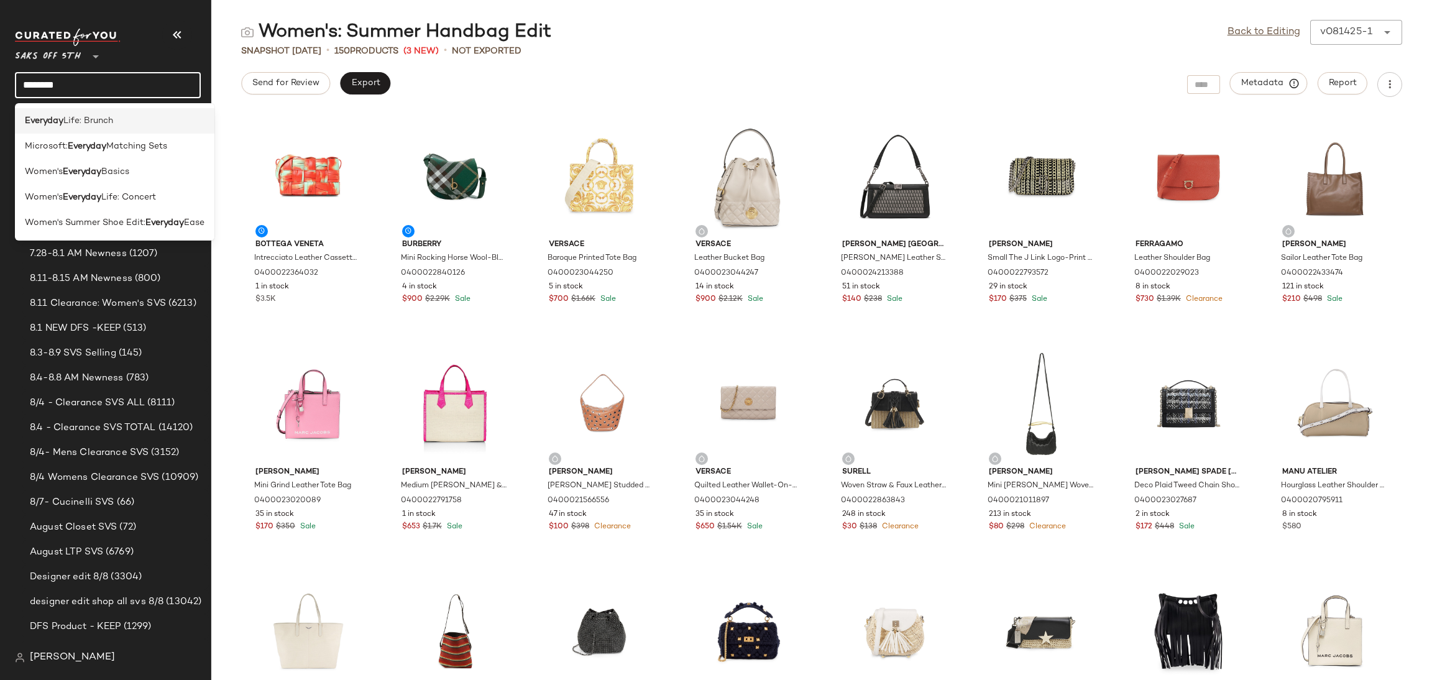
type input "********"
click at [117, 125] on div "Everyday Life: Brunch" at bounding box center [115, 120] width 180 height 13
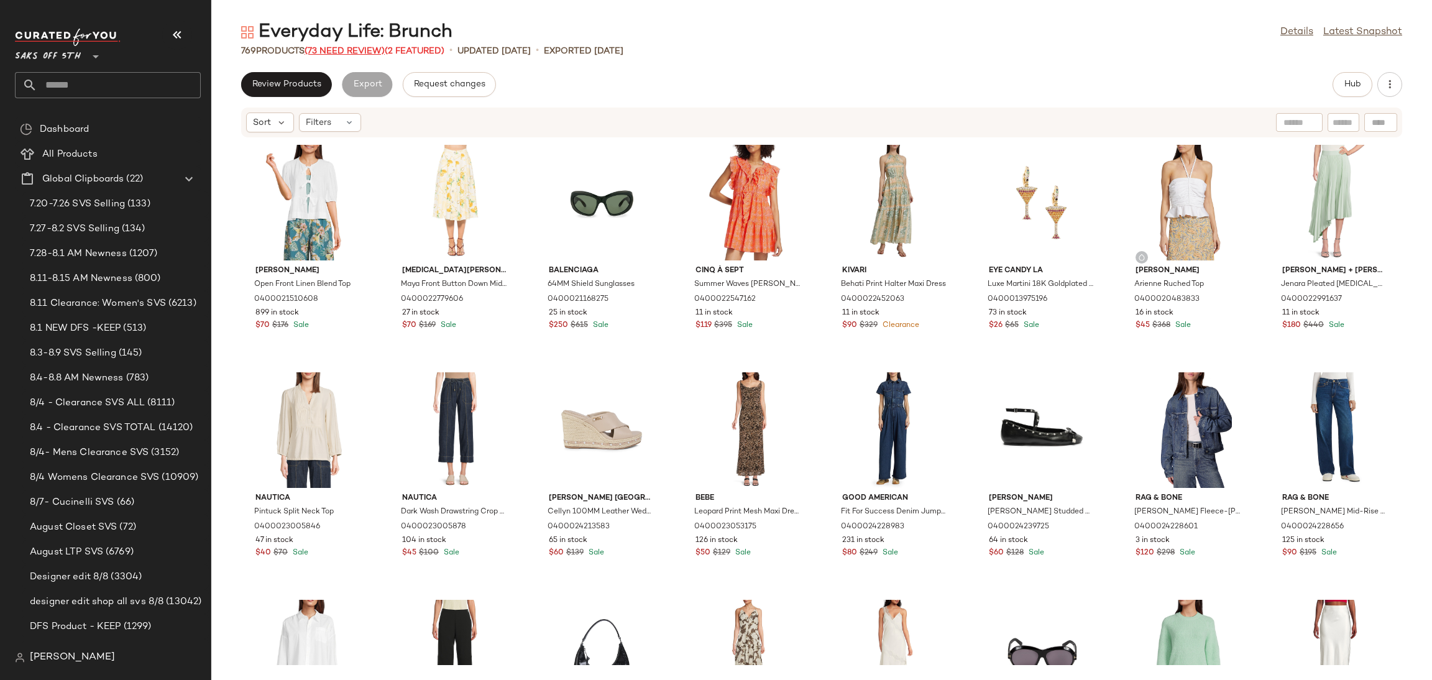
click at [359, 49] on span "(73 Need Review)" at bounding box center [344, 51] width 80 height 9
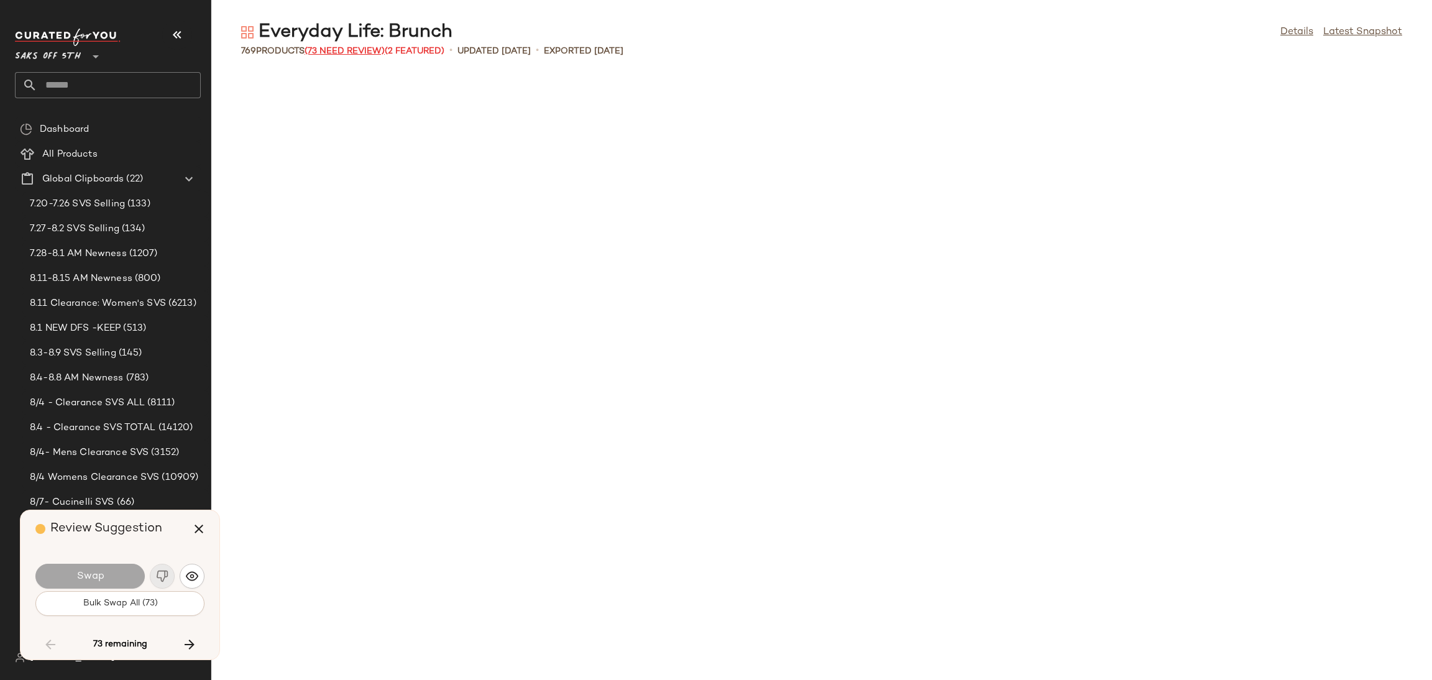
scroll to position [2046, 0]
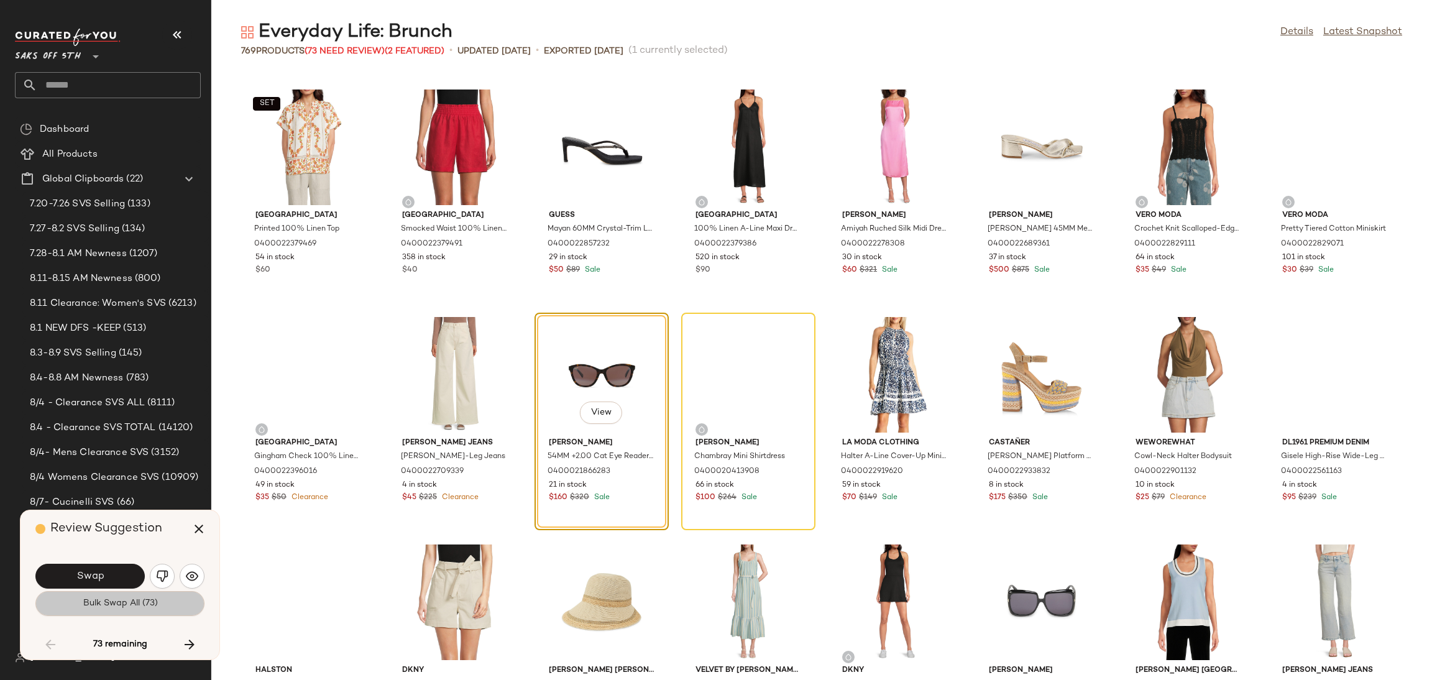
click at [171, 611] on button "Bulk Swap All (73)" at bounding box center [119, 603] width 169 height 25
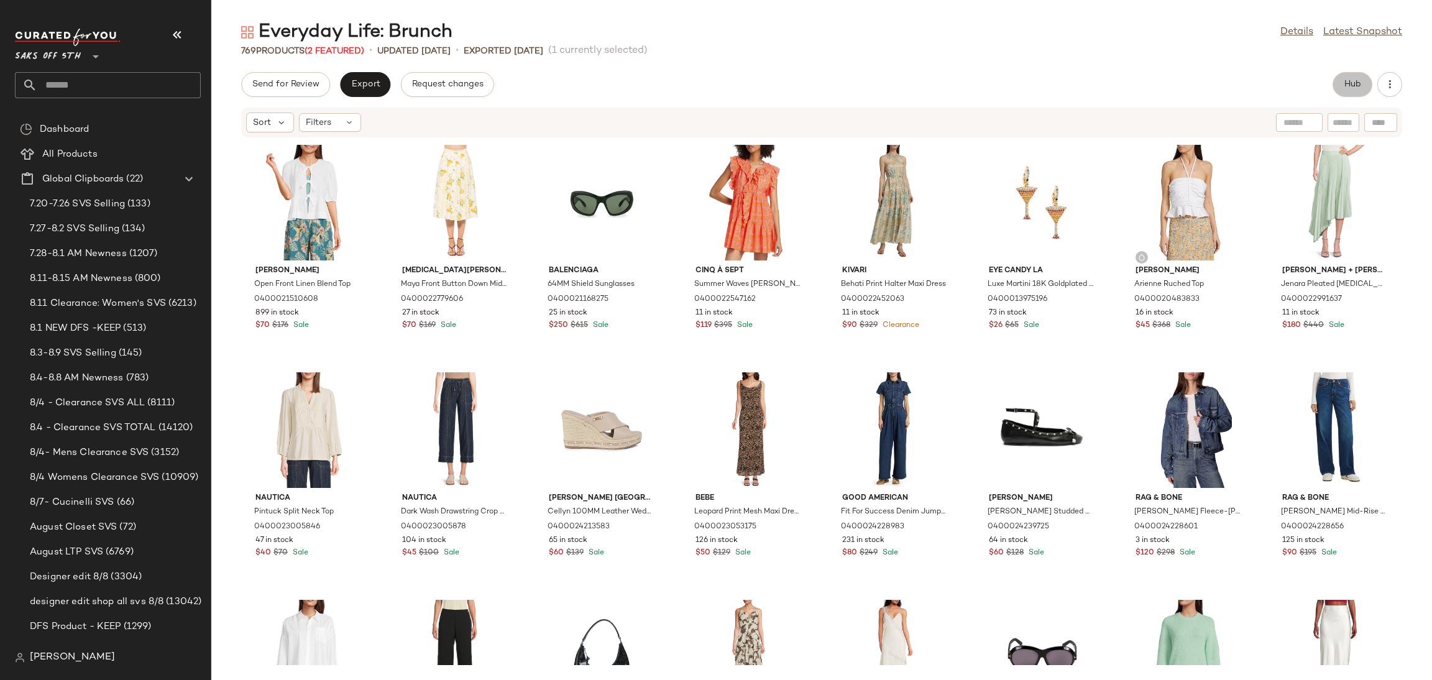
click at [1350, 80] on span "Hub" at bounding box center [1351, 85] width 17 height 10
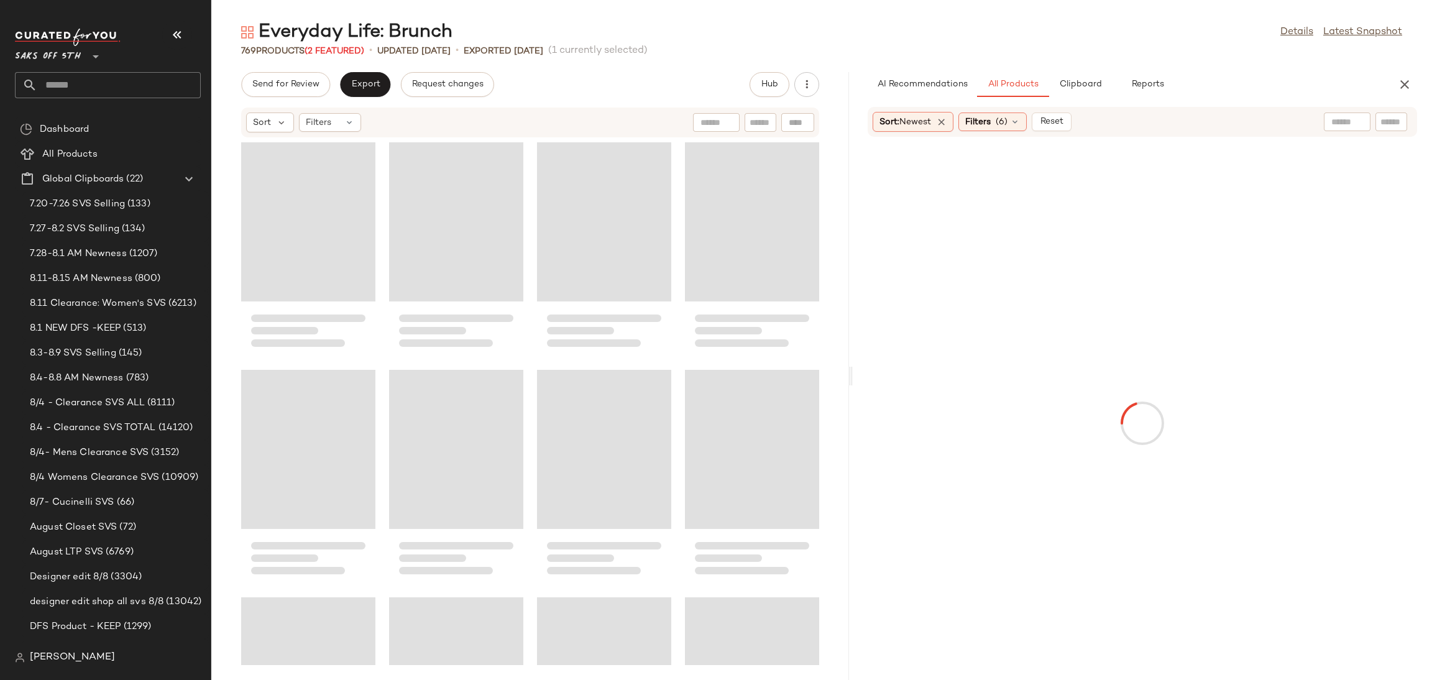
drag, startPoint x: 821, startPoint y: 373, endPoint x: 853, endPoint y: 375, distance: 31.7
click at [853, 375] on div "Everyday Life: Brunch Details Latest Snapshot 769 Products (2 Featured) • updat…" at bounding box center [821, 350] width 1220 height 660
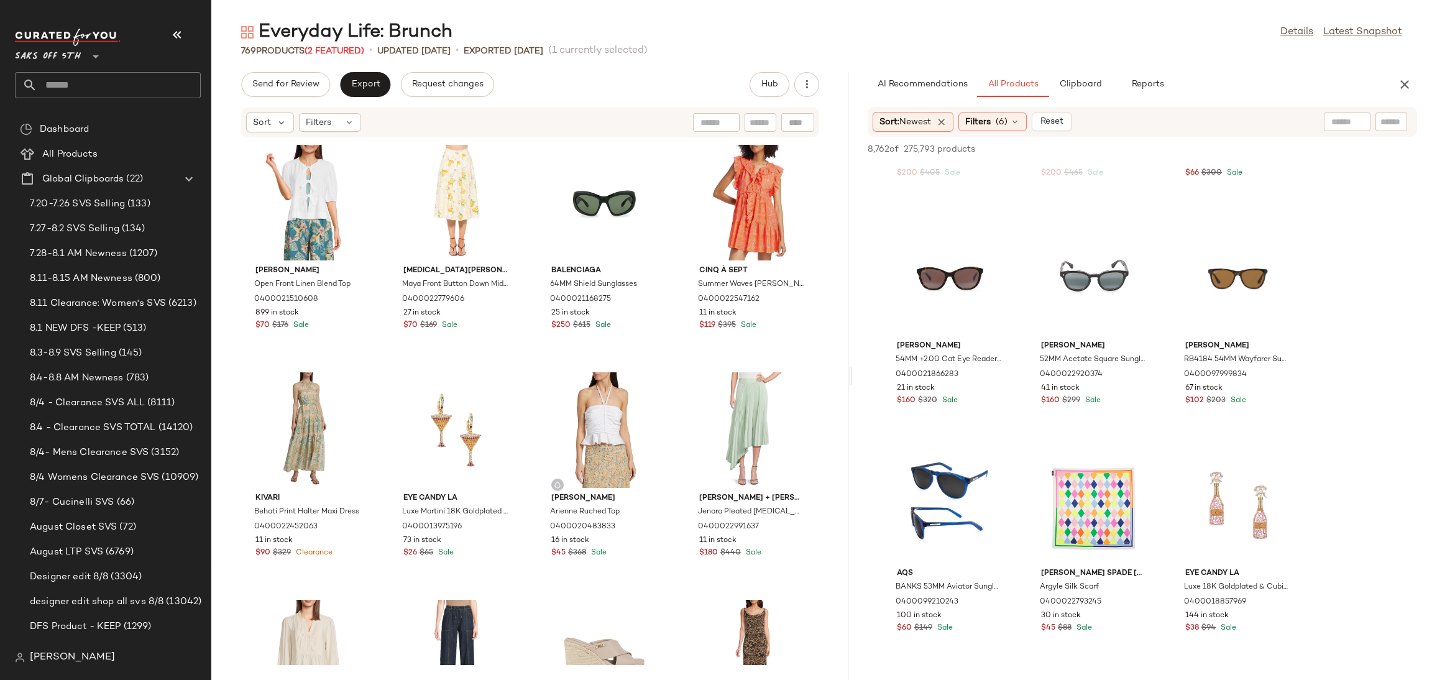
scroll to position [861, 0]
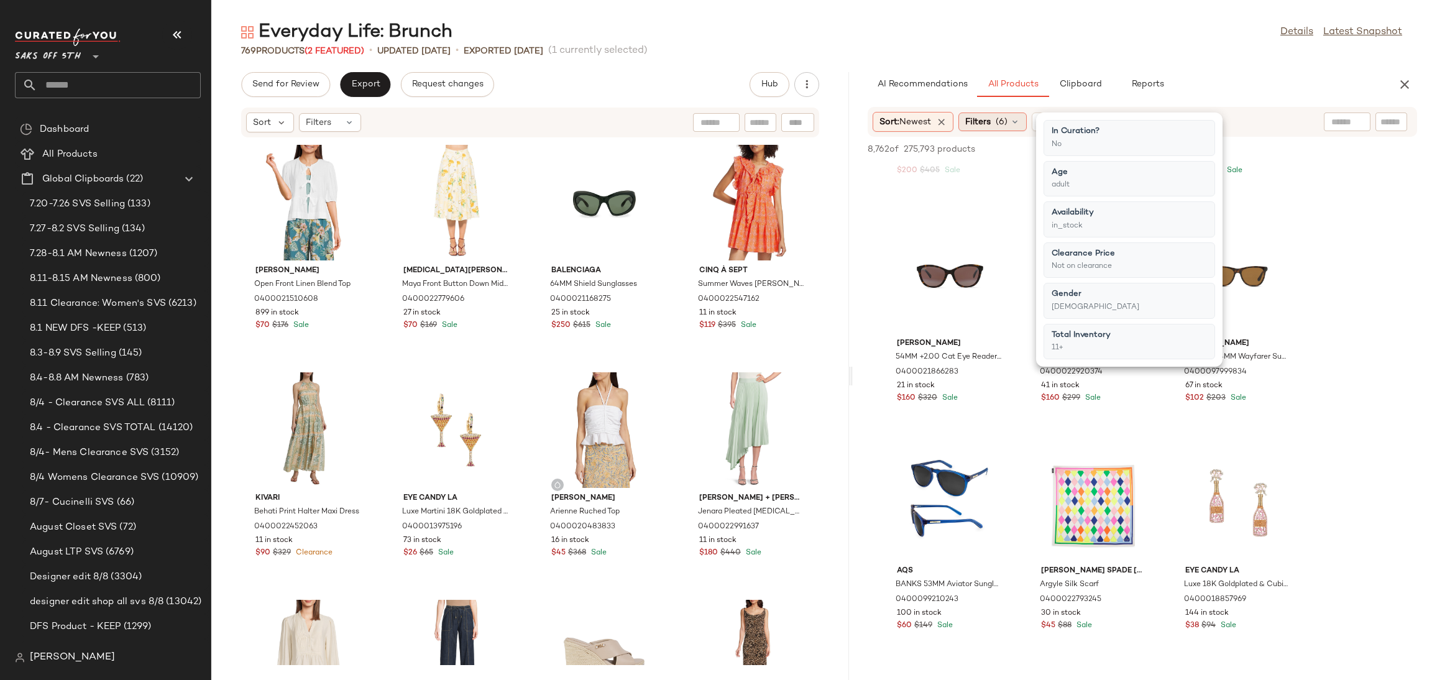
click at [1007, 117] on span "(6)" at bounding box center [1001, 122] width 12 height 13
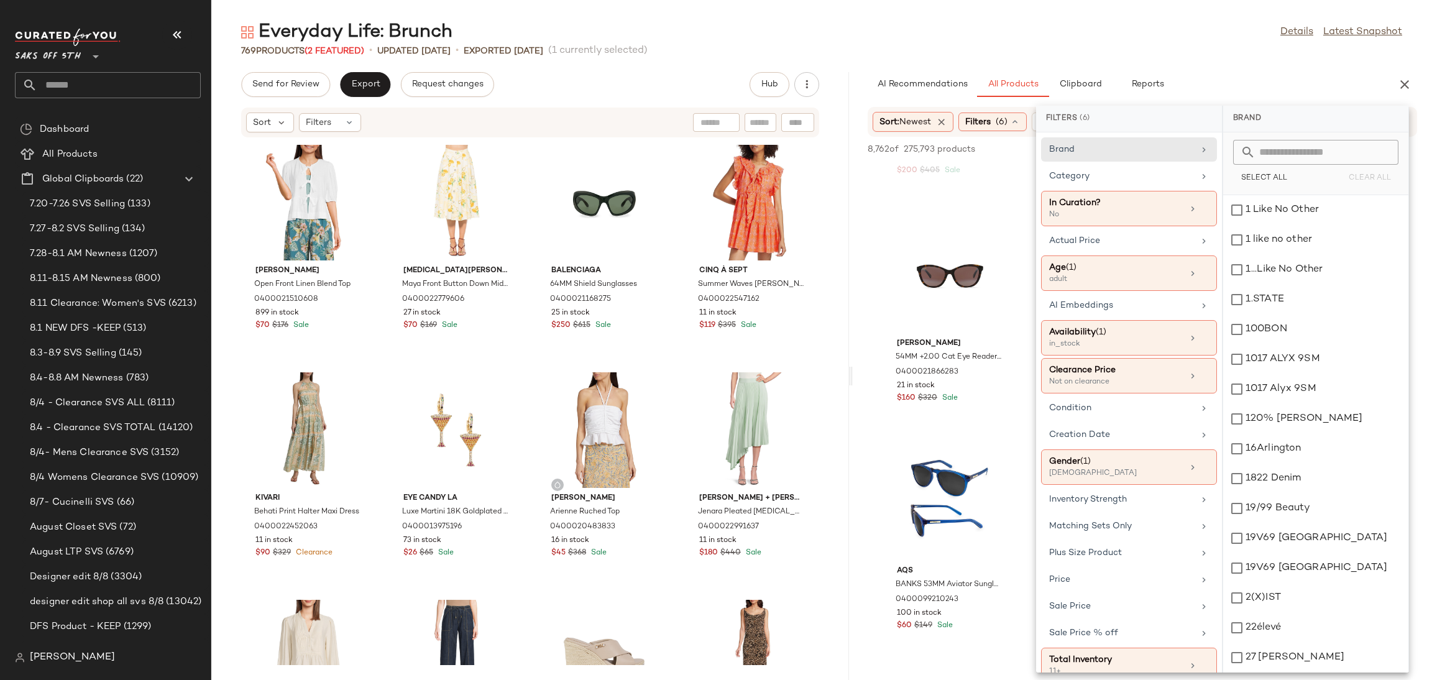
click at [1109, 42] on div "Everyday Life: Brunch Details Latest Snapshot" at bounding box center [821, 32] width 1220 height 25
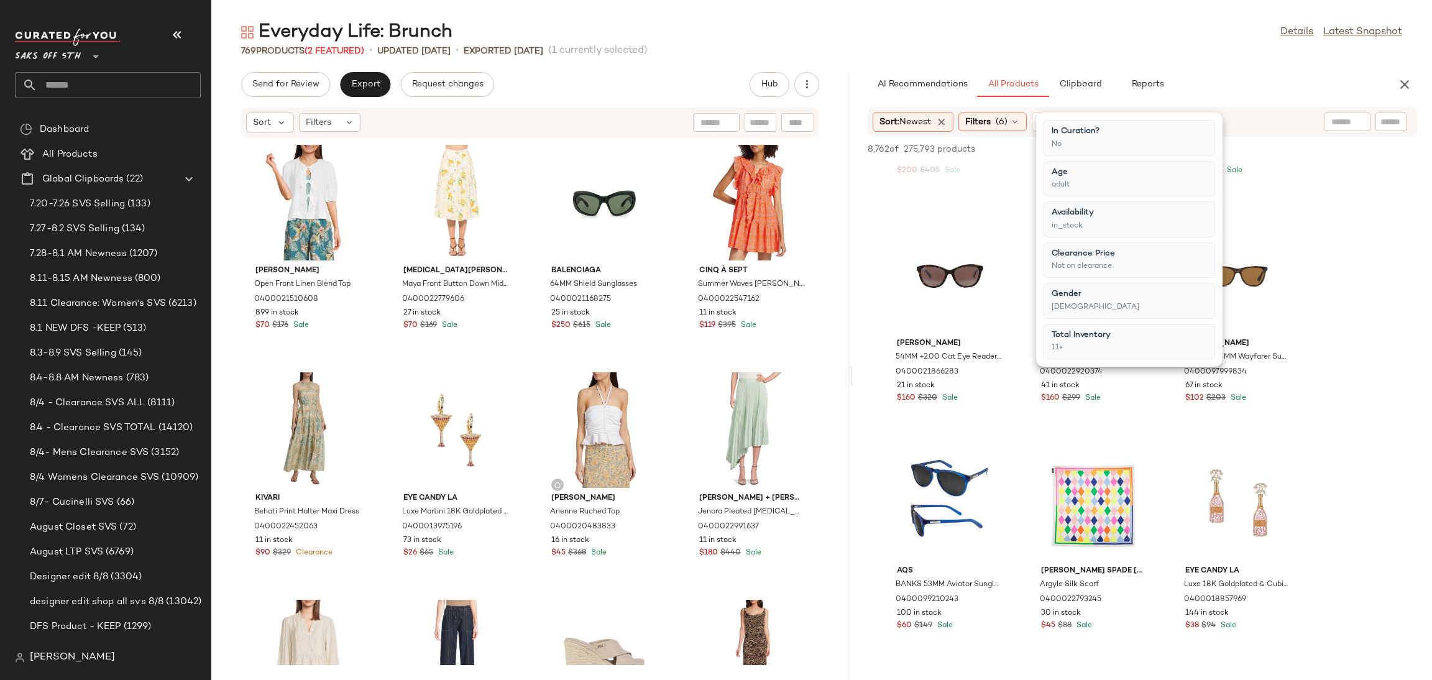
click at [1109, 42] on div "Everyday Life: Brunch Details Latest Snapshot" at bounding box center [821, 32] width 1220 height 25
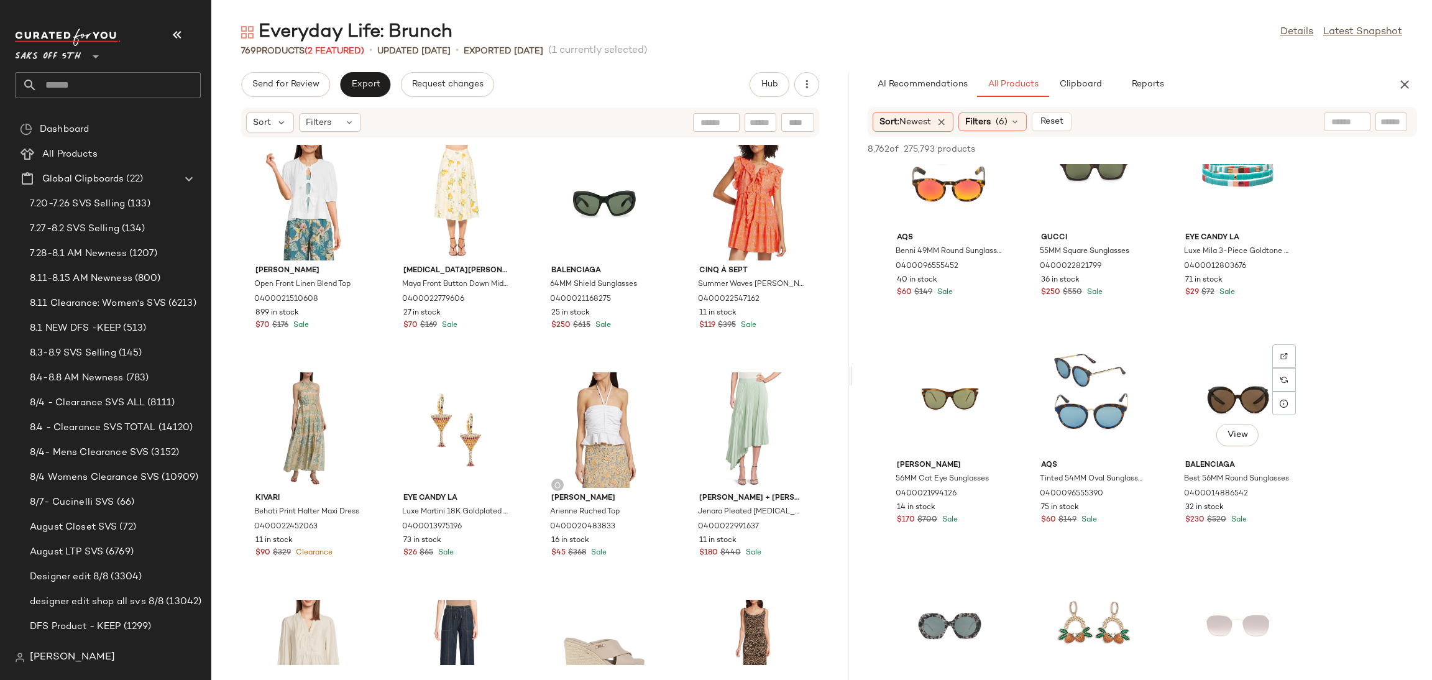
scroll to position [4913, 0]
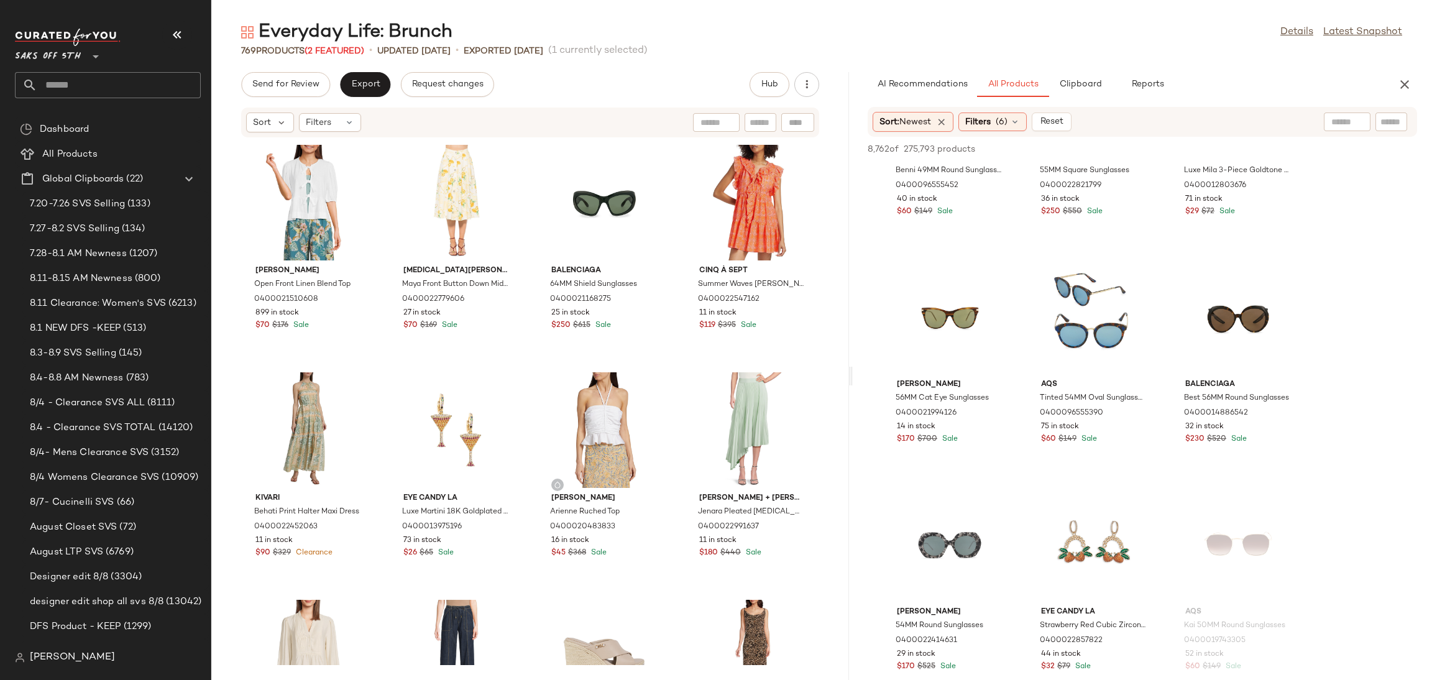
click at [1349, 110] on div "Sort: Newest Filters (6) Reset" at bounding box center [1141, 122] width 549 height 30
click at [1342, 123] on input "text" at bounding box center [1292, 122] width 108 height 13
type input "******"
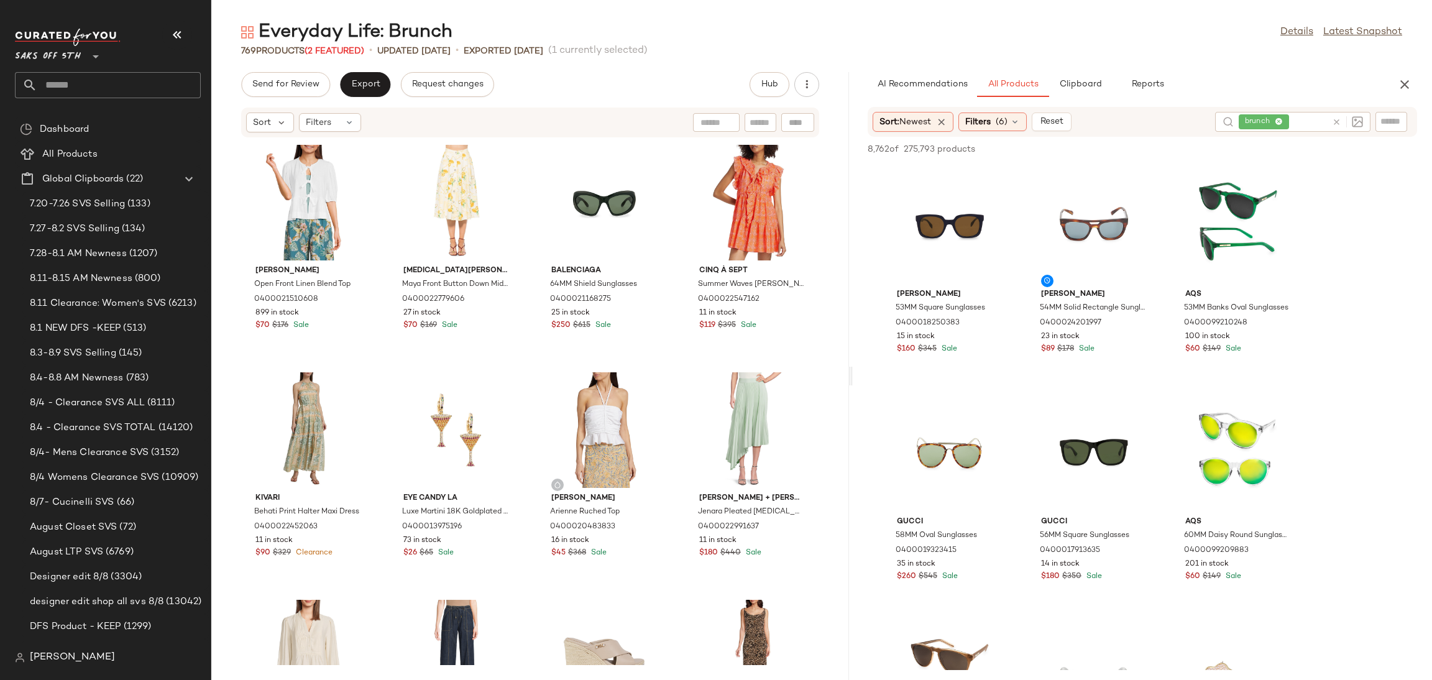
click at [1069, 1] on main "Everyday Life: Brunch Details Latest Snapshot 769 Products (2 Featured) • updat…" at bounding box center [716, 340] width 1432 height 680
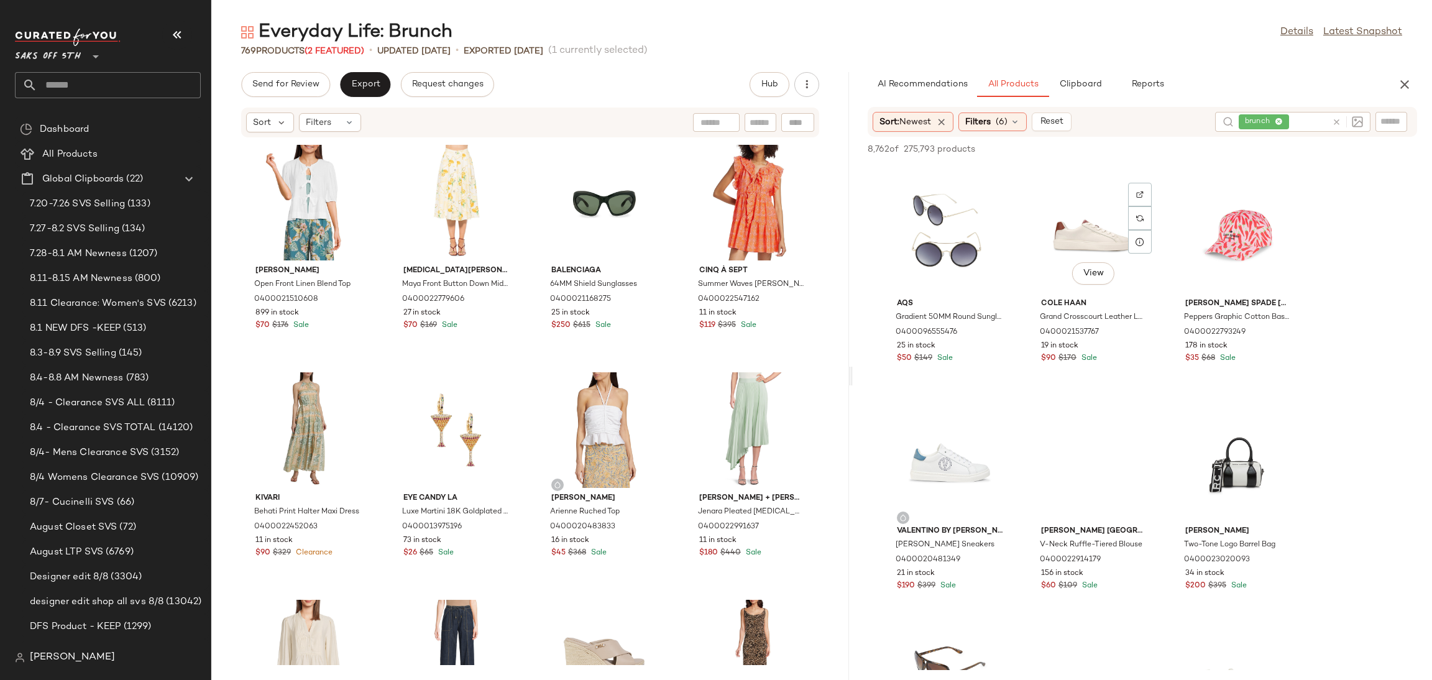
scroll to position [7958, 0]
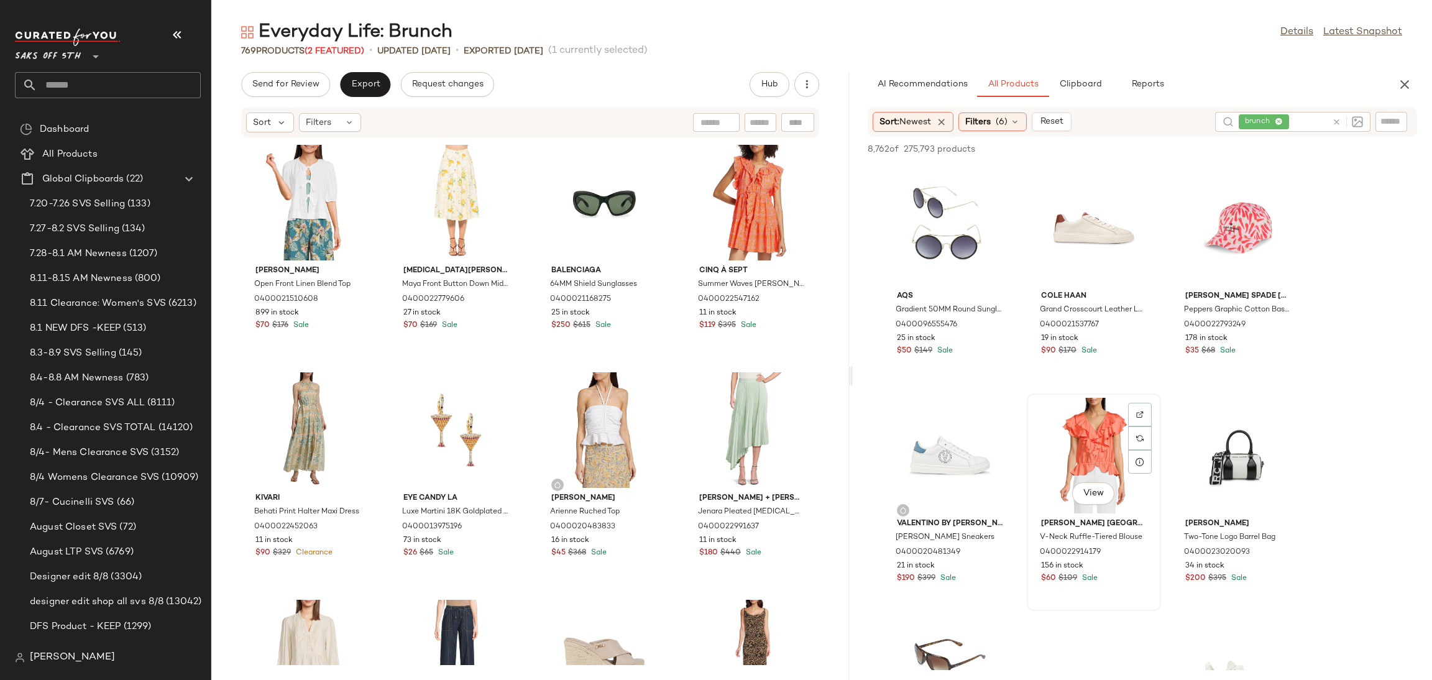
click at [1089, 428] on div "View" at bounding box center [1094, 456] width 126 height 116
click at [1221, 143] on button "Add to Top" at bounding box center [1238, 149] width 59 height 15
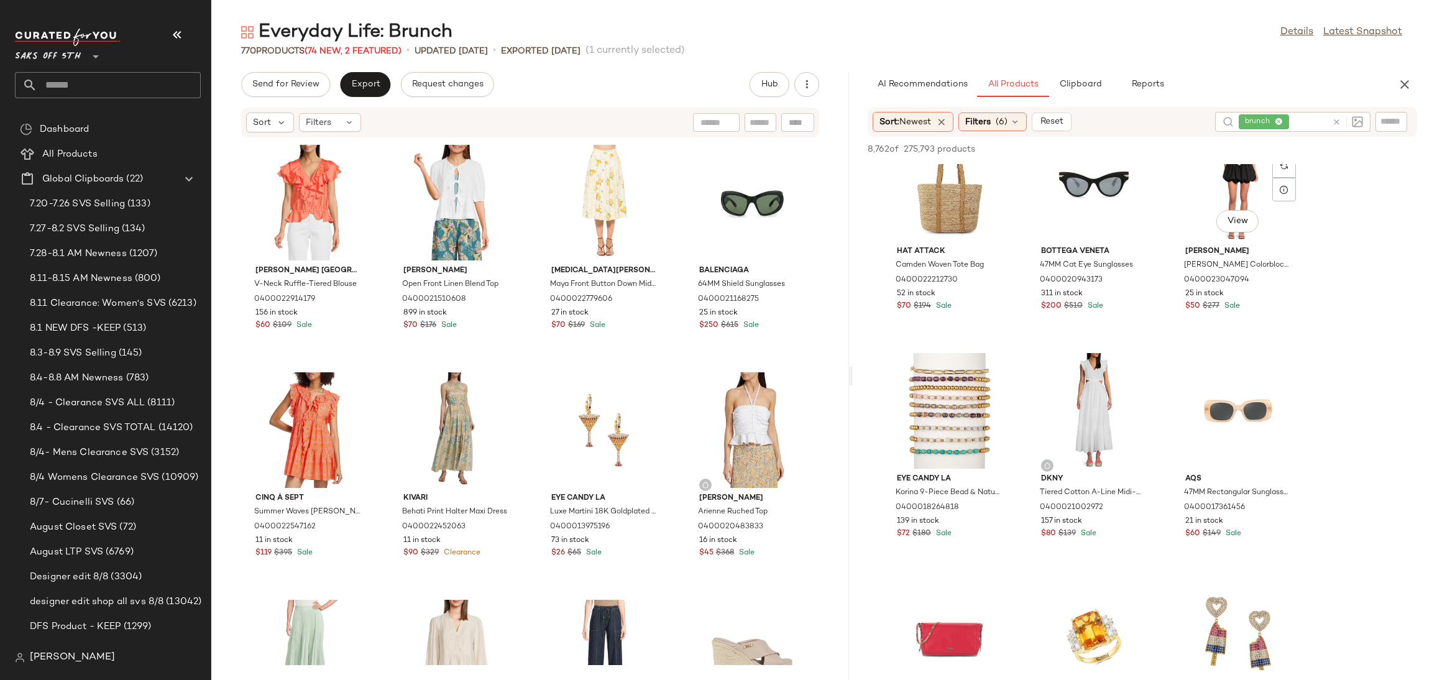
scroll to position [21375, 0]
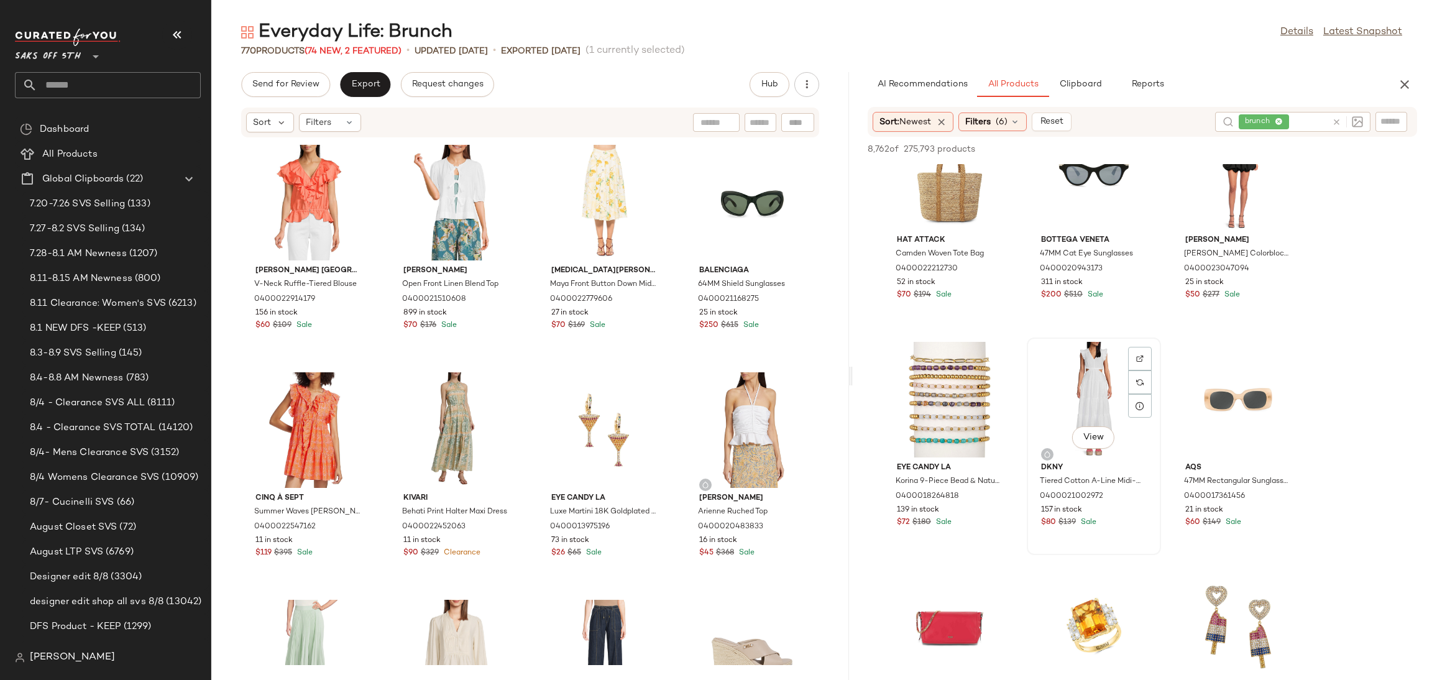
click at [1090, 396] on div "View" at bounding box center [1094, 400] width 126 height 116
click at [1222, 153] on span "Add to Top" at bounding box center [1238, 149] width 49 height 9
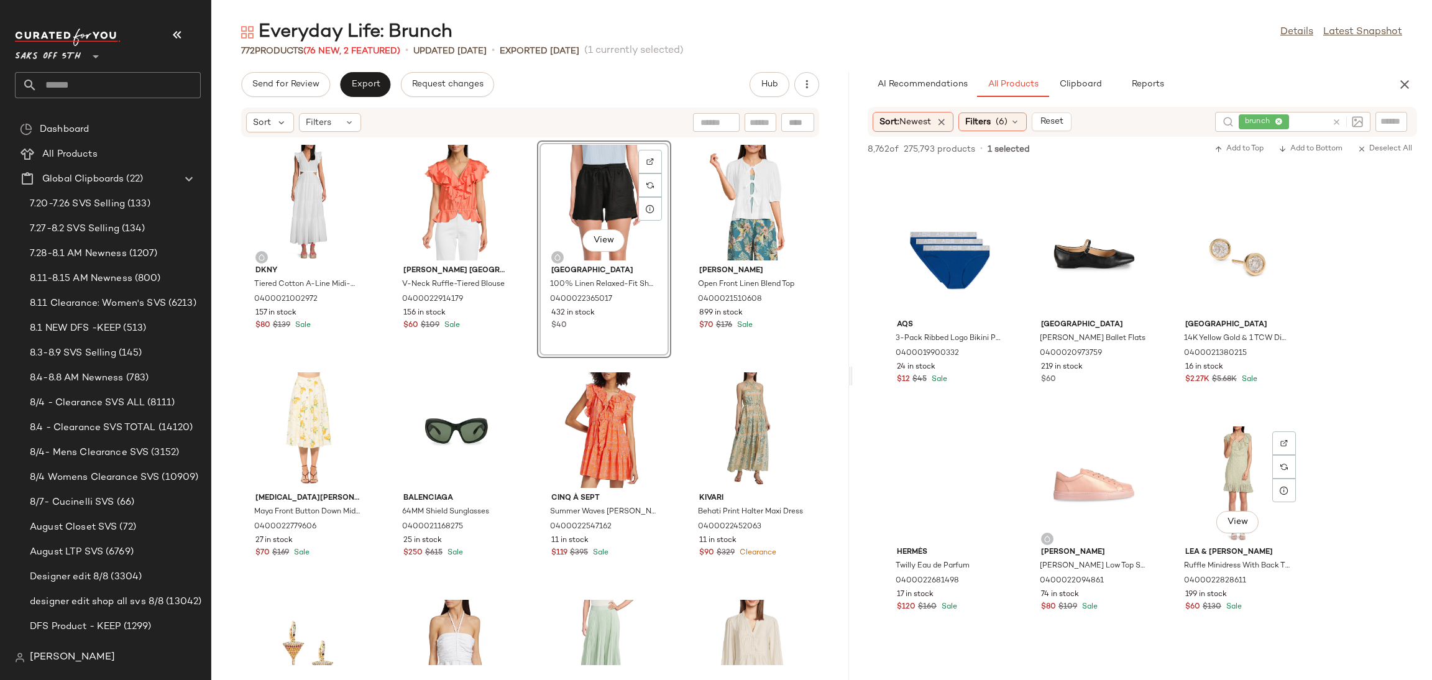
scroll to position [37423, 0]
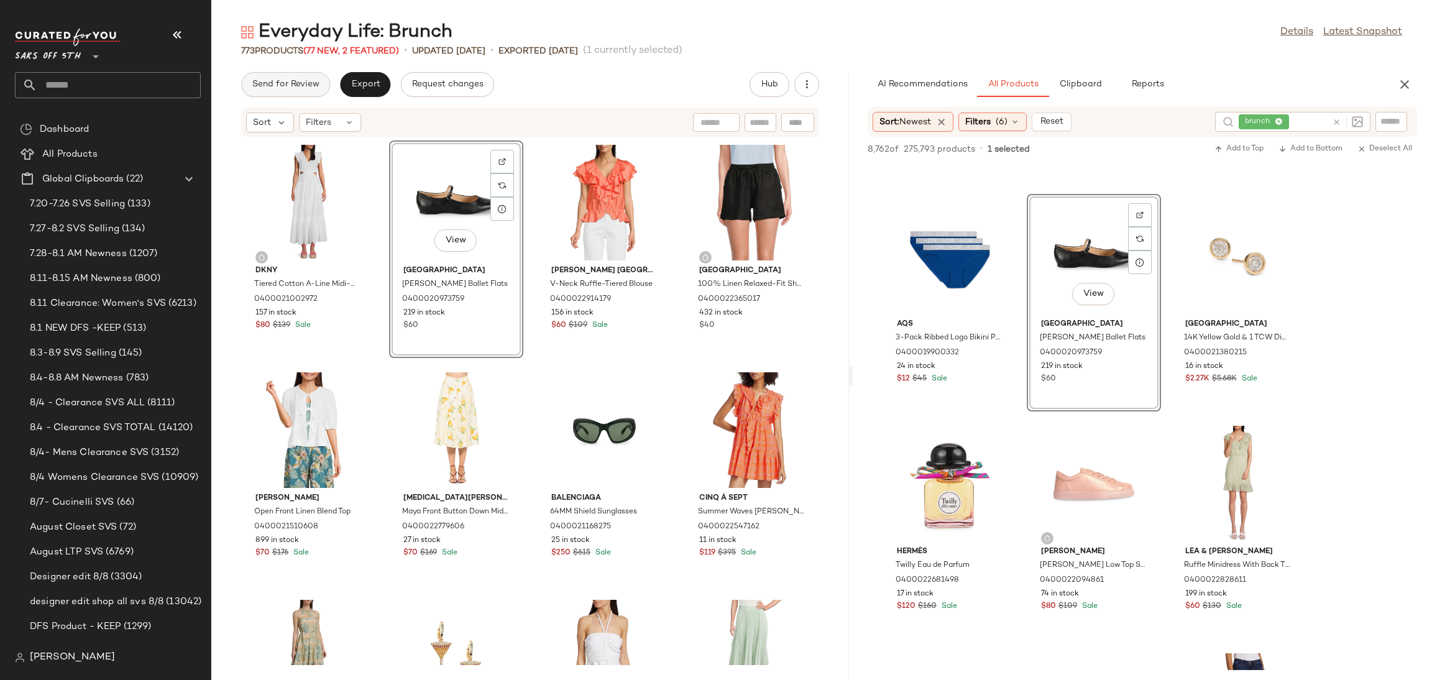
click at [282, 96] on button "Send for Review" at bounding box center [285, 84] width 89 height 25
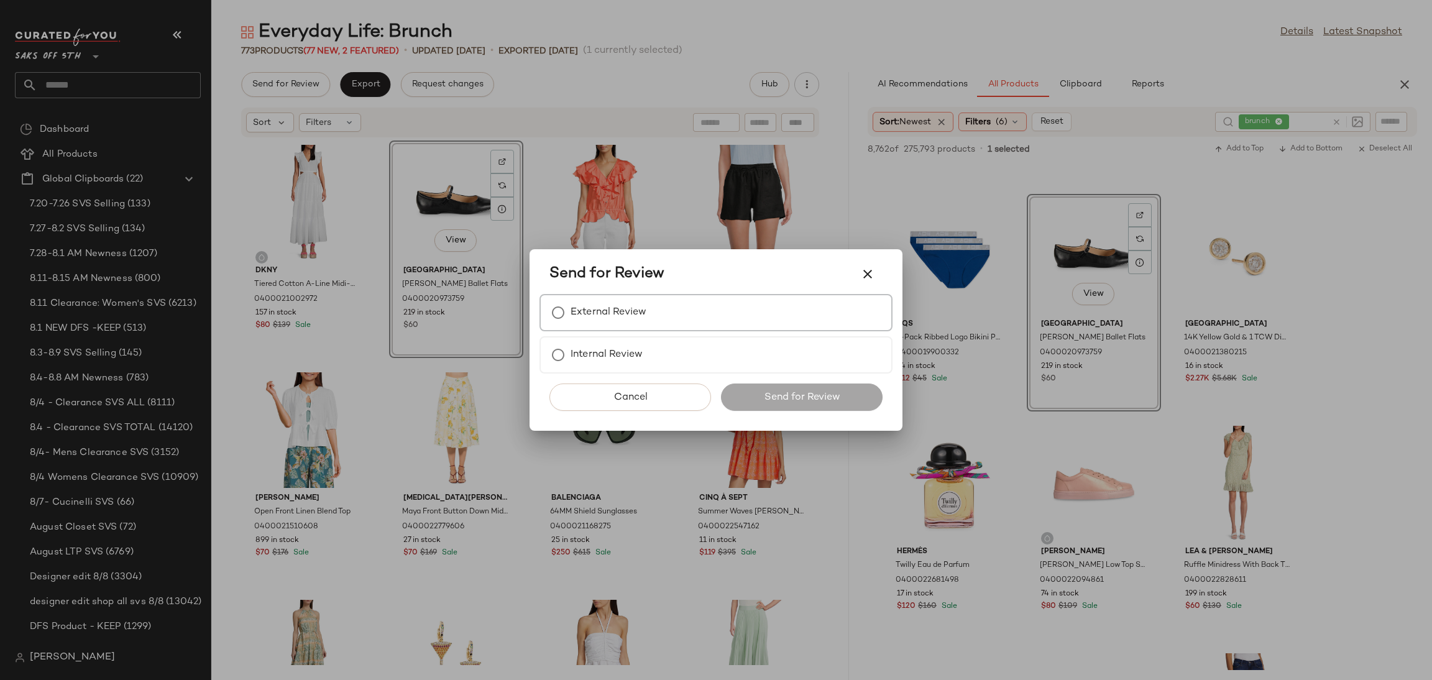
click at [602, 322] on label "External Review" at bounding box center [608, 312] width 76 height 25
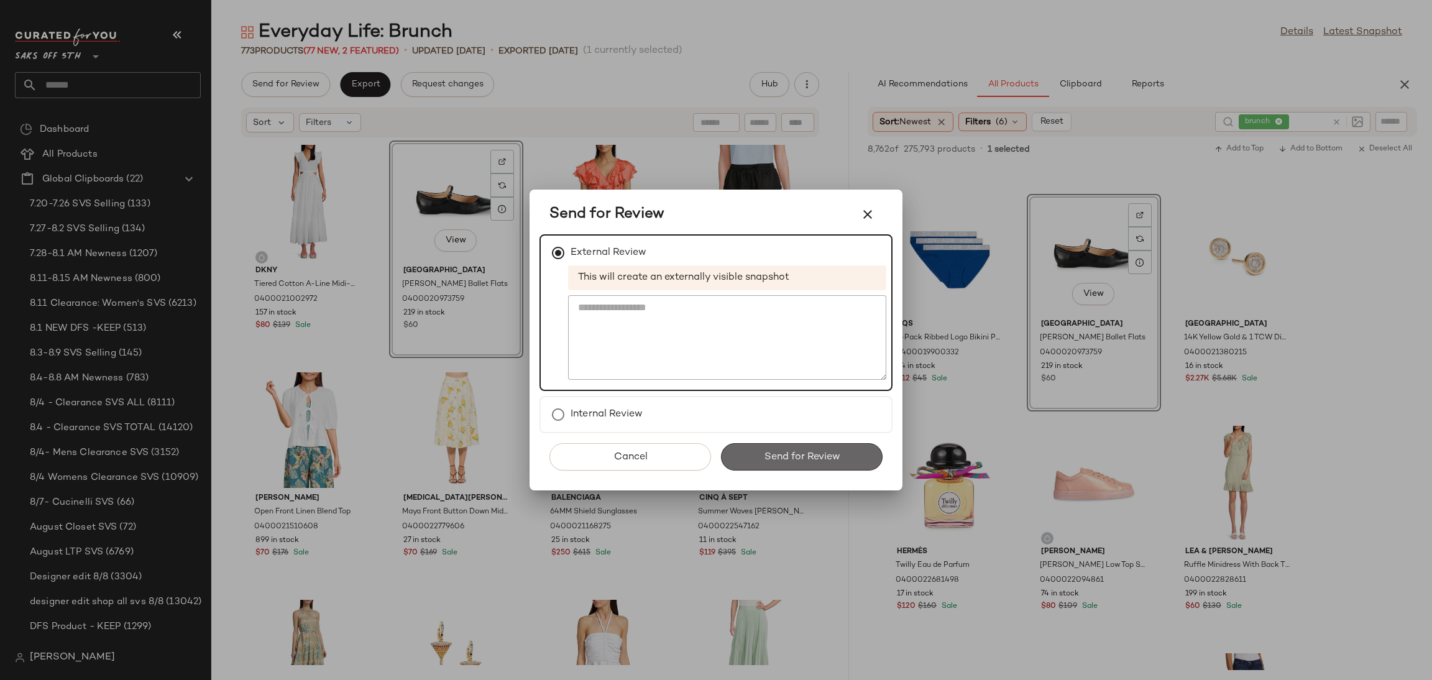
click at [773, 455] on span "Send for Review" at bounding box center [801, 457] width 76 height 12
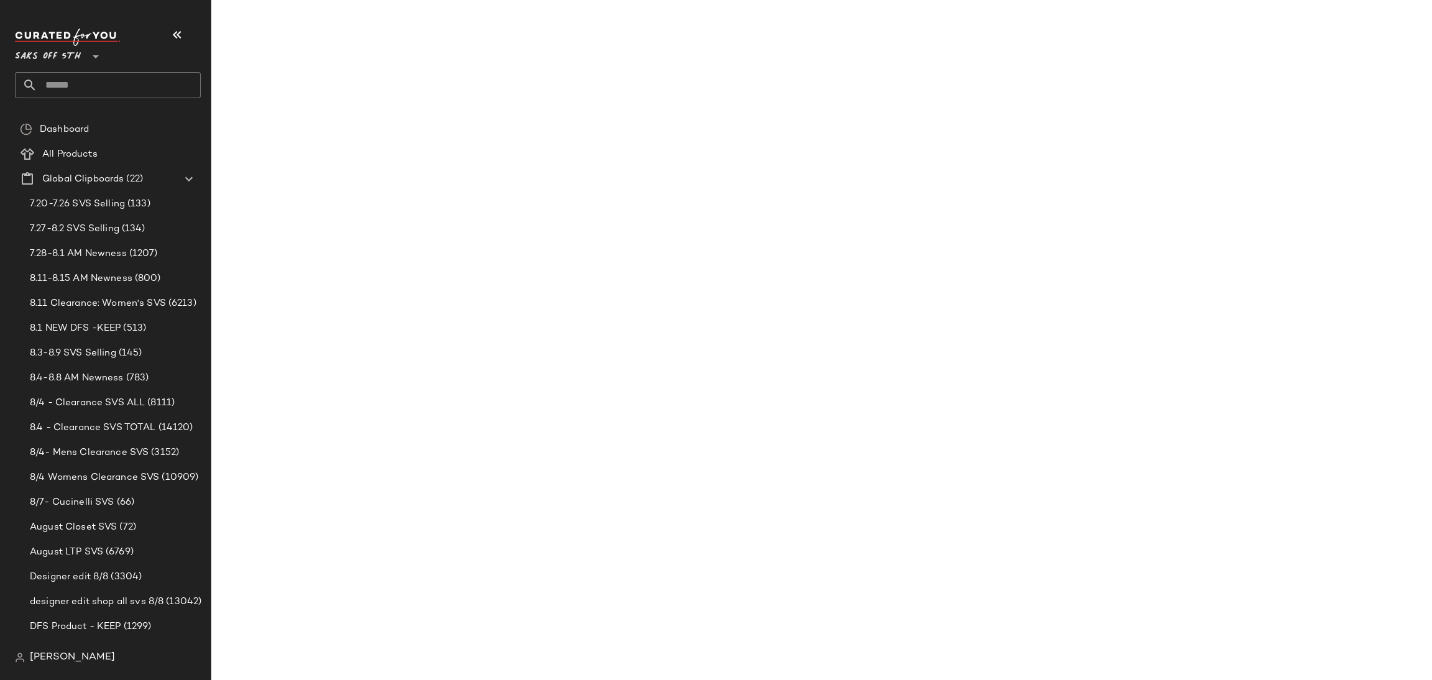
scroll to position [43335, 0]
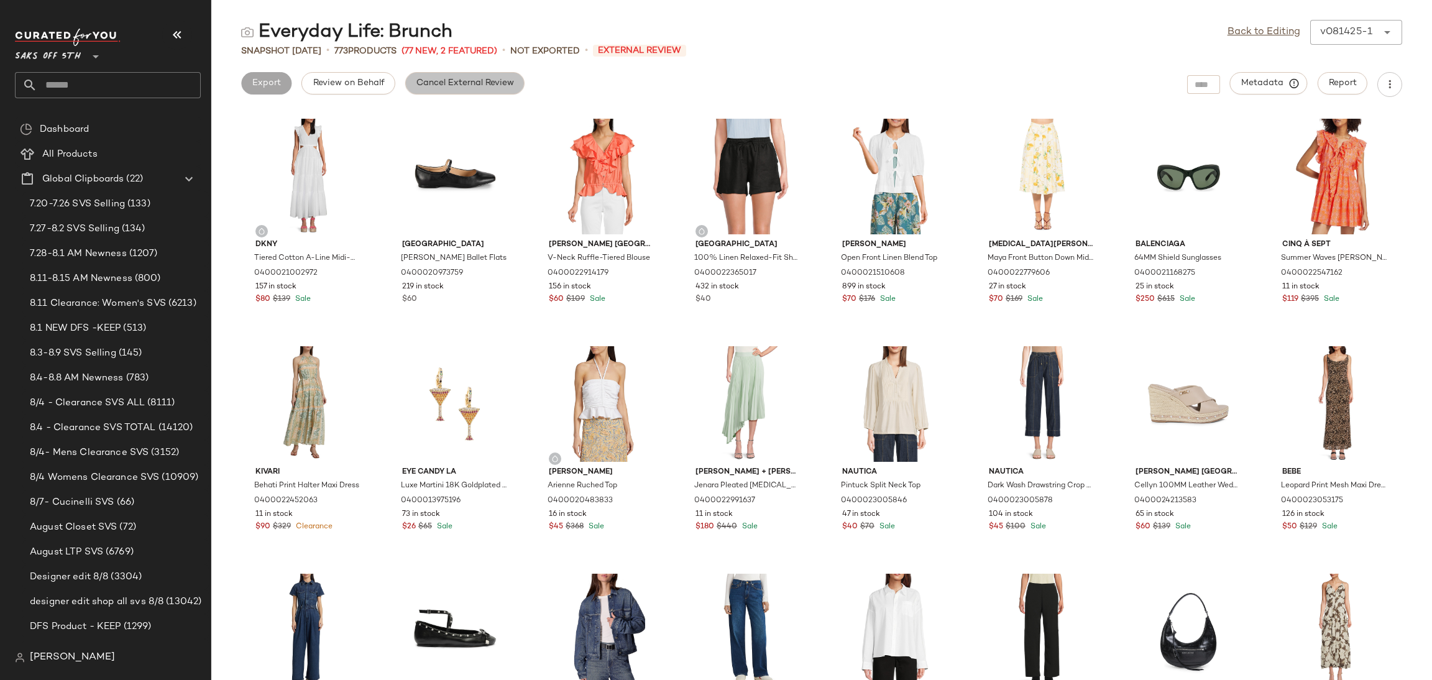
click at [496, 74] on button "Cancel External Review" at bounding box center [464, 83] width 119 height 22
click at [365, 83] on span "Export" at bounding box center [364, 83] width 29 height 10
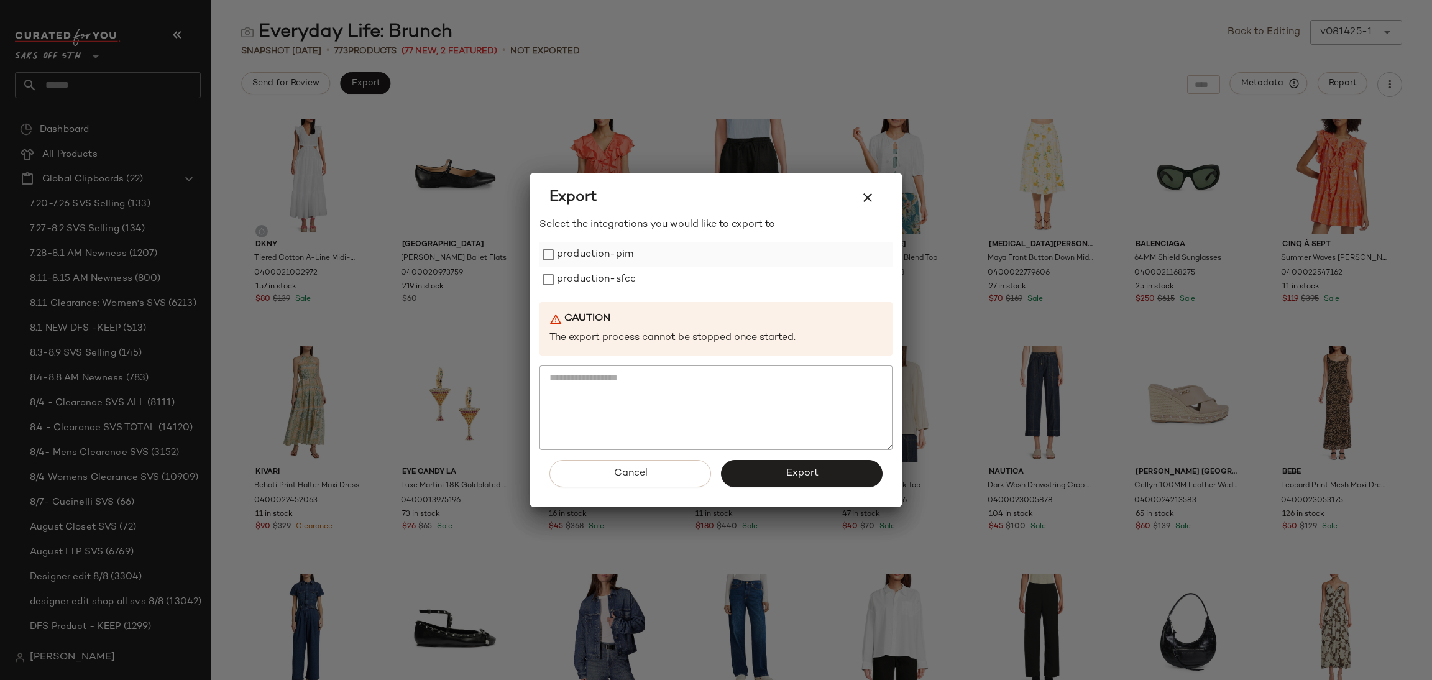
click at [569, 266] on label "production-pim" at bounding box center [595, 254] width 76 height 25
click at [579, 288] on label "production-sfcc" at bounding box center [596, 279] width 79 height 25
click at [779, 467] on button "Export" at bounding box center [802, 473] width 162 height 27
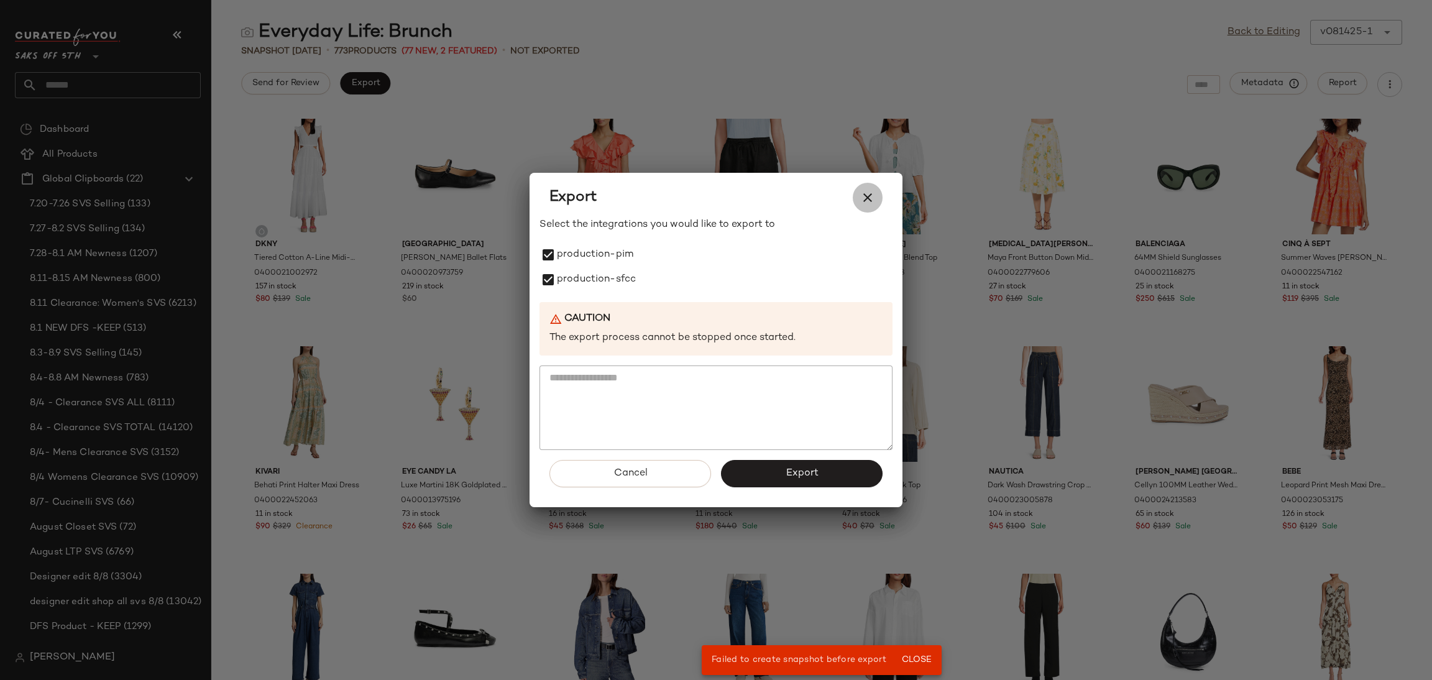
click at [868, 197] on icon "button" at bounding box center [867, 197] width 15 height 15
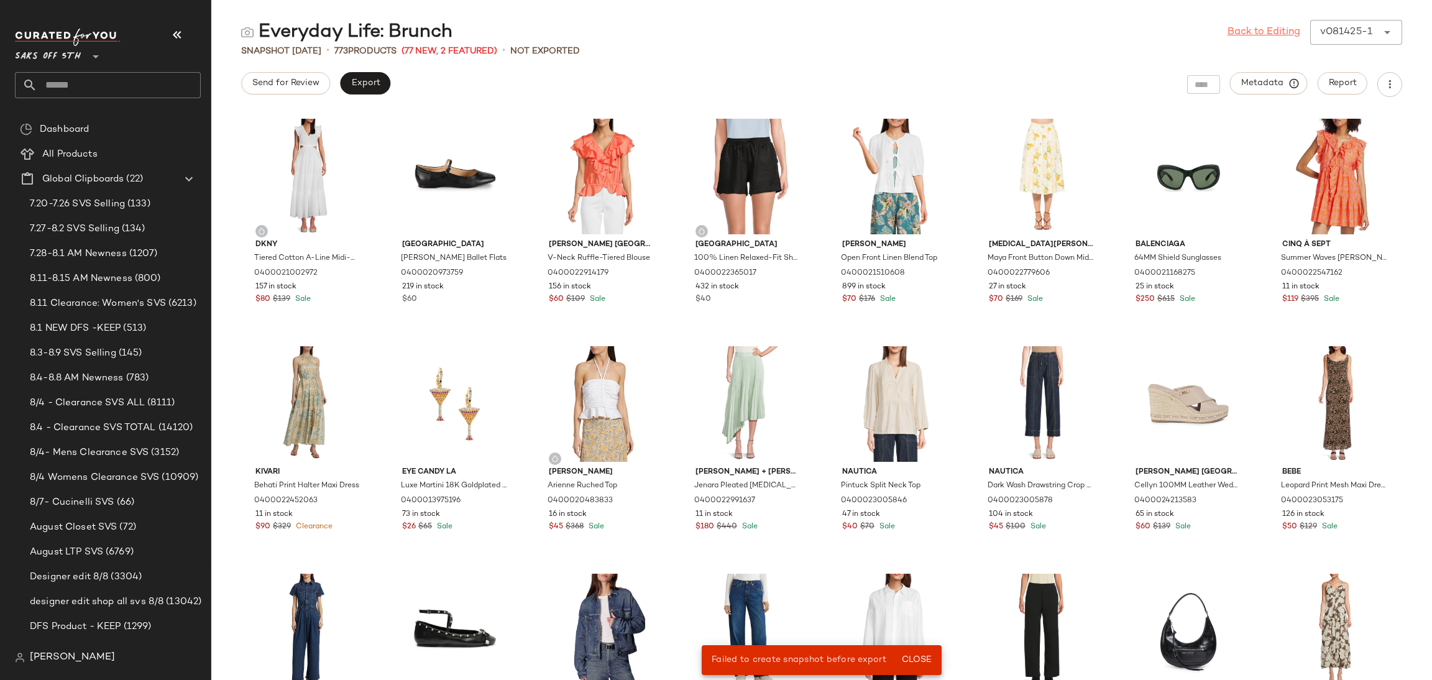
click at [1235, 39] on link "Back to Editing" at bounding box center [1263, 32] width 73 height 15
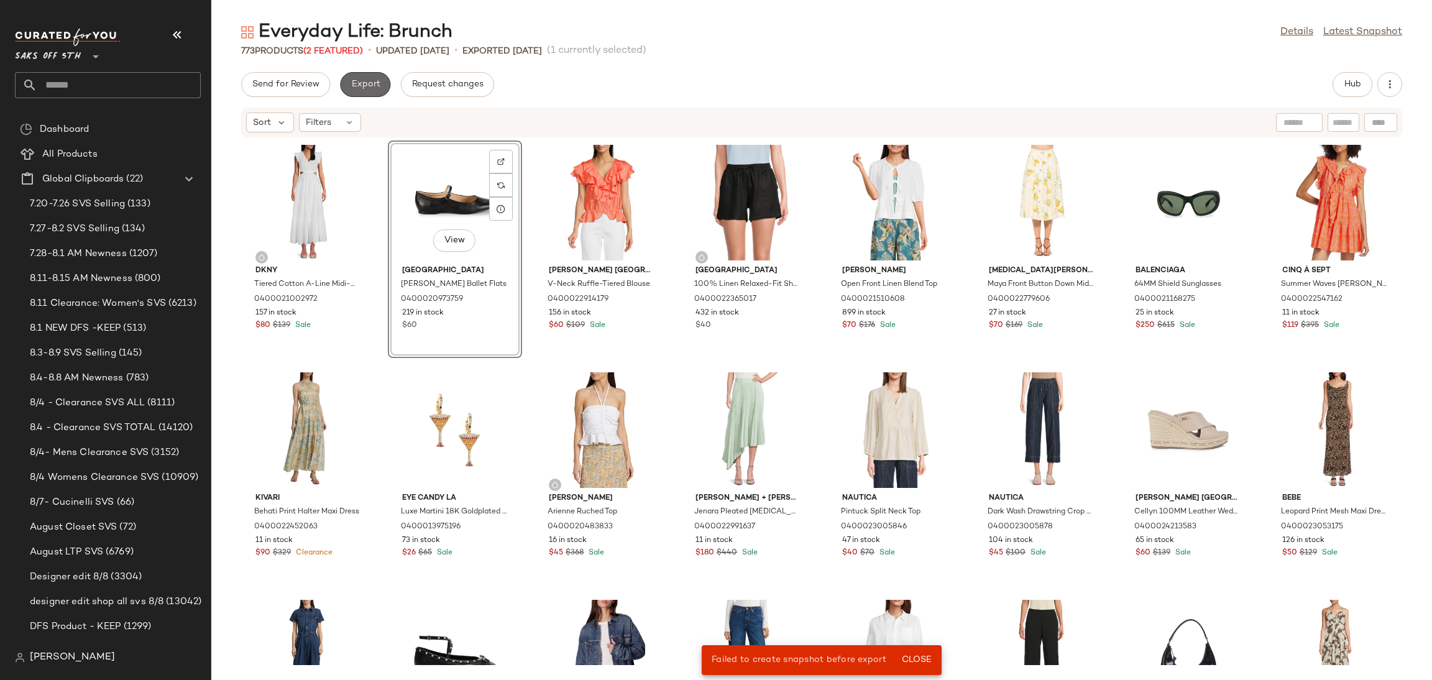
click at [363, 88] on span "Export" at bounding box center [364, 85] width 29 height 10
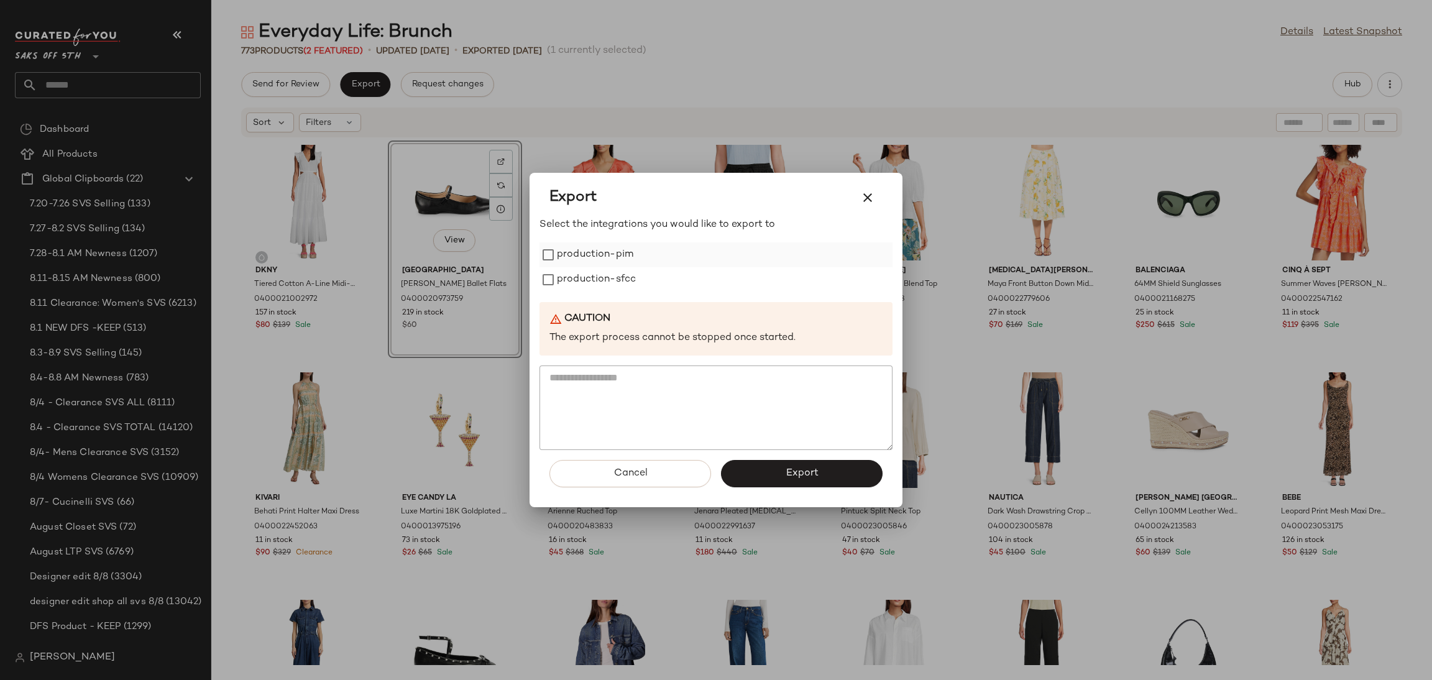
click at [586, 248] on label "production-pim" at bounding box center [595, 254] width 76 height 25
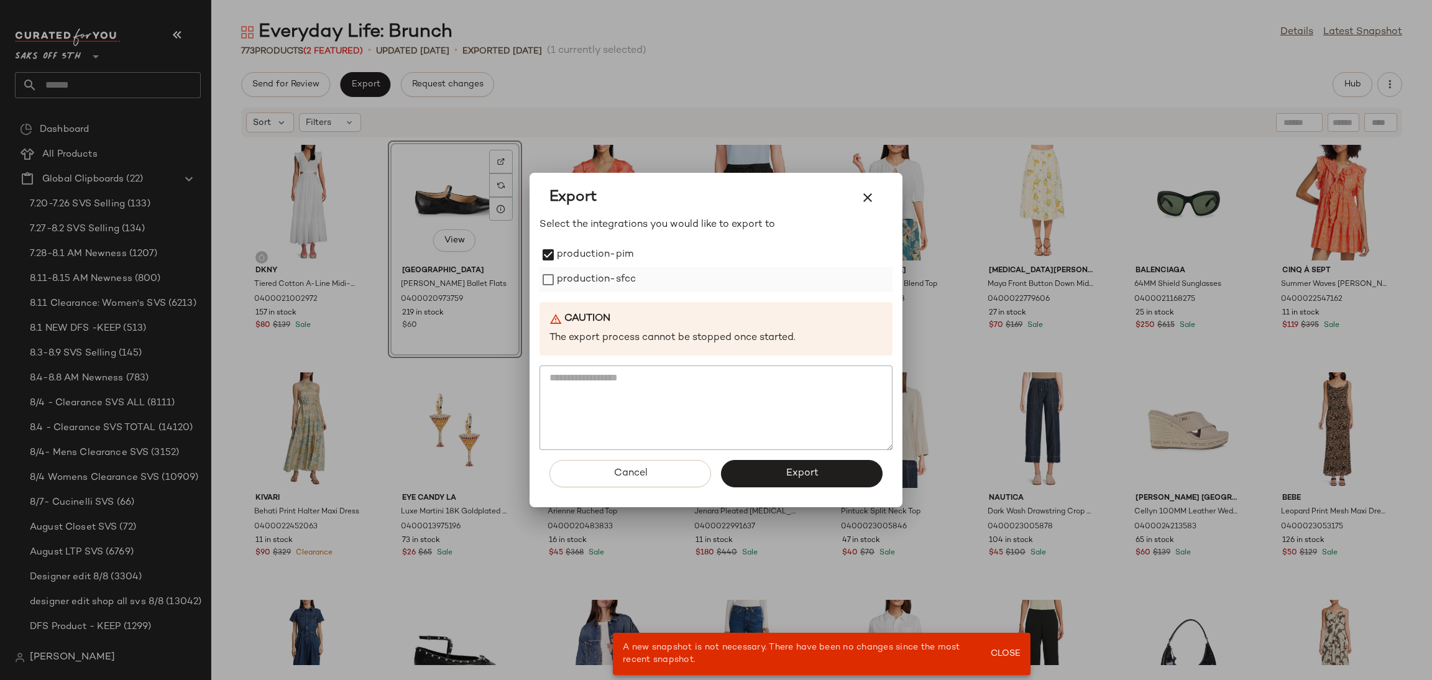
click at [595, 273] on label "production-sfcc" at bounding box center [596, 279] width 79 height 25
click at [810, 473] on span "Export" at bounding box center [801, 473] width 33 height 12
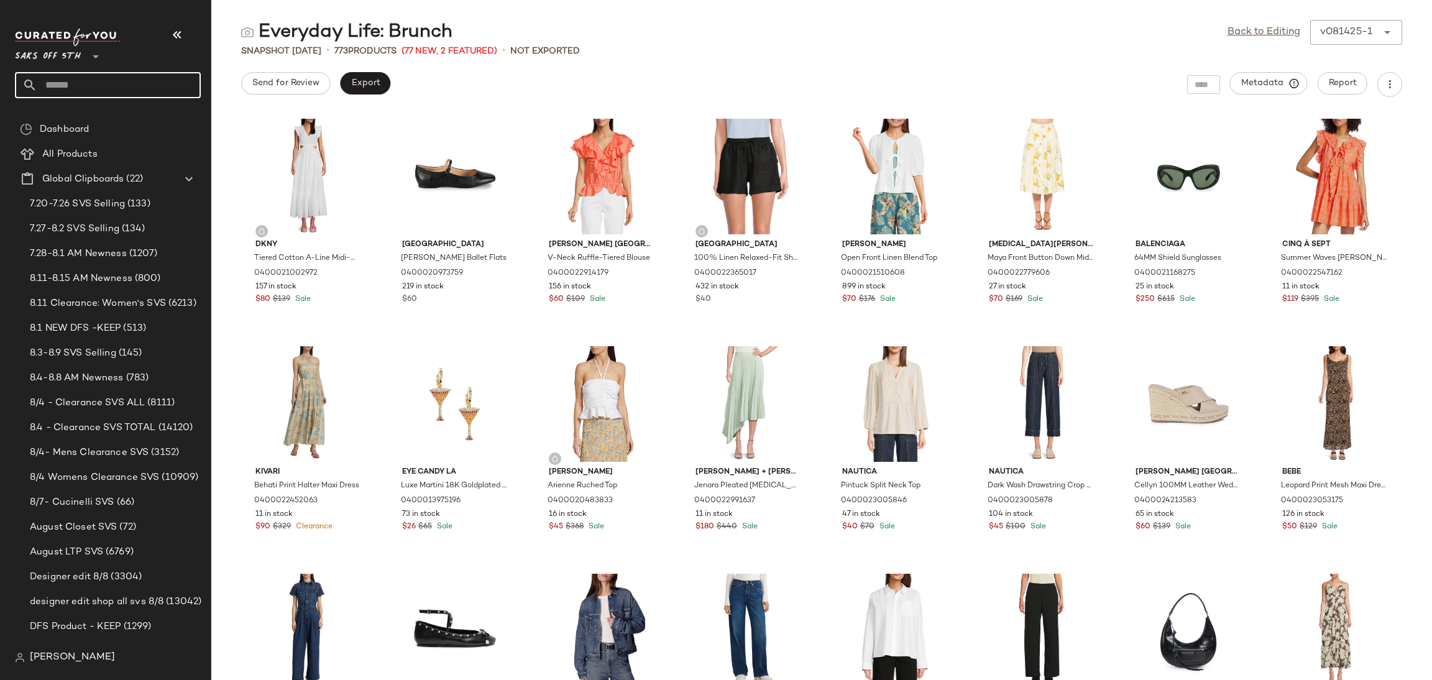
click at [107, 89] on input "text" at bounding box center [118, 85] width 163 height 26
type input "**********"
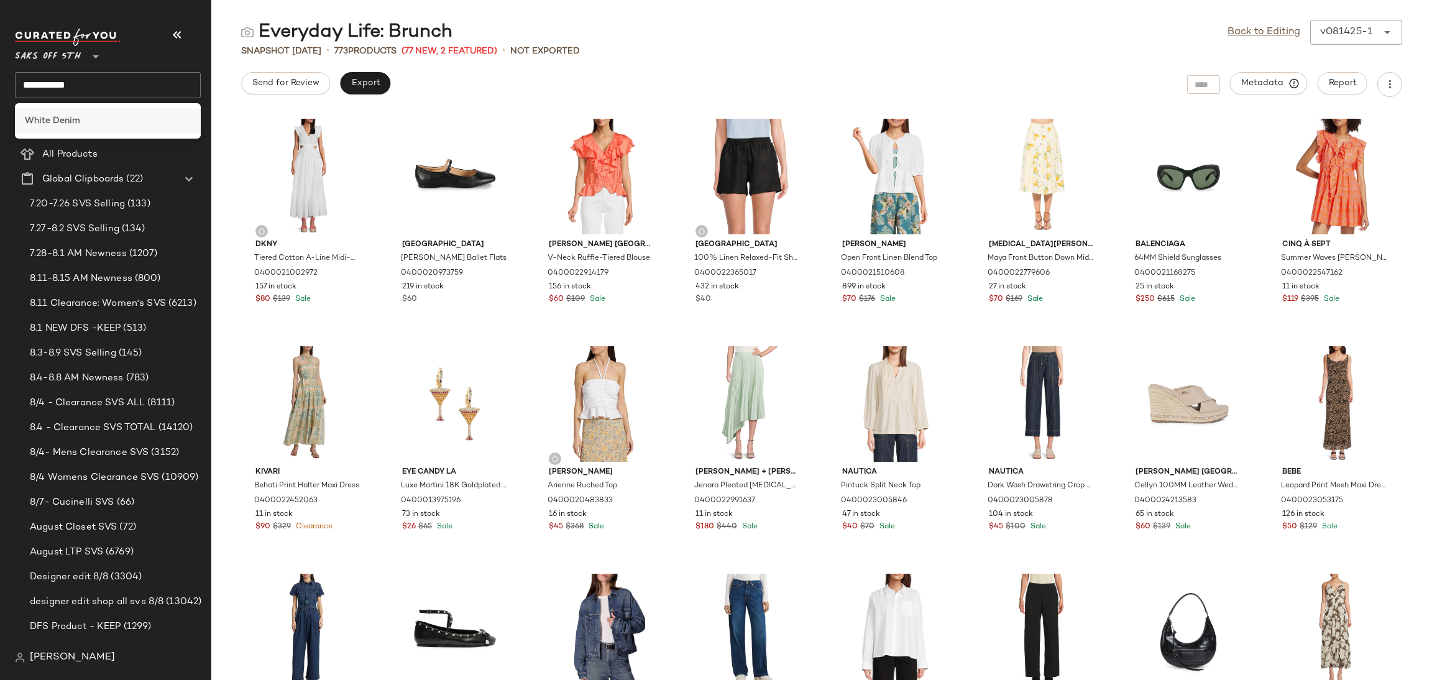
click at [85, 117] on div "White Denim" at bounding box center [108, 120] width 166 height 13
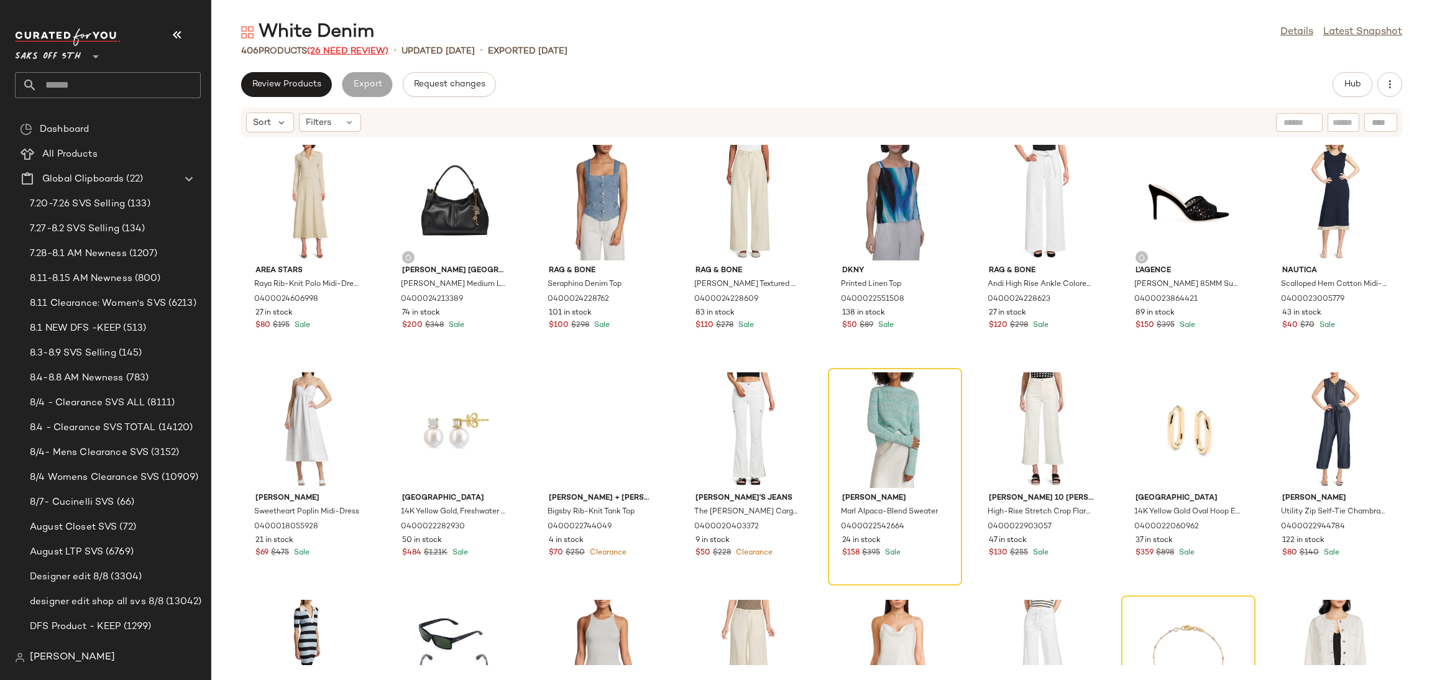
click at [353, 47] on span "(26 Need Review)" at bounding box center [347, 51] width 81 height 9
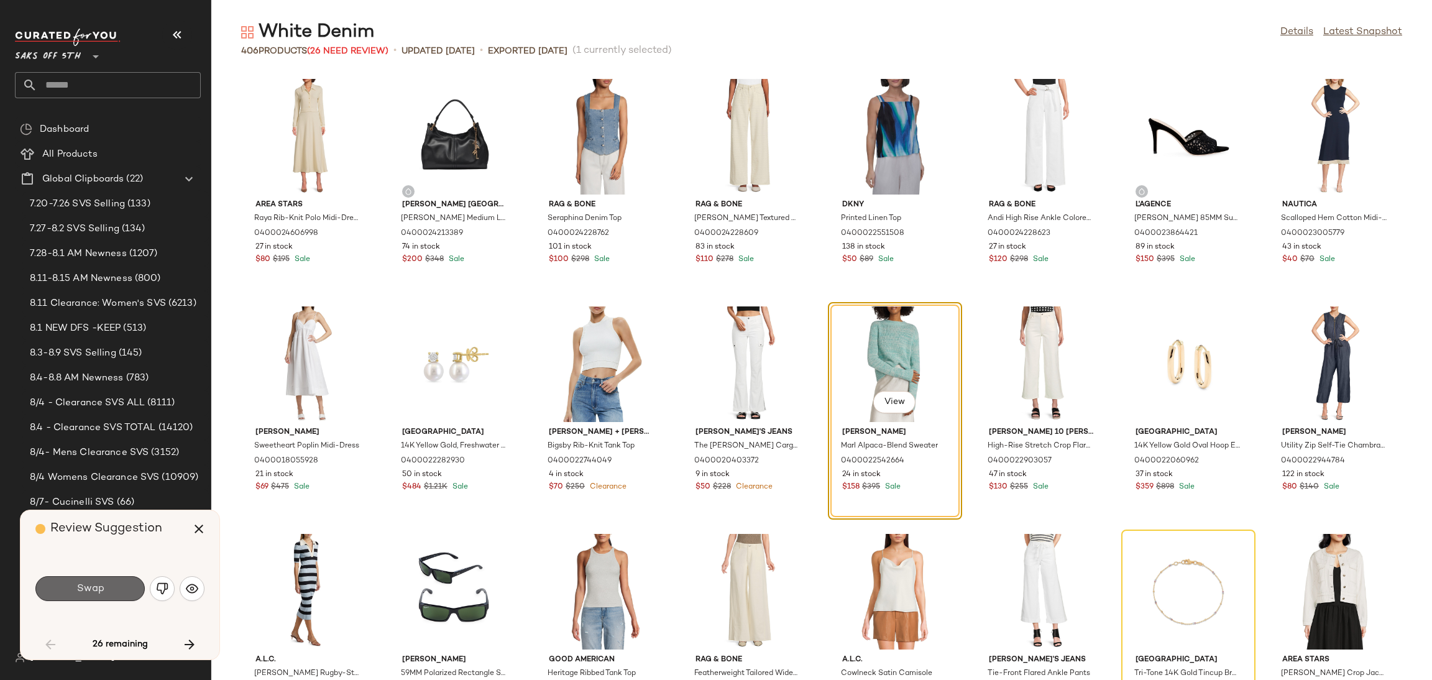
click at [120, 593] on button "Swap" at bounding box center [89, 588] width 109 height 25
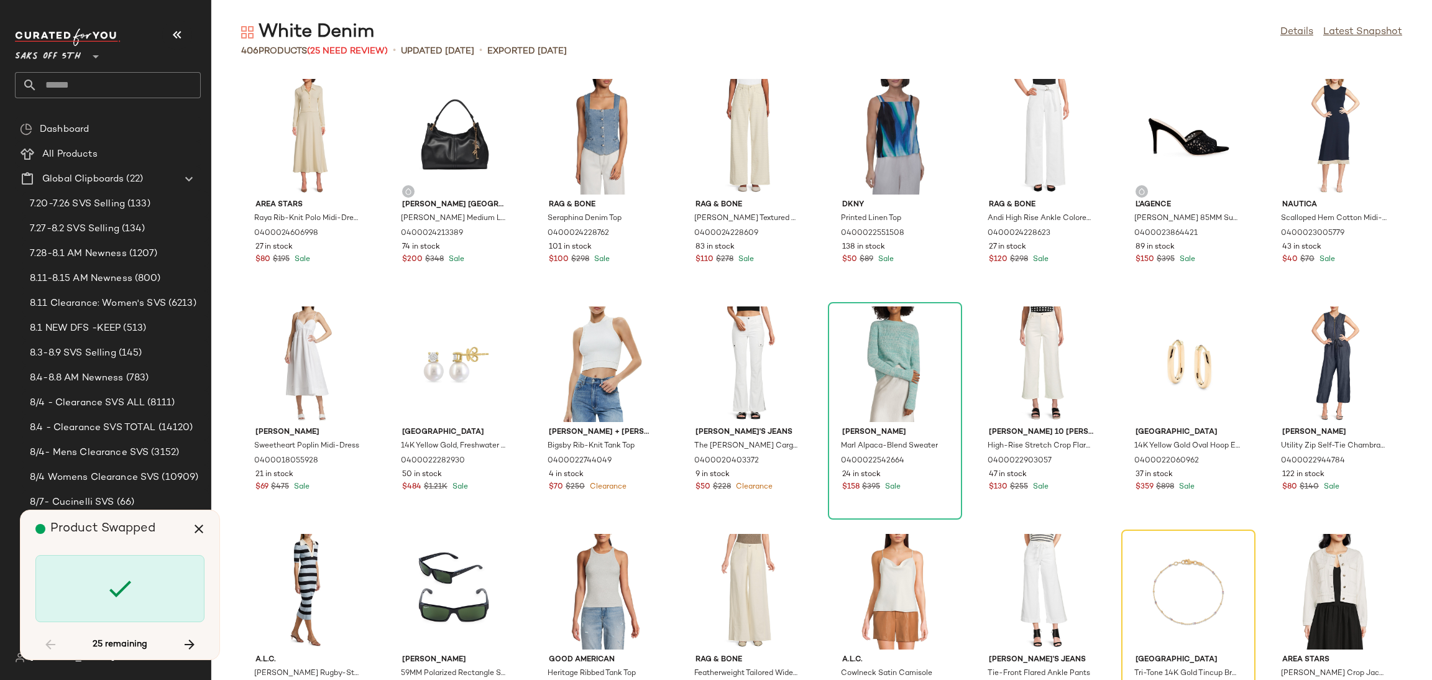
scroll to position [237, 0]
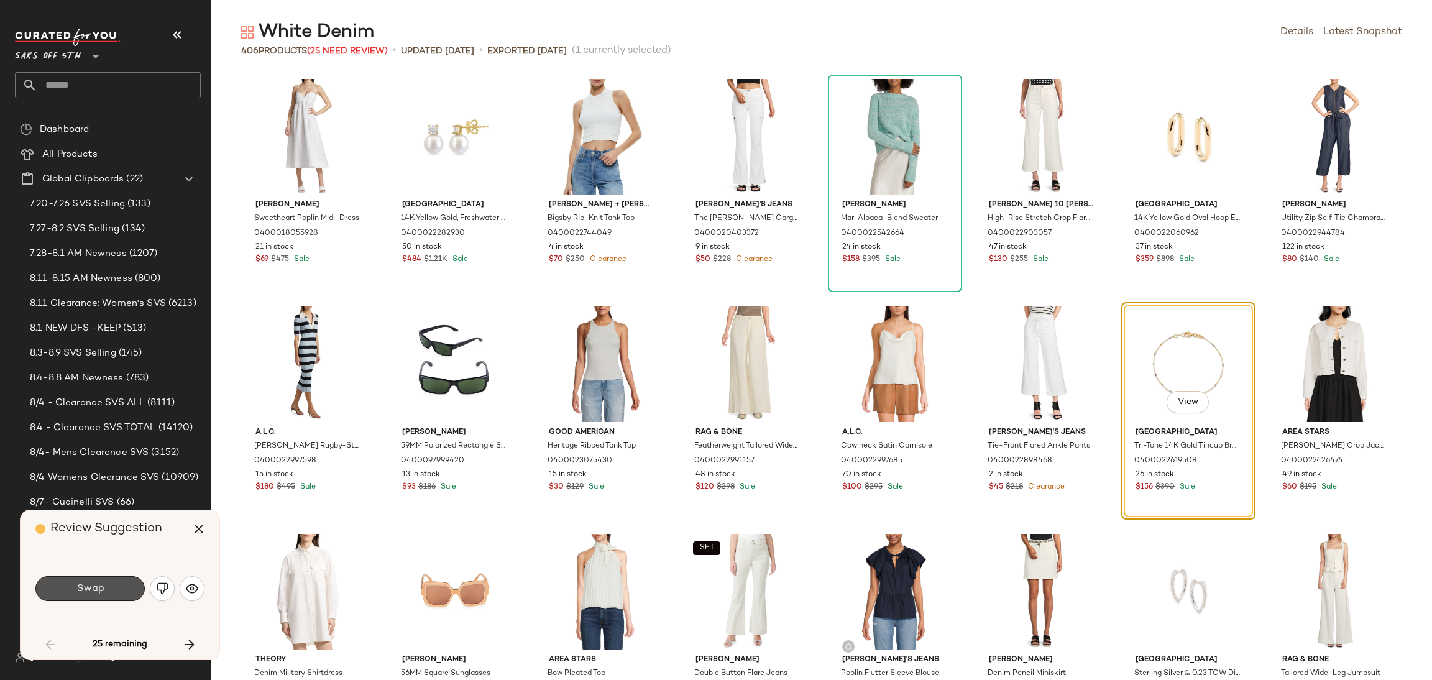
click at [120, 593] on button "Swap" at bounding box center [89, 588] width 109 height 25
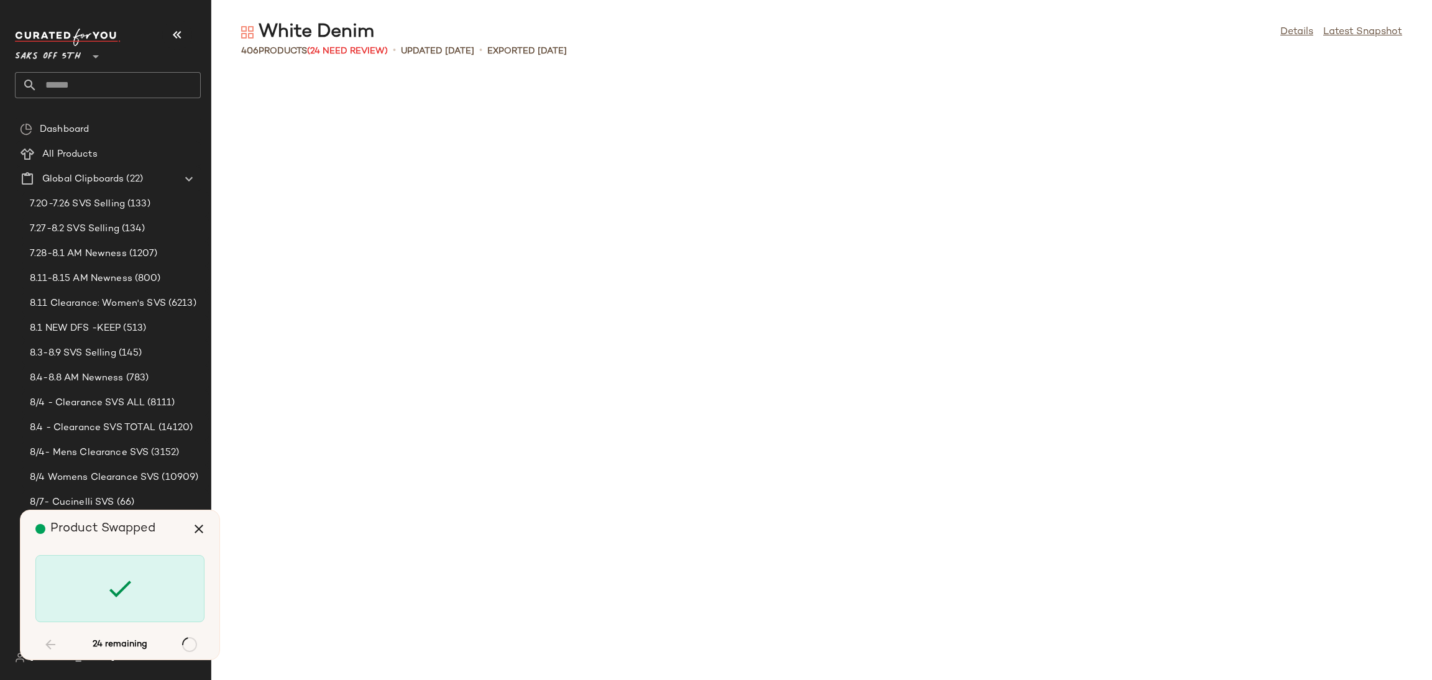
scroll to position [1819, 0]
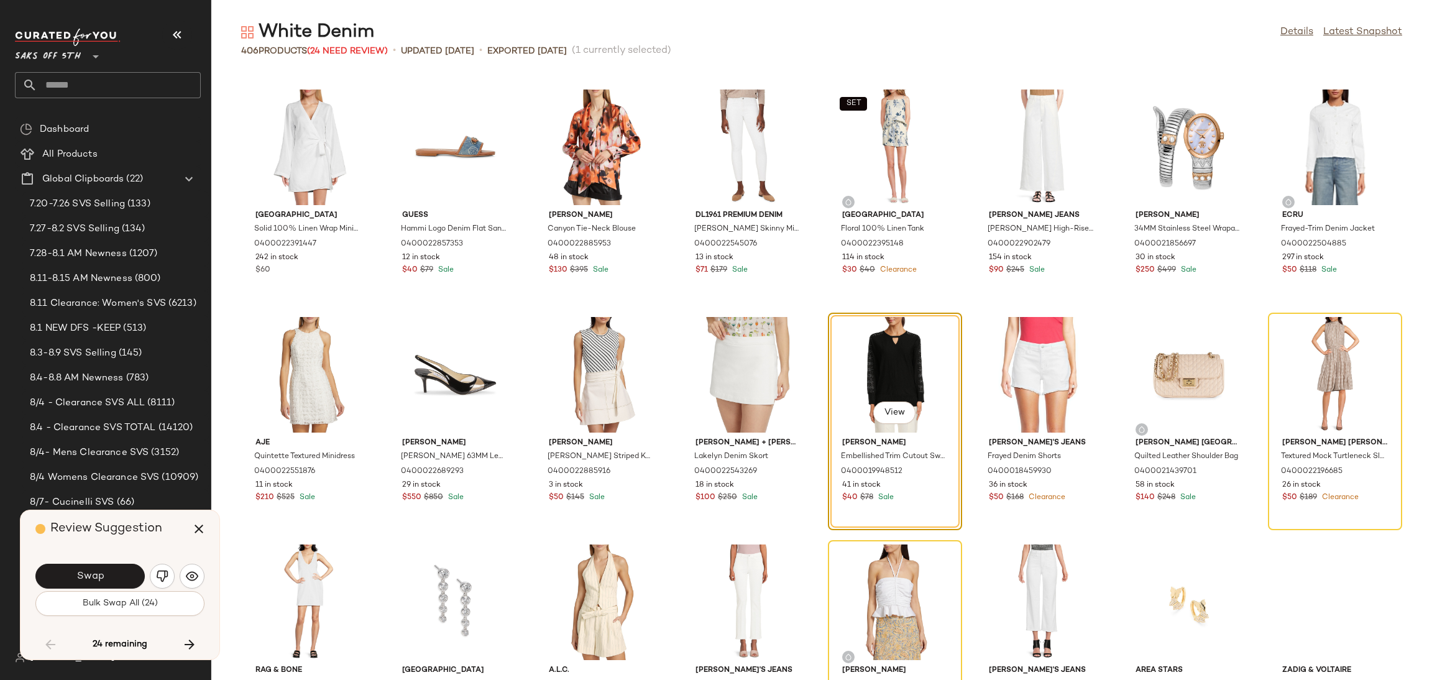
click at [120, 616] on div "Swap Bulk Swap All (24)" at bounding box center [119, 588] width 169 height 67
click at [132, 610] on button "Bulk Swap All (24)" at bounding box center [119, 603] width 169 height 25
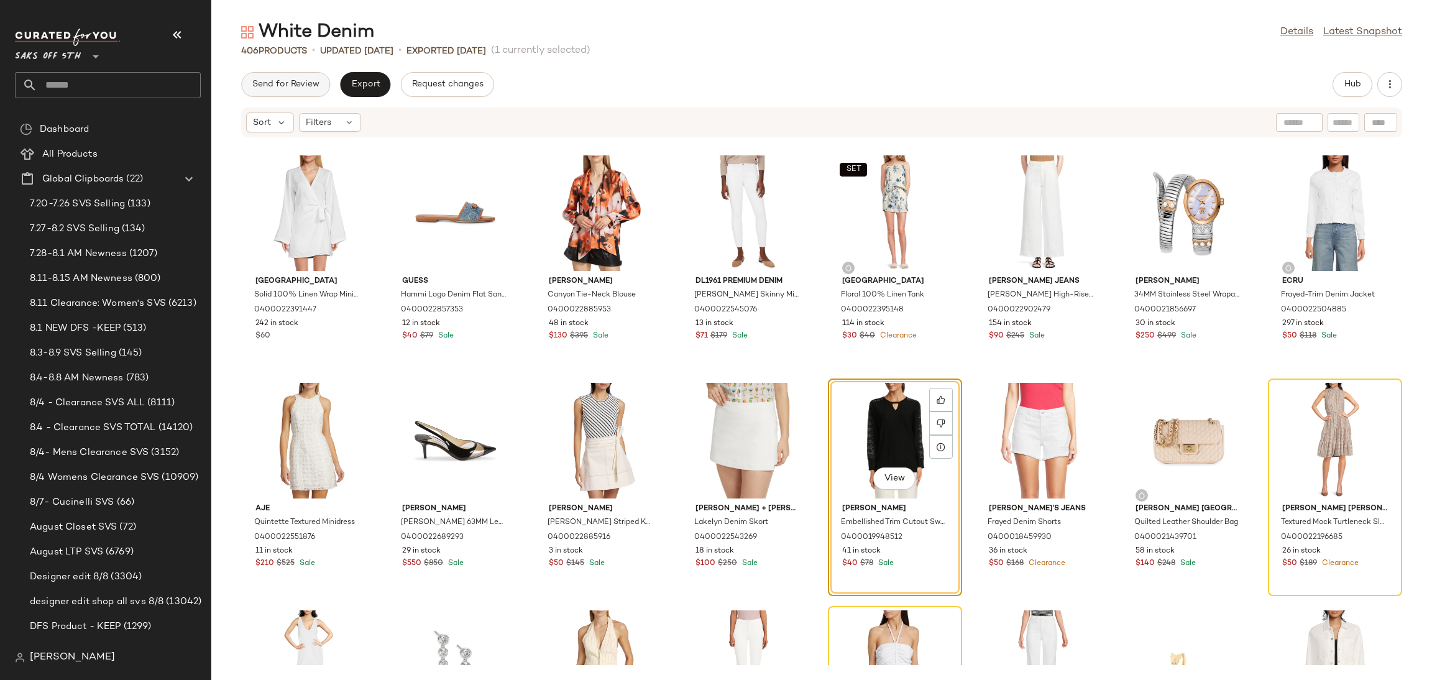
click at [304, 80] on span "Send for Review" at bounding box center [286, 85] width 68 height 10
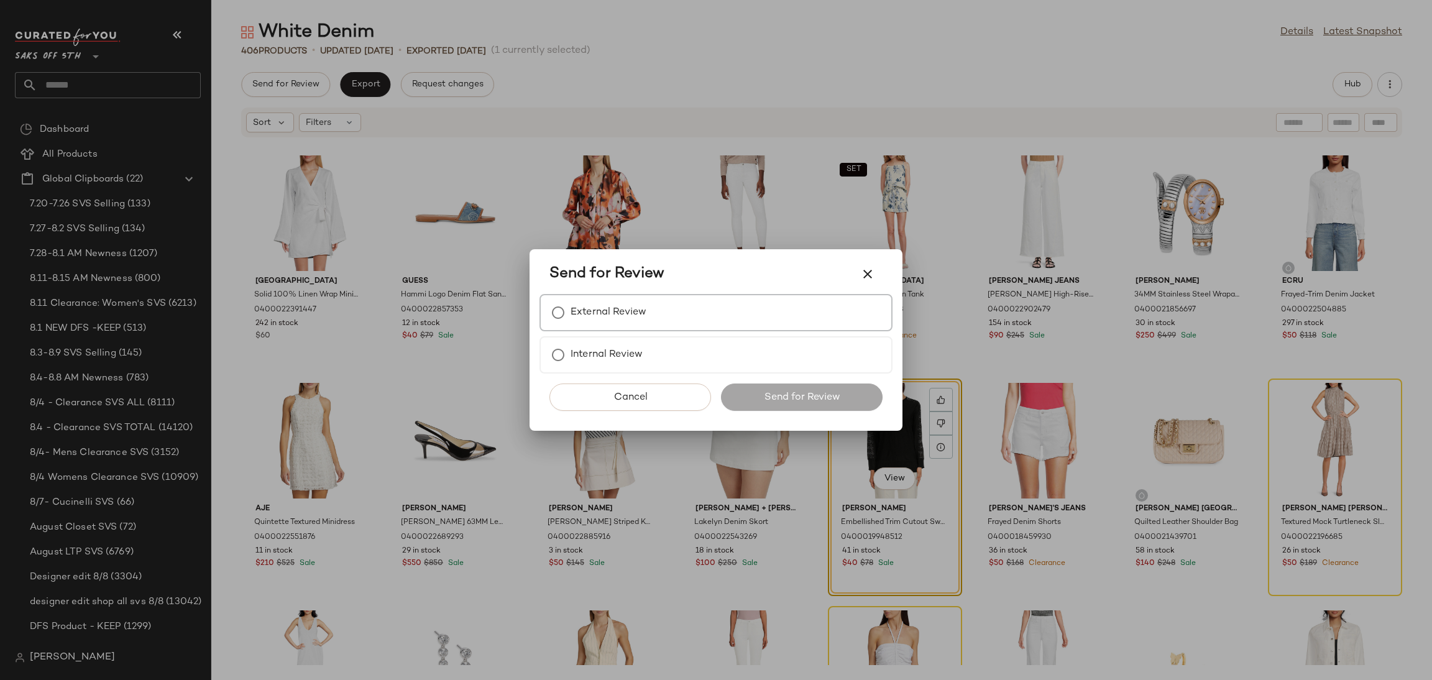
click at [602, 318] on label "External Review" at bounding box center [608, 312] width 76 height 25
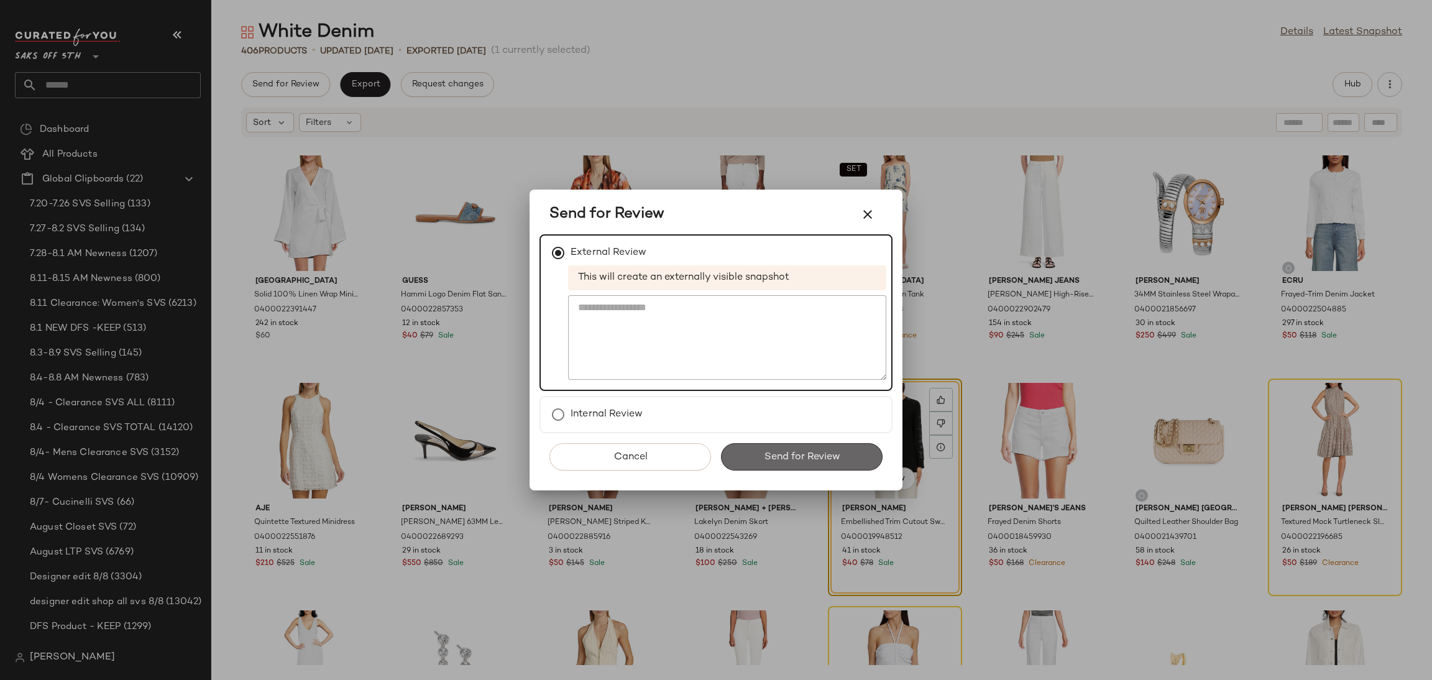
click at [830, 459] on span "Send for Review" at bounding box center [801, 457] width 76 height 12
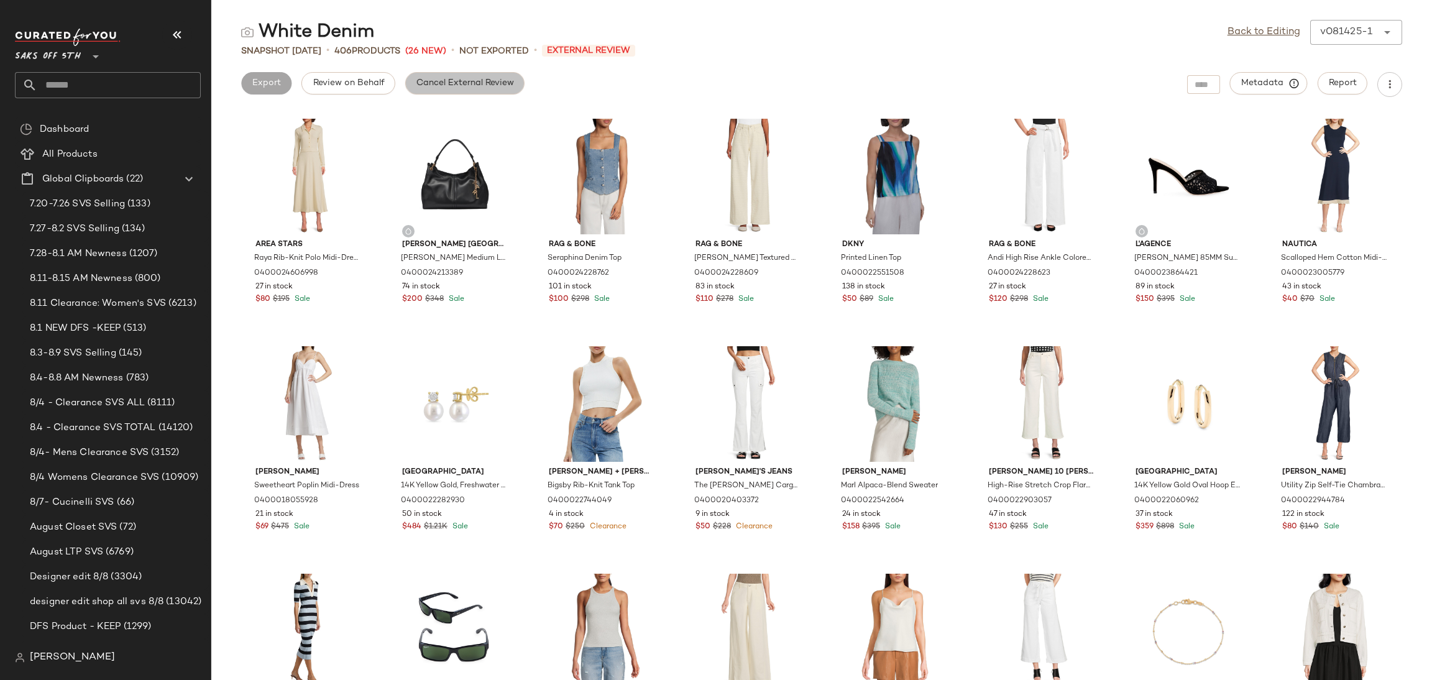
click at [442, 84] on span "Cancel External Review" at bounding box center [465, 83] width 98 height 10
click at [1242, 34] on link "Back to Editing" at bounding box center [1263, 32] width 73 height 15
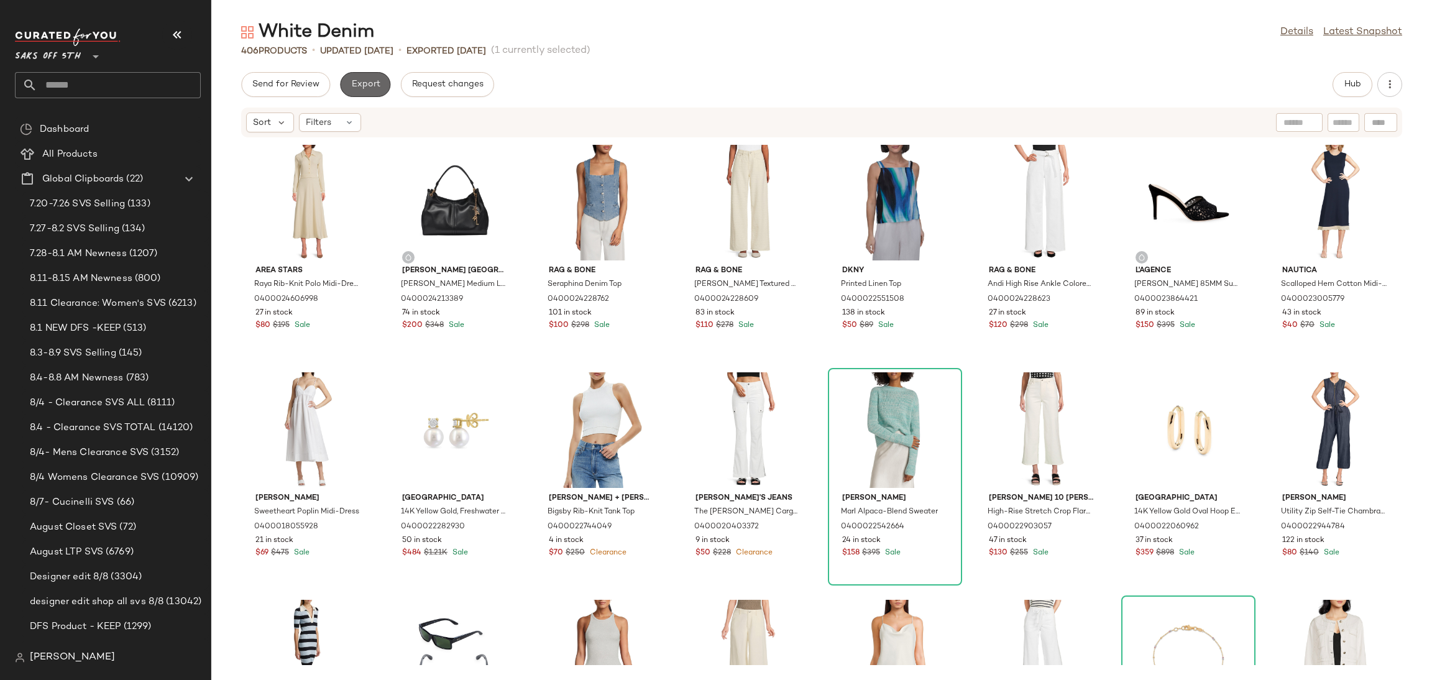
click at [372, 93] on button "Export" at bounding box center [365, 84] width 50 height 25
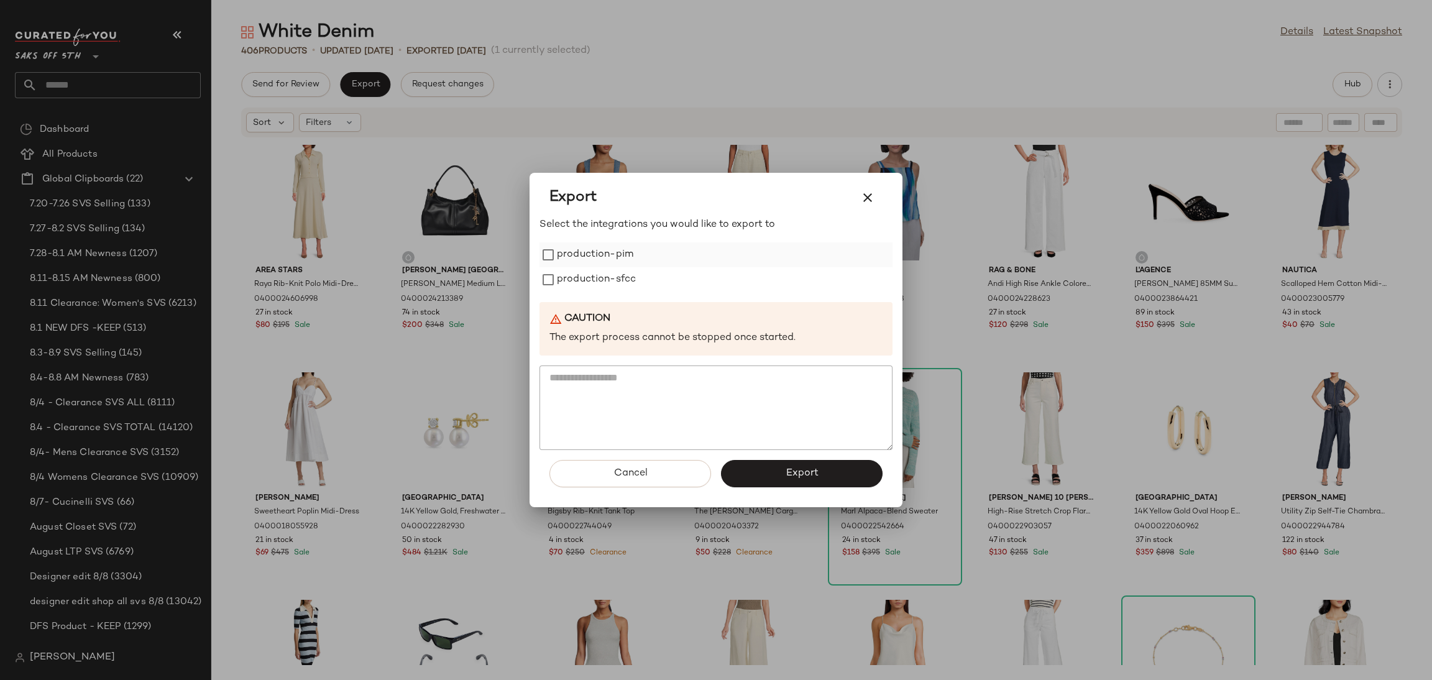
click at [580, 255] on label "production-pim" at bounding box center [595, 254] width 76 height 25
click at [580, 268] on label "production-sfcc" at bounding box center [596, 279] width 79 height 25
click at [764, 468] on button "Export" at bounding box center [802, 473] width 162 height 27
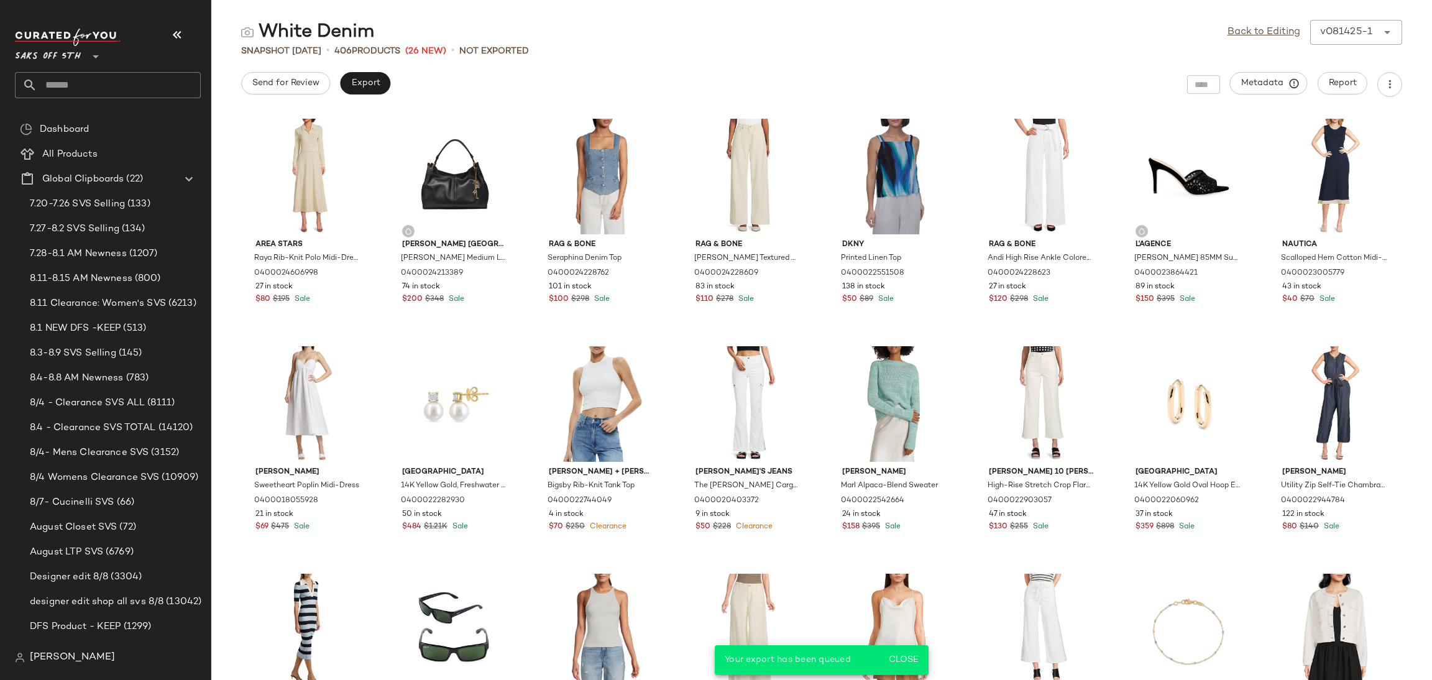
click at [122, 83] on input "text" at bounding box center [118, 85] width 163 height 26
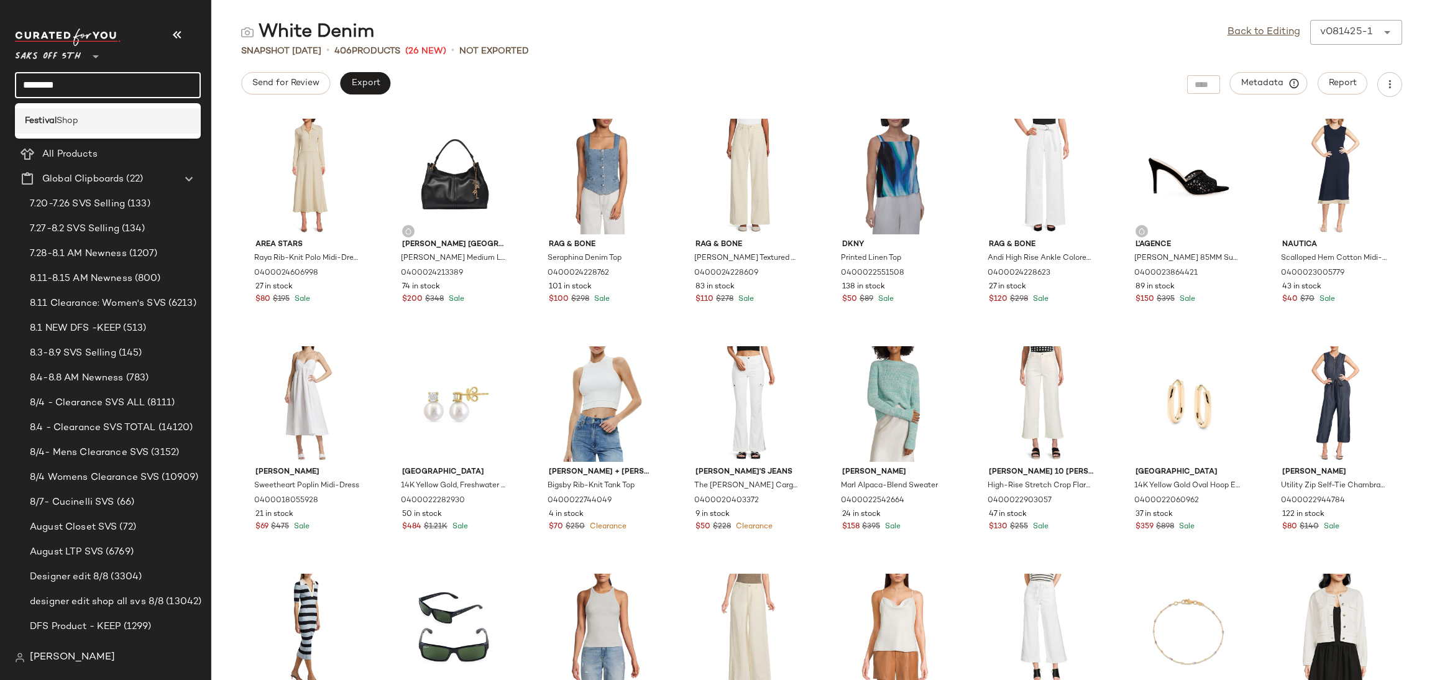
type input "********"
click at [76, 117] on span "Shop" at bounding box center [68, 120] width 22 height 13
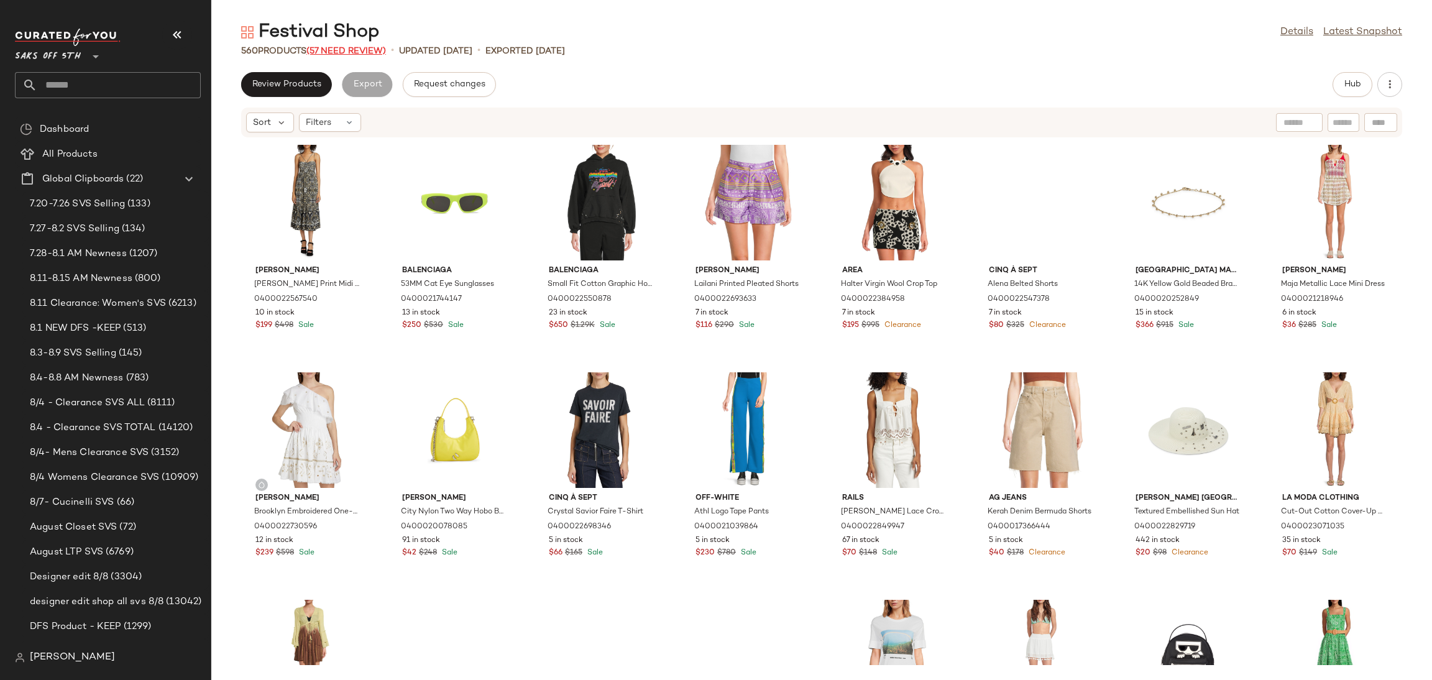
click at [340, 50] on span "(57 Need Review)" at bounding box center [346, 51] width 80 height 9
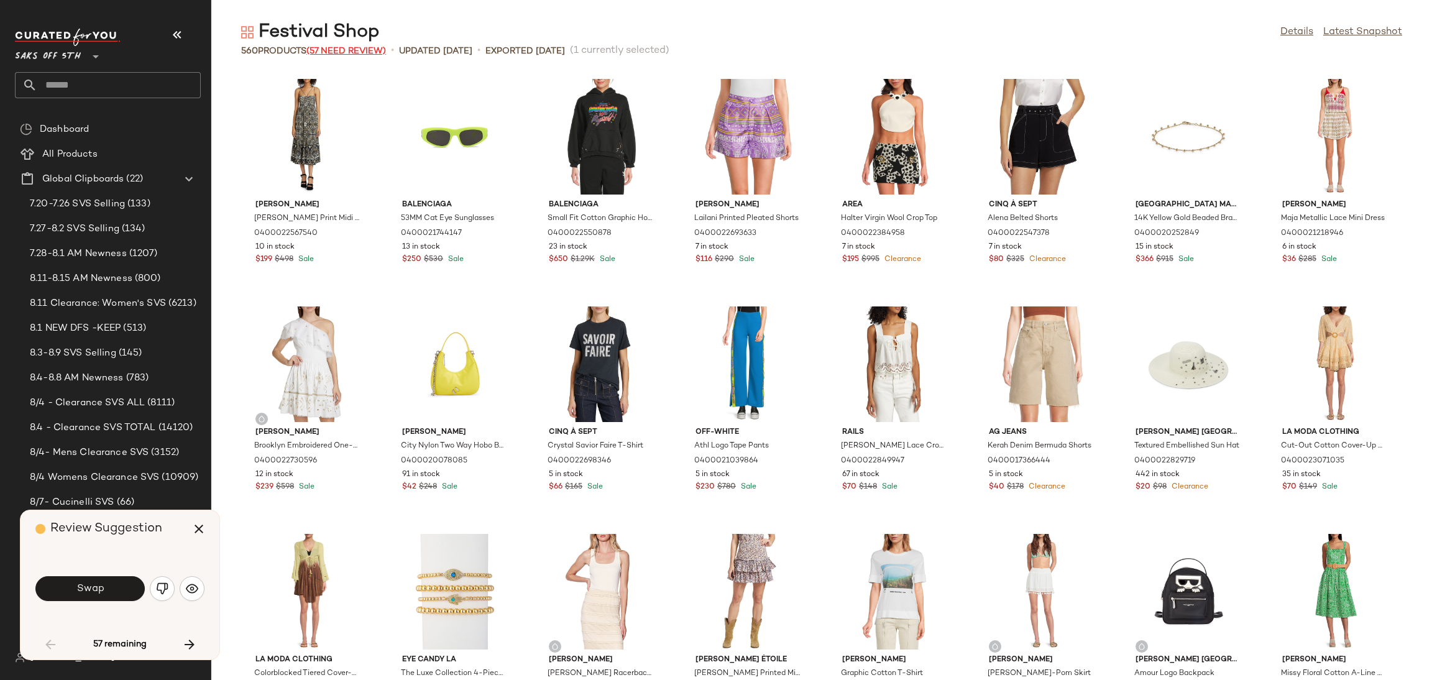
scroll to position [692, 0]
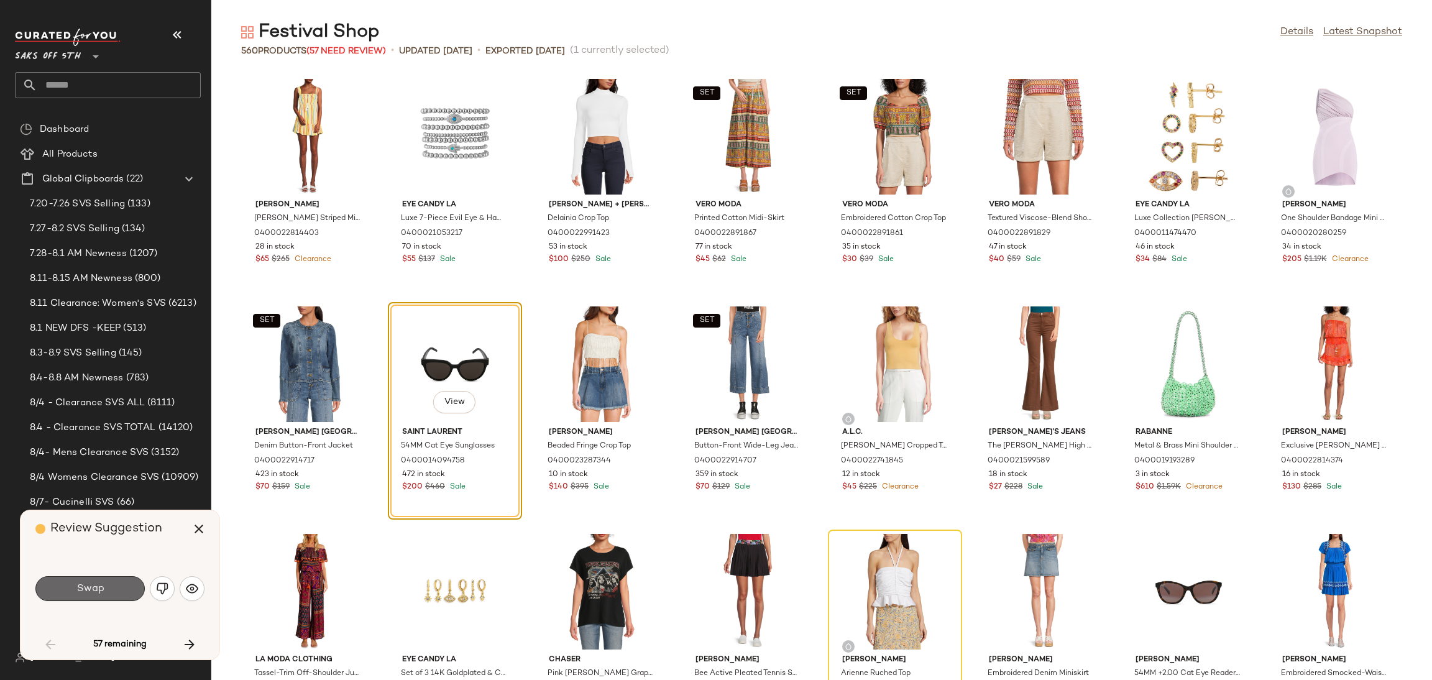
click at [75, 590] on button "Swap" at bounding box center [89, 588] width 109 height 25
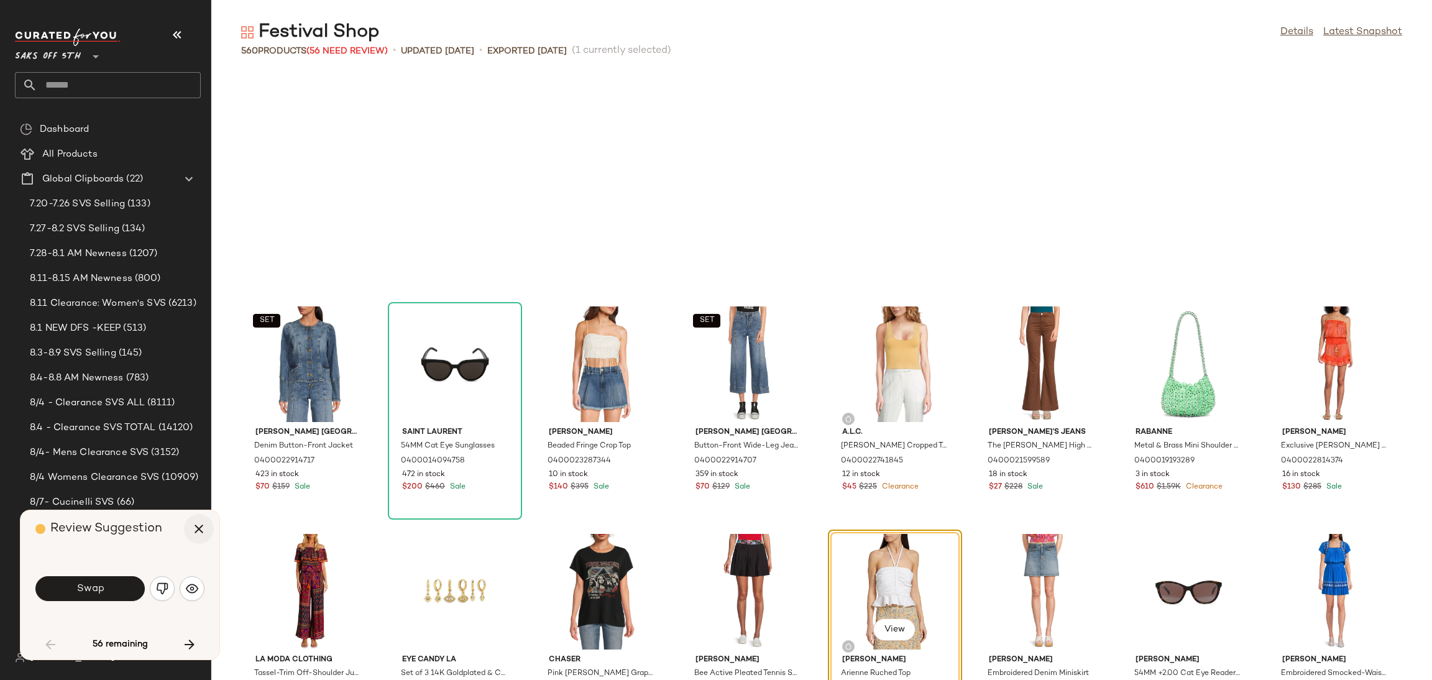
scroll to position [909, 0]
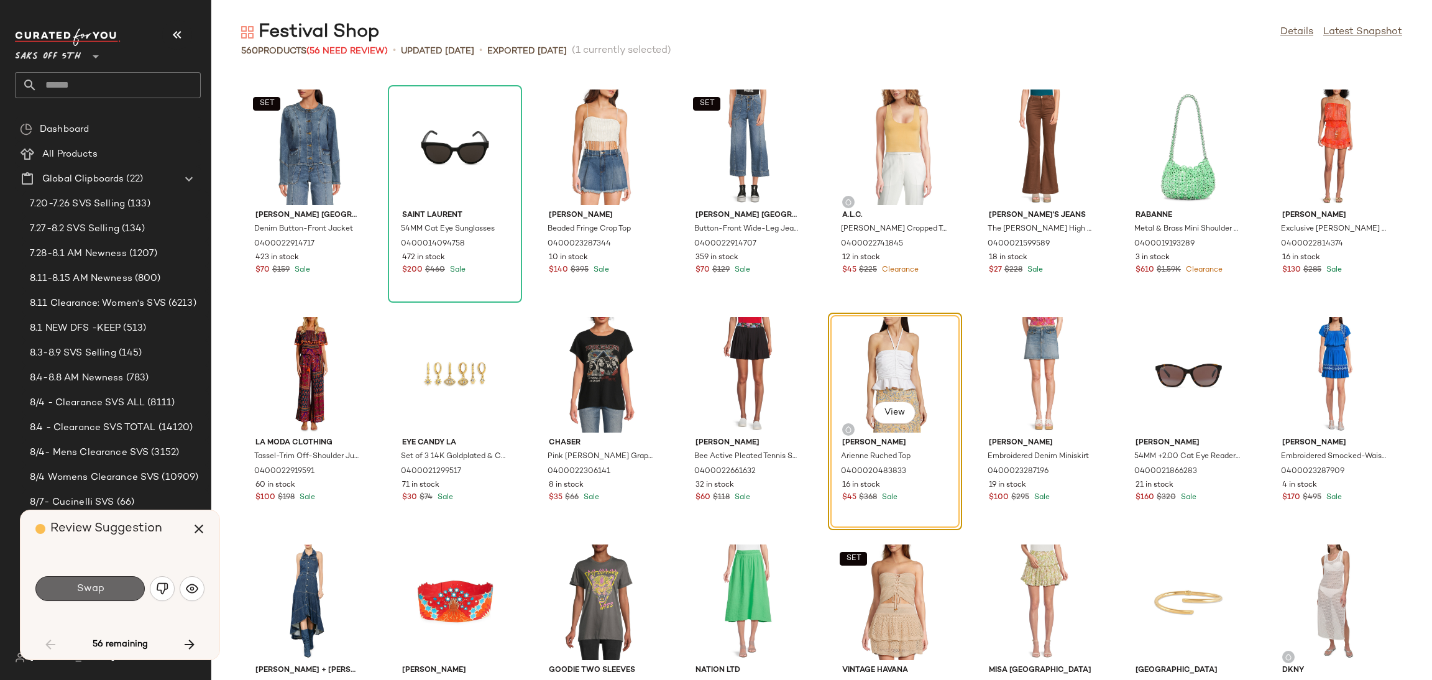
click at [129, 595] on button "Swap" at bounding box center [89, 588] width 109 height 25
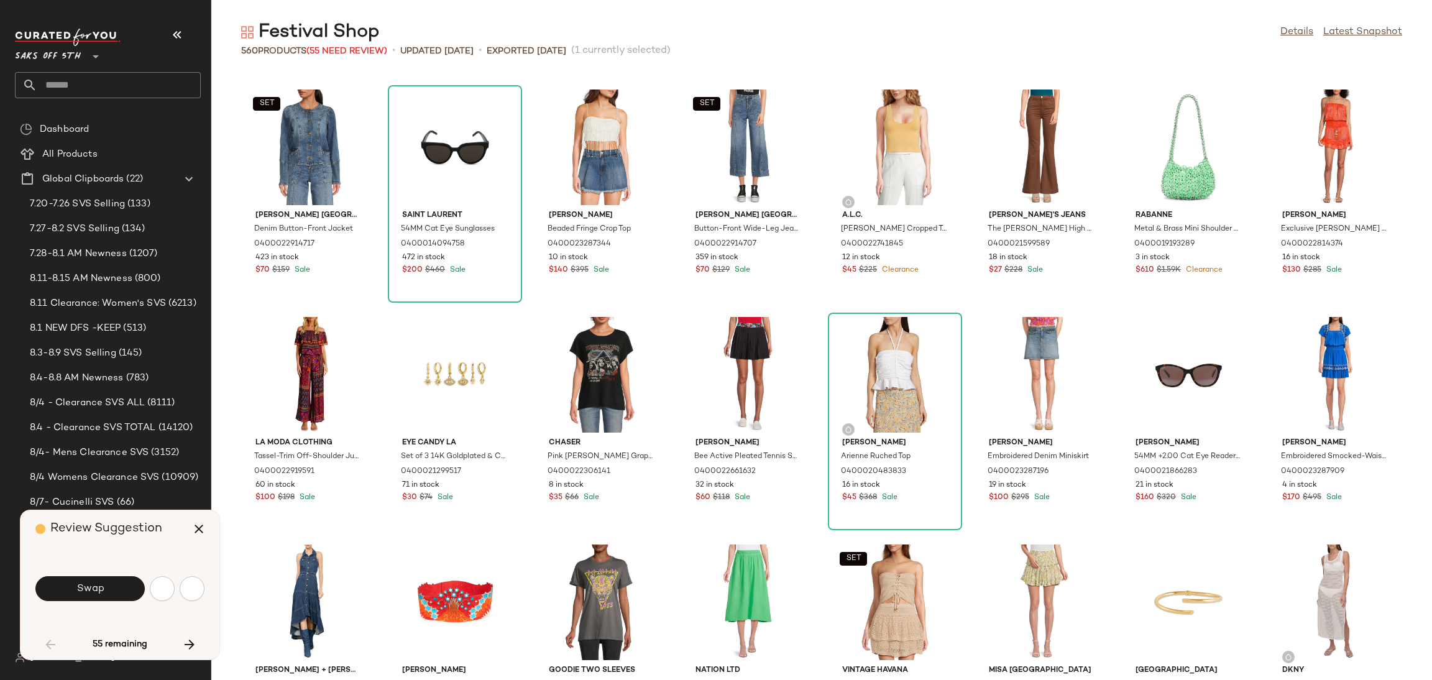
scroll to position [1591, 0]
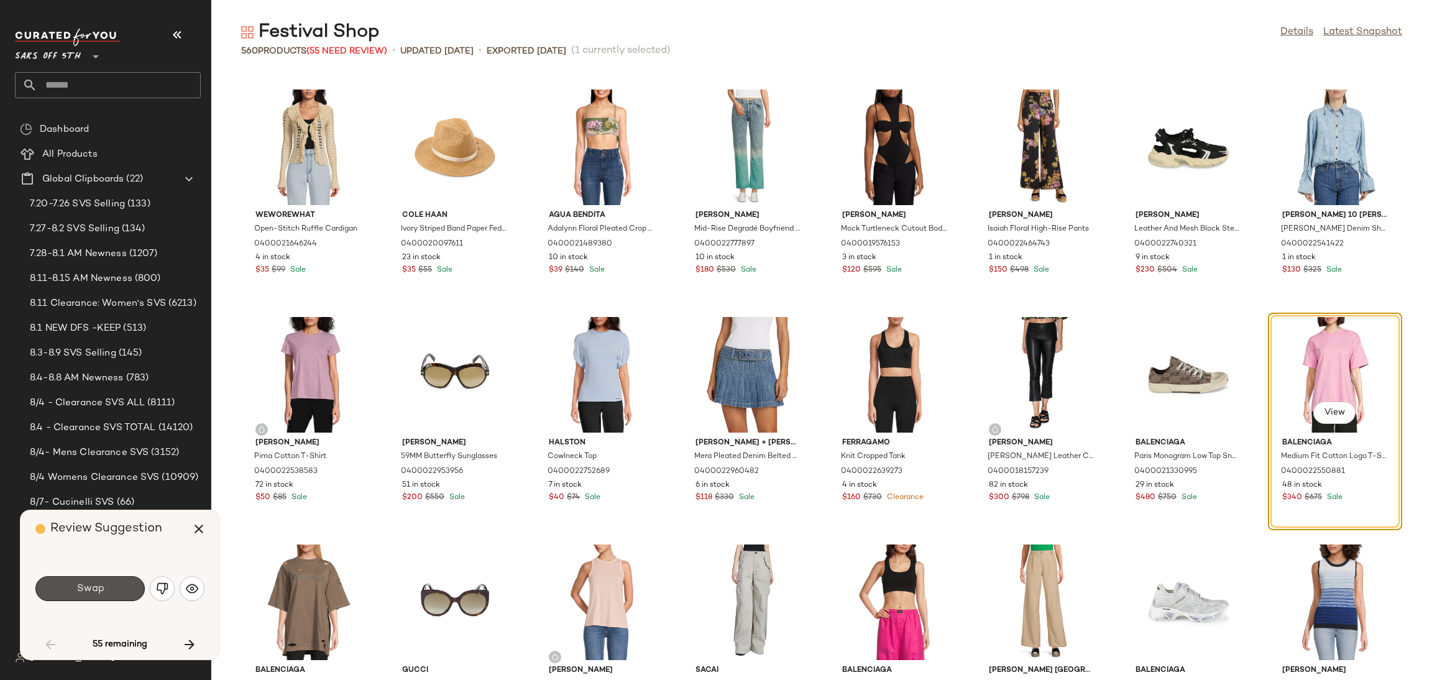
click at [129, 595] on button "Swap" at bounding box center [89, 588] width 109 height 25
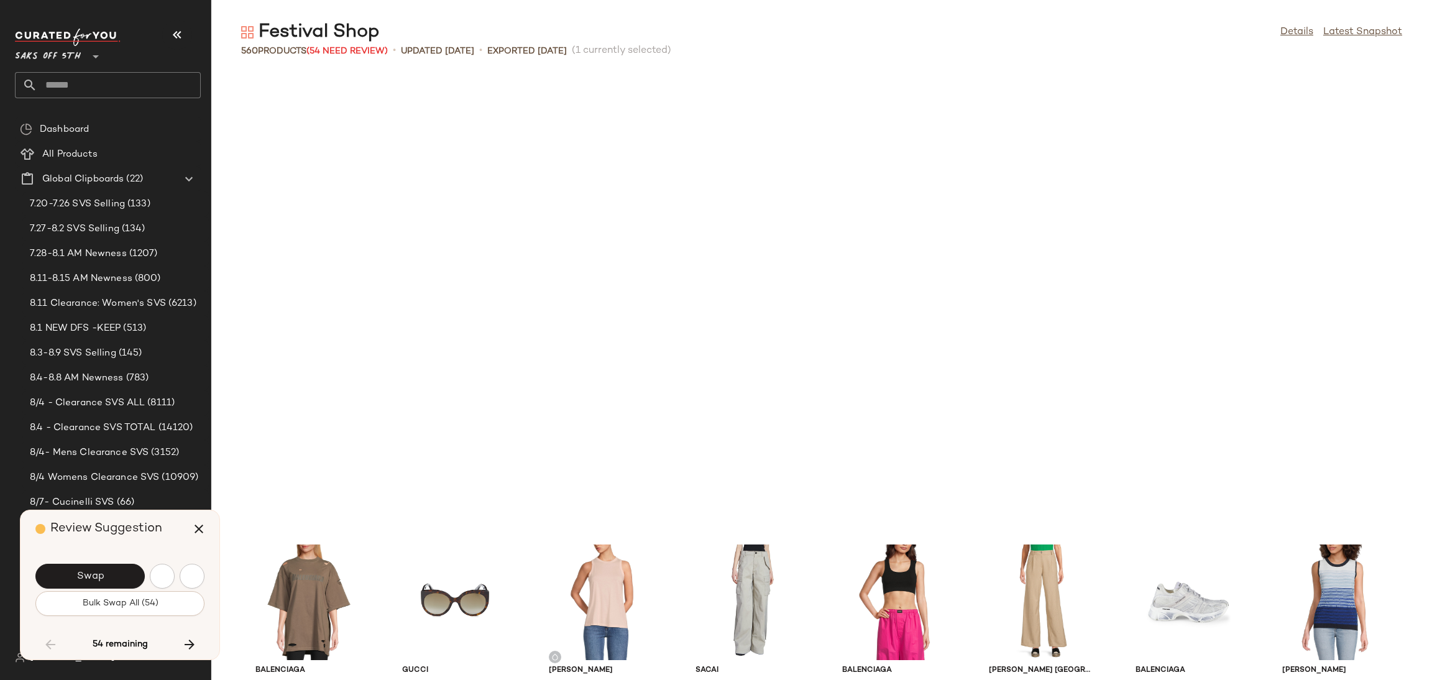
scroll to position [2046, 0]
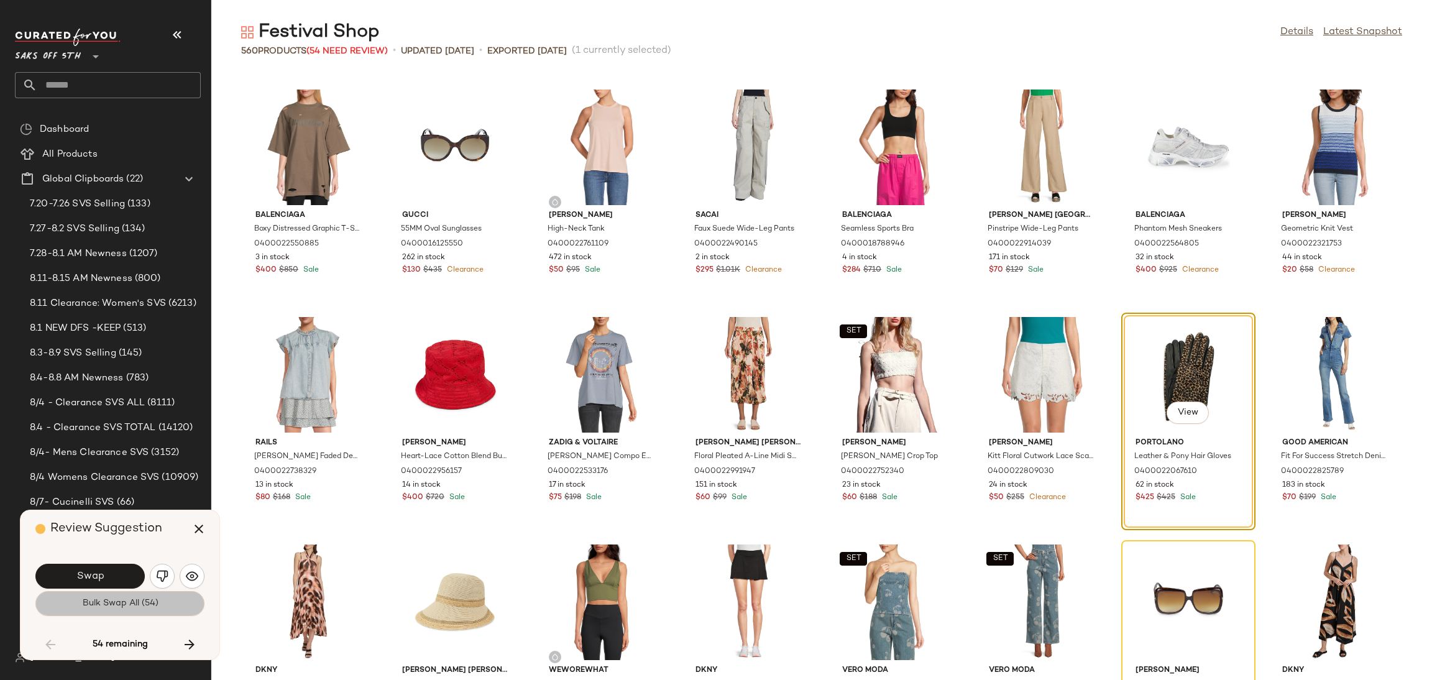
click at [127, 609] on button "Bulk Swap All (54)" at bounding box center [119, 603] width 169 height 25
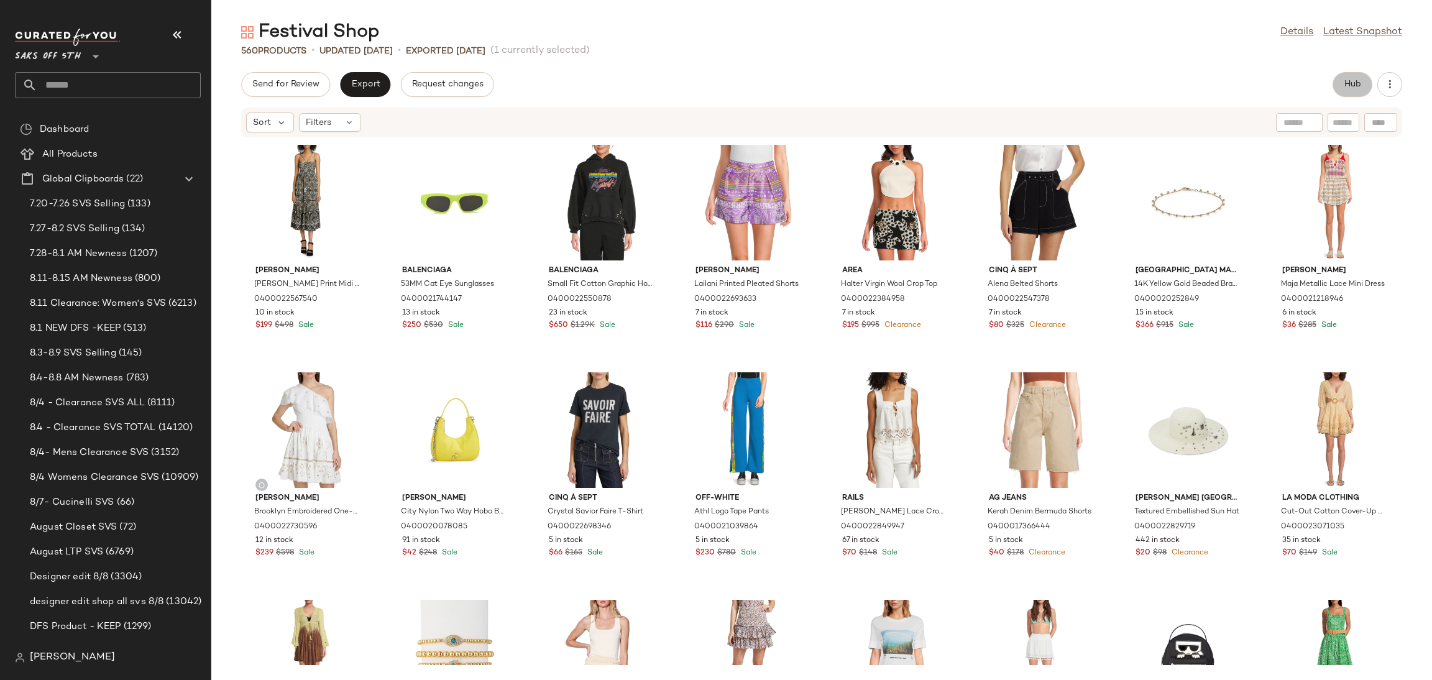
click at [1354, 85] on span "Hub" at bounding box center [1351, 85] width 17 height 10
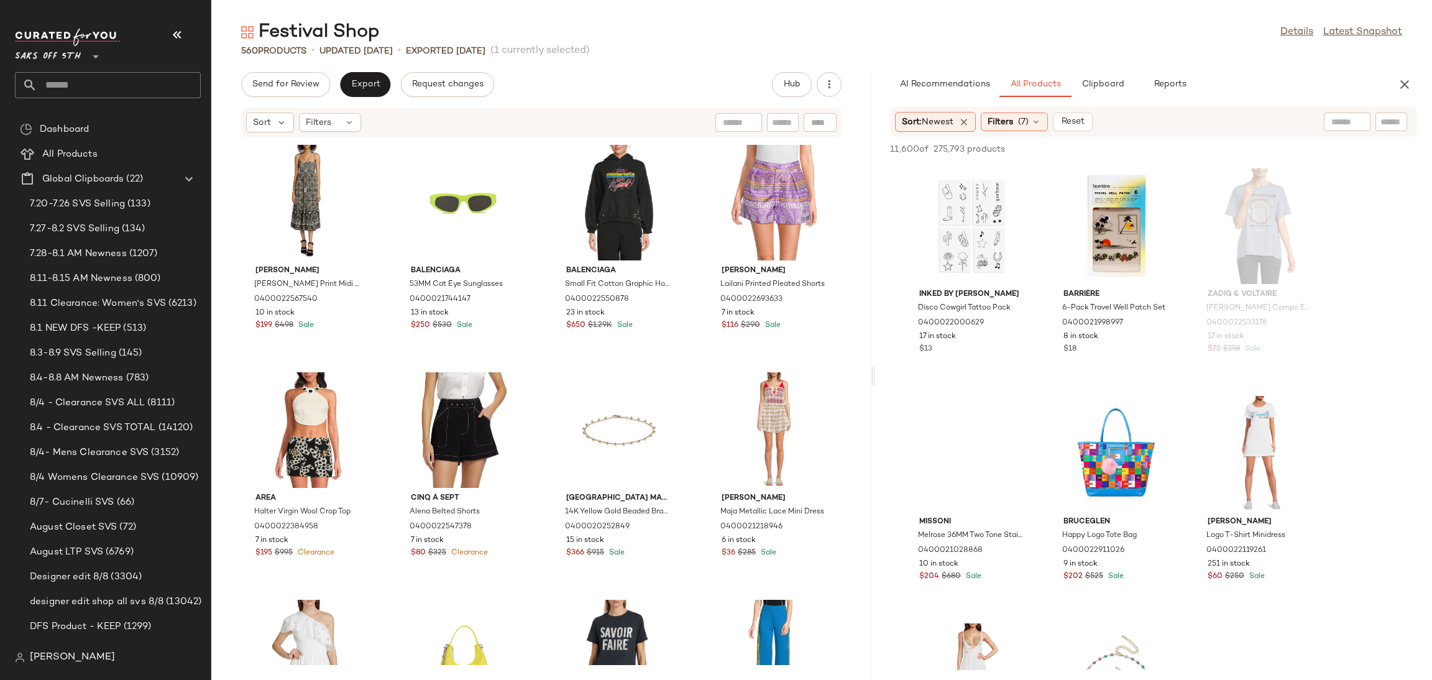
drag, startPoint x: 819, startPoint y: 376, endPoint x: 873, endPoint y: 371, distance: 54.3
click at [873, 371] on div "Festival Shop Details Latest Snapshot 560 Products • updated Aug 12th • Exporte…" at bounding box center [821, 350] width 1220 height 660
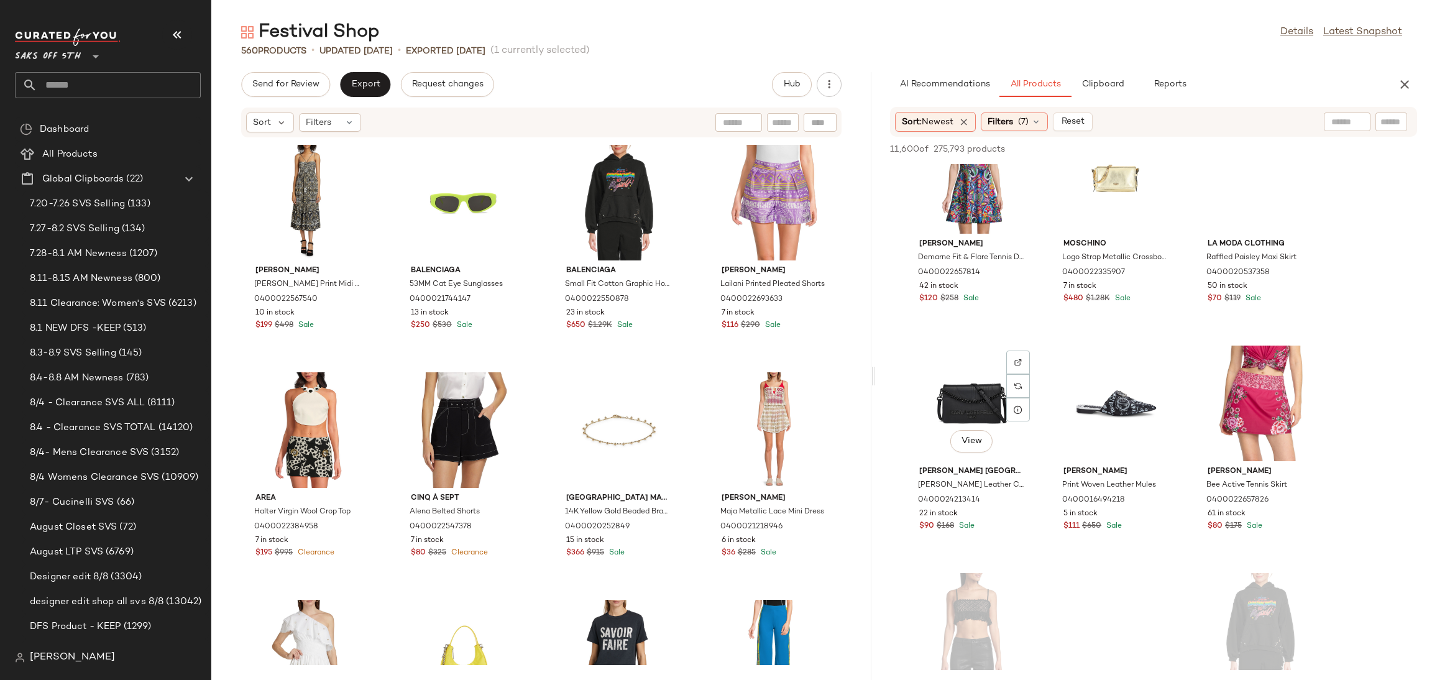
scroll to position [964, 0]
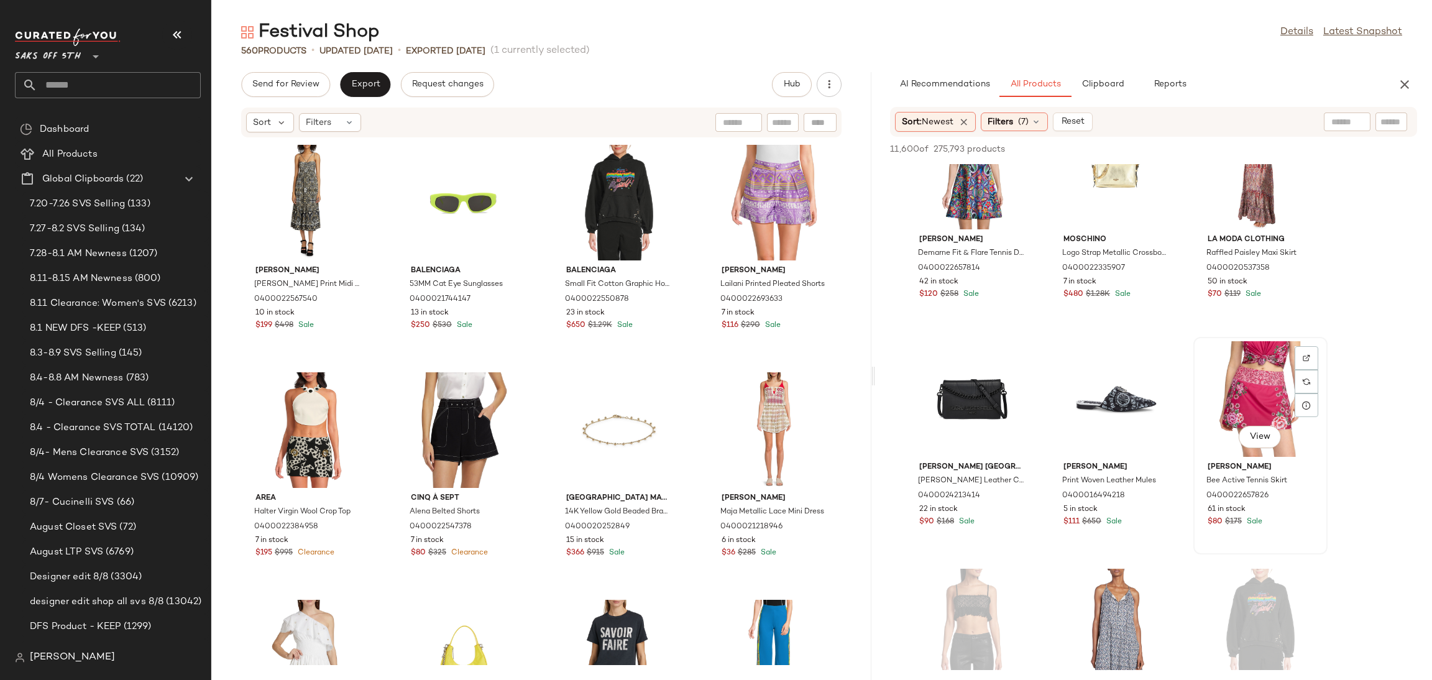
click at [1238, 384] on div "View" at bounding box center [1260, 399] width 126 height 116
click at [1247, 143] on button "Add to Top" at bounding box center [1238, 149] width 59 height 15
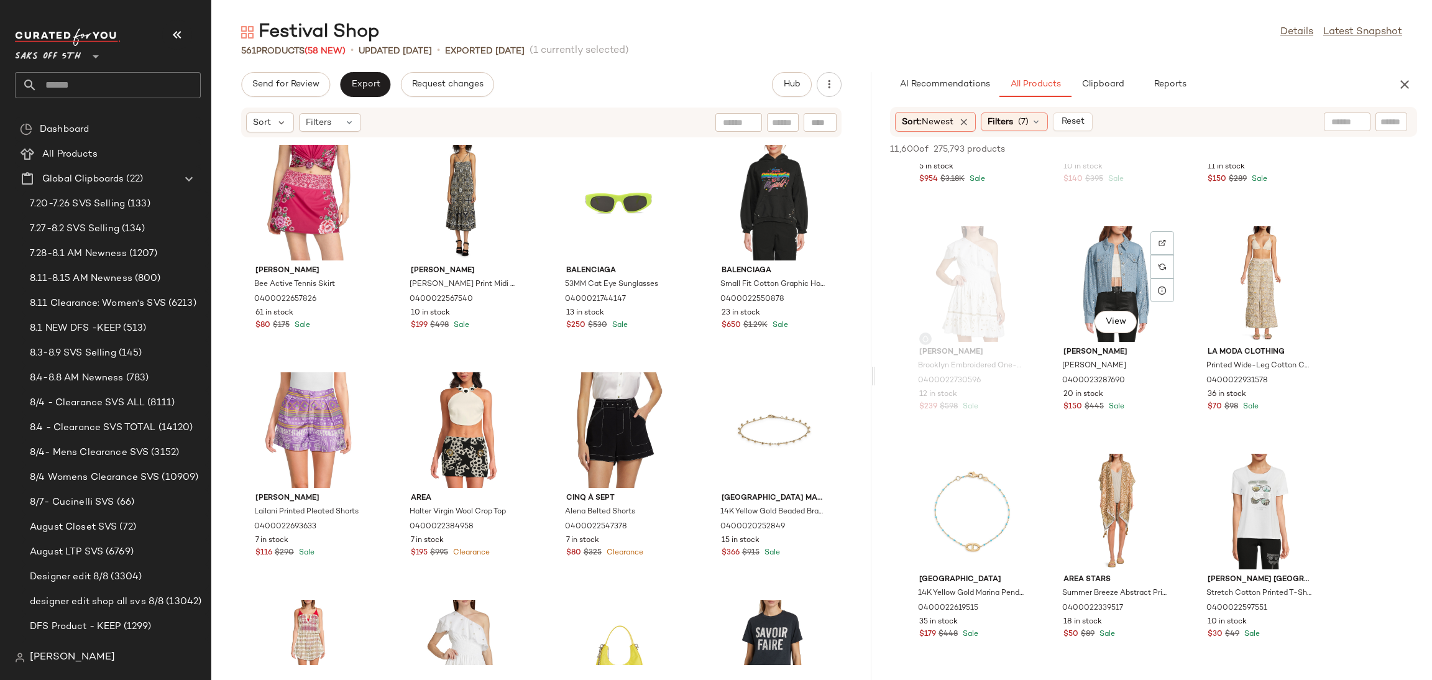
scroll to position [7459, 0]
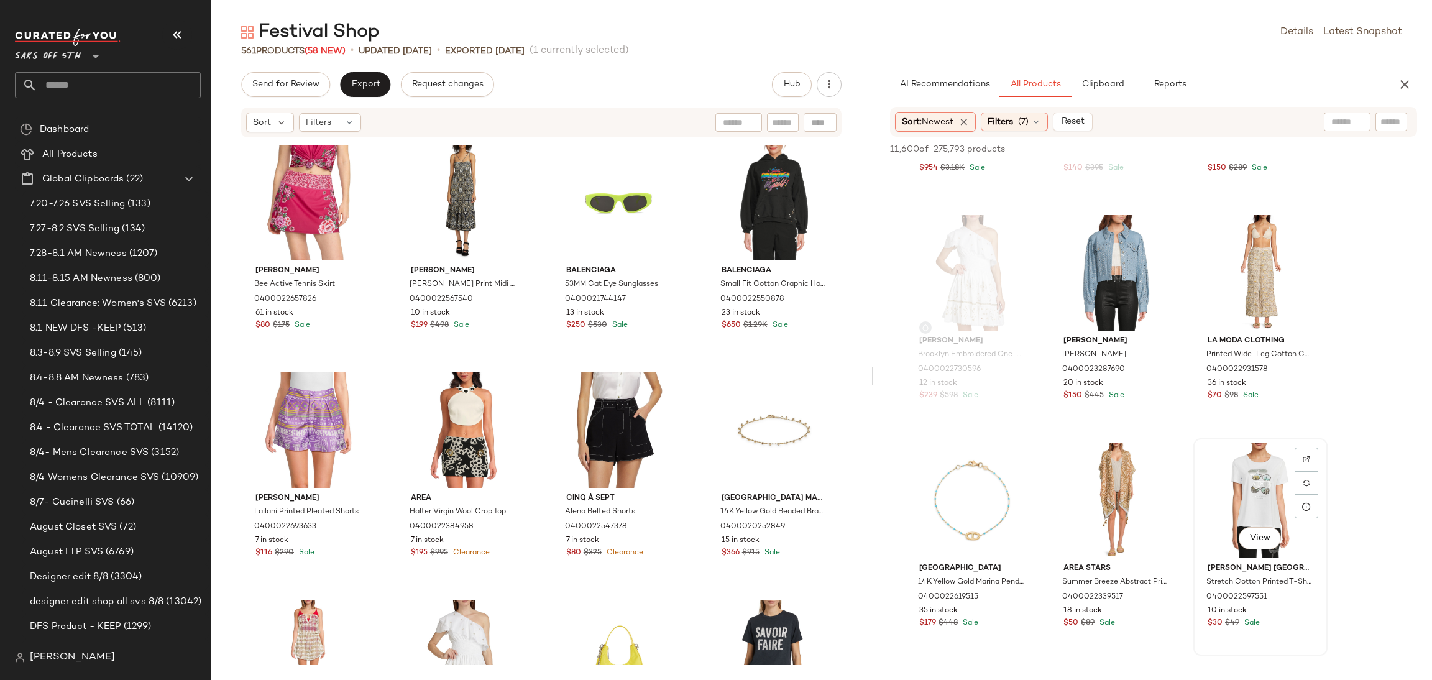
click at [1247, 452] on div "View" at bounding box center [1260, 500] width 126 height 116
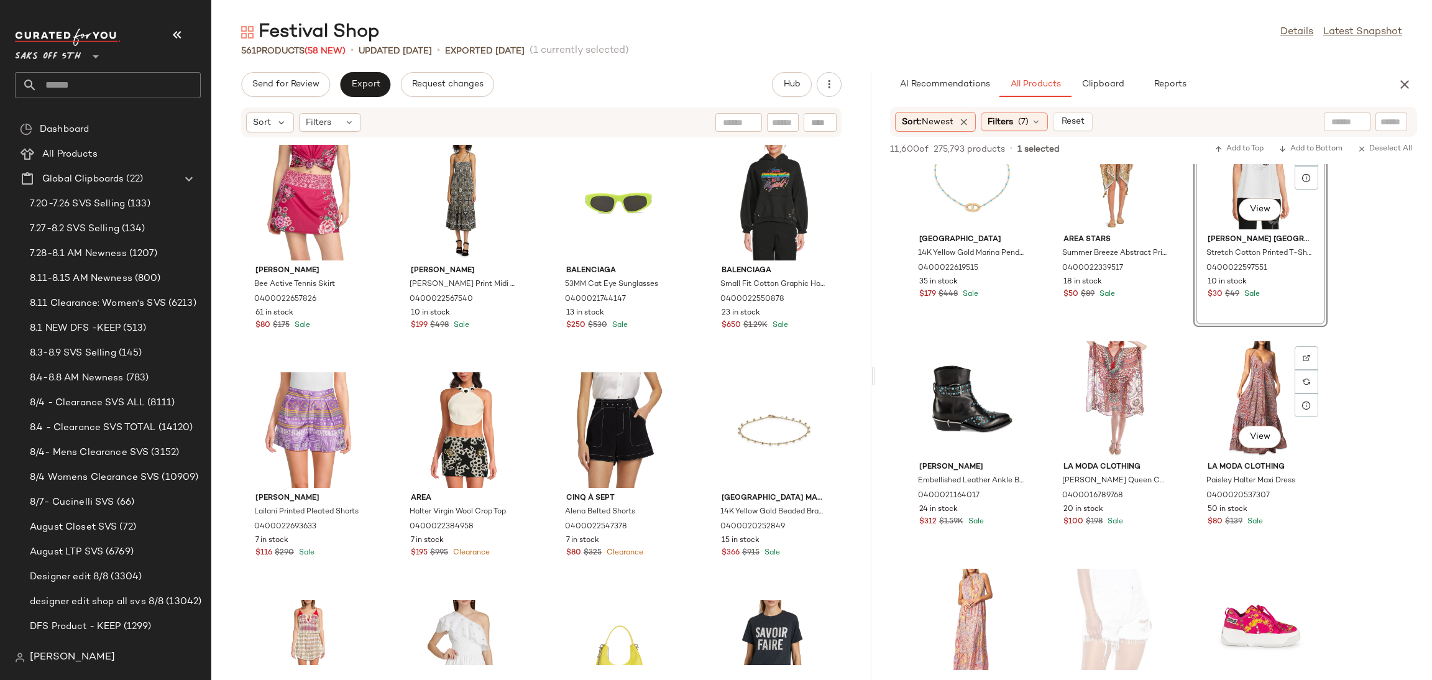
scroll to position [7789, 0]
click at [1239, 142] on button "Add to Top" at bounding box center [1238, 149] width 59 height 15
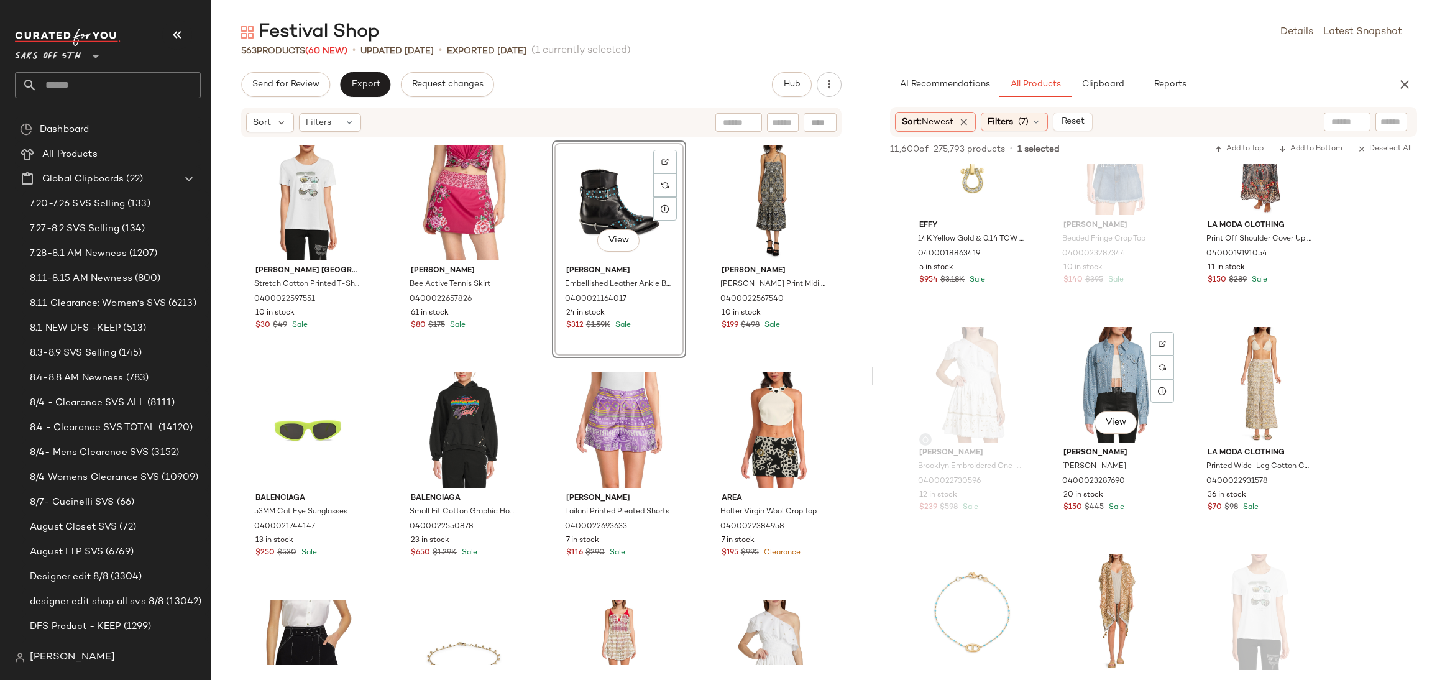
scroll to position [7344, 0]
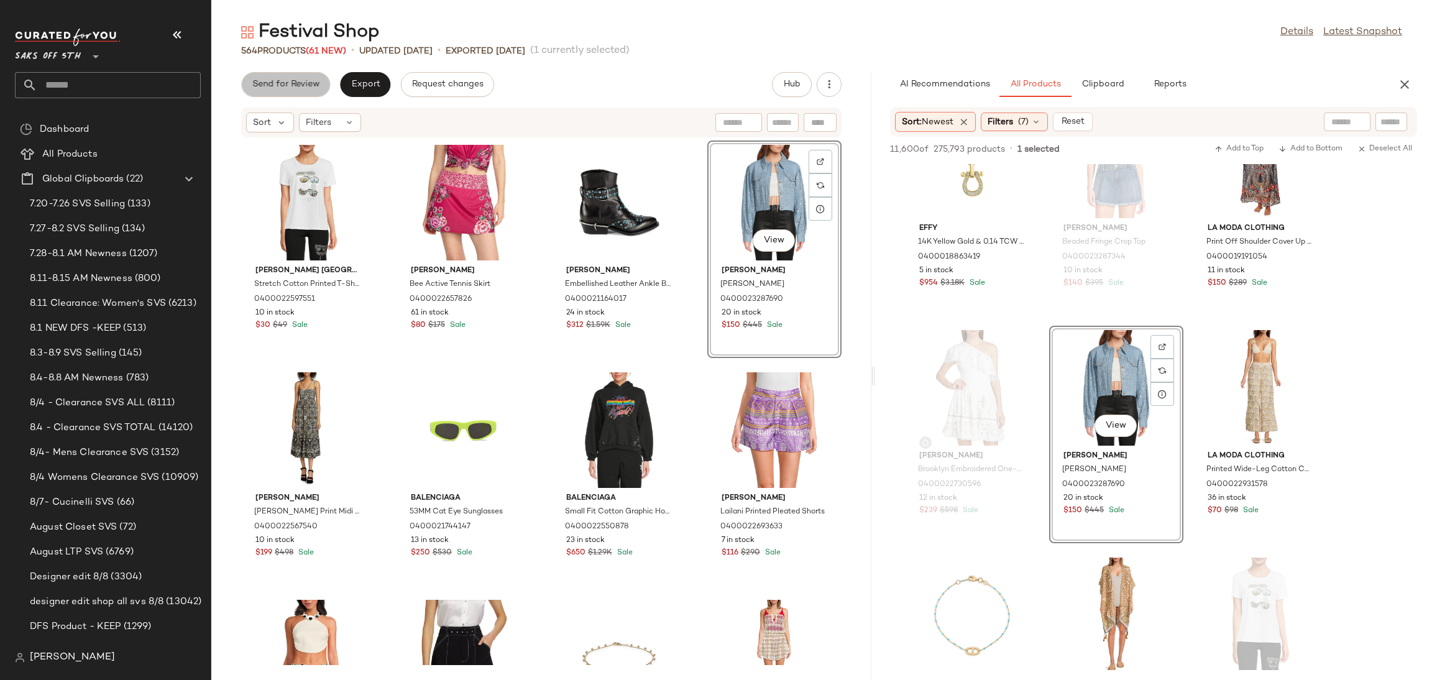
click at [275, 72] on button "Send for Review" at bounding box center [285, 84] width 89 height 25
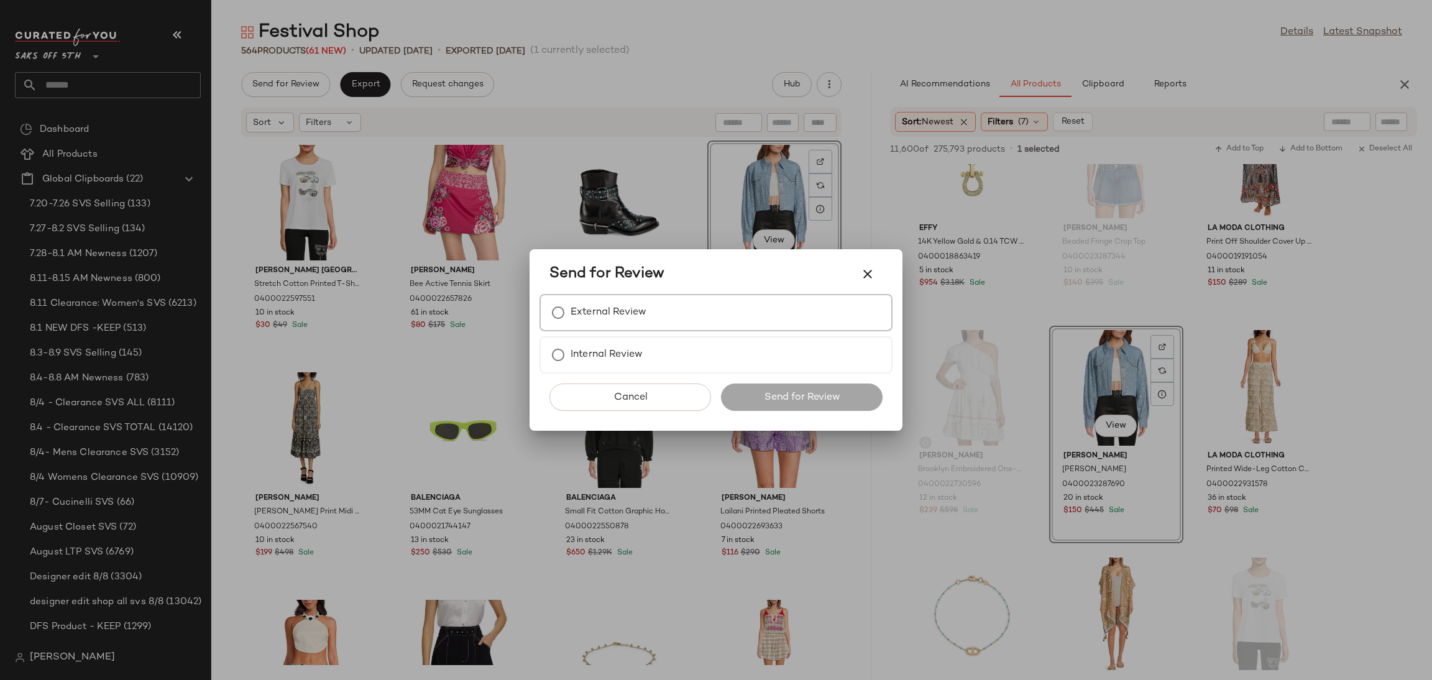
click at [575, 326] on div "External Review" at bounding box center [715, 312] width 353 height 37
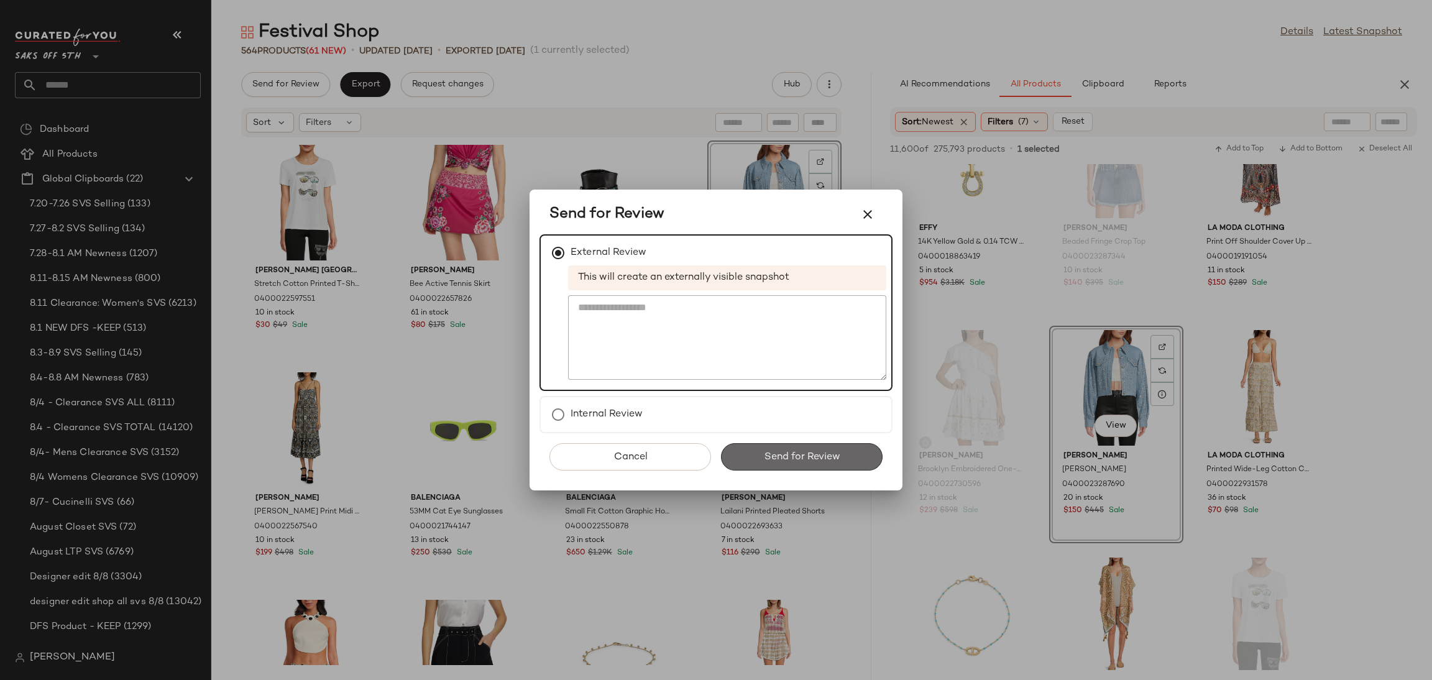
click at [780, 451] on span "Send for Review" at bounding box center [801, 457] width 76 height 12
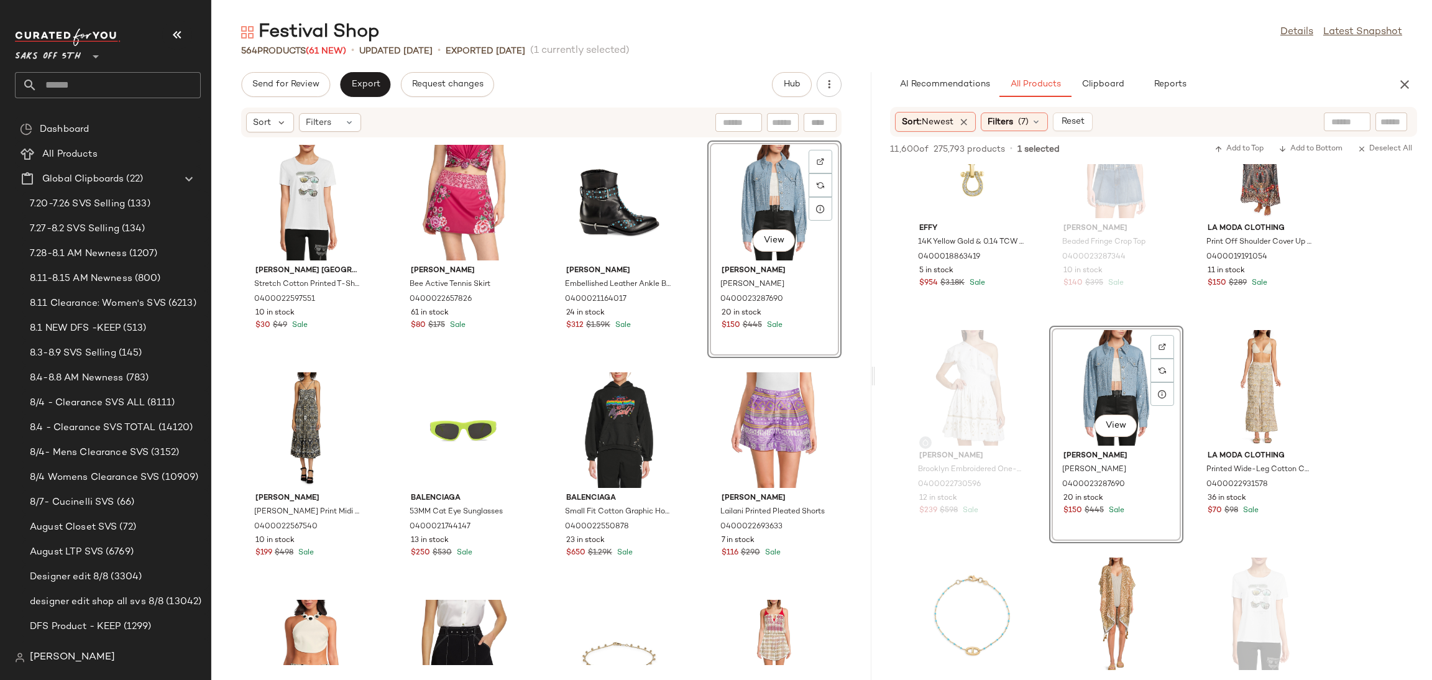
scroll to position [10982, 0]
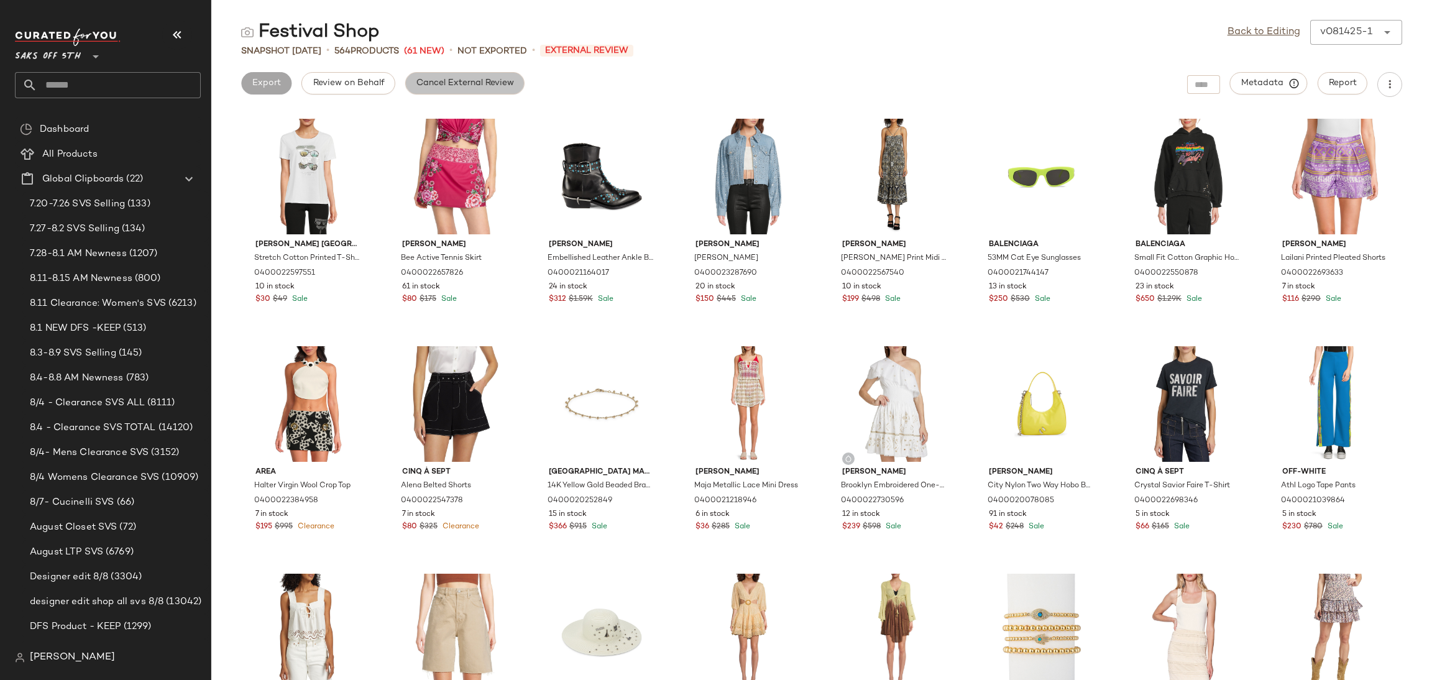
click at [460, 80] on span "Cancel External Review" at bounding box center [465, 83] width 98 height 10
click at [1251, 28] on link "Back to Editing" at bounding box center [1263, 32] width 73 height 15
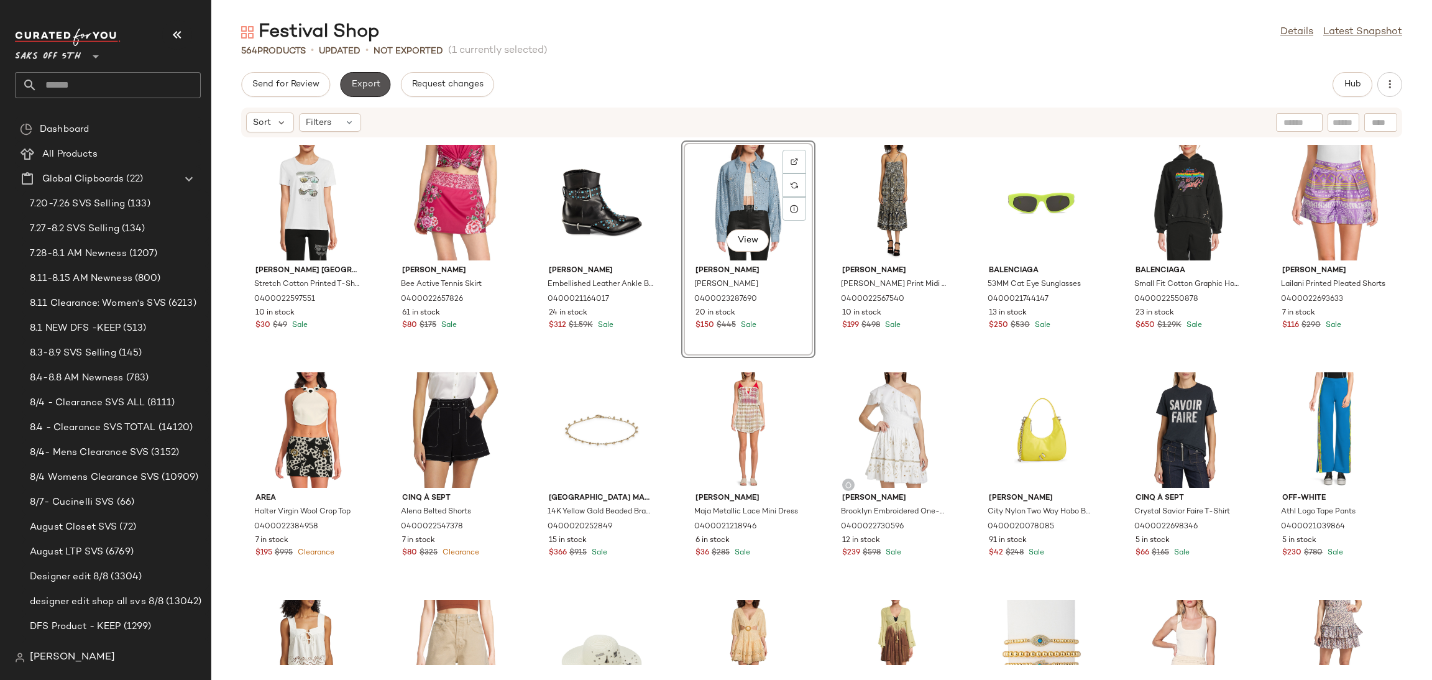
click at [357, 86] on span "Export" at bounding box center [364, 85] width 29 height 10
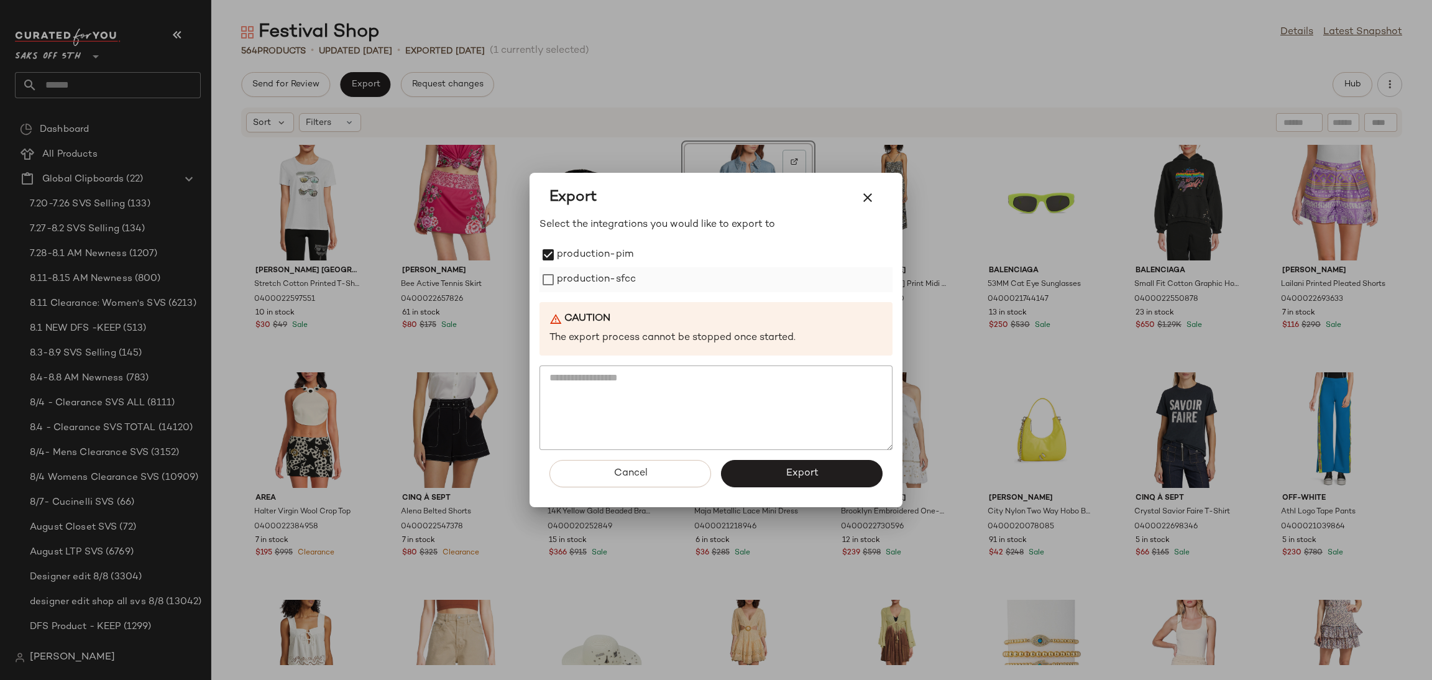
click at [562, 275] on label "production-sfcc" at bounding box center [596, 279] width 79 height 25
click at [759, 472] on button "Export" at bounding box center [802, 473] width 162 height 27
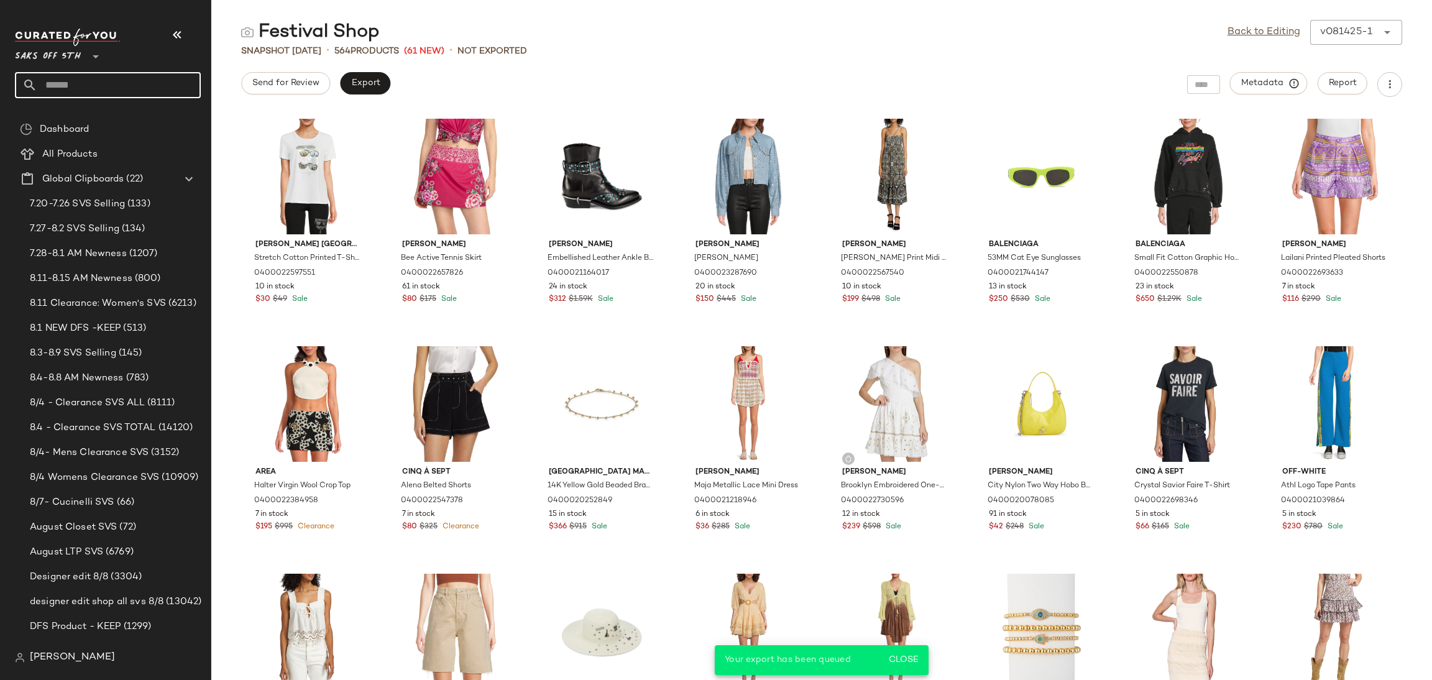
click at [115, 83] on input "text" at bounding box center [118, 85] width 163 height 26
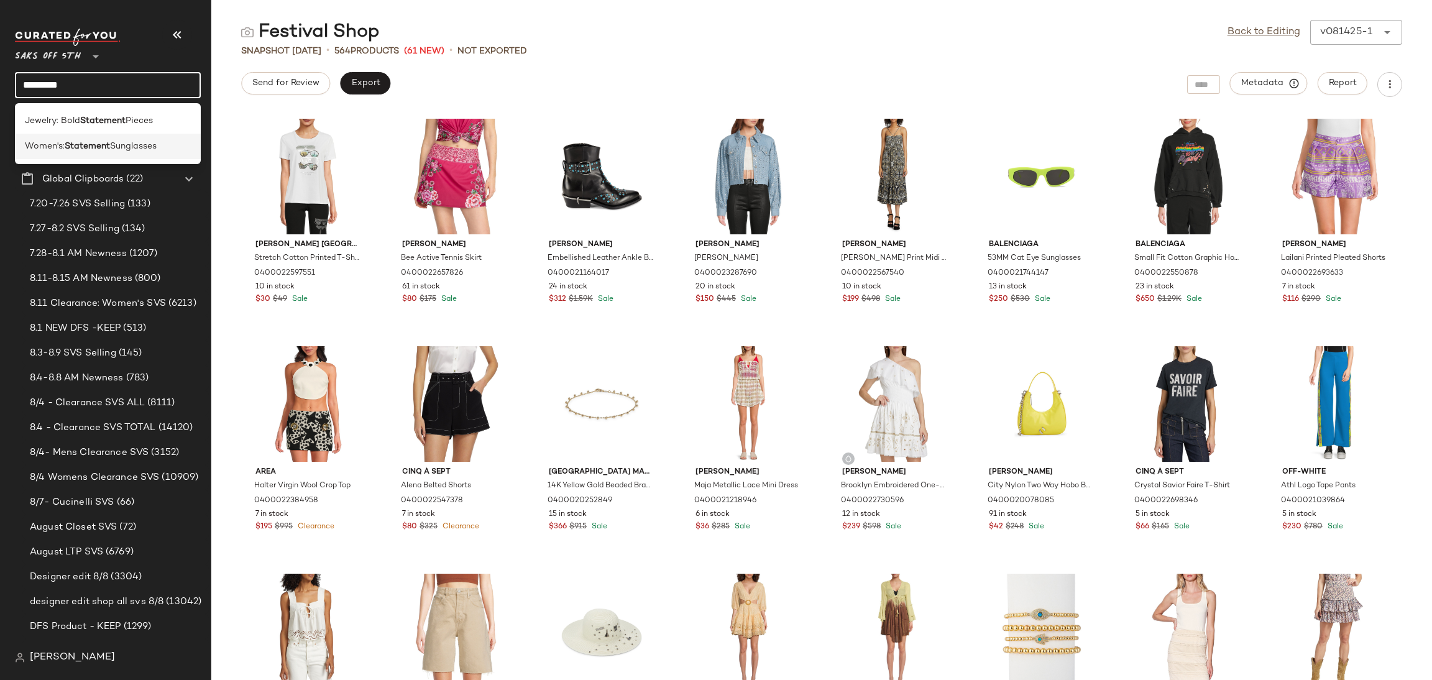
type input "*********"
click at [83, 154] on div "Women's: Statement Sunglasses" at bounding box center [108, 146] width 186 height 25
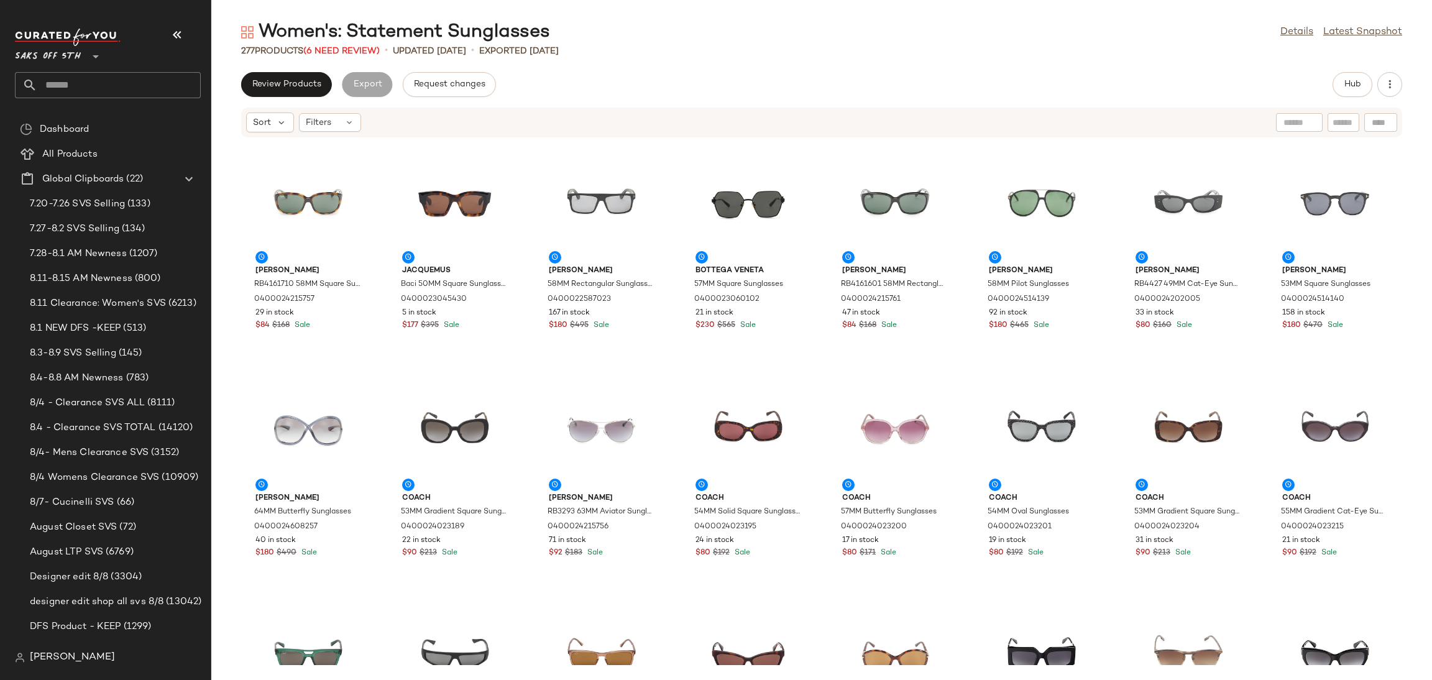
drag, startPoint x: 356, startPoint y: 56, endPoint x: 361, endPoint y: 42, distance: 14.5
click at [361, 42] on div "Women's: Statement Sunglasses Details Latest Snapshot 277 Products (6 Need Revi…" at bounding box center [821, 350] width 1220 height 660
click at [367, 47] on span "(6 Need Review)" at bounding box center [341, 51] width 76 height 9
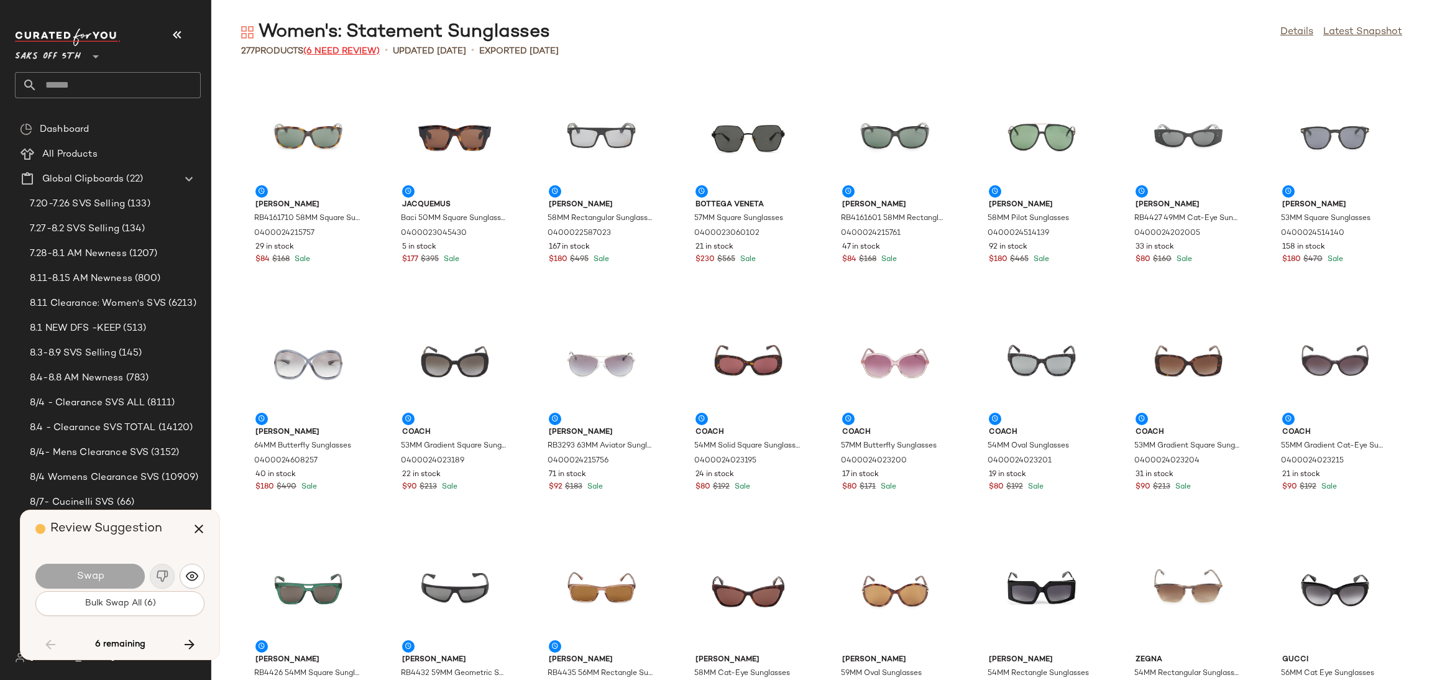
scroll to position [4093, 0]
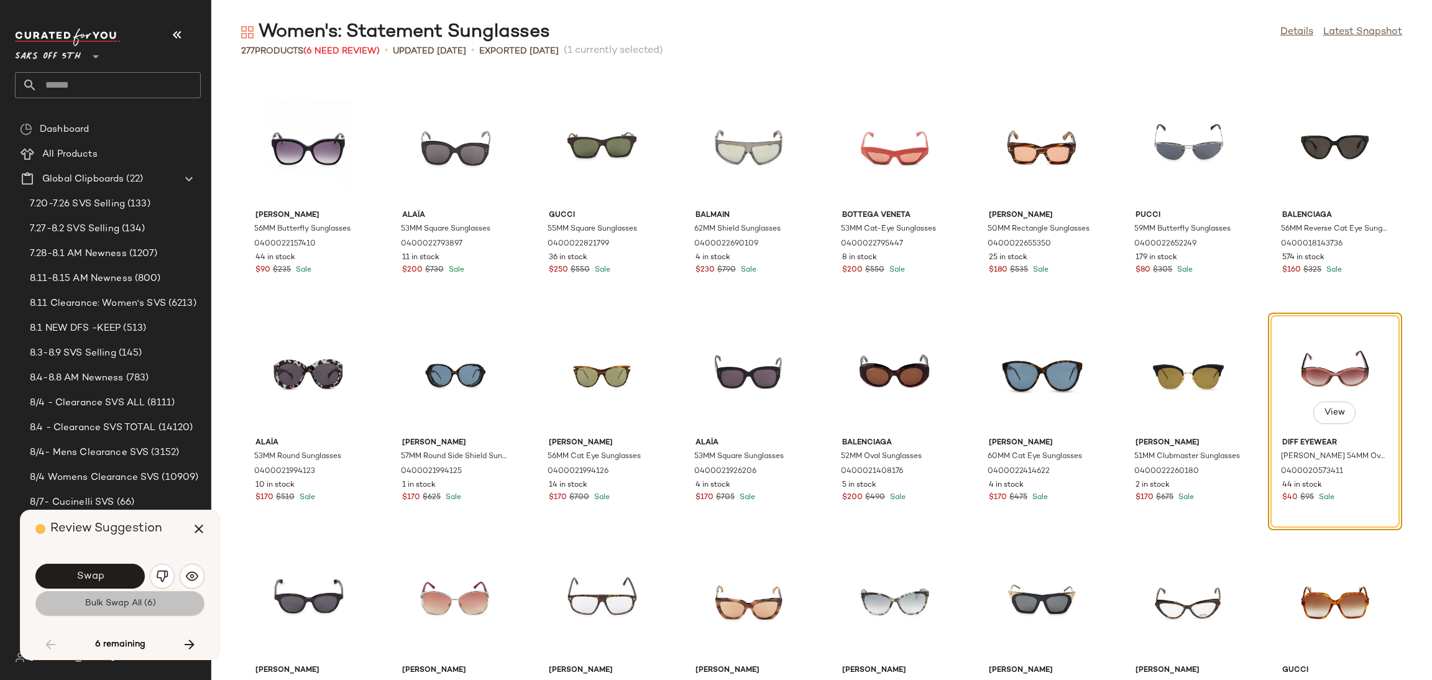
click at [83, 600] on button "Bulk Swap All (6)" at bounding box center [119, 603] width 169 height 25
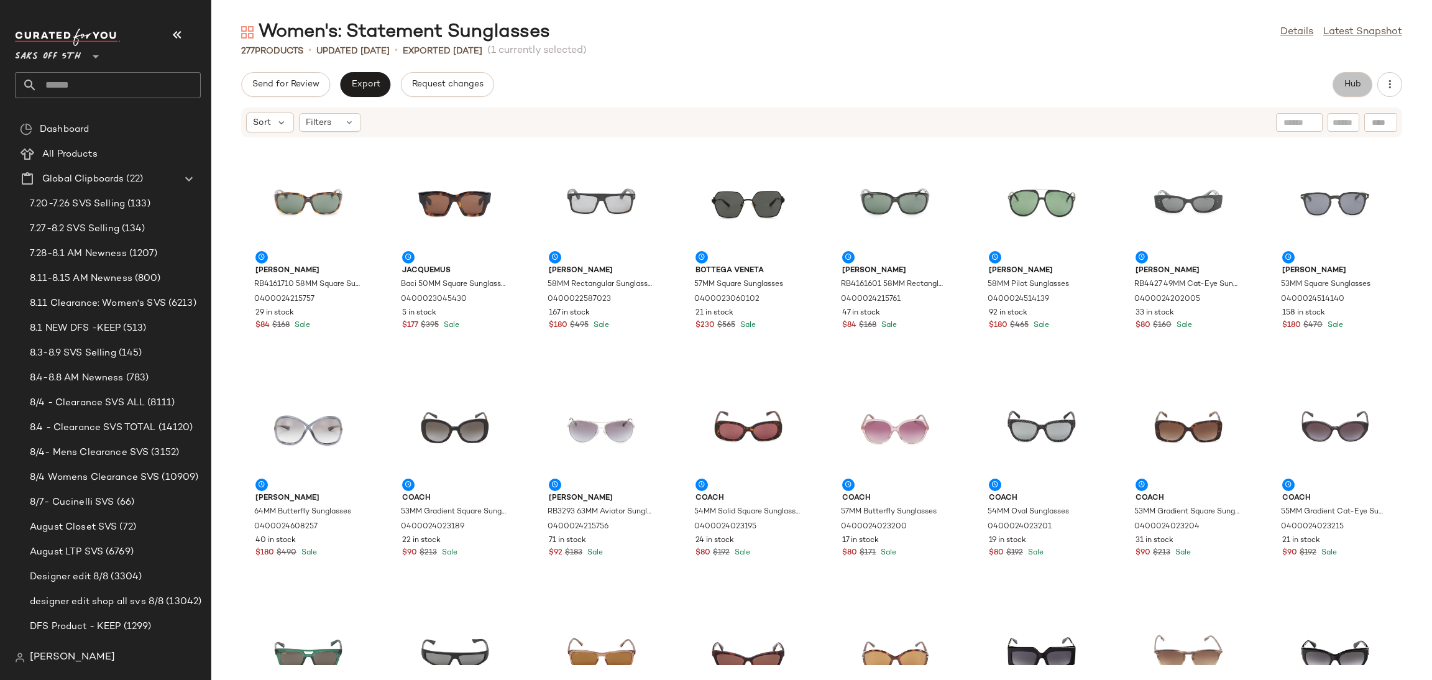
click at [1358, 89] on span "Hub" at bounding box center [1351, 85] width 17 height 10
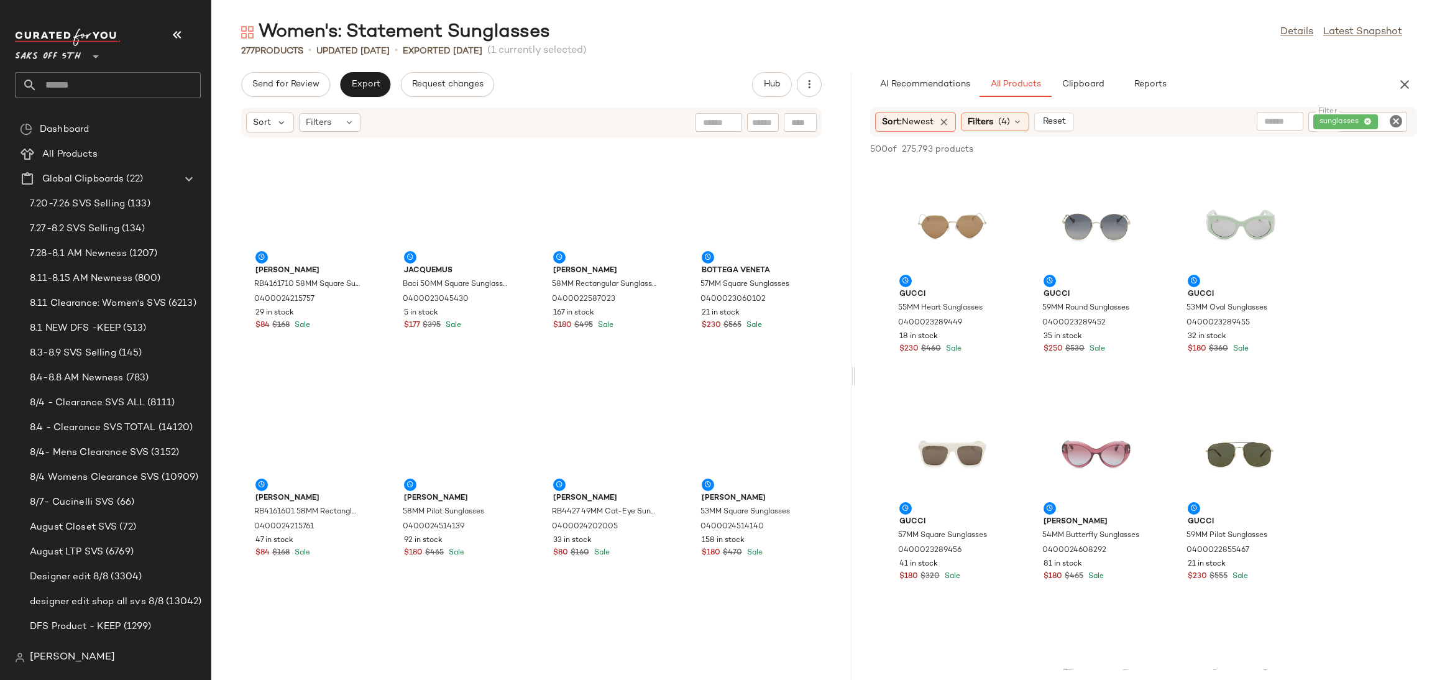
drag, startPoint x: 822, startPoint y: 377, endPoint x: 856, endPoint y: 378, distance: 34.2
click at [856, 378] on div "Women's: Statement Sunglasses Details Latest Snapshot 277 Products • updated Au…" at bounding box center [821, 350] width 1220 height 660
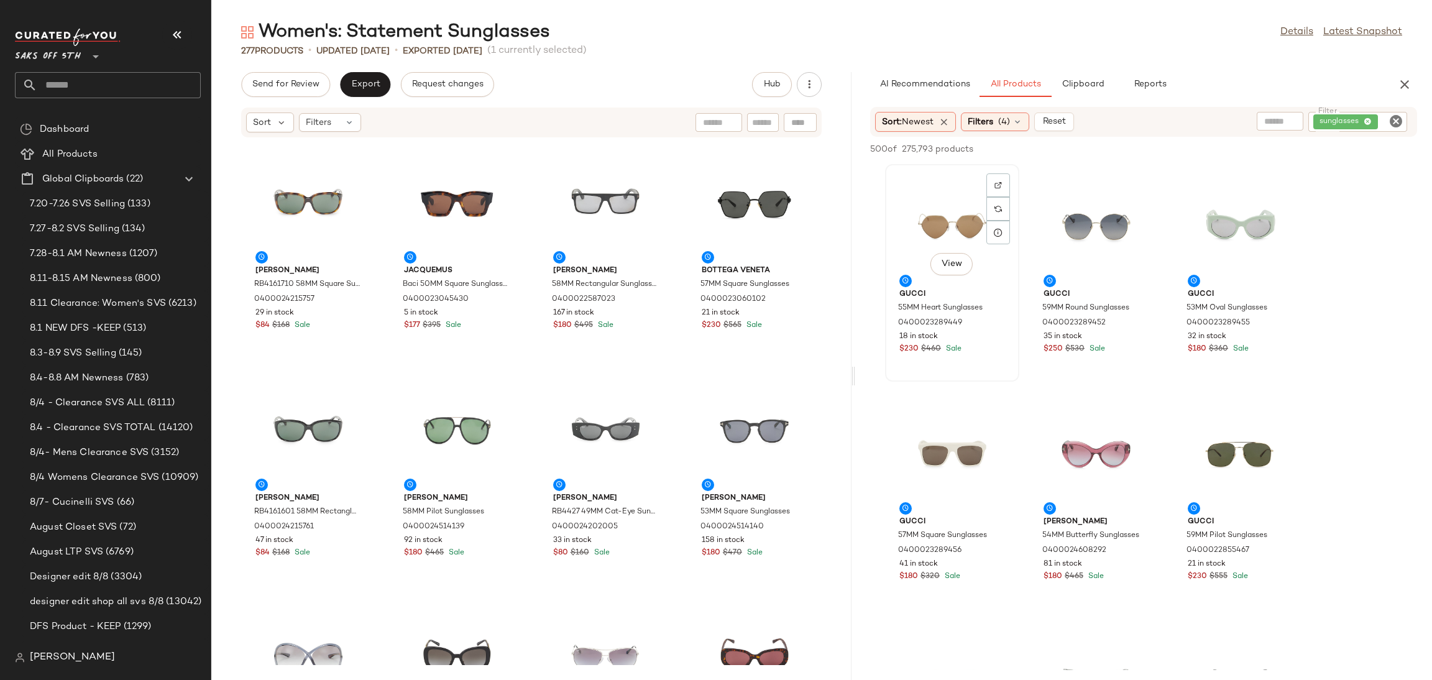
click at [946, 224] on div "View" at bounding box center [952, 226] width 126 height 116
click at [1233, 452] on div "View" at bounding box center [1241, 454] width 126 height 116
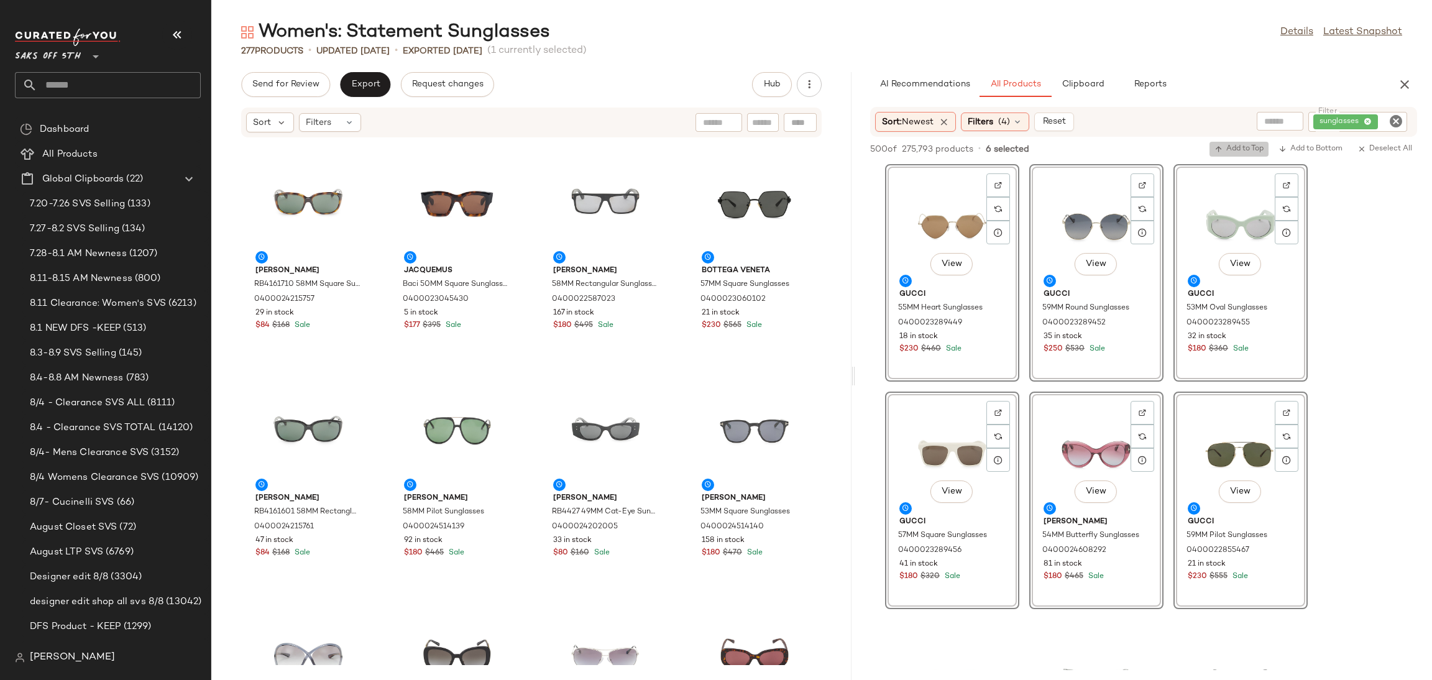
click at [1222, 147] on span "Add to Top" at bounding box center [1238, 149] width 49 height 9
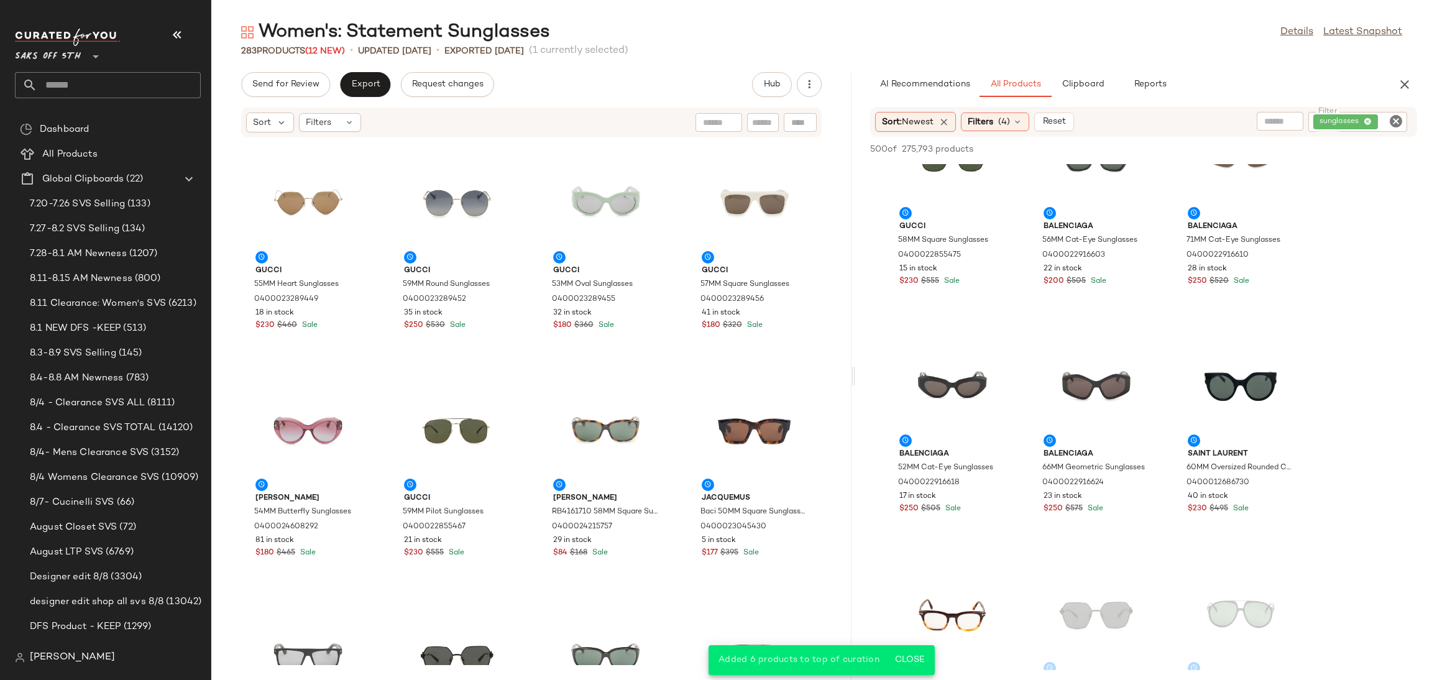
scroll to position [521, 0]
click at [912, 176] on div "View" at bounding box center [952, 160] width 126 height 116
click at [1199, 374] on div "View" at bounding box center [1241, 387] width 126 height 116
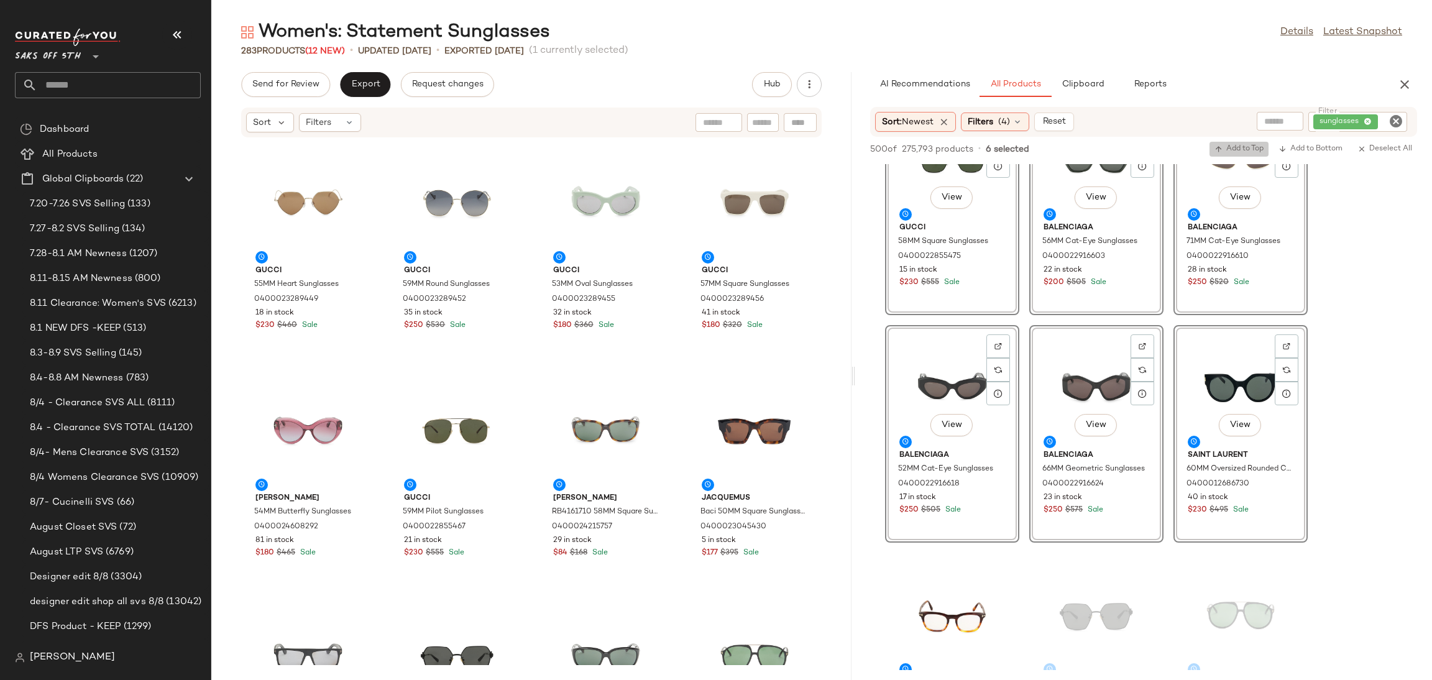
click at [1237, 145] on span "Add to Top" at bounding box center [1238, 149] width 49 height 9
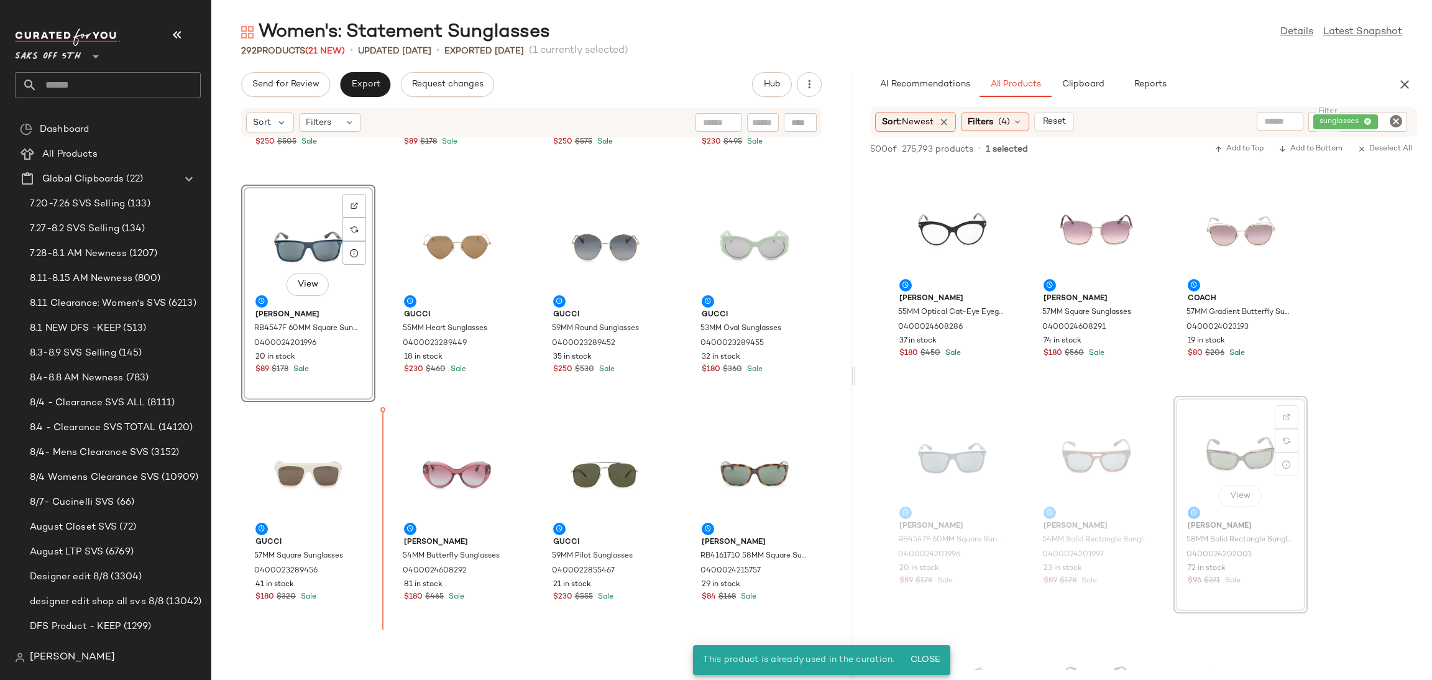
scroll to position [422, 0]
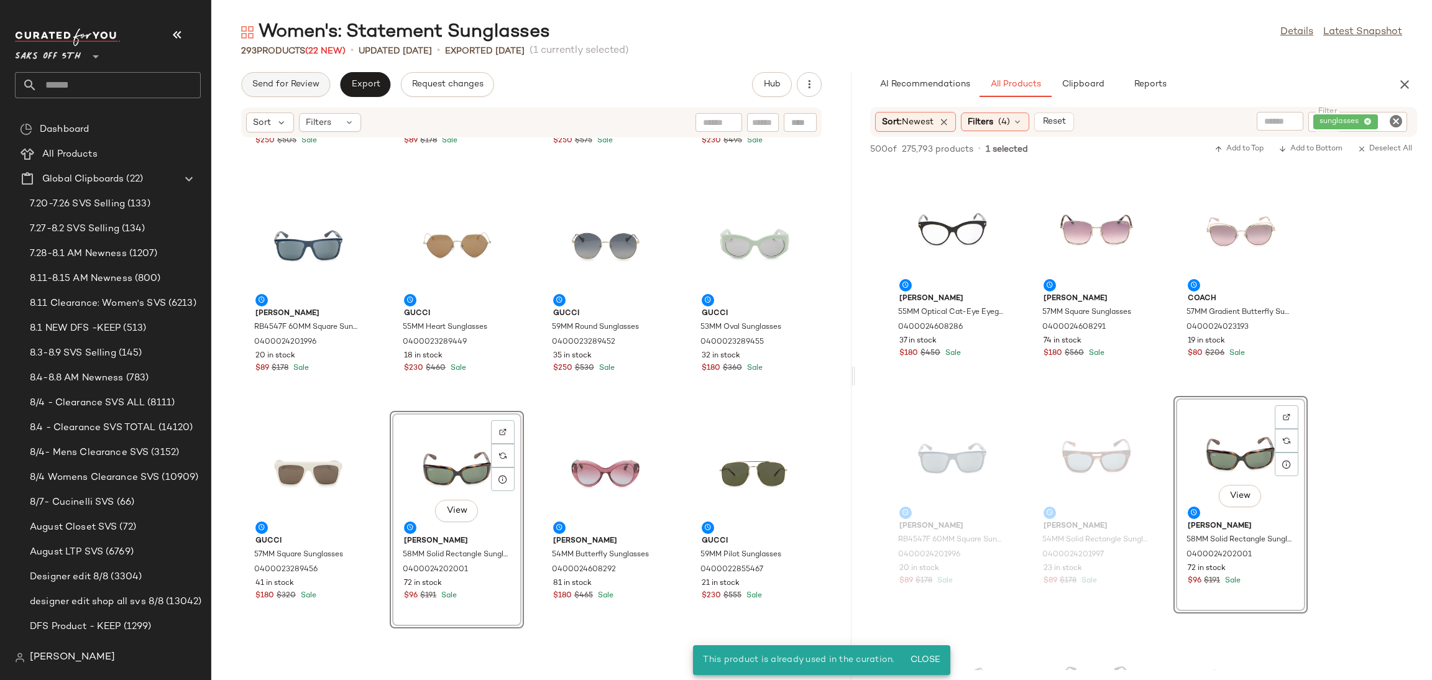
click at [304, 91] on button "Send for Review" at bounding box center [285, 84] width 89 height 25
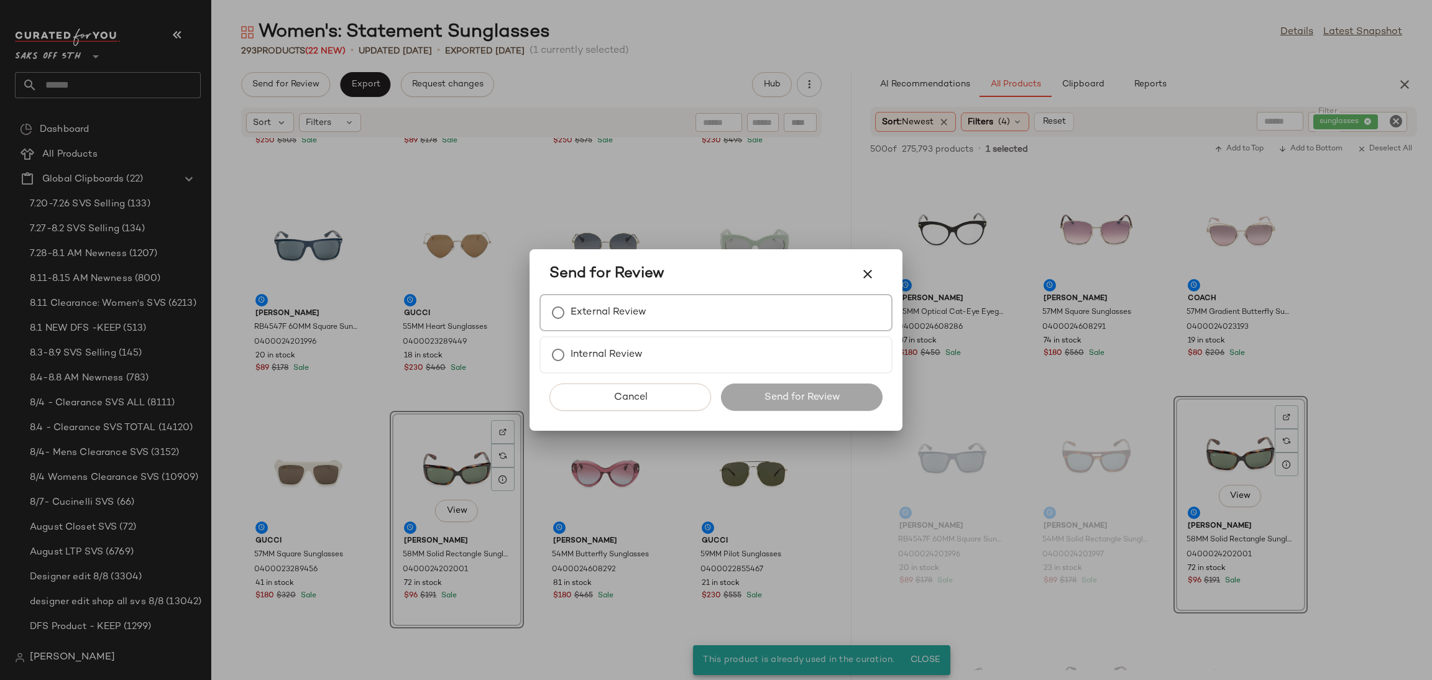
click at [625, 318] on label "External Review" at bounding box center [608, 312] width 76 height 25
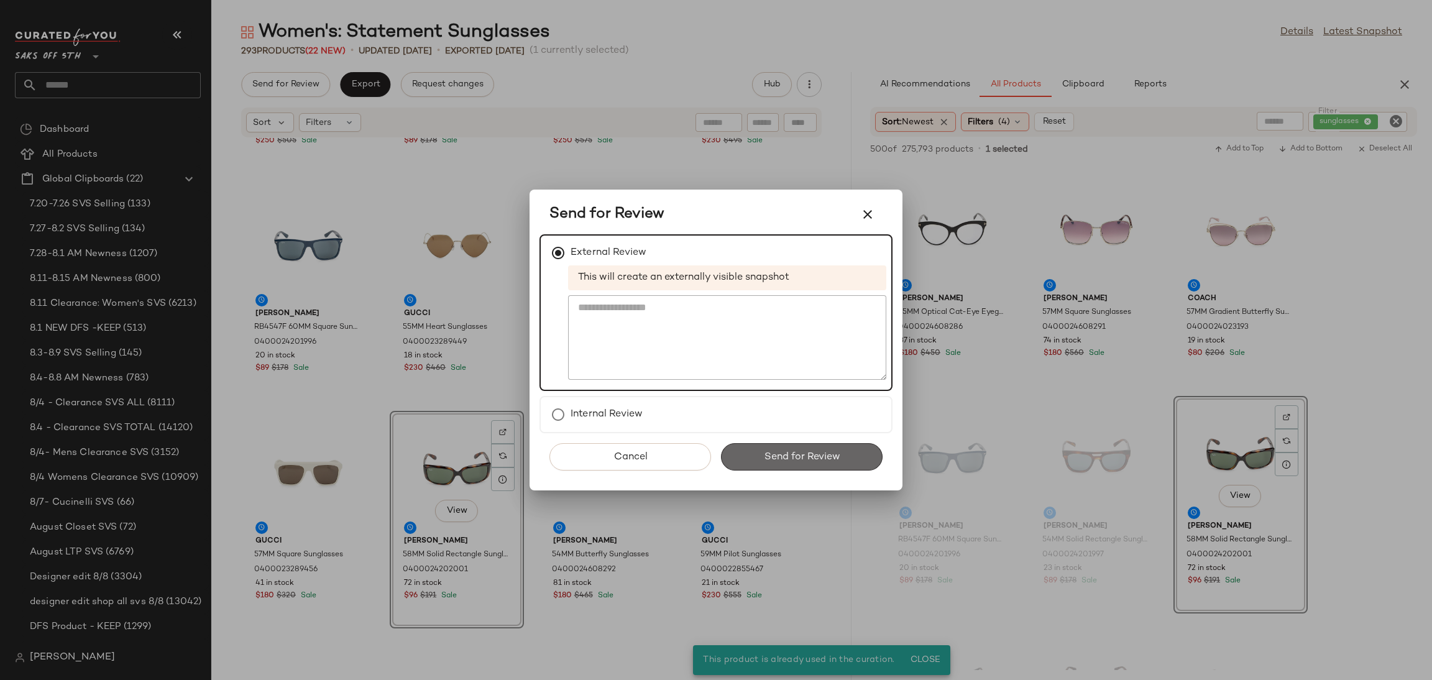
click at [747, 451] on button "Send for Review" at bounding box center [802, 456] width 162 height 27
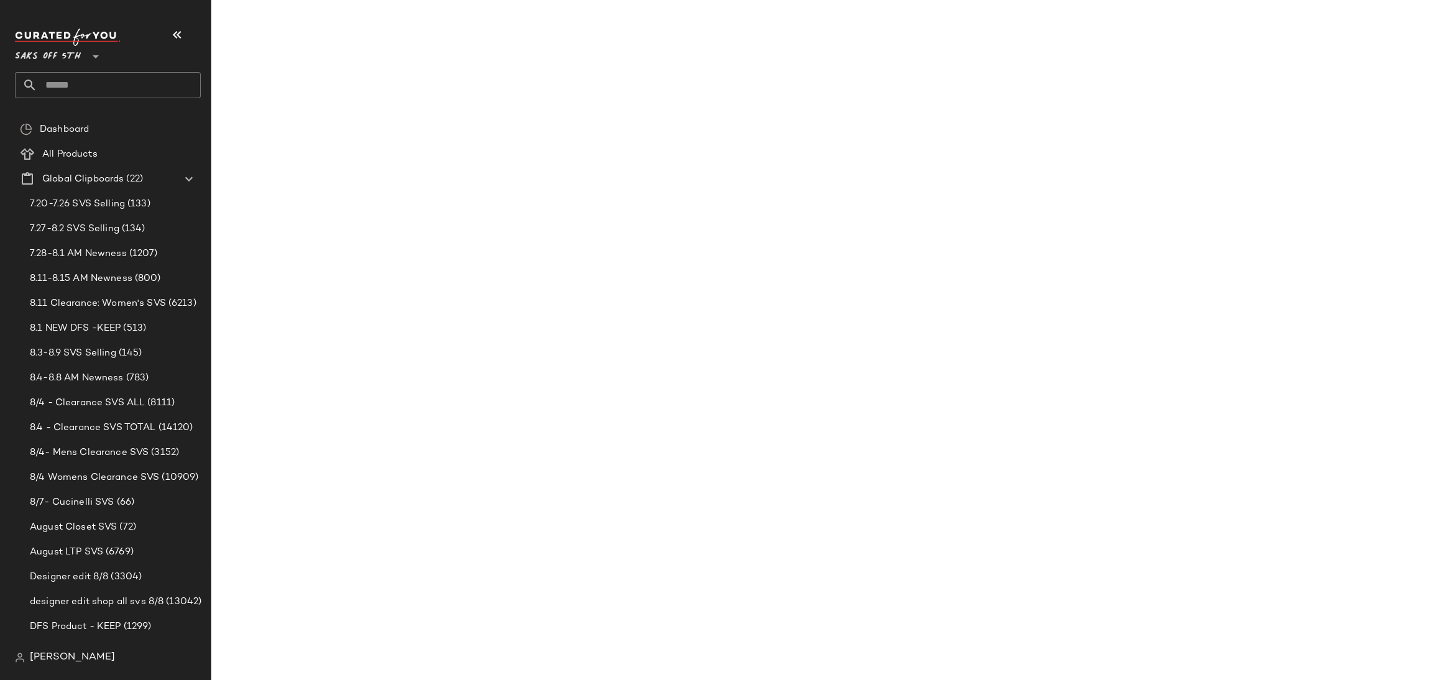
scroll to position [5455, 0]
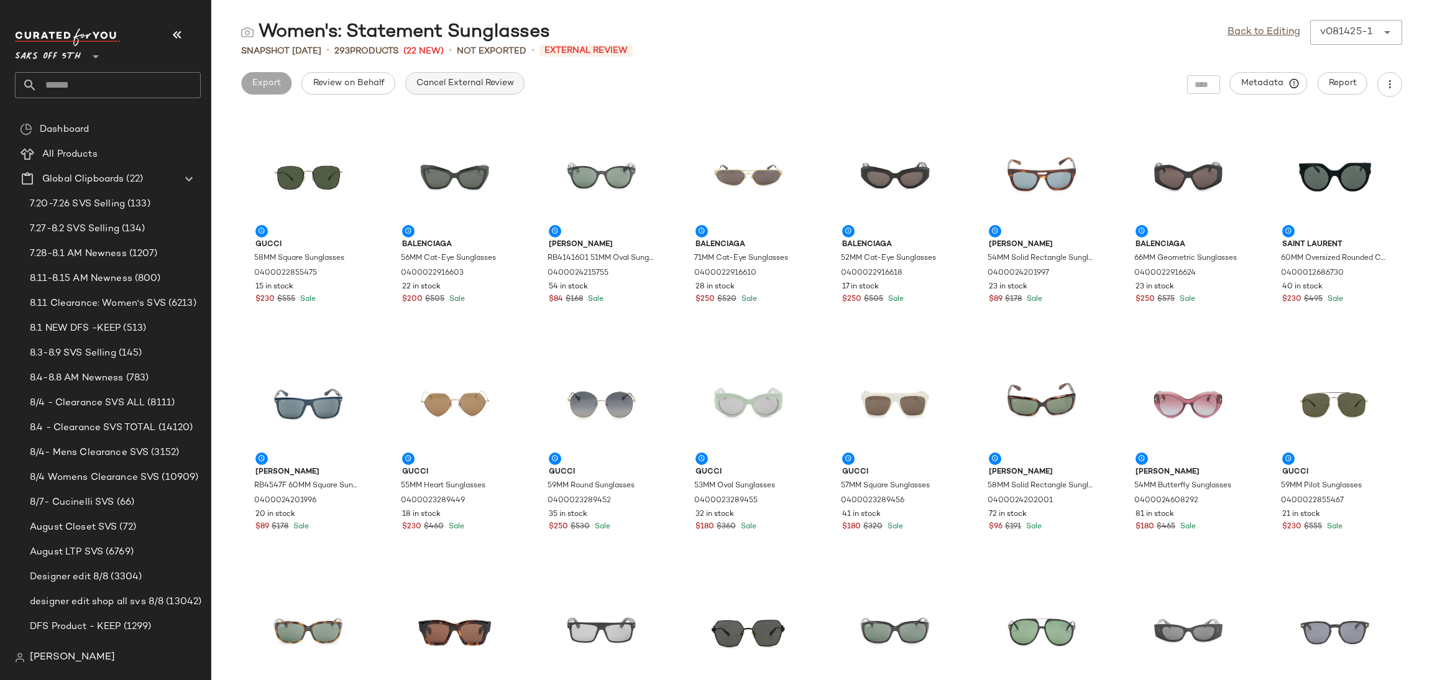
click at [495, 86] on span "Cancel External Review" at bounding box center [465, 83] width 98 height 10
click at [1273, 33] on link "Back to Editing" at bounding box center [1263, 32] width 73 height 15
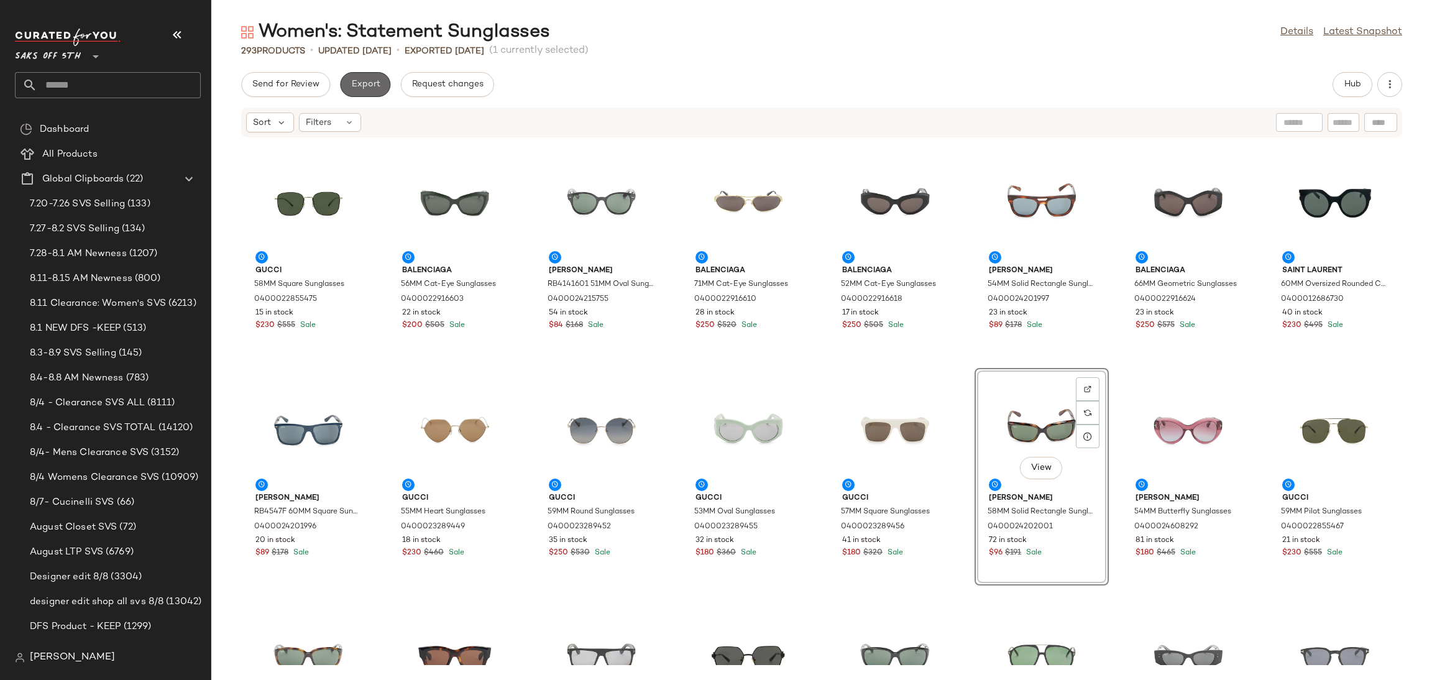
click at [368, 86] on span "Export" at bounding box center [364, 85] width 29 height 10
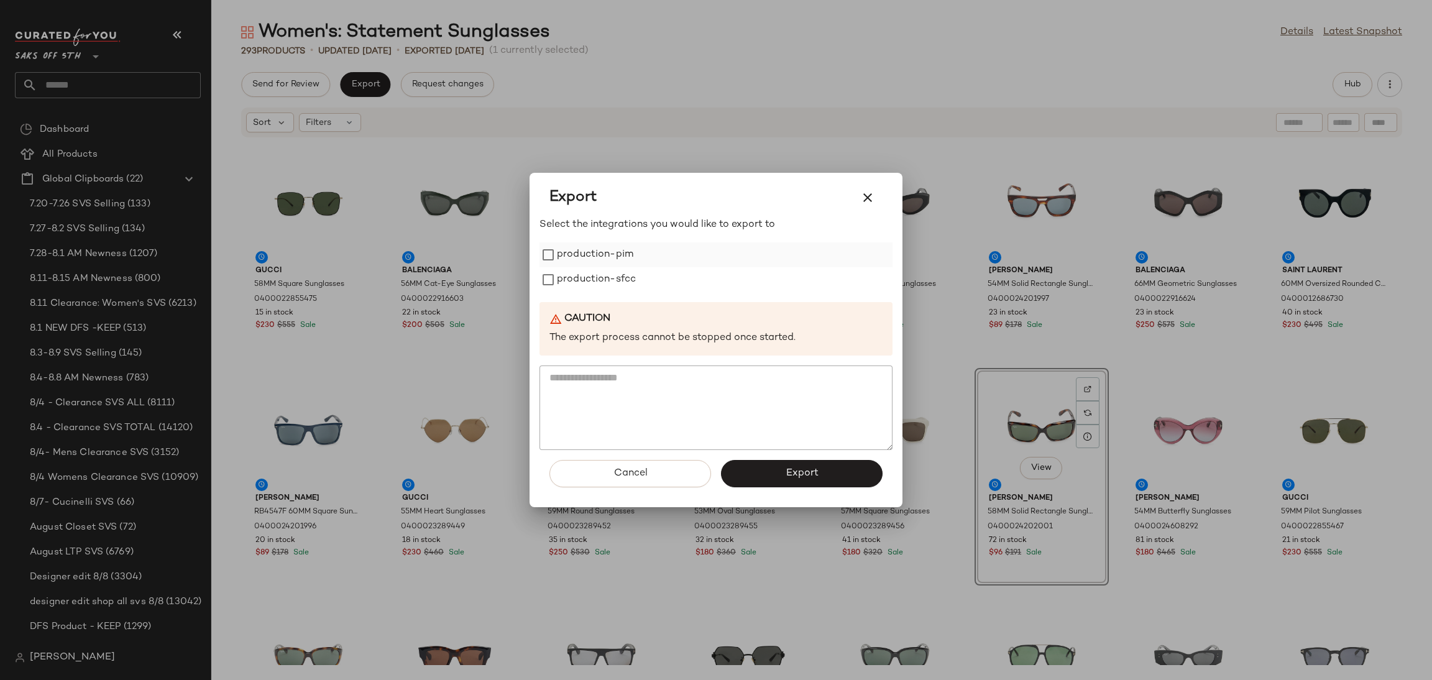
click at [627, 262] on label "production-pim" at bounding box center [595, 254] width 76 height 25
click at [626, 273] on label "production-sfcc" at bounding box center [596, 279] width 79 height 25
click at [780, 462] on button "Export" at bounding box center [802, 473] width 162 height 27
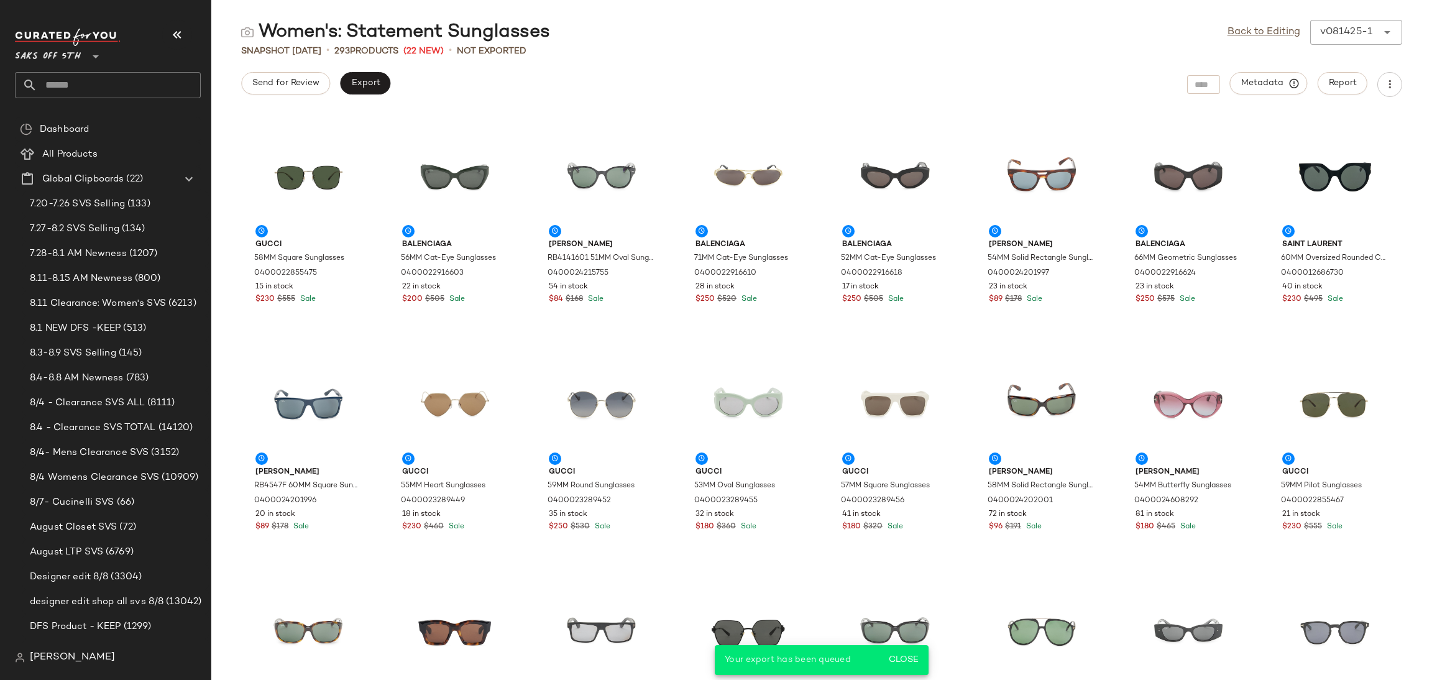
click at [111, 93] on input "text" at bounding box center [118, 85] width 163 height 26
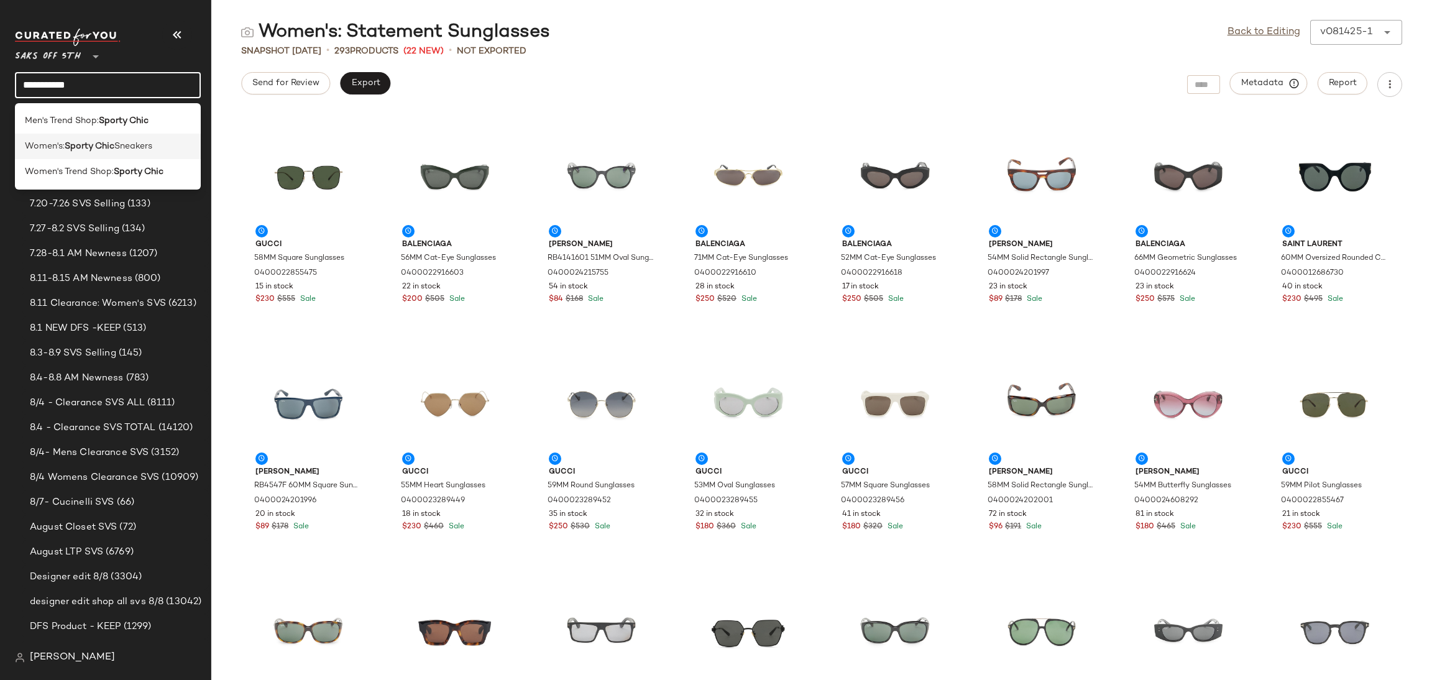
type input "**********"
click at [134, 150] on span "Sneakers" at bounding box center [133, 146] width 38 height 13
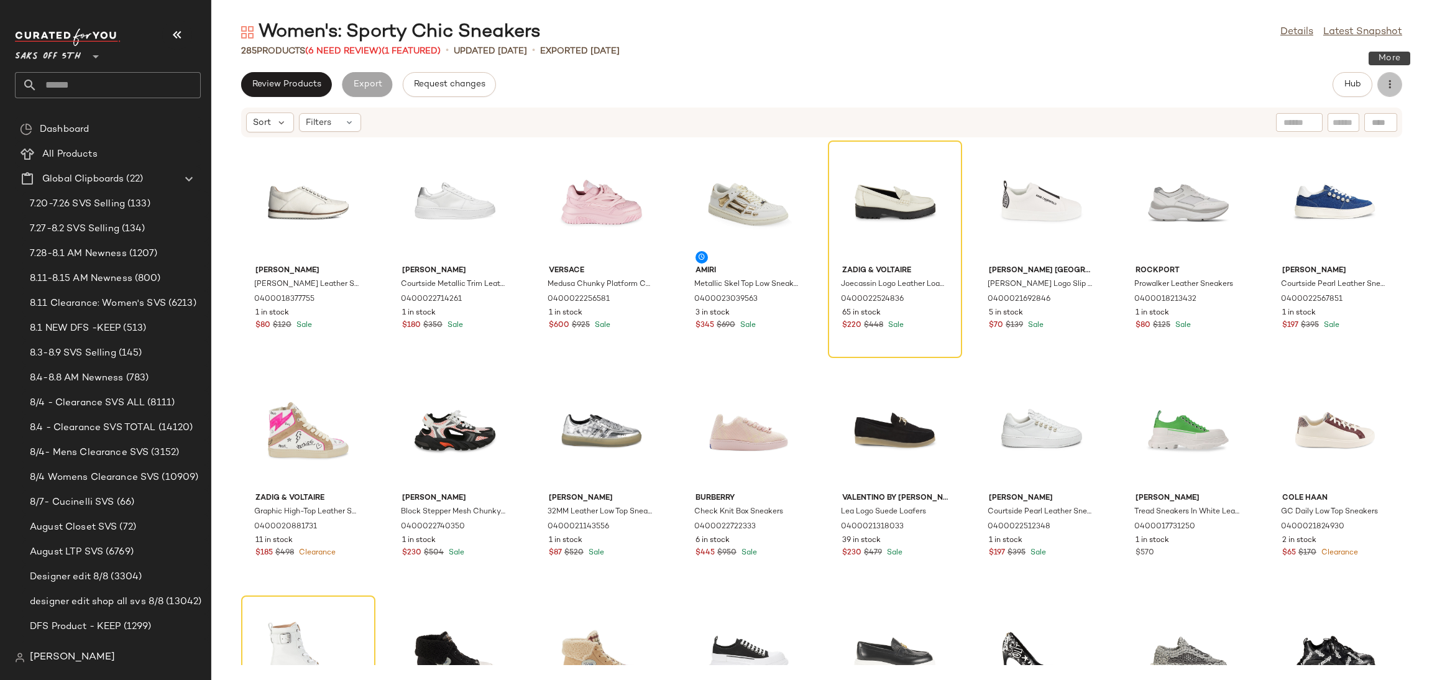
click at [1399, 91] on button "button" at bounding box center [1389, 84] width 25 height 25
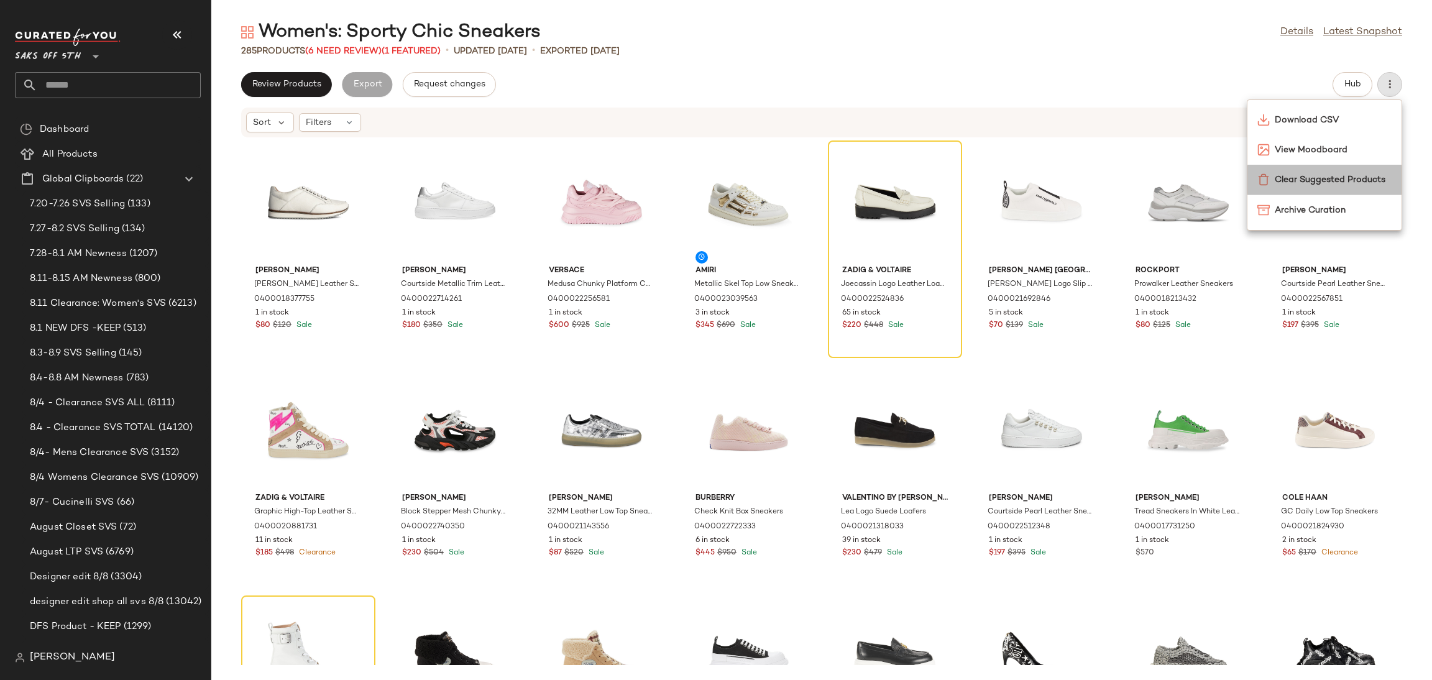
click at [1322, 184] on span "Clear Suggested Products" at bounding box center [1332, 179] width 117 height 13
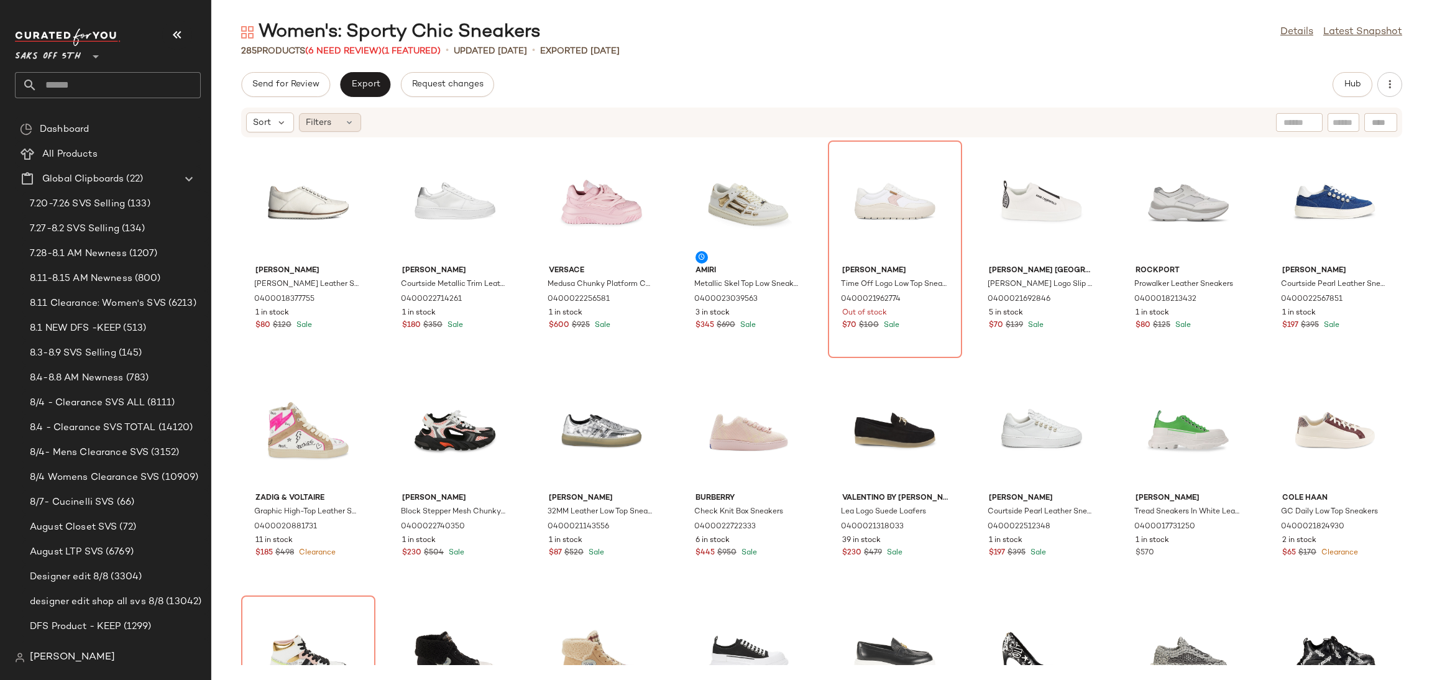
click at [342, 124] on div "Filters" at bounding box center [330, 122] width 62 height 19
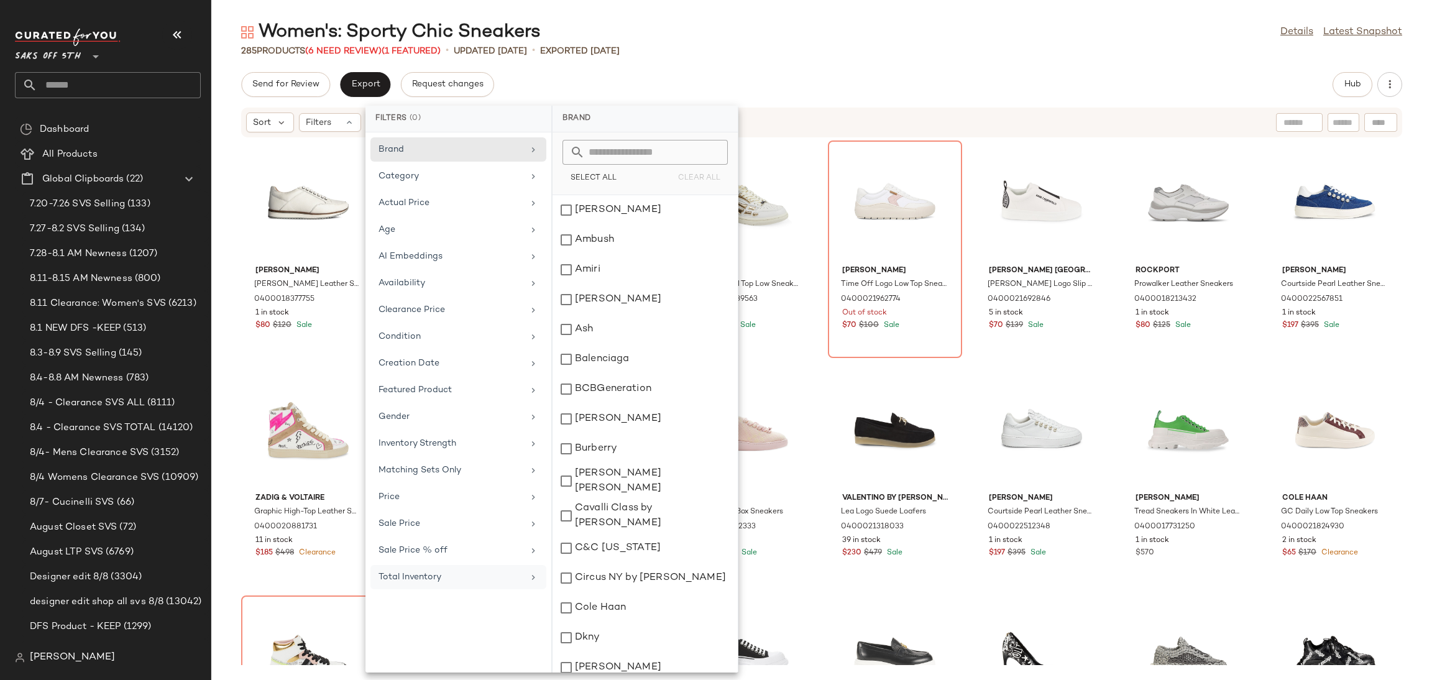
click at [420, 577] on div "Total Inventory" at bounding box center [450, 576] width 145 height 13
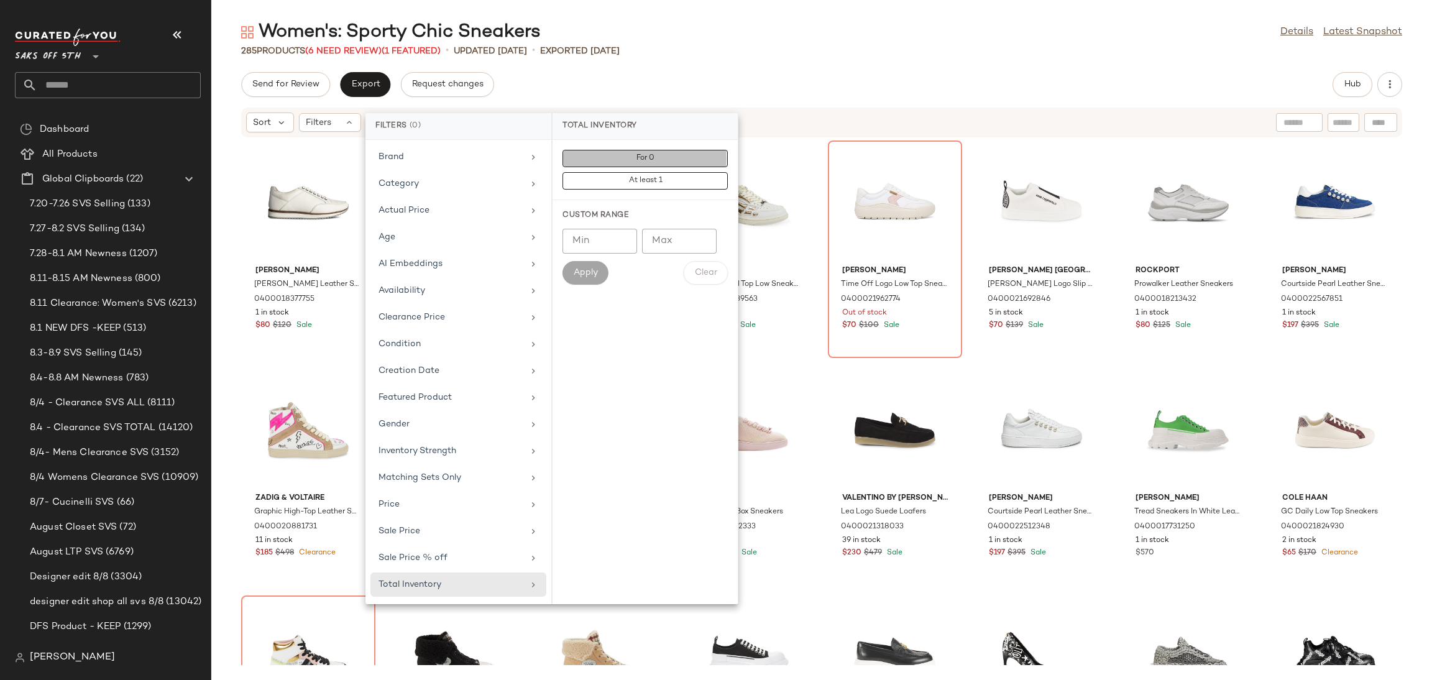
click at [644, 154] on span "For 0" at bounding box center [645, 158] width 19 height 9
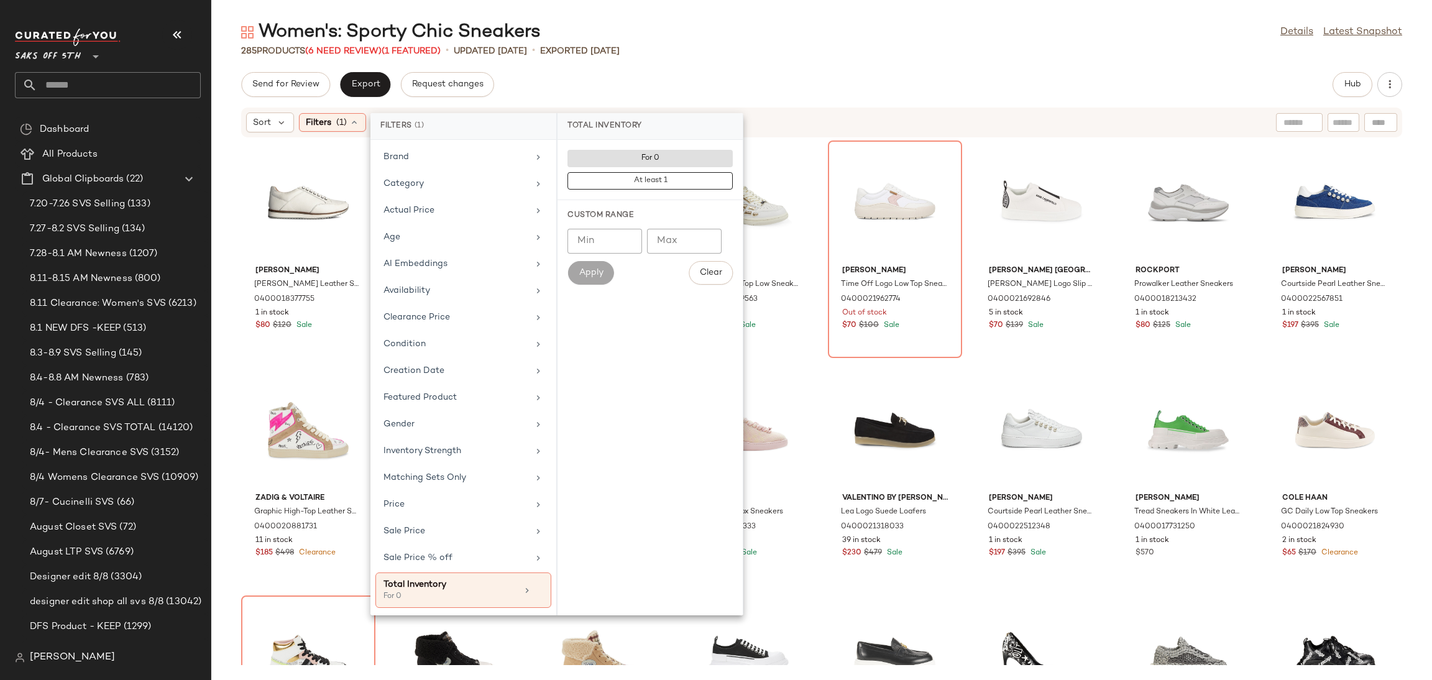
click at [706, 91] on div "Send for Review Export Request changes Hub" at bounding box center [821, 84] width 1161 height 25
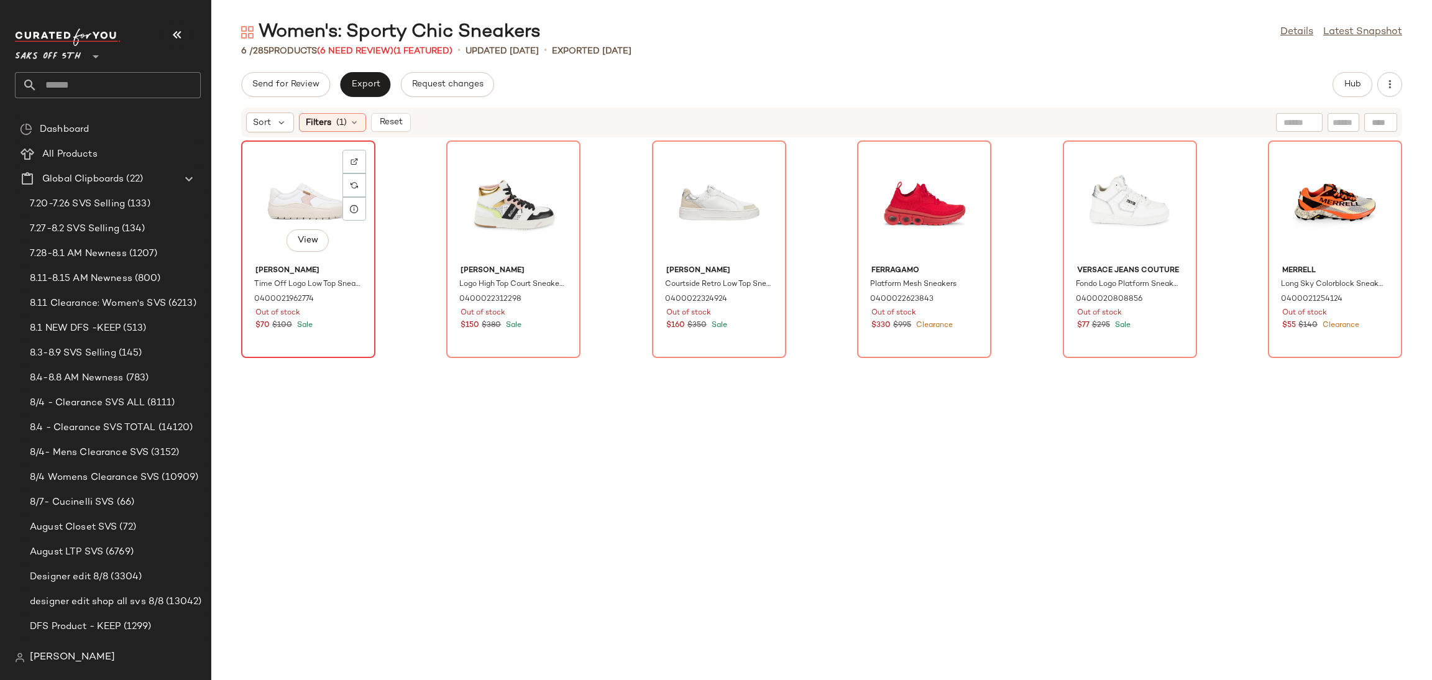
click at [282, 195] on div "View" at bounding box center [308, 203] width 126 height 116
click at [1293, 202] on div "View" at bounding box center [1335, 203] width 126 height 116
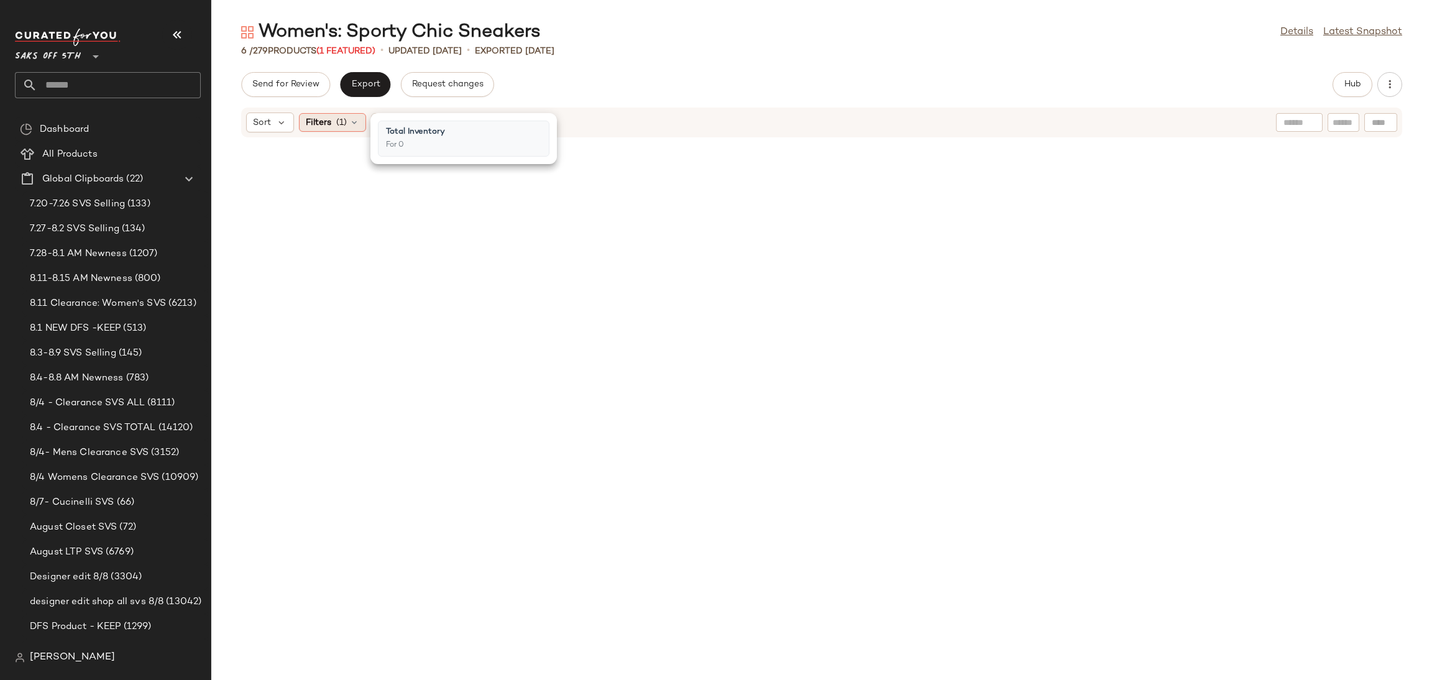
click at [357, 125] on icon at bounding box center [354, 122] width 10 height 10
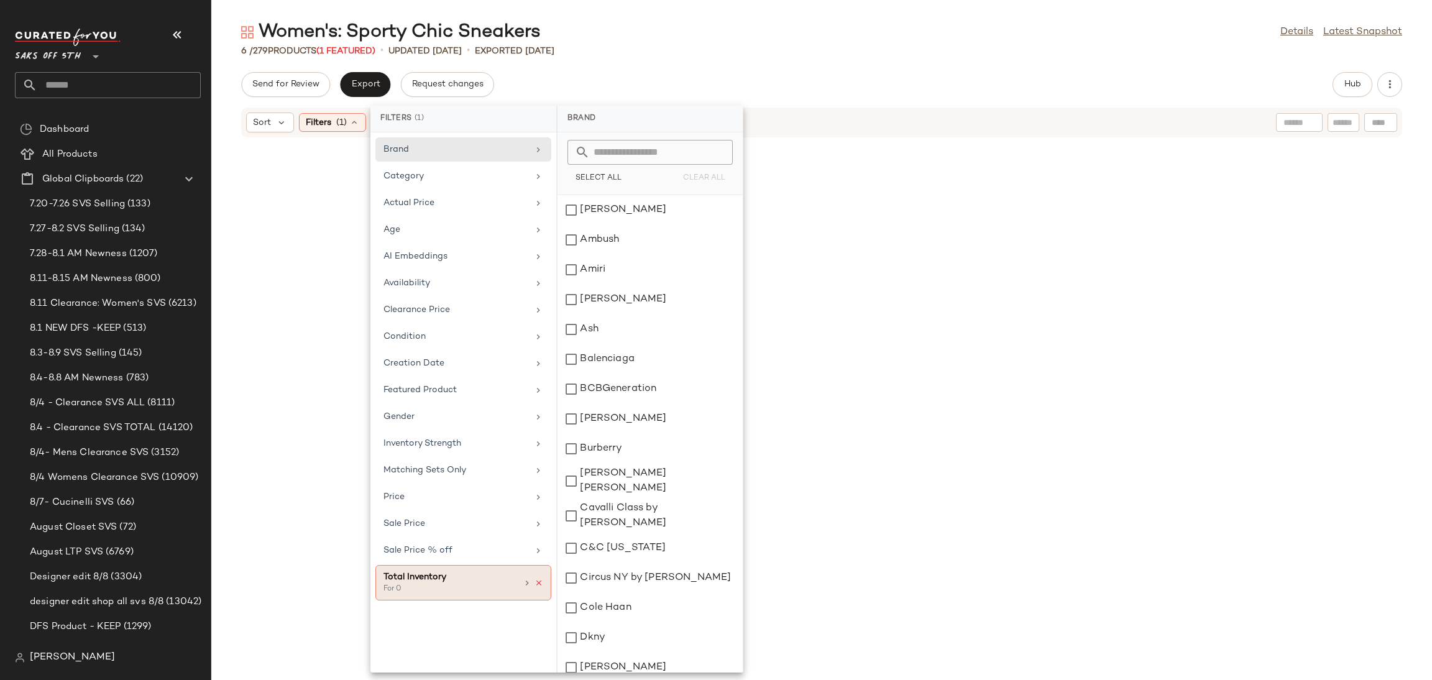
click at [540, 585] on icon at bounding box center [538, 583] width 9 height 9
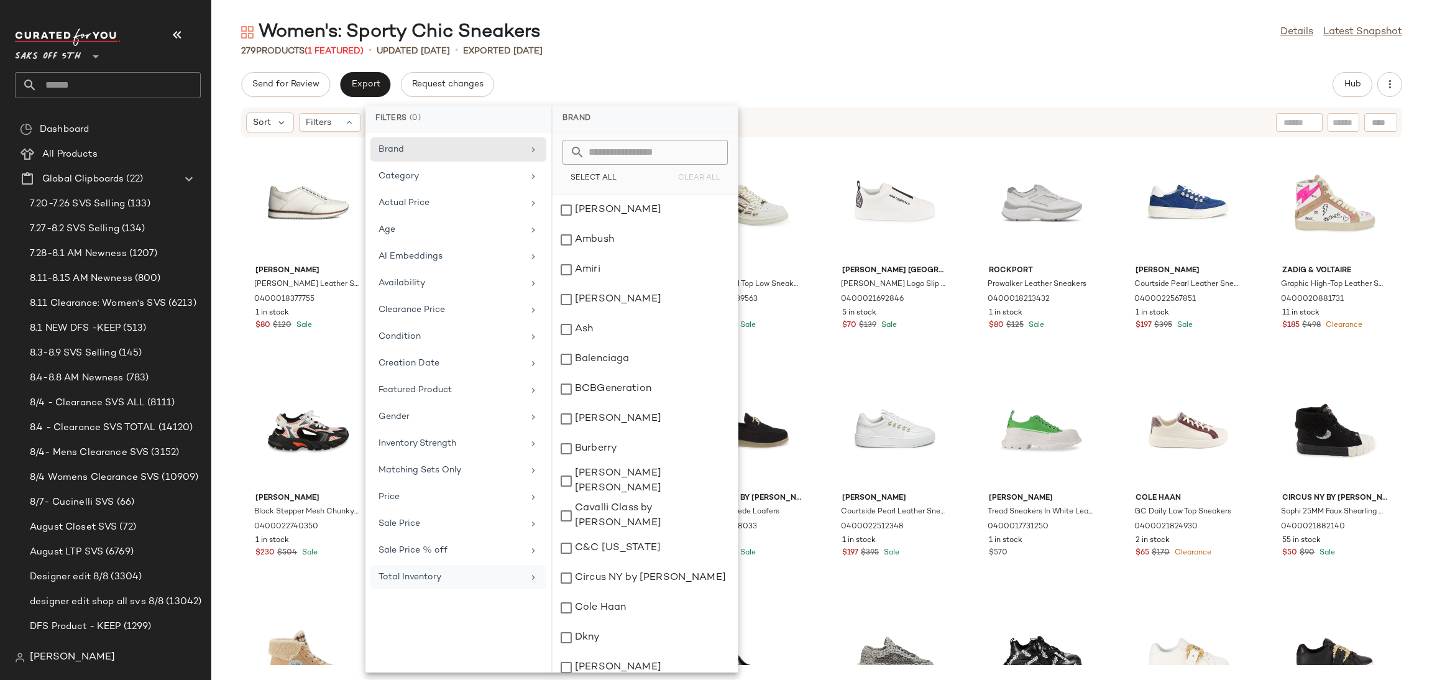
click at [792, 64] on div "Women's: Sporty Chic Sneakers Details Latest Snapshot 279 Products (1 Featured)…" at bounding box center [821, 350] width 1220 height 660
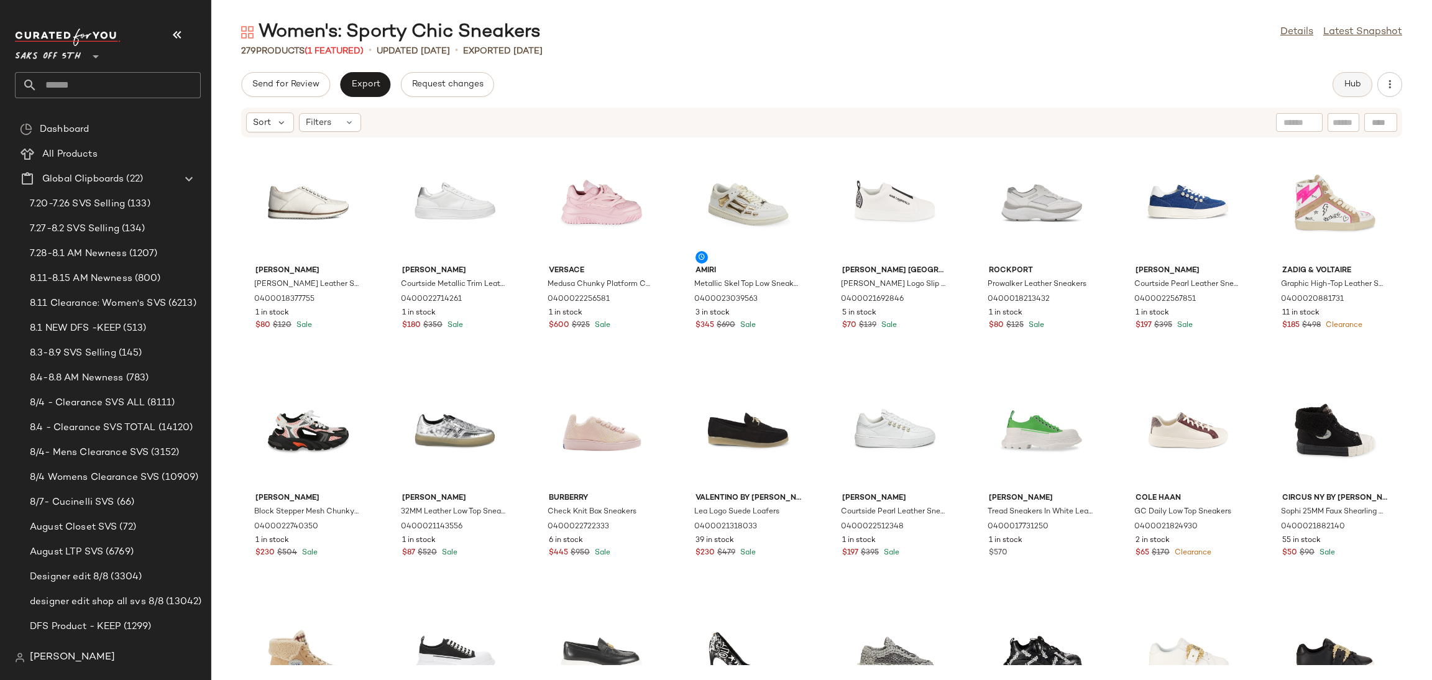
click at [1340, 84] on button "Hub" at bounding box center [1352, 84] width 40 height 25
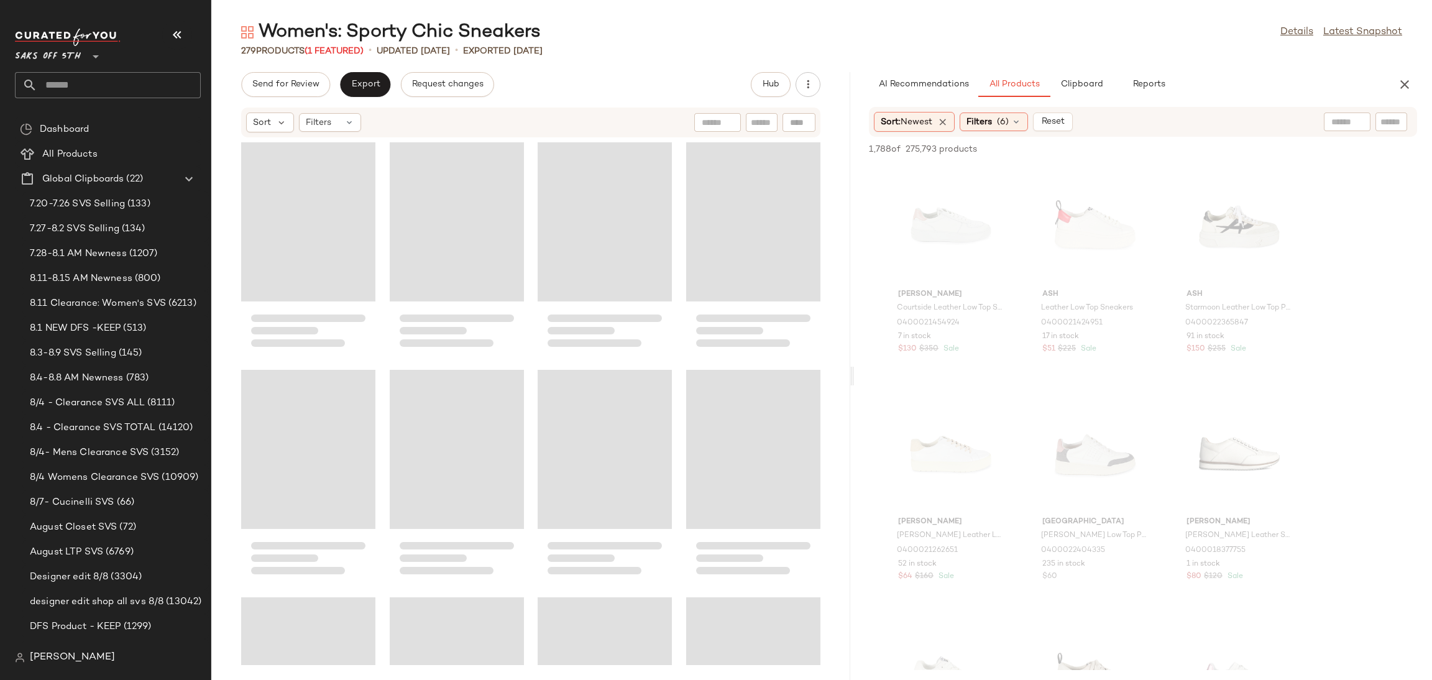
drag, startPoint x: 821, startPoint y: 373, endPoint x: 854, endPoint y: 368, distance: 33.3
click at [854, 368] on div "Women's: Sporty Chic Sneakers Details Latest Snapshot 279 Products (1 Featured)…" at bounding box center [821, 350] width 1220 height 660
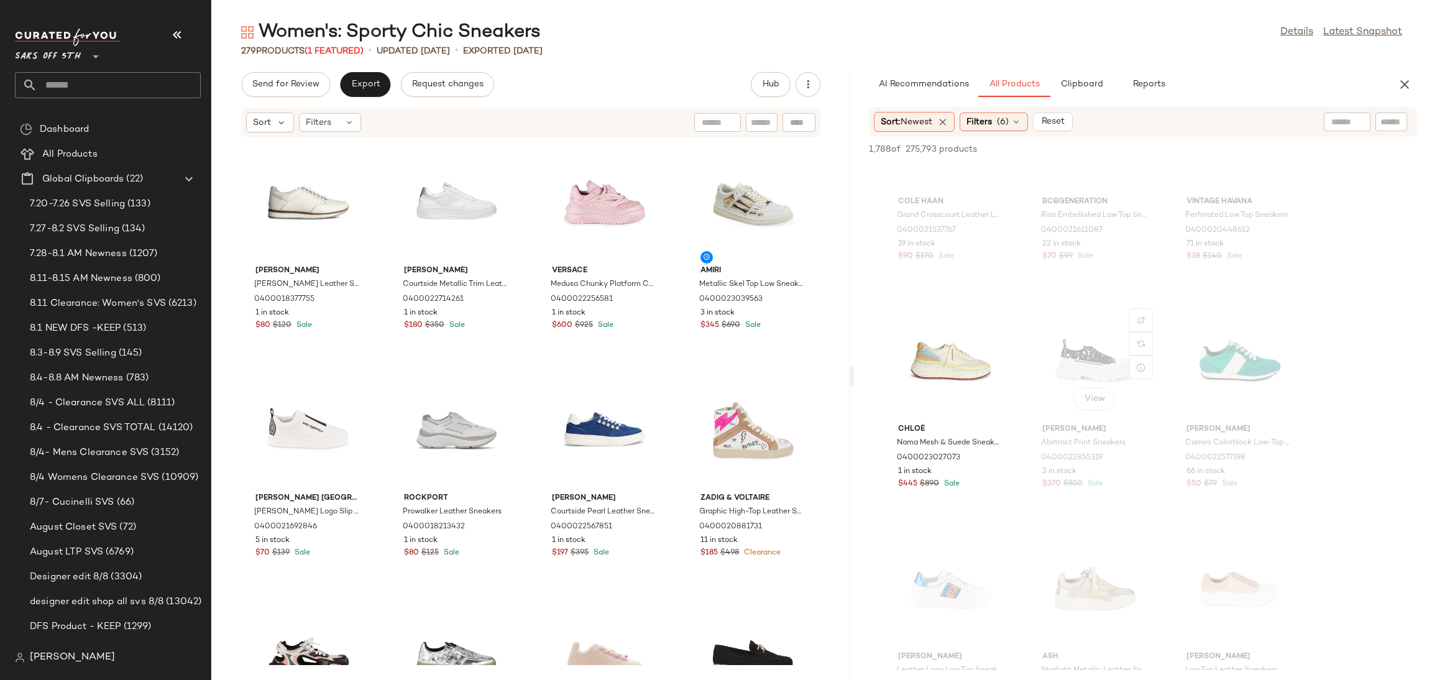
scroll to position [2356, 0]
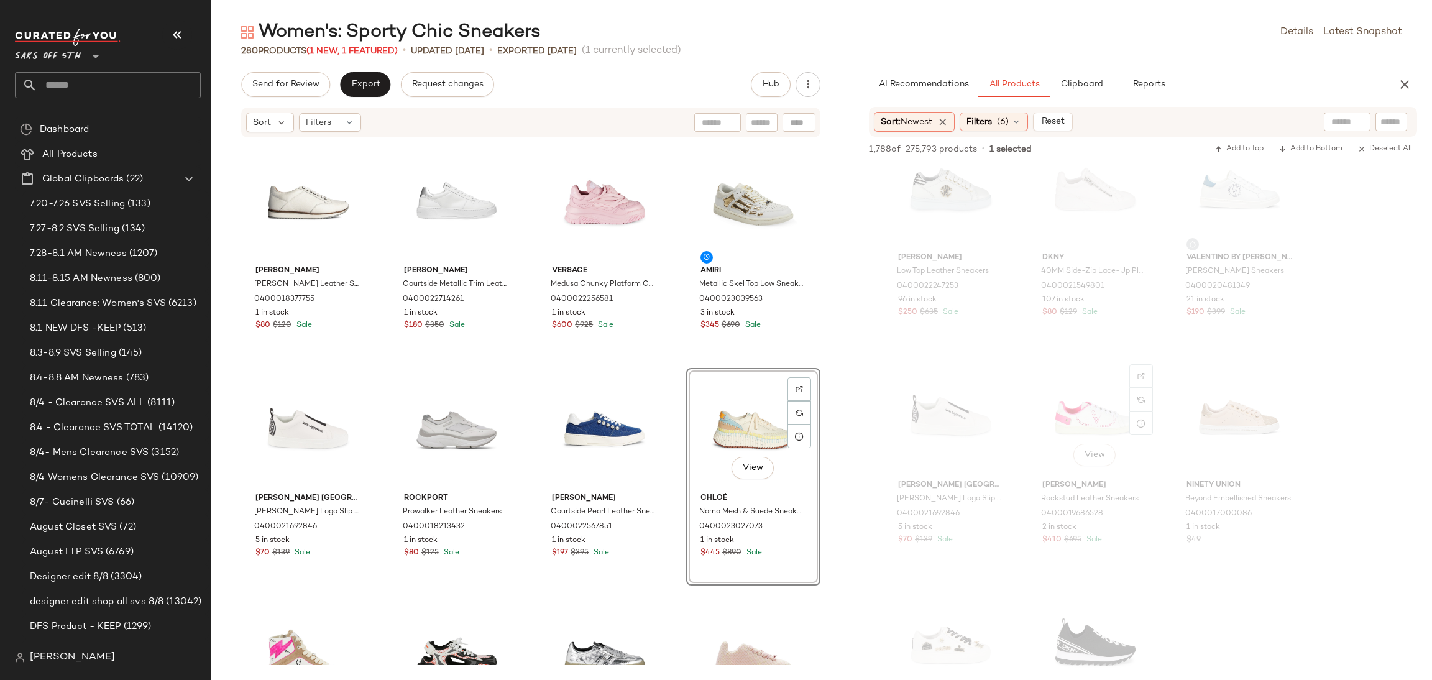
scroll to position [6438, 0]
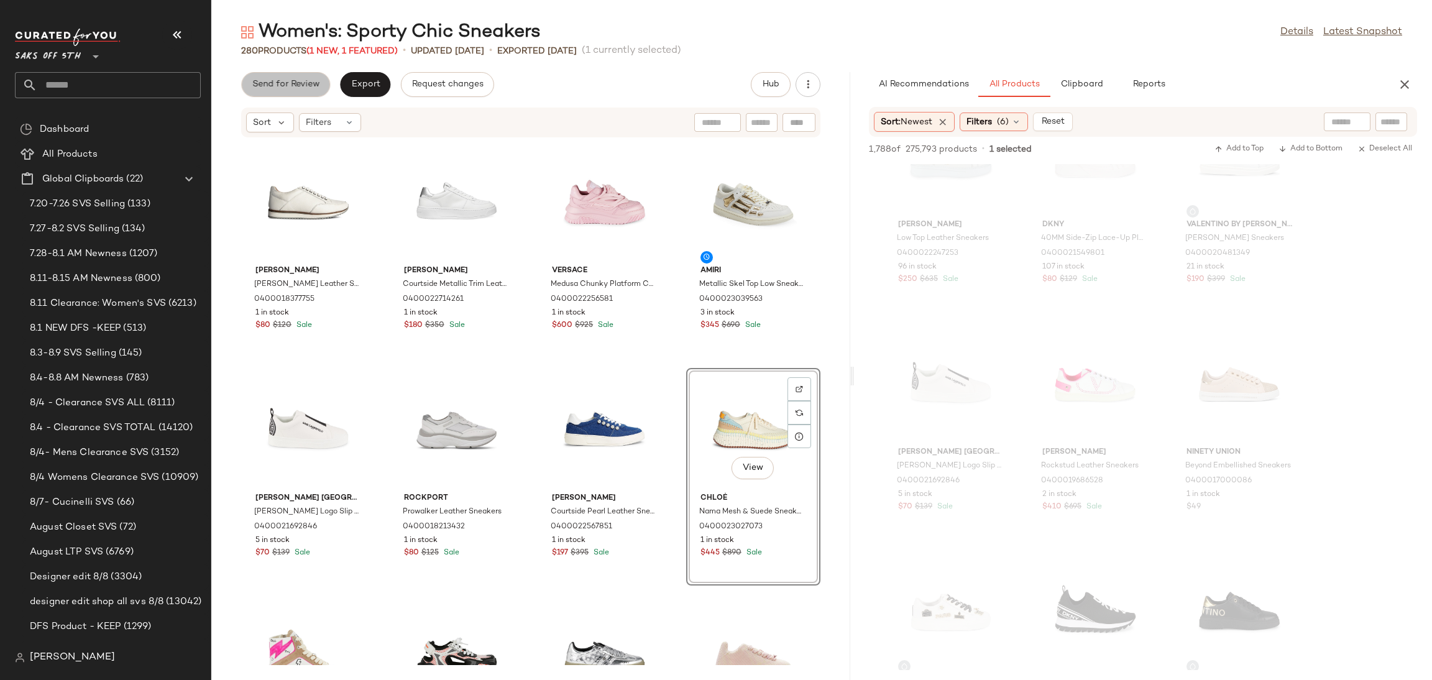
click at [311, 84] on span "Send for Review" at bounding box center [286, 85] width 68 height 10
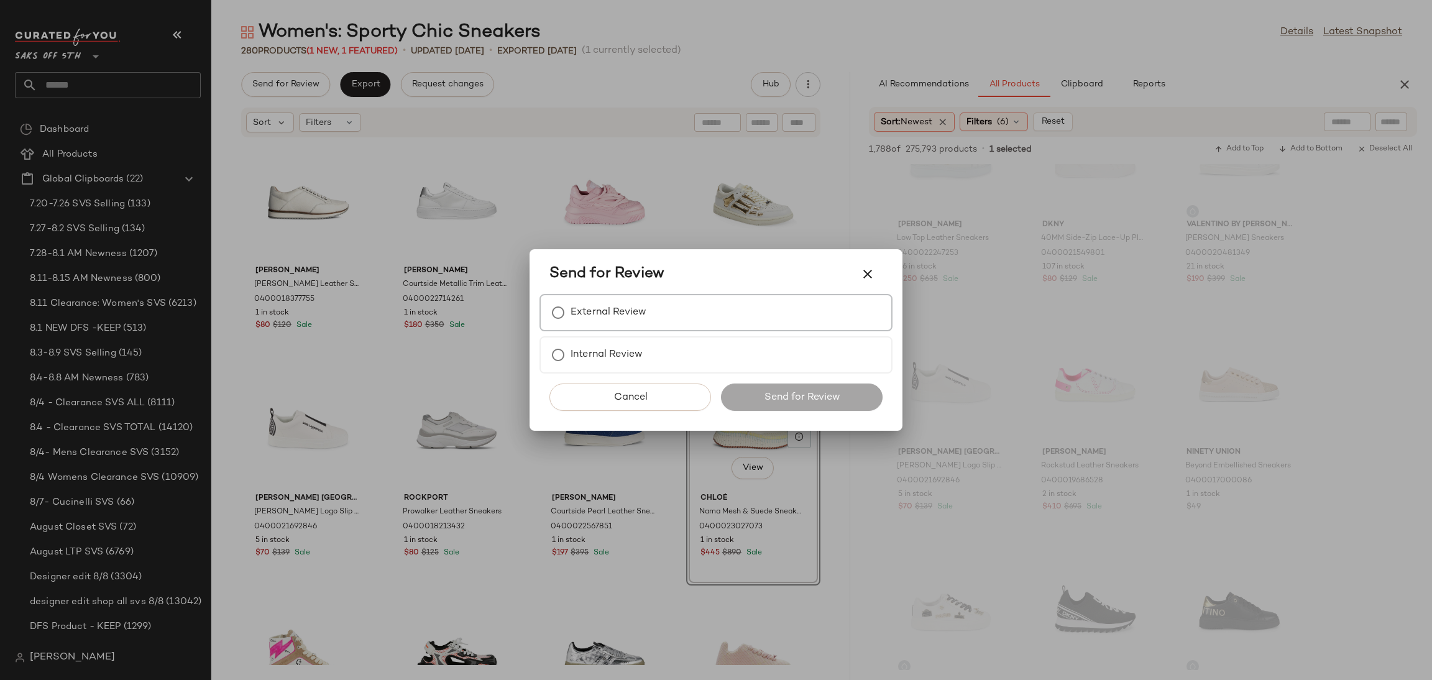
click at [729, 321] on div "External Review" at bounding box center [715, 312] width 353 height 37
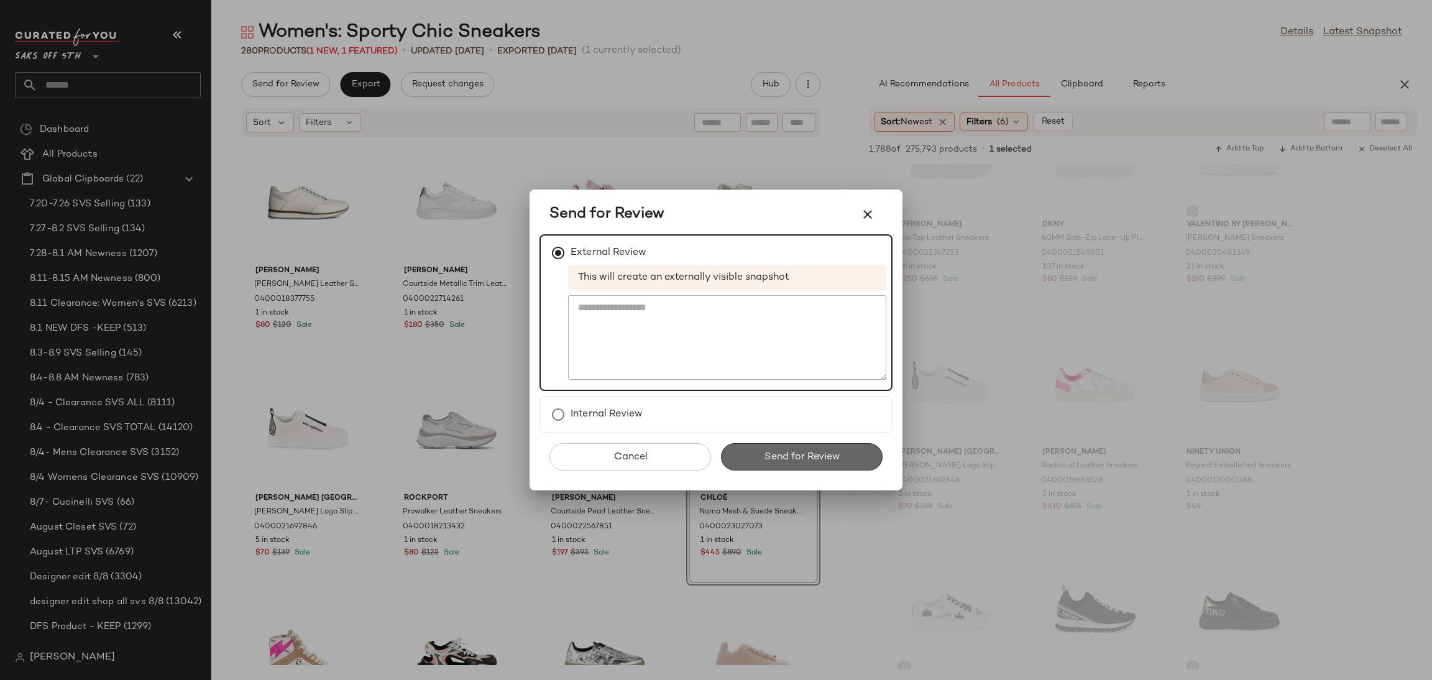
click at [800, 451] on span "Send for Review" at bounding box center [801, 457] width 76 height 12
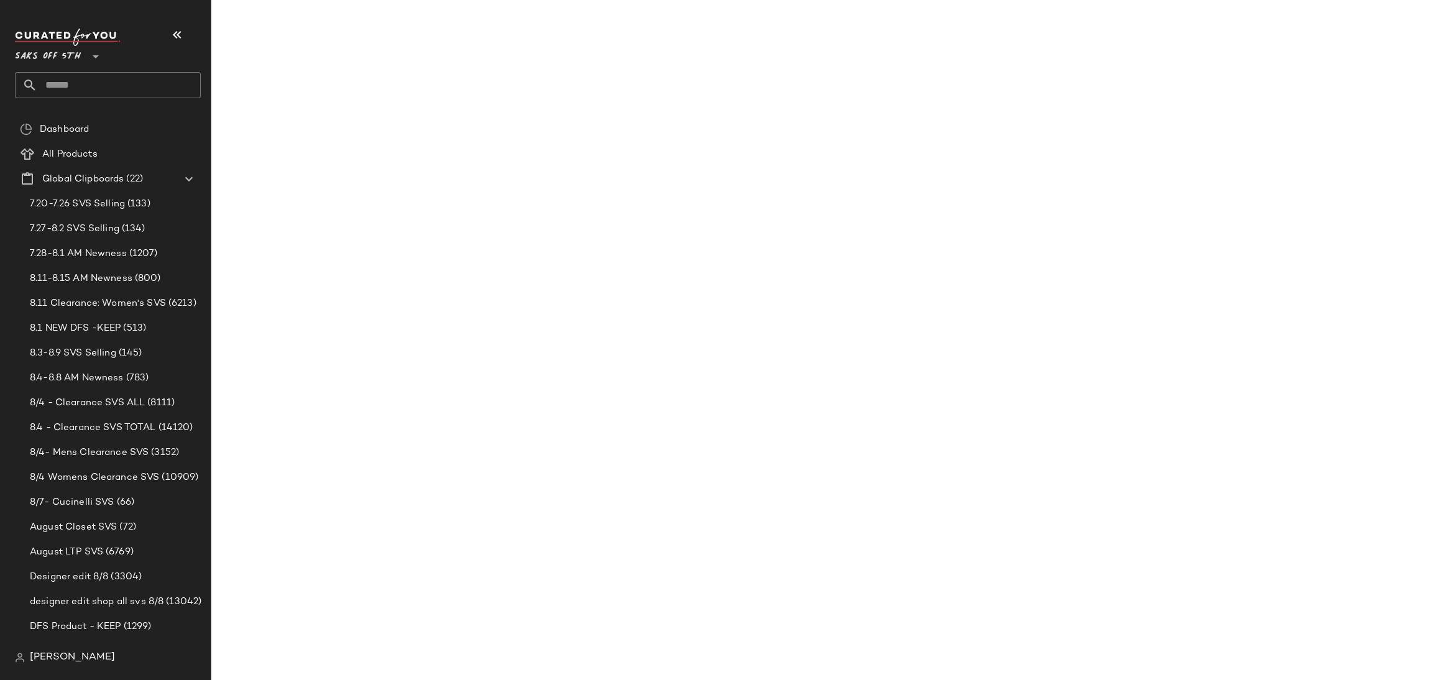
scroll to position [9622, 0]
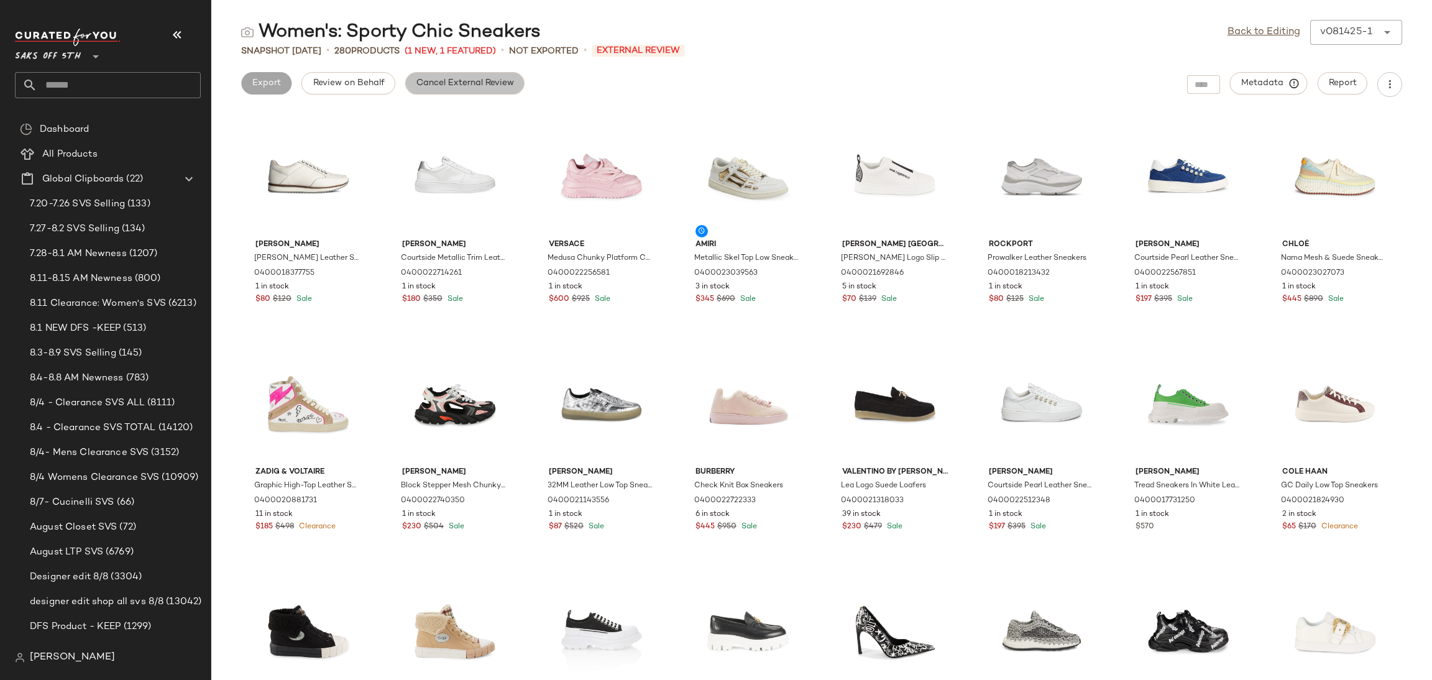
click at [490, 83] on span "Cancel External Review" at bounding box center [465, 83] width 98 height 10
click at [370, 83] on span "Export" at bounding box center [364, 83] width 29 height 10
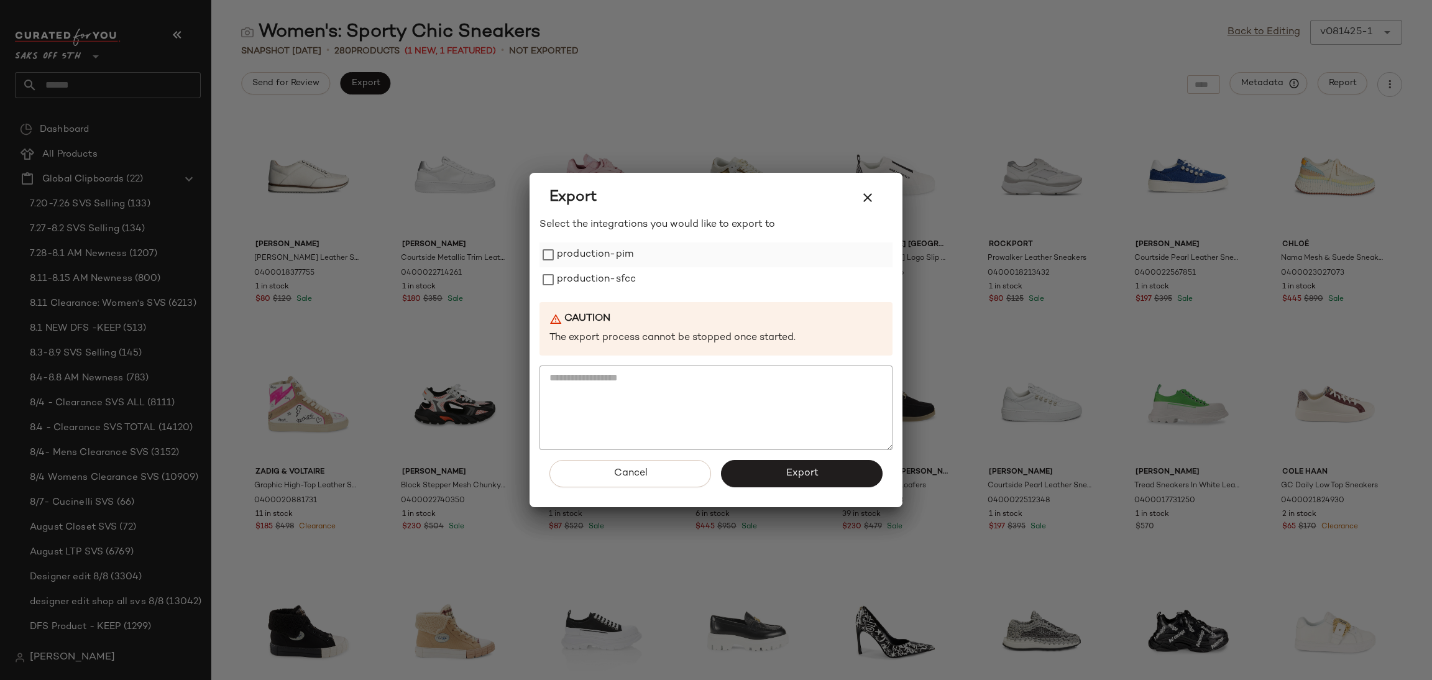
click at [564, 252] on label "production-pim" at bounding box center [595, 254] width 76 height 25
click at [579, 273] on label "production-sfcc" at bounding box center [596, 279] width 79 height 25
click at [777, 477] on button "Export" at bounding box center [802, 473] width 162 height 27
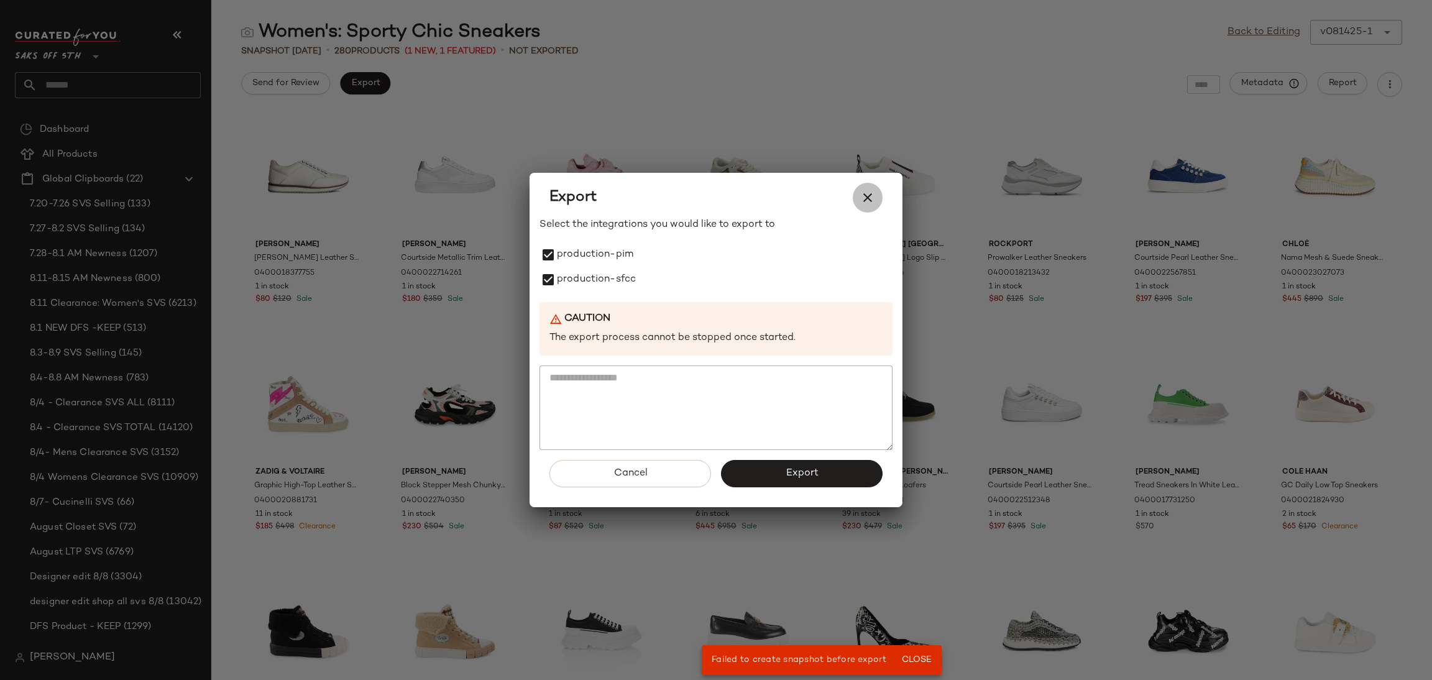
click at [860, 190] on icon "button" at bounding box center [867, 197] width 15 height 15
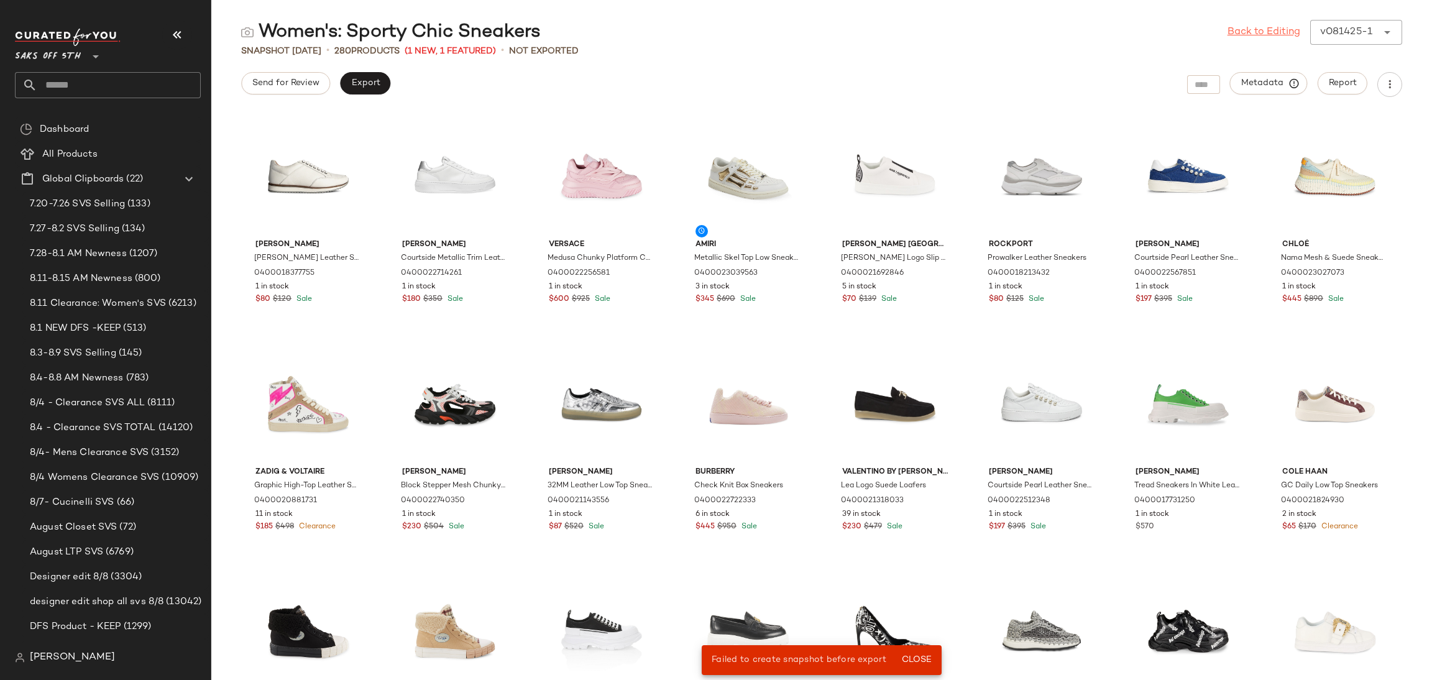
click at [1281, 35] on link "Back to Editing" at bounding box center [1263, 32] width 73 height 15
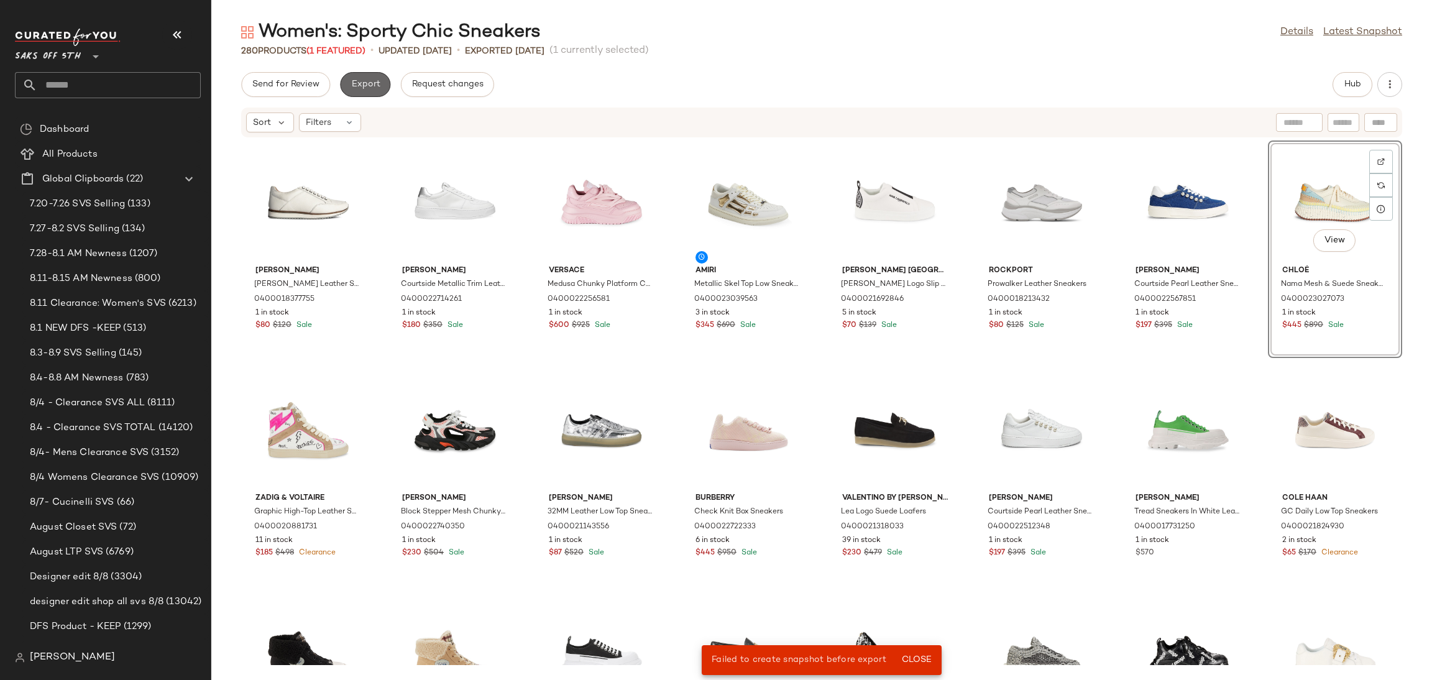
click at [372, 86] on span "Export" at bounding box center [364, 85] width 29 height 10
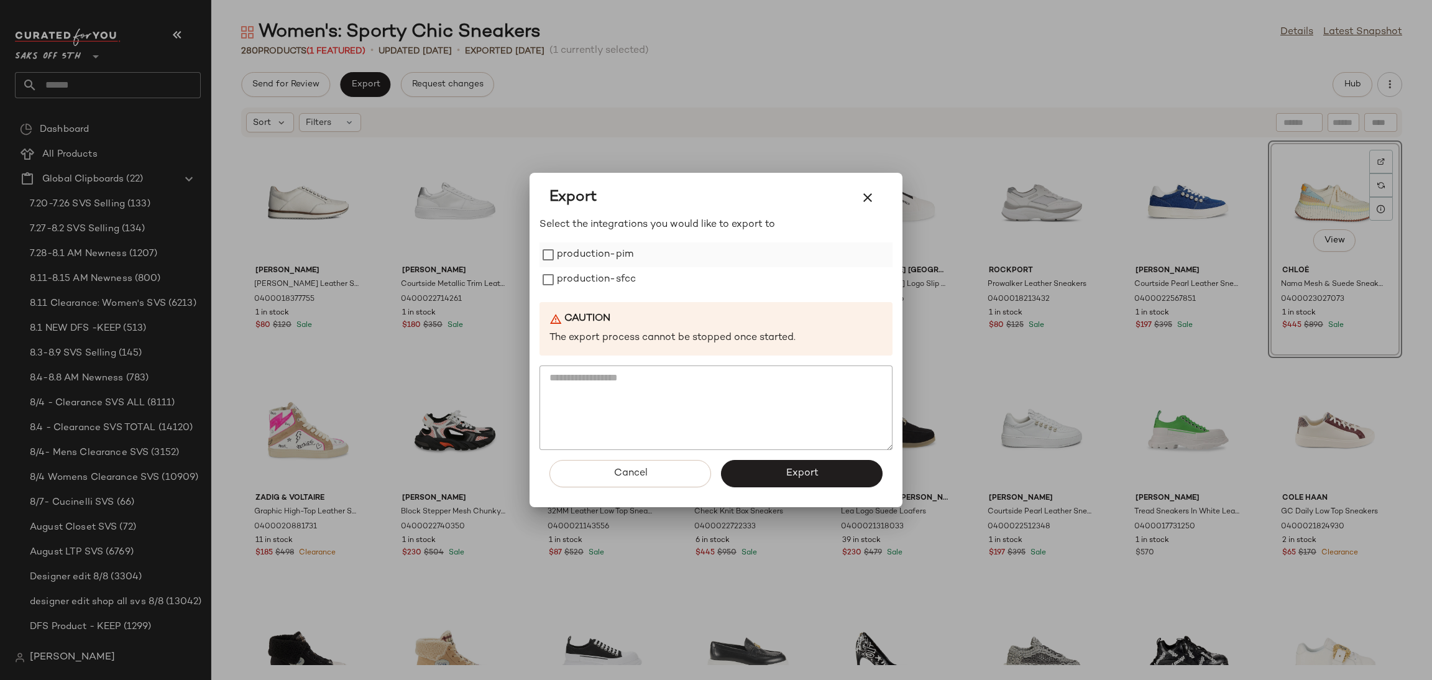
click at [560, 252] on label "production-pim" at bounding box center [595, 254] width 76 height 25
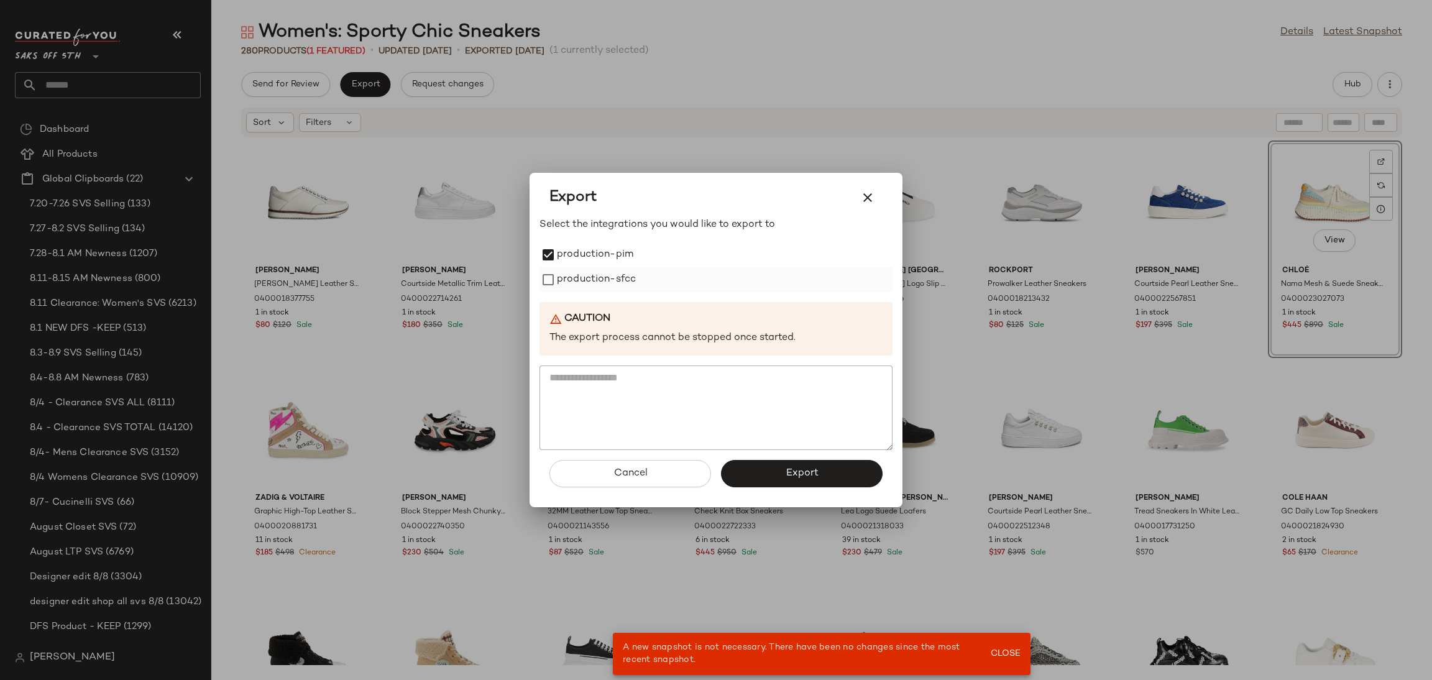
click at [567, 272] on label "production-sfcc" at bounding box center [596, 279] width 79 height 25
click at [756, 464] on button "Export" at bounding box center [802, 473] width 162 height 27
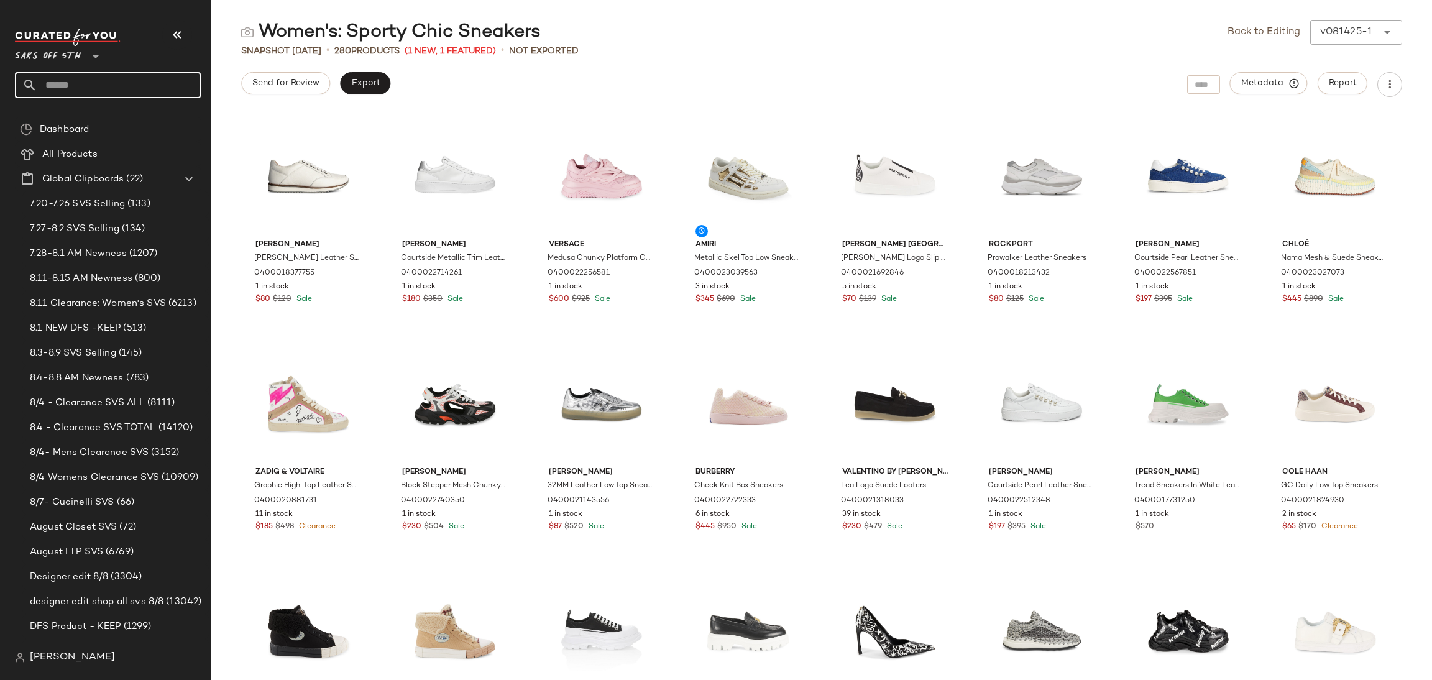
click at [150, 78] on input "text" at bounding box center [118, 85] width 163 height 26
type input "********"
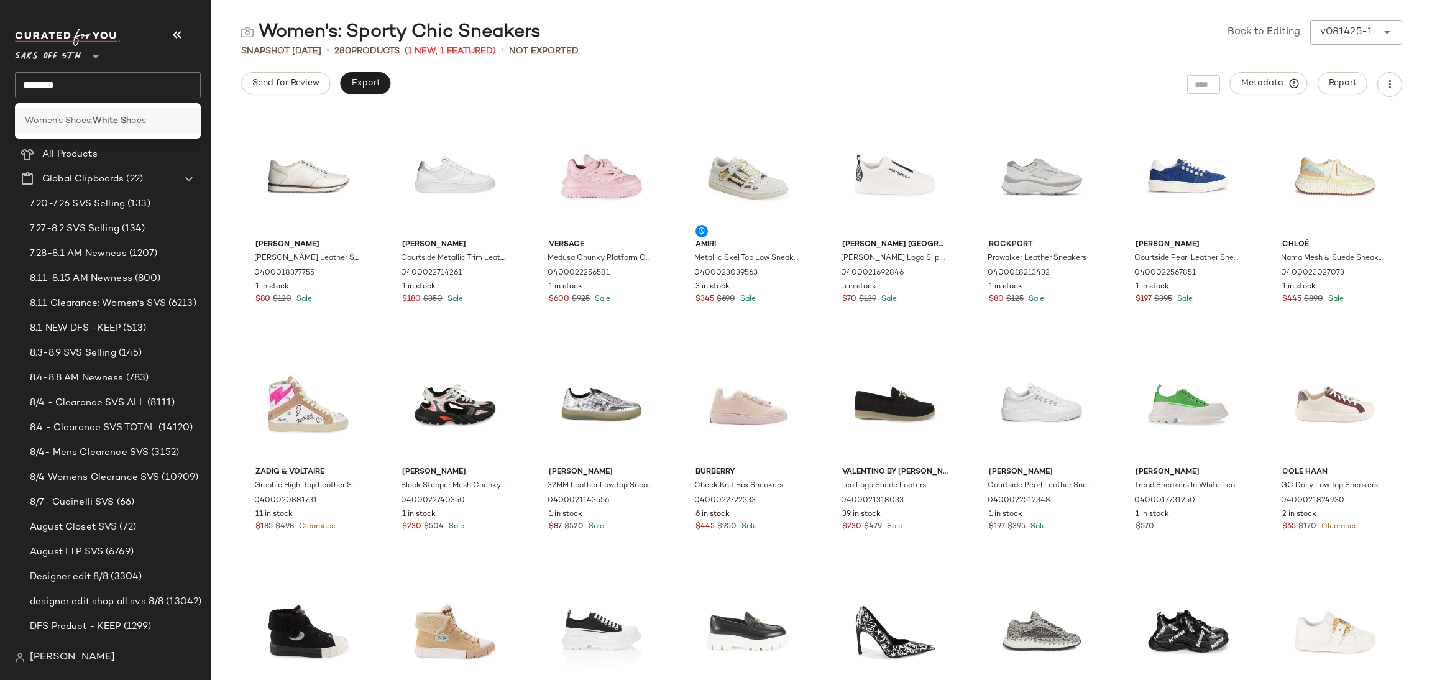
click at [148, 125] on div "Women's Shoes: White Sh oes" at bounding box center [108, 120] width 166 height 13
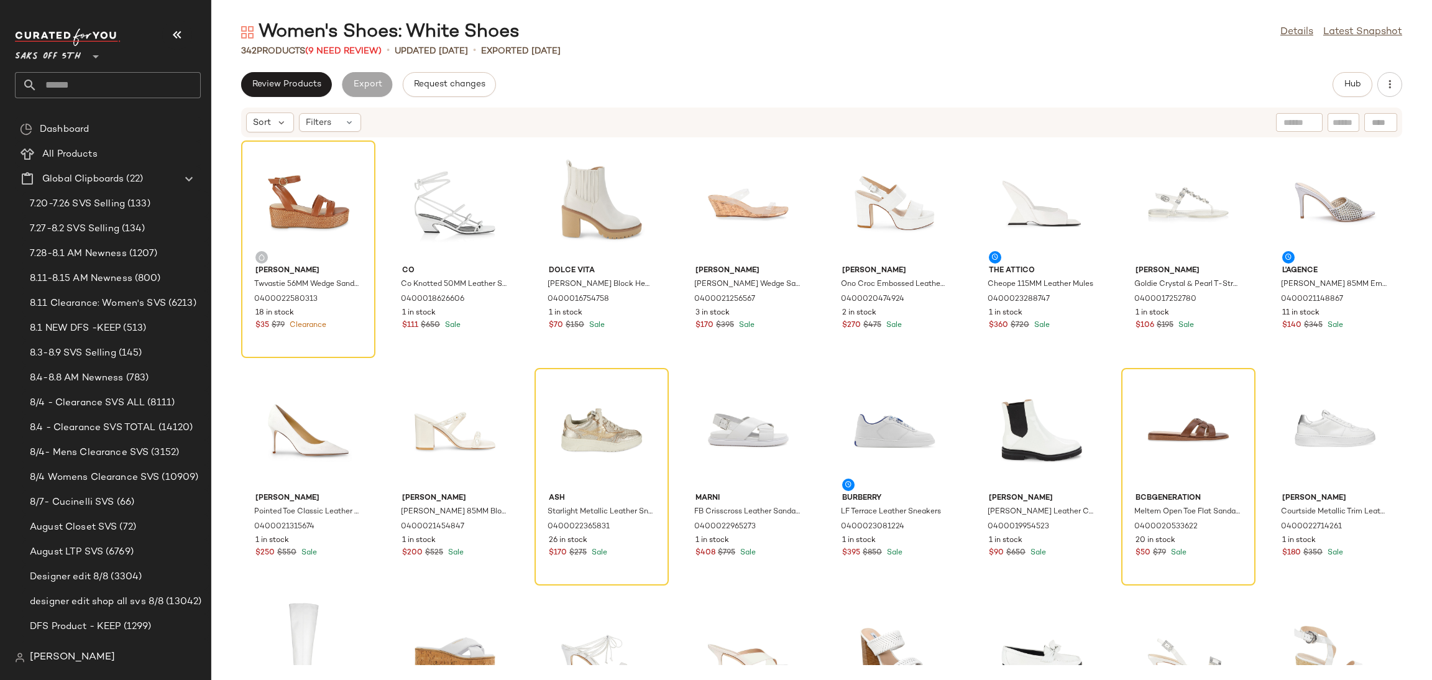
click at [1401, 86] on div "Review Products Export Request changes Hub" at bounding box center [821, 84] width 1220 height 25
click at [1389, 86] on icon "button" at bounding box center [1389, 84] width 12 height 12
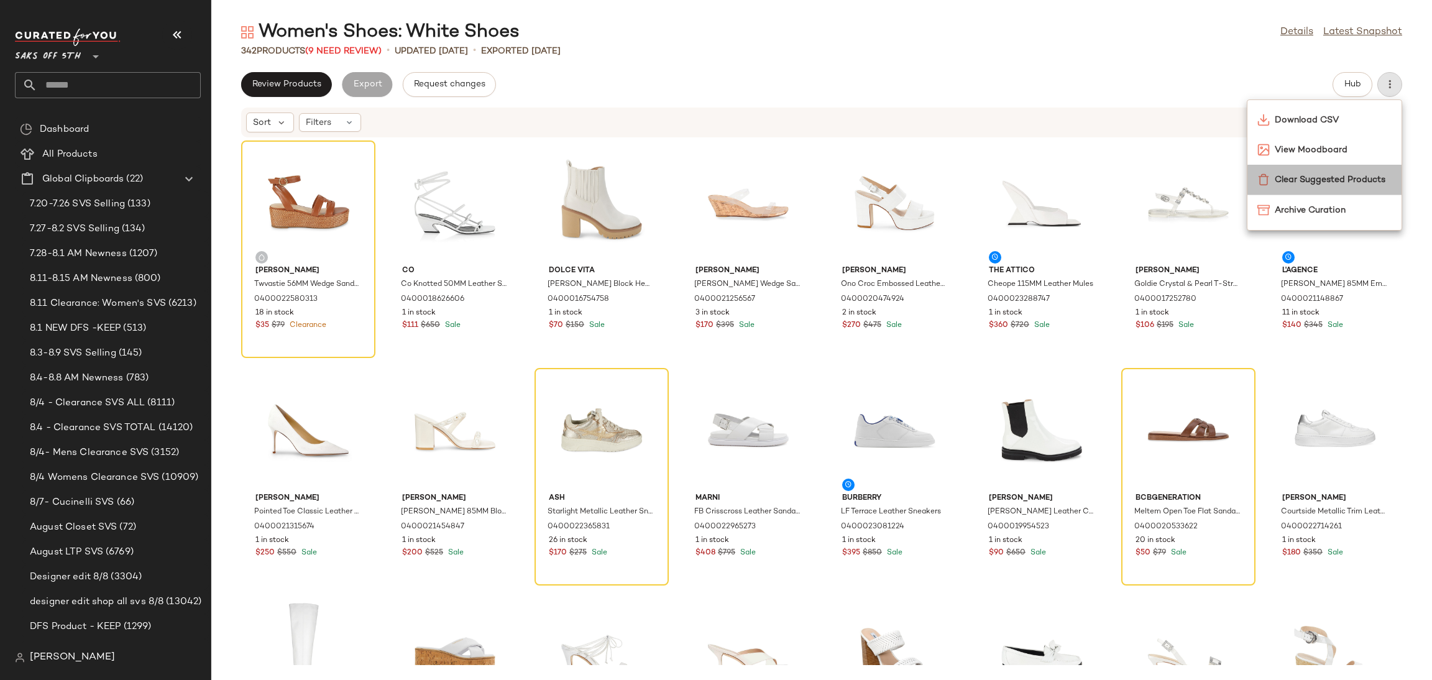
click at [1333, 171] on div "Clear Suggested Products" at bounding box center [1324, 180] width 154 height 30
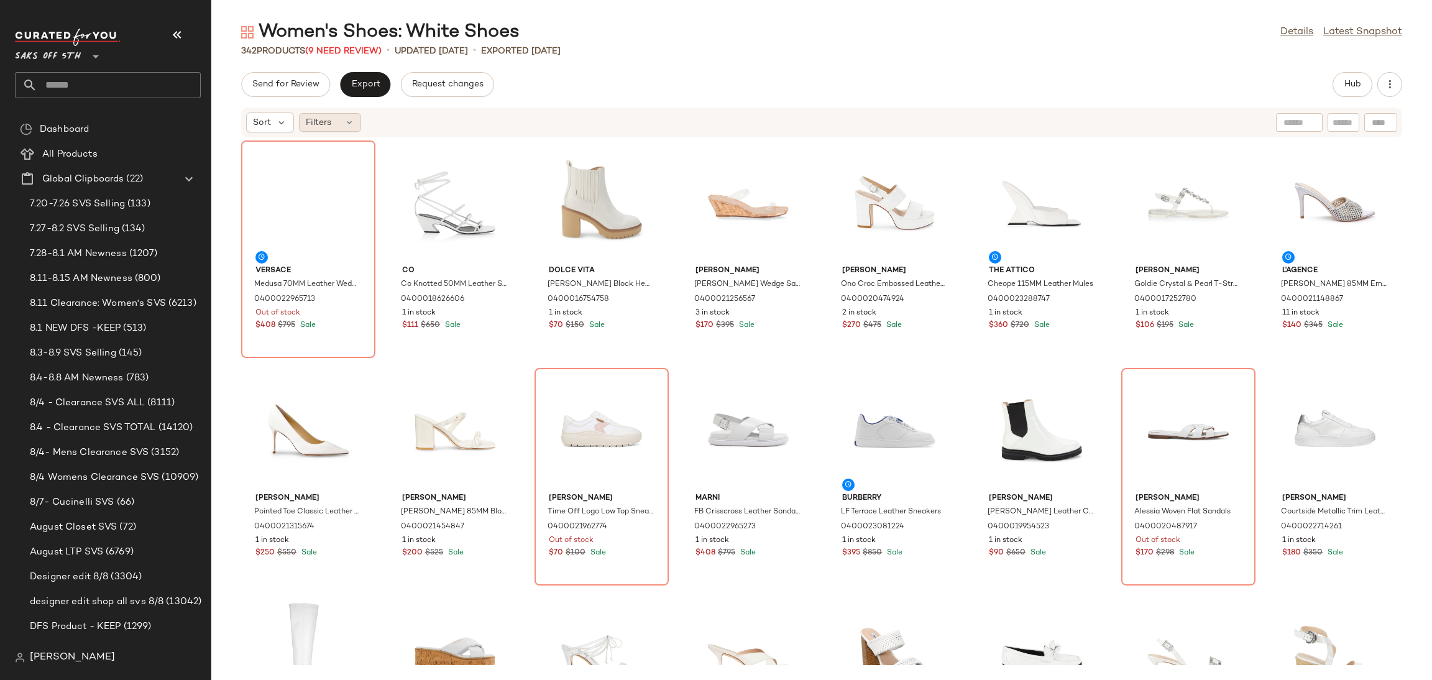
click at [342, 121] on div "Filters" at bounding box center [330, 122] width 62 height 19
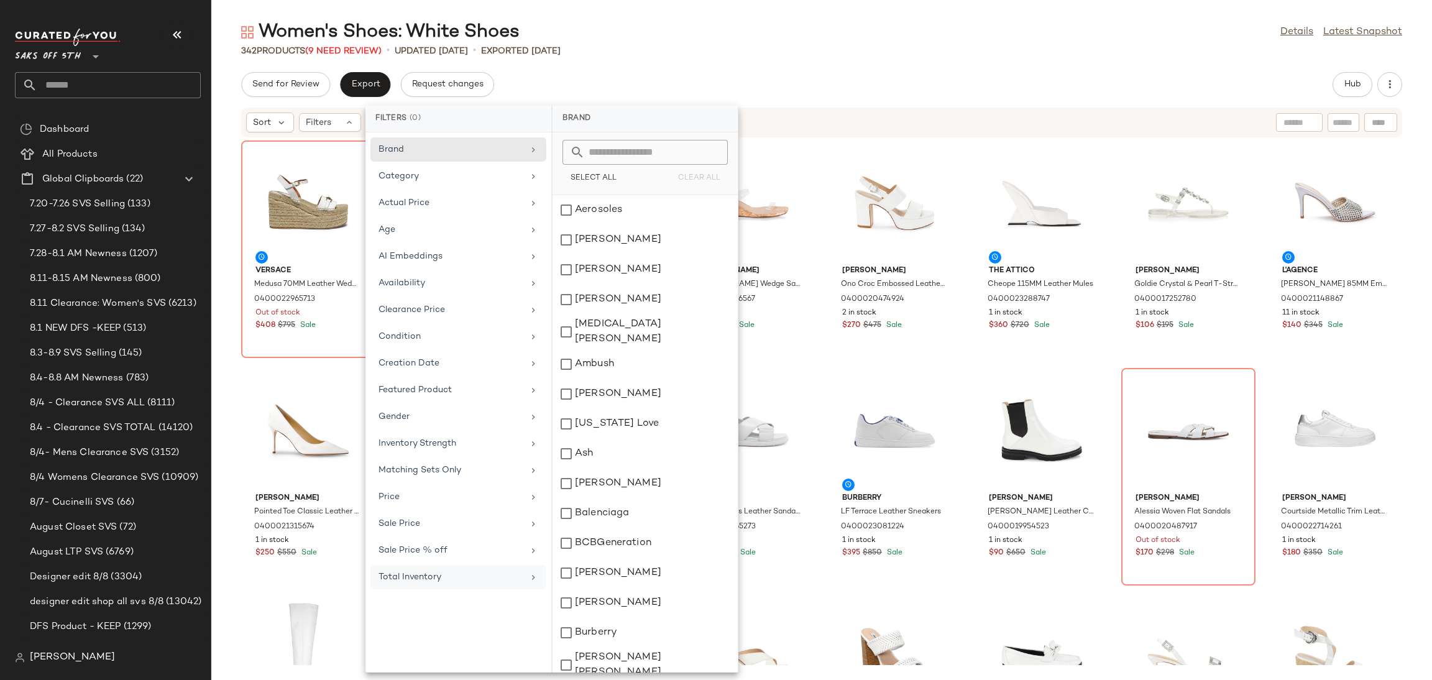
click at [424, 579] on div "Total Inventory" at bounding box center [450, 576] width 145 height 13
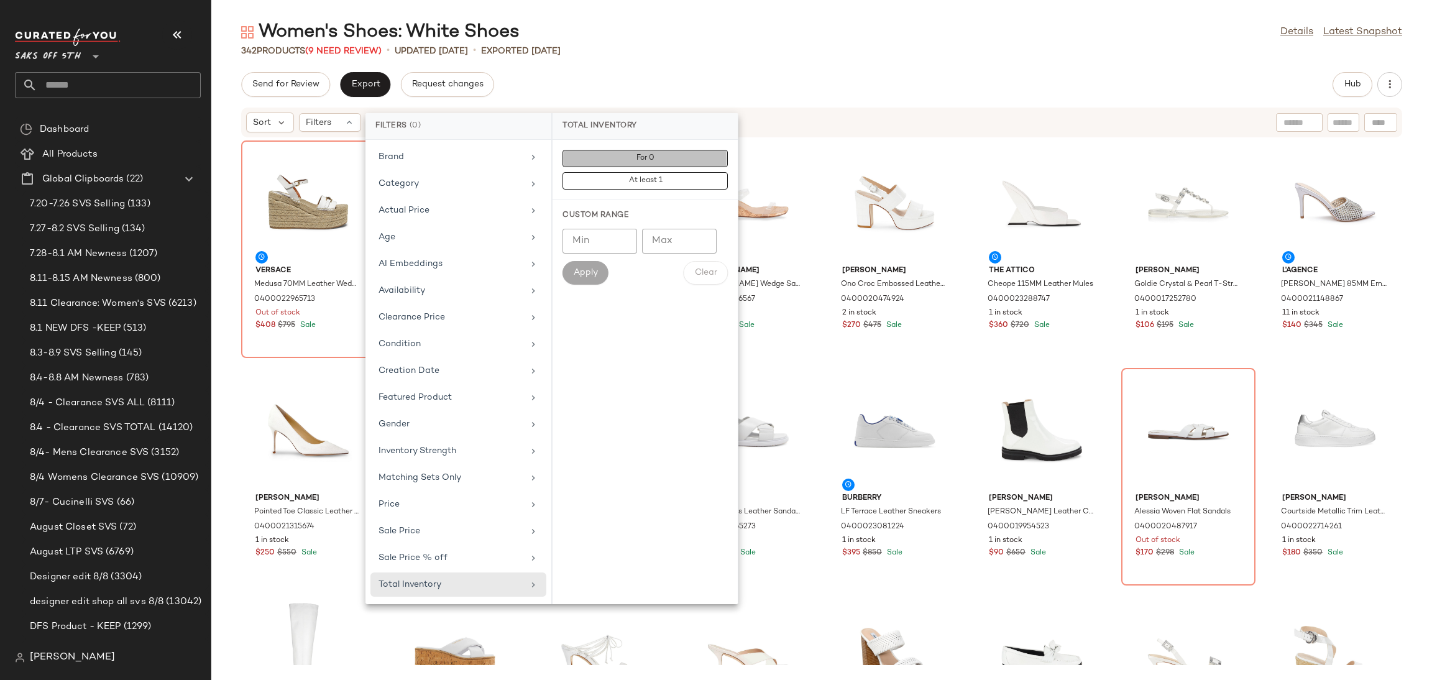
click at [688, 172] on button "For 0" at bounding box center [644, 180] width 165 height 17
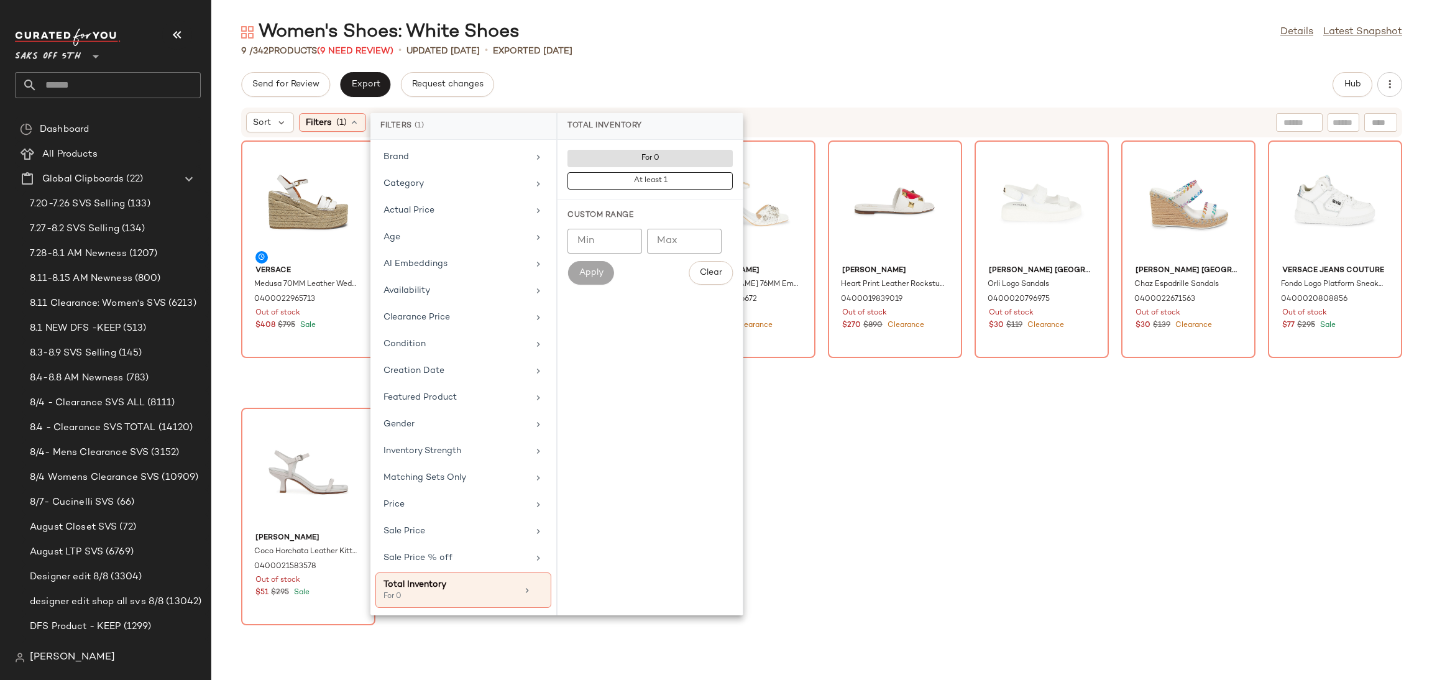
click at [752, 45] on div "9 / 342 Products (9 Need Review) • updated [DATE] • Exported [DATE]" at bounding box center [821, 51] width 1220 height 12
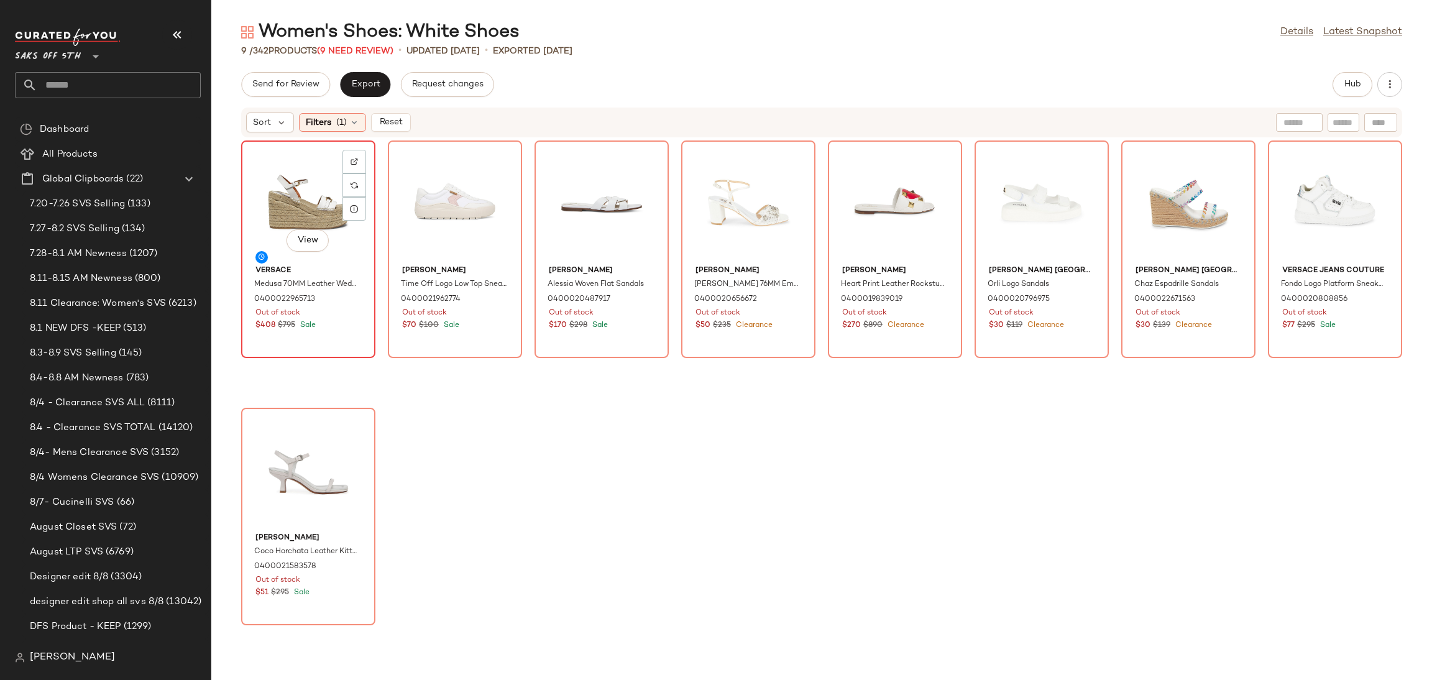
click at [266, 175] on div "View" at bounding box center [308, 203] width 126 height 116
click at [291, 426] on div "View" at bounding box center [308, 470] width 126 height 116
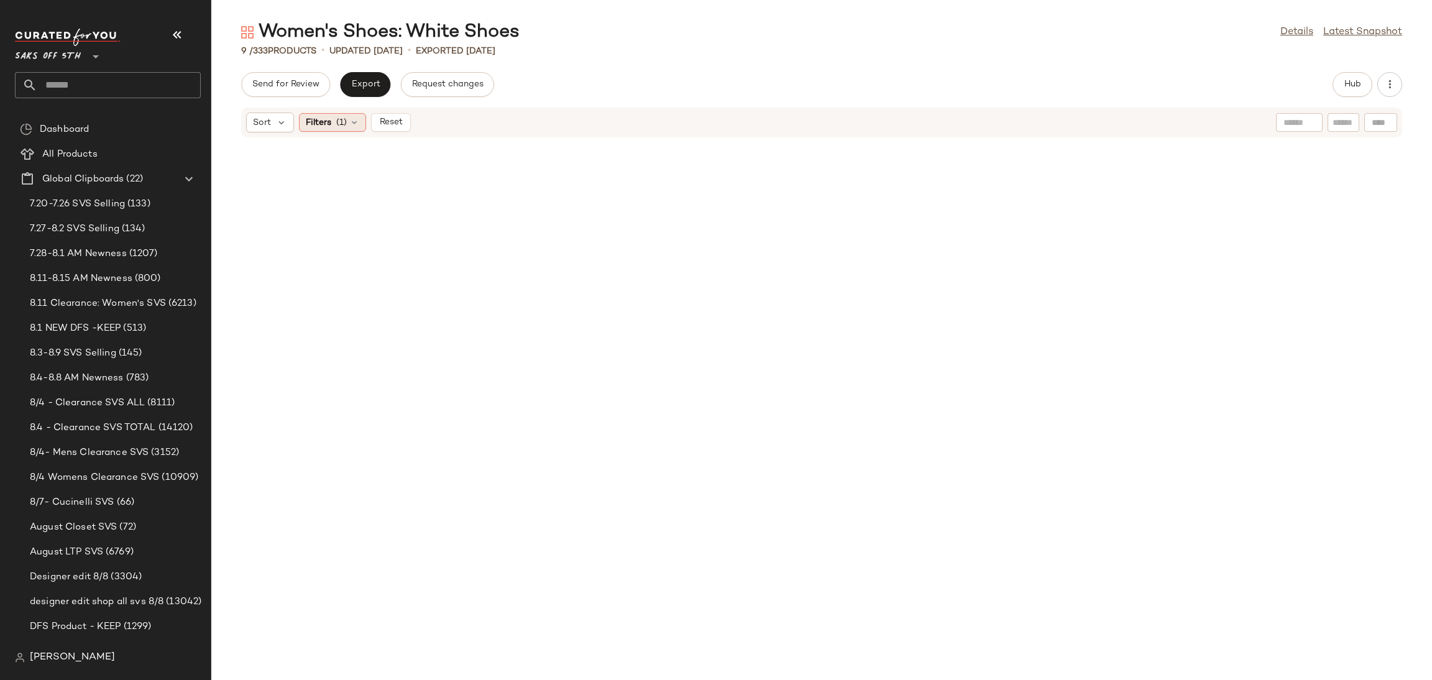
click at [332, 115] on div "Filters (1)" at bounding box center [332, 122] width 67 height 19
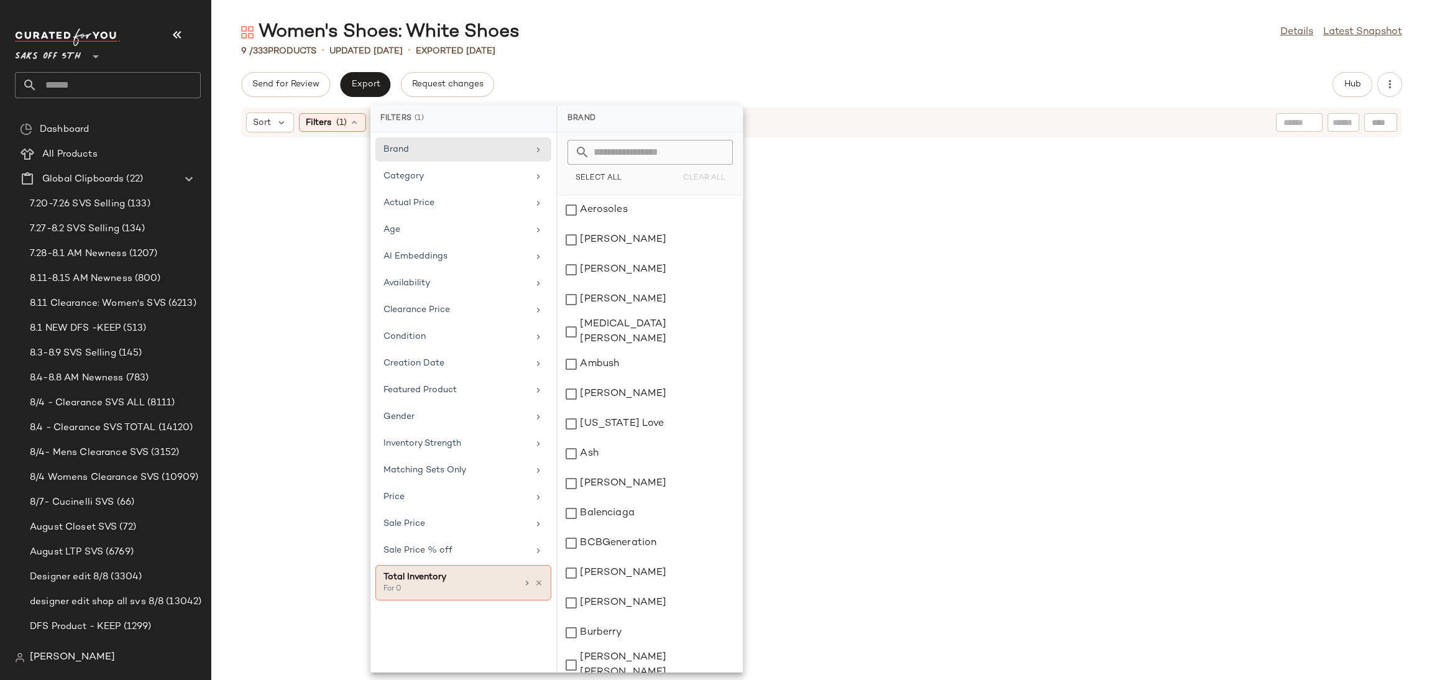
click at [542, 598] on div "Total Inventory For 0" at bounding box center [463, 582] width 176 height 35
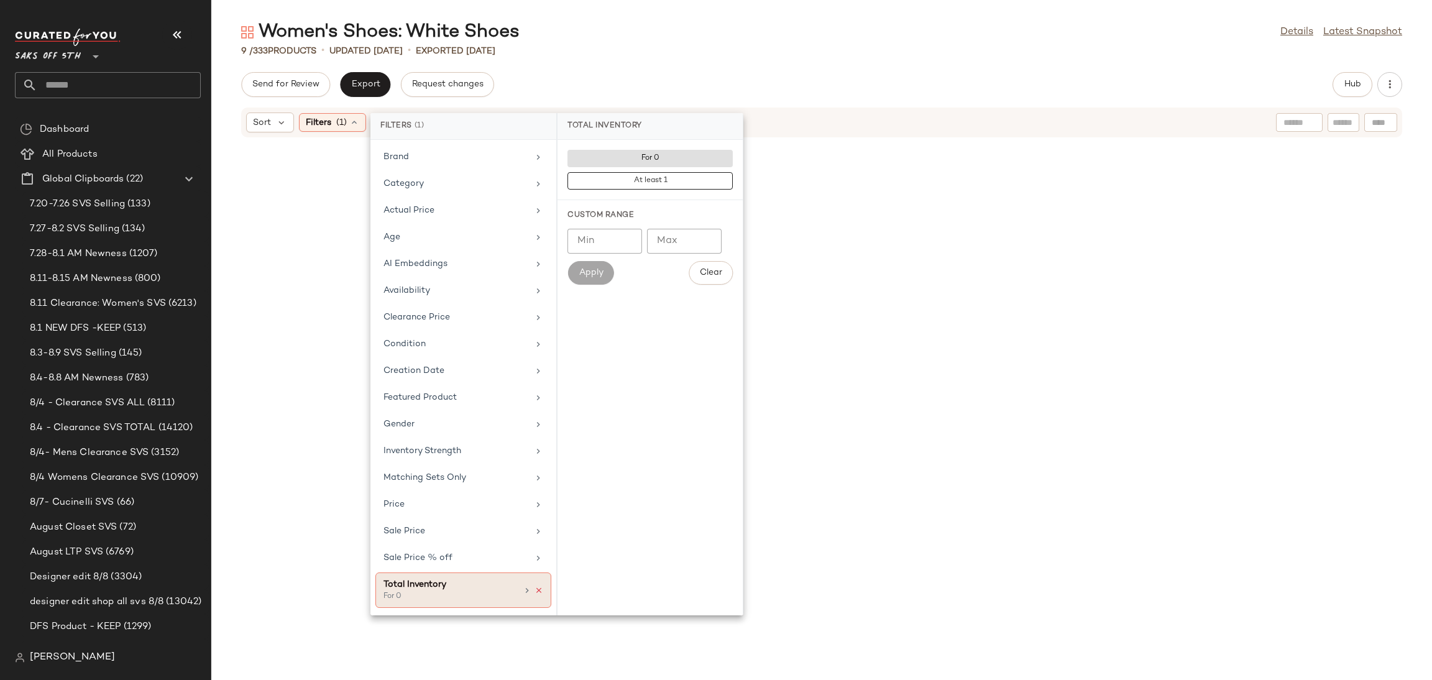
click at [540, 593] on icon at bounding box center [538, 590] width 9 height 9
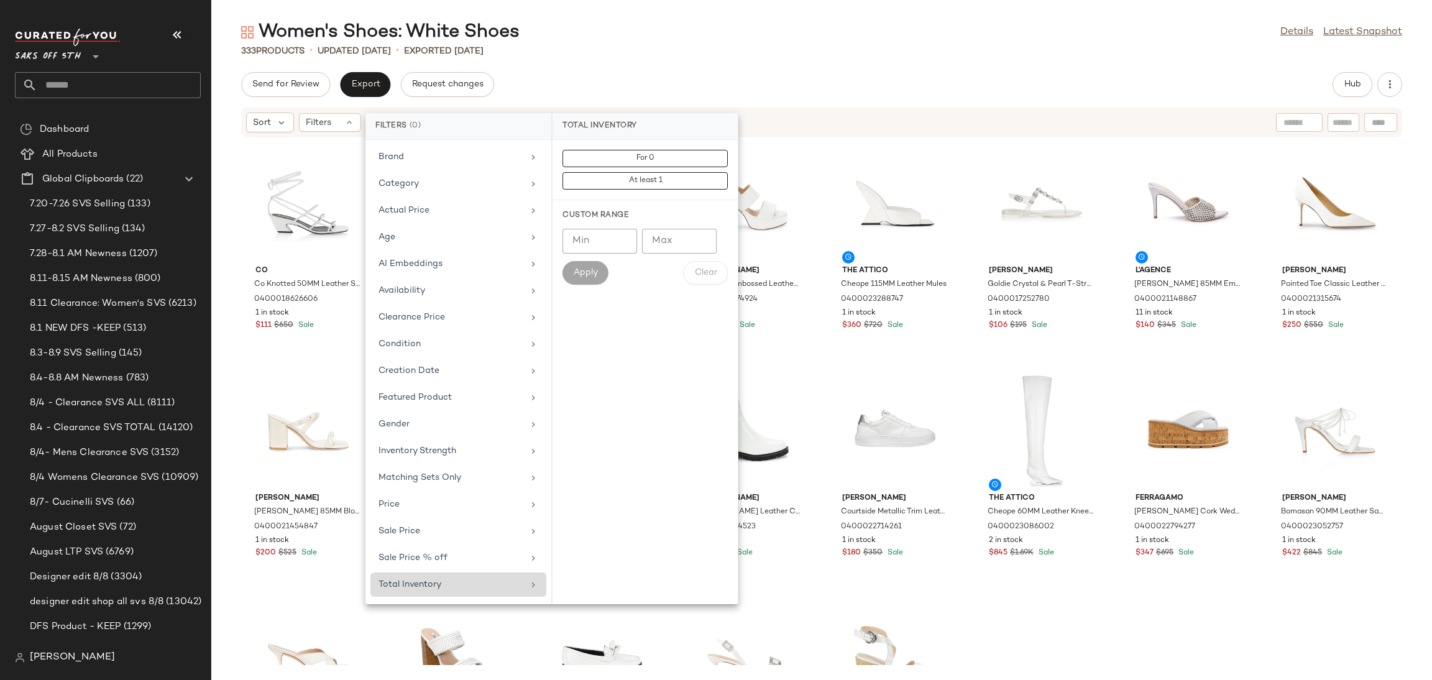
click at [769, 31] on div "Women's Shoes: White Shoes Details Latest Snapshot" at bounding box center [821, 32] width 1220 height 25
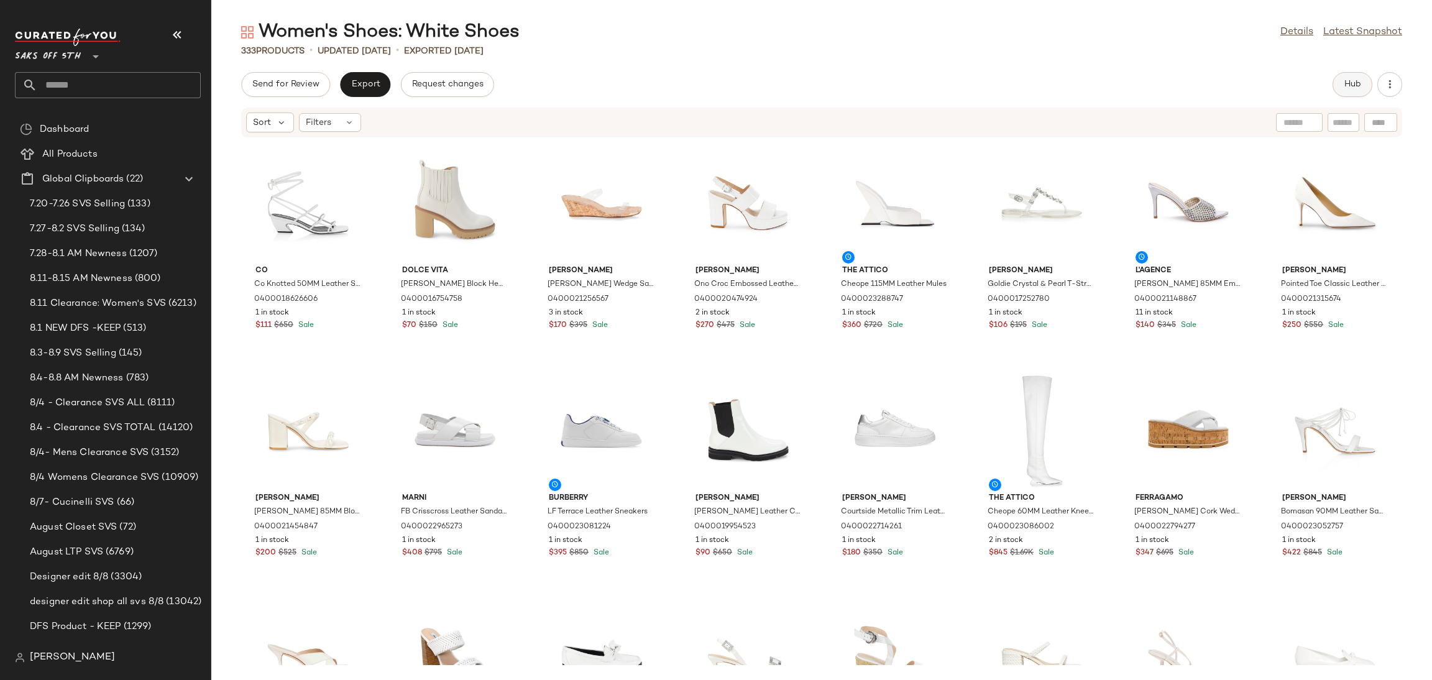
click at [1342, 85] on button "Hub" at bounding box center [1352, 84] width 40 height 25
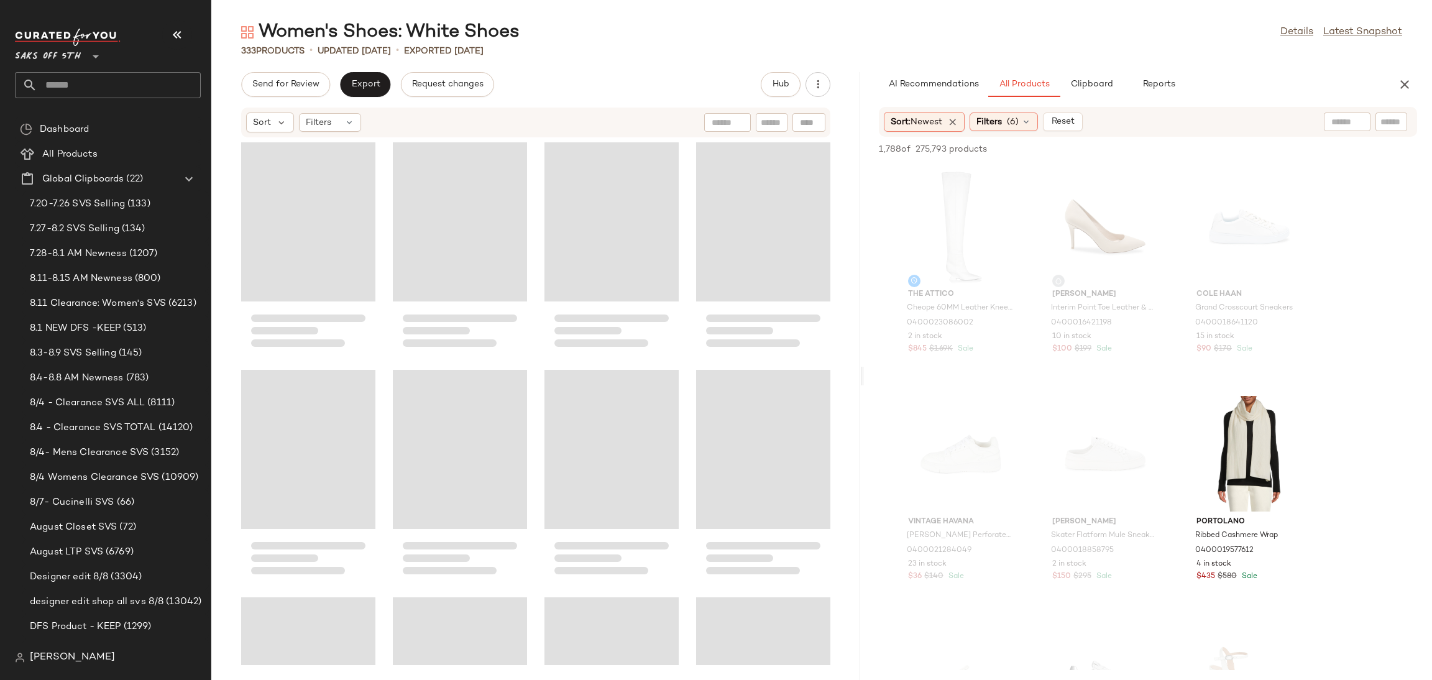
drag, startPoint x: 823, startPoint y: 376, endPoint x: 869, endPoint y: 373, distance: 46.7
click at [869, 373] on div "Women's Shoes: White Shoes Details Latest Snapshot 333 Products • updated [DATE…" at bounding box center [821, 350] width 1220 height 660
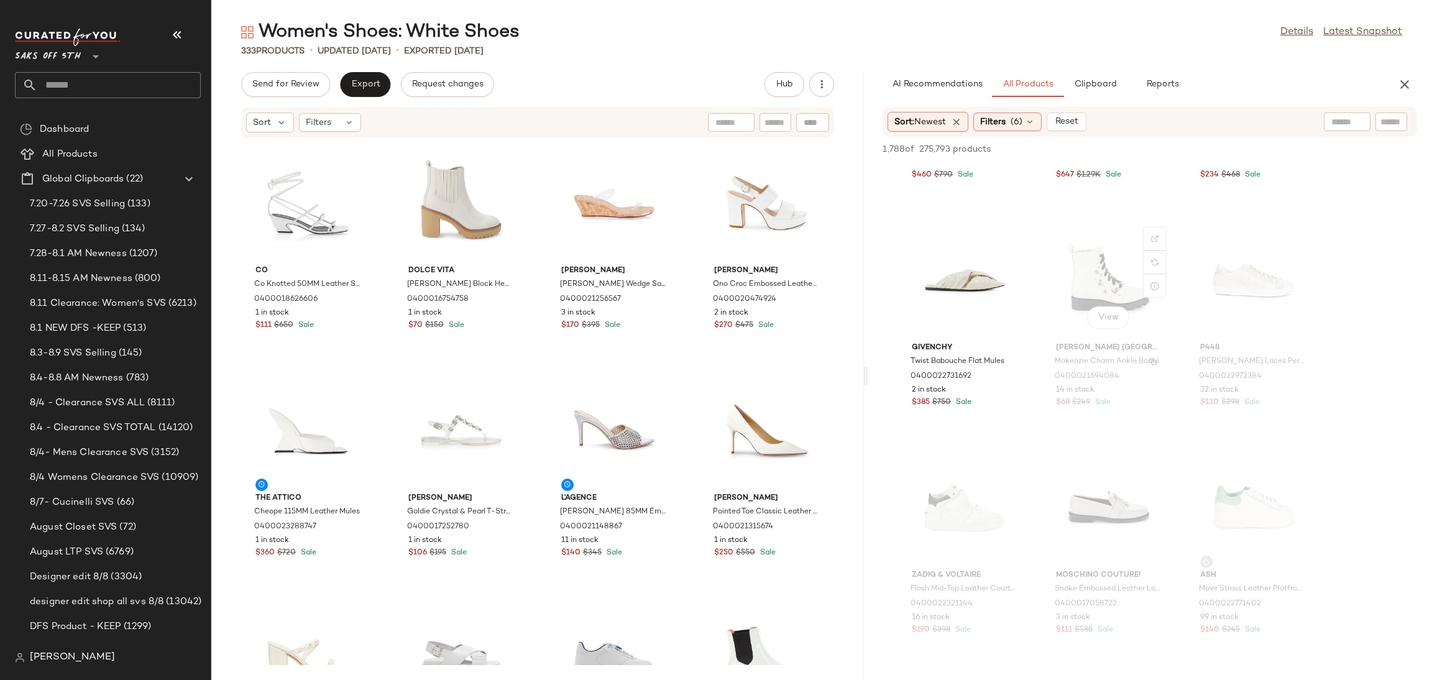
scroll to position [13425, 0]
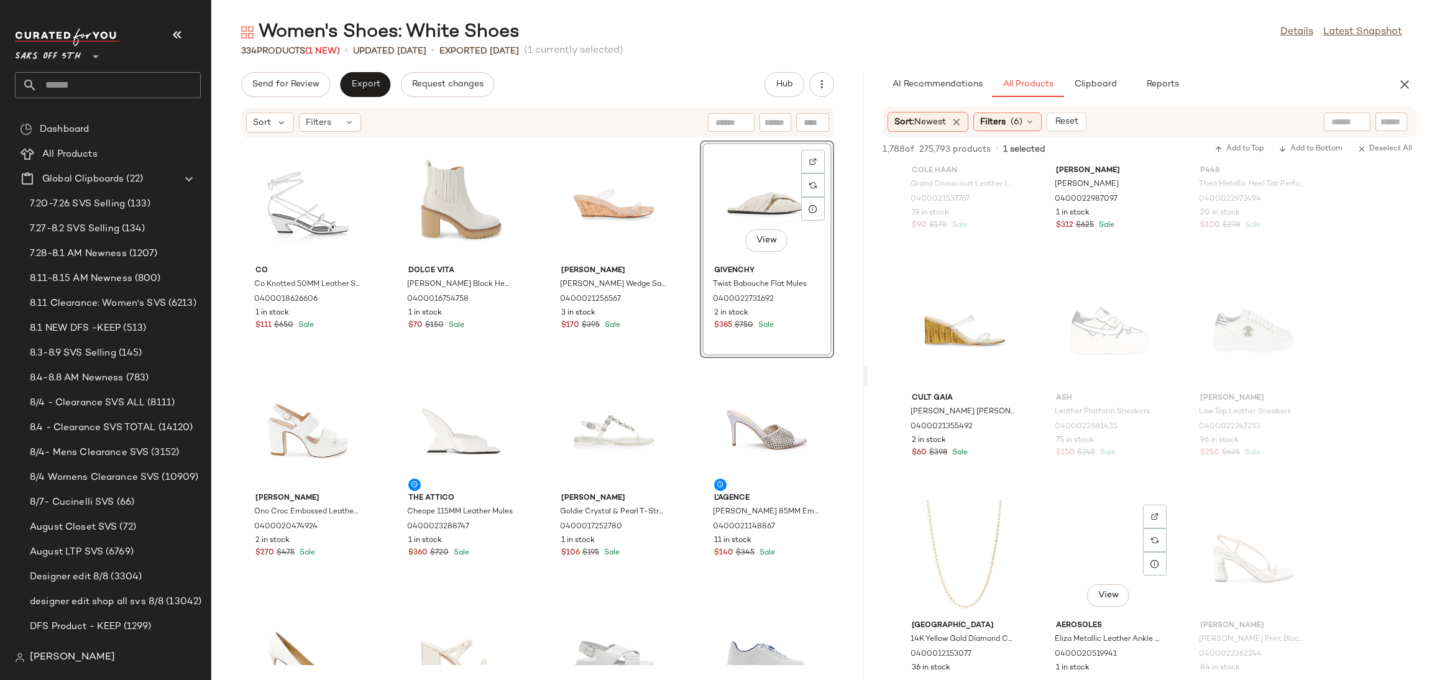
scroll to position [14334, 0]
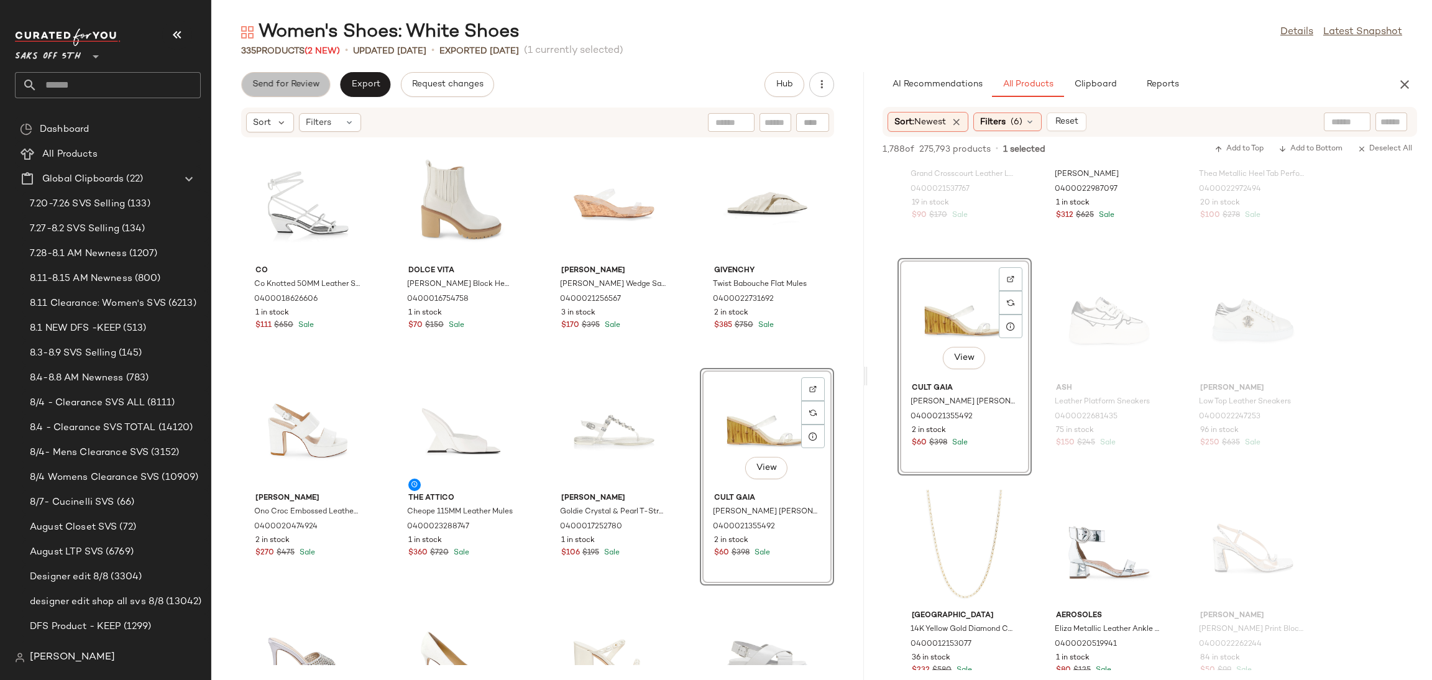
click at [301, 76] on button "Send for Review" at bounding box center [285, 84] width 89 height 25
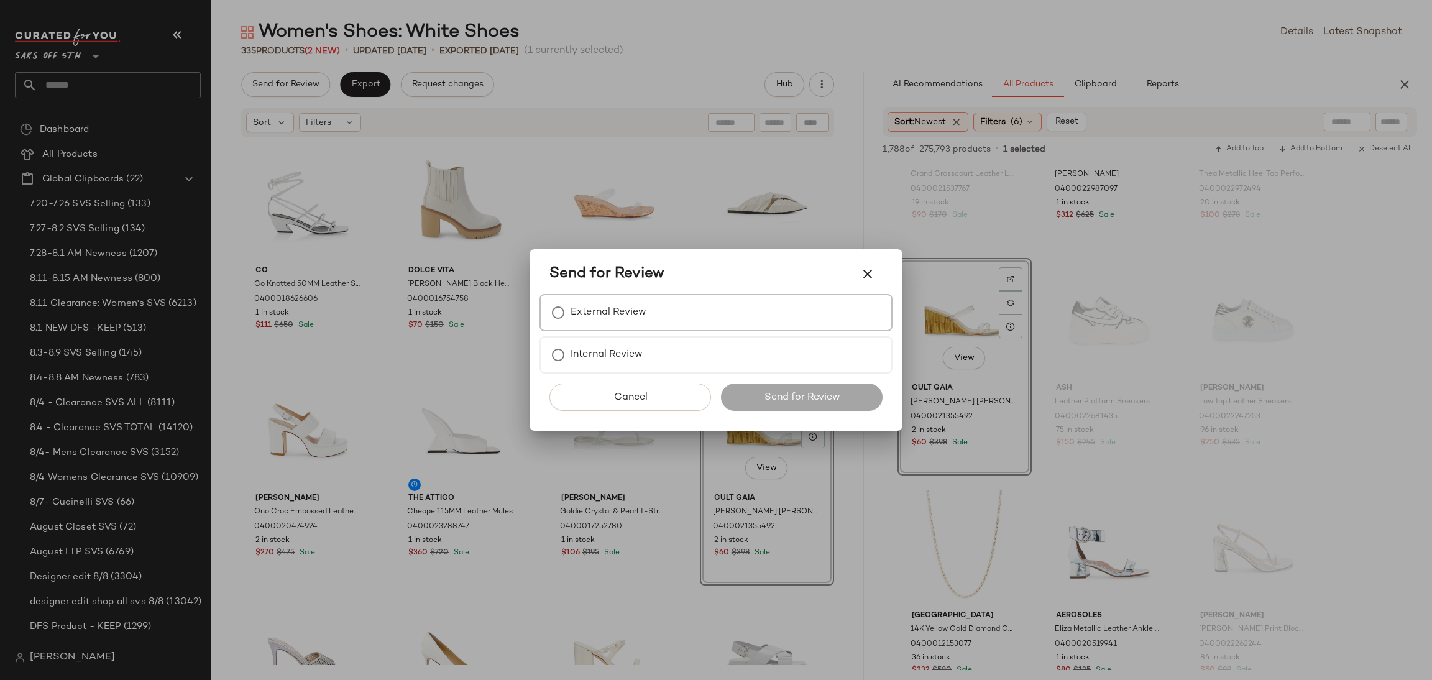
click at [616, 326] on div "External Review" at bounding box center [715, 312] width 353 height 37
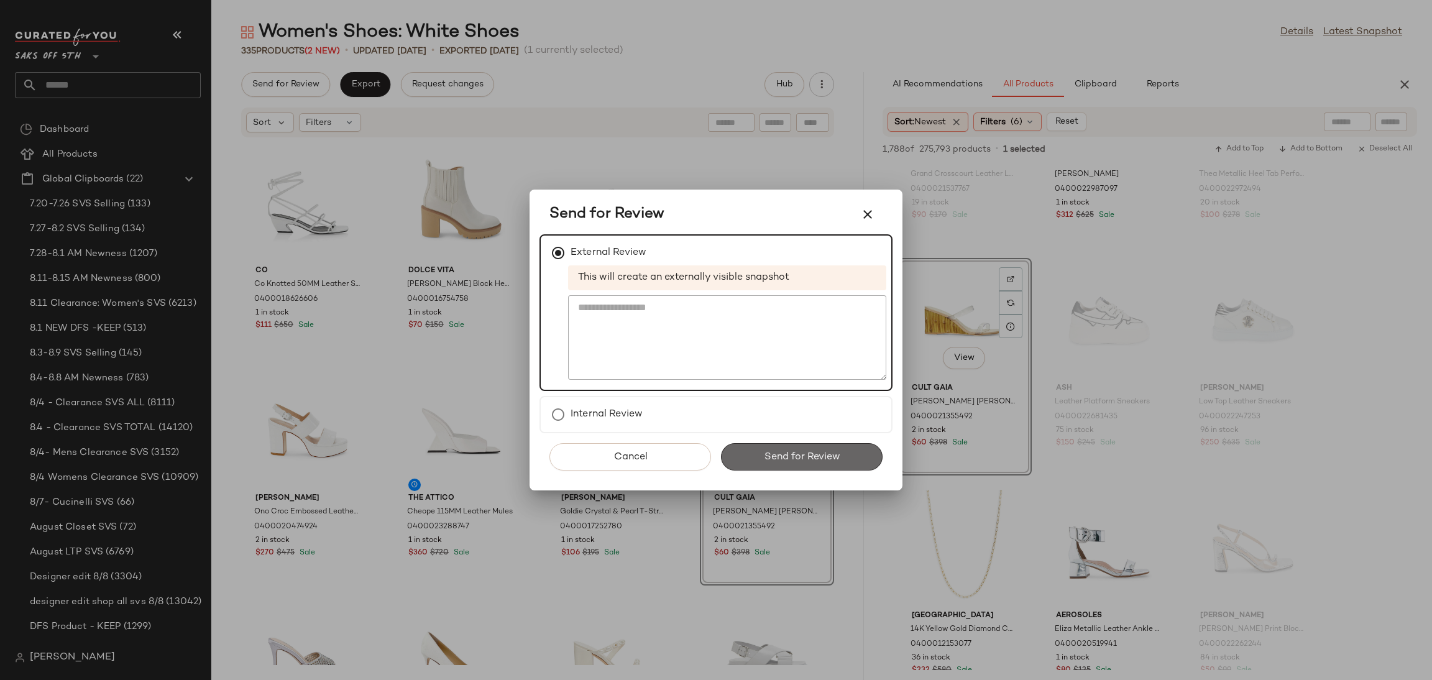
click at [764, 456] on span "Send for Review" at bounding box center [801, 457] width 76 height 12
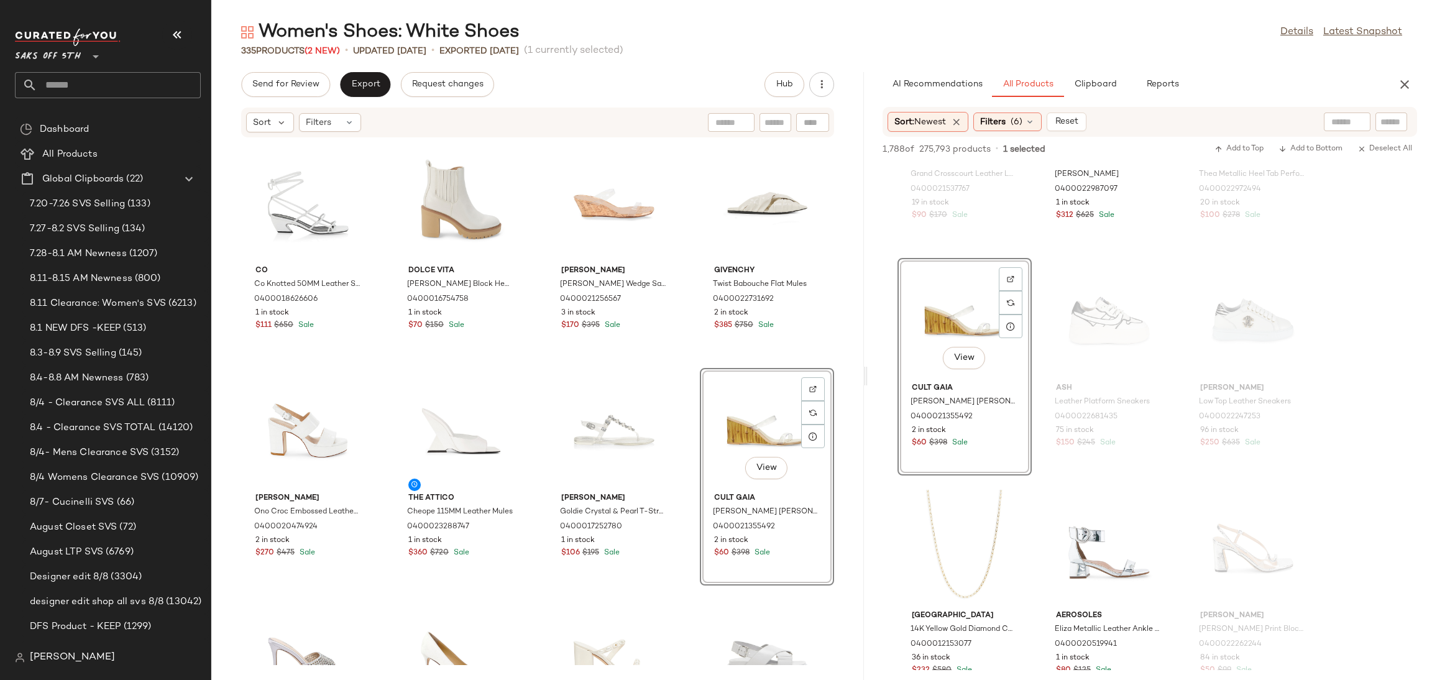
scroll to position [20247, 0]
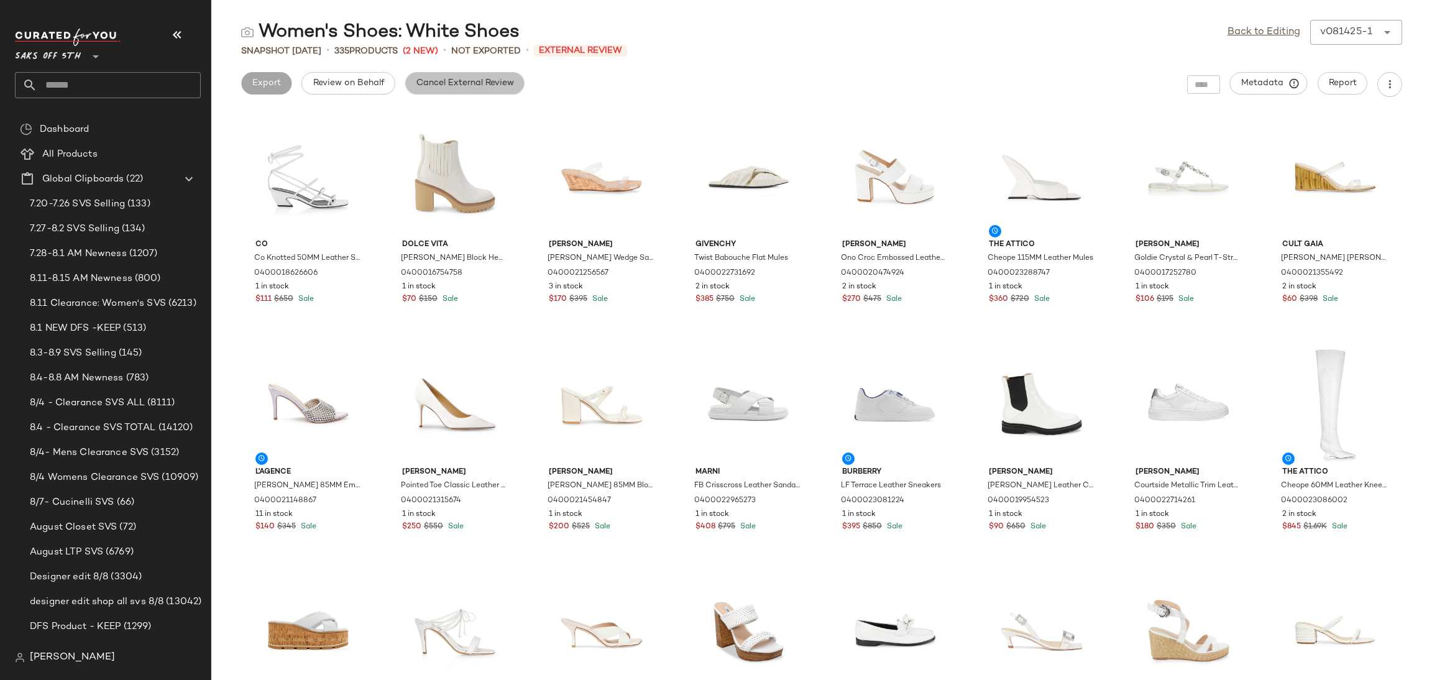
click at [469, 86] on span "Cancel External Review" at bounding box center [465, 83] width 98 height 10
click at [368, 81] on span "Export" at bounding box center [364, 83] width 29 height 10
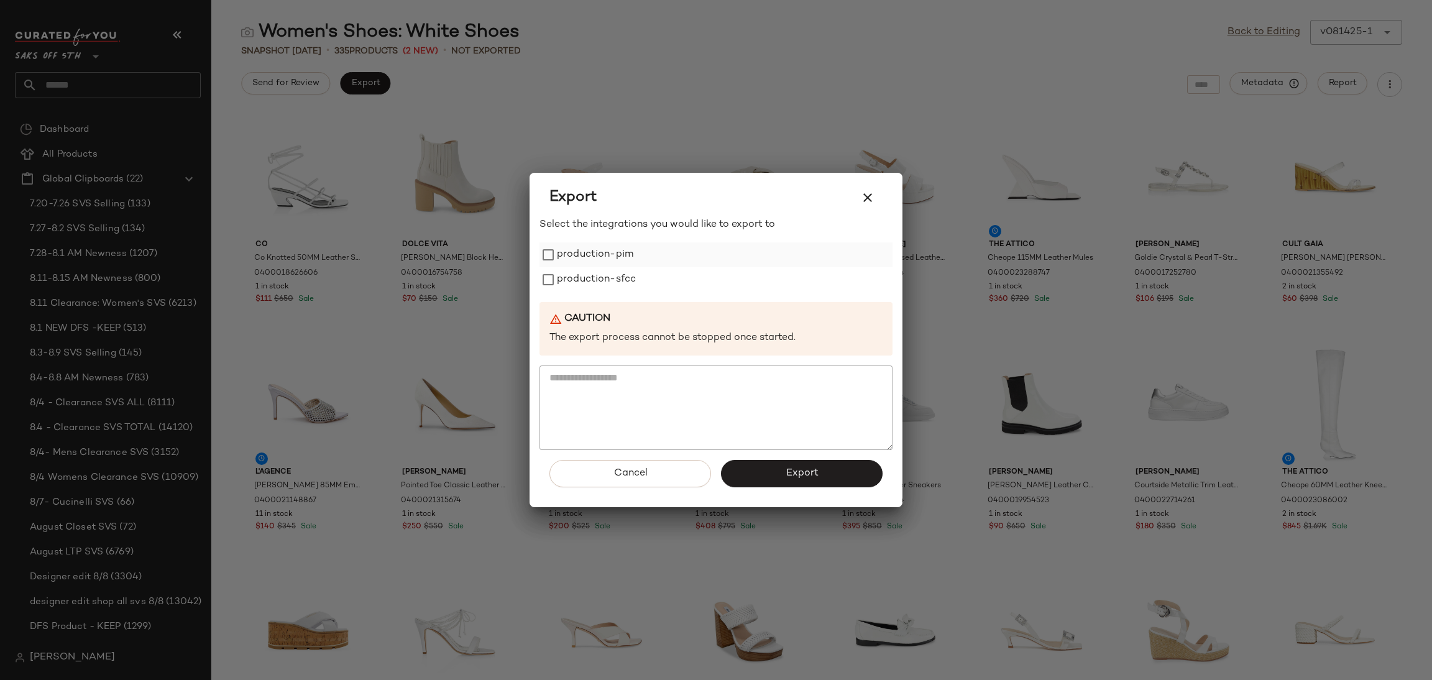
click at [564, 258] on label "production-pim" at bounding box center [595, 254] width 76 height 25
click at [565, 284] on label "production-sfcc" at bounding box center [596, 279] width 79 height 25
click at [775, 477] on button "Export" at bounding box center [802, 473] width 162 height 27
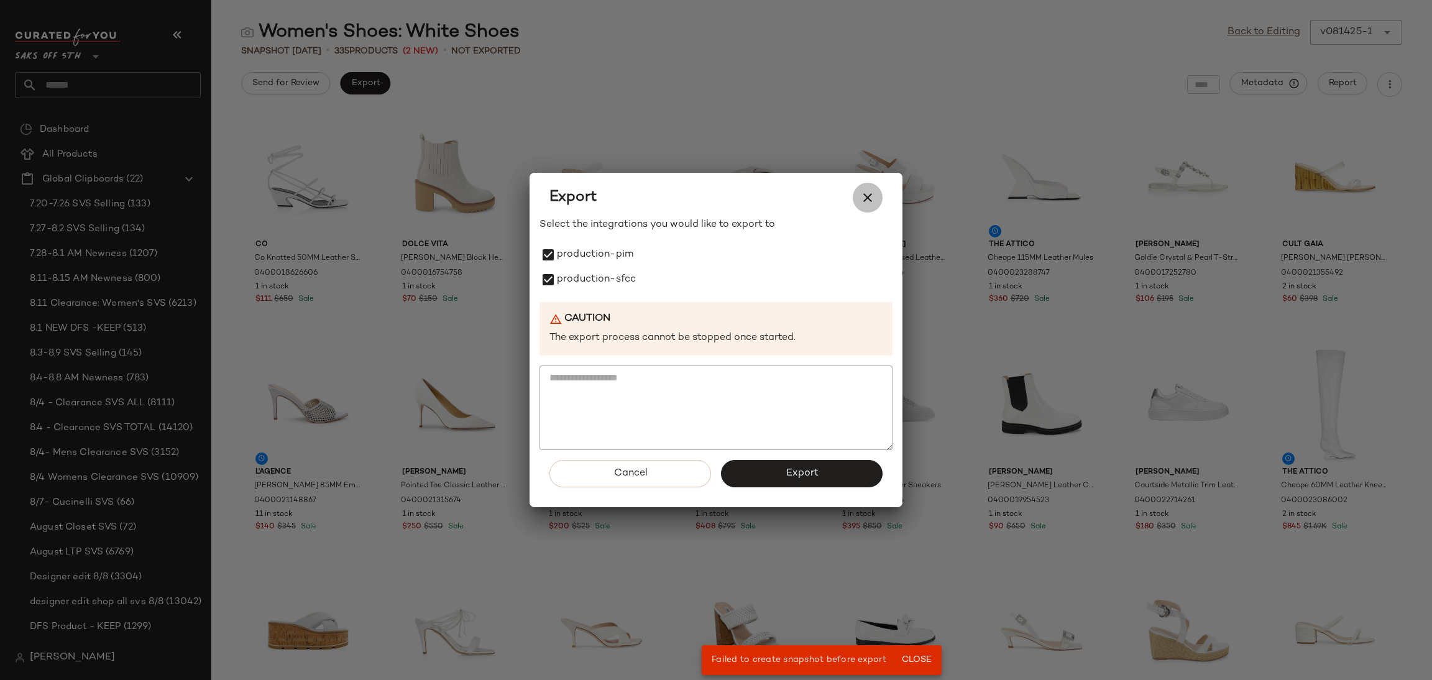
click at [870, 186] on button "button" at bounding box center [868, 198] width 30 height 30
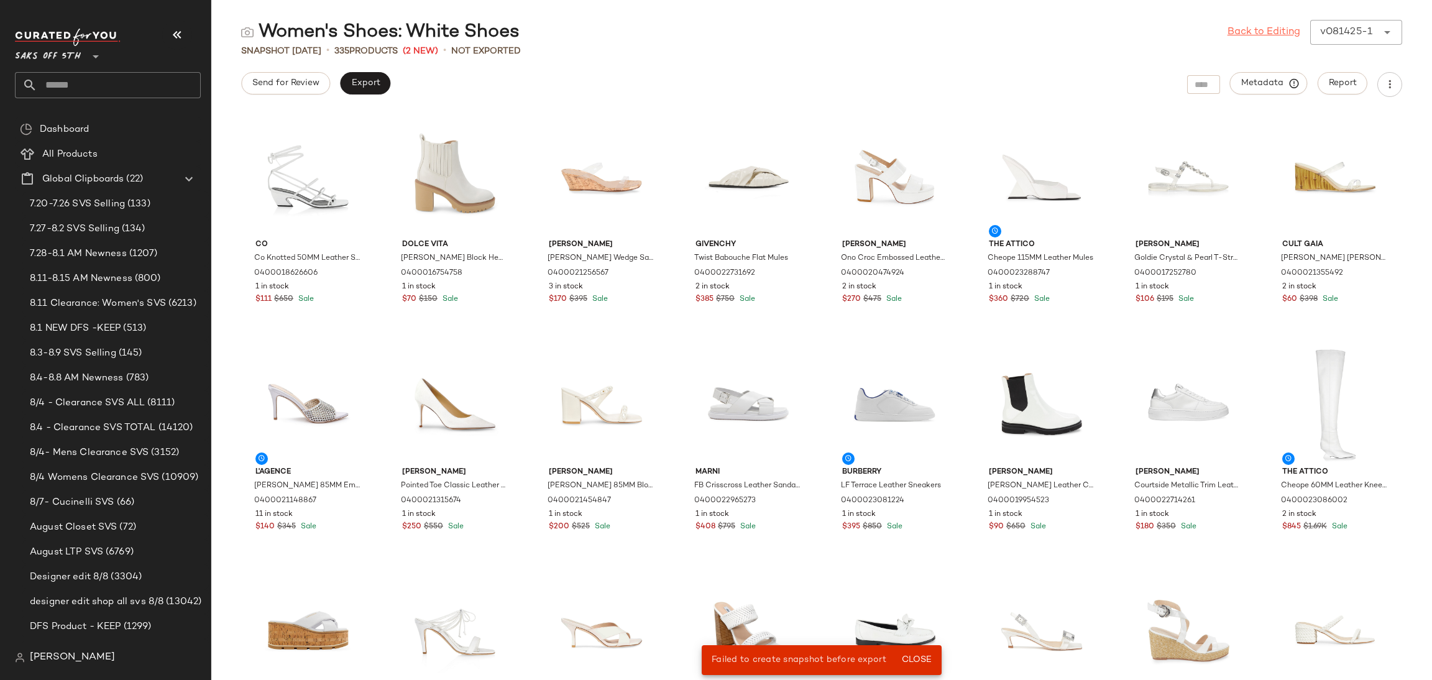
click at [1255, 25] on link "Back to Editing" at bounding box center [1263, 32] width 73 height 15
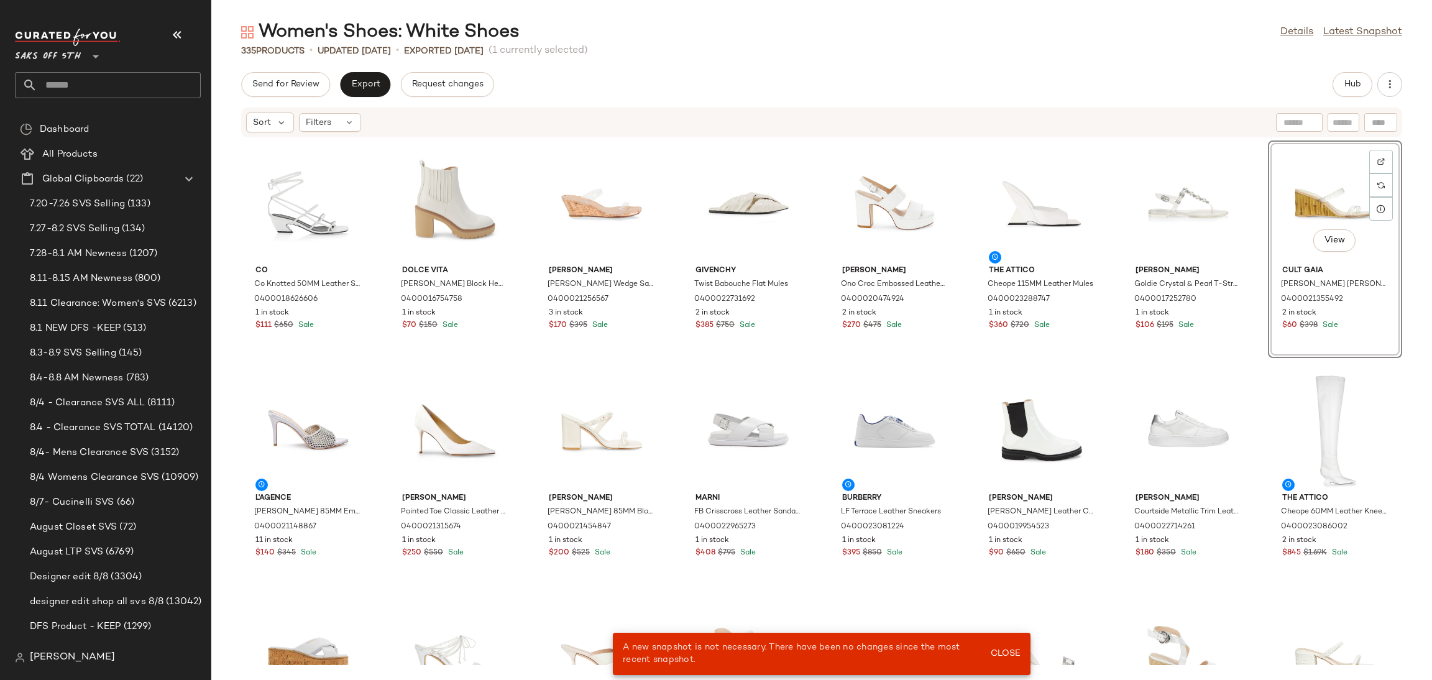
click at [373, 98] on div "Send for Review Export Request changes Hub Sort Filters Co Co Knotted 50MM Leat…" at bounding box center [821, 376] width 1220 height 608
click at [378, 86] on button "Export" at bounding box center [365, 84] width 50 height 25
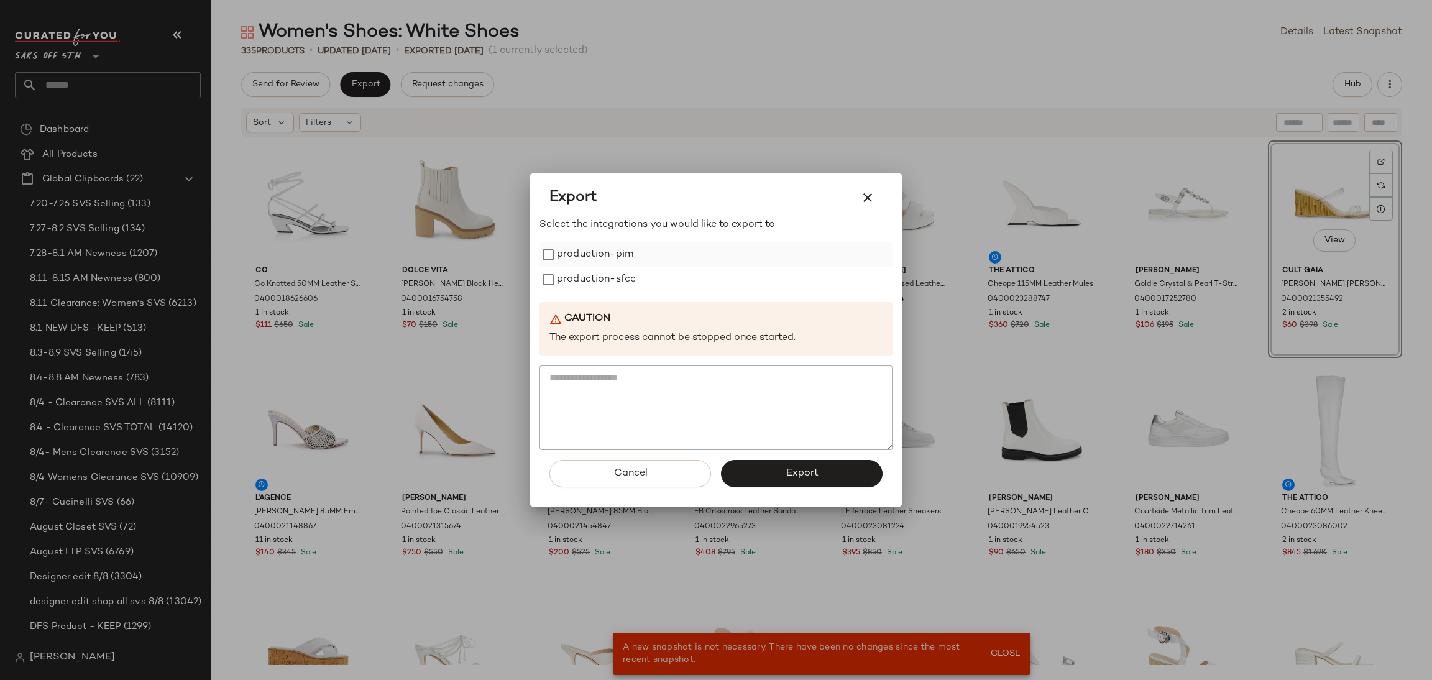
click at [615, 242] on label "production-pim" at bounding box center [595, 254] width 76 height 25
click at [613, 278] on label "production-sfcc" at bounding box center [596, 279] width 79 height 25
click at [756, 478] on button "Export" at bounding box center [802, 473] width 162 height 27
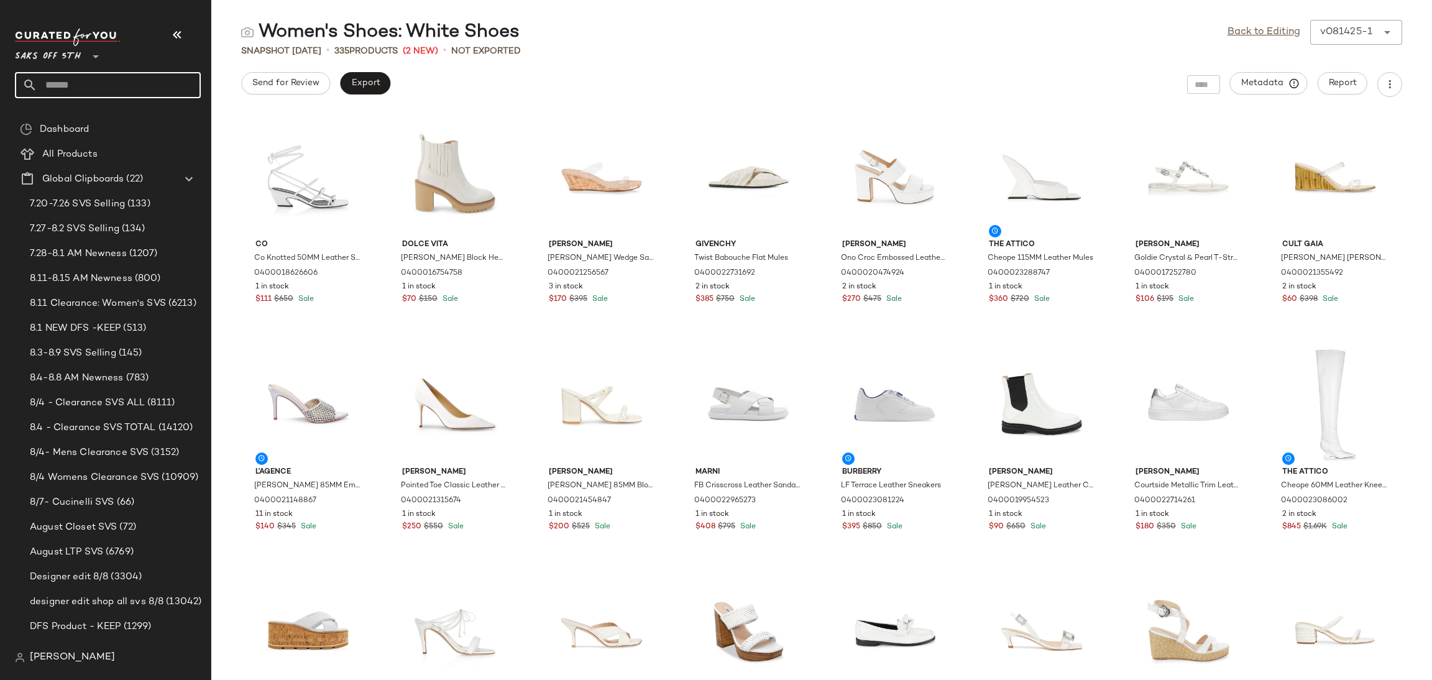
click at [110, 85] on input "text" at bounding box center [118, 85] width 163 height 26
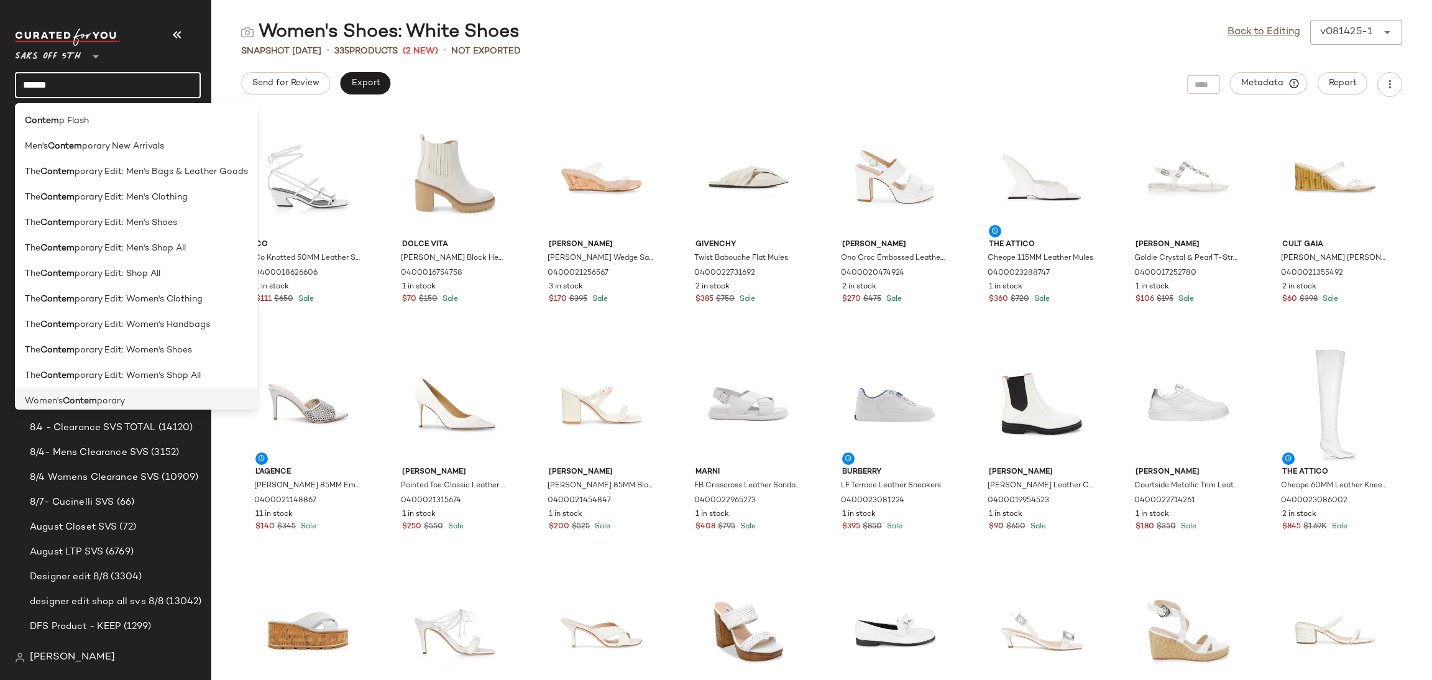
type input "******"
click at [151, 393] on div "Women's Contem porary" at bounding box center [136, 400] width 243 height 25
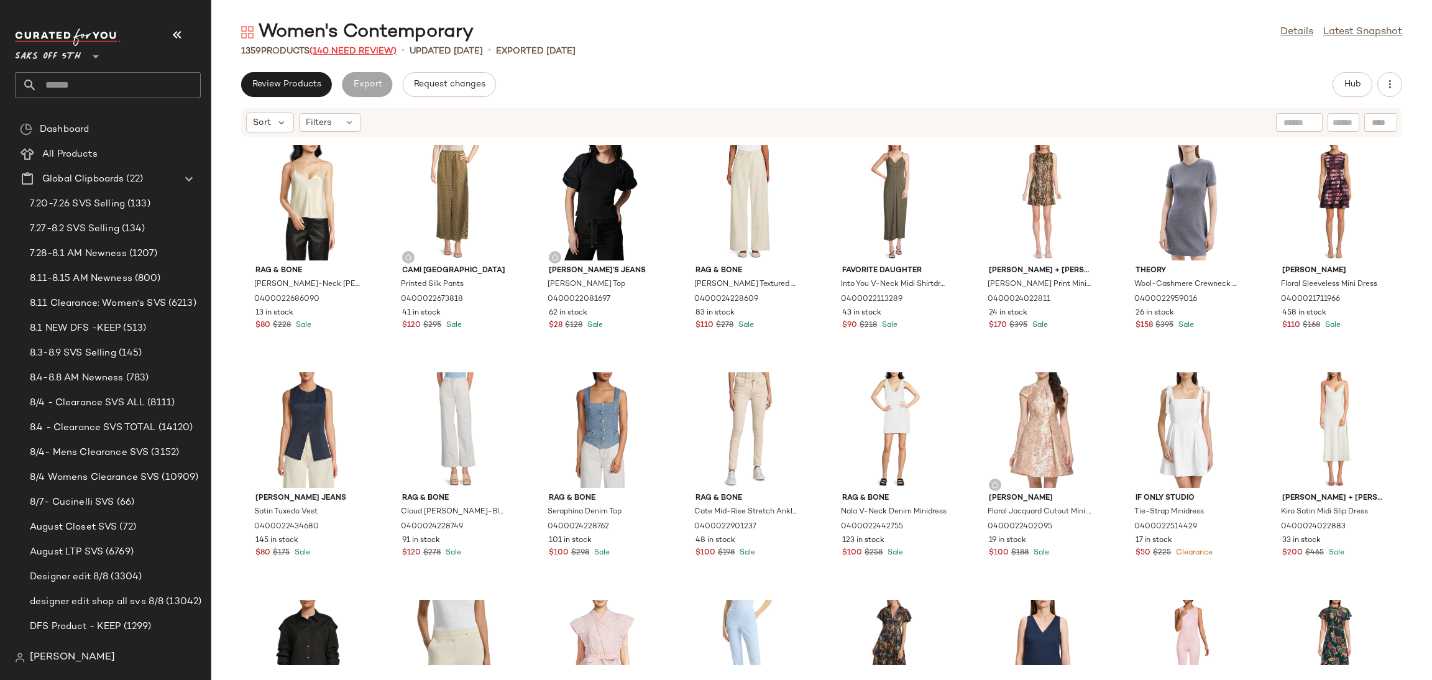
click at [341, 47] on span "(140 Need Review)" at bounding box center [352, 51] width 87 height 9
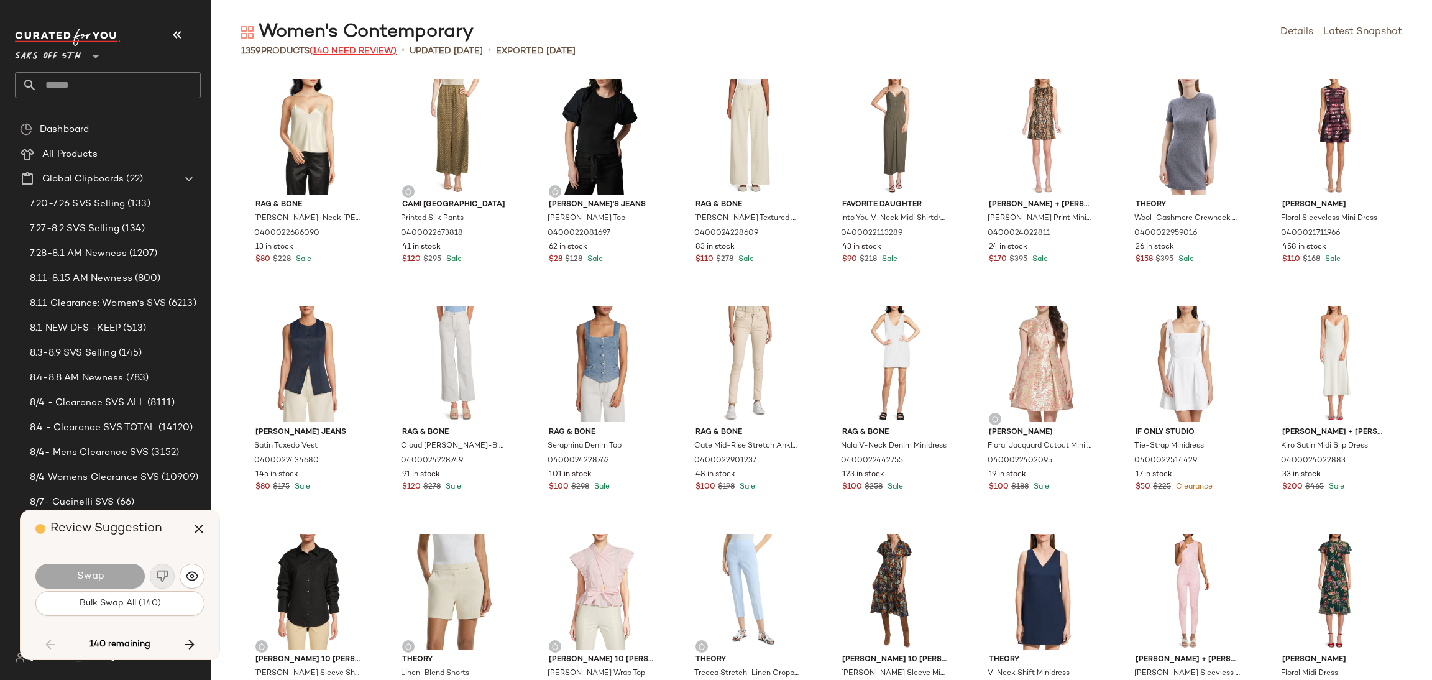
scroll to position [3183, 0]
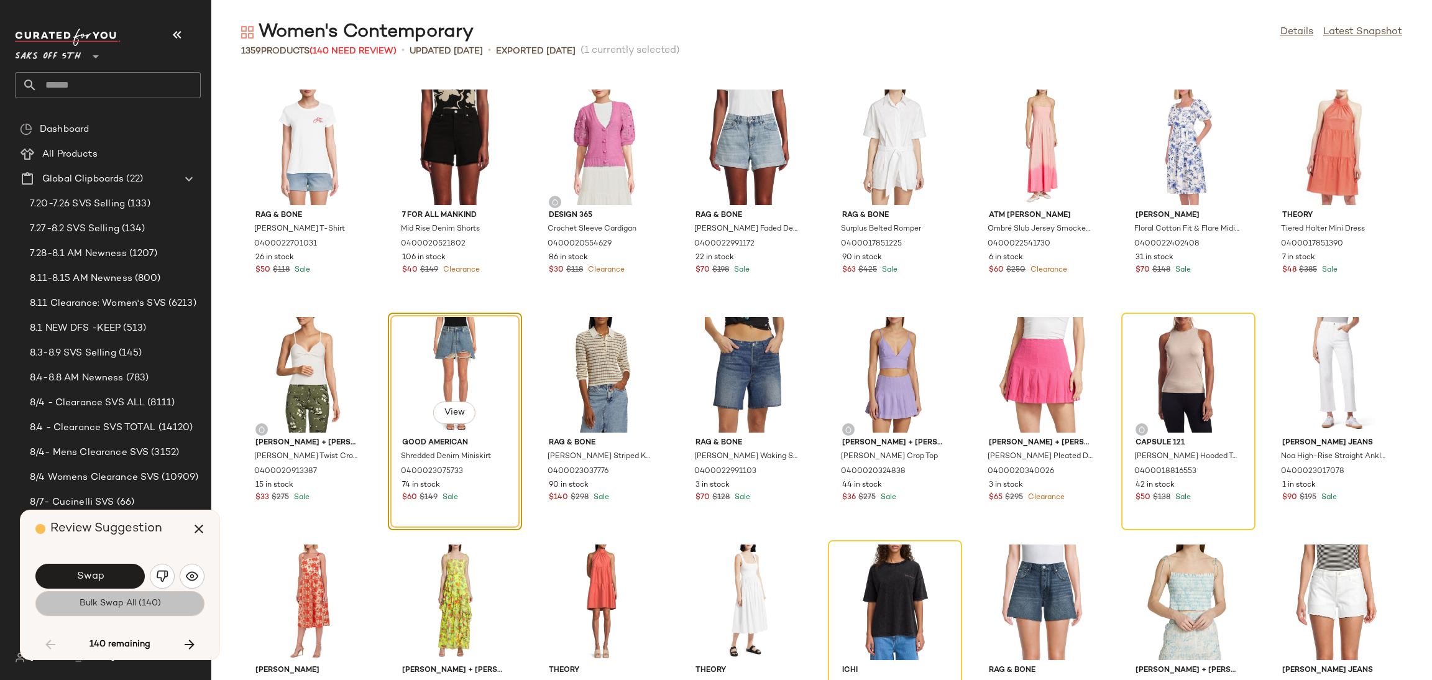
click at [116, 612] on button "Bulk Swap All (140)" at bounding box center [119, 603] width 169 height 25
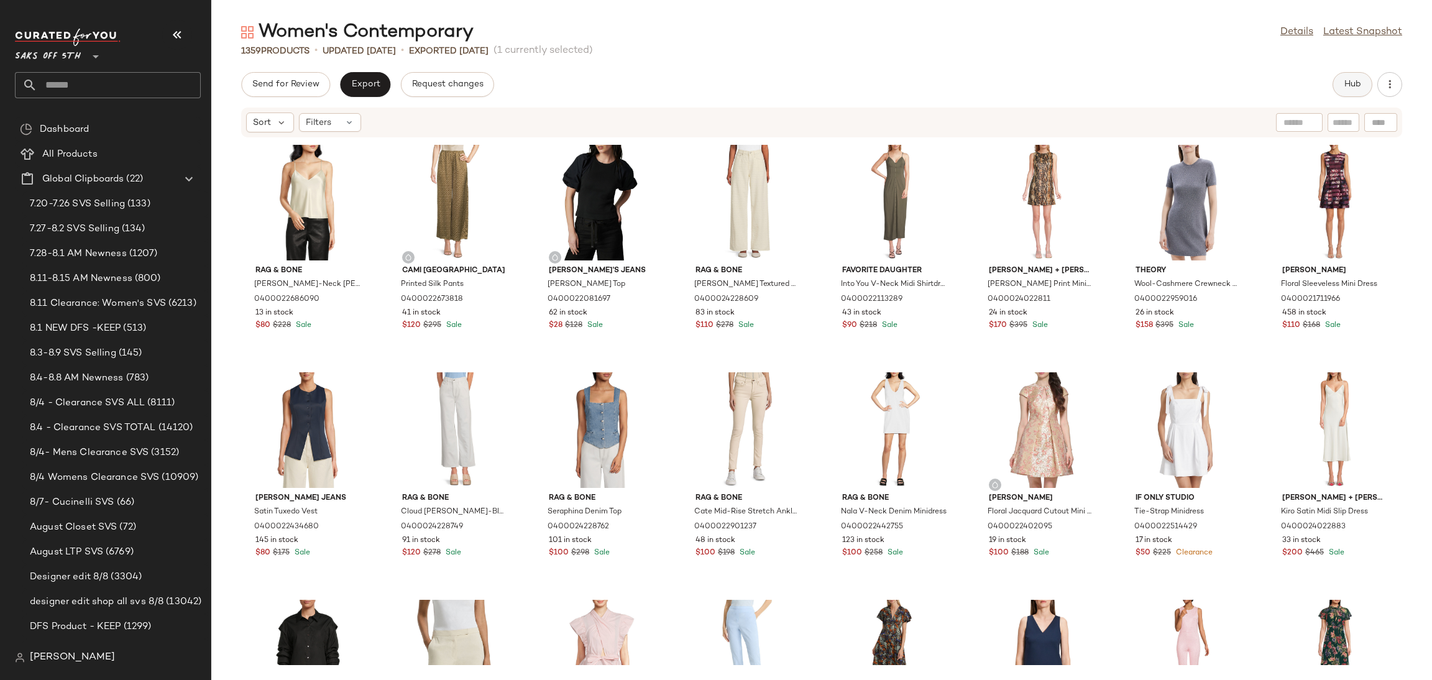
click at [1355, 86] on span "Hub" at bounding box center [1351, 85] width 17 height 10
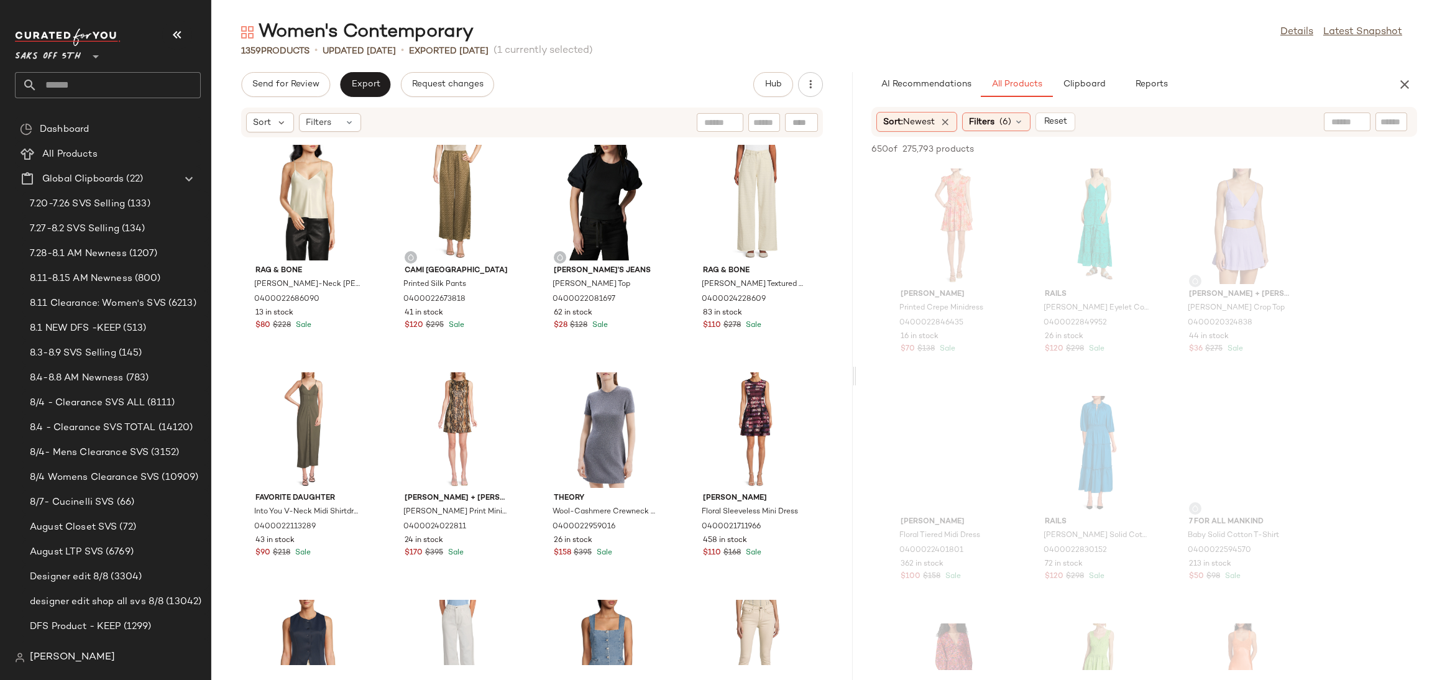
drag, startPoint x: 823, startPoint y: 382, endPoint x: 858, endPoint y: 384, distance: 35.5
click at [858, 384] on div "Women's Contemporary Details Latest Snapshot 1359 Products • updated [DATE] • E…" at bounding box center [821, 350] width 1220 height 660
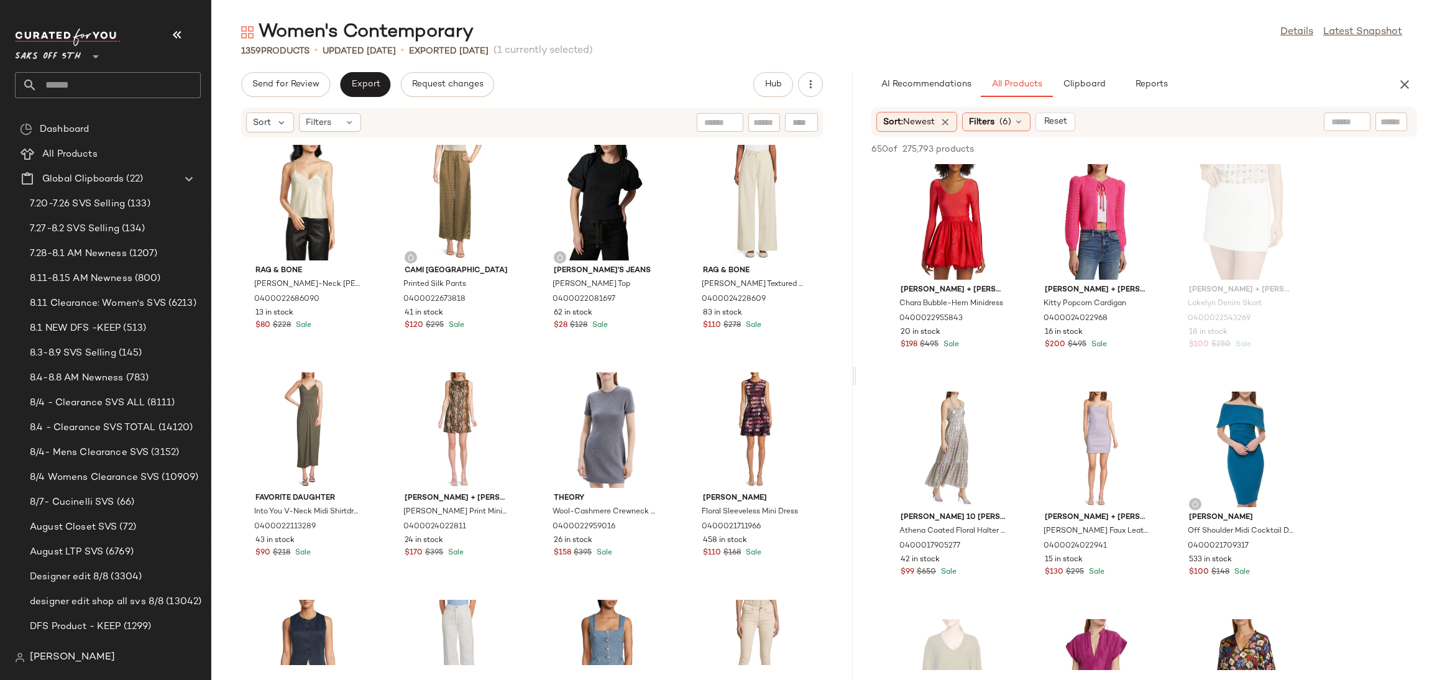
scroll to position [2978, 0]
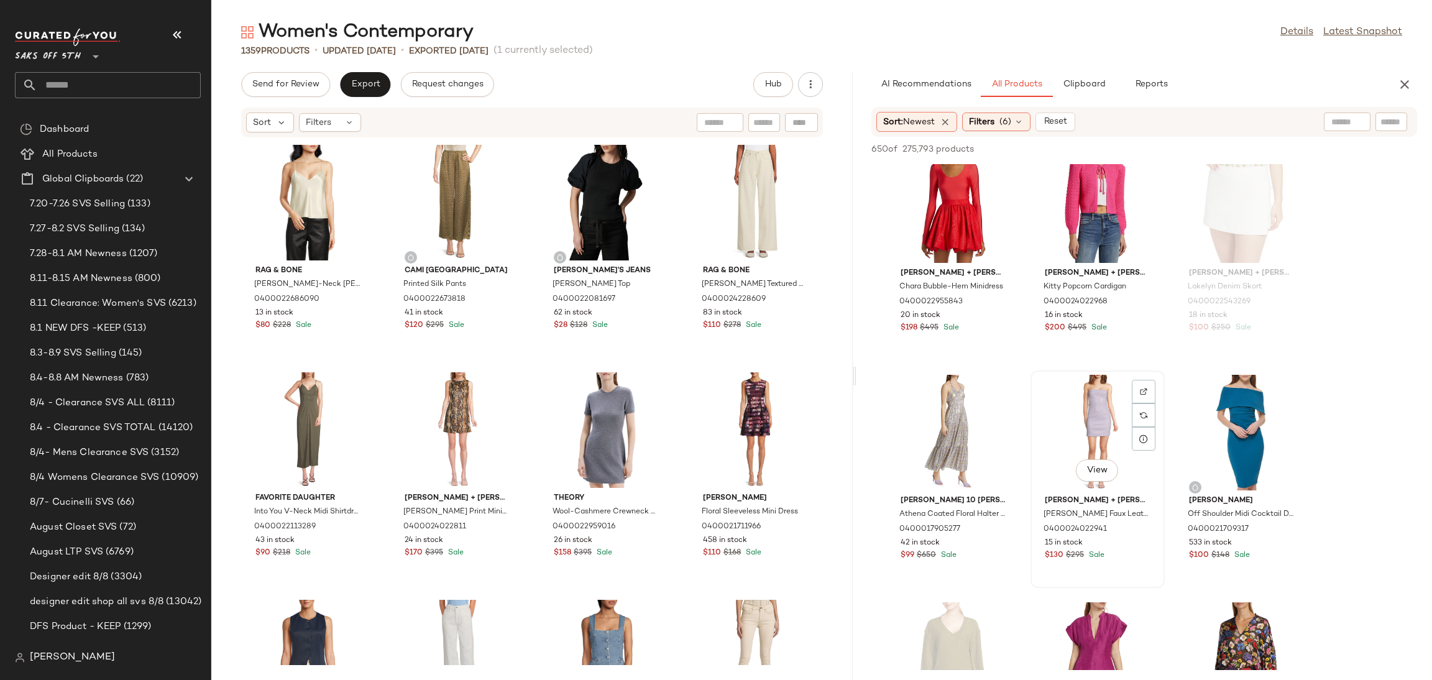
click at [1115, 400] on div "View" at bounding box center [1098, 433] width 126 height 116
click at [953, 428] on div "View" at bounding box center [953, 433] width 126 height 116
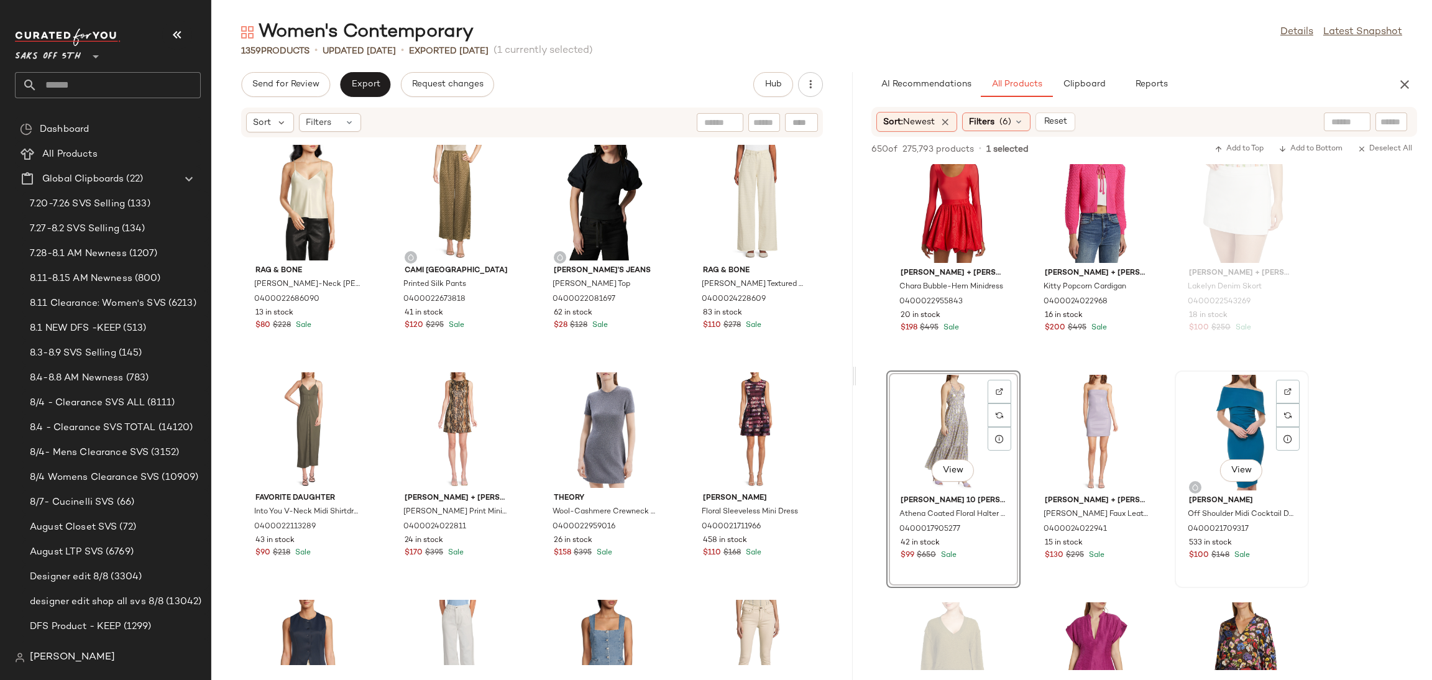
click at [1251, 387] on div "View" at bounding box center [1242, 433] width 126 height 116
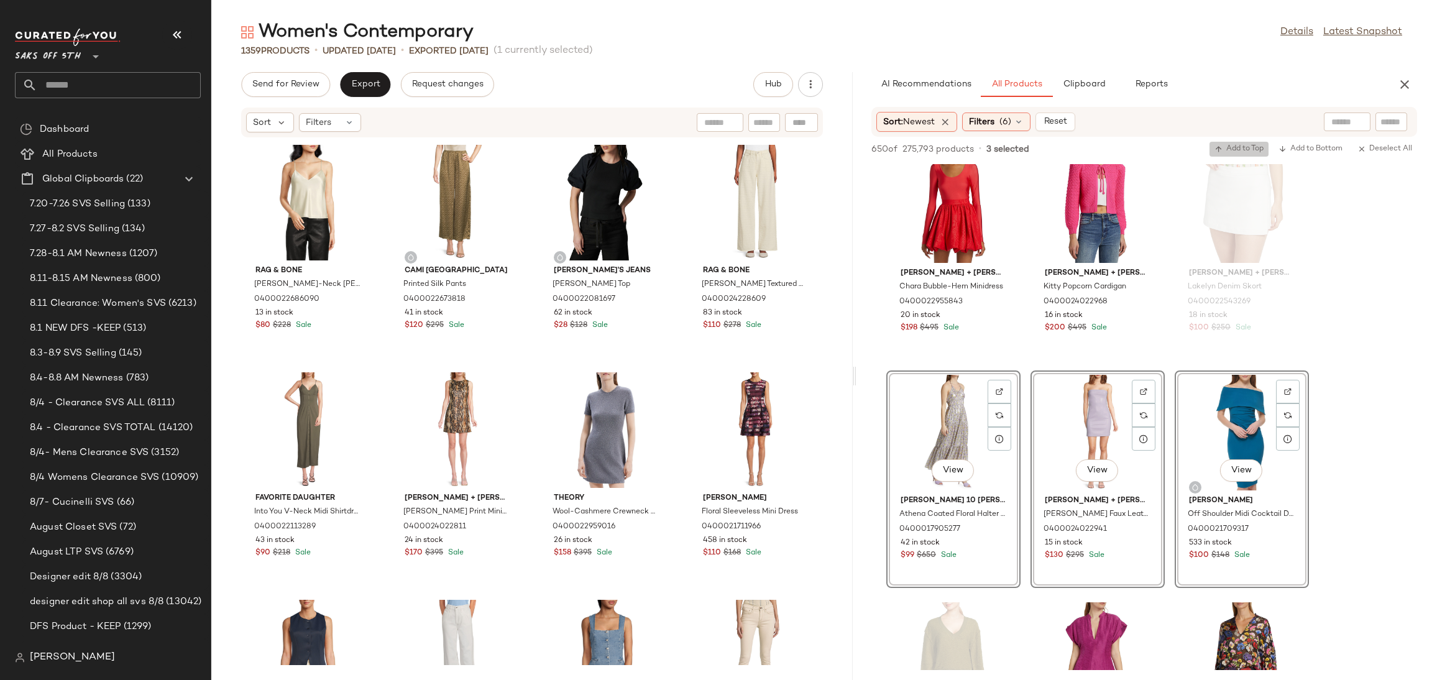
click at [1250, 147] on span "Add to Top" at bounding box center [1238, 149] width 49 height 9
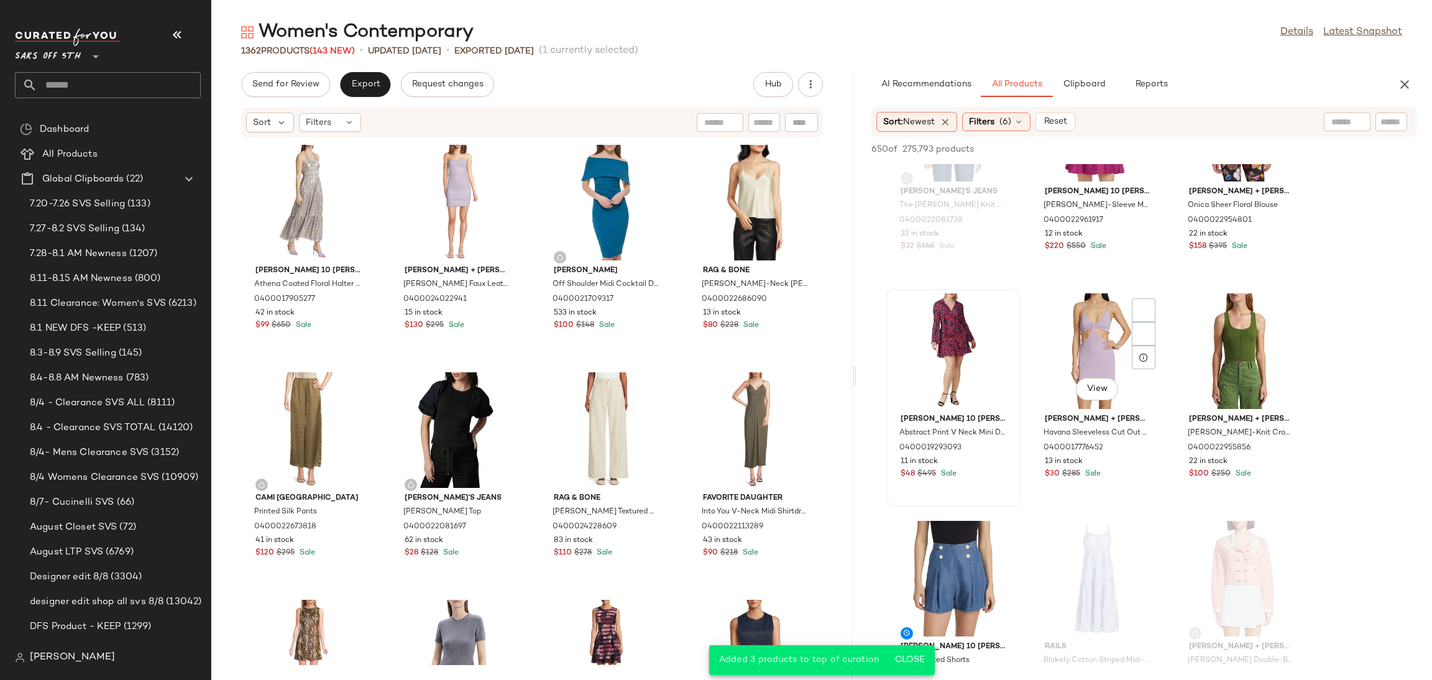
scroll to position [3515, 0]
click at [945, 335] on div "View" at bounding box center [953, 351] width 126 height 116
click at [1090, 332] on div "View" at bounding box center [1098, 351] width 126 height 116
click at [1245, 145] on span "Add to Top" at bounding box center [1238, 149] width 49 height 9
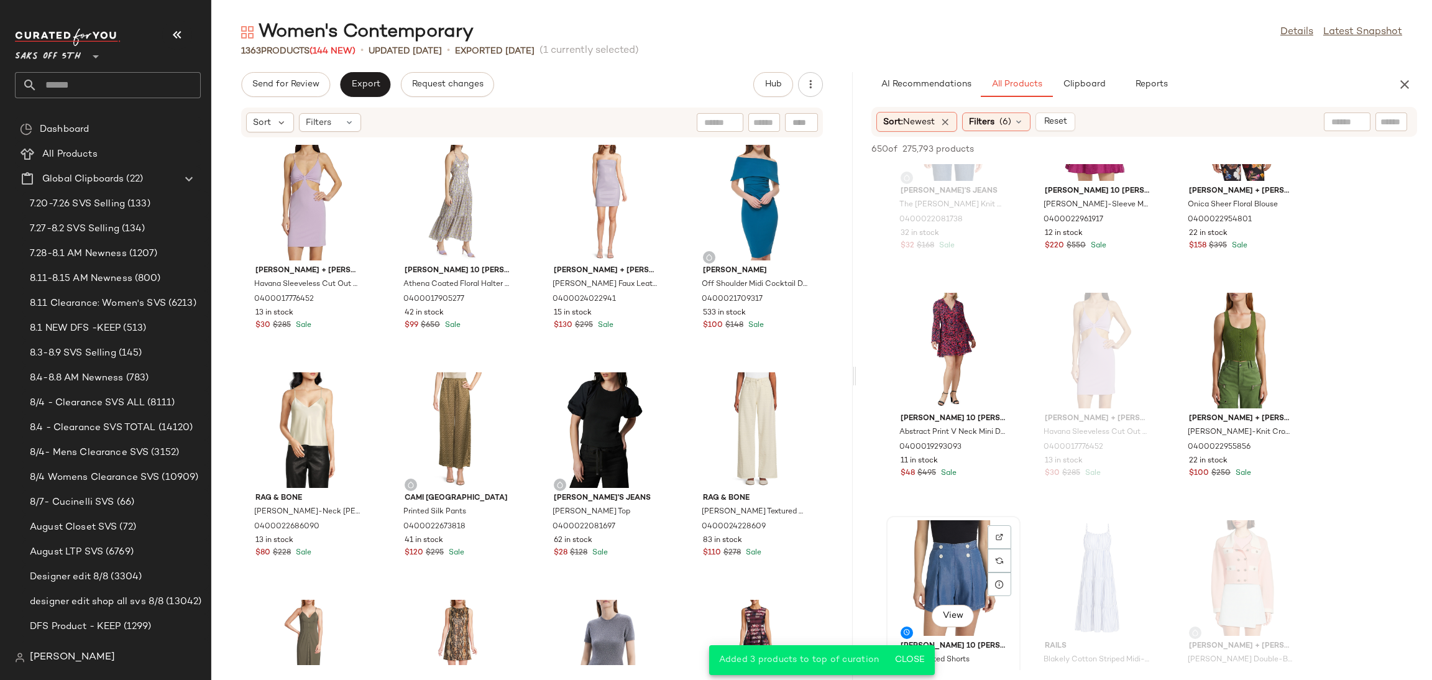
click at [944, 531] on div "View" at bounding box center [953, 578] width 126 height 116
click at [1241, 145] on span "Add to Top" at bounding box center [1238, 149] width 49 height 9
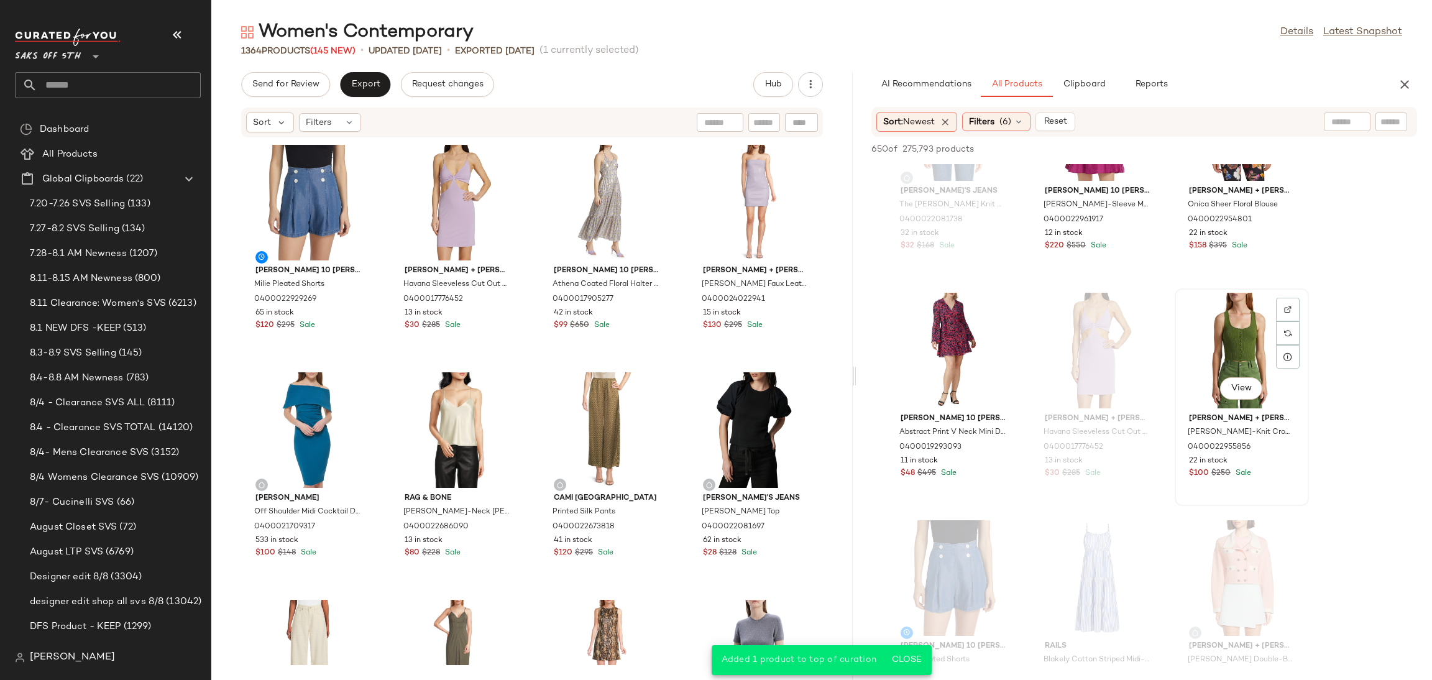
click at [1224, 315] on div "View" at bounding box center [1242, 351] width 126 height 116
click at [1240, 139] on div "650 of 275,793 products • 1 selected Add to Top Add to Bottom Deselect All" at bounding box center [1143, 150] width 575 height 27
click at [1238, 152] on span "Add to Top" at bounding box center [1238, 149] width 49 height 9
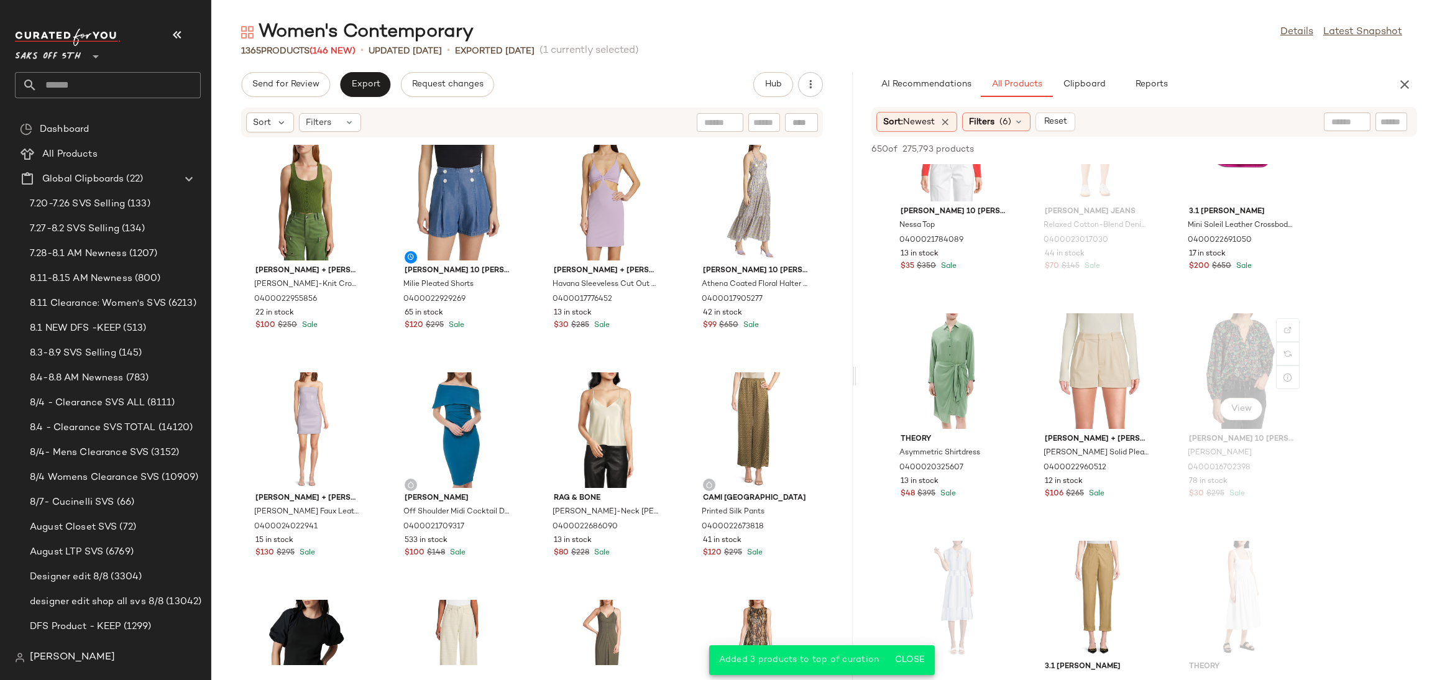
scroll to position [4890, 0]
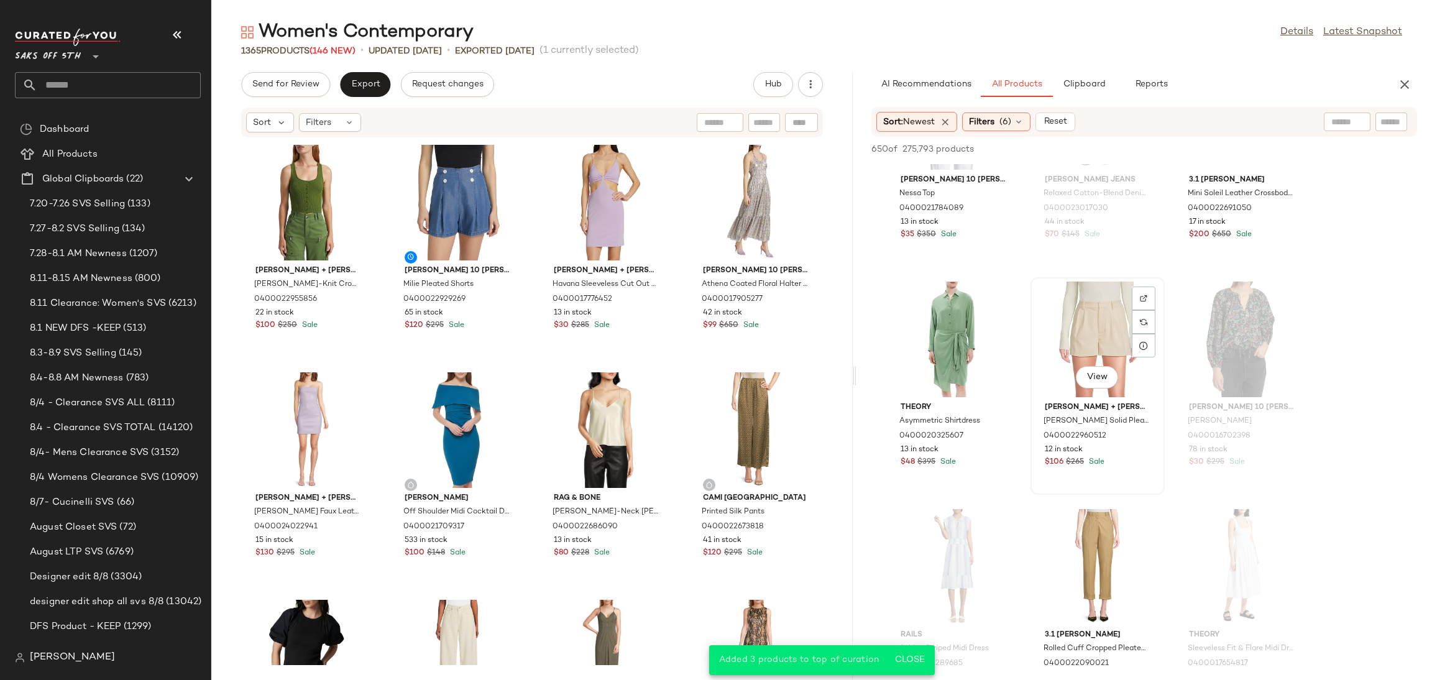
click at [1129, 341] on div "View" at bounding box center [1098, 339] width 126 height 116
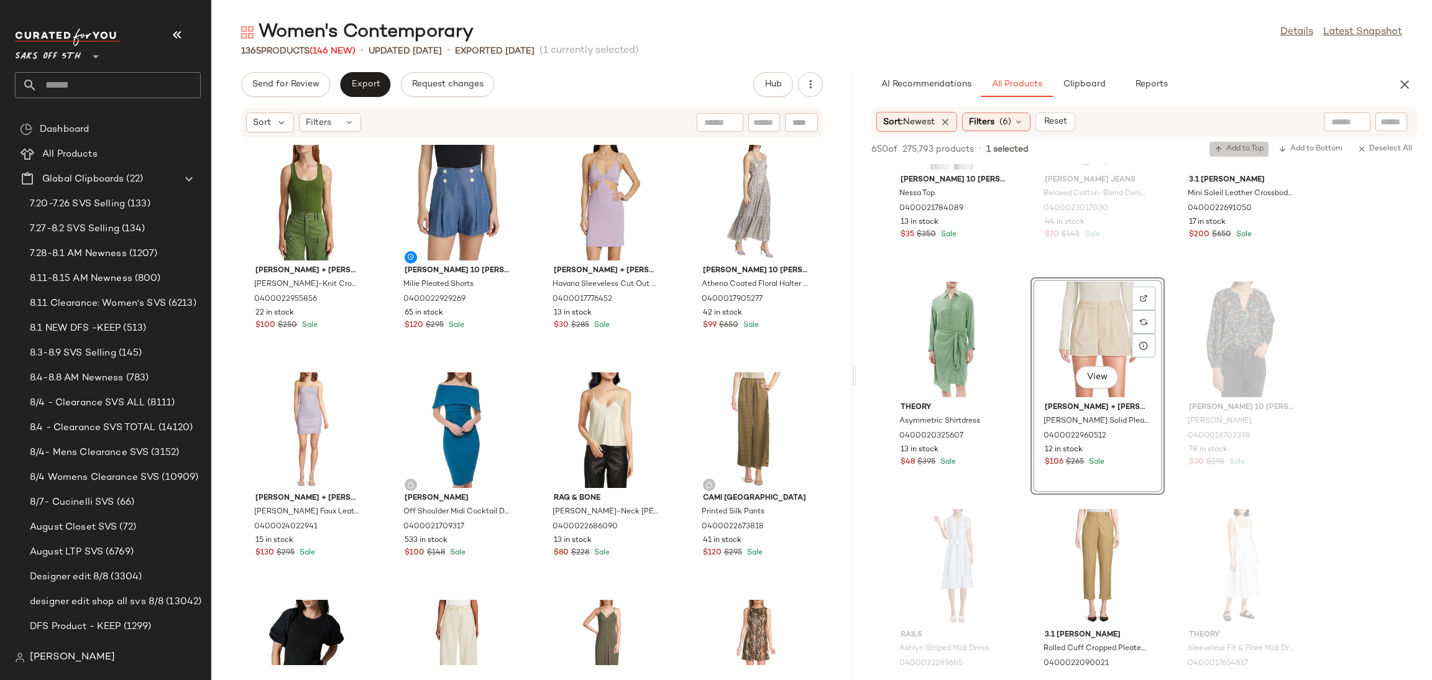
click at [1232, 150] on span "Add to Top" at bounding box center [1238, 149] width 49 height 9
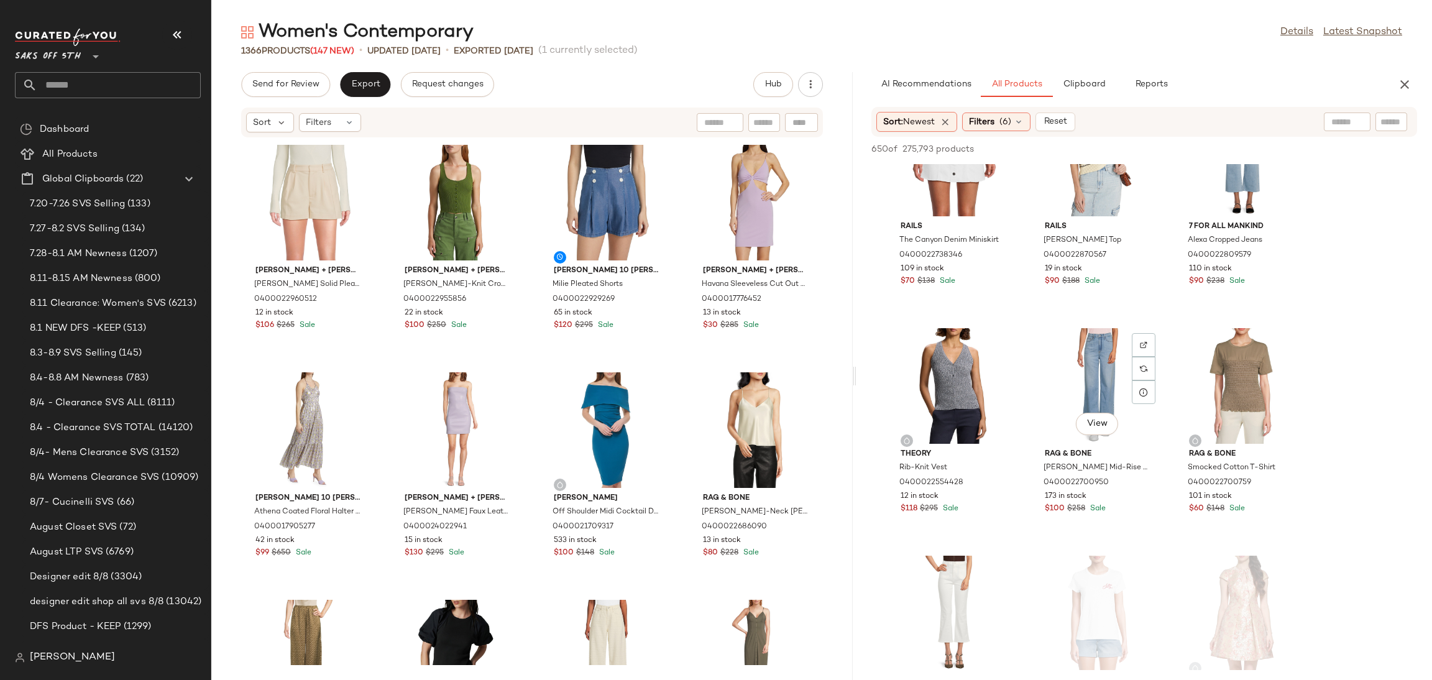
scroll to position [10414, 0]
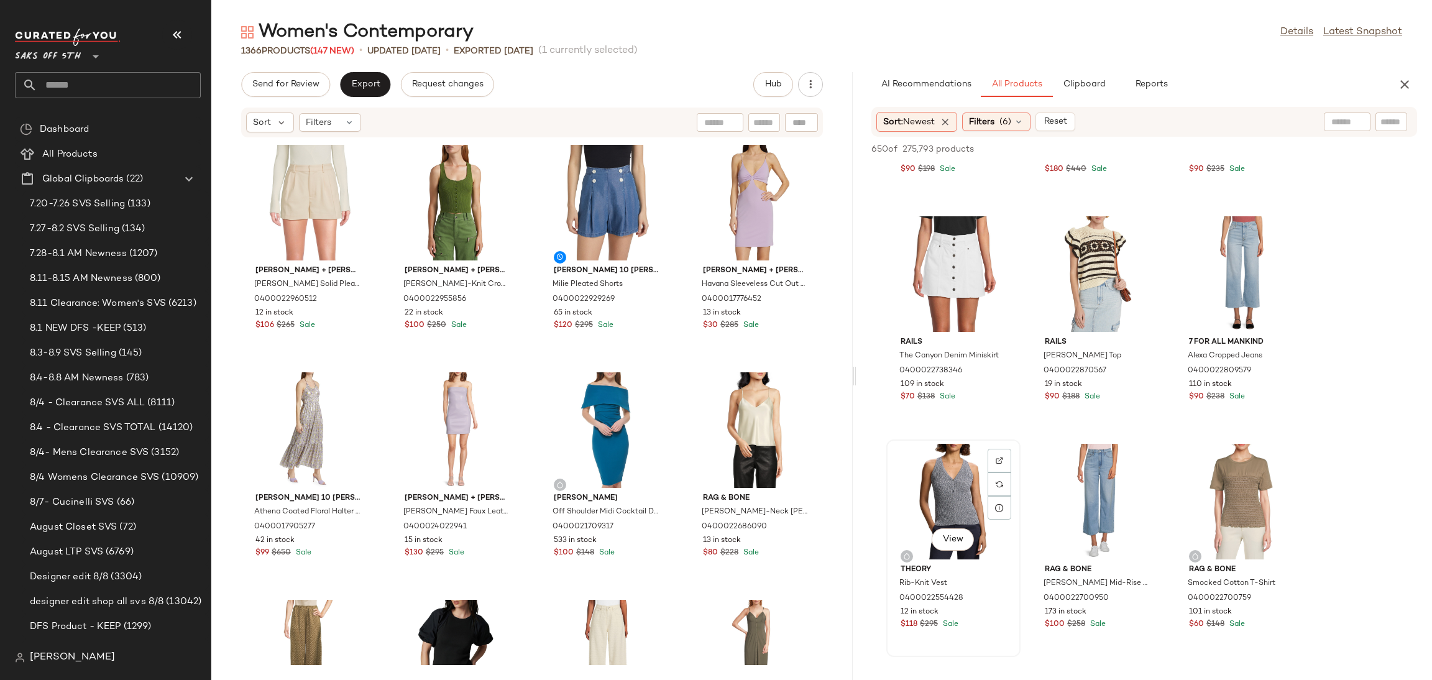
click at [946, 494] on div "View" at bounding box center [953, 502] width 126 height 116
click at [1232, 145] on span "Add to Top" at bounding box center [1238, 149] width 49 height 9
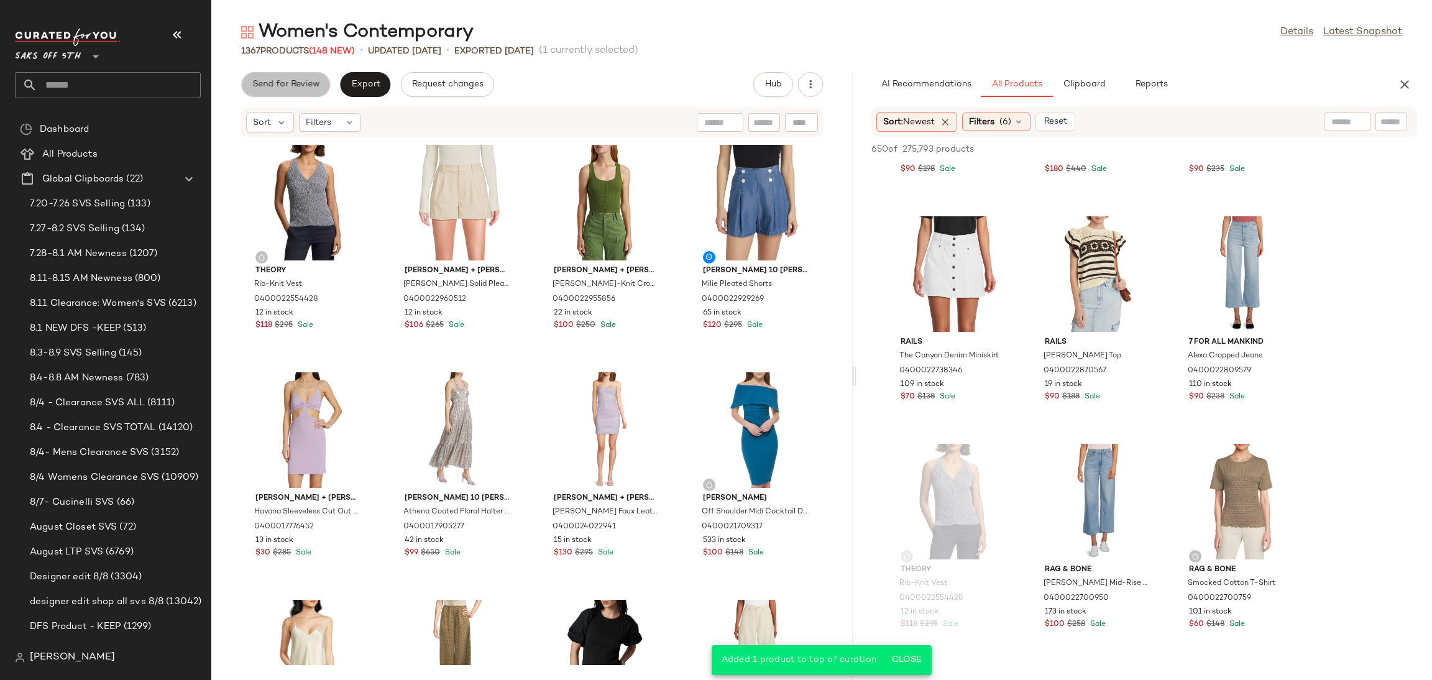
click at [284, 74] on button "Send for Review" at bounding box center [285, 84] width 89 height 25
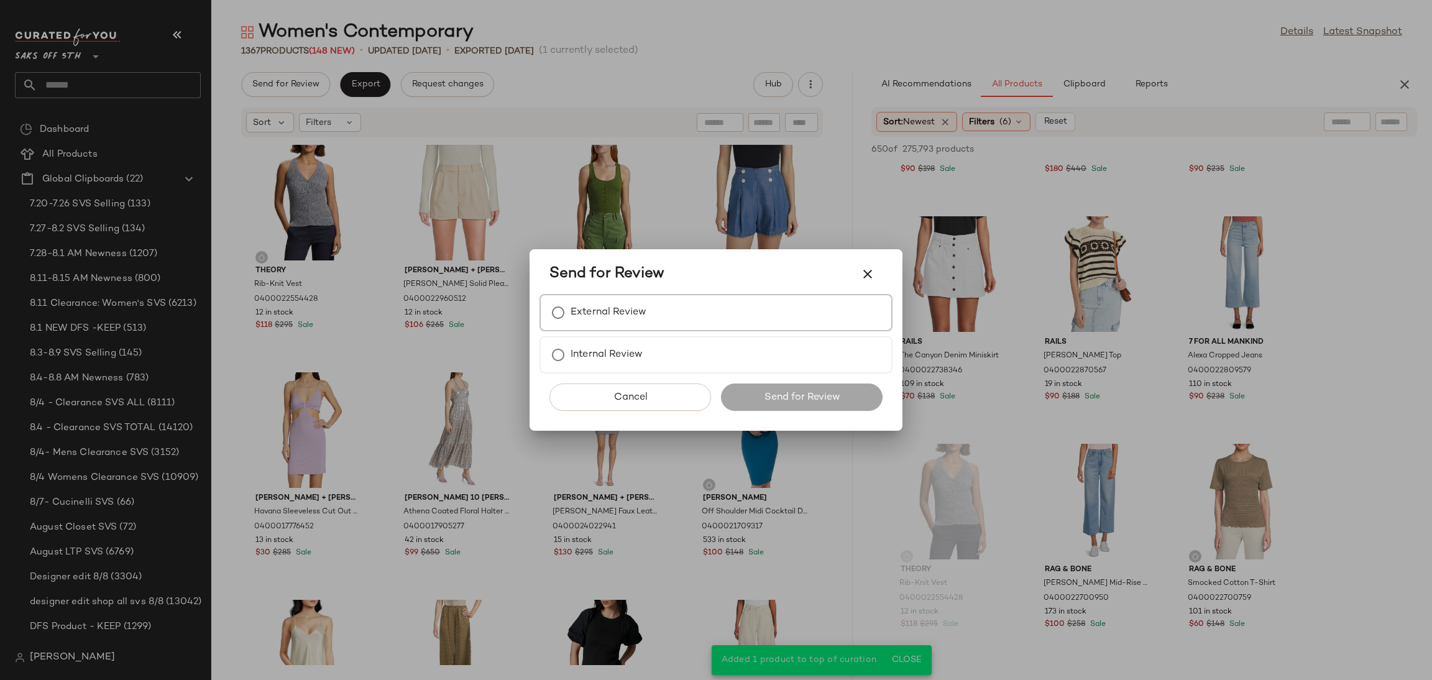
click at [651, 319] on div "External Review" at bounding box center [715, 312] width 353 height 37
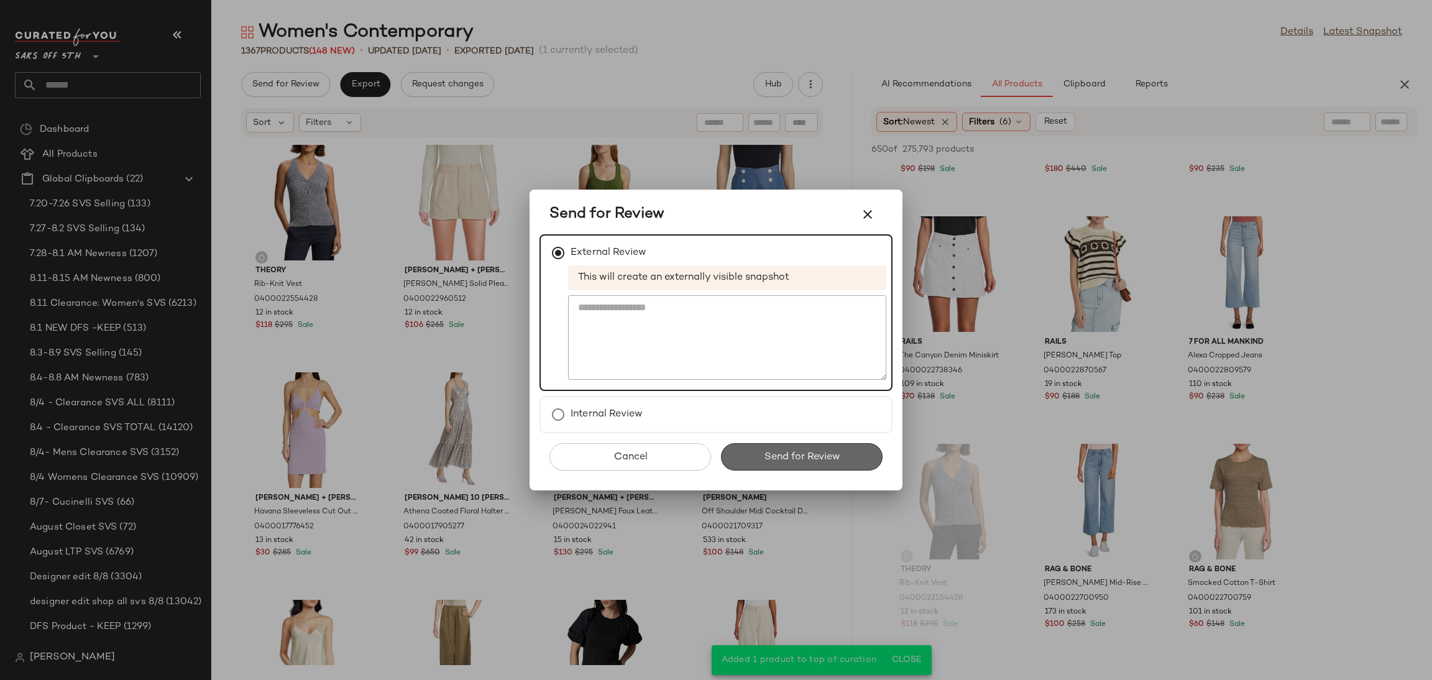
click at [740, 451] on button "Send for Review" at bounding box center [802, 456] width 162 height 27
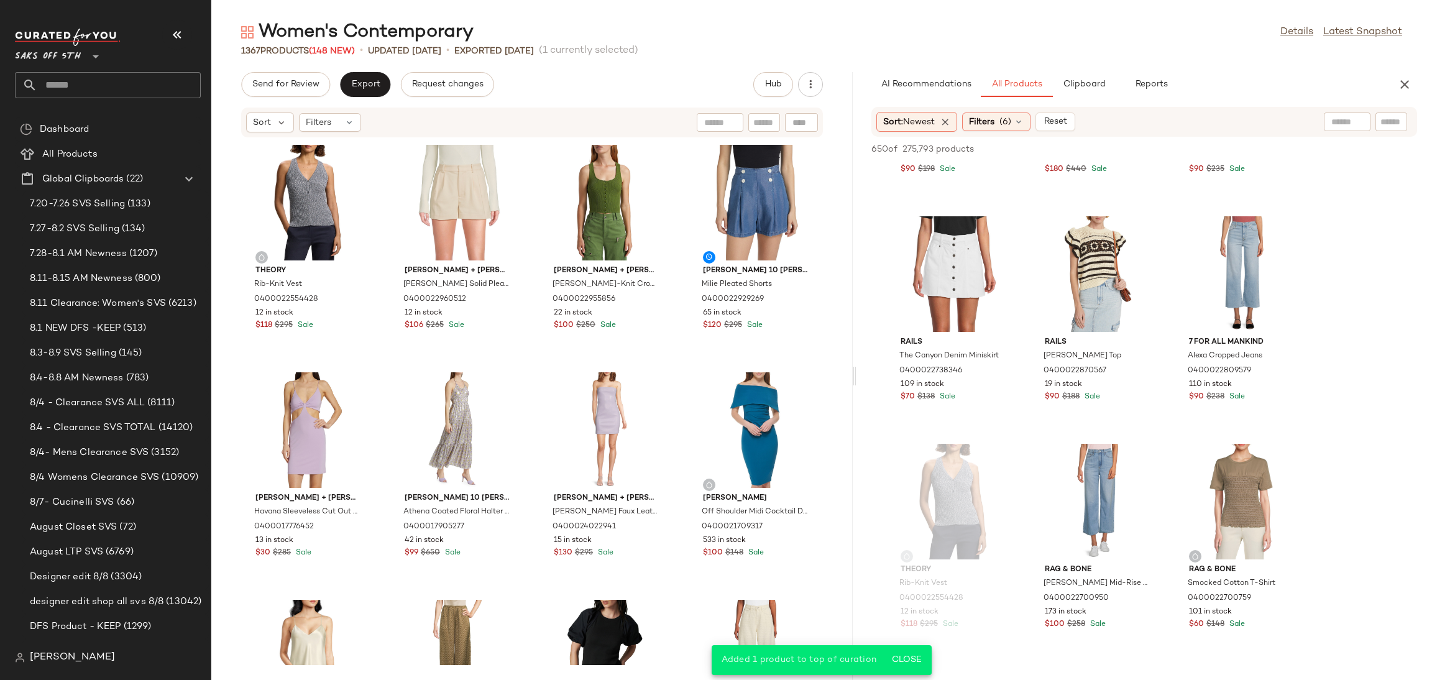
scroll to position [15417, 0]
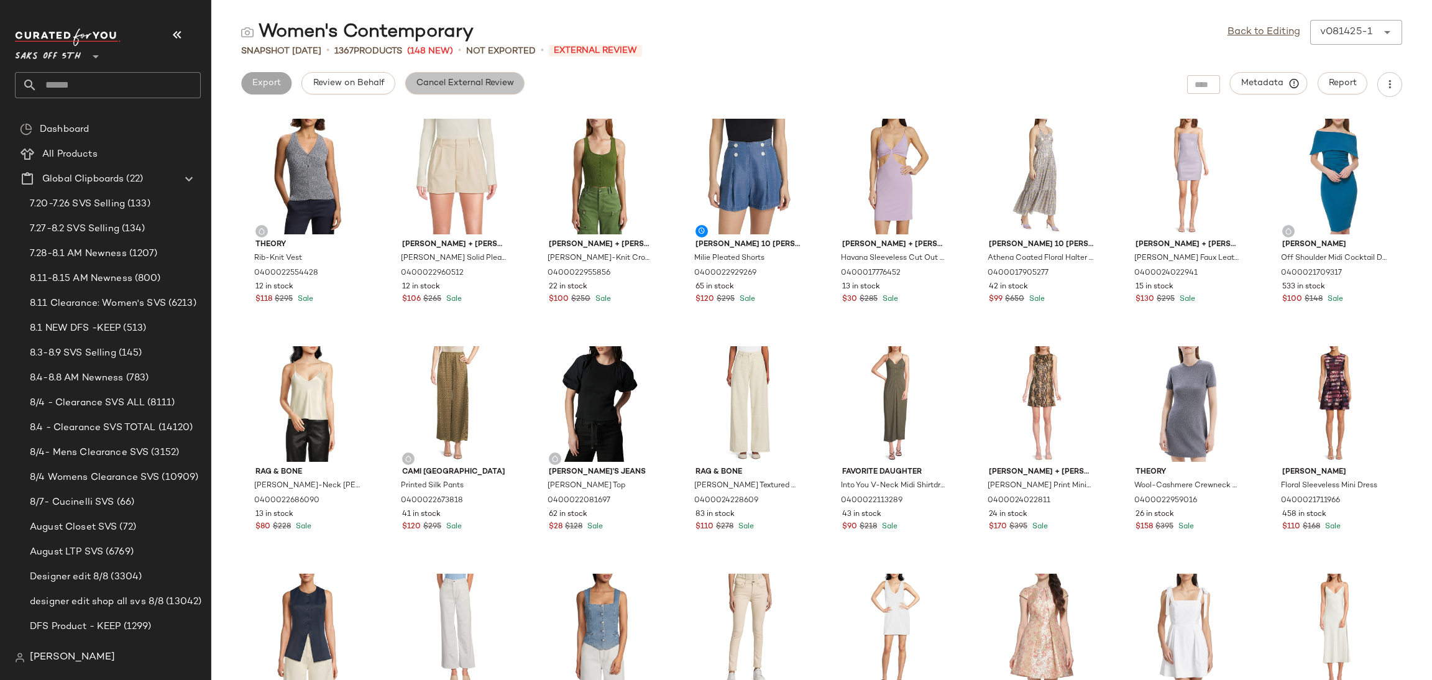
click at [454, 91] on button "Cancel External Review" at bounding box center [464, 83] width 119 height 22
click at [1266, 30] on link "Back to Editing" at bounding box center [1263, 32] width 73 height 15
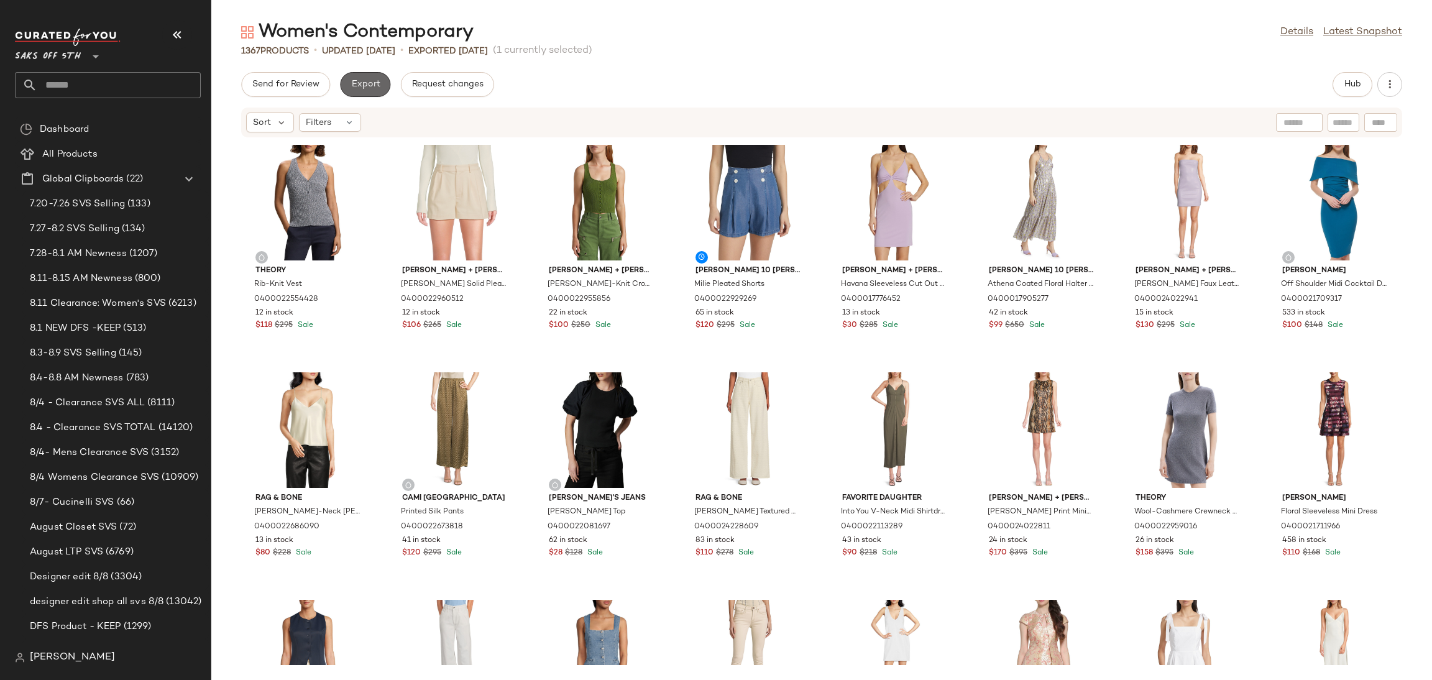
click at [359, 80] on span "Export" at bounding box center [364, 85] width 29 height 10
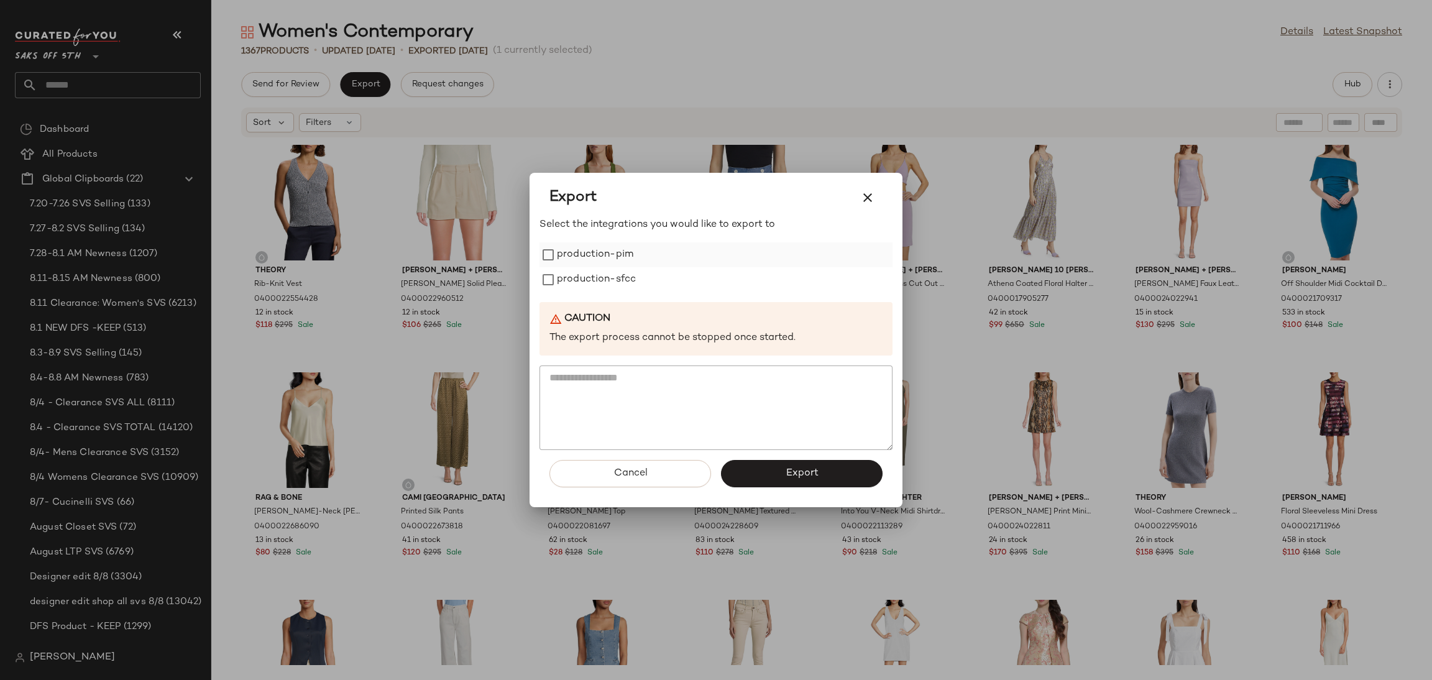
click at [572, 263] on label "production-pim" at bounding box center [595, 254] width 76 height 25
click at [570, 283] on label "production-sfcc" at bounding box center [596, 279] width 79 height 25
click at [764, 475] on button "Export" at bounding box center [802, 473] width 162 height 27
